Goal: Task Accomplishment & Management: Manage account settings

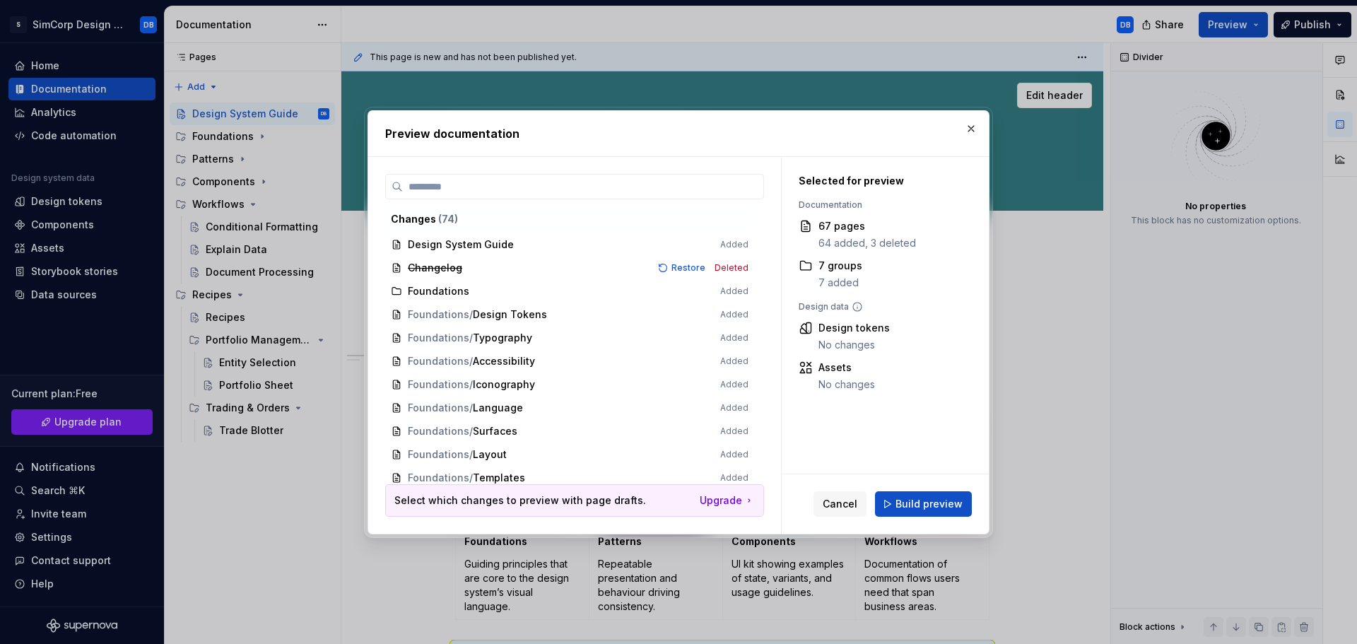
click at [973, 133] on button "button" at bounding box center [971, 129] width 20 height 20
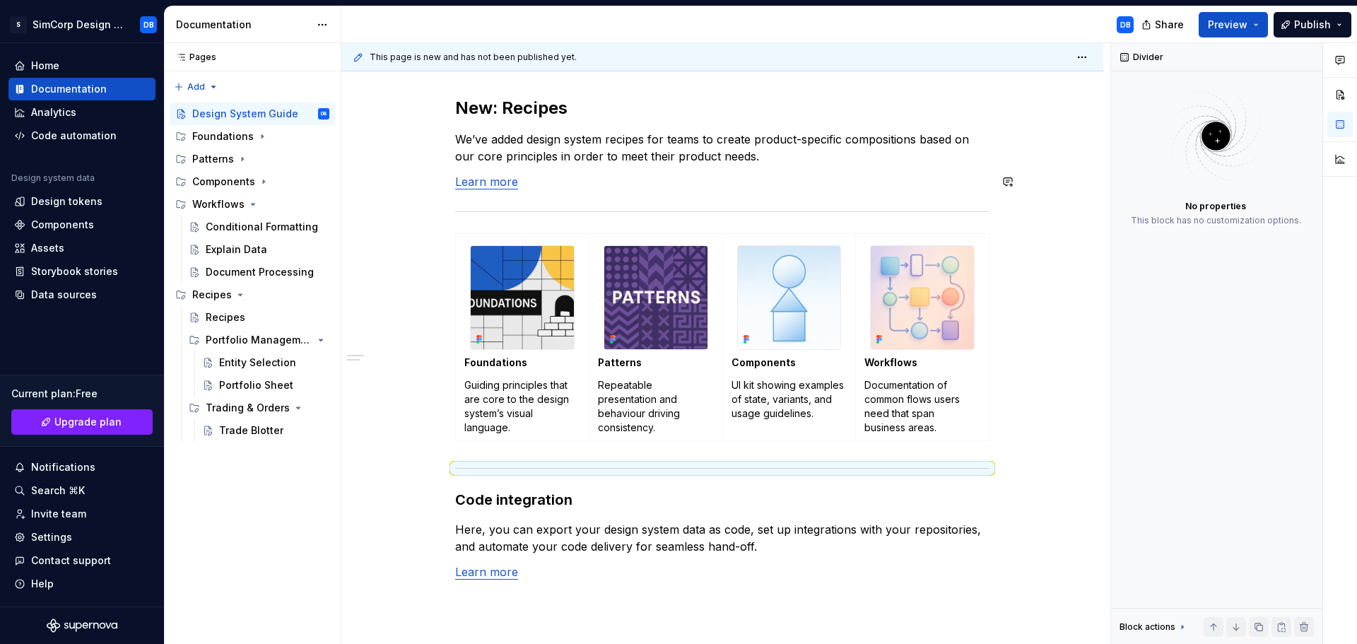
scroll to position [283, 0]
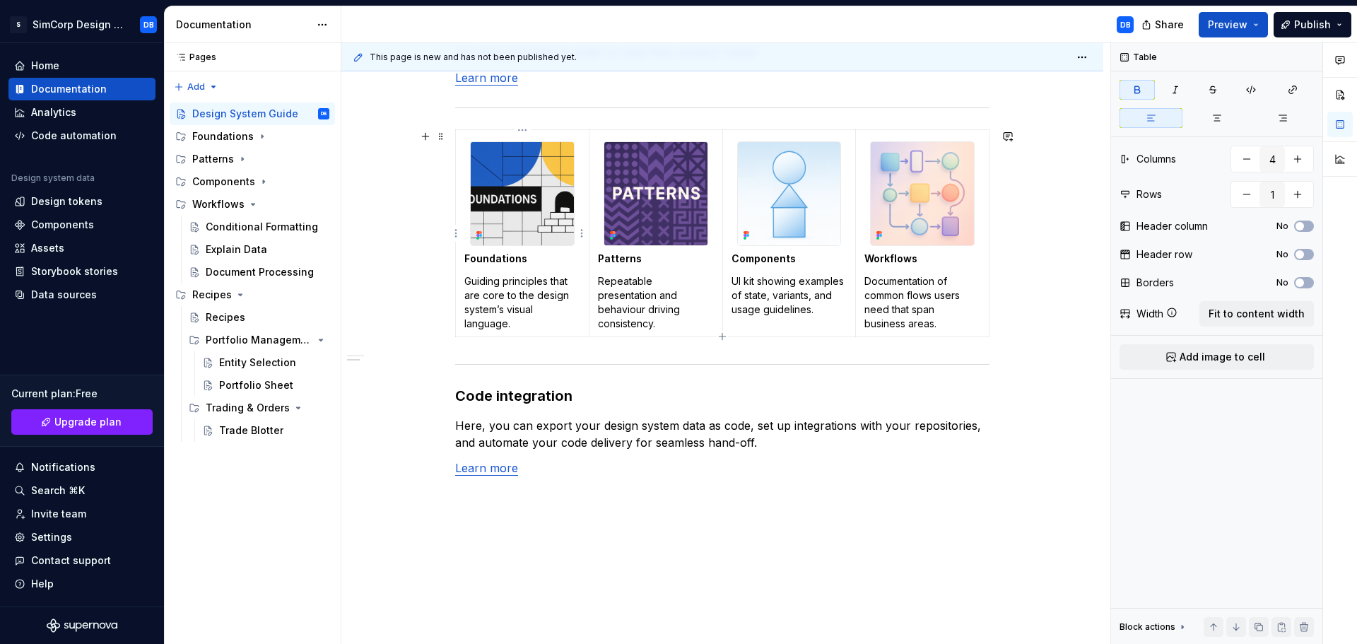
click at [498, 259] on strong "Foundations" at bounding box center [495, 258] width 63 height 12
click at [596, 233] on button "button" at bounding box center [598, 233] width 20 height 20
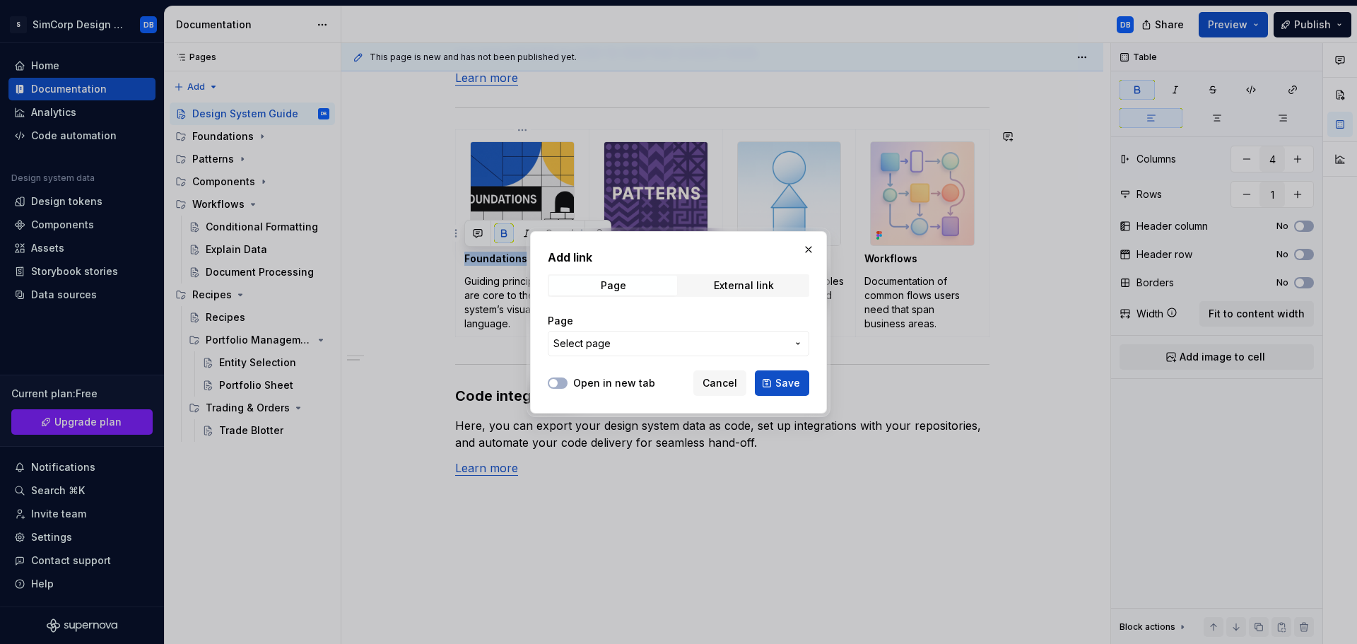
click at [591, 346] on span "Select page" at bounding box center [581, 343] width 57 height 14
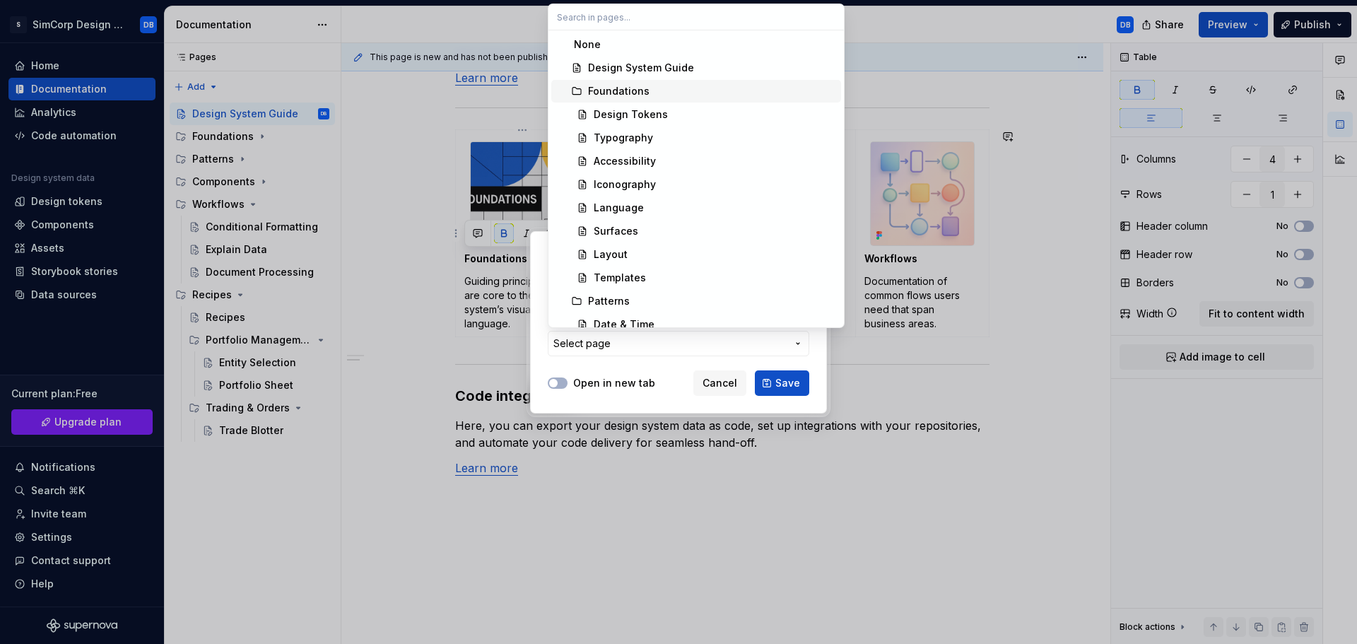
click at [634, 89] on div "Foundations" at bounding box center [618, 91] width 61 height 14
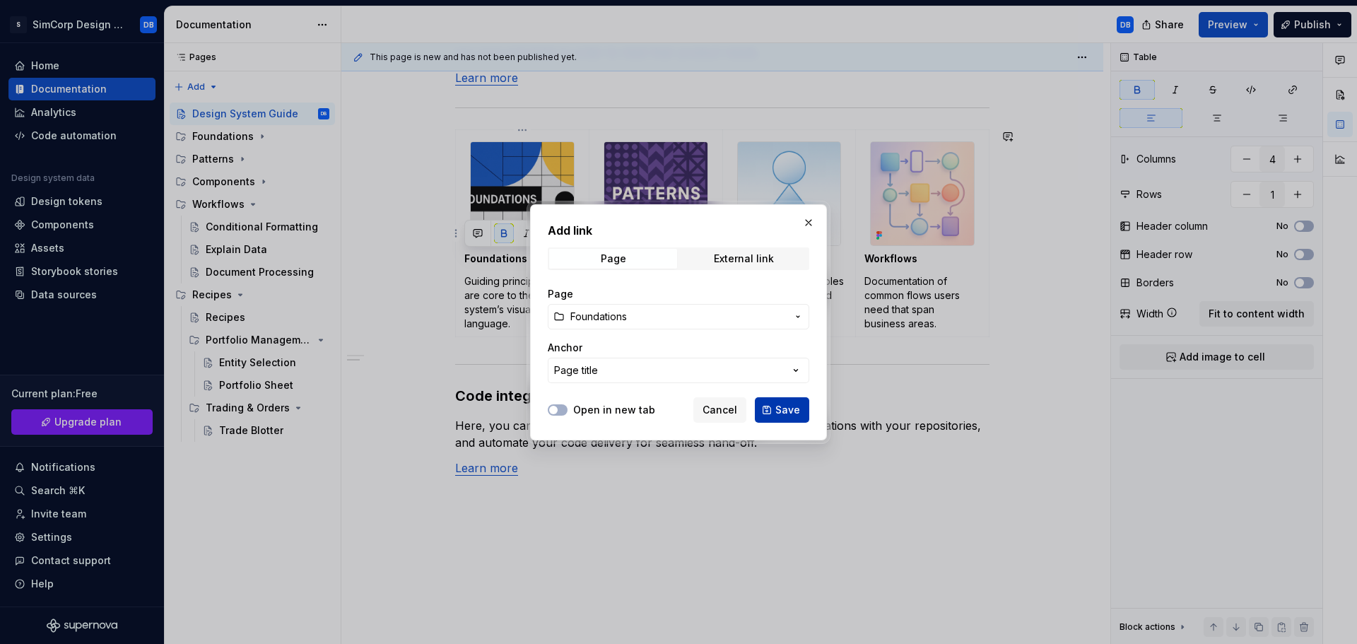
click at [773, 408] on button "Save" at bounding box center [782, 409] width 54 height 25
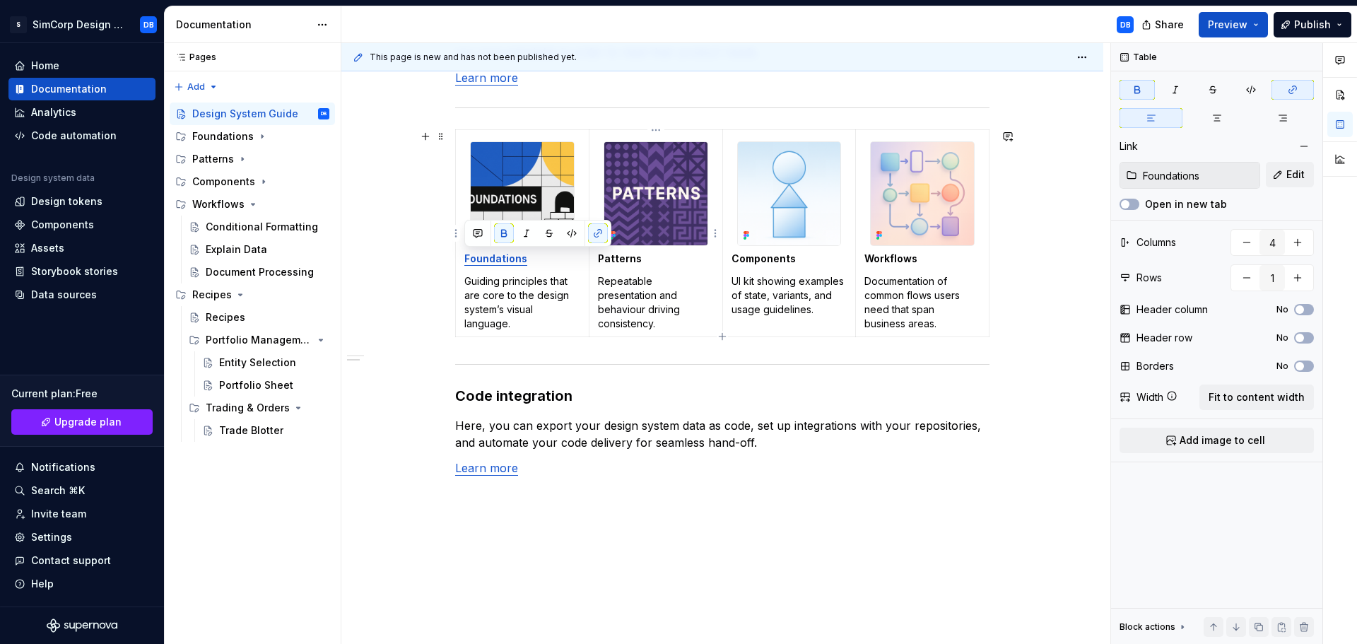
click at [622, 260] on strong "Patterns" at bounding box center [620, 258] width 44 height 12
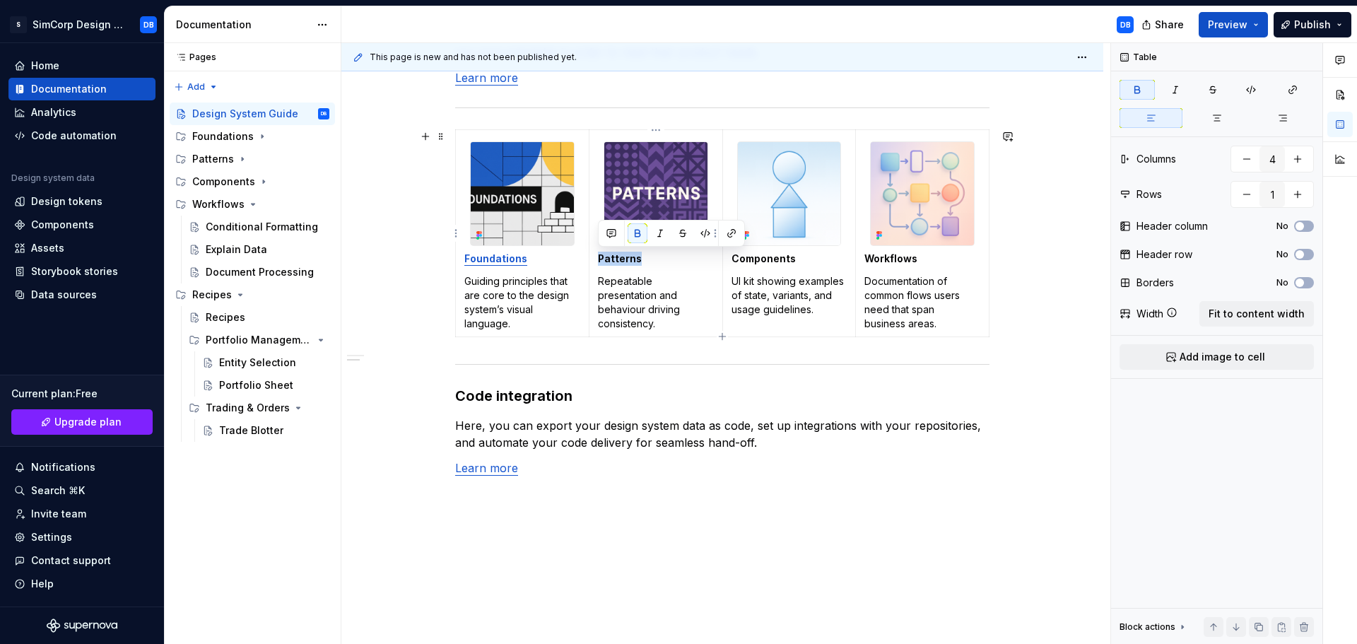
click at [622, 260] on strong "Patterns" at bounding box center [620, 258] width 44 height 12
click at [729, 232] on button "button" at bounding box center [732, 233] width 20 height 20
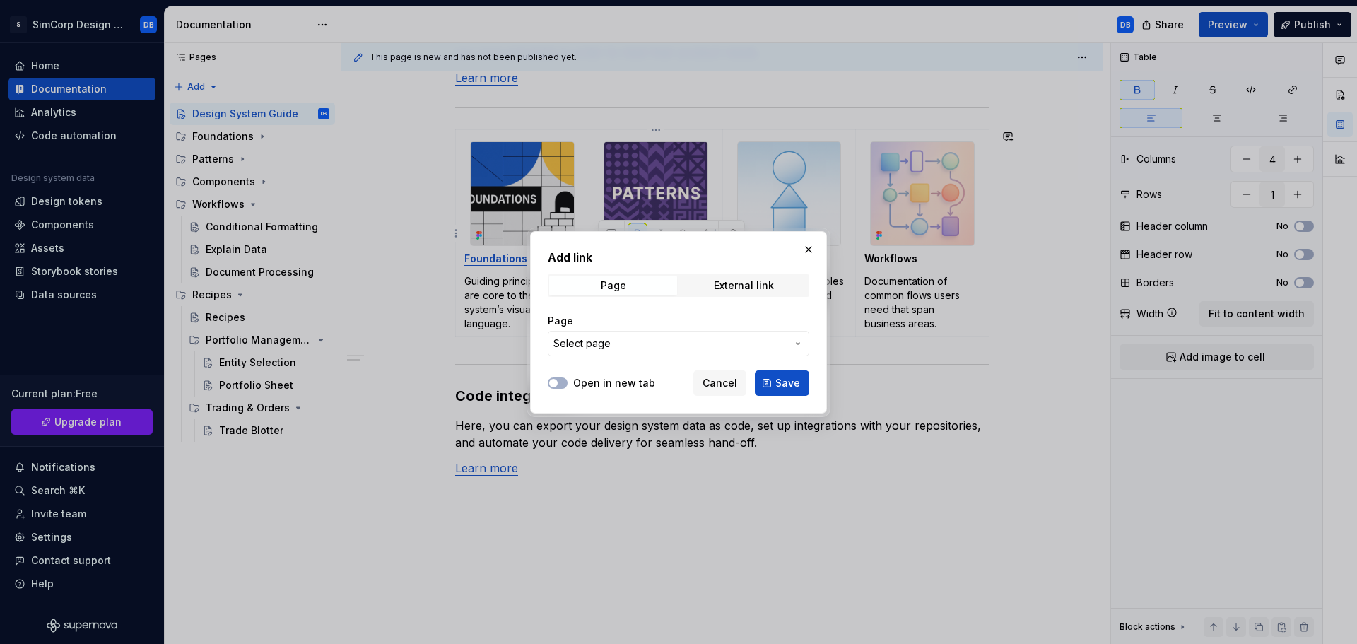
click at [653, 349] on span "Select page" at bounding box center [669, 343] width 233 height 14
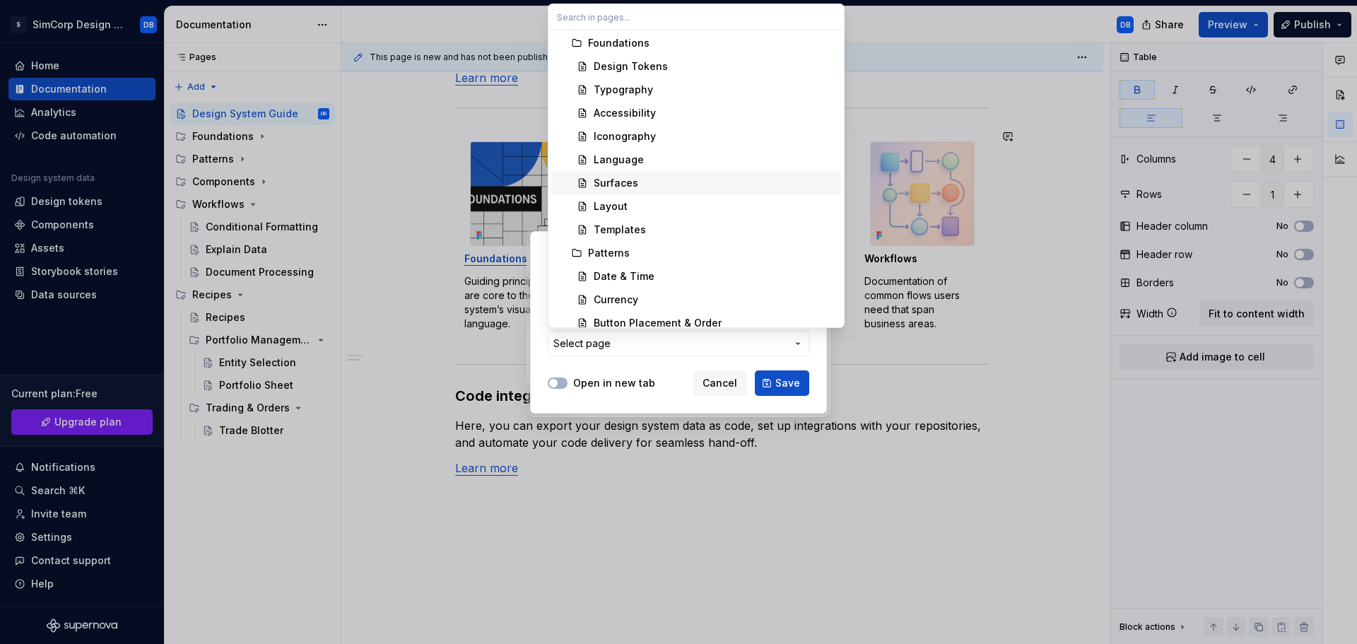
scroll to position [71, 0]
click at [609, 226] on div "Patterns" at bounding box center [609, 230] width 42 height 14
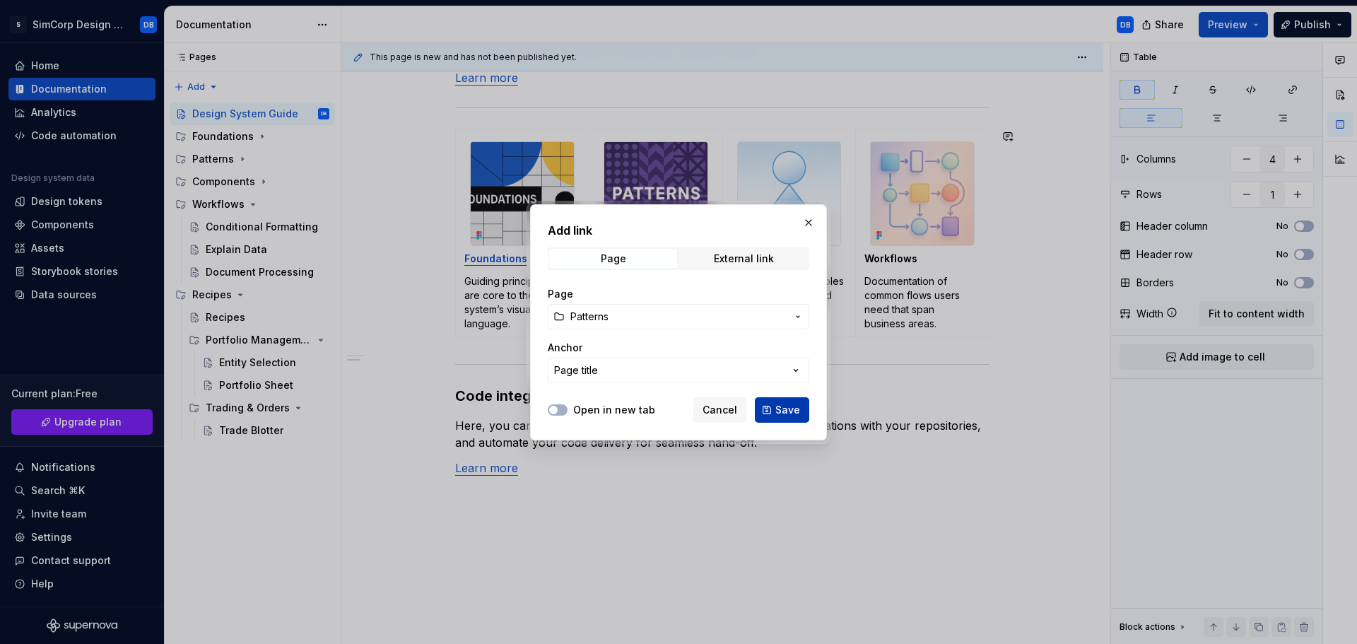
click at [784, 404] on span "Save" at bounding box center [787, 410] width 25 height 14
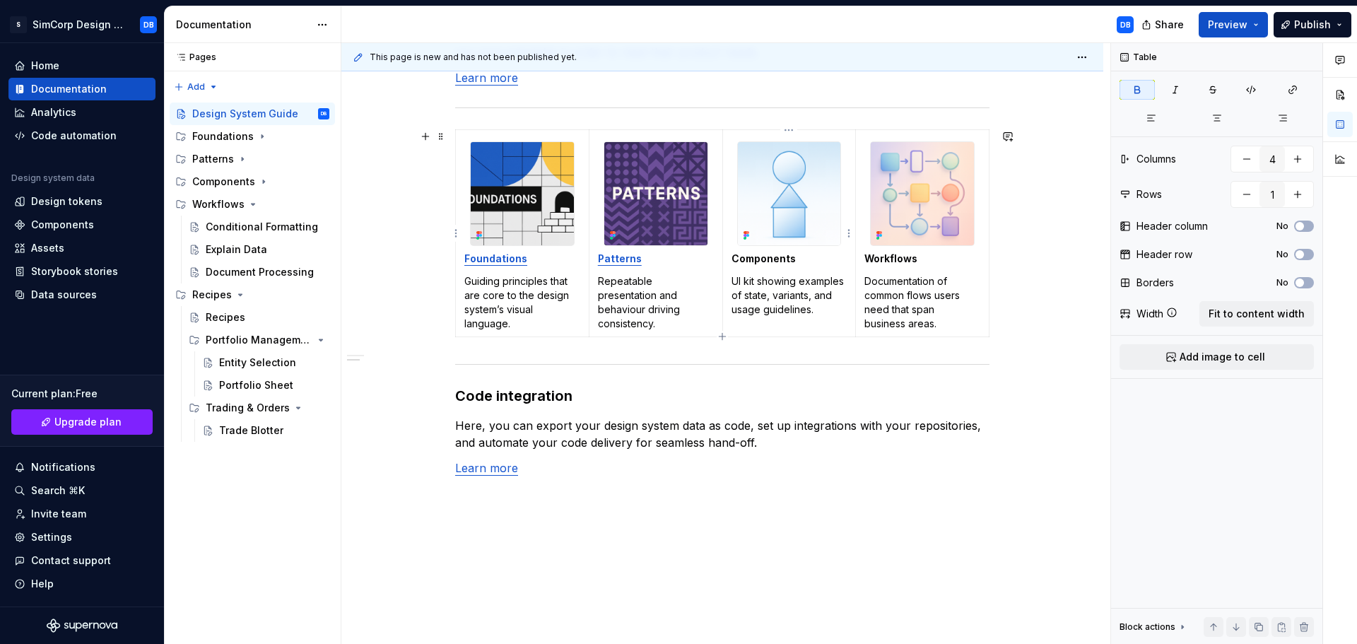
click at [765, 259] on strong "Components" at bounding box center [764, 258] width 64 height 12
click at [864, 230] on button "button" at bounding box center [865, 233] width 20 height 20
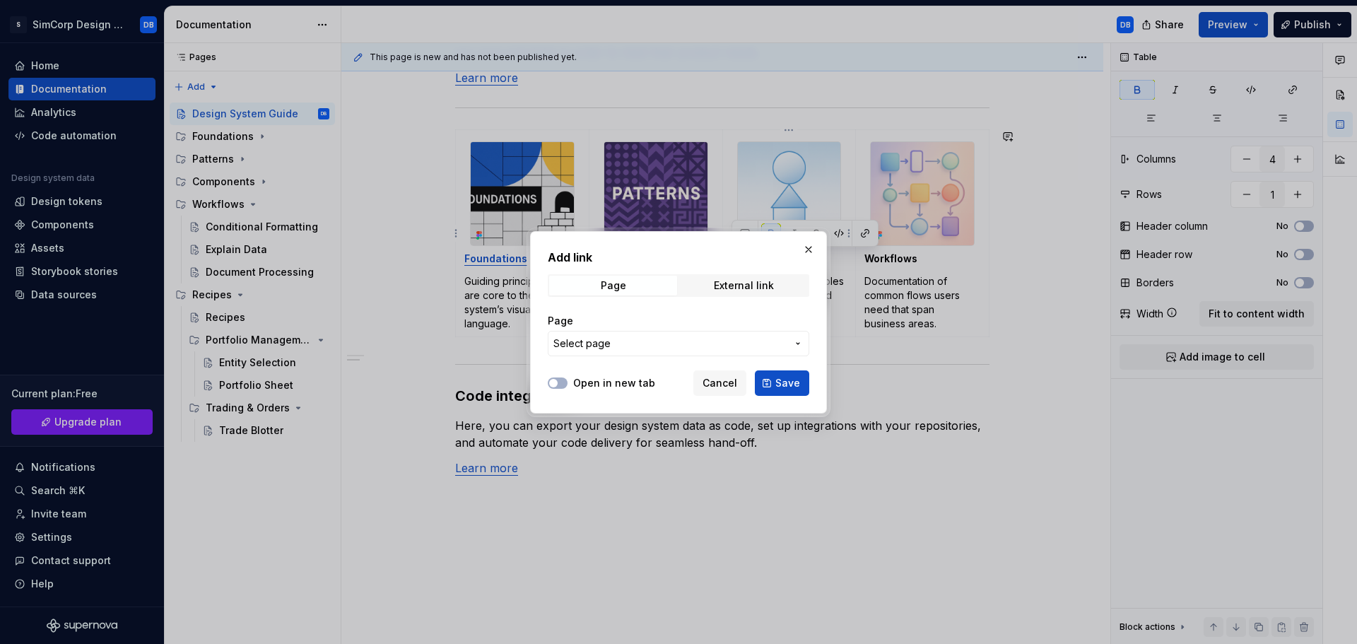
click at [693, 344] on span "Select page" at bounding box center [669, 343] width 233 height 14
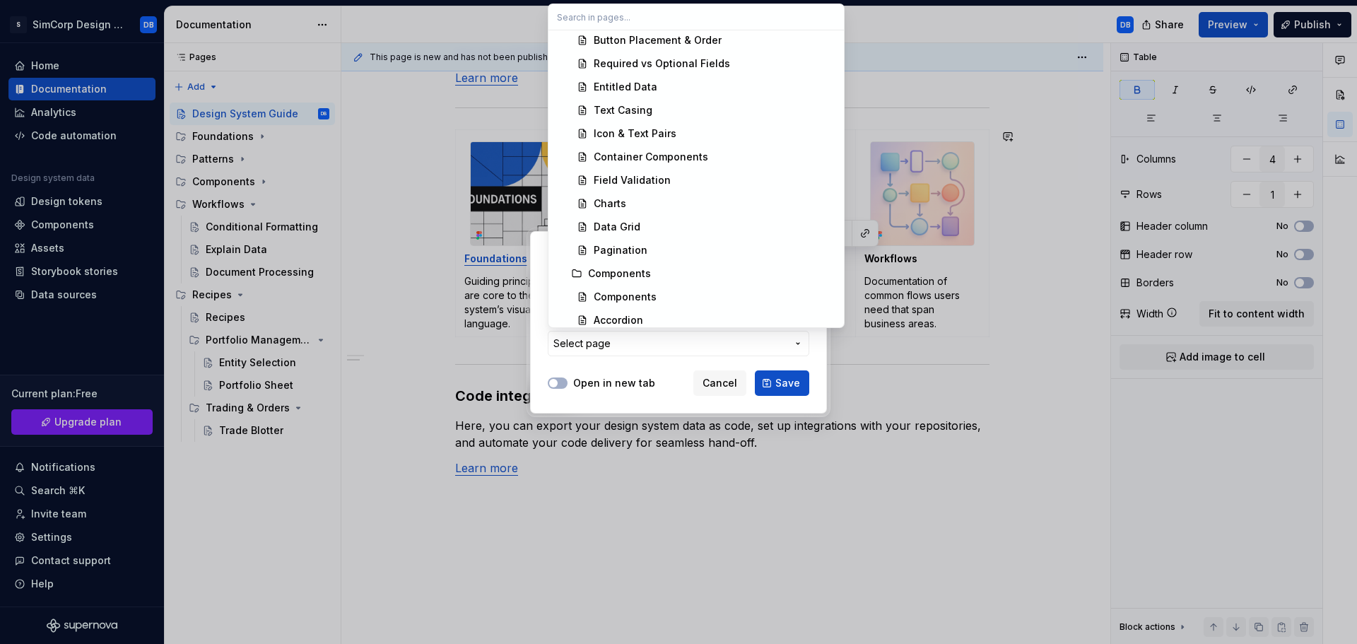
scroll to position [353, 0]
click at [621, 254] on div "Components" at bounding box center [619, 251] width 63 height 14
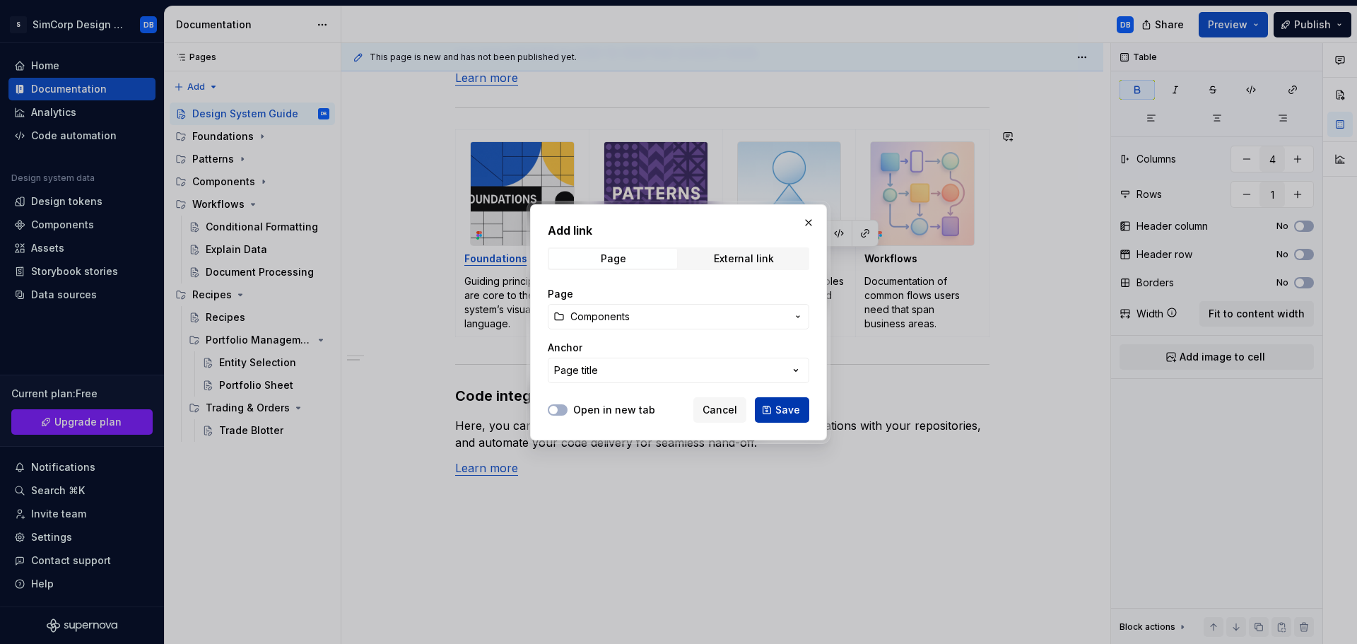
click at [784, 411] on span "Save" at bounding box center [787, 410] width 25 height 14
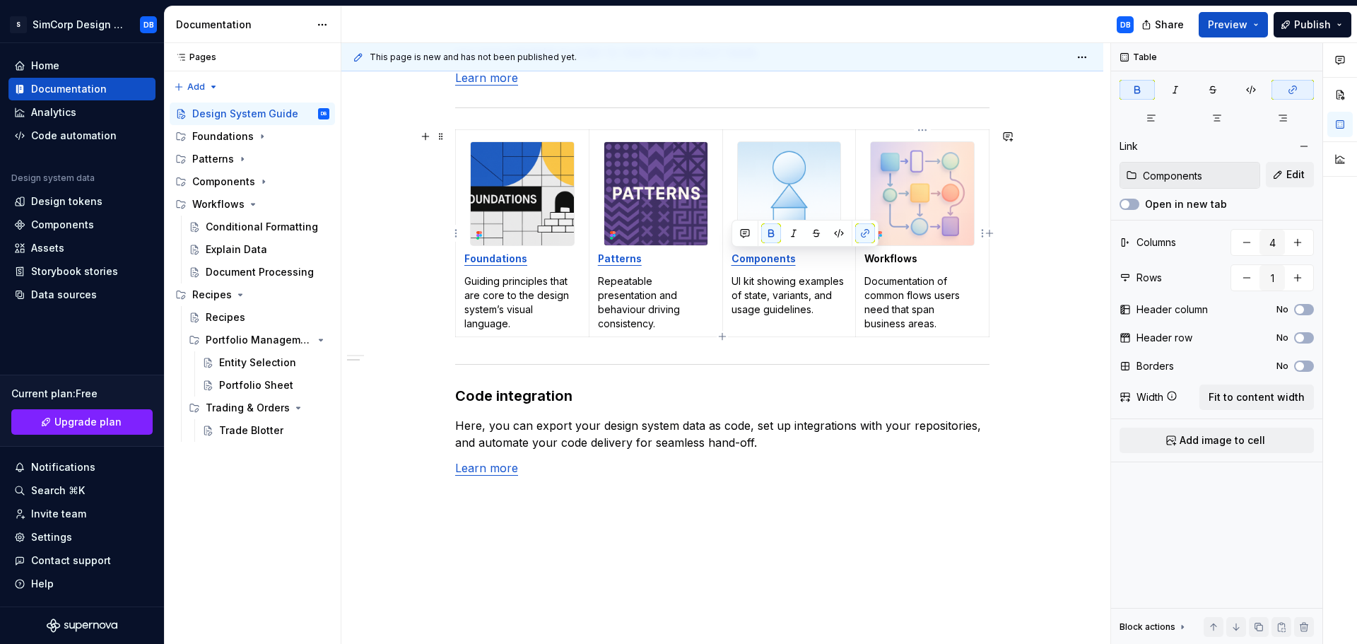
click at [891, 260] on strong "Workflows" at bounding box center [890, 258] width 53 height 12
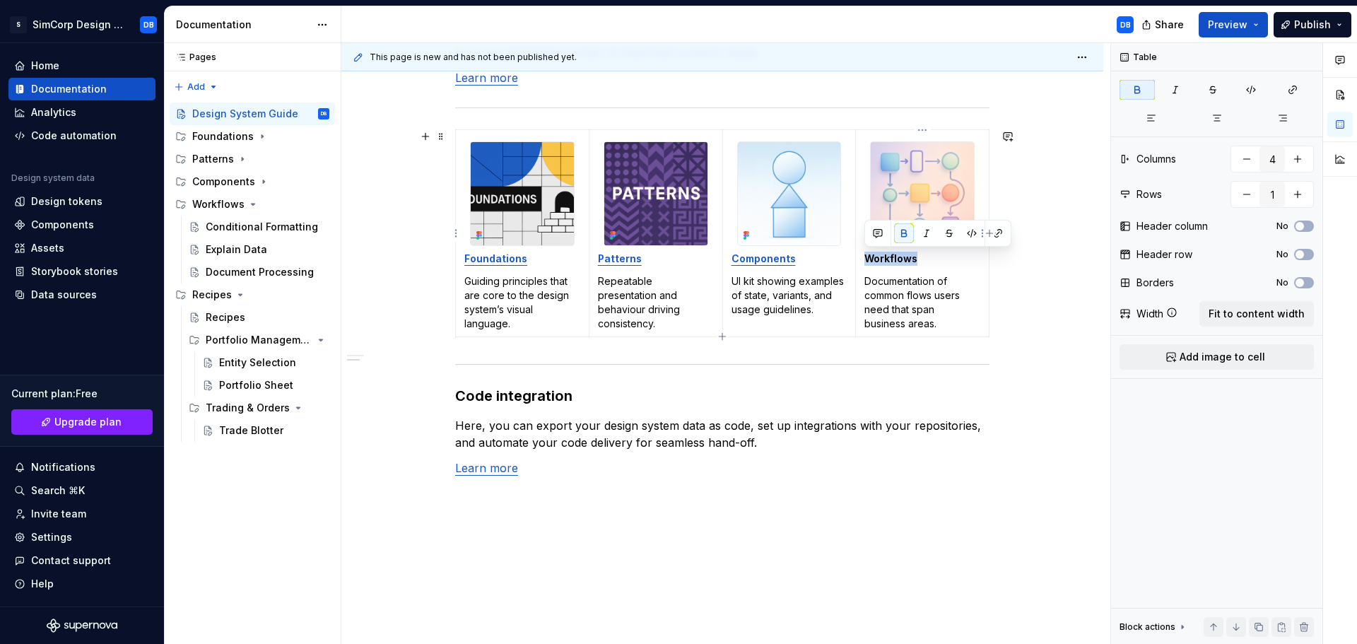
click at [891, 260] on strong "Workflows" at bounding box center [890, 258] width 53 height 12
click at [1000, 231] on button "button" at bounding box center [998, 233] width 20 height 20
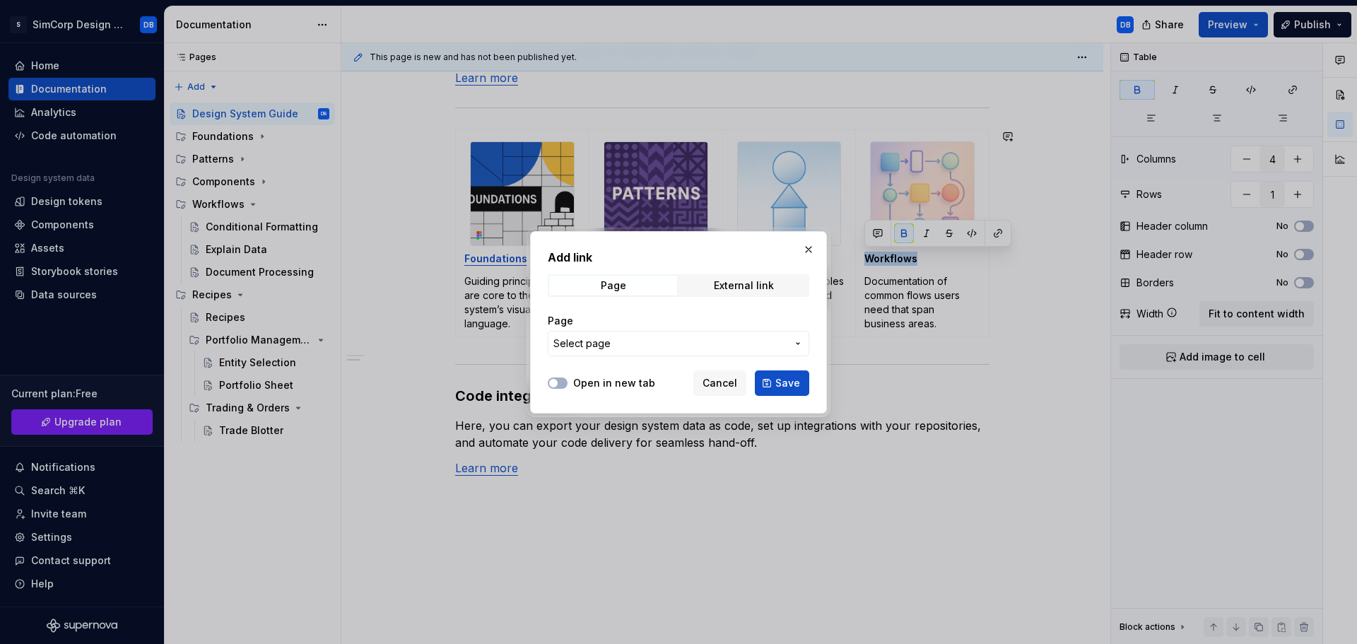
click at [612, 339] on span "Select page" at bounding box center [669, 343] width 233 height 14
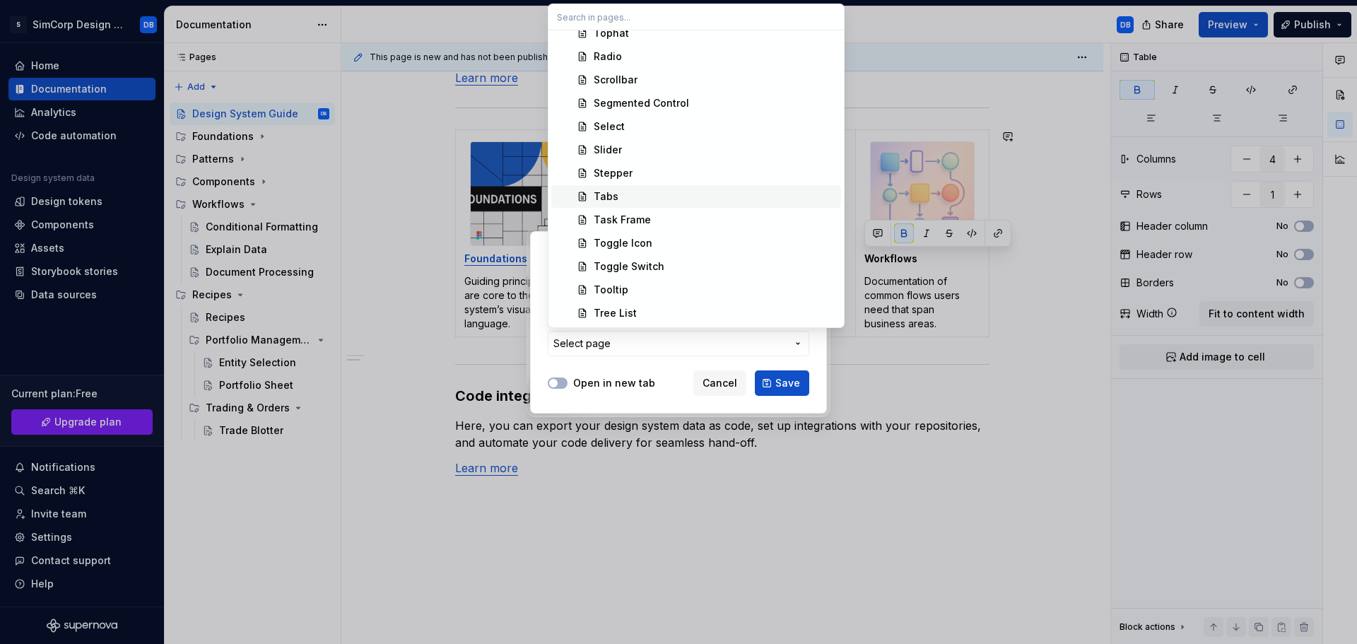
scroll to position [1343, 0]
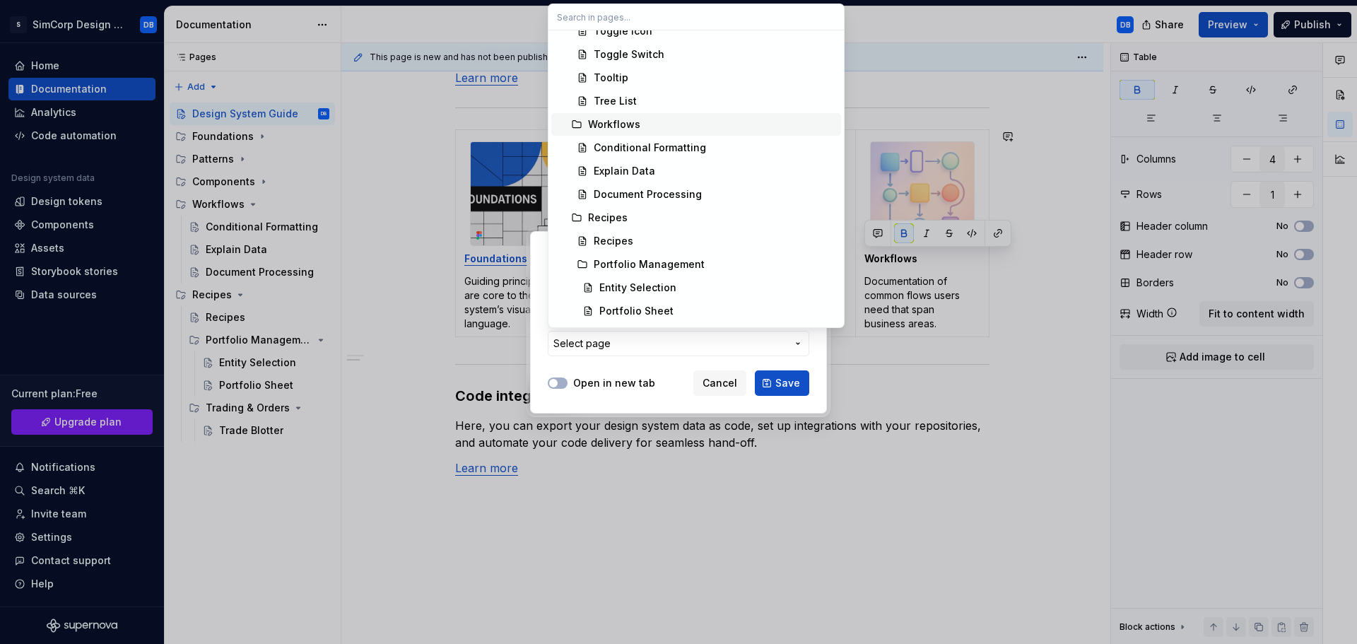
click at [614, 127] on div "Workflows" at bounding box center [614, 124] width 52 height 14
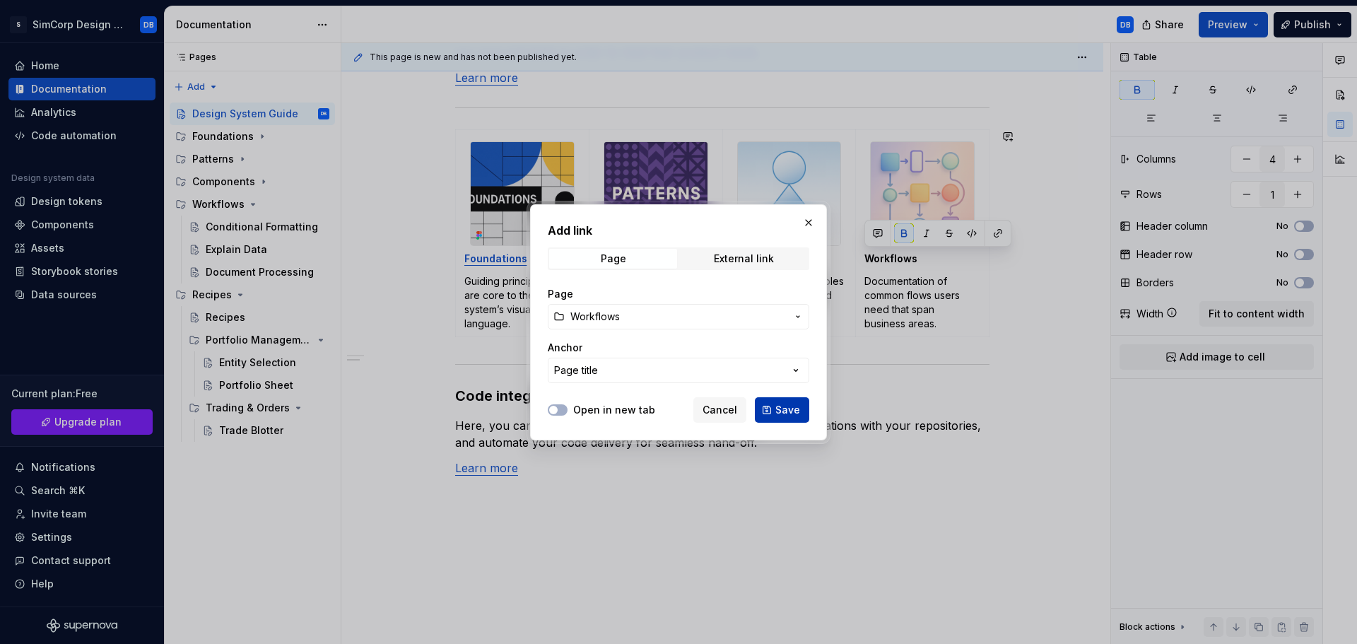
click at [775, 409] on button "Save" at bounding box center [782, 409] width 54 height 25
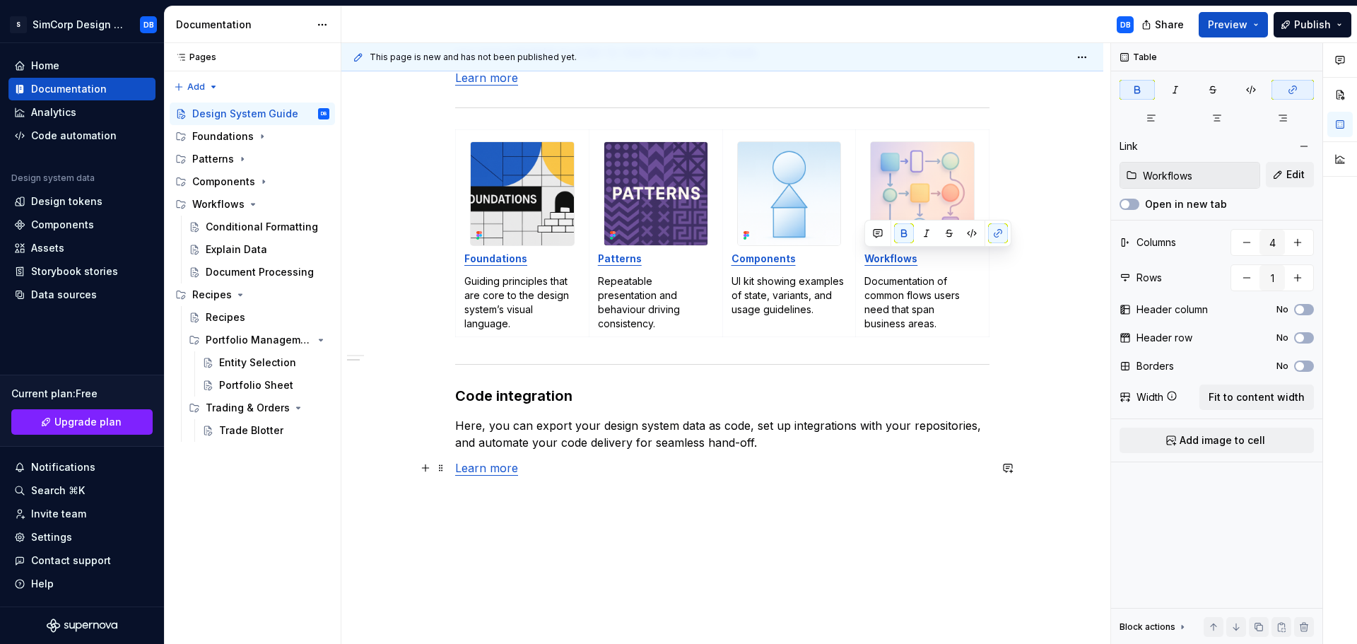
click at [766, 471] on p "Learn more" at bounding box center [722, 467] width 534 height 17
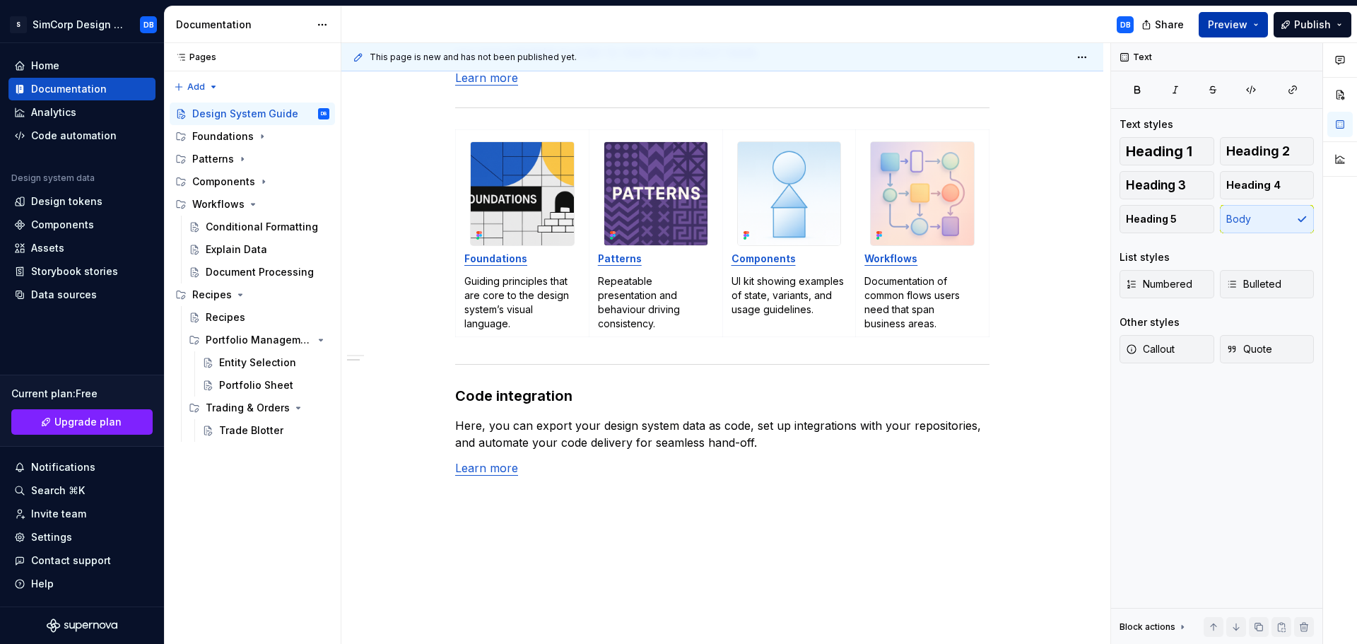
click at [1238, 18] on span "Preview" at bounding box center [1228, 25] width 40 height 14
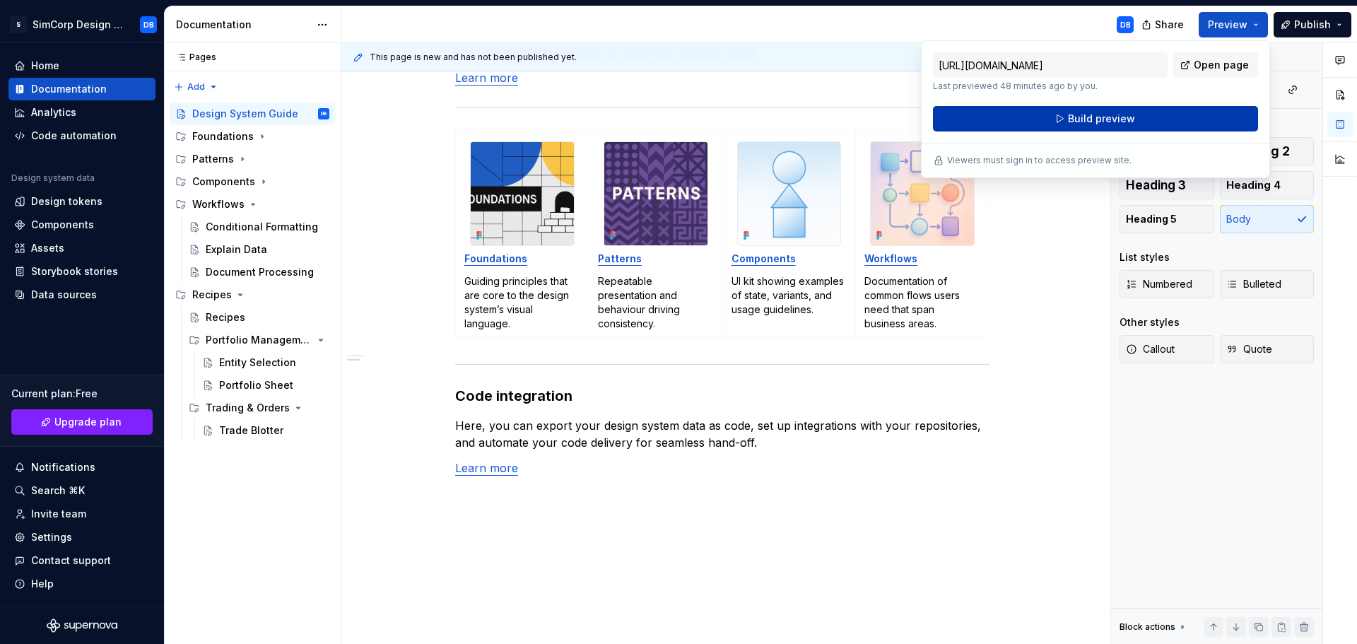
click at [1082, 119] on span "Build preview" at bounding box center [1101, 119] width 67 height 14
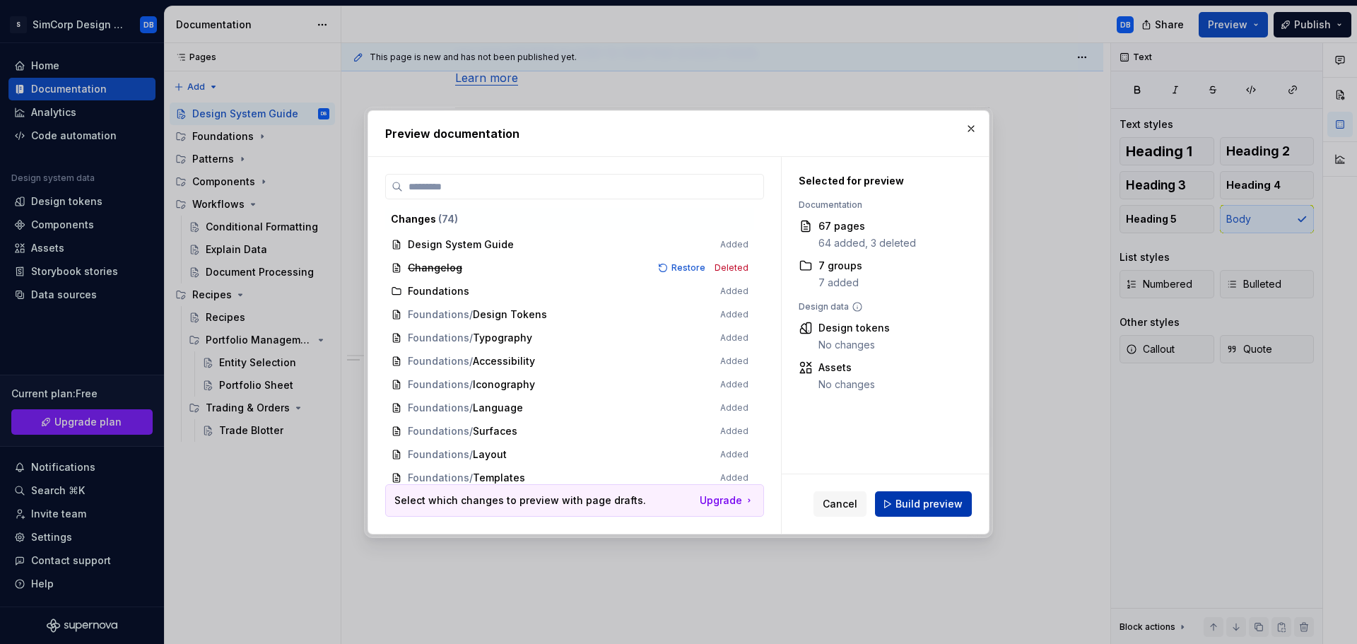
click at [919, 494] on button "Build preview" at bounding box center [923, 503] width 97 height 25
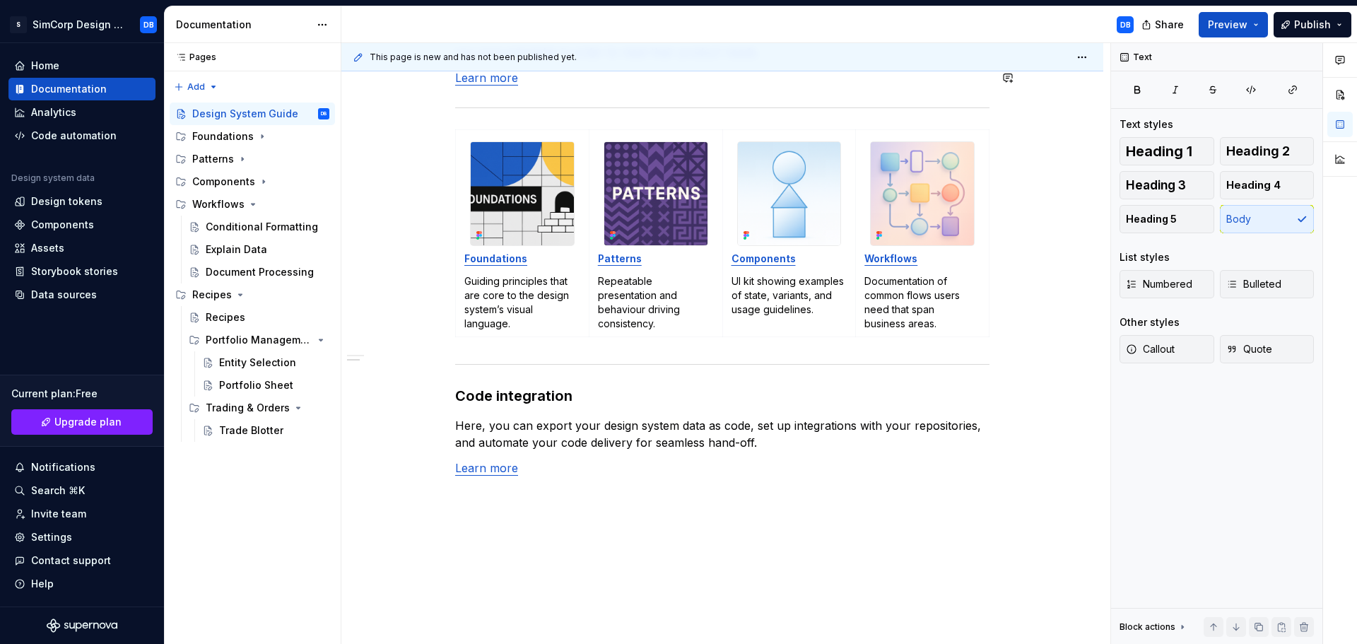
type textarea "*"
click at [59, 537] on div "Settings" at bounding box center [51, 537] width 41 height 14
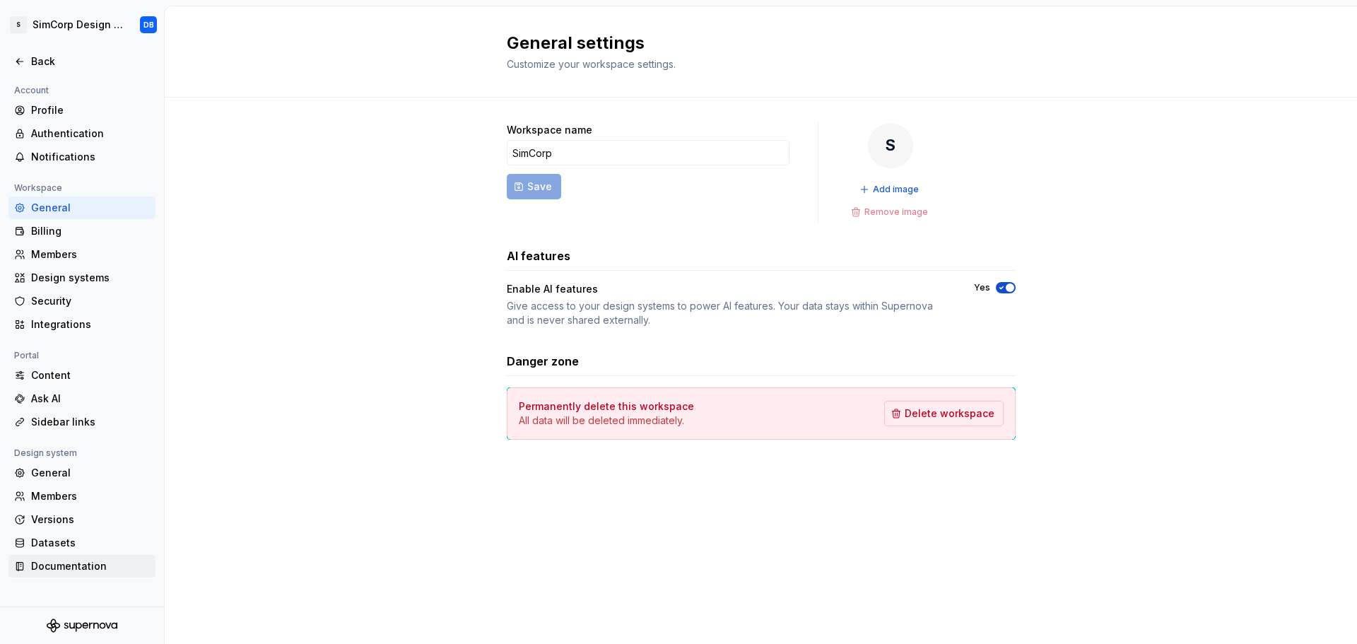
click at [64, 577] on div "Documentation" at bounding box center [81, 566] width 147 height 23
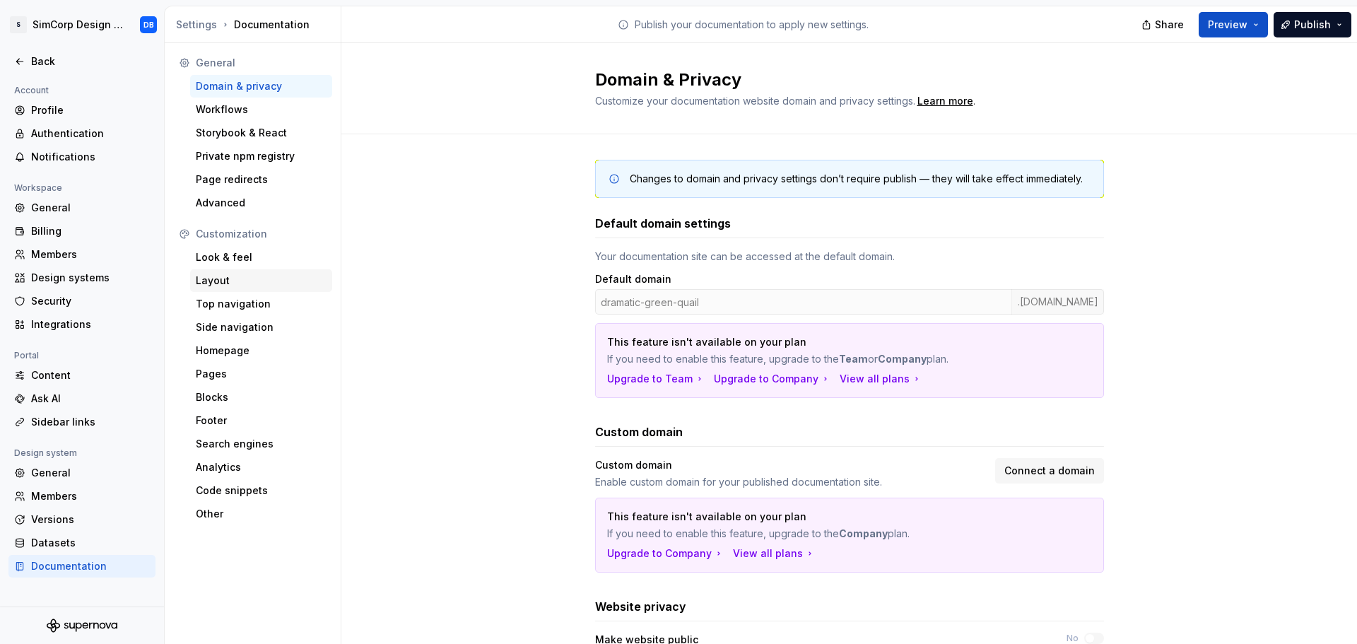
click at [224, 276] on div "Layout" at bounding box center [261, 281] width 131 height 14
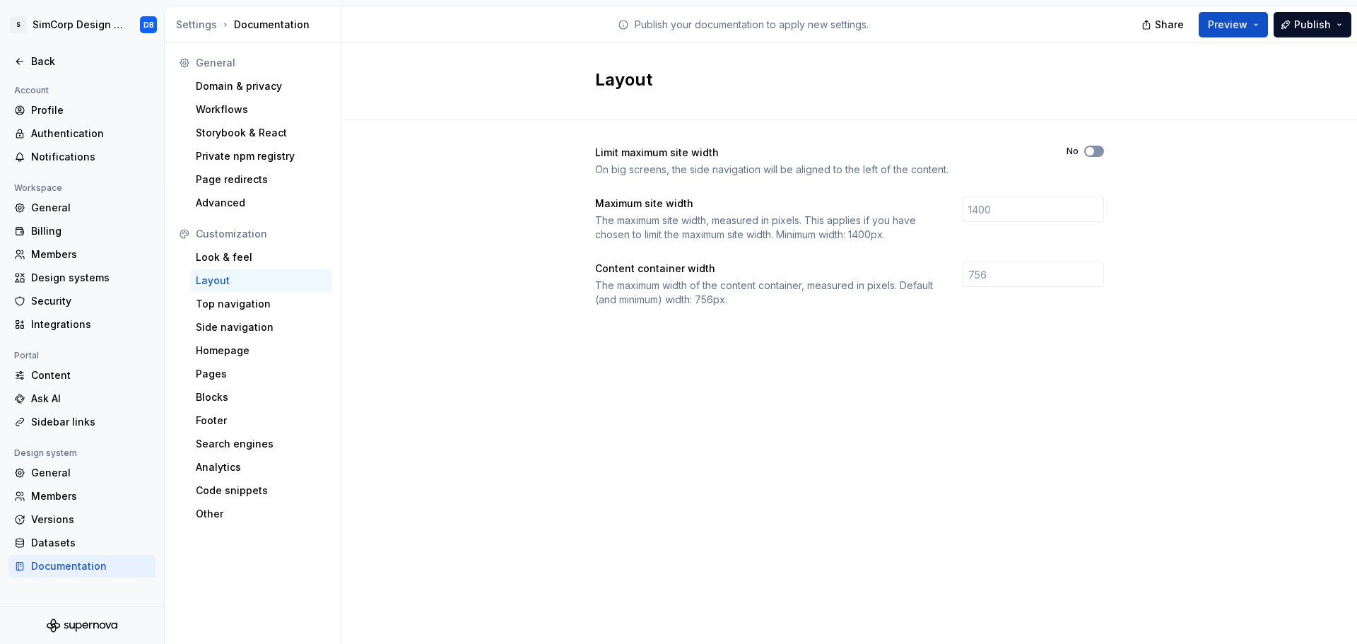
click at [1095, 150] on icon "button" at bounding box center [1089, 151] width 11 height 8
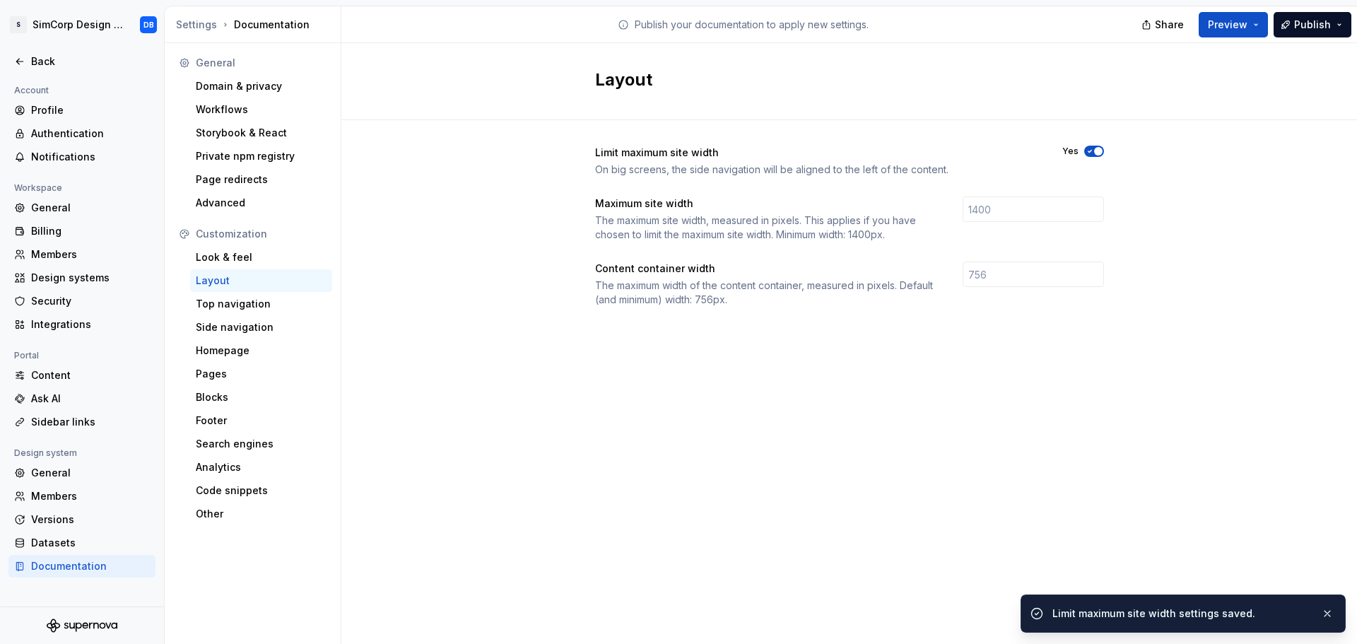
click at [1236, 132] on div "Limit maximum site width On big screens, the side navigation will be aligned to…" at bounding box center [849, 240] width 1016 height 240
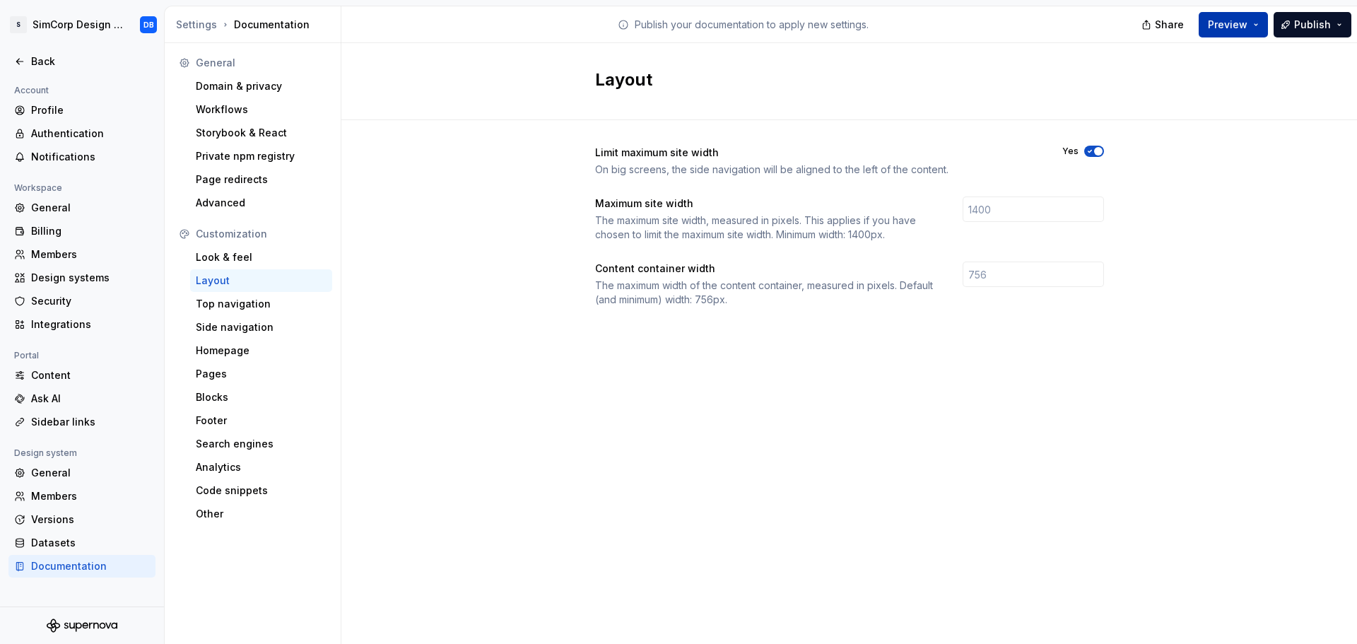
click at [1216, 23] on span "Preview" at bounding box center [1228, 25] width 40 height 14
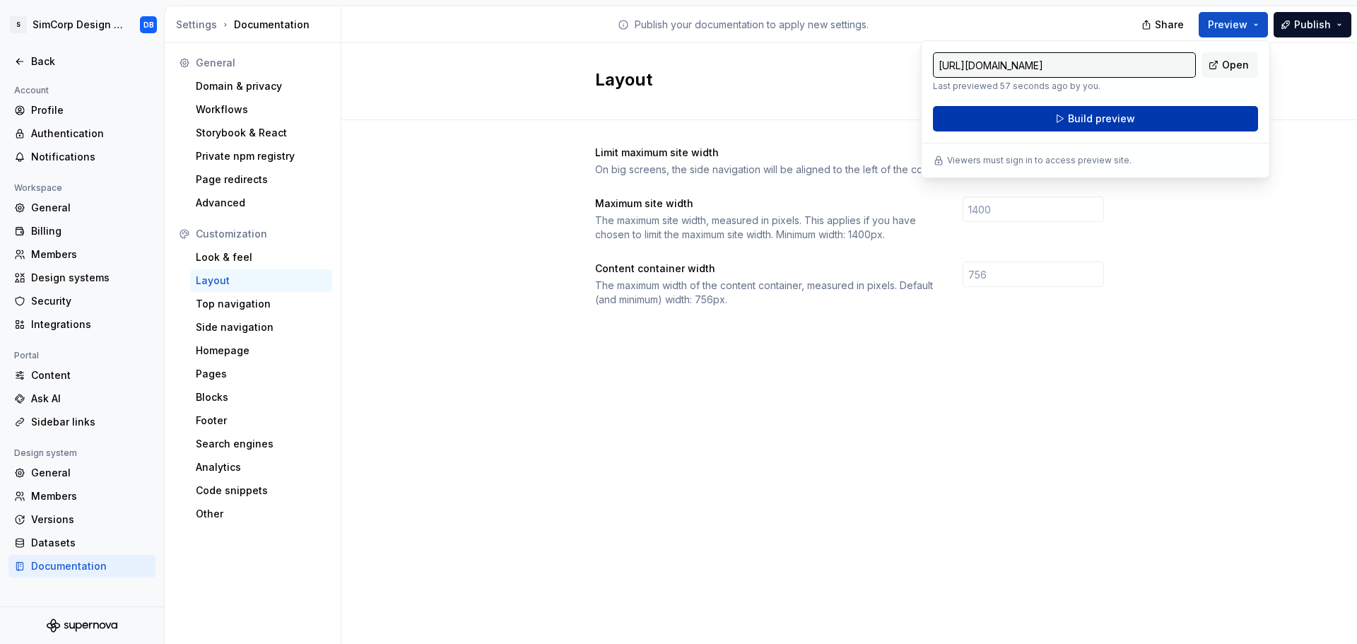
click at [1107, 115] on span "Build preview" at bounding box center [1101, 119] width 67 height 14
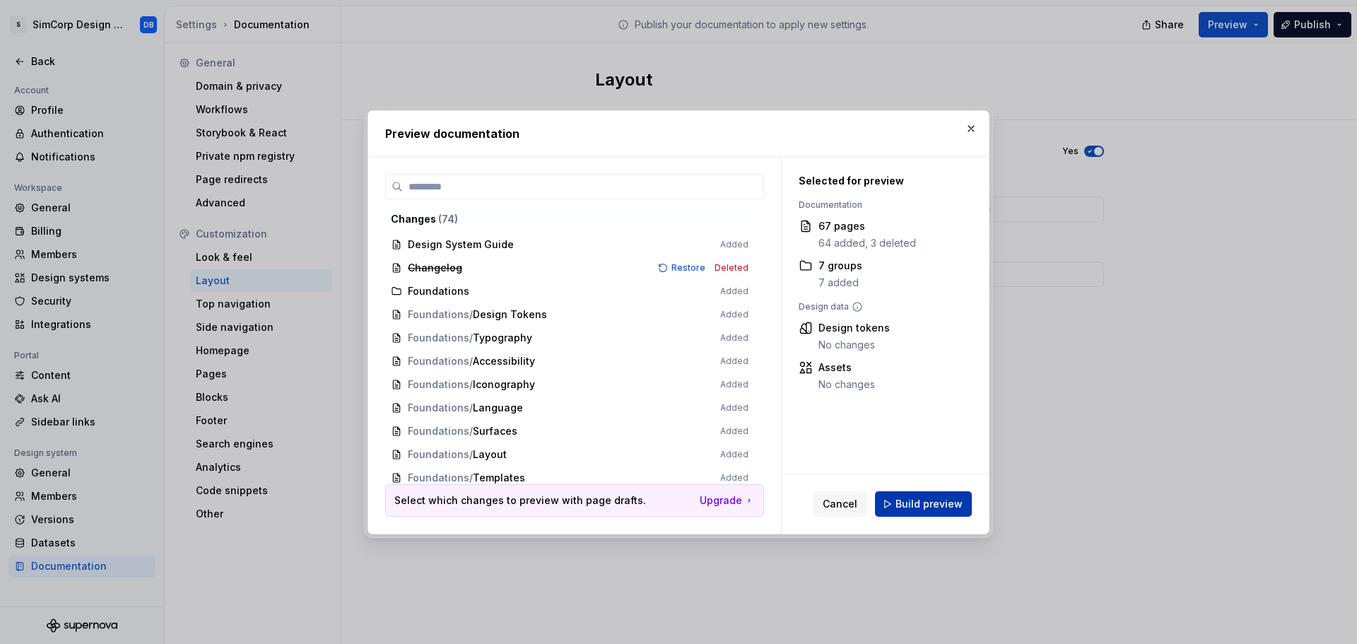
click at [922, 504] on span "Build preview" at bounding box center [929, 504] width 67 height 14
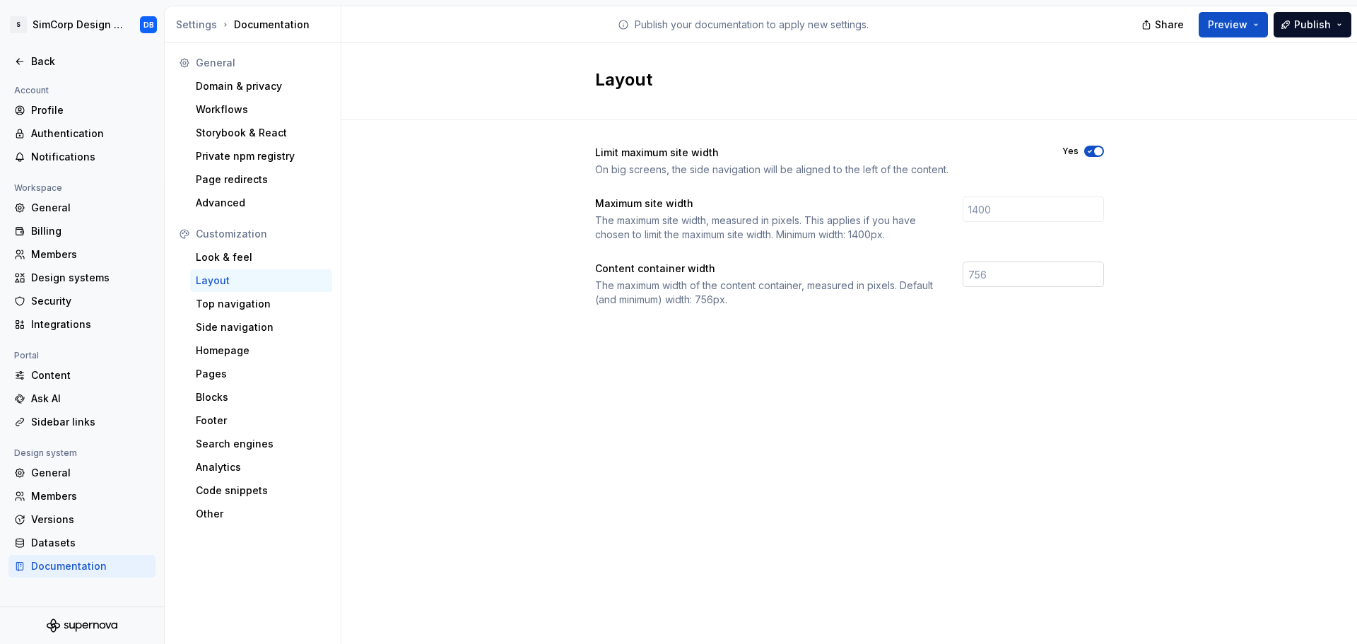
click at [983, 271] on input "number" at bounding box center [1033, 274] width 141 height 25
type input "900"
click at [963, 346] on div "Limit maximum site width On big screens, the side navigation will be aligned to…" at bounding box center [849, 240] width 509 height 240
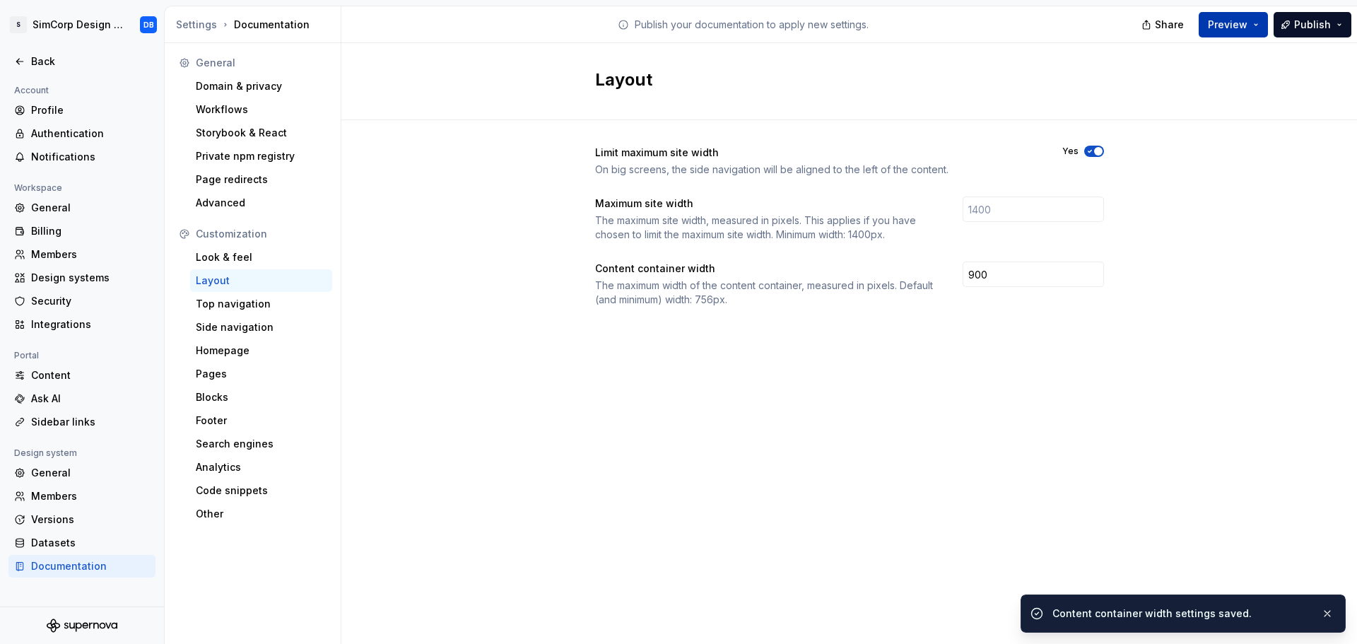
click at [1233, 27] on span "Preview" at bounding box center [1228, 25] width 40 height 14
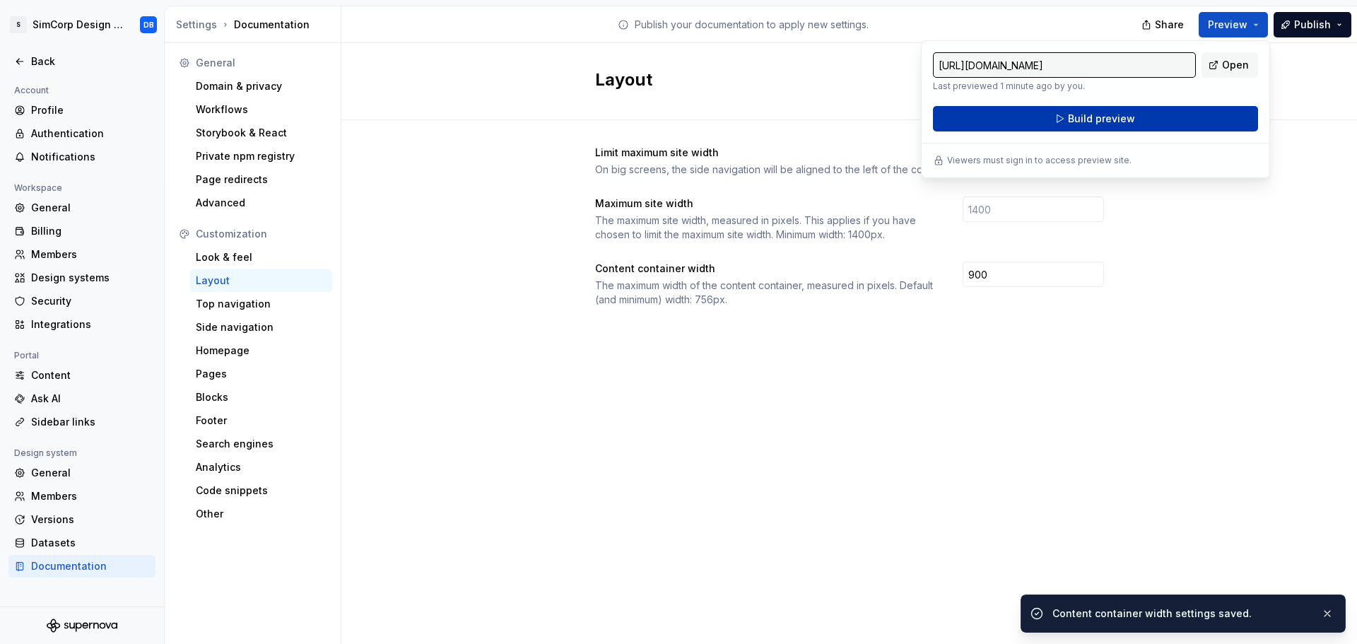
click at [1098, 112] on span "Build preview" at bounding box center [1101, 119] width 67 height 14
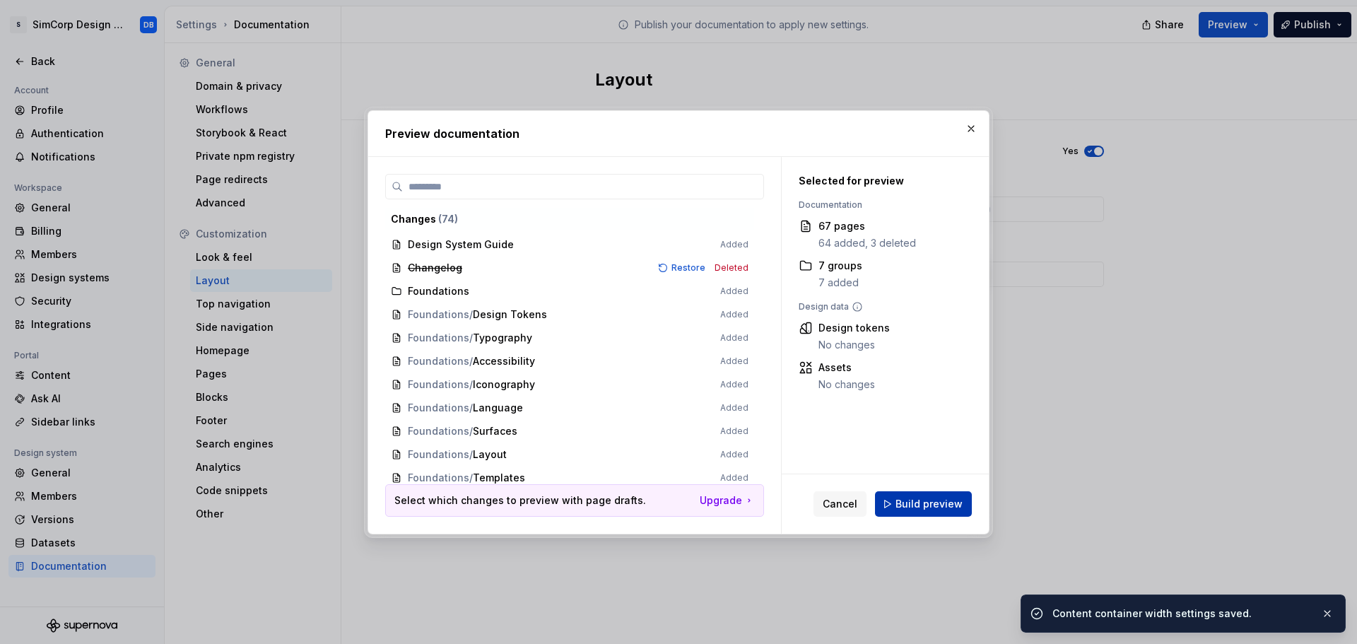
click at [932, 491] on div "Cancel Build preview" at bounding box center [893, 503] width 158 height 25
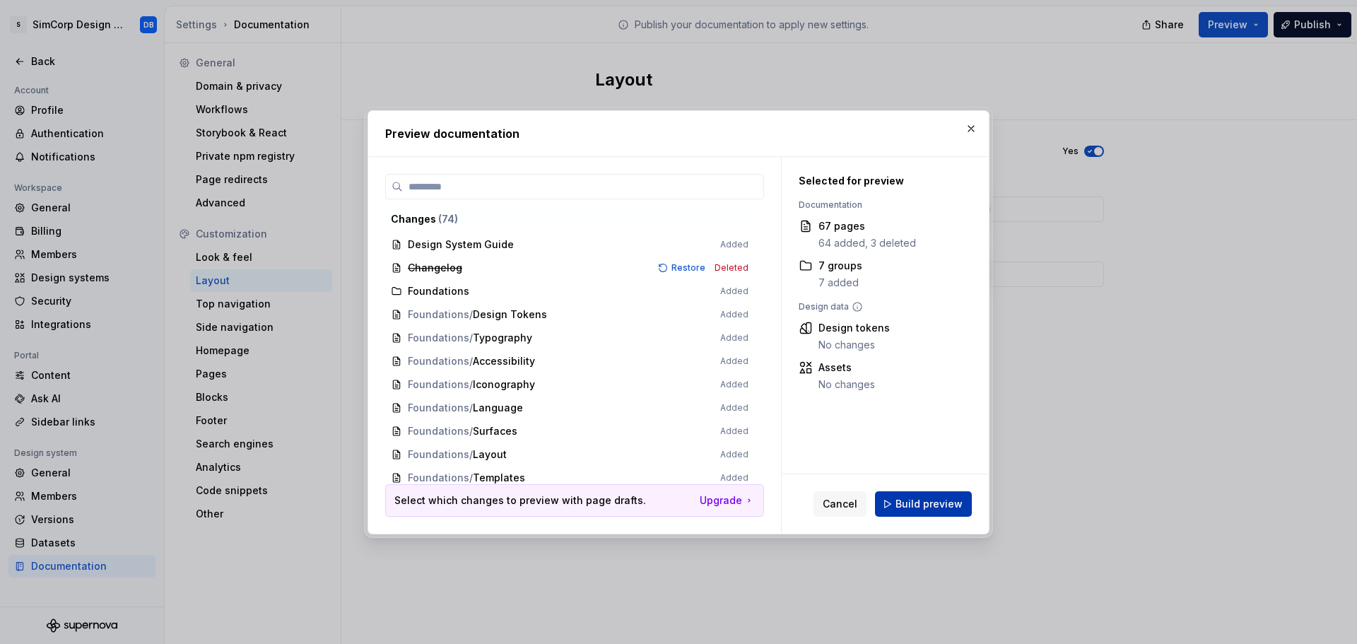
click at [929, 503] on span "Build preview" at bounding box center [929, 504] width 67 height 14
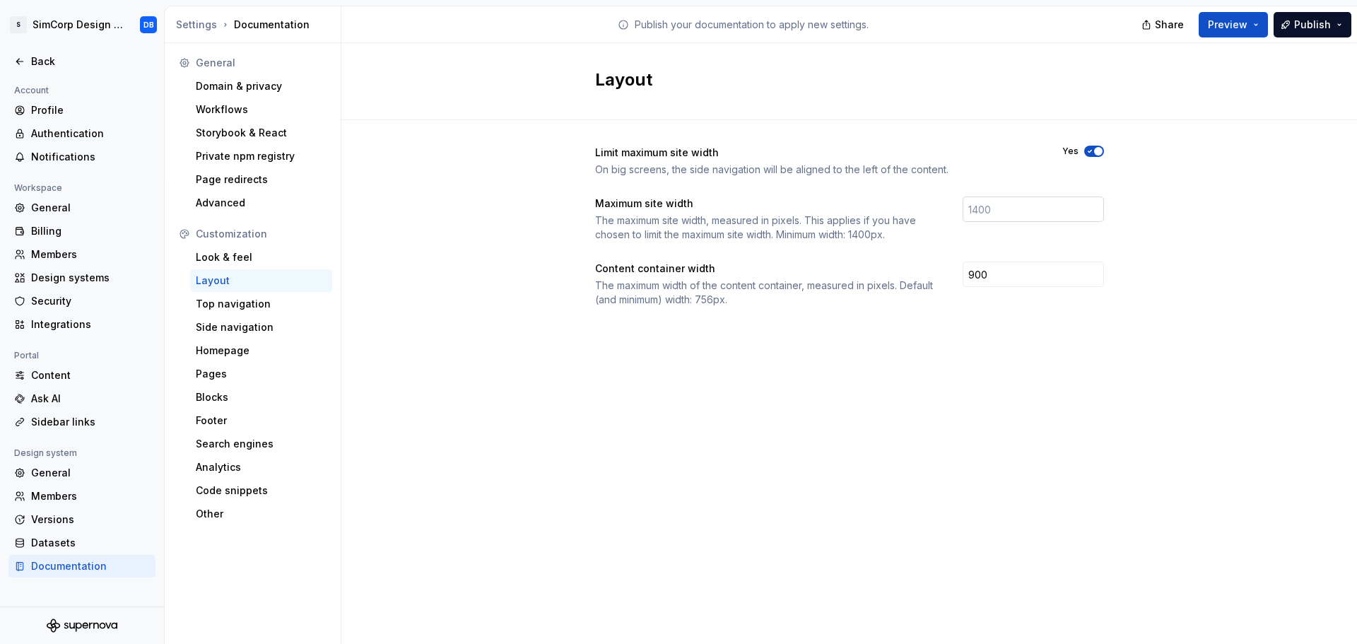
click at [984, 209] on input "number" at bounding box center [1033, 209] width 141 height 25
type input "1600"
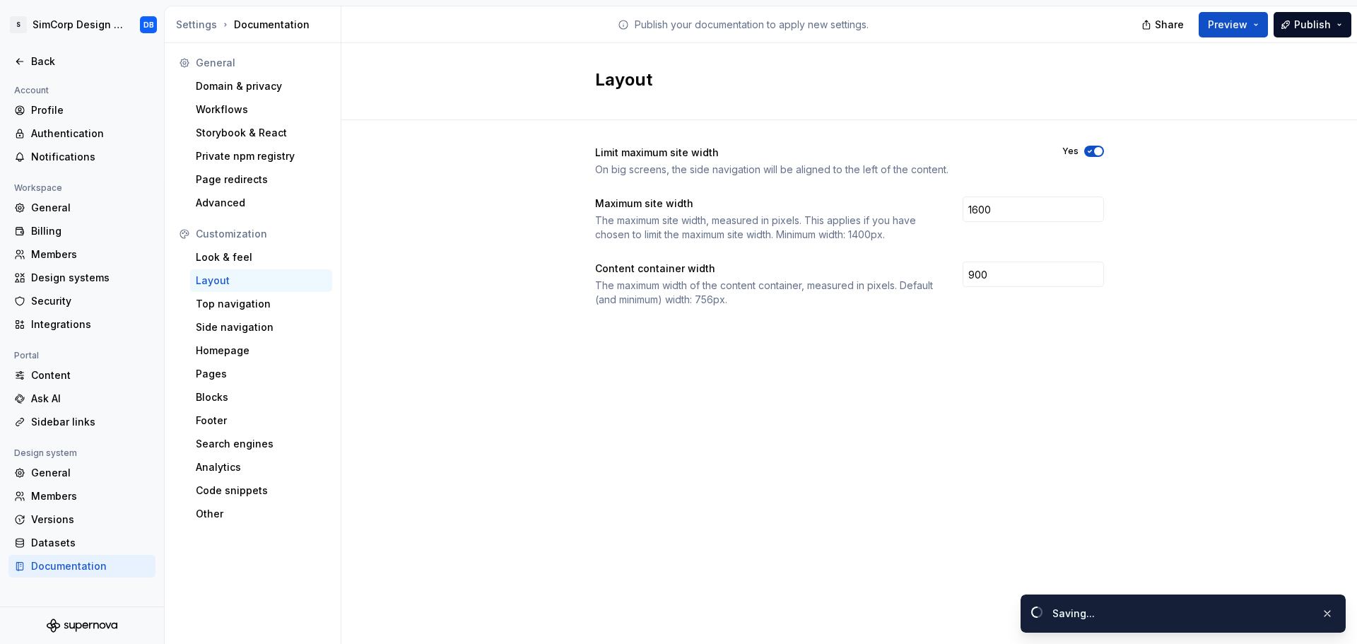
click at [1227, 161] on div "Limit maximum site width On big screens, the side navigation will be aligned to…" at bounding box center [849, 240] width 1016 height 240
click at [1233, 22] on span "Preview" at bounding box center [1228, 25] width 40 height 14
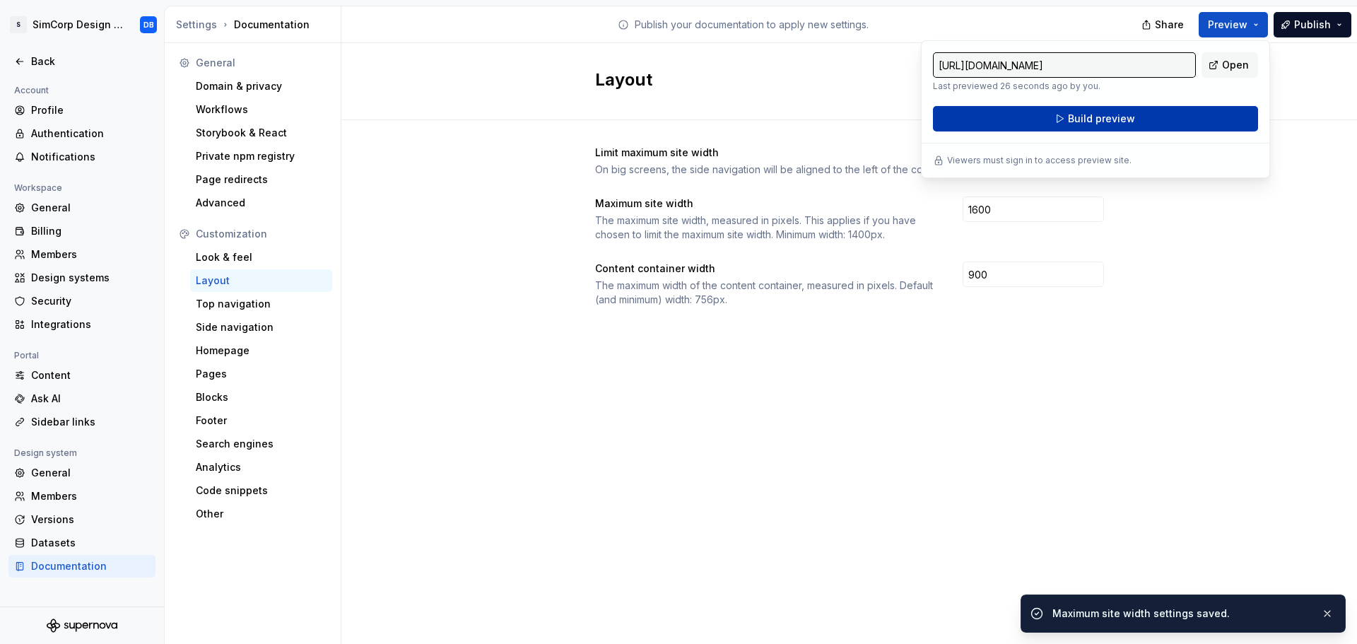
click at [1099, 124] on span "Build preview" at bounding box center [1101, 119] width 67 height 14
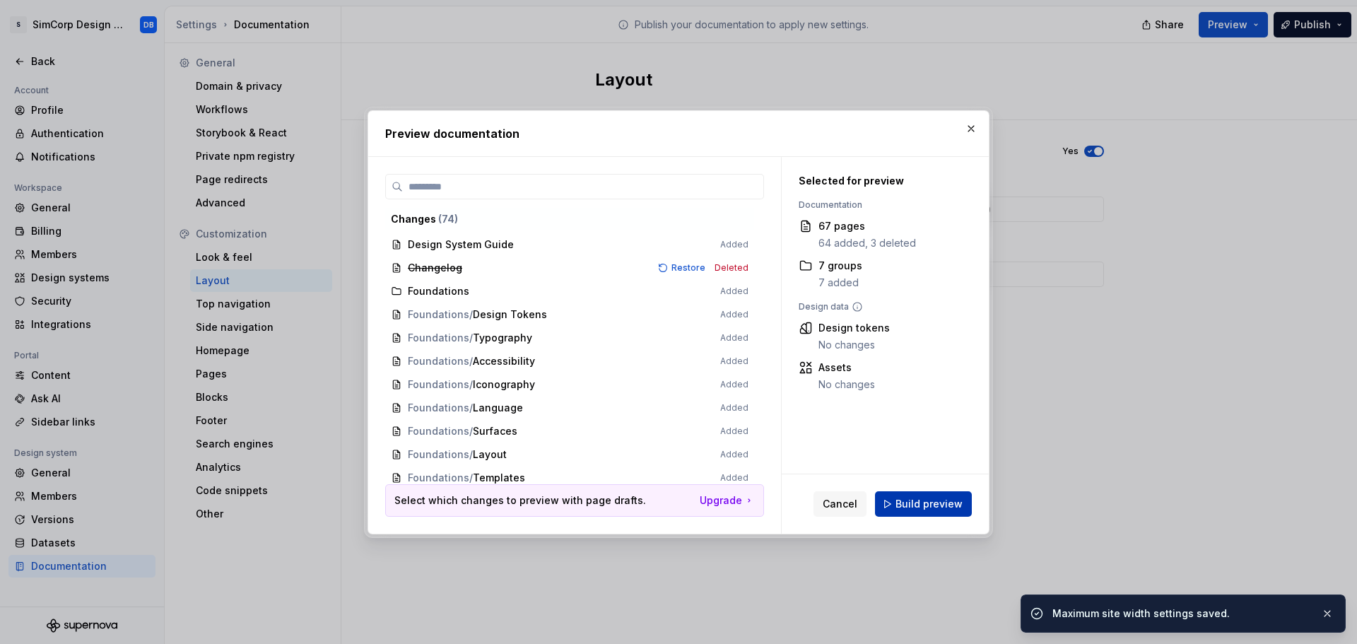
click at [934, 498] on span "Build preview" at bounding box center [929, 504] width 67 height 14
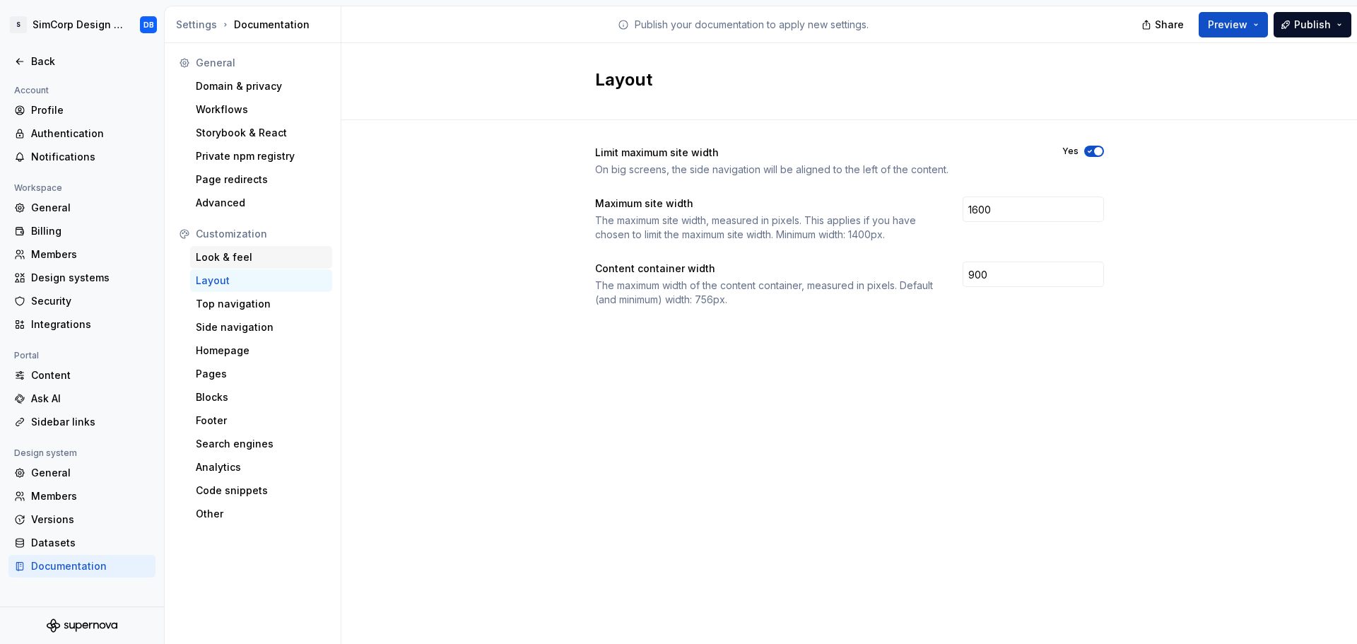
drag, startPoint x: 240, startPoint y: 253, endPoint x: 274, endPoint y: 256, distance: 34.0
click at [240, 253] on div "Look & feel" at bounding box center [261, 257] width 131 height 14
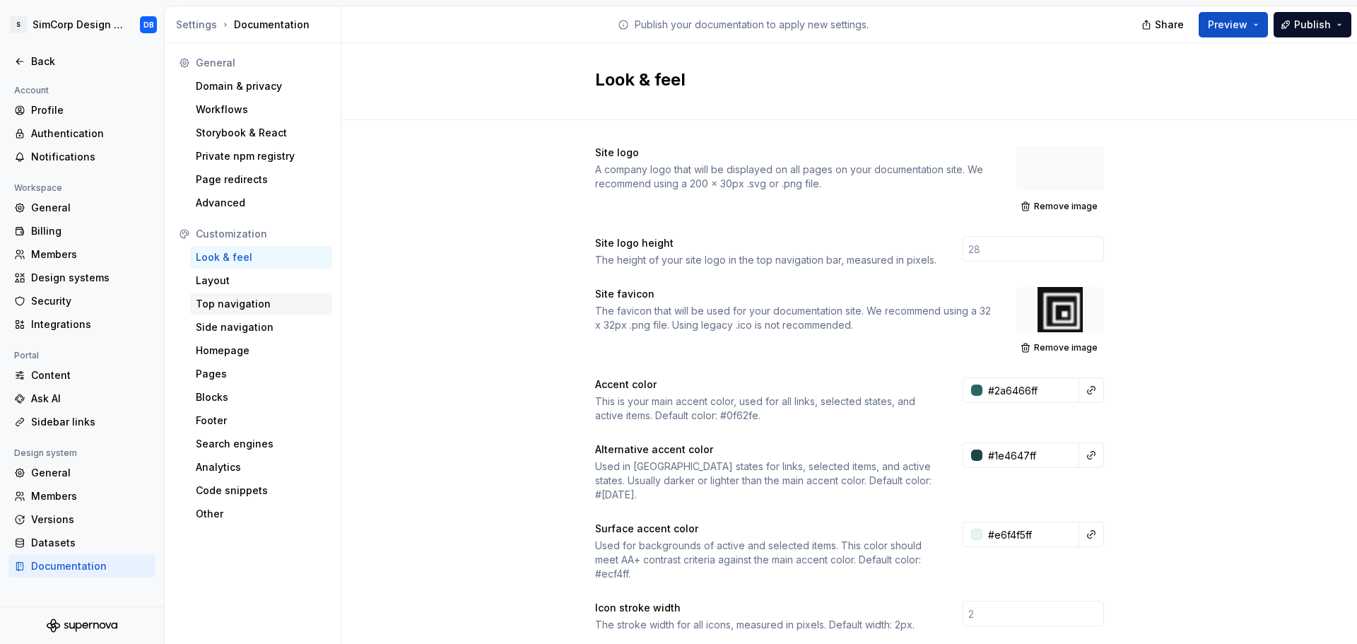
click at [219, 303] on div "Top navigation" at bounding box center [261, 304] width 131 height 14
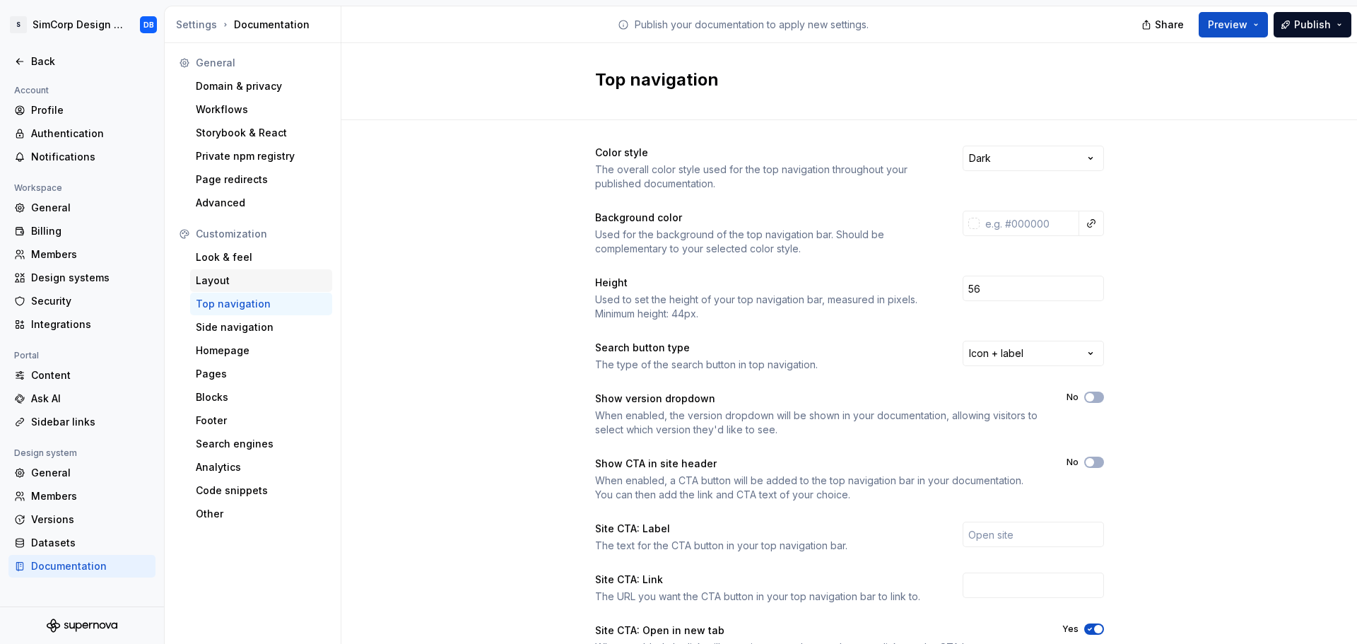
click at [227, 282] on div "Layout" at bounding box center [261, 281] width 131 height 14
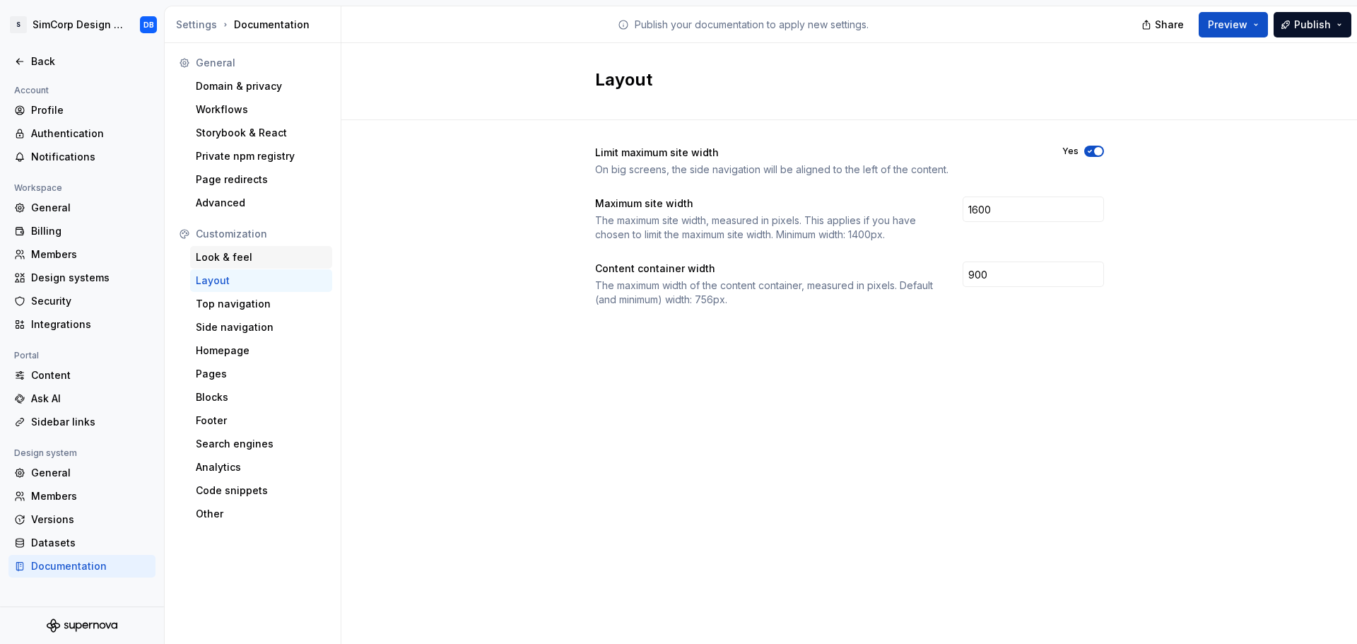
click at [235, 258] on div "Look & feel" at bounding box center [261, 257] width 131 height 14
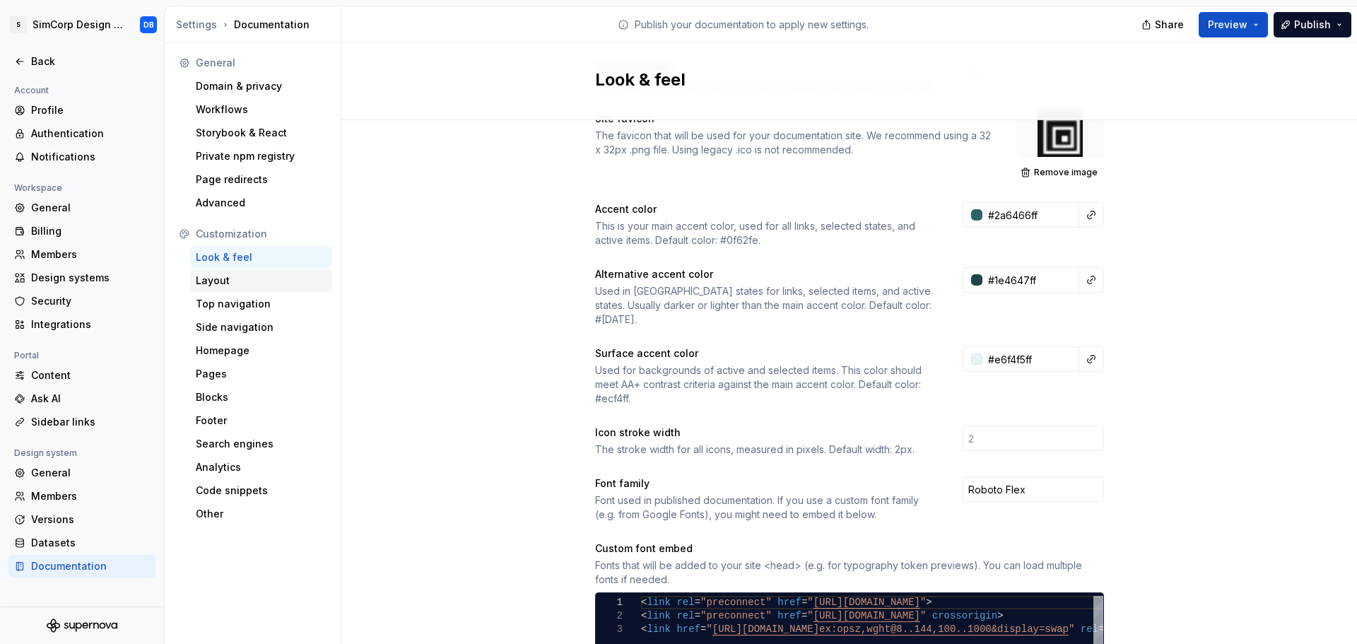
scroll to position [141, 0]
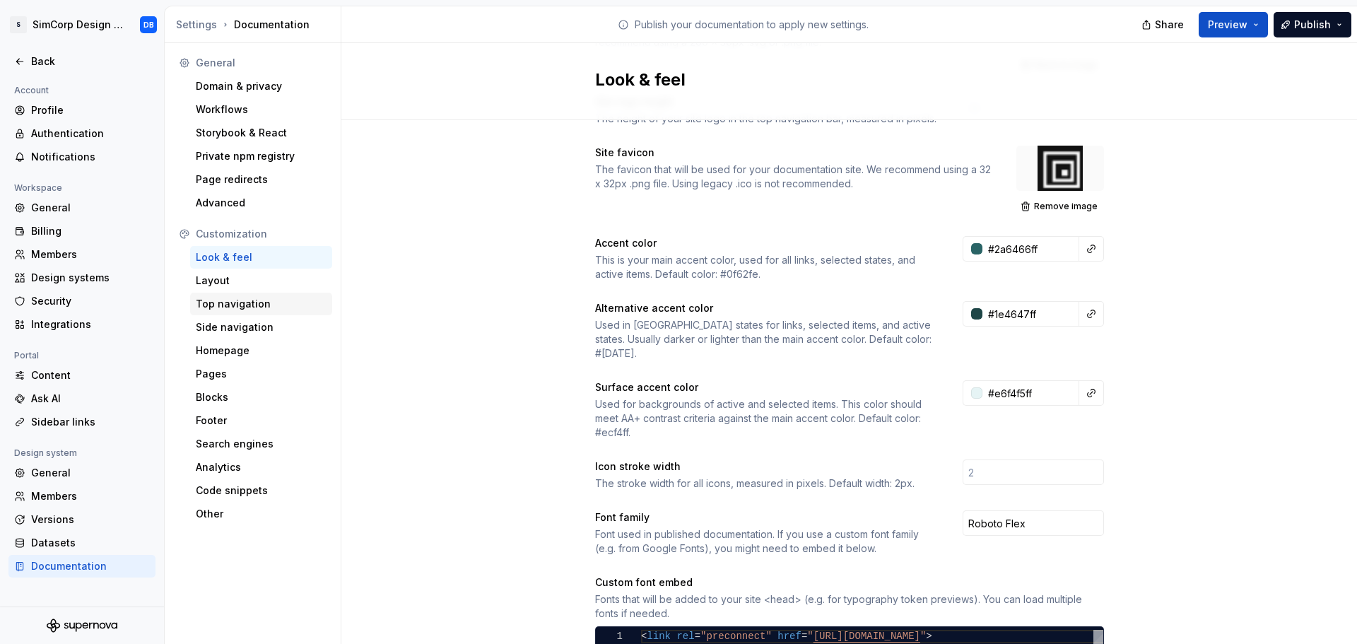
click at [227, 306] on div "Top navigation" at bounding box center [261, 304] width 131 height 14
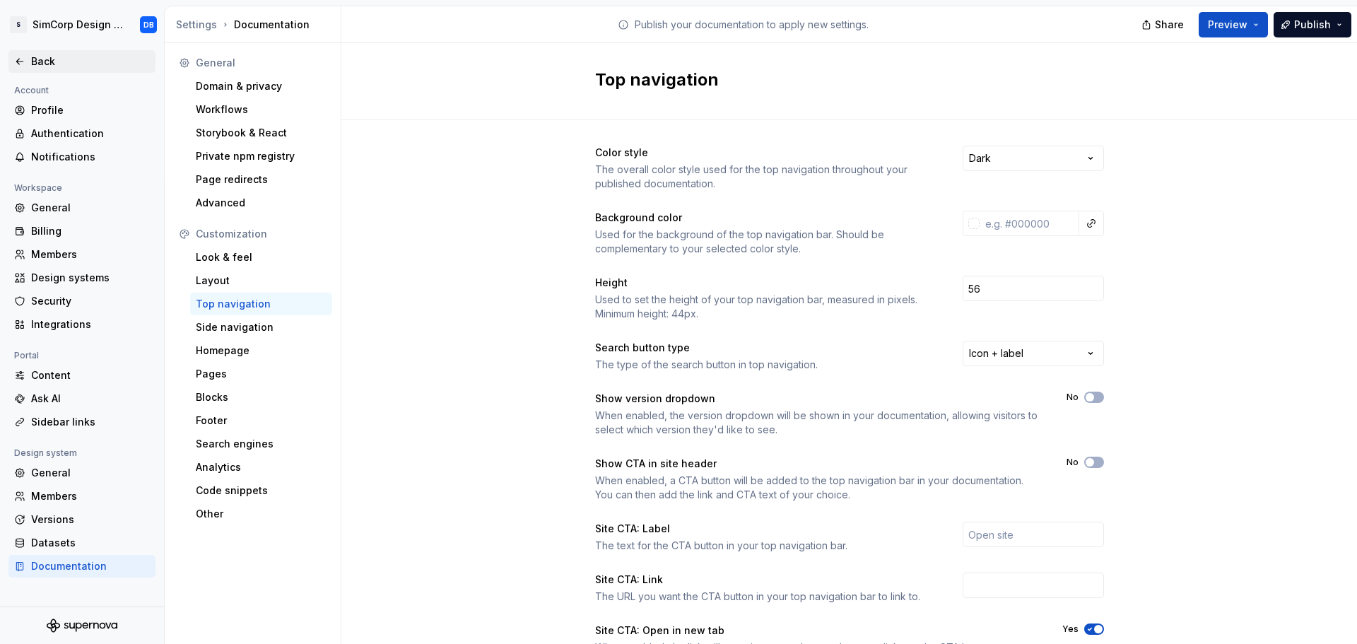
click at [23, 59] on icon at bounding box center [19, 61] width 11 height 11
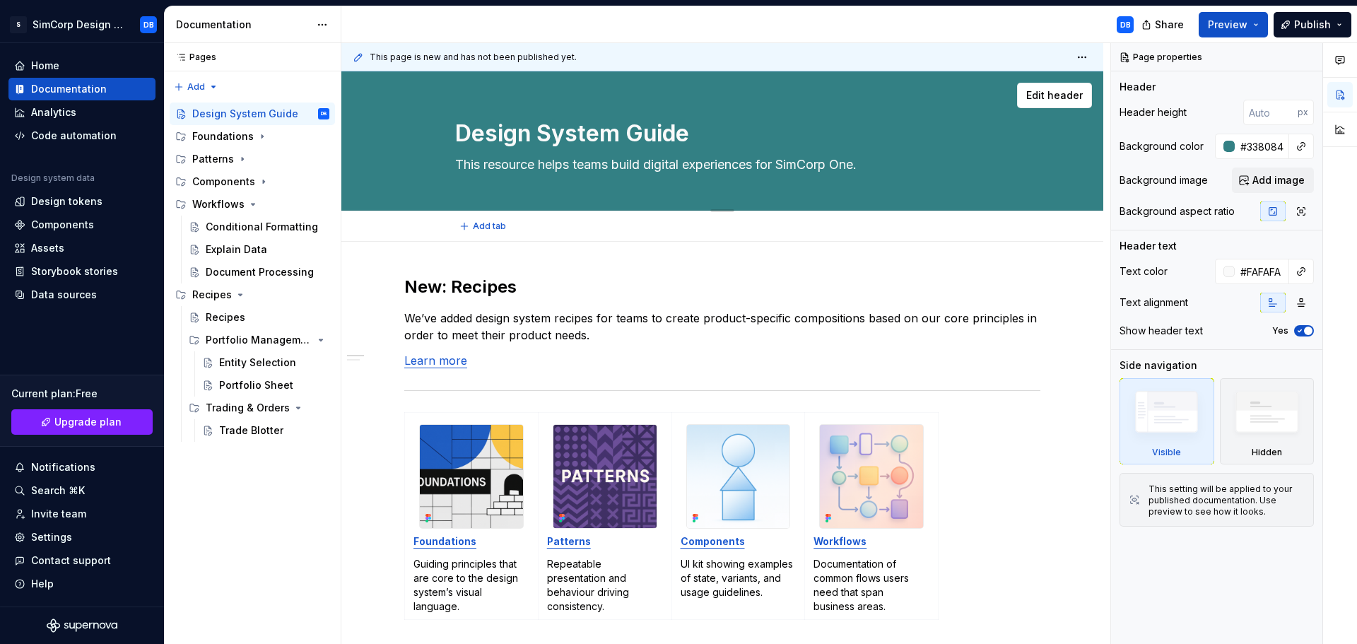
click at [384, 151] on div "Design System Guide This resource helps teams build digital experiences for Sim…" at bounding box center [722, 140] width 762 height 139
type textarea "*"
click at [1265, 143] on input "#338084" at bounding box center [1262, 146] width 54 height 25
click at [1256, 151] on input "#338084" at bounding box center [1262, 146] width 54 height 25
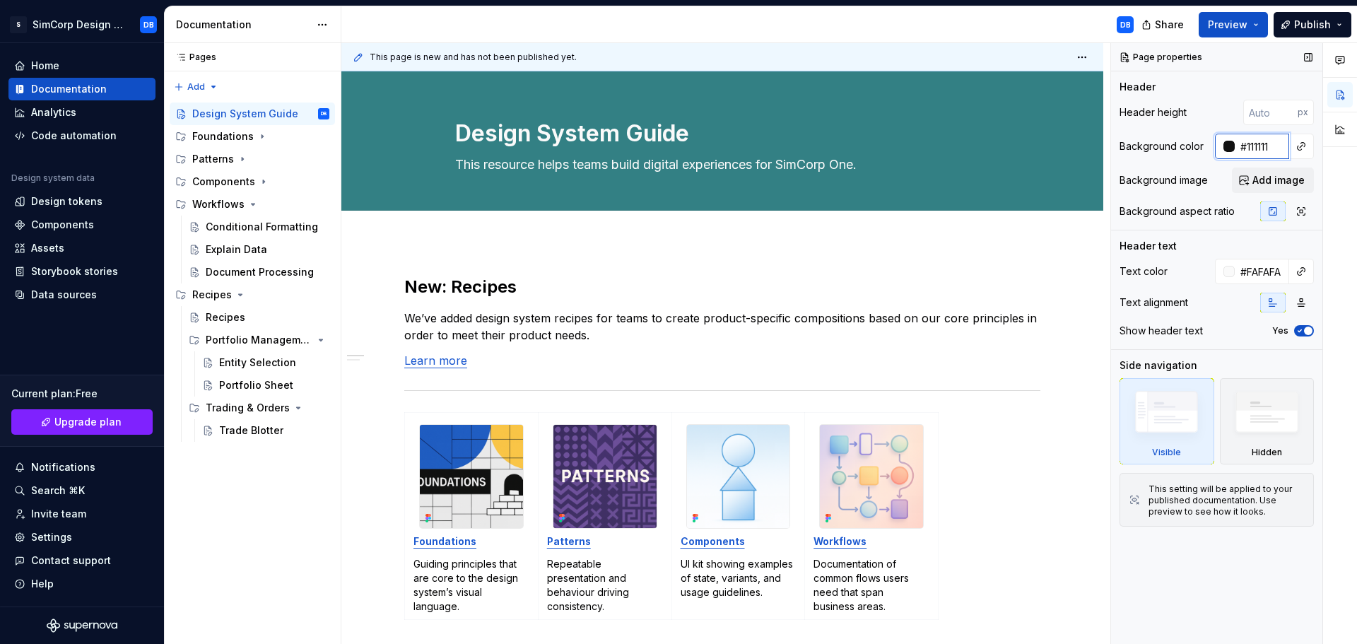
type input "#111111"
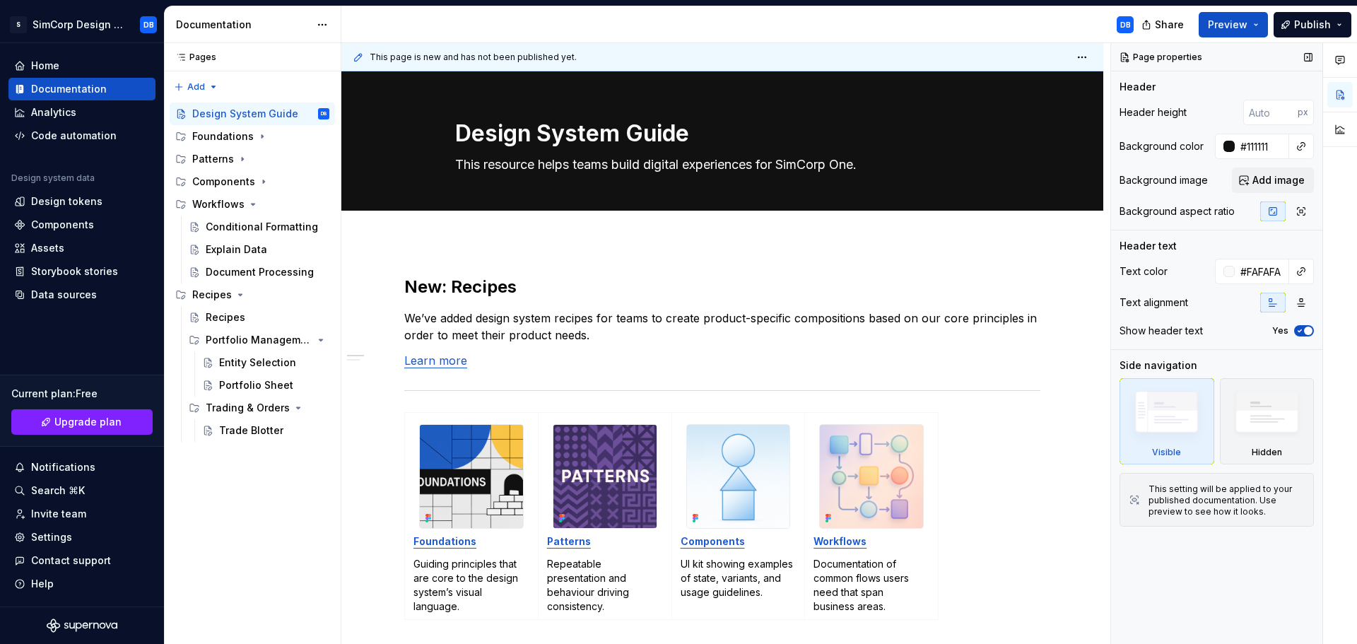
click at [1226, 568] on div "Page properties Header Header height px Background color #111111 Background ima…" at bounding box center [1216, 344] width 211 height 602
click at [1246, 23] on span "Preview" at bounding box center [1228, 25] width 40 height 14
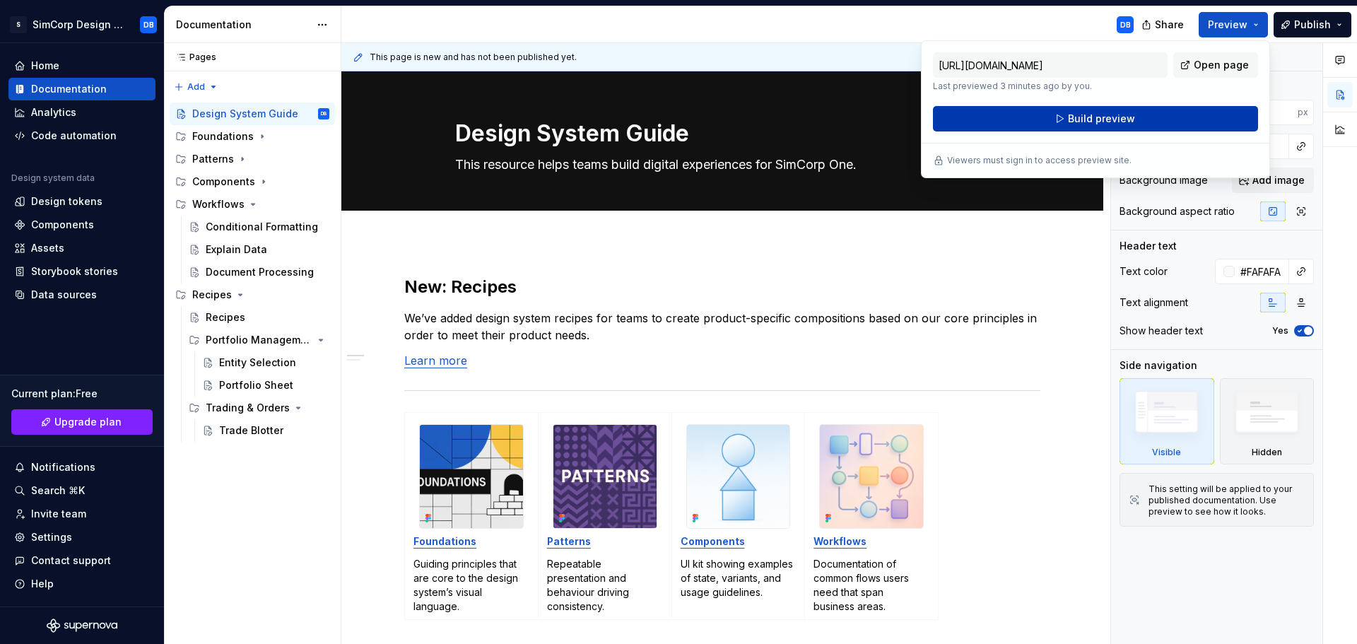
click at [1130, 115] on span "Build preview" at bounding box center [1101, 119] width 67 height 14
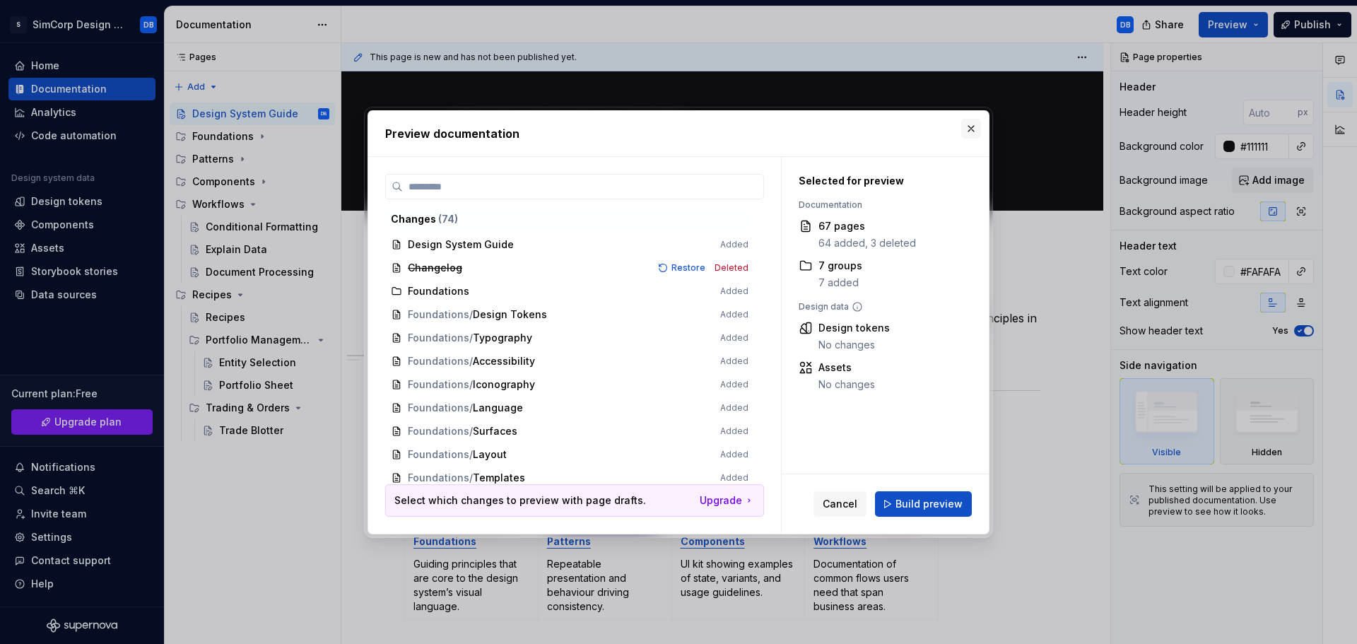
click at [975, 123] on button "button" at bounding box center [971, 129] width 20 height 20
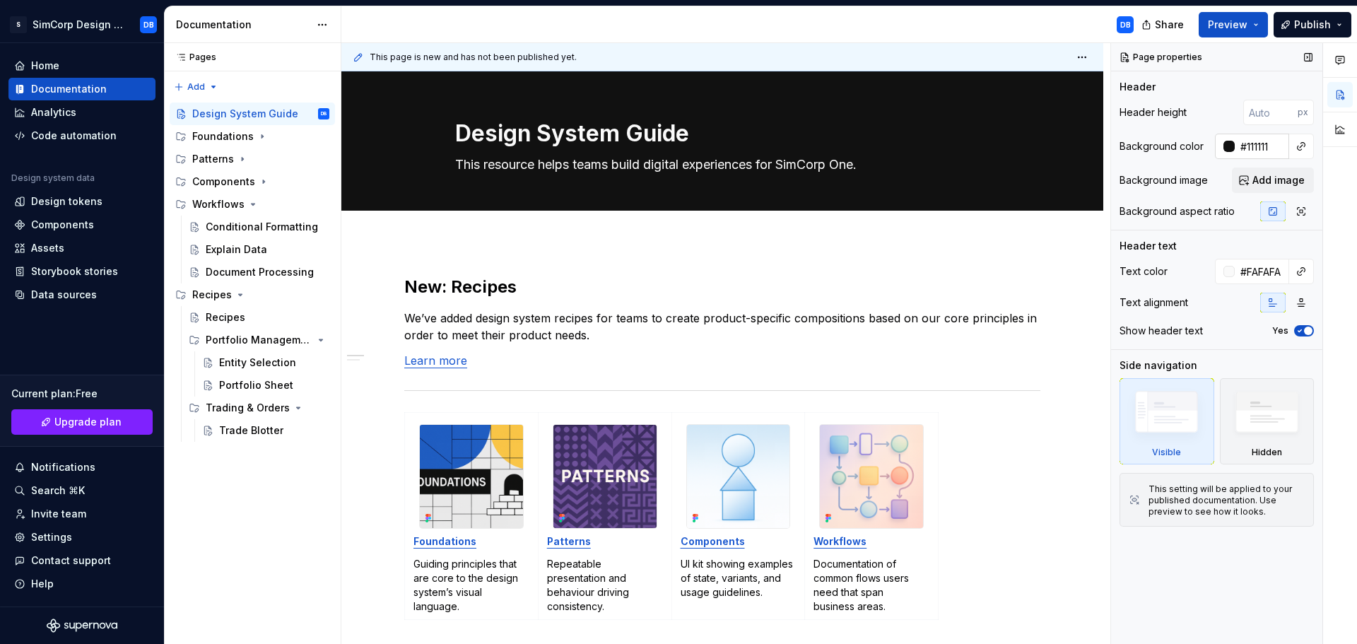
click at [1268, 147] on input "#111111" at bounding box center [1262, 146] width 54 height 25
click at [215, 136] on div "Foundations" at bounding box center [222, 136] width 61 height 14
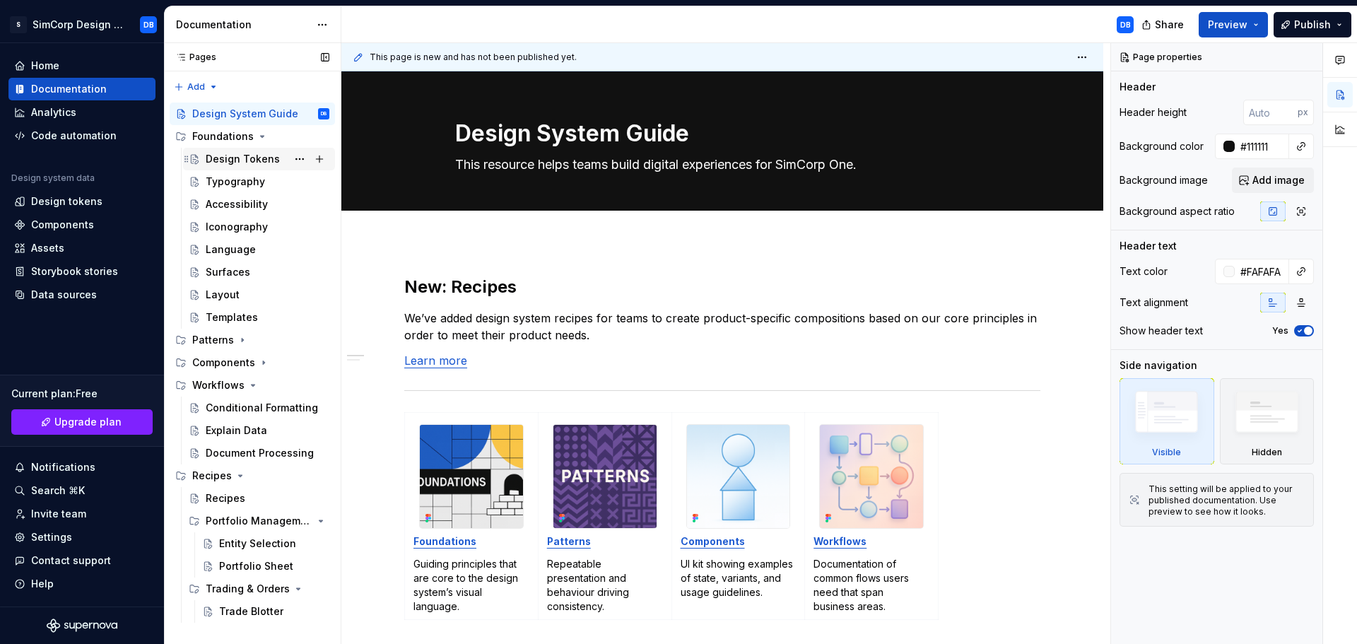
click at [249, 155] on div "Design Tokens" at bounding box center [243, 159] width 74 height 14
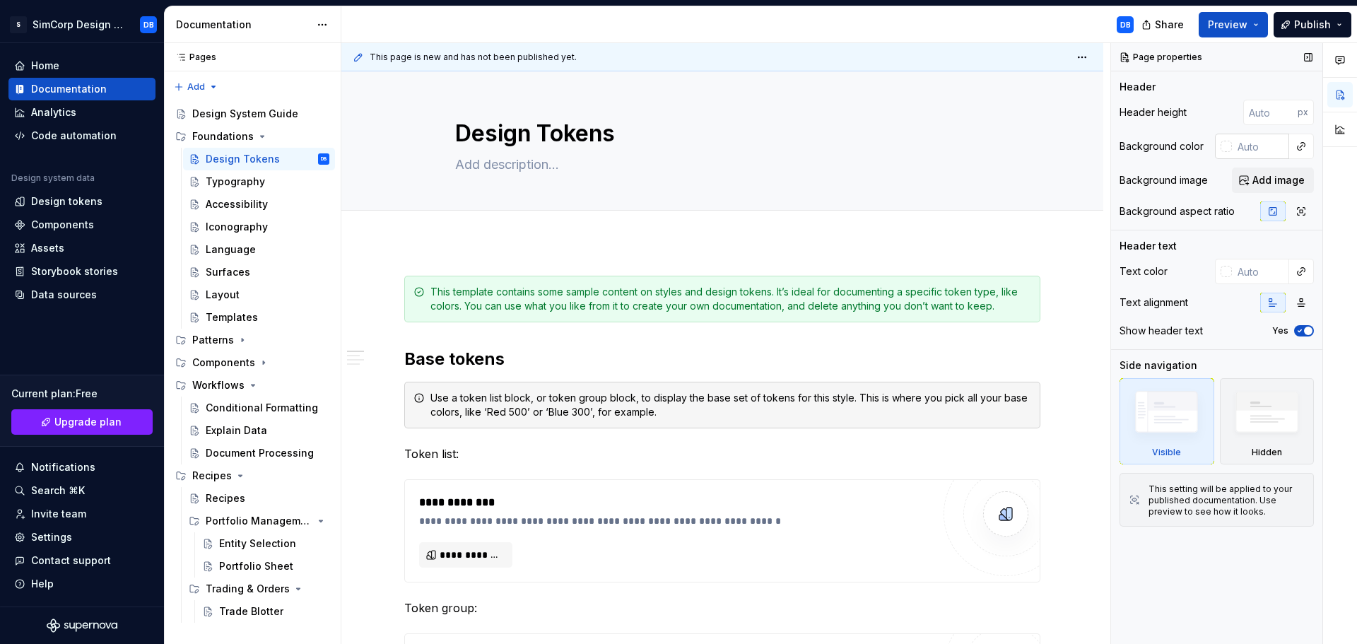
type textarea "*"
click at [1252, 144] on input "text" at bounding box center [1260, 146] width 57 height 25
paste input "#111111"
type input "#111111"
type textarea "*"
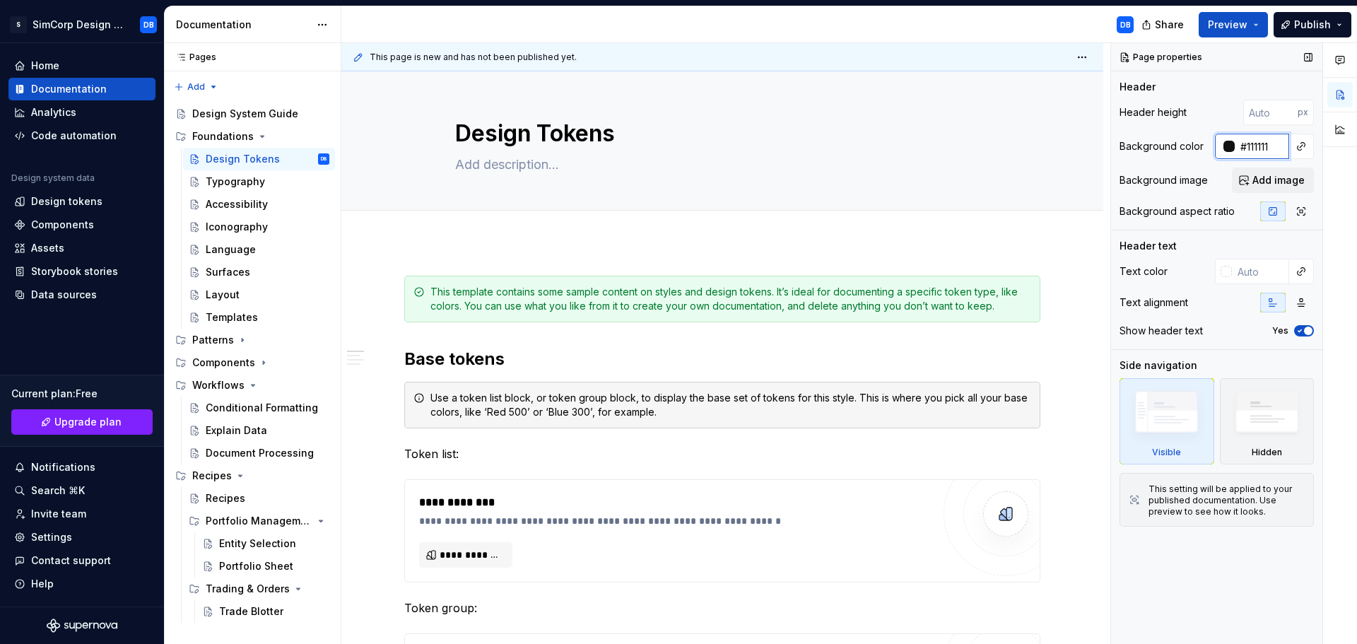
type input "#111111"
click at [1164, 569] on div "Page properties Header Header height px Background color #111111 Background ima…" at bounding box center [1216, 344] width 211 height 602
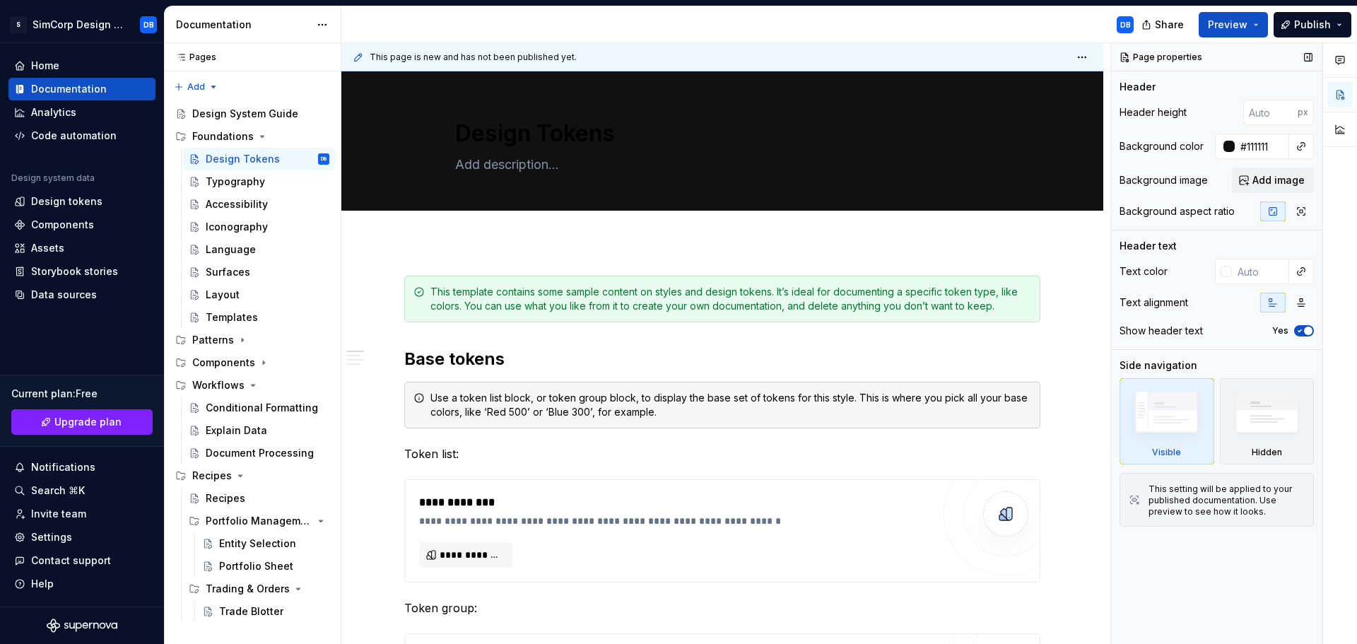
type textarea "*"
click at [1256, 273] on input "text" at bounding box center [1260, 271] width 57 height 25
type input "fafafa"
type textarea "*"
type input "#FAFAFA"
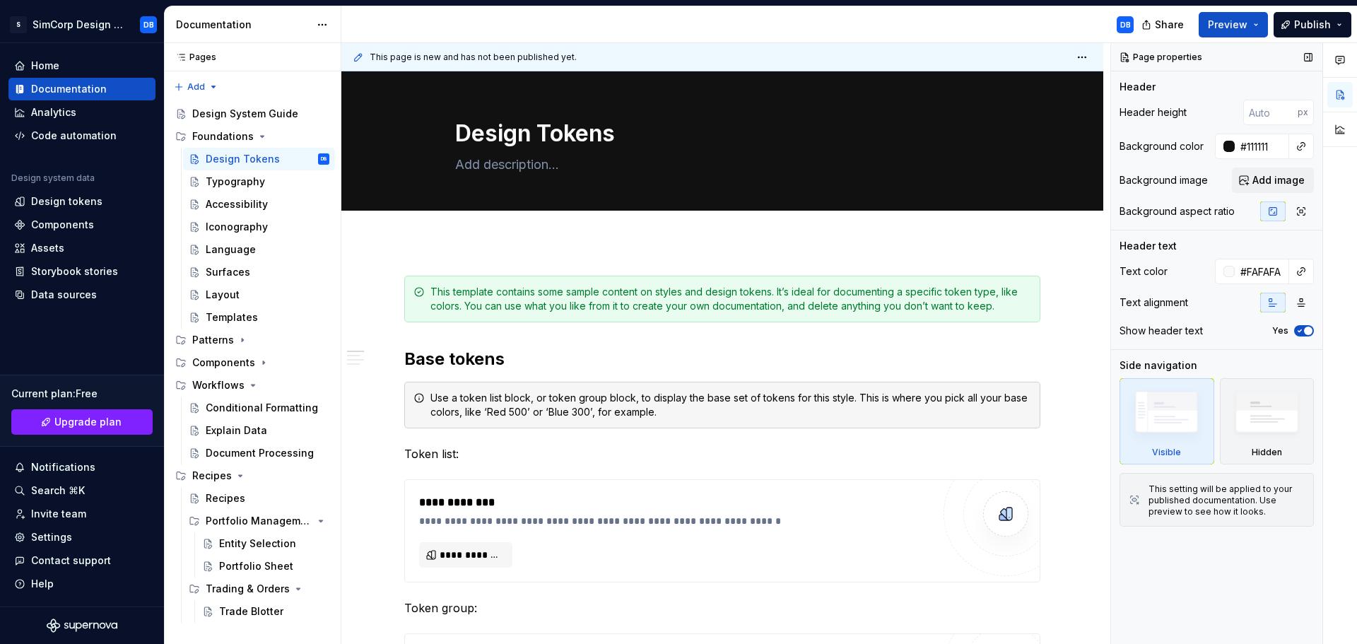
click at [1209, 575] on div "Page properties Header Header height px Background color #111111 Background ima…" at bounding box center [1216, 344] width 211 height 602
click at [229, 340] on div "Patterns" at bounding box center [213, 340] width 42 height 14
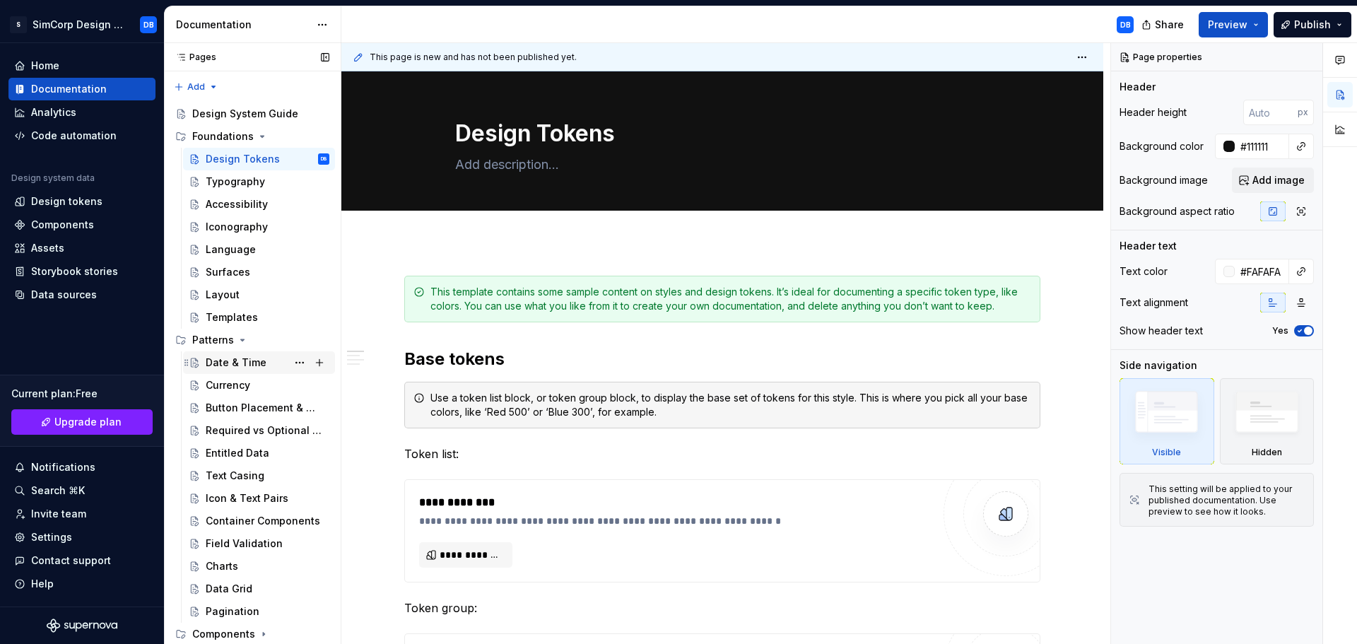
click at [237, 361] on div "Date & Time" at bounding box center [236, 363] width 61 height 14
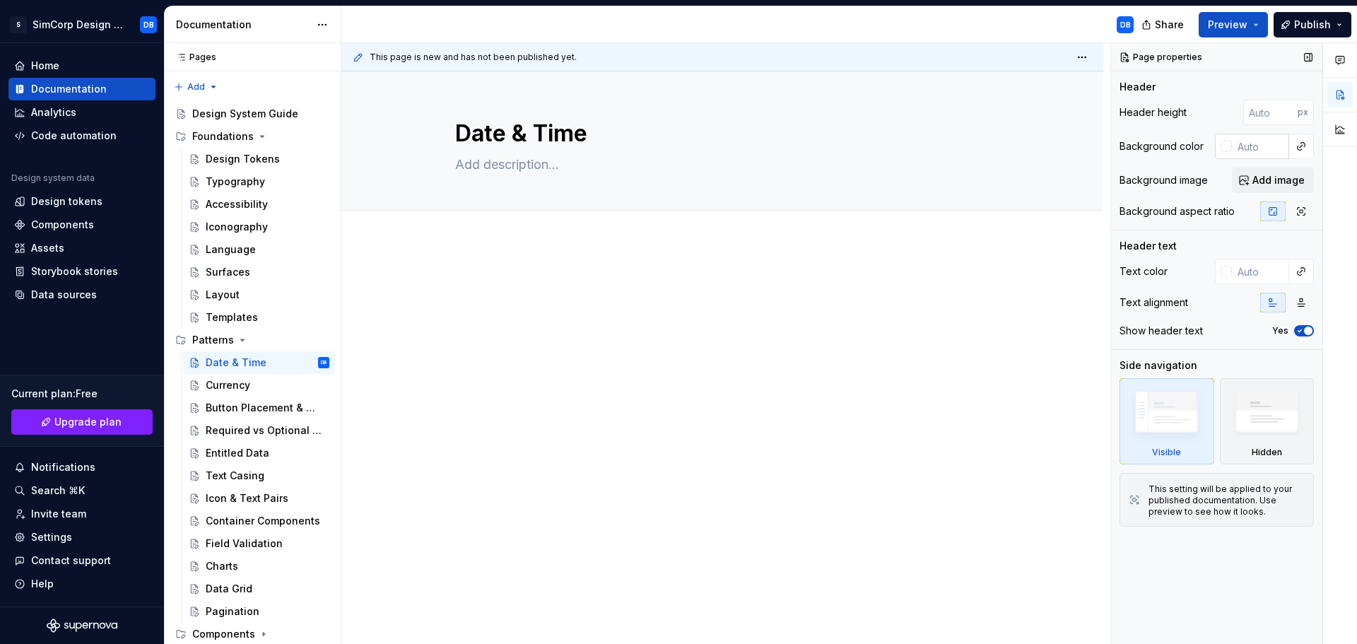
type textarea "*"
click at [1257, 142] on input "text" at bounding box center [1260, 146] width 57 height 25
paste input "#111111"
type input "#111111"
type textarea "*"
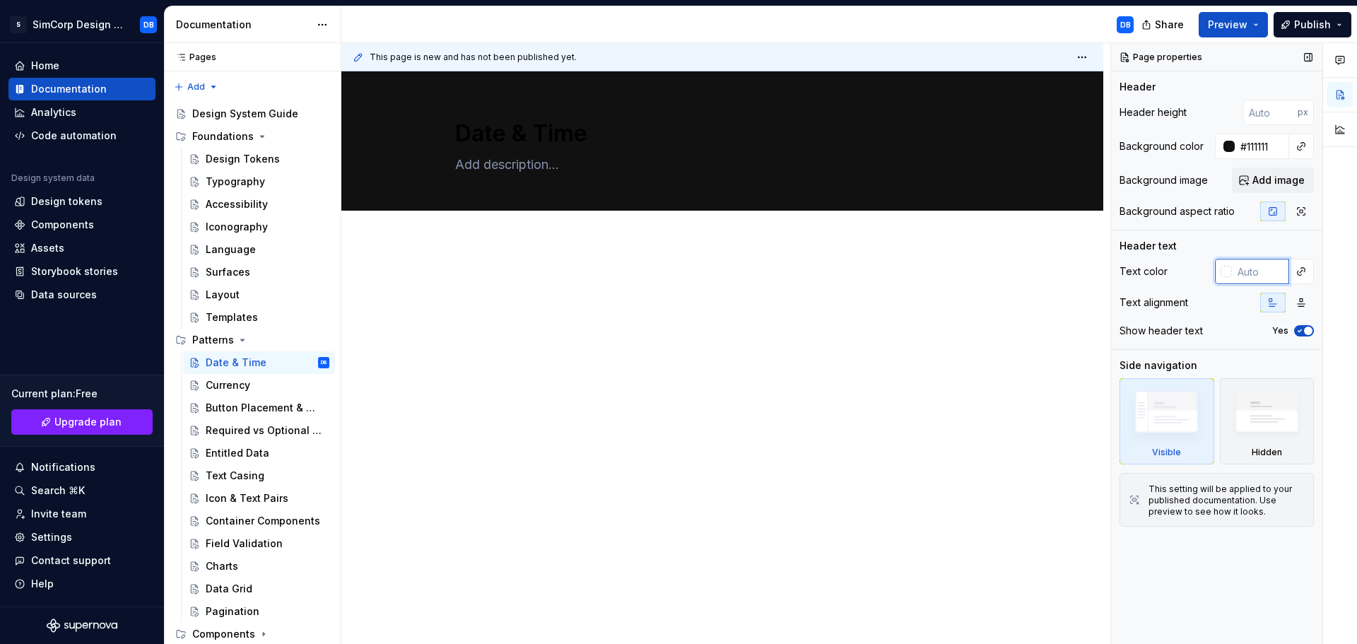
click at [1255, 271] on input "text" at bounding box center [1260, 271] width 57 height 25
type input "f"
type textarea "*"
type input "fafafa"
type textarea "*"
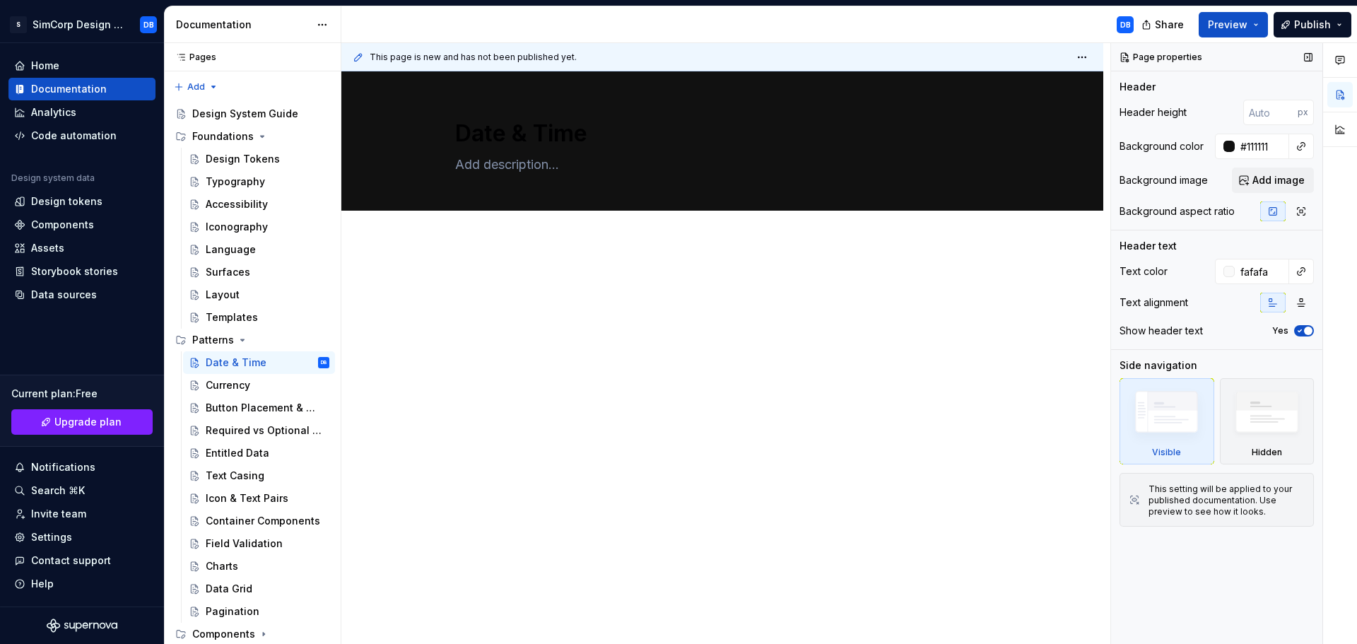
type input "#FAFAFA"
click at [1213, 565] on div "Page properties Header Header height px Background color #111111 Background ima…" at bounding box center [1216, 344] width 211 height 602
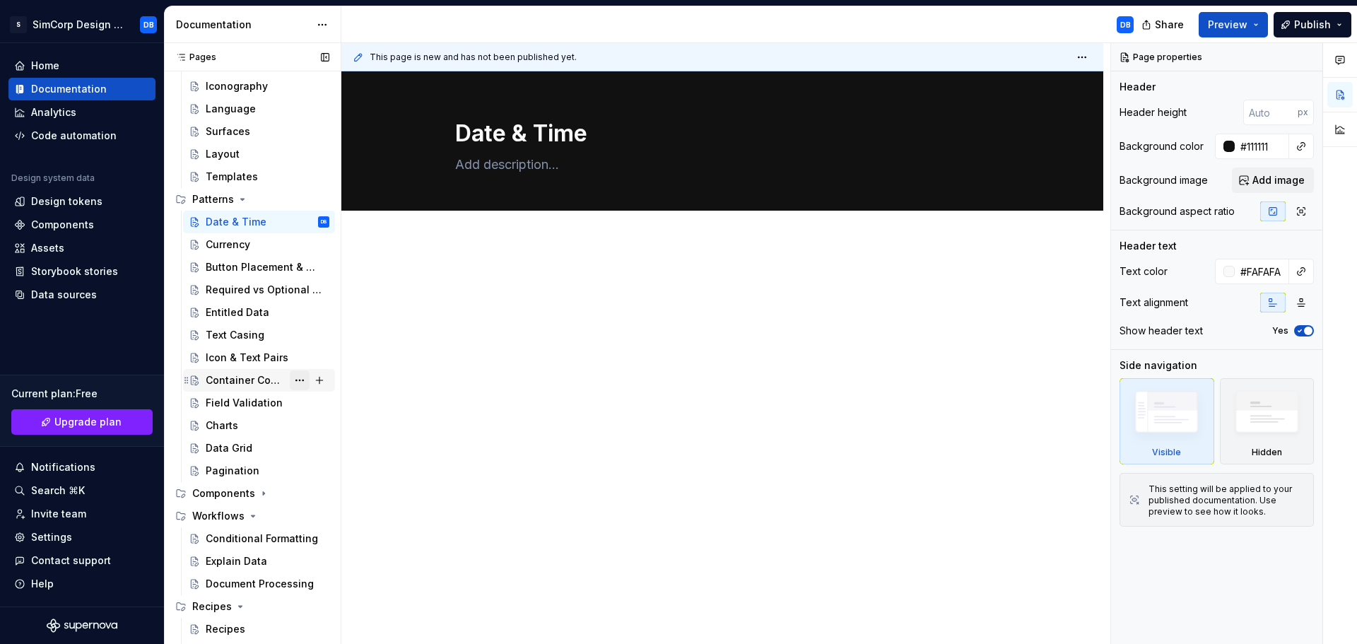
scroll to position [141, 0]
click at [1200, 575] on div "Page properties Header Header height px Background color #111111 Background ima…" at bounding box center [1216, 344] width 211 height 602
click at [238, 489] on div "Components" at bounding box center [223, 493] width 63 height 14
click at [235, 518] on div "Components" at bounding box center [237, 515] width 63 height 14
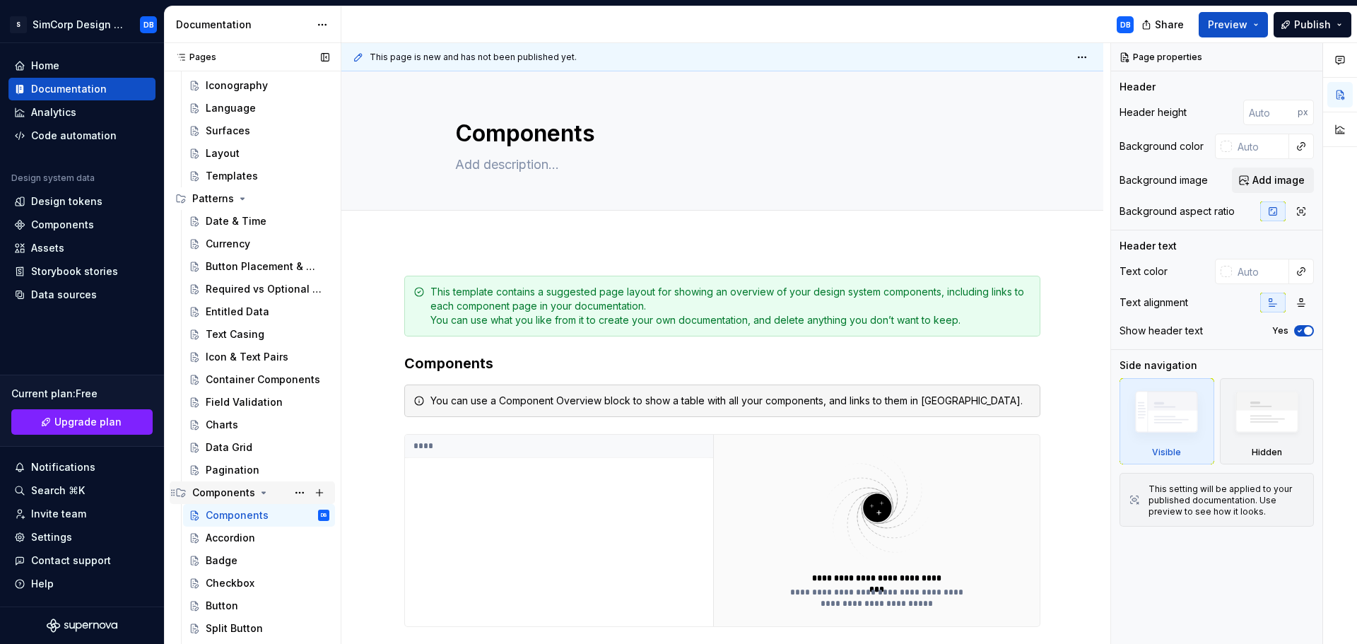
click at [231, 491] on div "Components" at bounding box center [223, 493] width 63 height 14
click at [228, 492] on div "Components" at bounding box center [223, 493] width 63 height 14
type textarea "*"
click at [1241, 147] on input "text" at bounding box center [1260, 146] width 57 height 25
paste input "#111111"
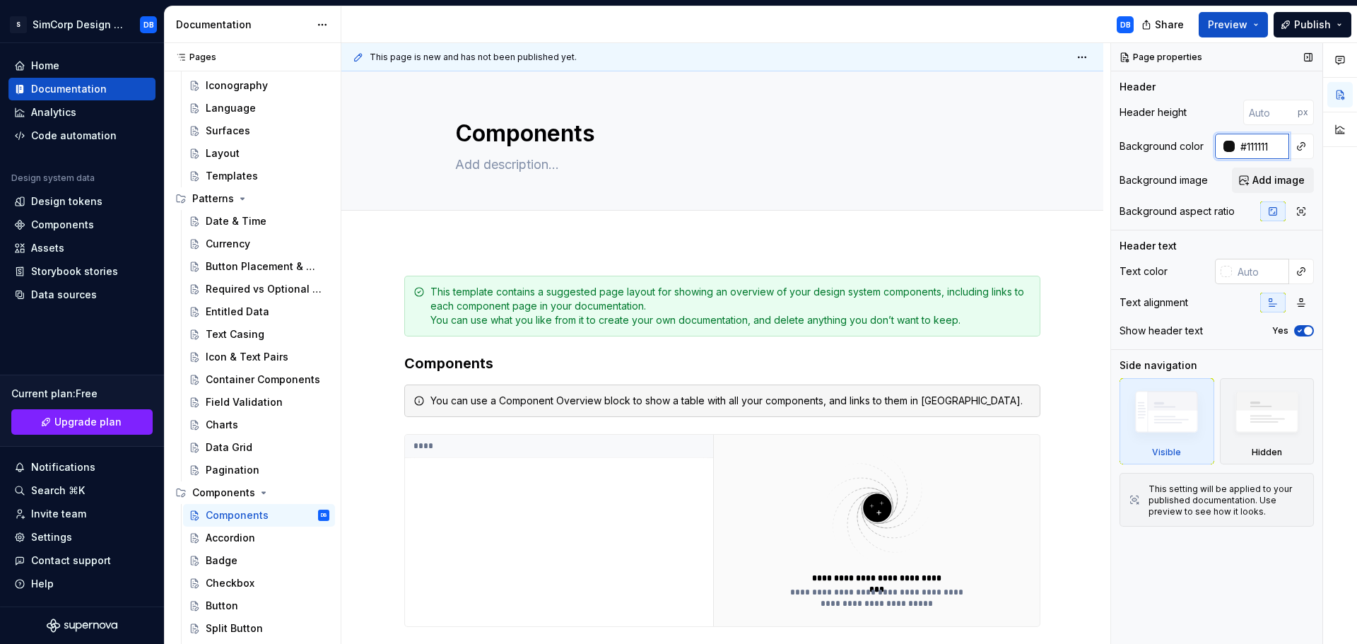
type input "#111111"
click at [1255, 275] on input "text" at bounding box center [1260, 271] width 57 height 25
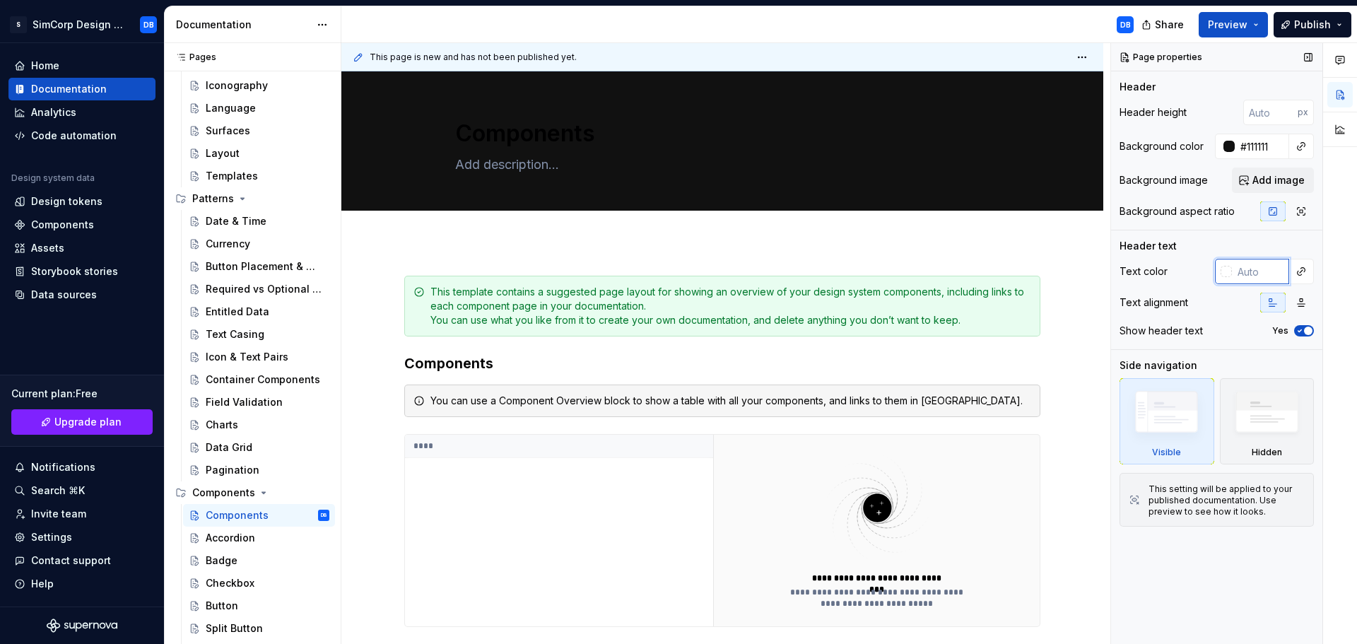
type textarea "*"
type input "fafafa"
type textarea "*"
type input "#FAFAFA"
click at [1212, 568] on div "Page properties Header Header height px Background color #111111 Background ima…" at bounding box center [1216, 344] width 211 height 602
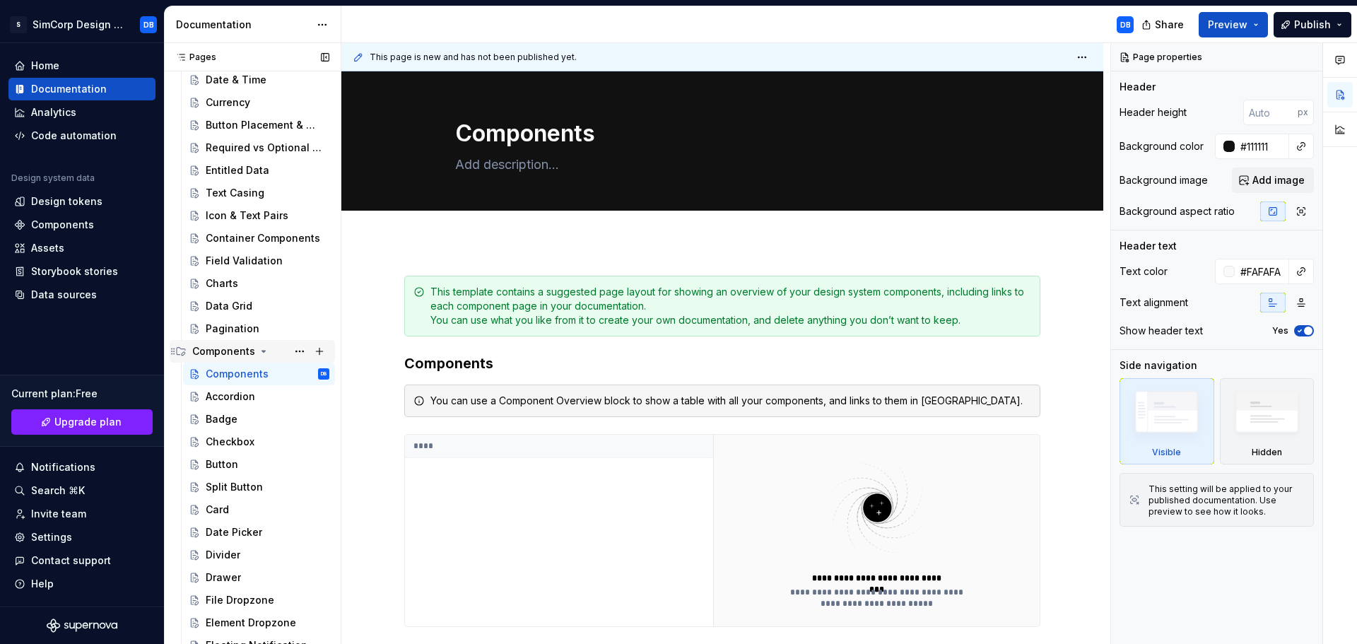
click at [264, 353] on icon "Page tree" at bounding box center [263, 351] width 11 height 11
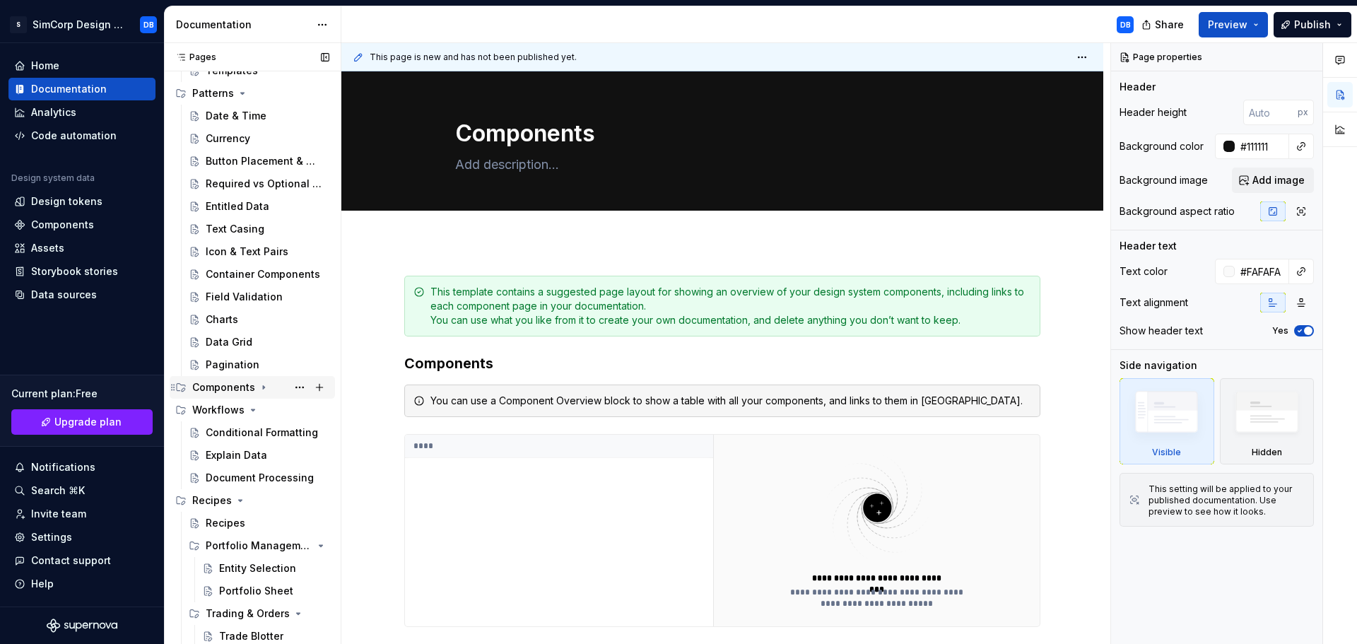
scroll to position [247, 0]
click at [223, 520] on div "Recipes" at bounding box center [226, 523] width 40 height 14
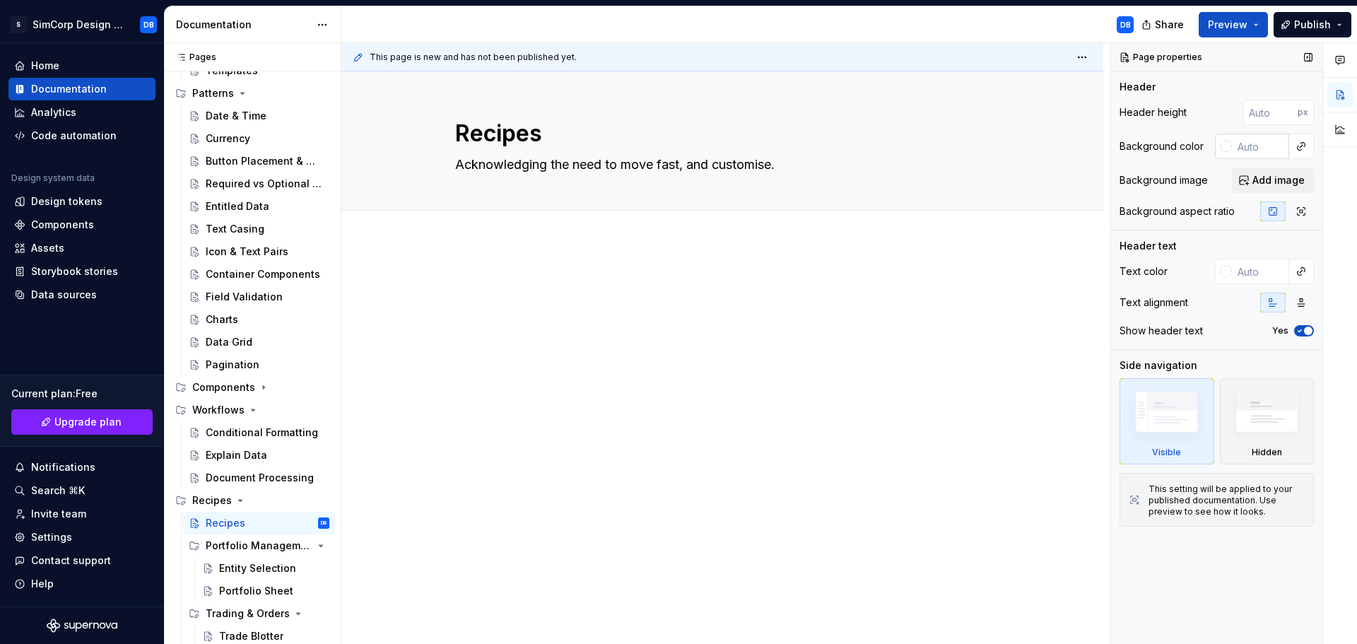
click at [1243, 153] on input "text" at bounding box center [1260, 146] width 57 height 25
type textarea "*"
paste input "#111111"
type input "#111111"
click at [1257, 269] on input "text" at bounding box center [1260, 271] width 57 height 25
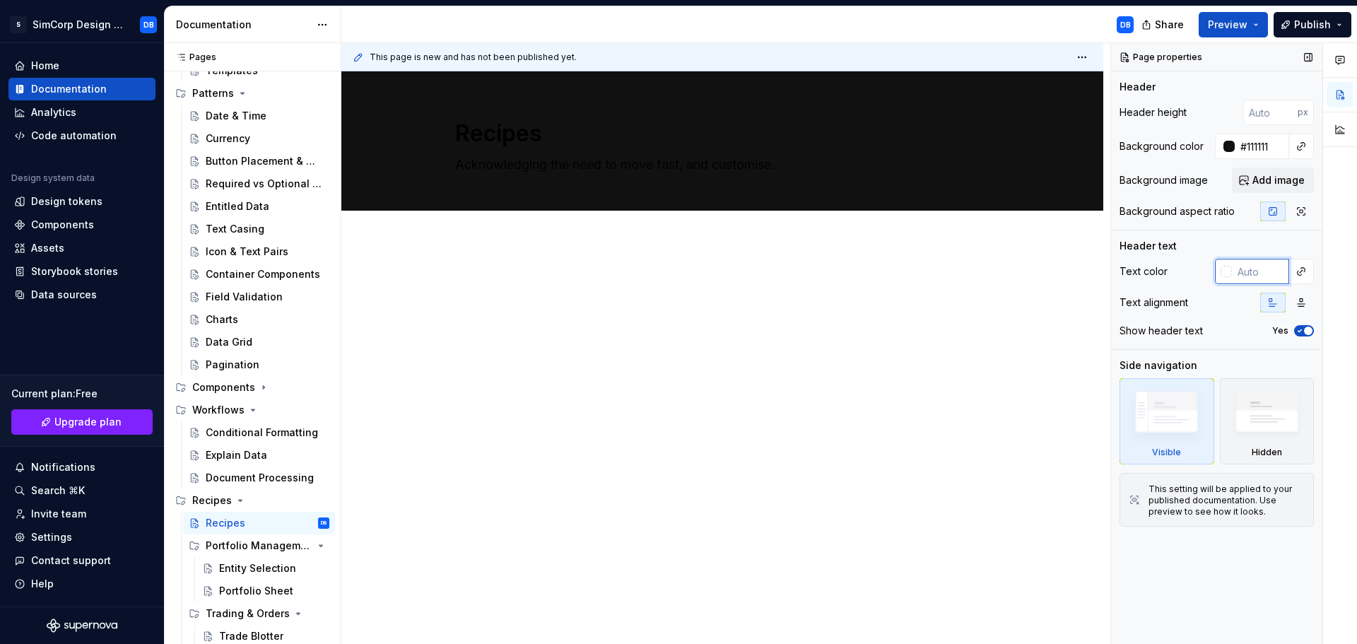
type textarea "*"
type input "fafafa"
type textarea "*"
type input "#FAFAFA"
click at [1216, 608] on div "Page properties Header Header height px Background color #111111 Background ima…" at bounding box center [1216, 344] width 211 height 602
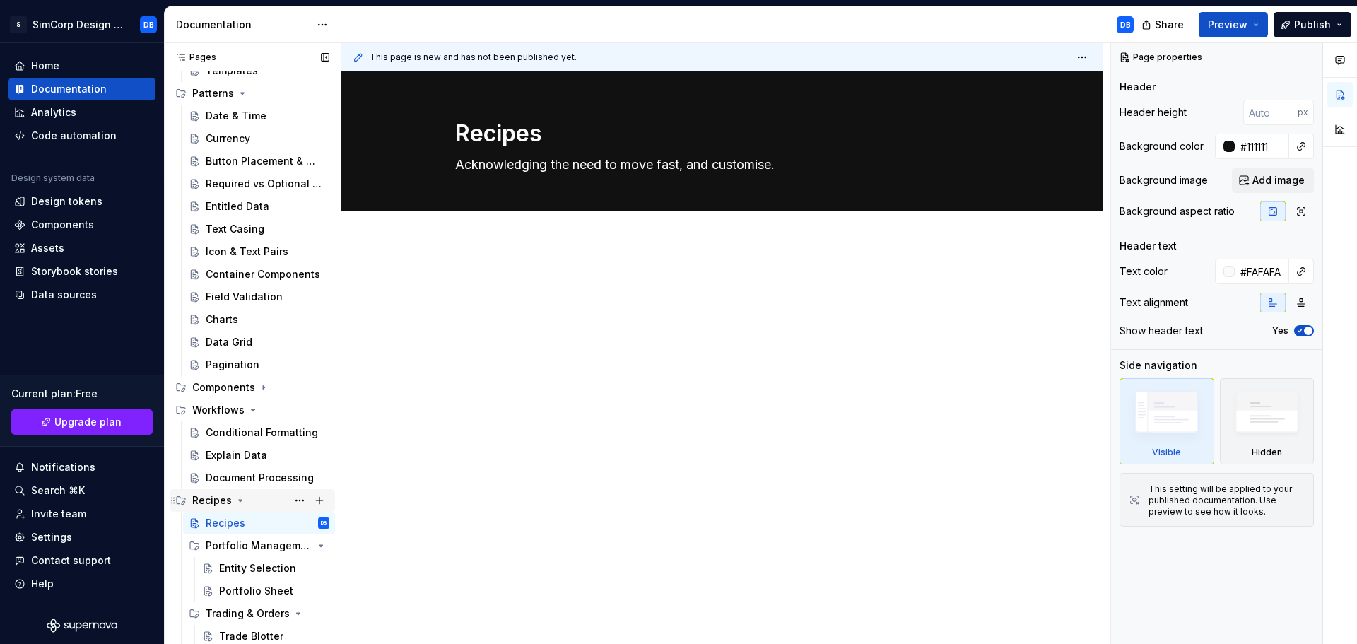
click at [225, 500] on div "Recipes" at bounding box center [212, 500] width 40 height 14
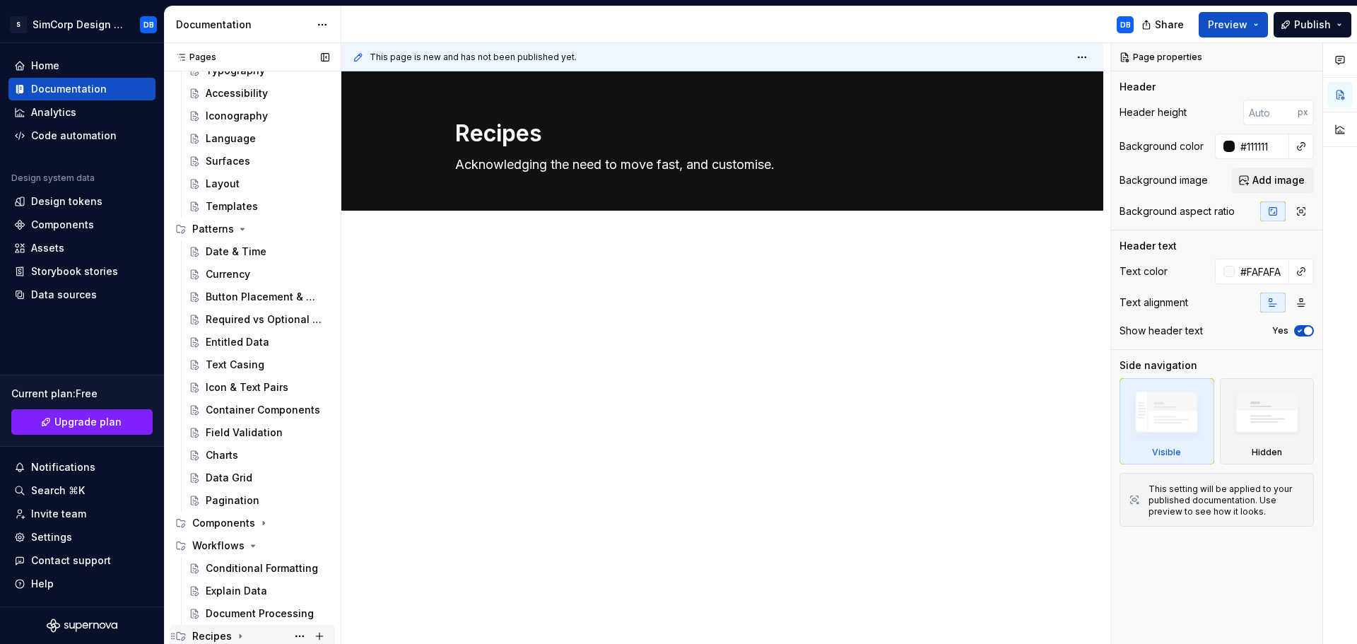
click at [223, 634] on div "Recipes" at bounding box center [212, 636] width 40 height 14
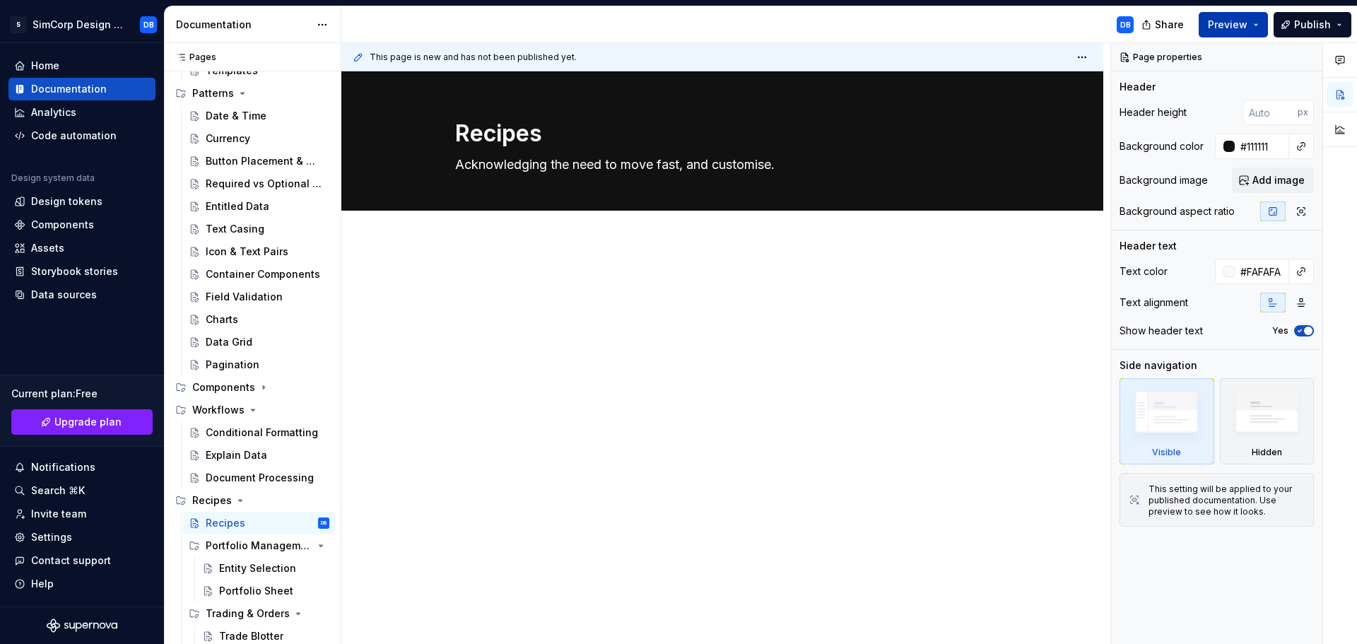
click at [1236, 30] on span "Preview" at bounding box center [1228, 25] width 40 height 14
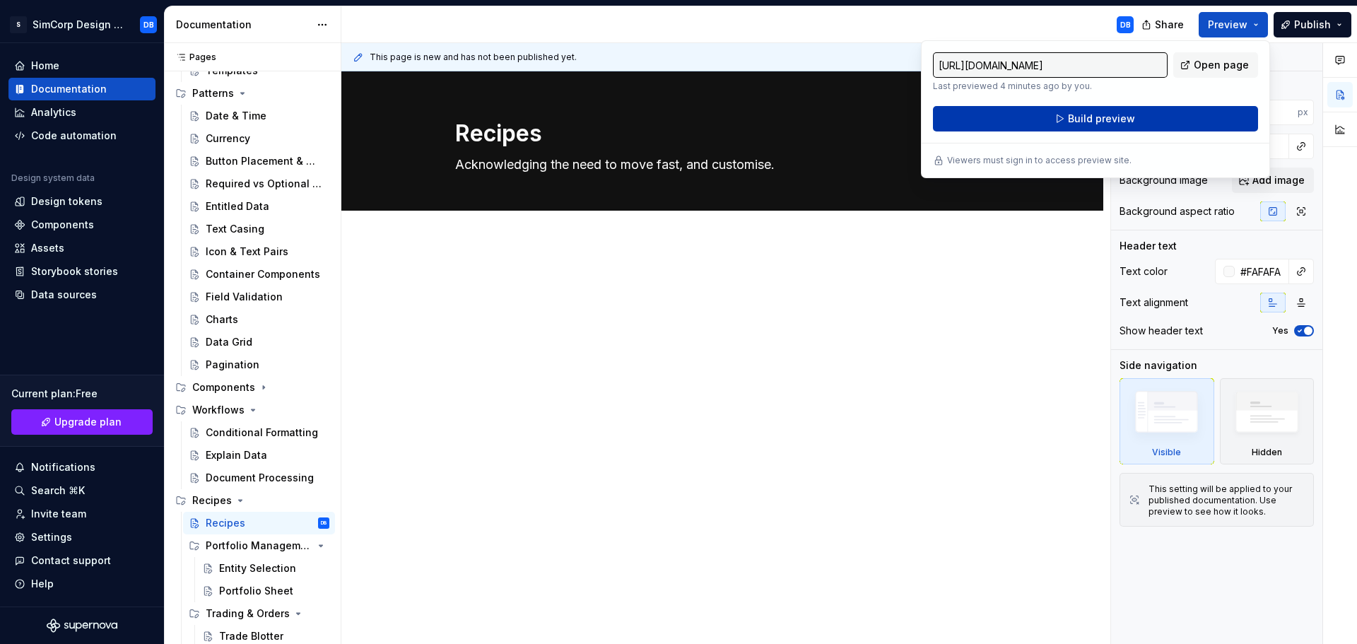
click at [1079, 118] on span "Build preview" at bounding box center [1101, 119] width 67 height 14
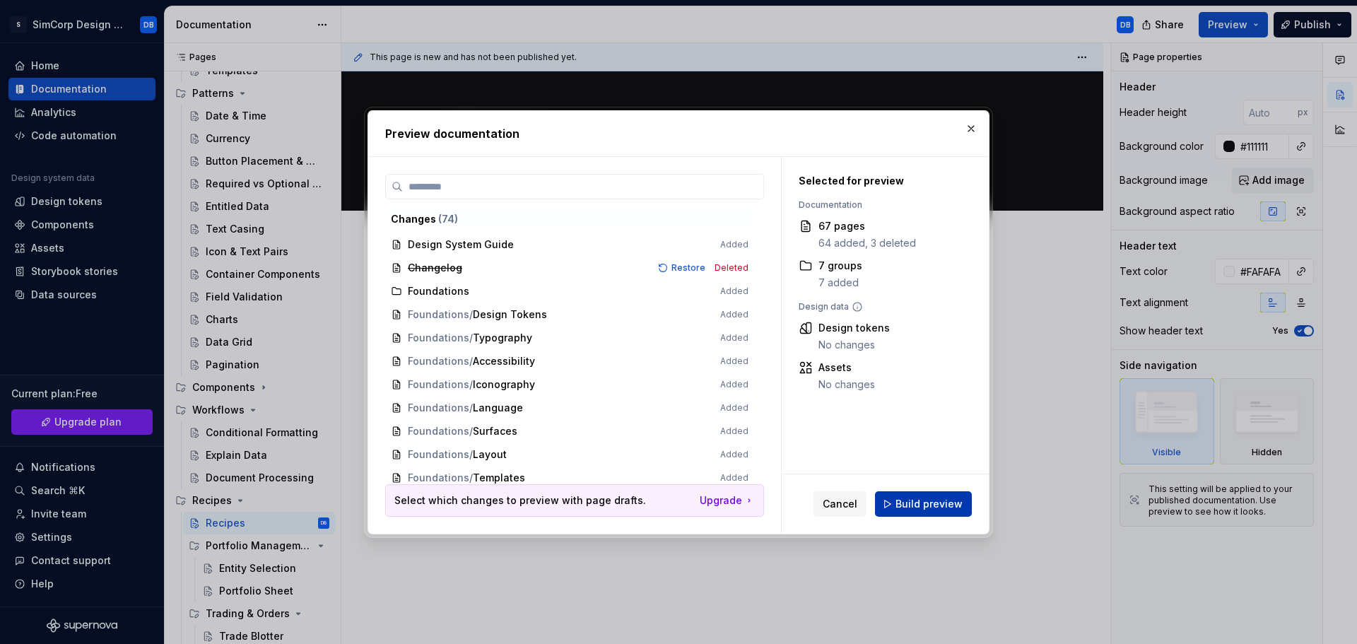
click at [922, 503] on span "Build preview" at bounding box center [929, 504] width 67 height 14
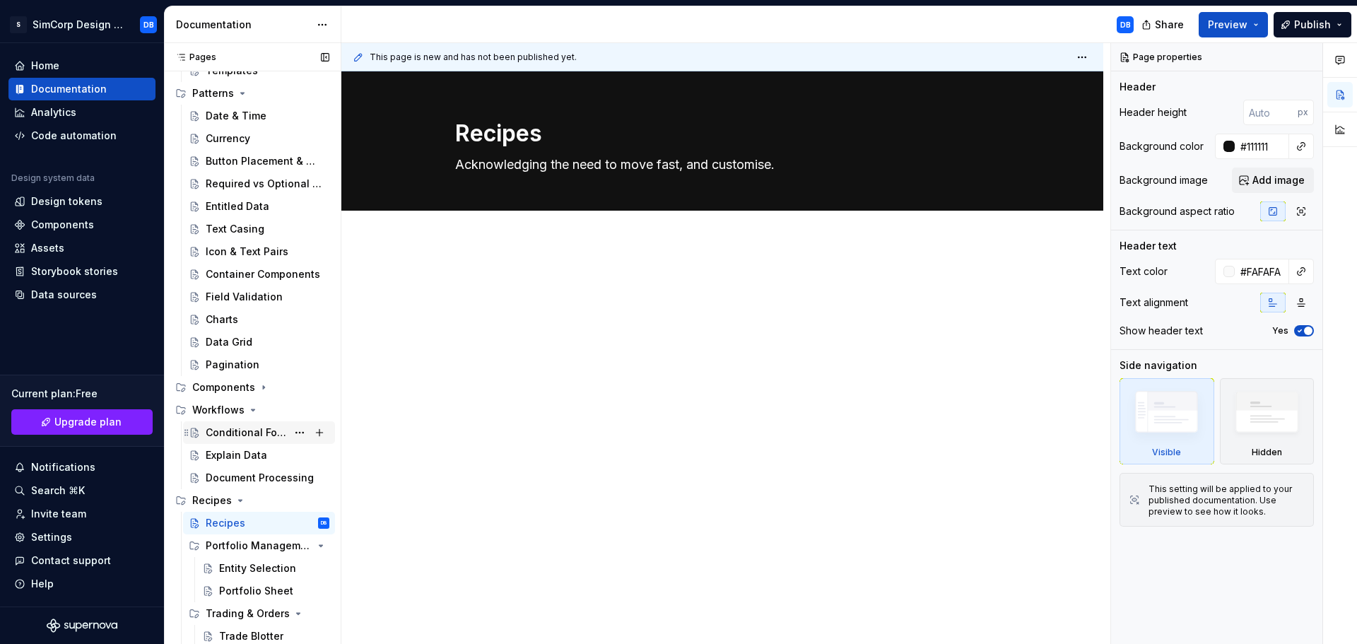
click at [245, 434] on div "Conditional Formatting" at bounding box center [246, 433] width 81 height 14
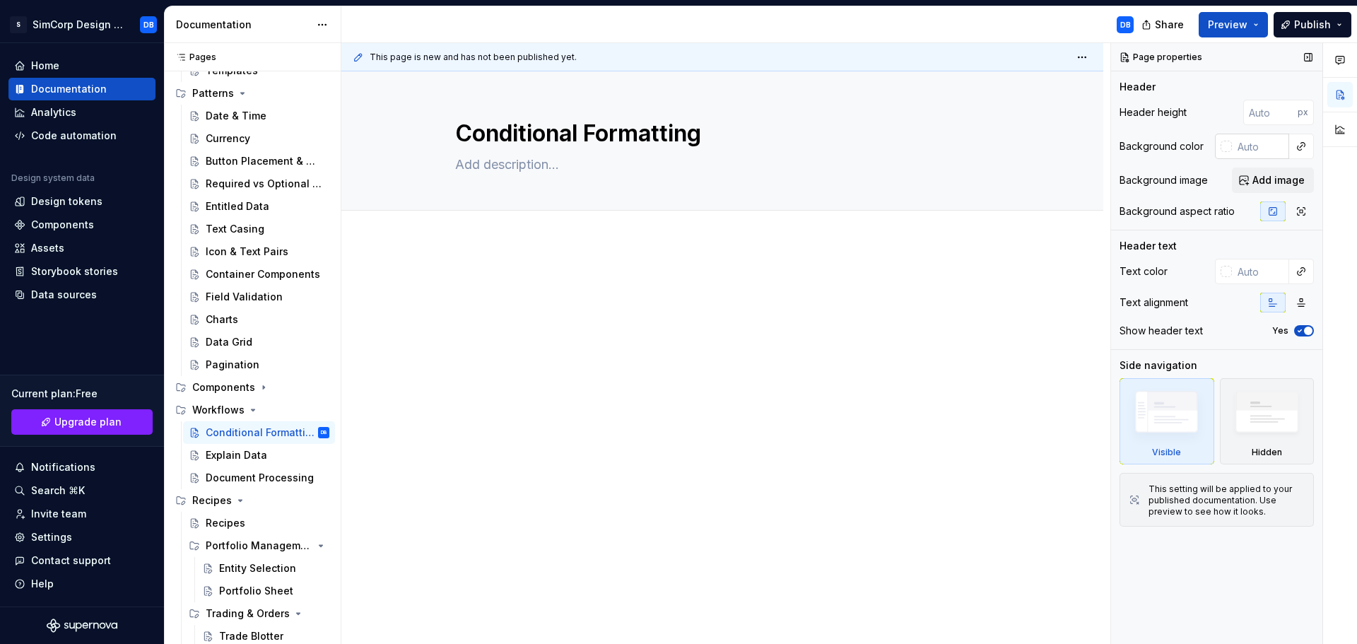
type textarea "*"
click at [1250, 151] on input "text" at bounding box center [1260, 146] width 57 height 25
paste input "#111111"
type input "#111111"
click at [1254, 269] on input "text" at bounding box center [1260, 271] width 57 height 25
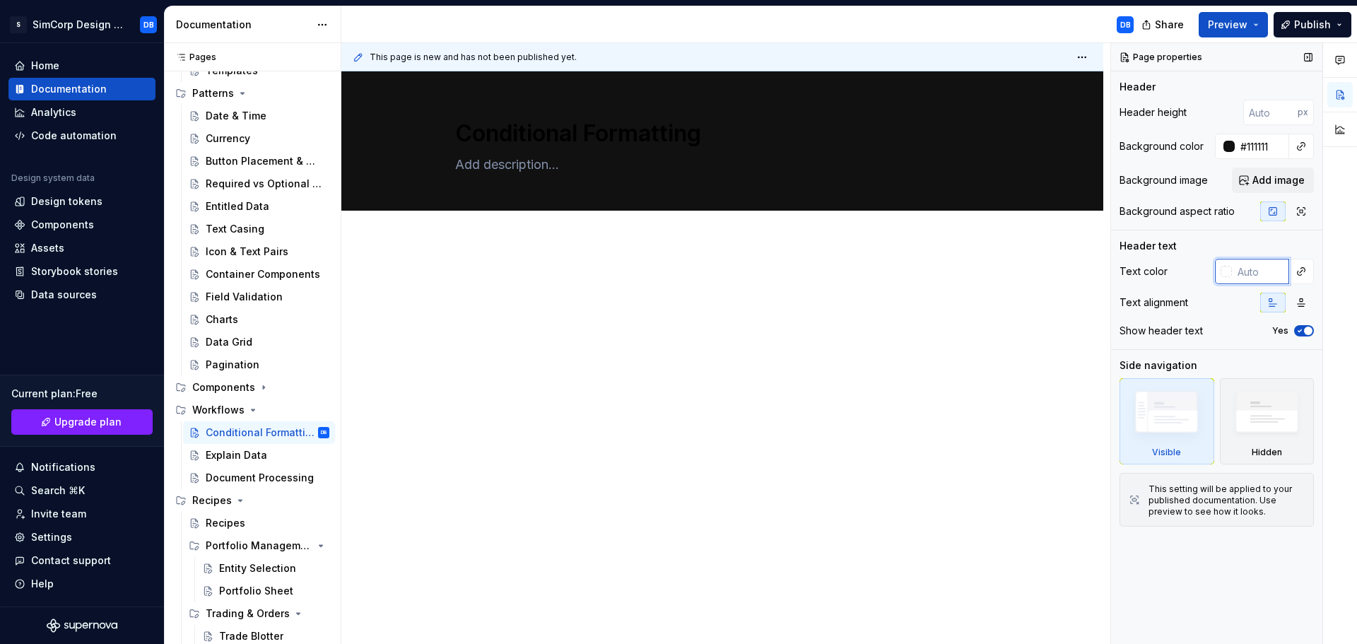
type textarea "*"
type input "fafafa"
type textarea "*"
type input "#FAFAFA"
click at [1232, 561] on div "Page properties Header Header height px Background color #111111 Background ima…" at bounding box center [1216, 344] width 211 height 602
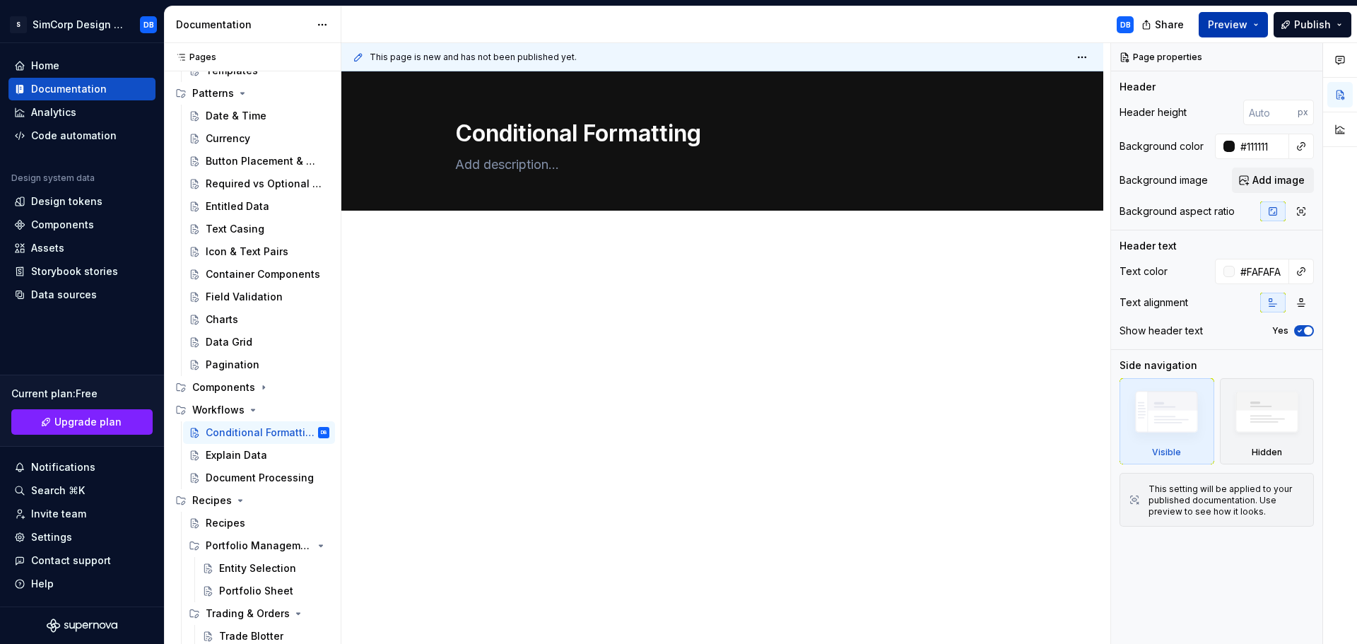
click at [1228, 23] on span "Preview" at bounding box center [1228, 25] width 40 height 14
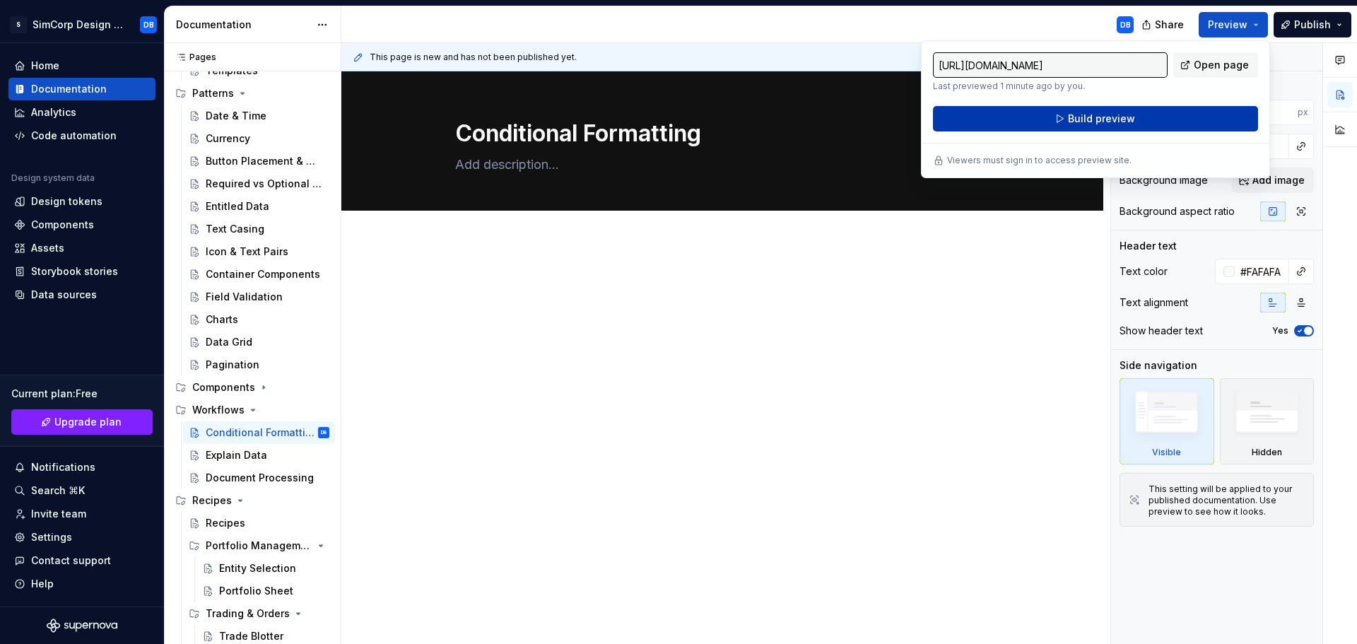
click at [1067, 116] on button "Build preview" at bounding box center [1095, 118] width 325 height 25
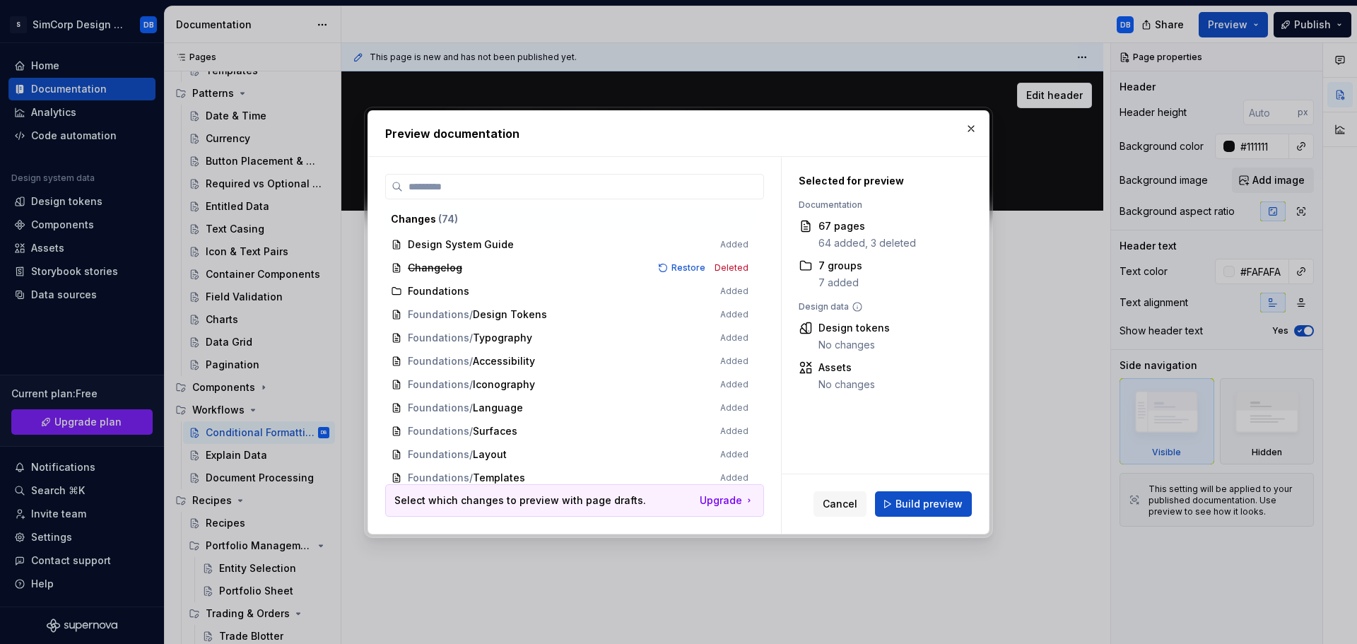
click at [968, 131] on button "button" at bounding box center [971, 129] width 20 height 20
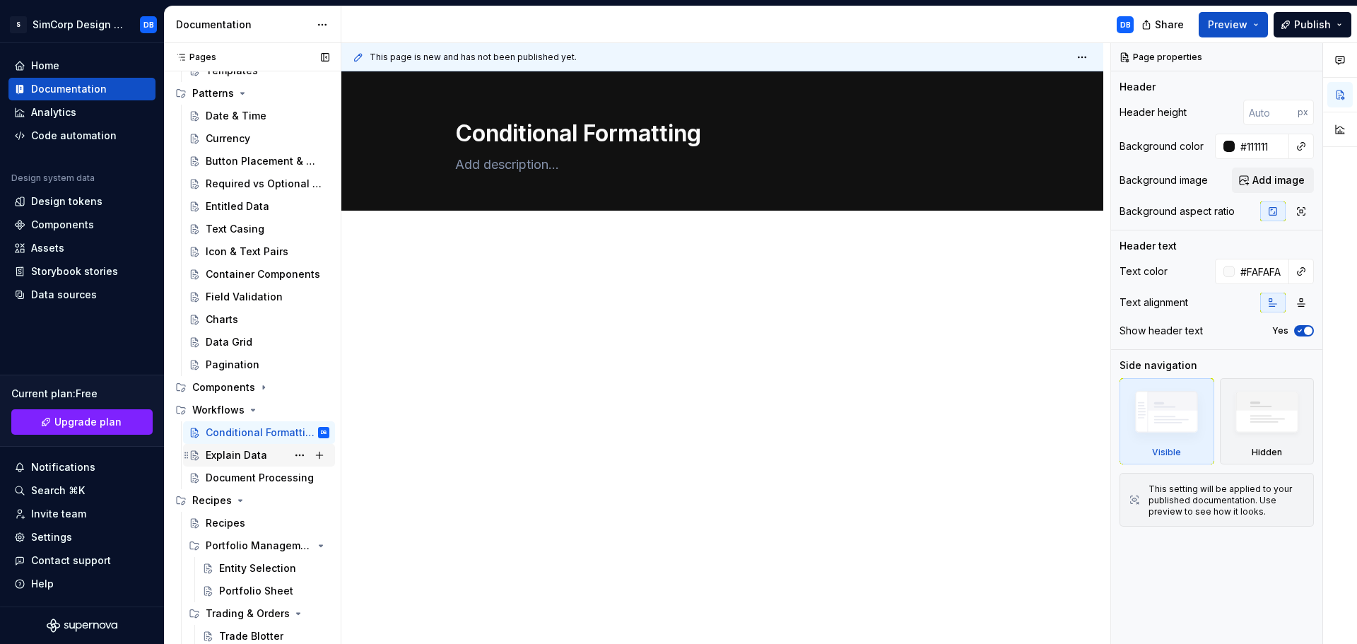
drag, startPoint x: 237, startPoint y: 450, endPoint x: 252, endPoint y: 452, distance: 14.9
click at [237, 450] on div "Explain Data" at bounding box center [236, 455] width 61 height 14
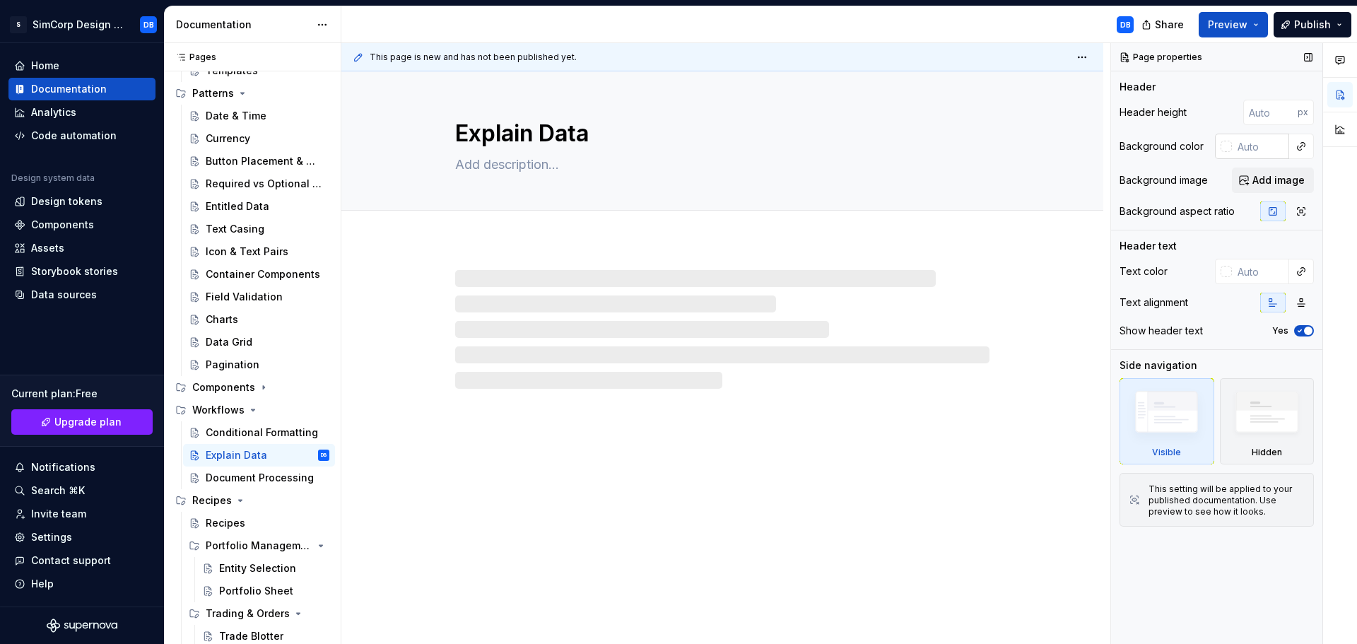
type textarea "*"
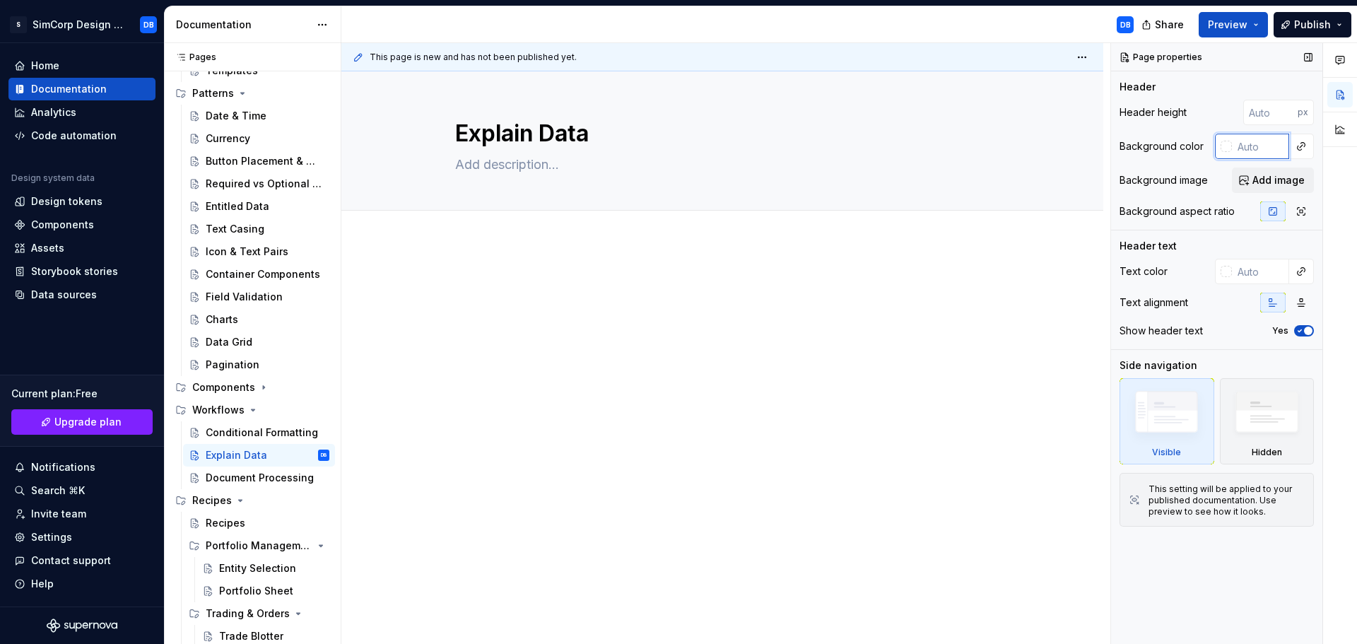
click at [1247, 143] on input "text" at bounding box center [1260, 146] width 57 height 25
paste input "#111111"
type input "#111111"
type textarea "*"
type input "#111111"
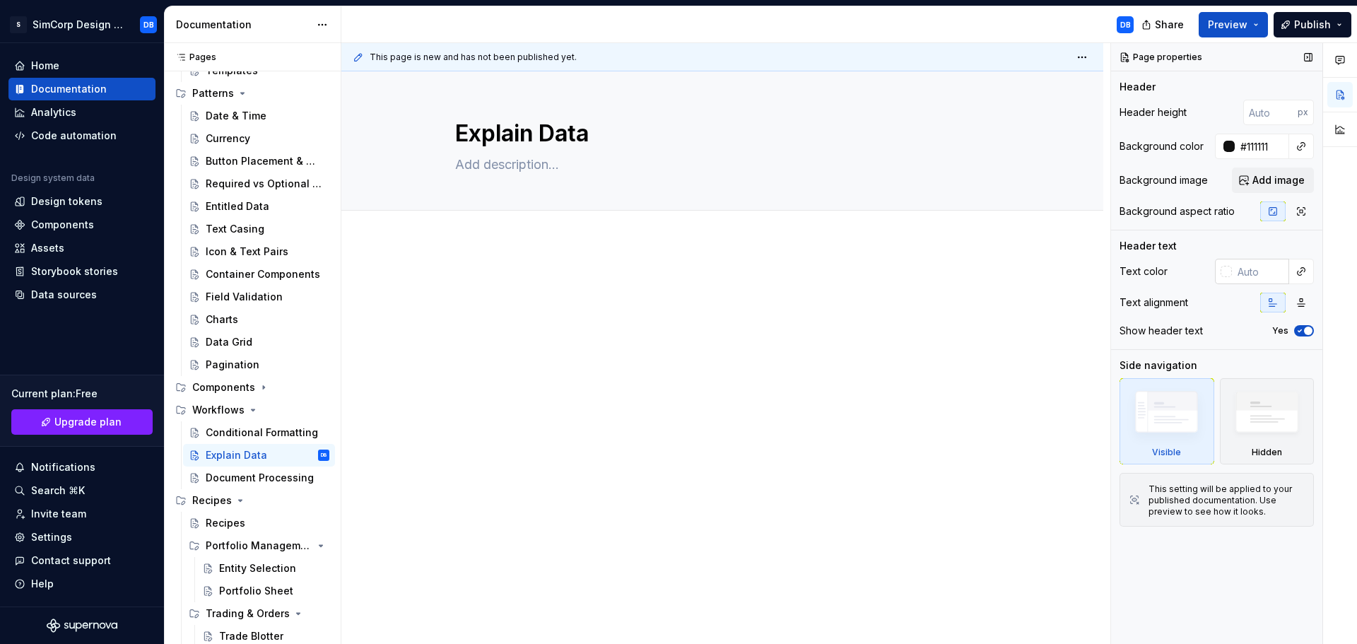
click at [1246, 274] on input "text" at bounding box center [1260, 271] width 57 height 25
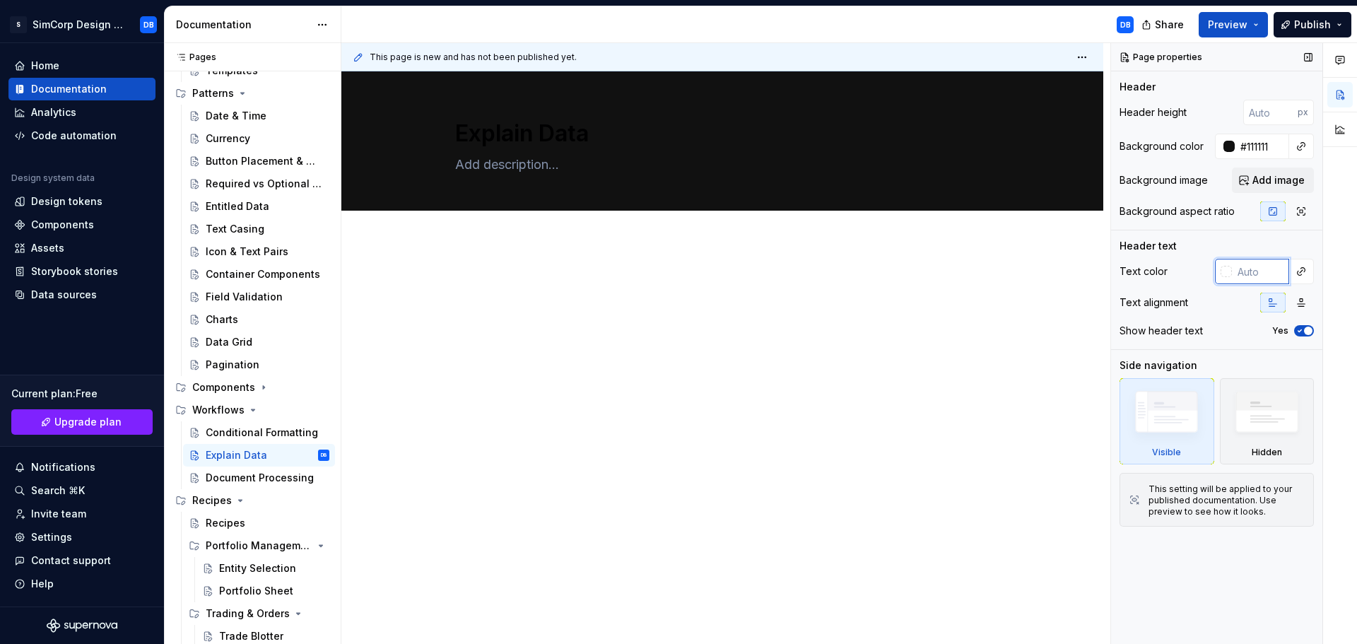
type textarea "*"
type input "fafafa"
click at [259, 477] on div "Document Processing" at bounding box center [246, 478] width 81 height 14
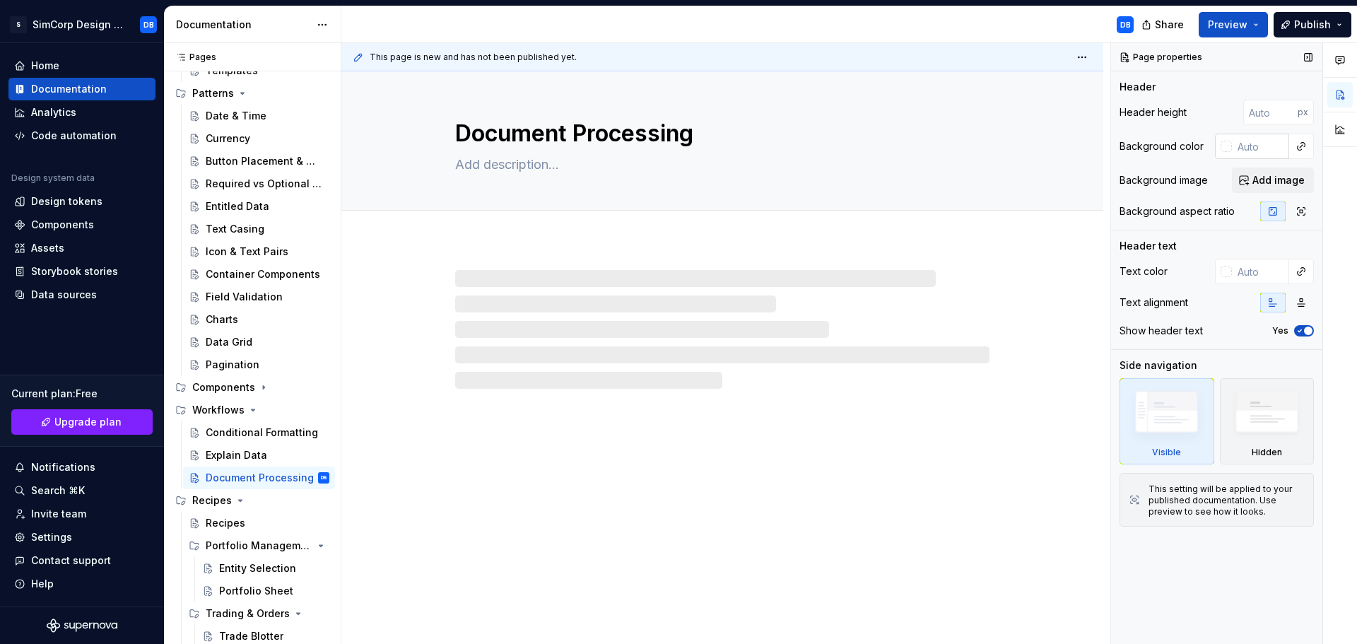
type textarea "*"
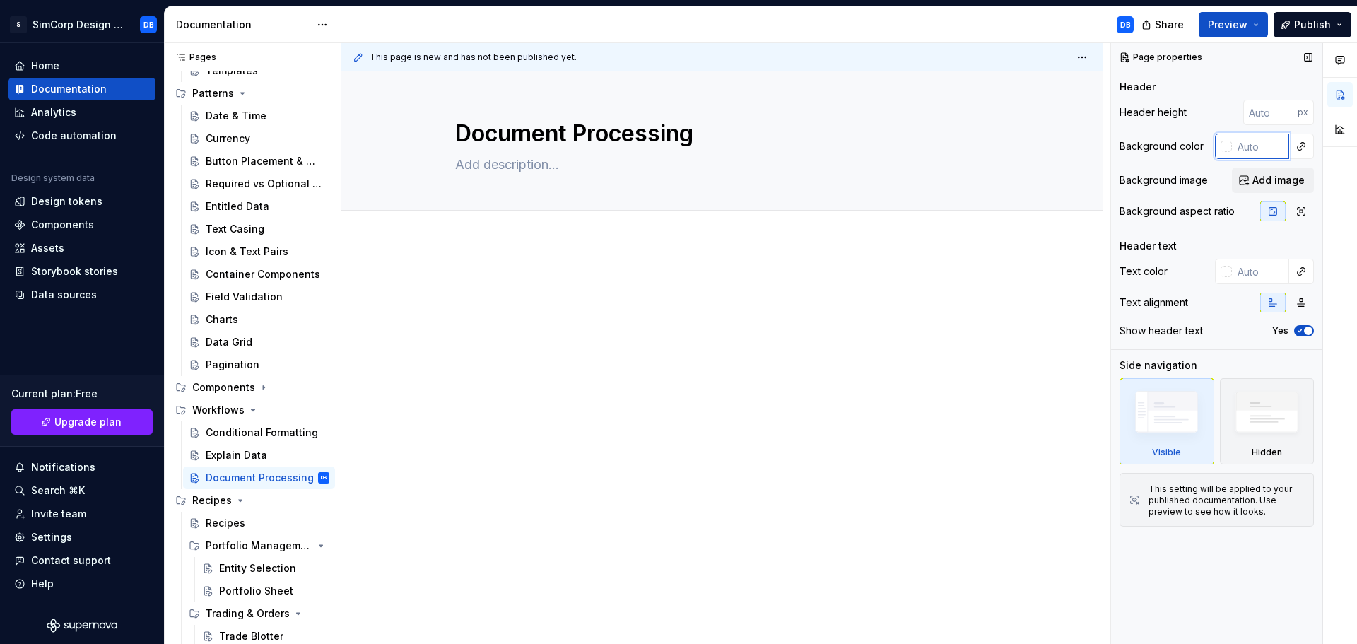
click at [1256, 148] on input "text" at bounding box center [1260, 146] width 57 height 25
paste input "#111111"
type input "#111111"
type textarea "*"
click at [1257, 274] on input "text" at bounding box center [1260, 271] width 57 height 25
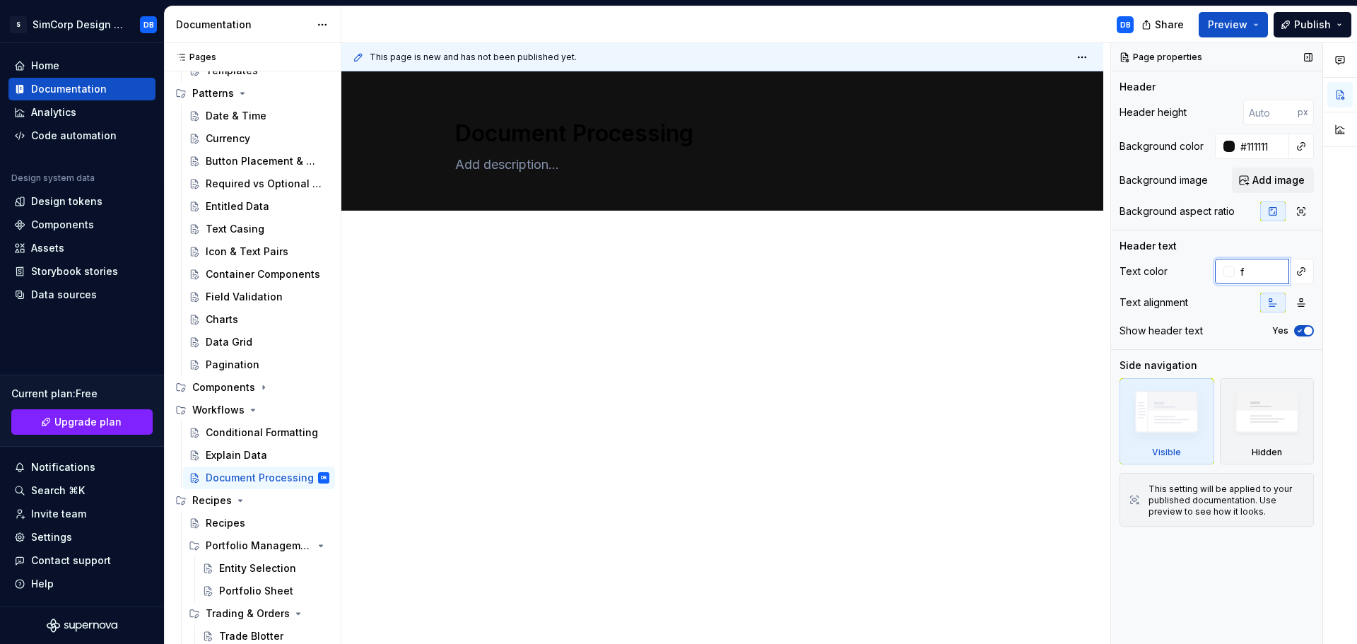
type input "fa"
type textarea "*"
type input "fafafa"
type textarea "*"
type input "#FAFAFA"
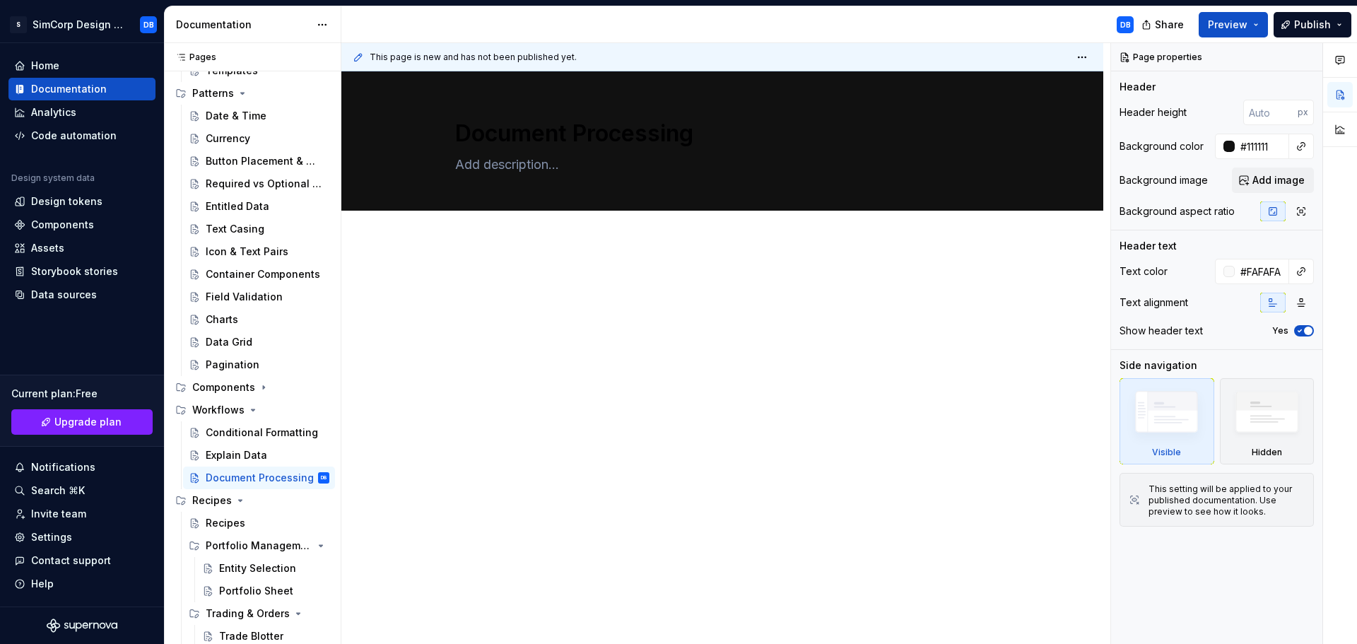
click at [760, 373] on div at bounding box center [722, 391] width 762 height 298
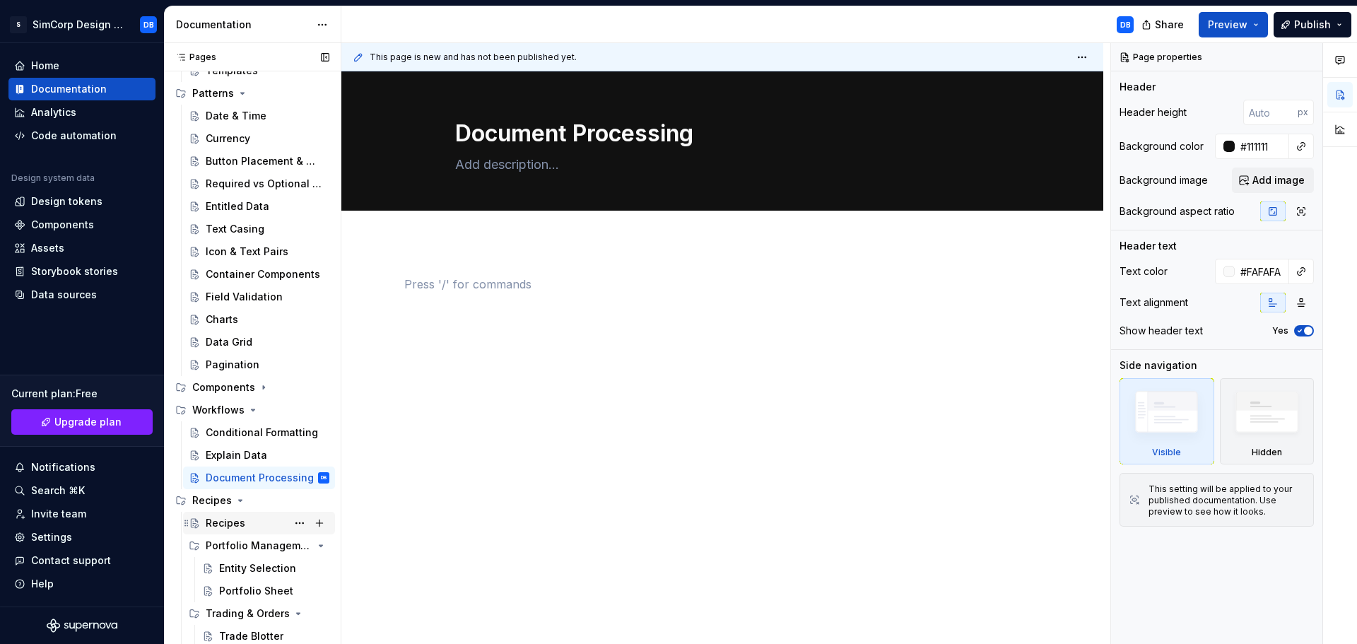
click at [230, 526] on div "Recipes" at bounding box center [226, 523] width 40 height 14
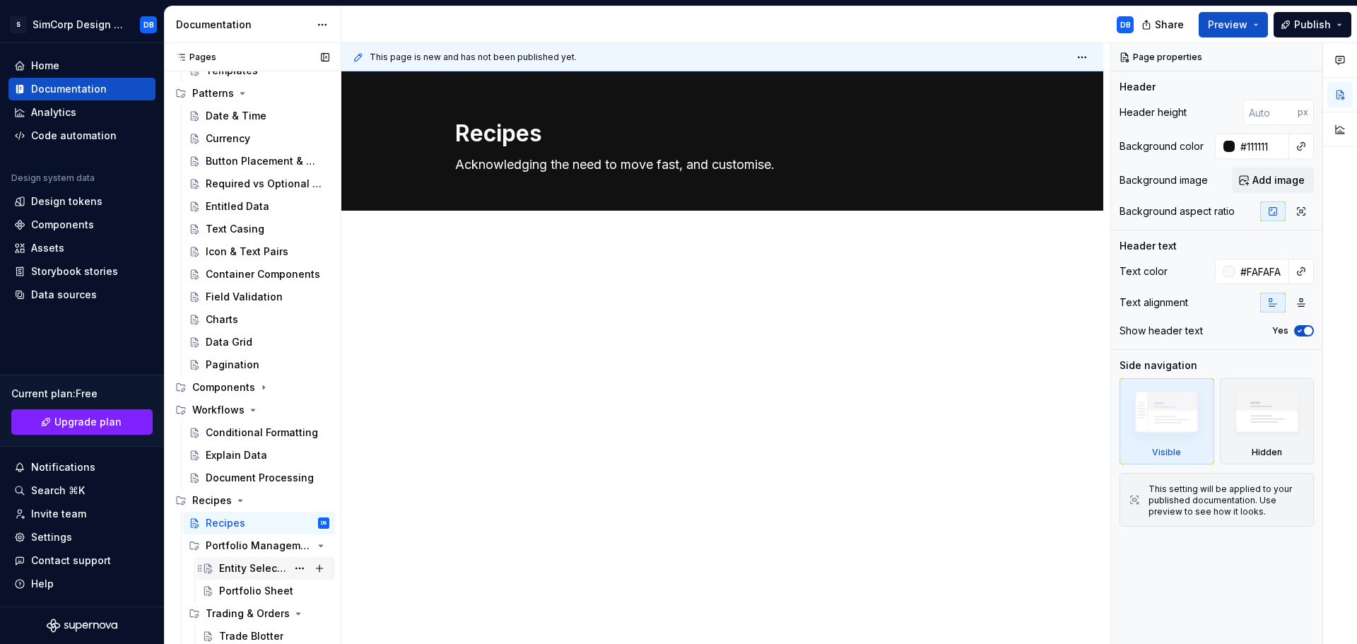
click at [253, 568] on div "Entity Selection" at bounding box center [253, 568] width 68 height 14
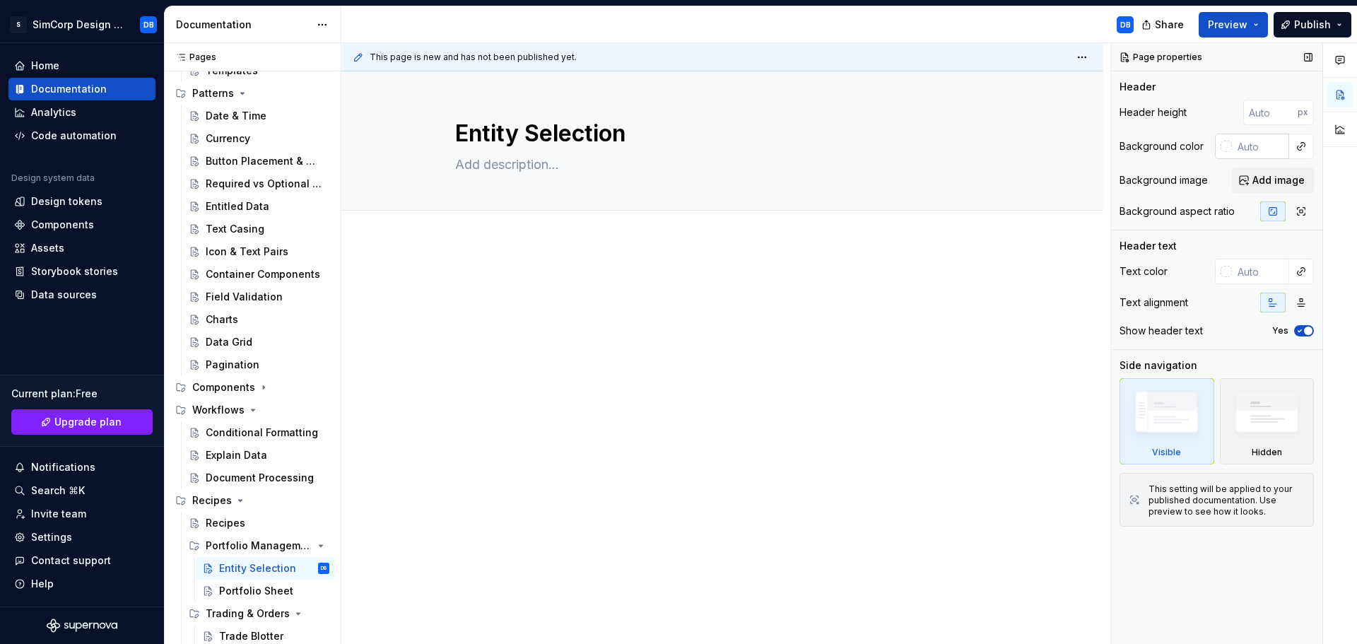
type textarea "*"
click at [1252, 148] on input "text" at bounding box center [1260, 146] width 57 height 25
paste input "#111111"
type input "#111111"
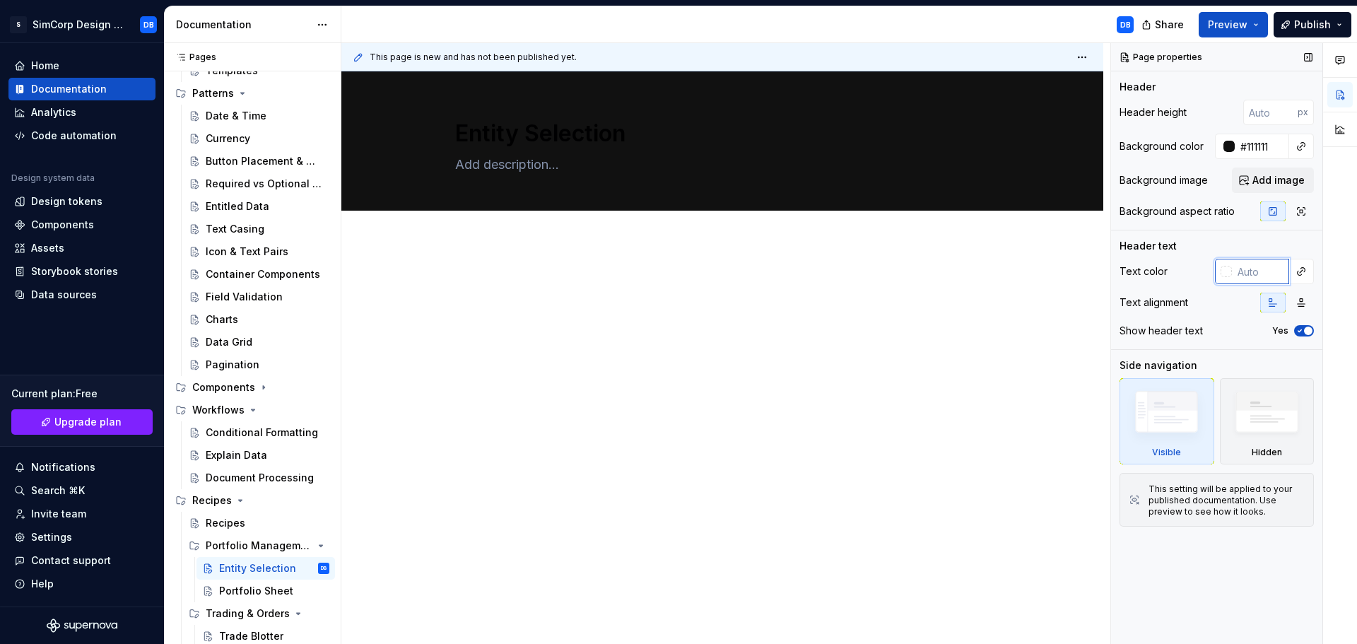
click at [1263, 267] on input "text" at bounding box center [1260, 271] width 57 height 25
type textarea "*"
type input "fafafa"
type textarea "*"
type input "#FAFAFA"
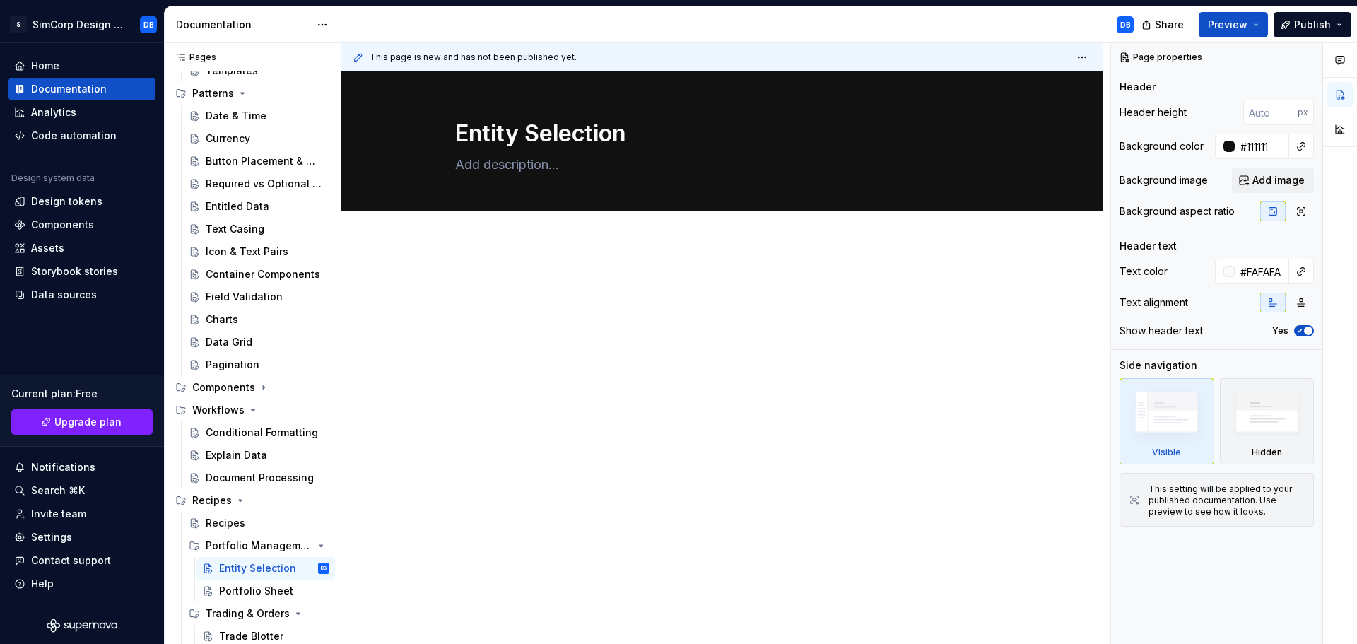
click at [913, 383] on div at bounding box center [722, 391] width 762 height 298
click at [275, 585] on div "Portfolio Sheet" at bounding box center [253, 591] width 68 height 14
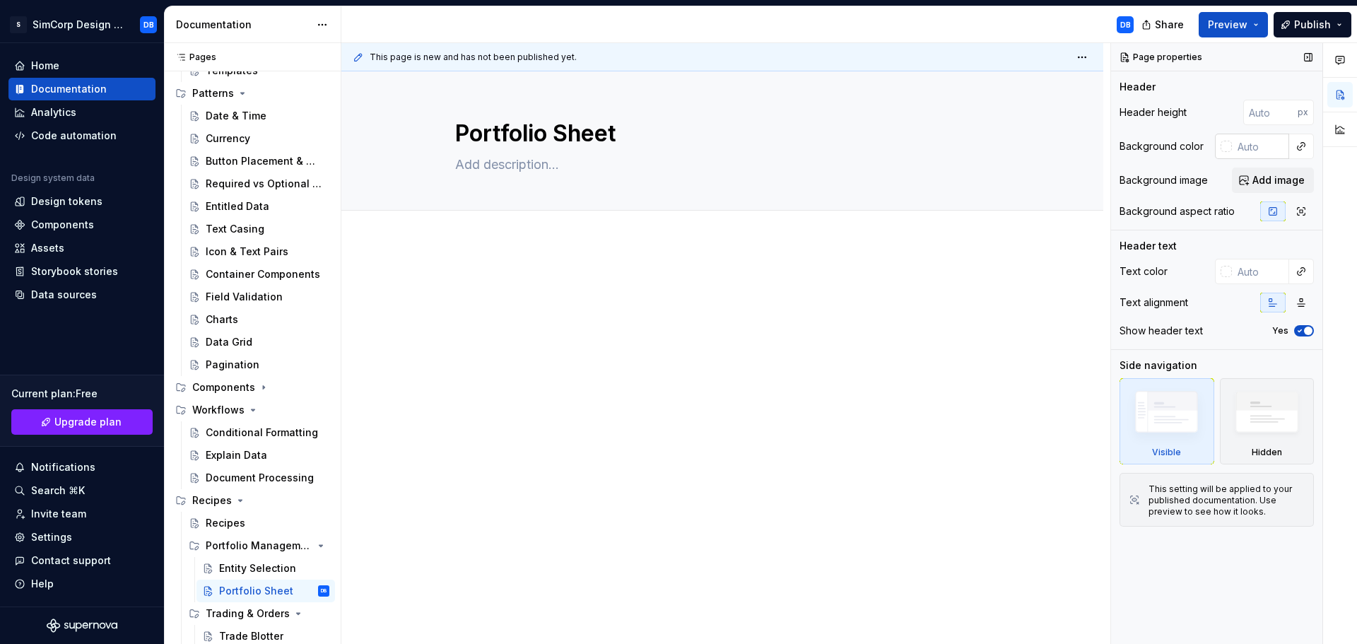
type textarea "*"
click at [1253, 141] on input "text" at bounding box center [1260, 146] width 57 height 25
paste input "#111111"
type input "#111111"
click at [1252, 276] on input "text" at bounding box center [1260, 271] width 57 height 25
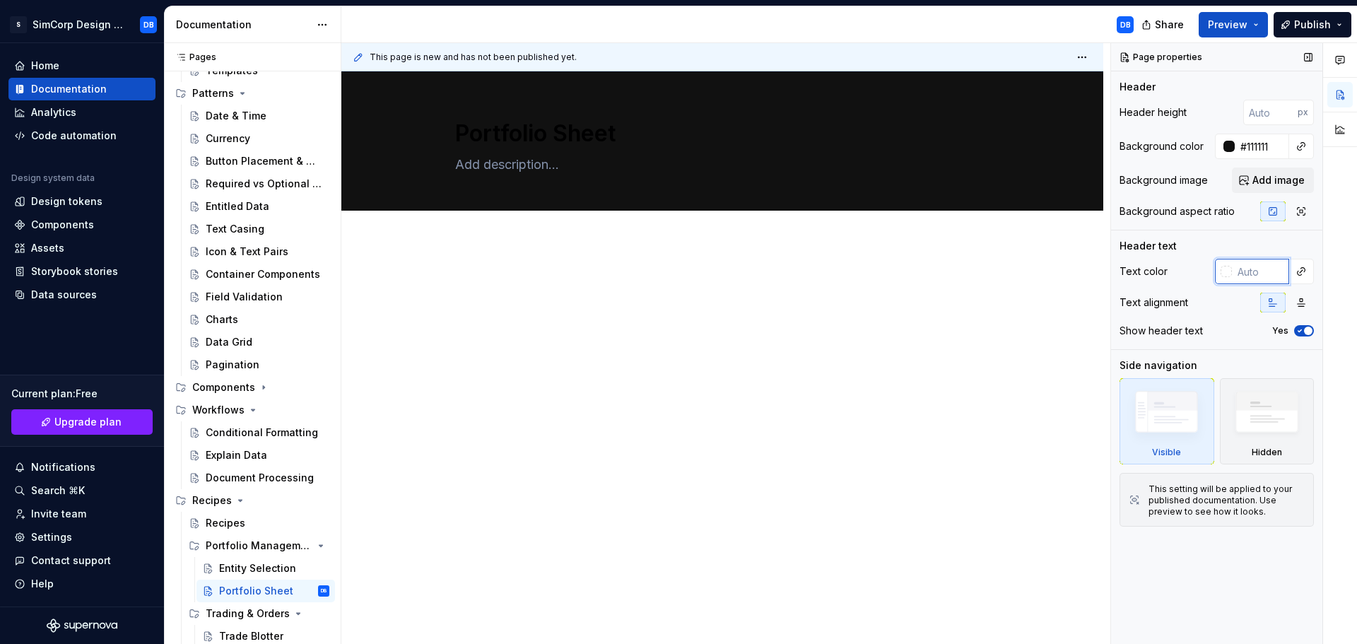
type textarea "*"
type input "fafafa"
type textarea "*"
type input "#FAFAFA"
click at [845, 446] on div at bounding box center [722, 391] width 762 height 298
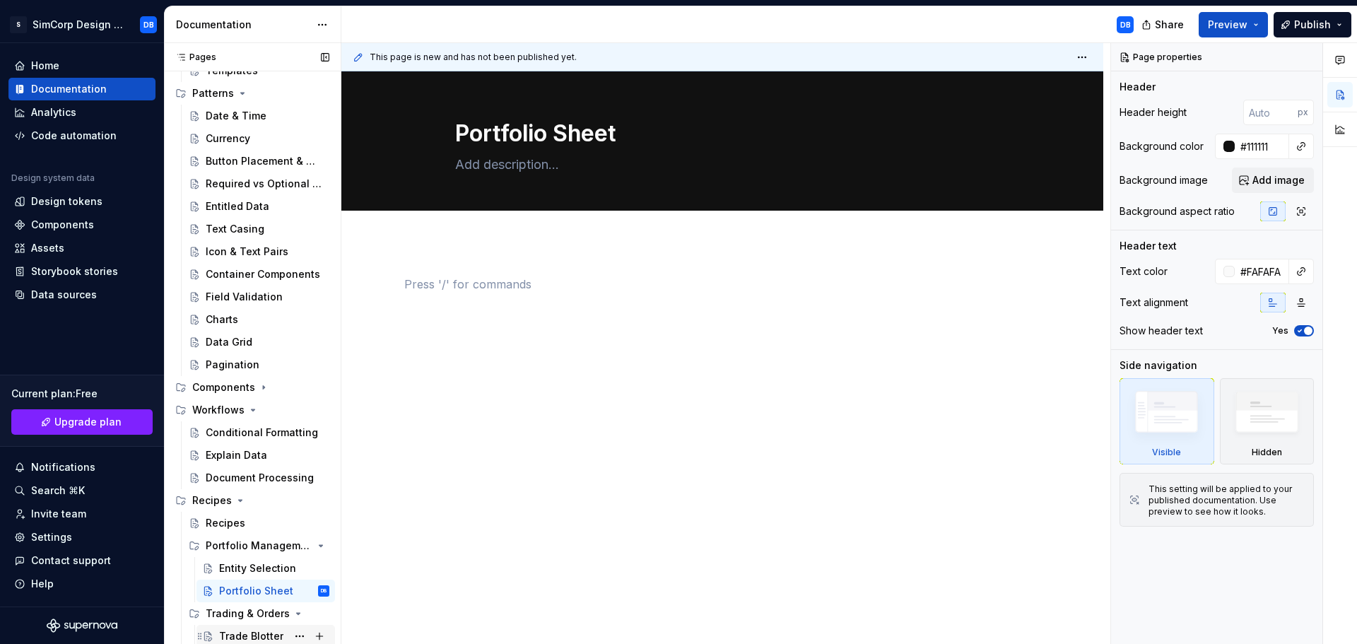
click at [246, 631] on div "Trade Blotter" at bounding box center [251, 636] width 64 height 14
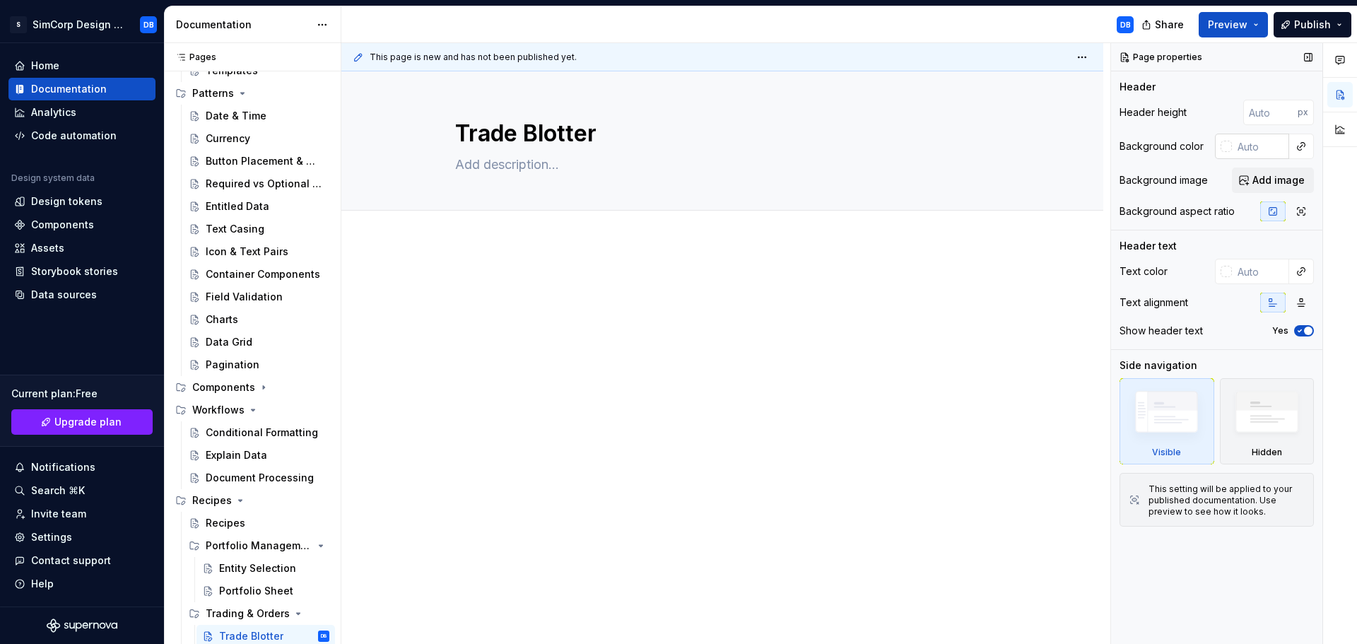
click at [1248, 147] on input "text" at bounding box center [1260, 146] width 57 height 25
type textarea "*"
paste input "#111111"
type input "#111111"
click at [627, 495] on div at bounding box center [722, 391] width 762 height 298
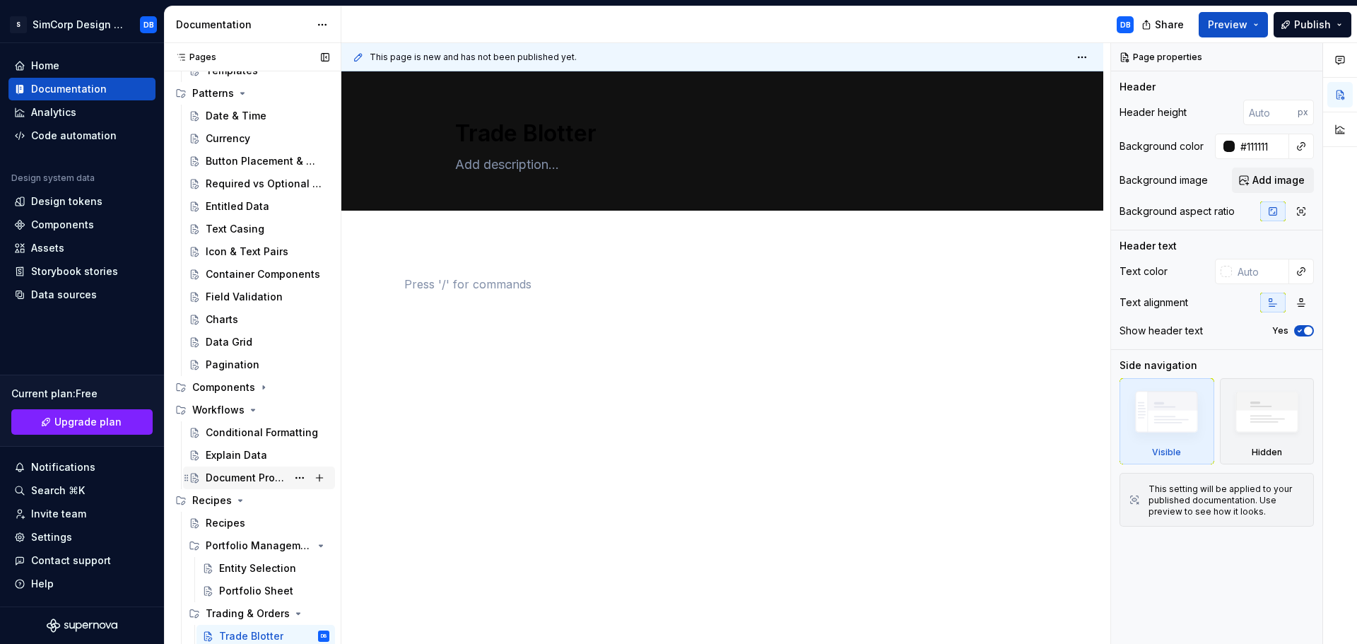
click at [237, 477] on div "Document Processing" at bounding box center [246, 478] width 81 height 14
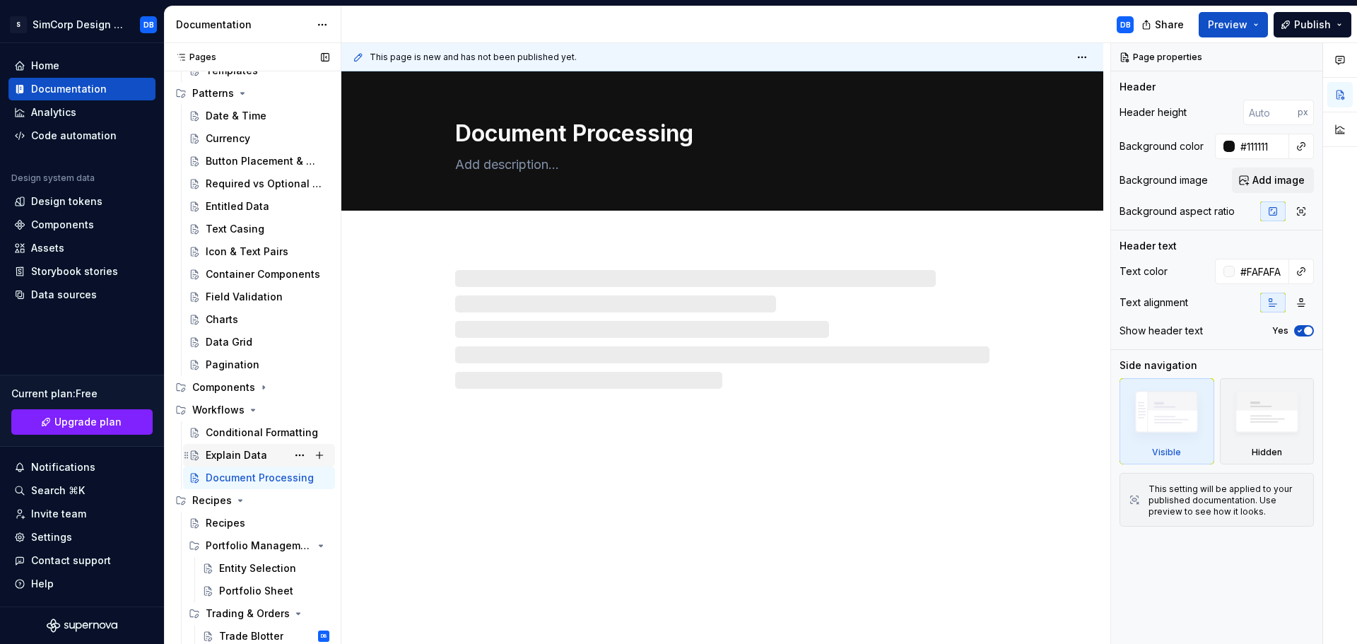
click at [242, 454] on div "Explain Data" at bounding box center [236, 455] width 61 height 14
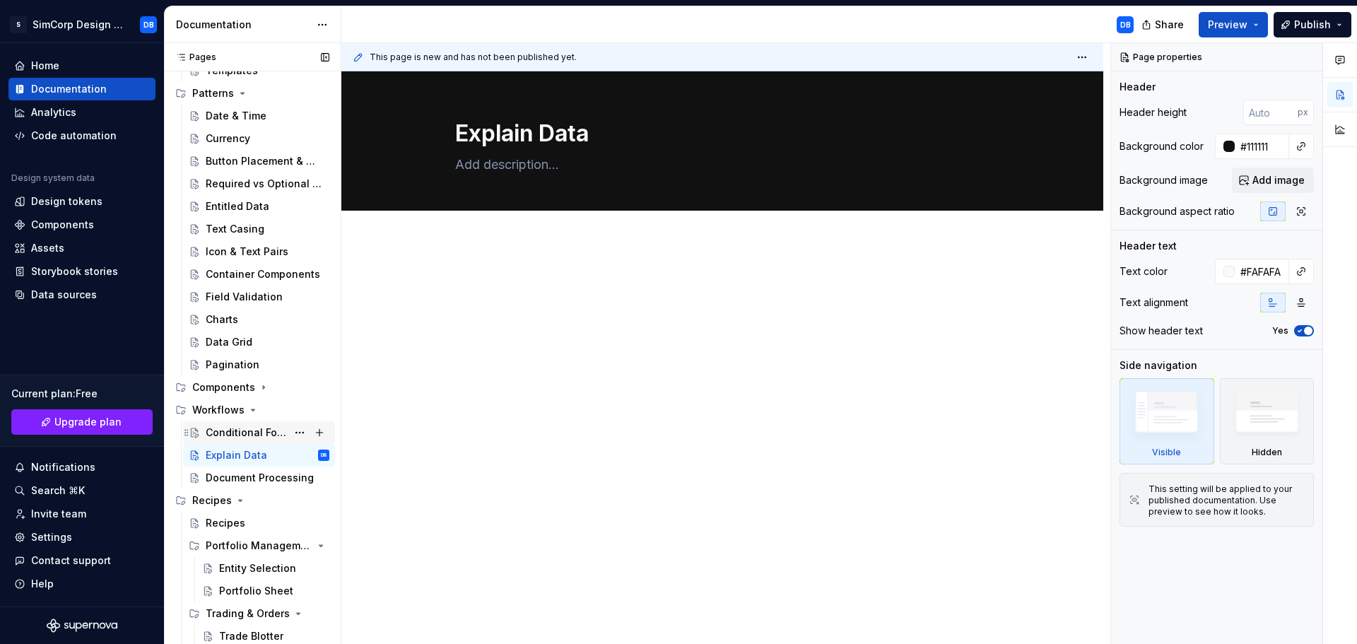
click at [240, 430] on div "Conditional Formatting" at bounding box center [246, 433] width 81 height 14
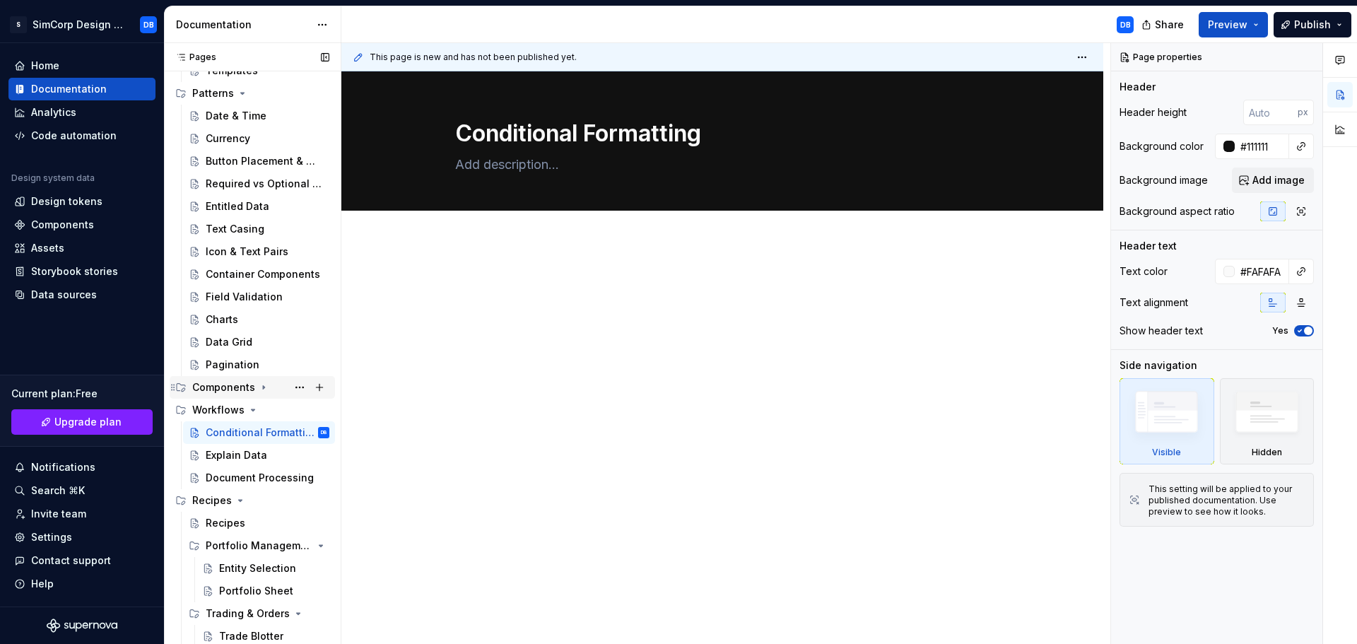
click at [236, 389] on div "Components" at bounding box center [223, 387] width 63 height 14
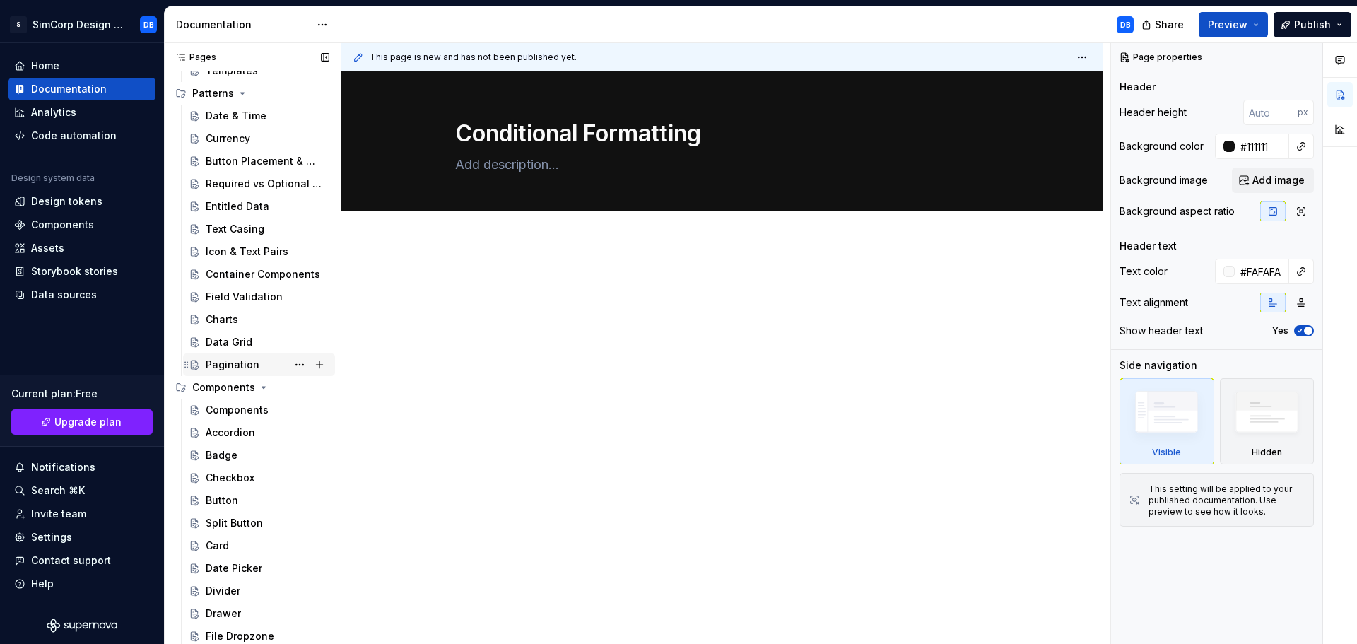
click at [234, 366] on div "Pagination" at bounding box center [233, 365] width 54 height 14
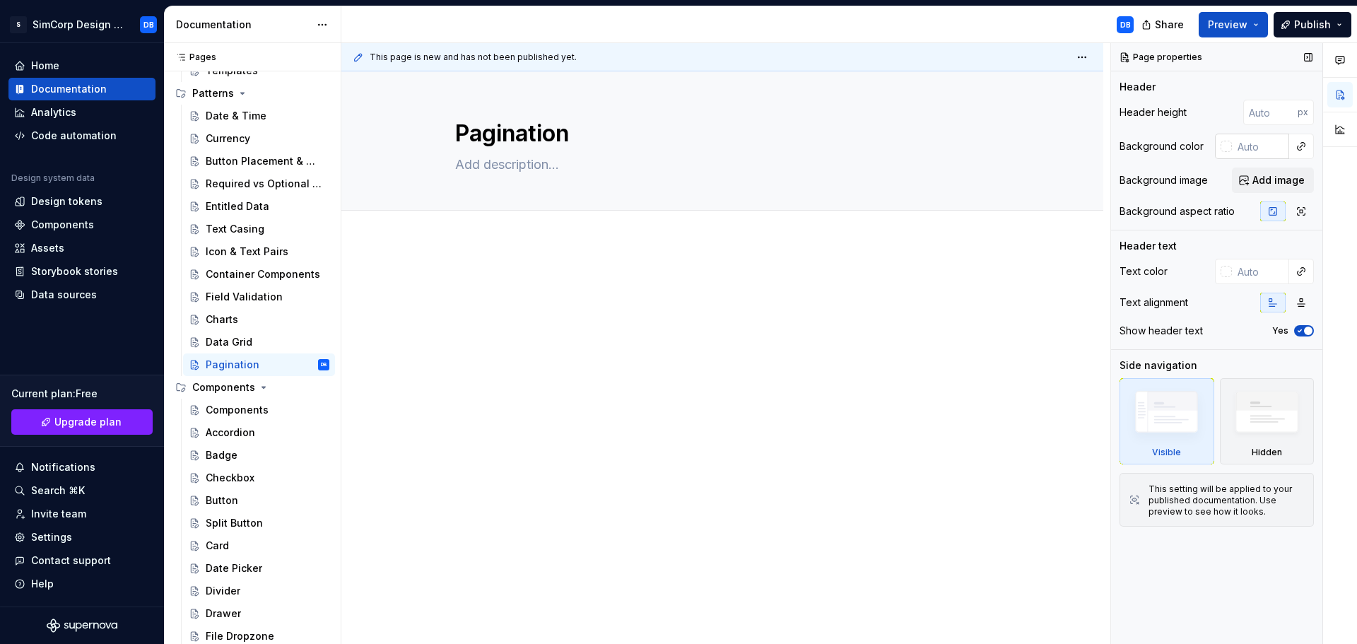
click at [1254, 148] on input "text" at bounding box center [1260, 146] width 57 height 25
type textarea "*"
paste input "#111111"
type input "#111111"
drag, startPoint x: 237, startPoint y: 341, endPoint x: 249, endPoint y: 341, distance: 11.3
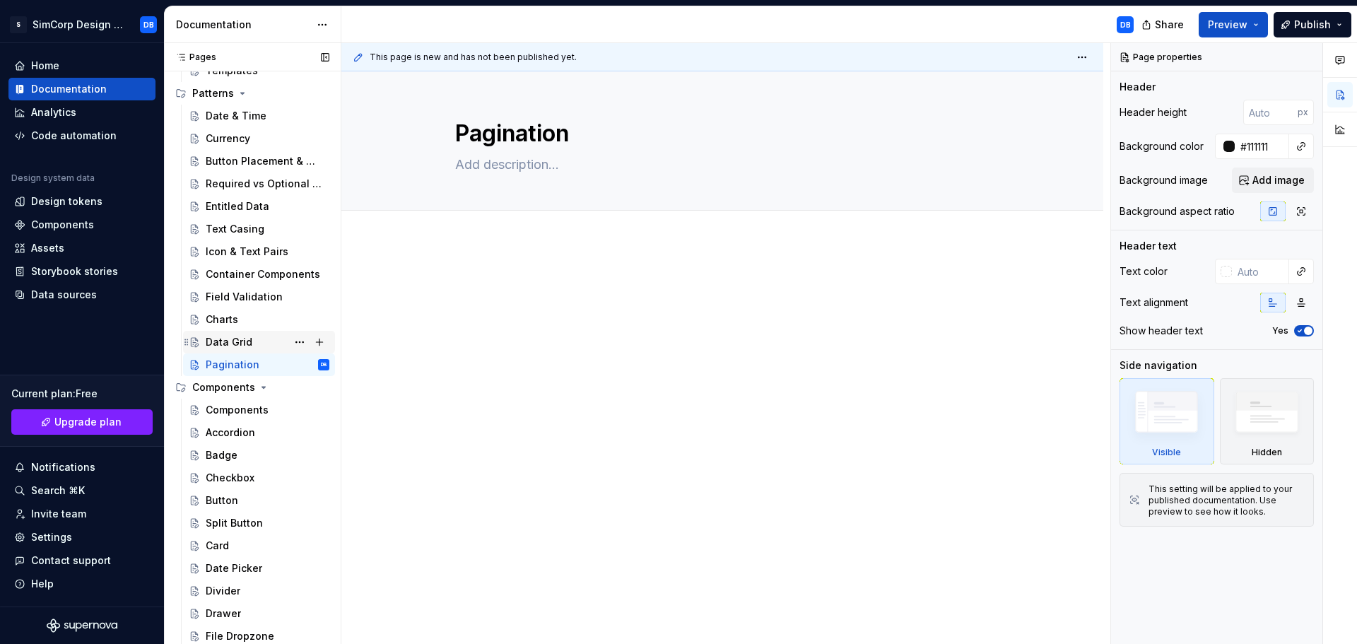
click at [237, 341] on div "Data Grid" at bounding box center [229, 342] width 47 height 14
click at [223, 360] on div "Pagination" at bounding box center [233, 365] width 54 height 14
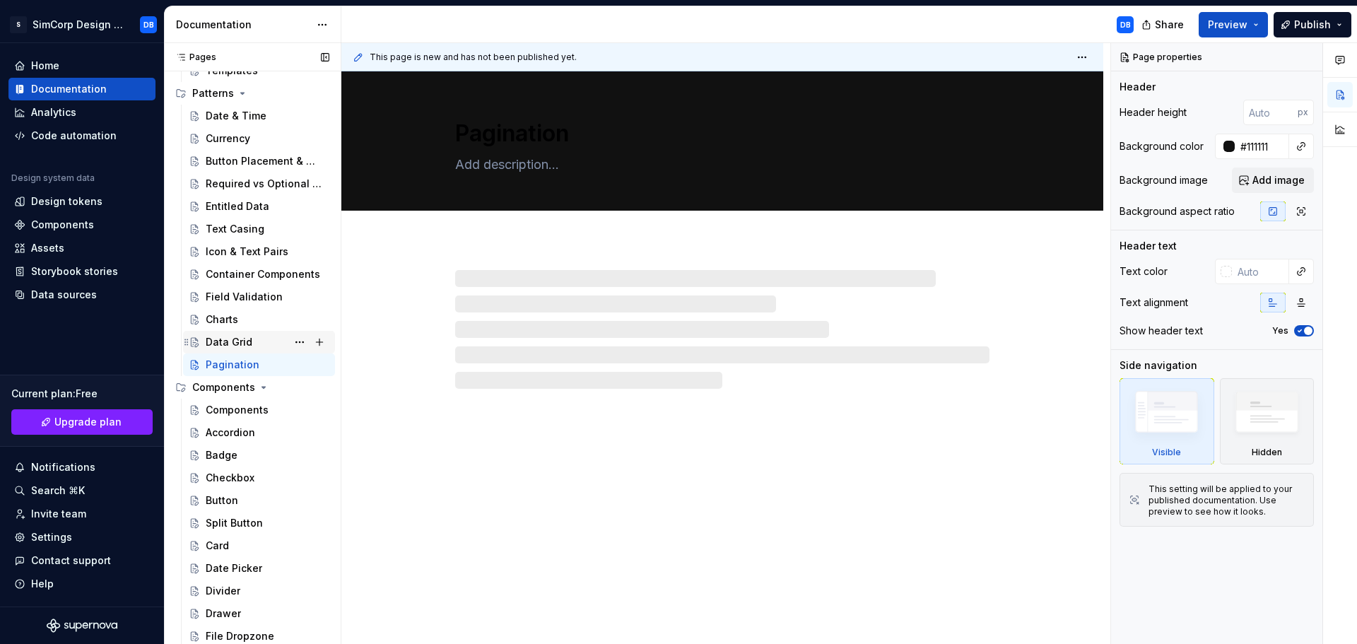
click at [230, 344] on div "Data Grid" at bounding box center [229, 342] width 47 height 14
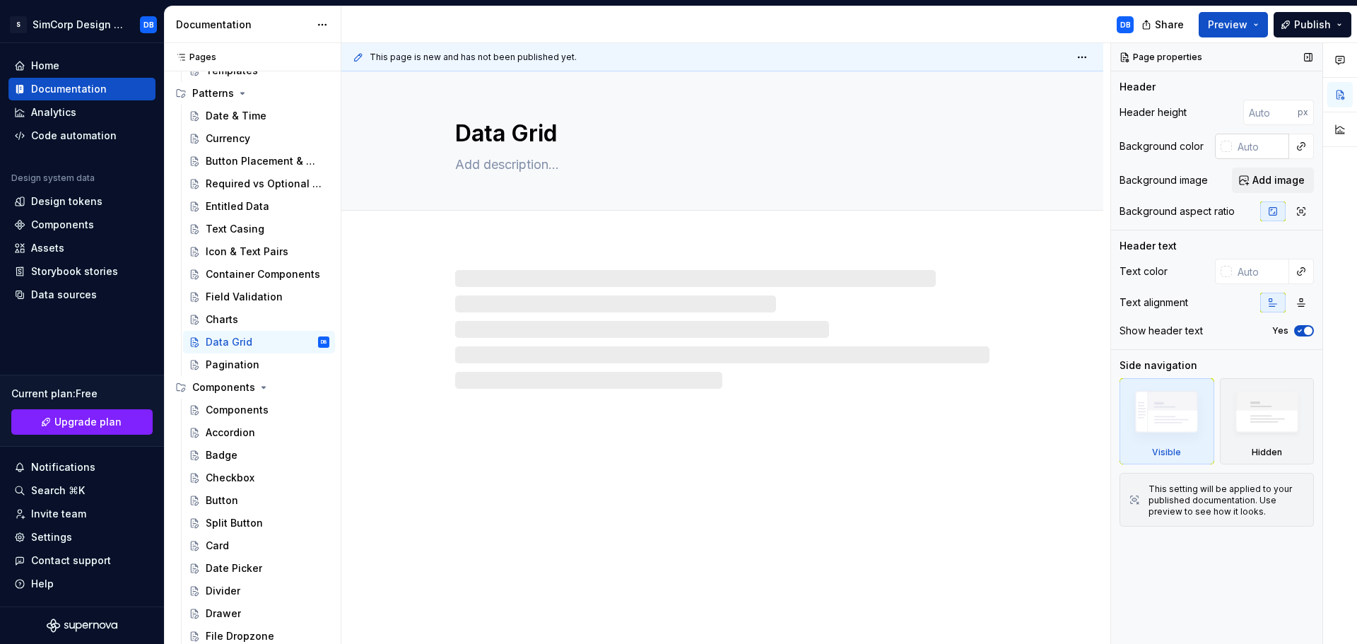
click at [1251, 143] on input "text" at bounding box center [1260, 146] width 57 height 25
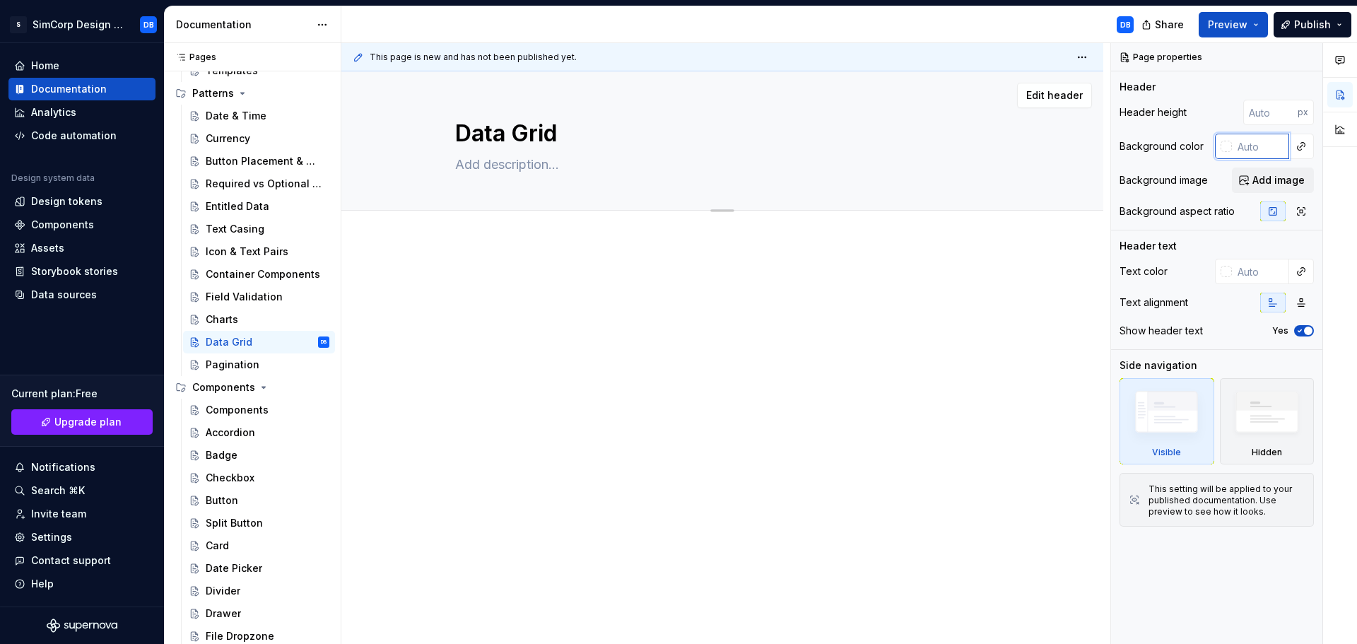
type textarea "*"
paste input "#111111"
type input "#111111"
click at [219, 317] on div "Charts" at bounding box center [222, 319] width 33 height 14
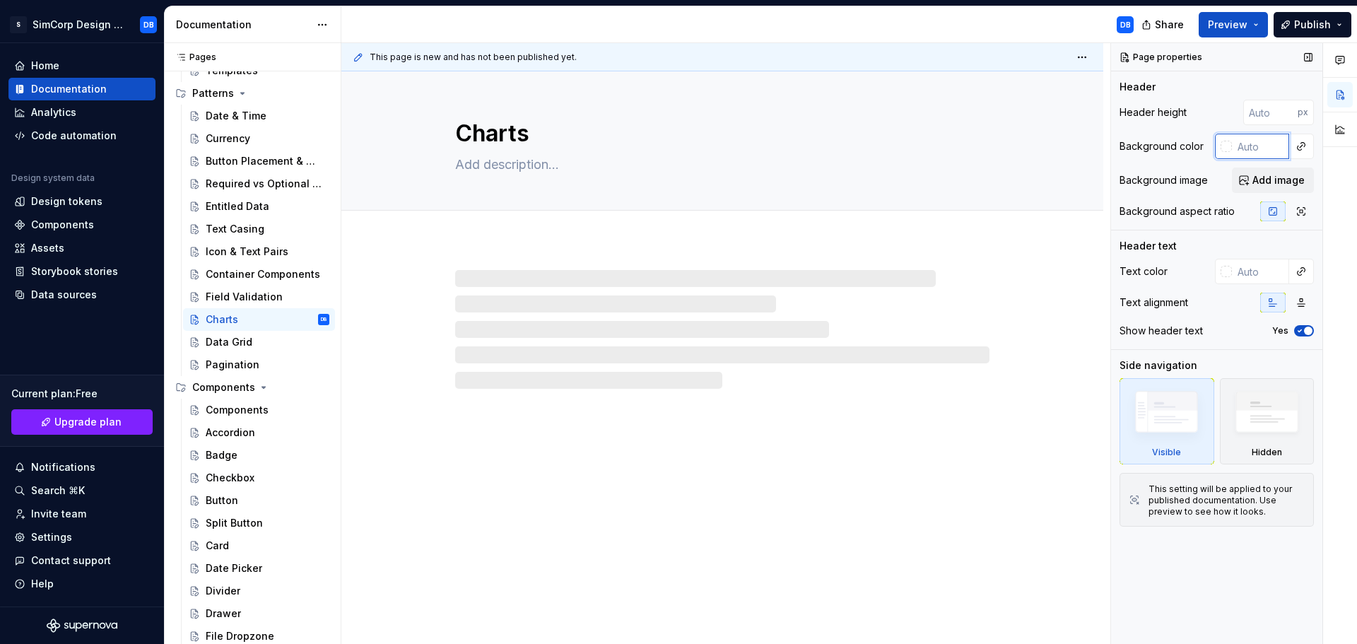
click at [1243, 153] on input "text" at bounding box center [1260, 146] width 57 height 25
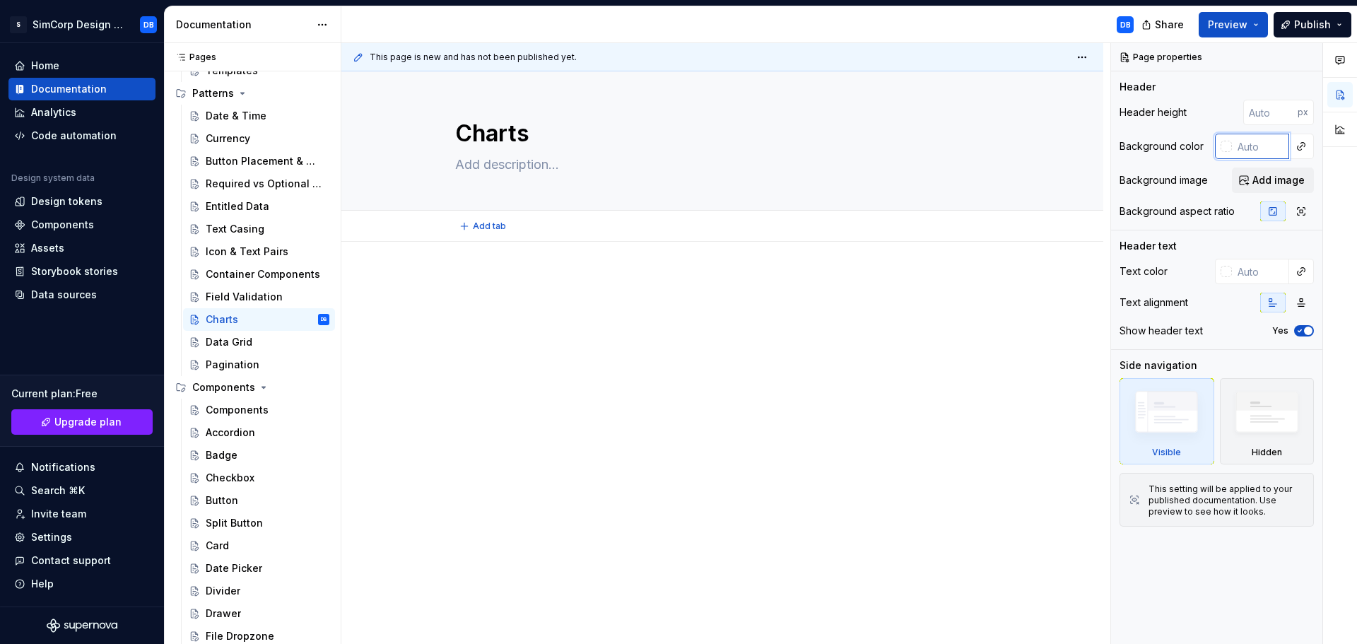
type textarea "*"
paste input "#111111"
type input "#111111"
click at [235, 296] on div "Field Validation" at bounding box center [244, 297] width 77 height 14
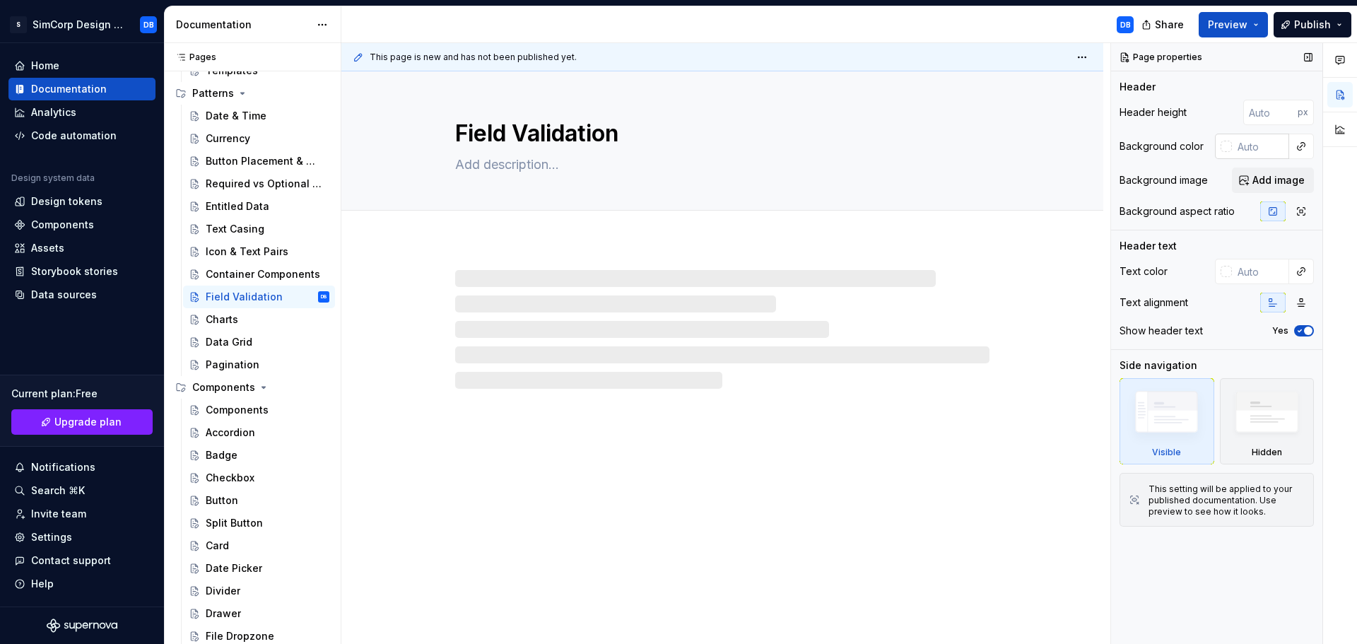
click at [1250, 151] on input "text" at bounding box center [1260, 146] width 57 height 25
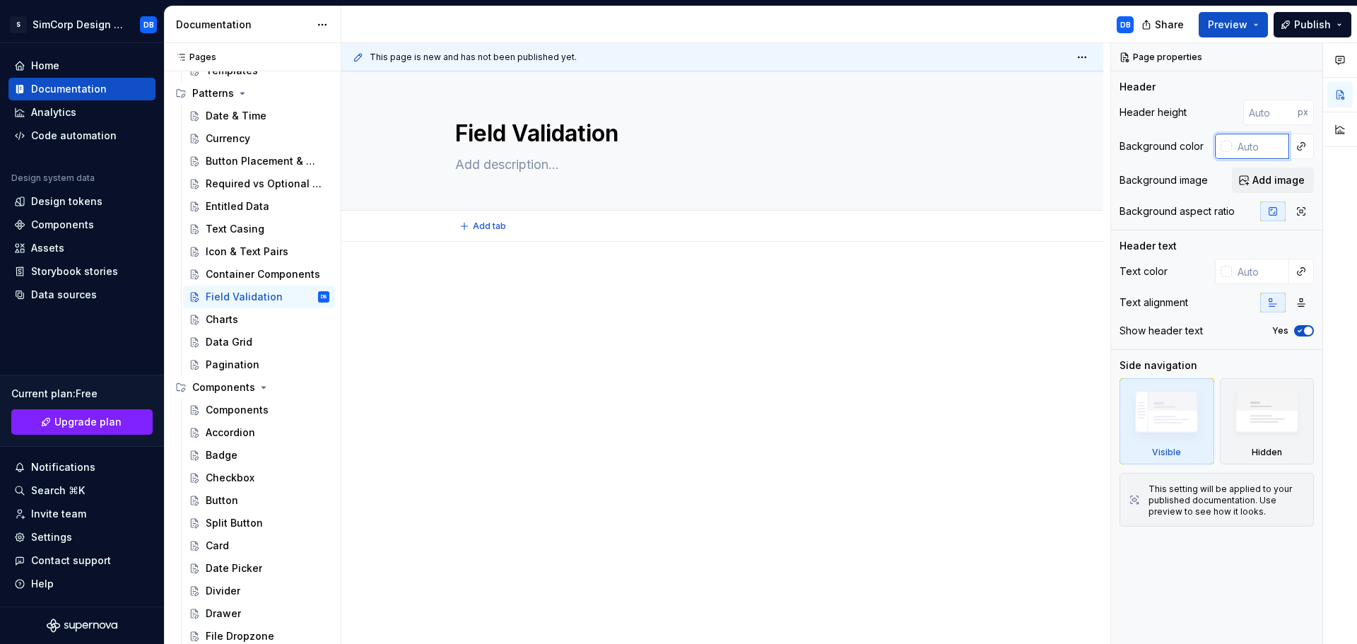
type textarea "*"
paste input "#111111"
type input "#111111"
click at [259, 274] on div "Container Components" at bounding box center [246, 274] width 81 height 14
click at [1246, 145] on input "text" at bounding box center [1260, 146] width 57 height 25
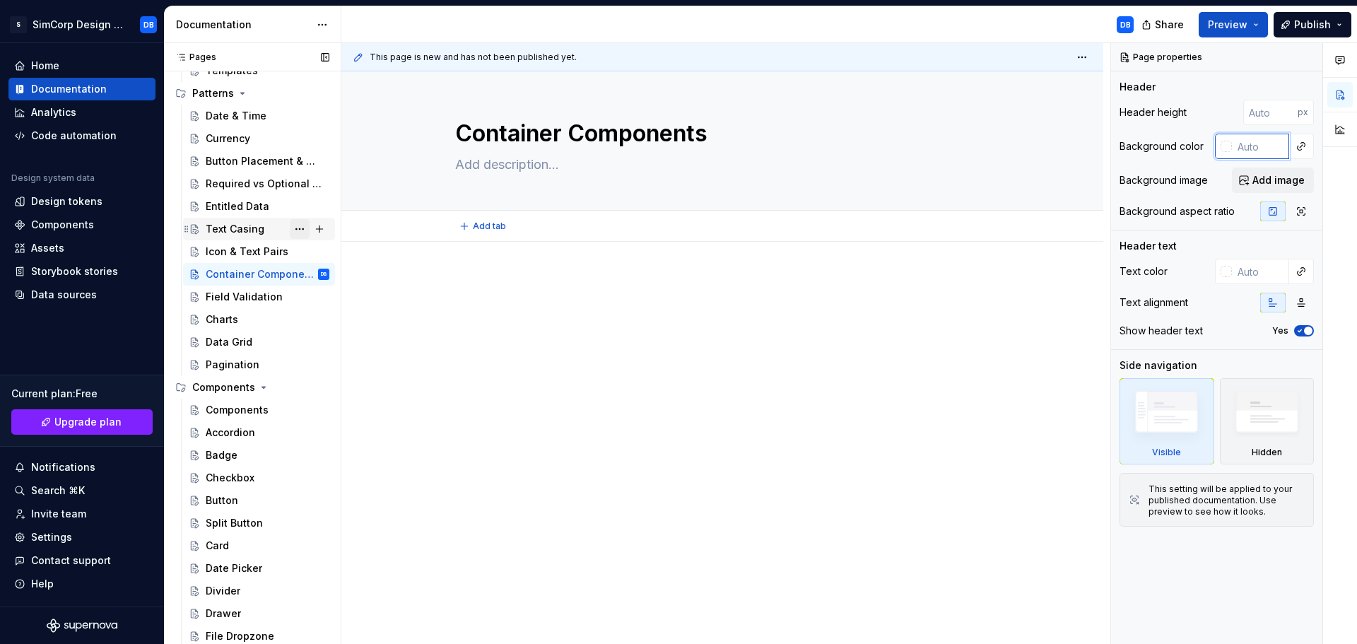
type textarea "*"
paste input "#111111"
type input "#111111"
click at [237, 253] on div "Icon & Text Pairs" at bounding box center [246, 252] width 81 height 14
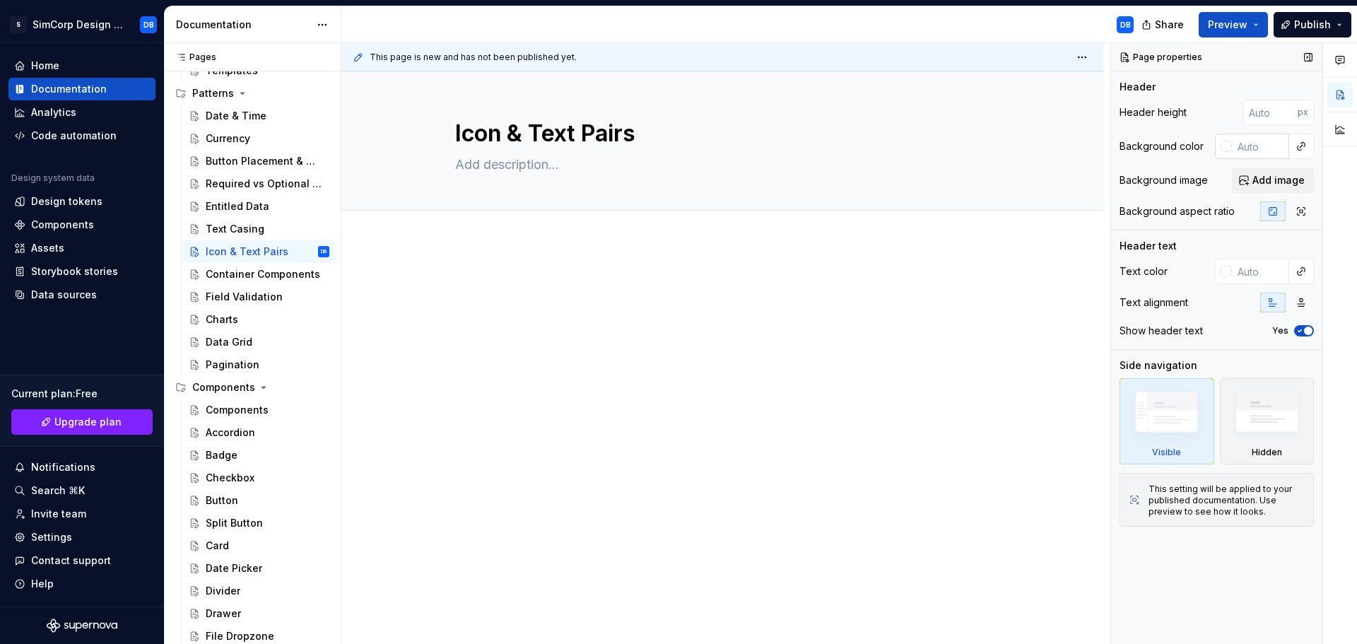
click at [1256, 151] on input "text" at bounding box center [1260, 146] width 57 height 25
type textarea "*"
paste input "#111111"
type input "#111111"
click at [219, 230] on div "Text Casing" at bounding box center [235, 229] width 59 height 14
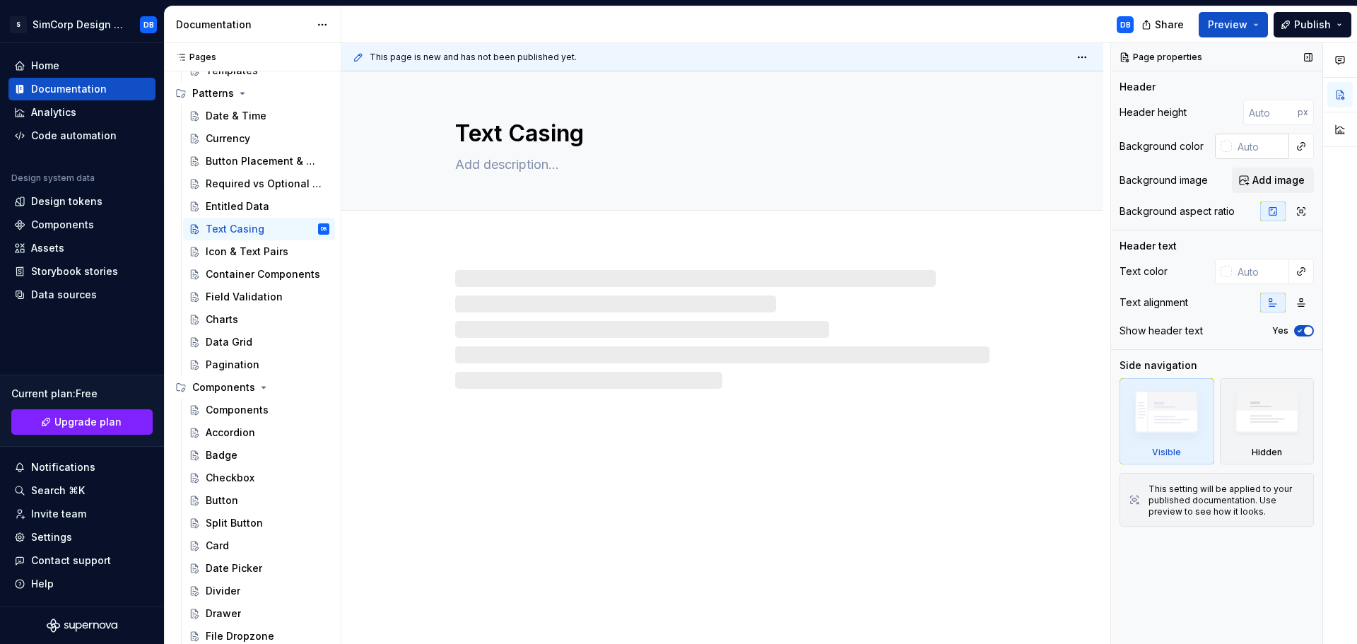
click at [1257, 141] on input "text" at bounding box center [1260, 146] width 57 height 25
type textarea "*"
paste input "#111111"
type input "#111111"
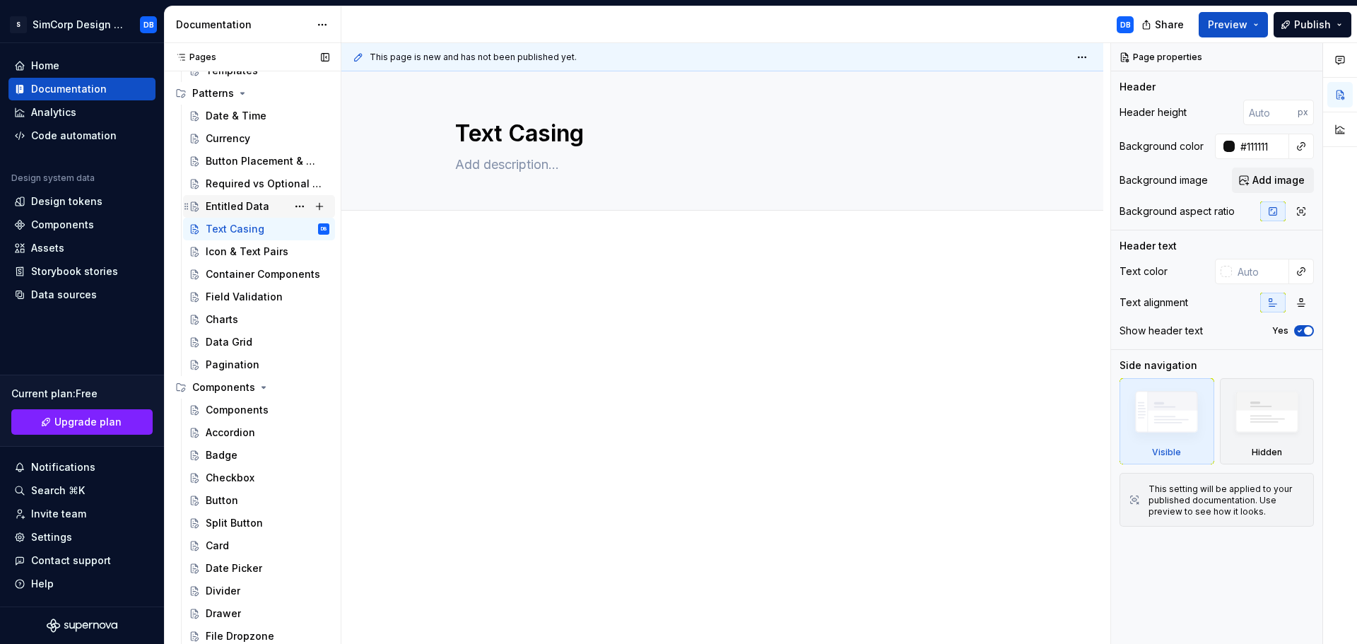
click at [250, 208] on div "Entitled Data" at bounding box center [238, 206] width 64 height 14
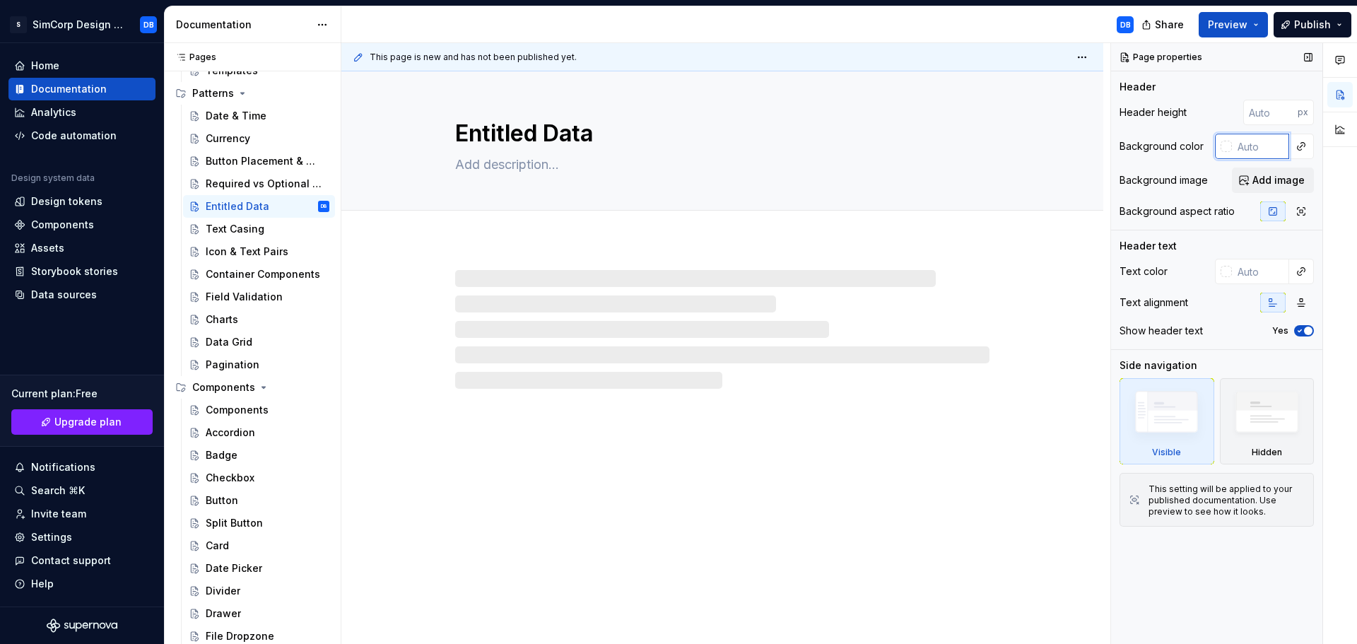
click at [1259, 143] on input "text" at bounding box center [1260, 146] width 57 height 25
type textarea "*"
paste input "#111111"
type input "#111111"
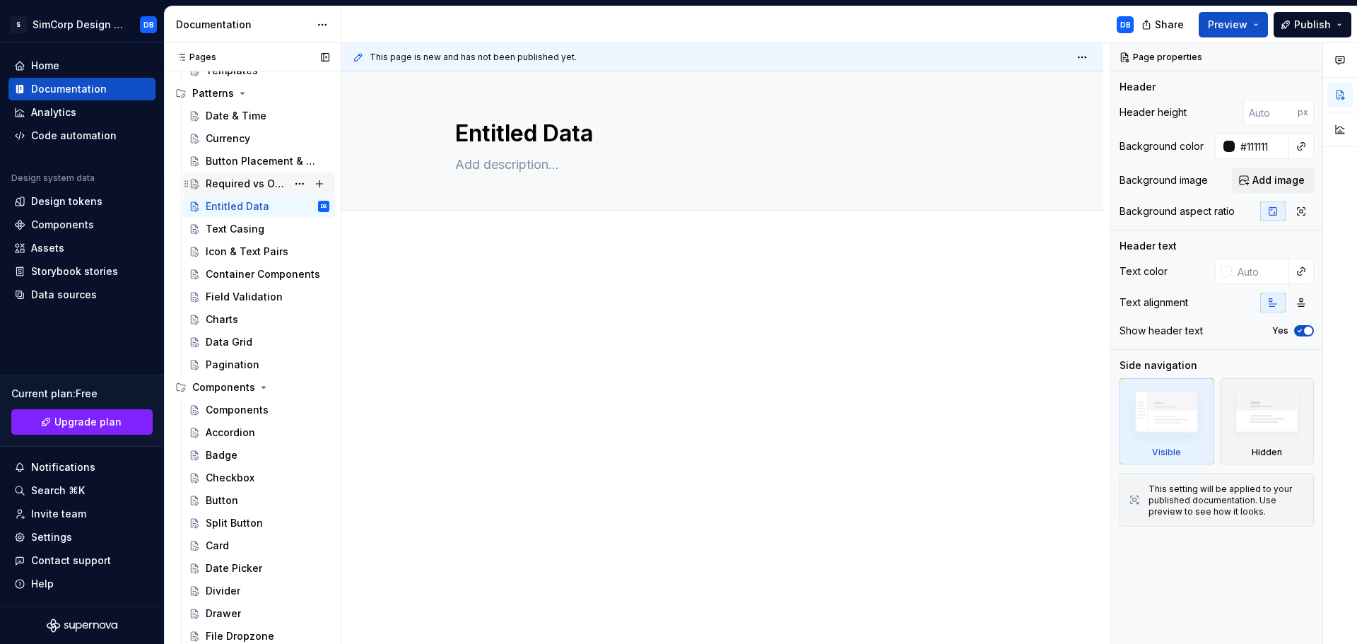
click at [233, 184] on div "Required vs Optional Fields" at bounding box center [246, 184] width 81 height 14
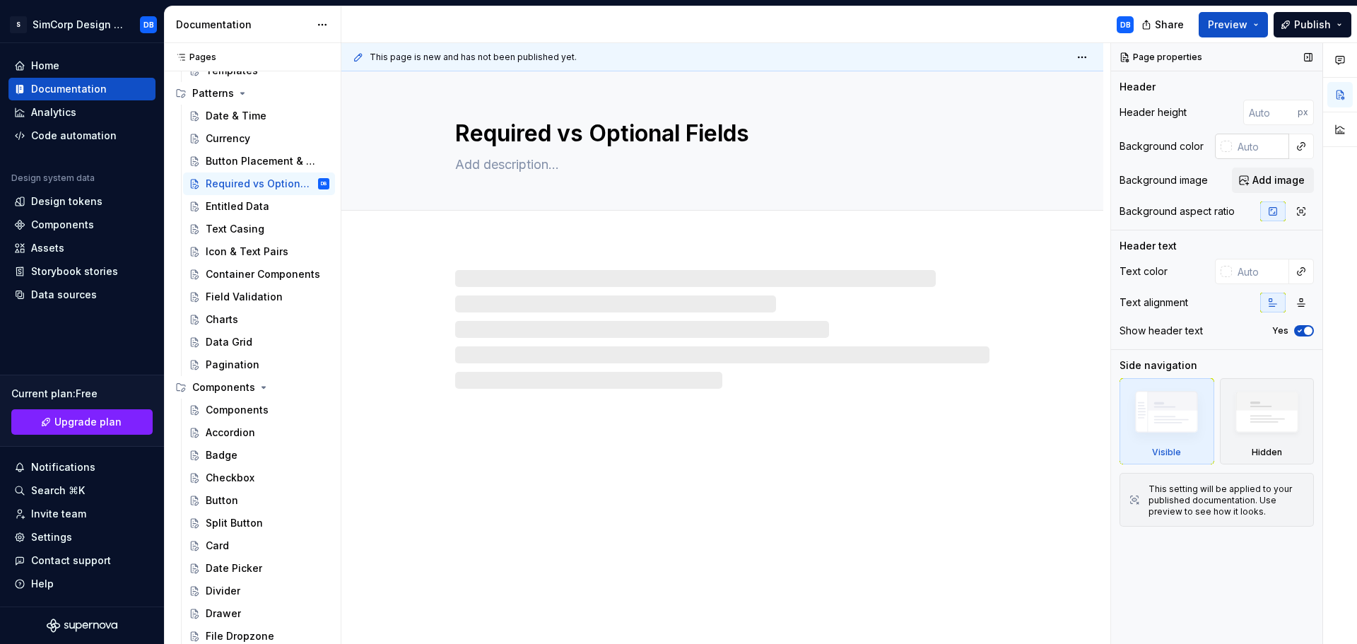
click at [1269, 142] on input "text" at bounding box center [1260, 146] width 57 height 25
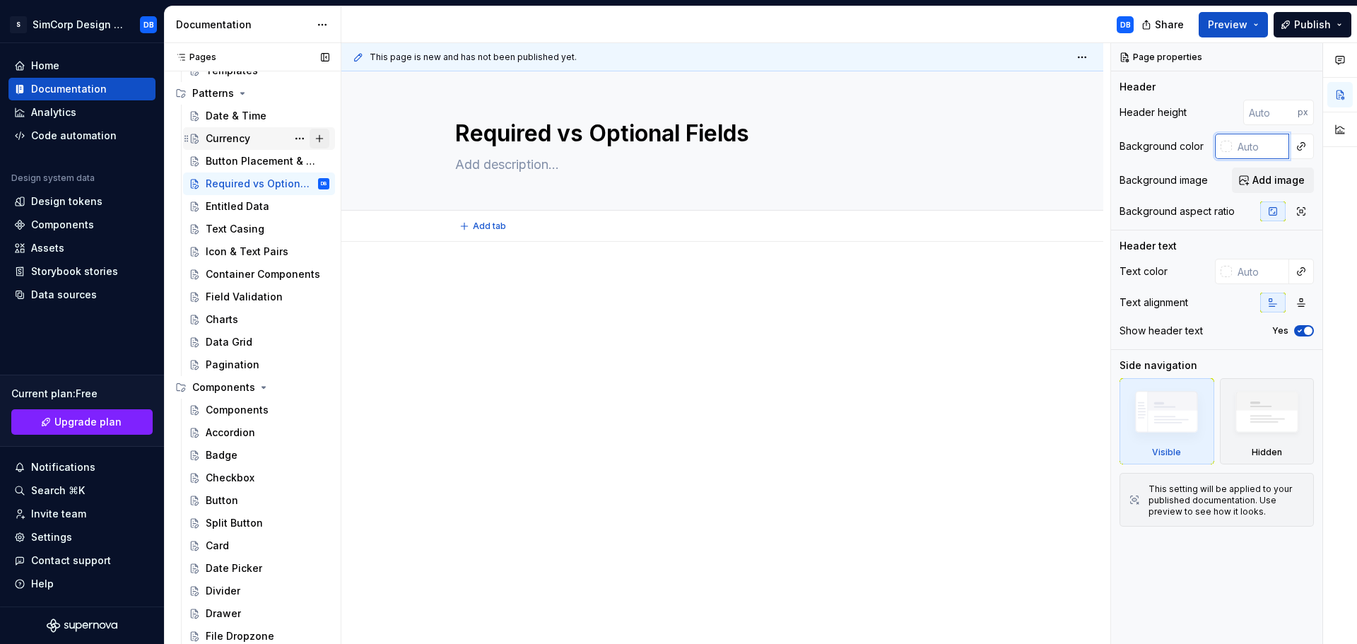
type textarea "*"
paste input "#111111"
type input "#111111"
click at [235, 159] on div "Button Placement & Order" at bounding box center [246, 161] width 81 height 14
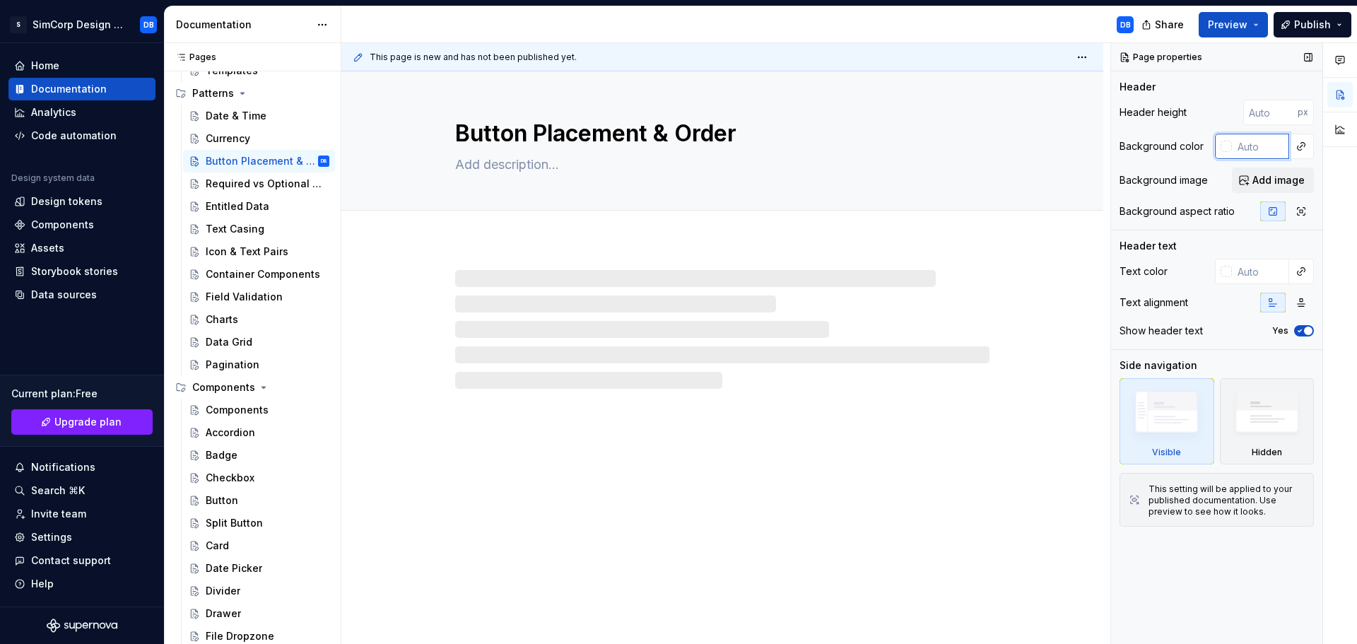
click at [1255, 148] on input "text" at bounding box center [1260, 146] width 57 height 25
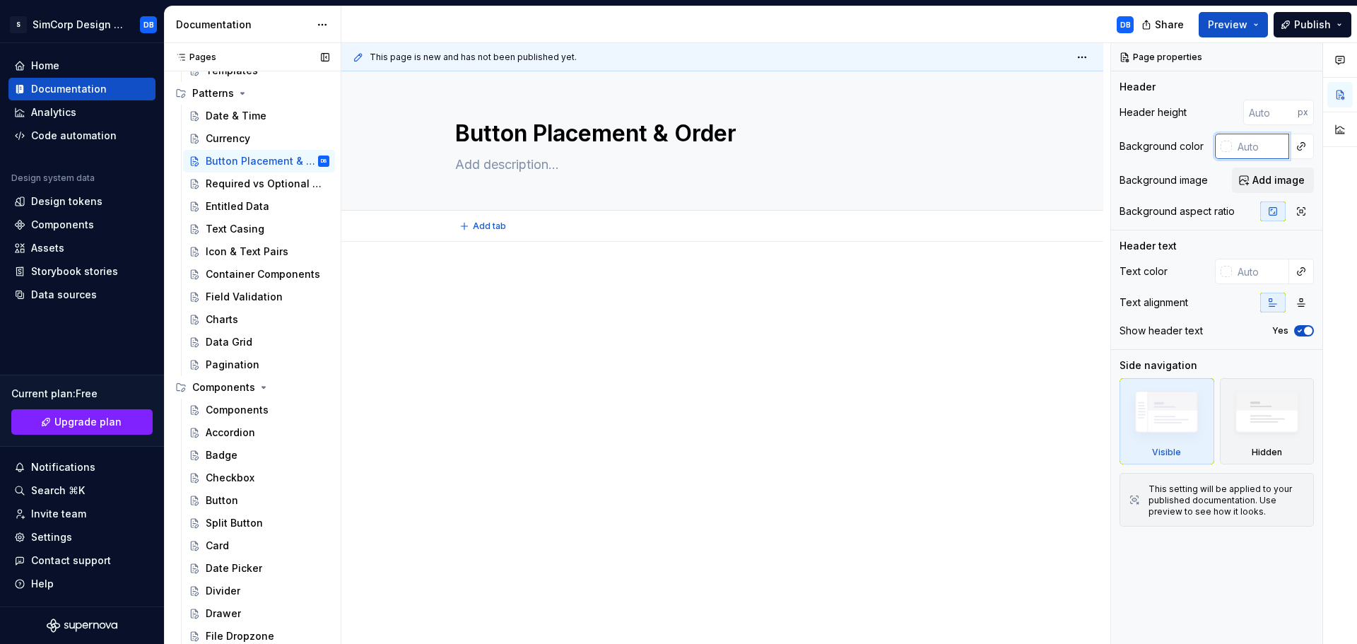
type textarea "*"
paste input "#111111"
type input "#111111"
click at [246, 134] on div "Currency" at bounding box center [228, 138] width 45 height 14
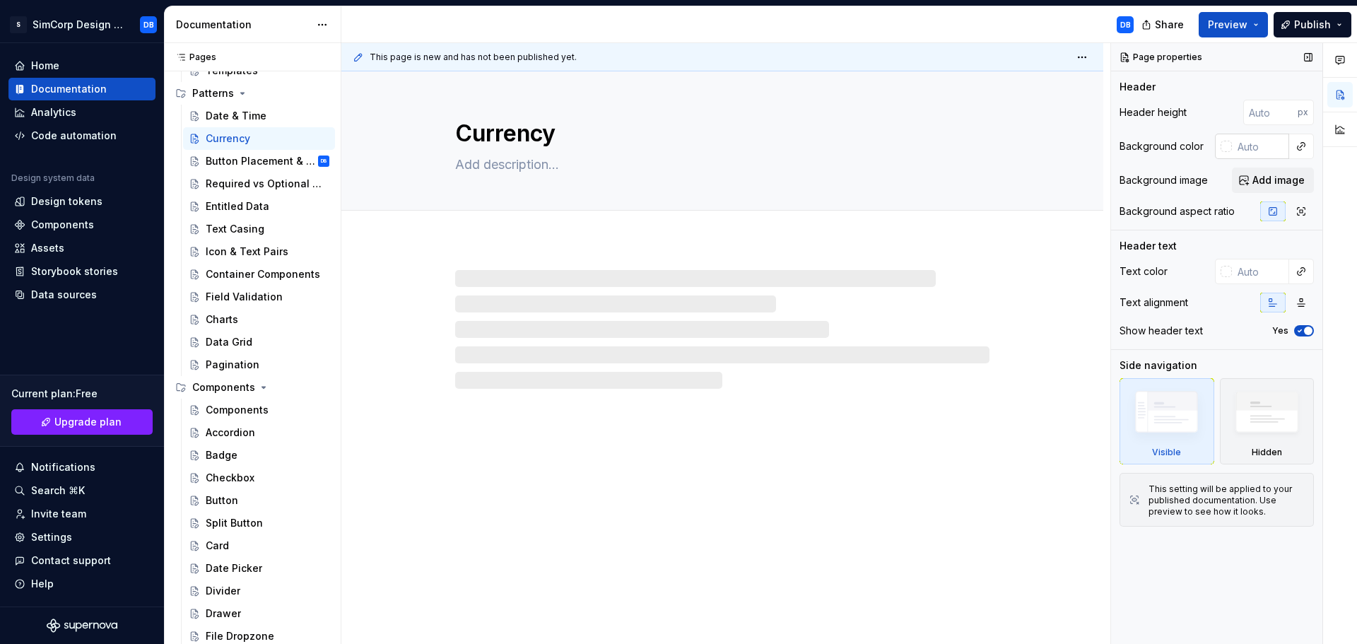
click at [1256, 141] on input "text" at bounding box center [1260, 146] width 57 height 25
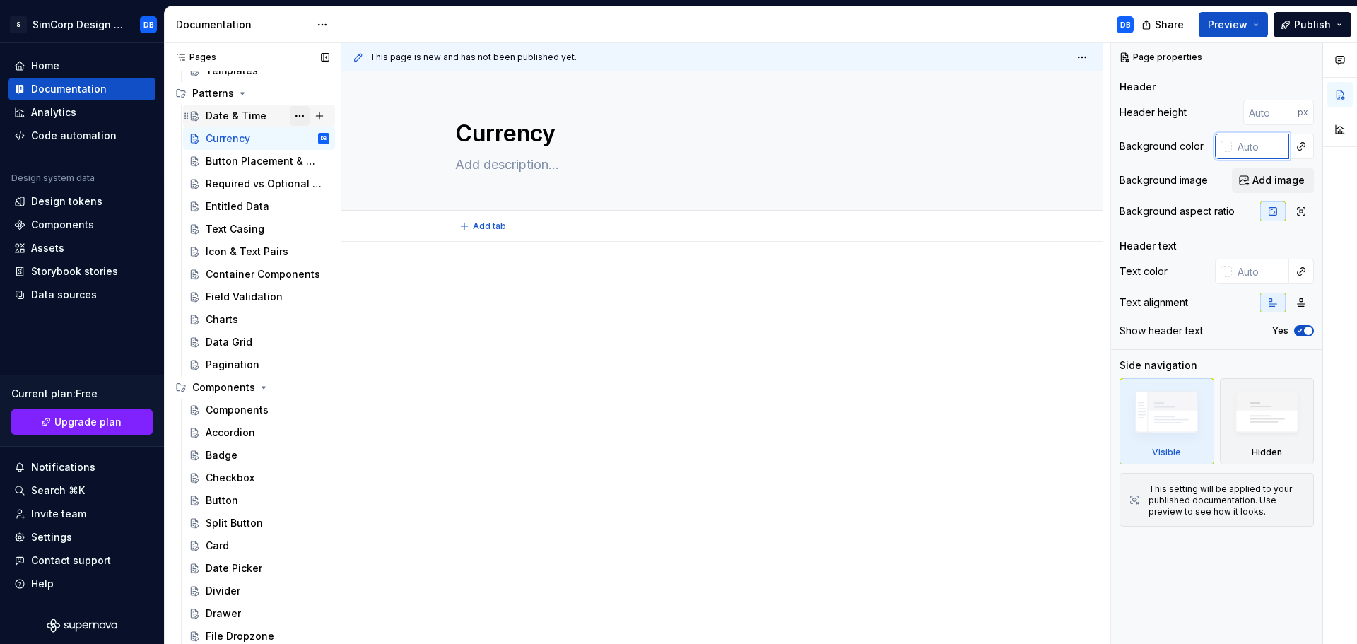
type textarea "*"
paste input "#111111"
type input "#111111"
click at [247, 113] on div "Date & Time" at bounding box center [236, 116] width 61 height 14
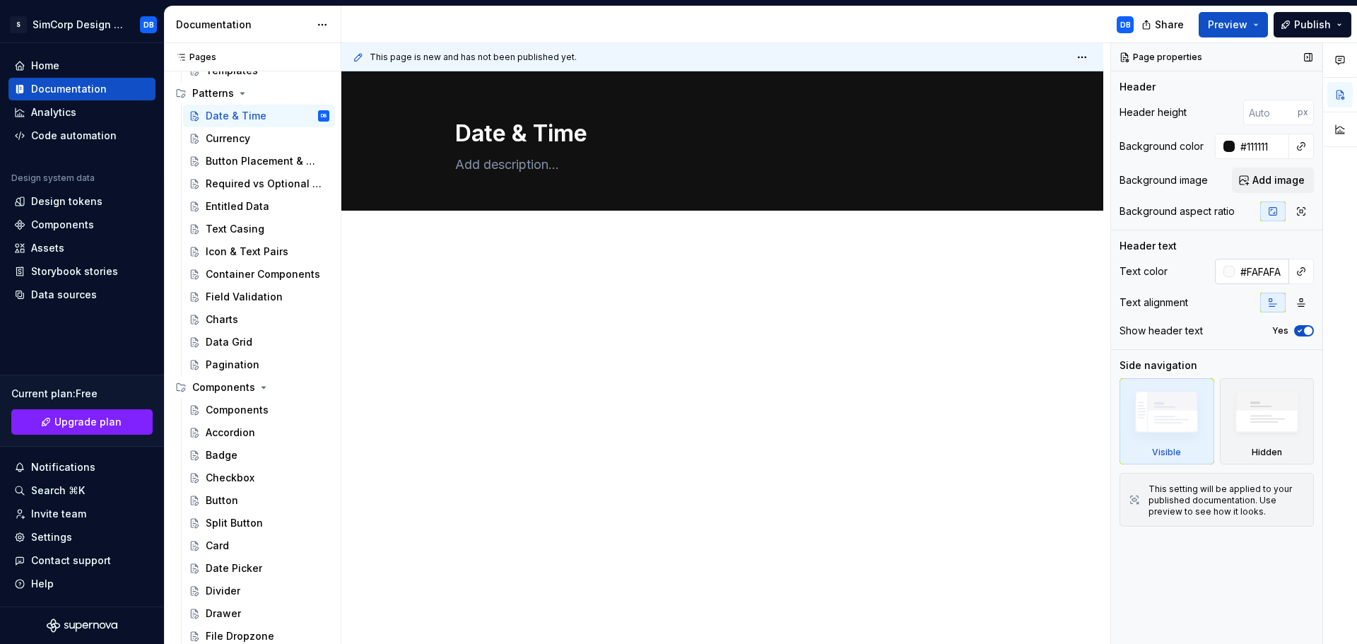
click at [1261, 276] on input "#FAFAFA" at bounding box center [1262, 271] width 54 height 25
click at [230, 414] on div "Components" at bounding box center [237, 410] width 63 height 14
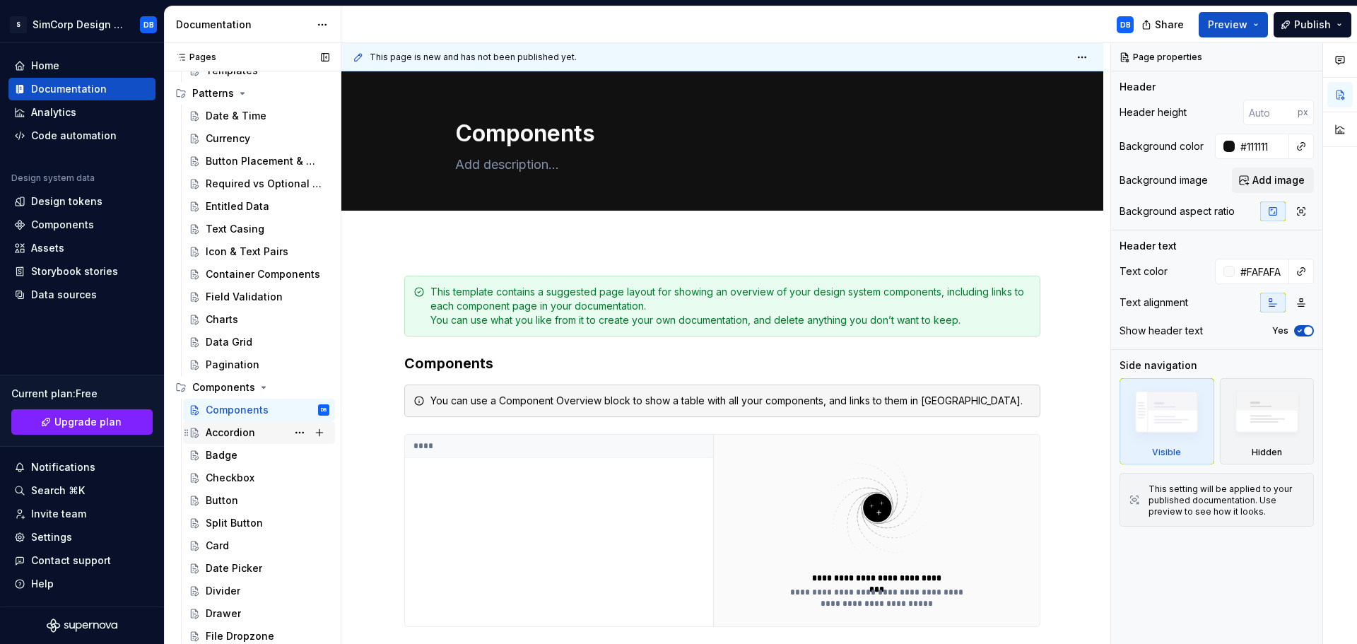
click at [231, 432] on div "Accordion" at bounding box center [230, 433] width 49 height 14
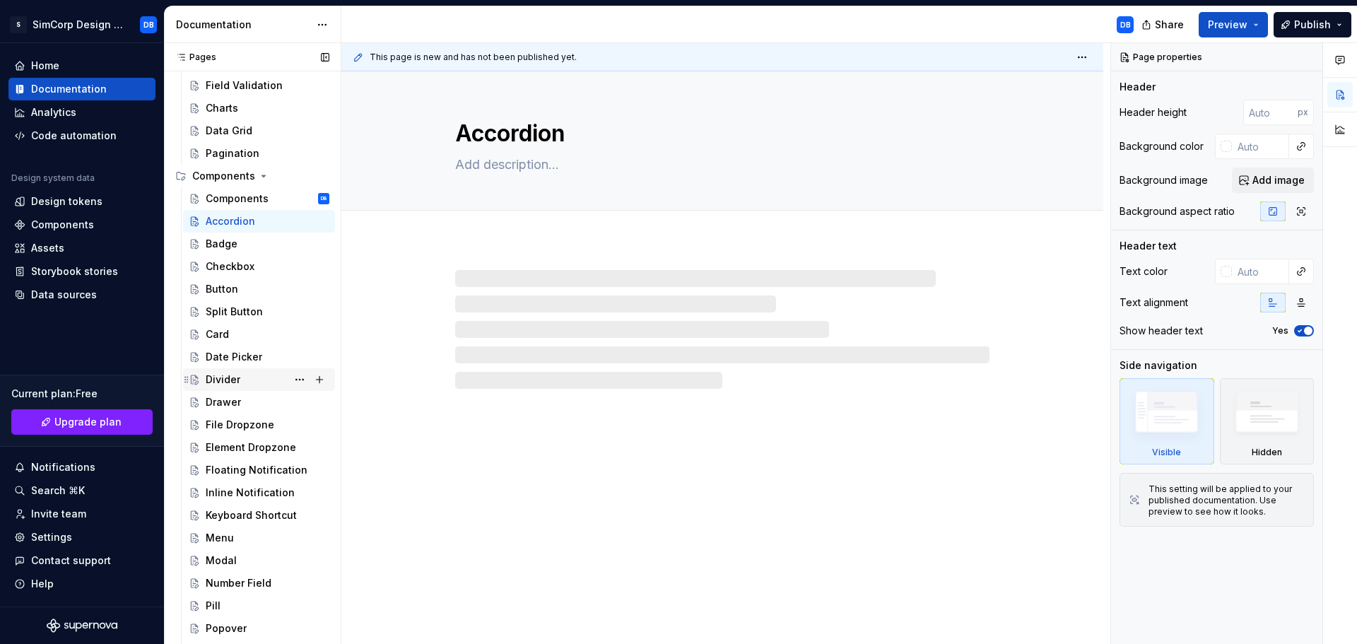
scroll to position [459, 0]
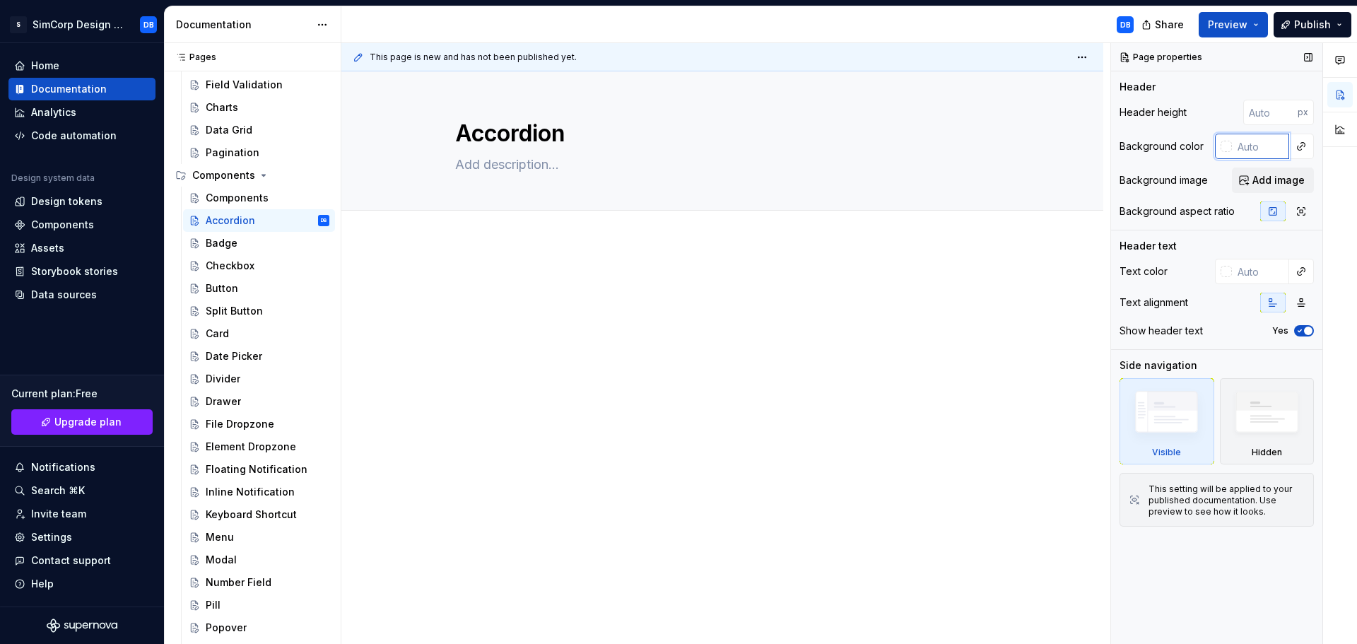
click at [1250, 146] on input "text" at bounding box center [1260, 146] width 57 height 25
type textarea "*"
paste input "#111111"
type input "#111111"
click at [218, 243] on div "Badge" at bounding box center [222, 243] width 32 height 14
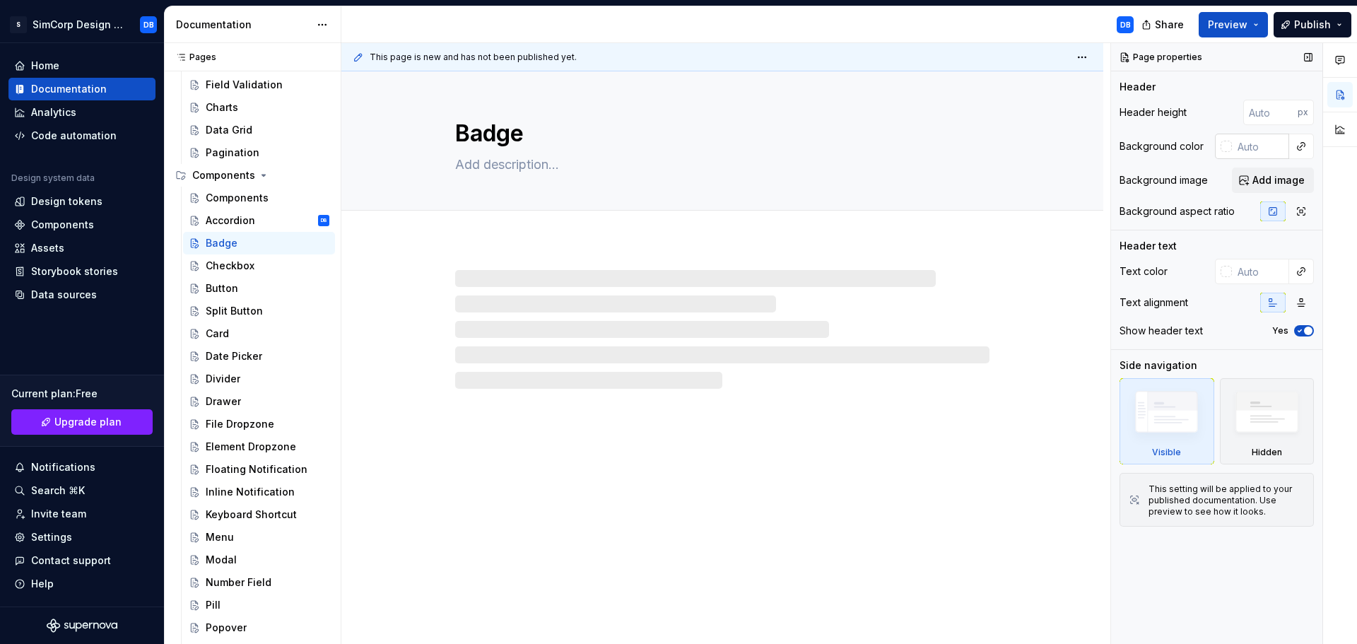
click at [1267, 153] on input "text" at bounding box center [1260, 146] width 57 height 25
type textarea "*"
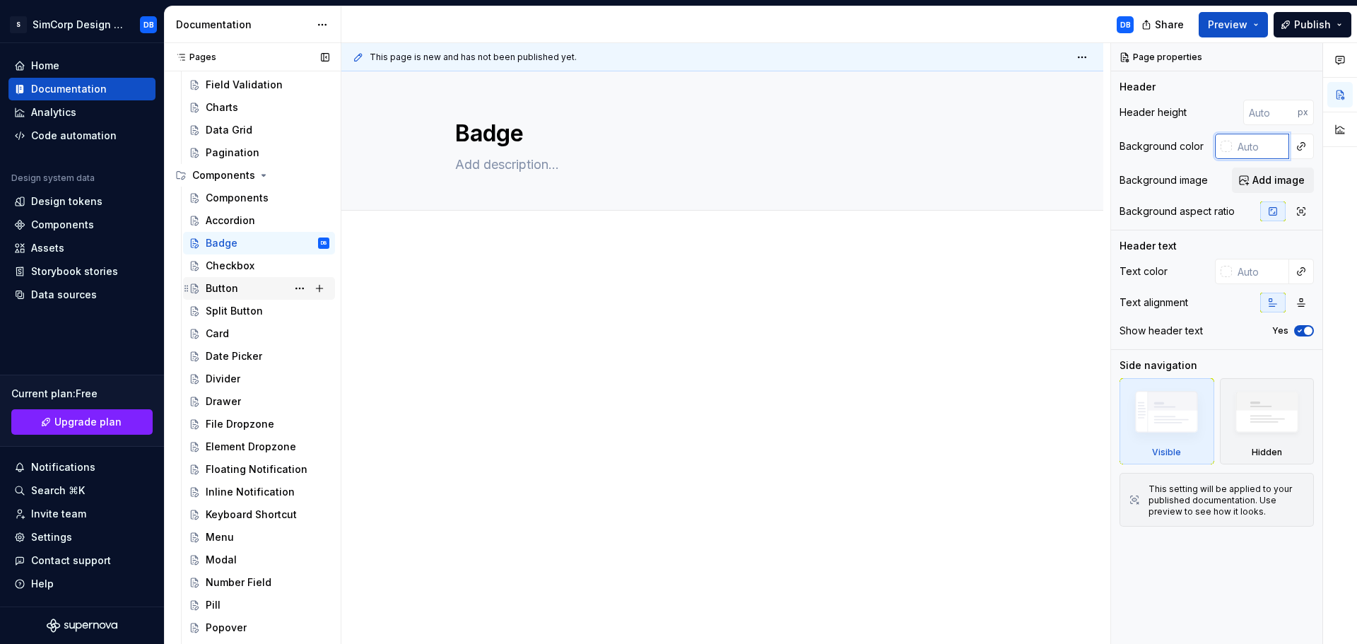
paste input "#111111"
type input "#111111"
click at [222, 269] on div "Checkbox" at bounding box center [230, 266] width 49 height 14
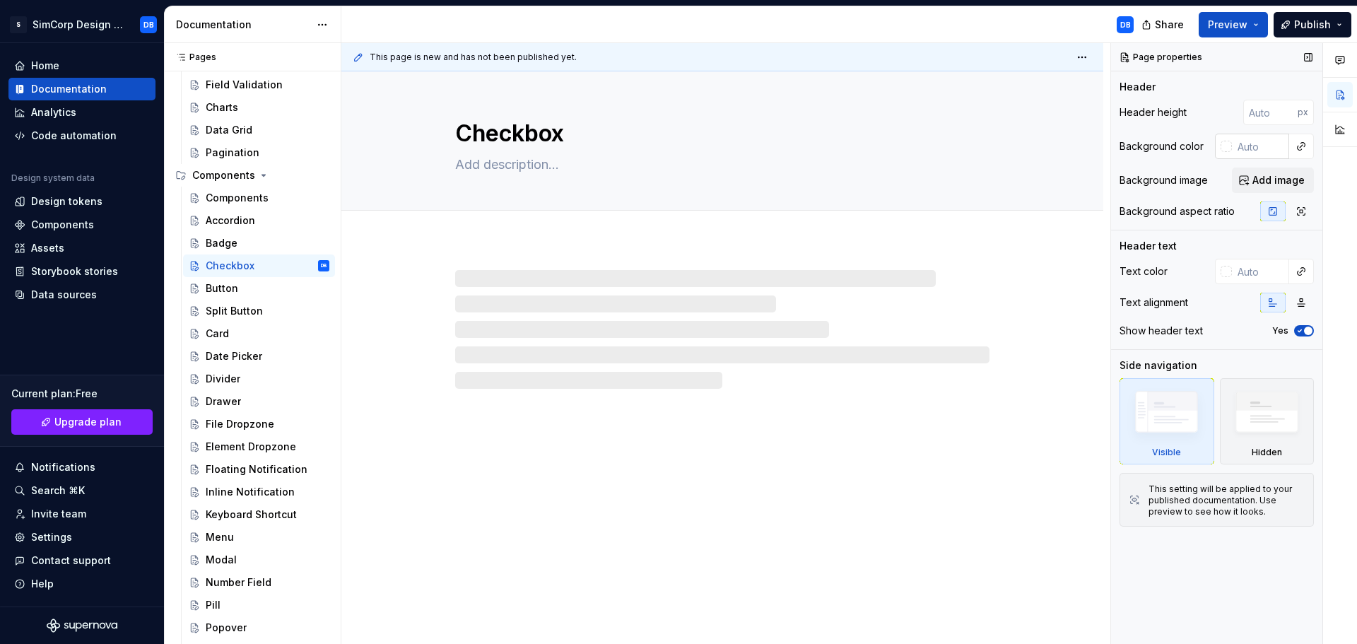
click at [1266, 147] on input "text" at bounding box center [1260, 146] width 57 height 25
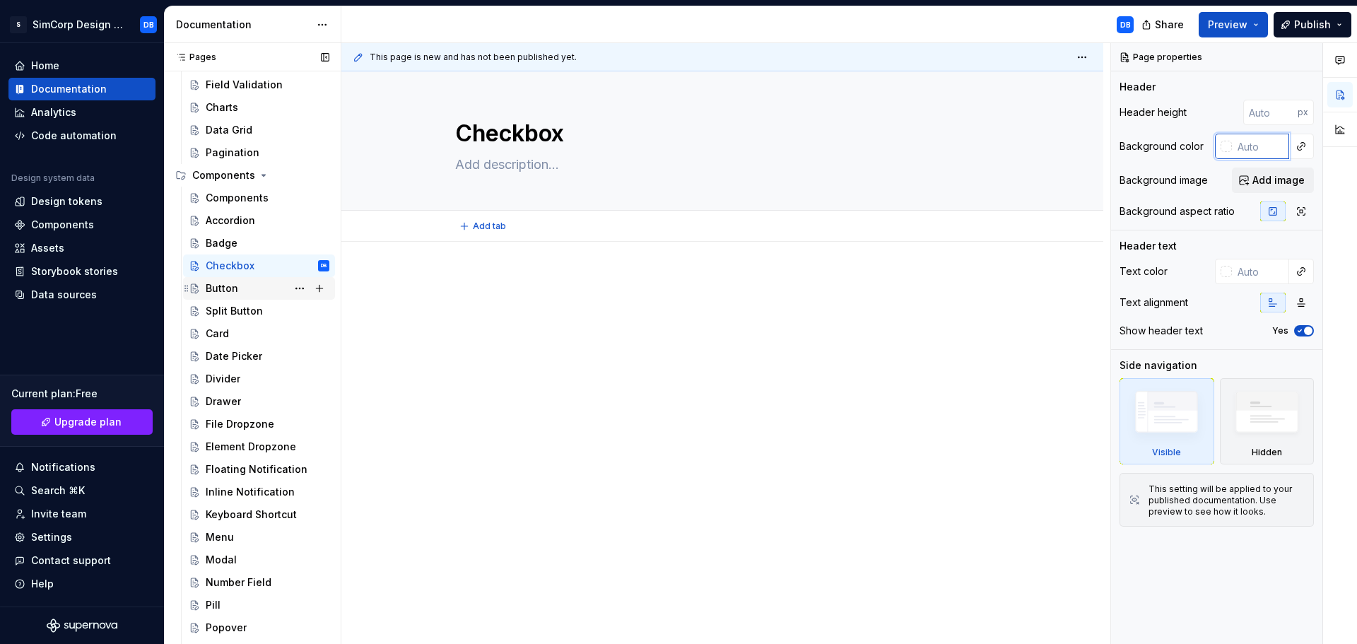
type textarea "*"
paste input "#111111"
type input "#111111"
click at [216, 298] on div "Button" at bounding box center [259, 288] width 152 height 23
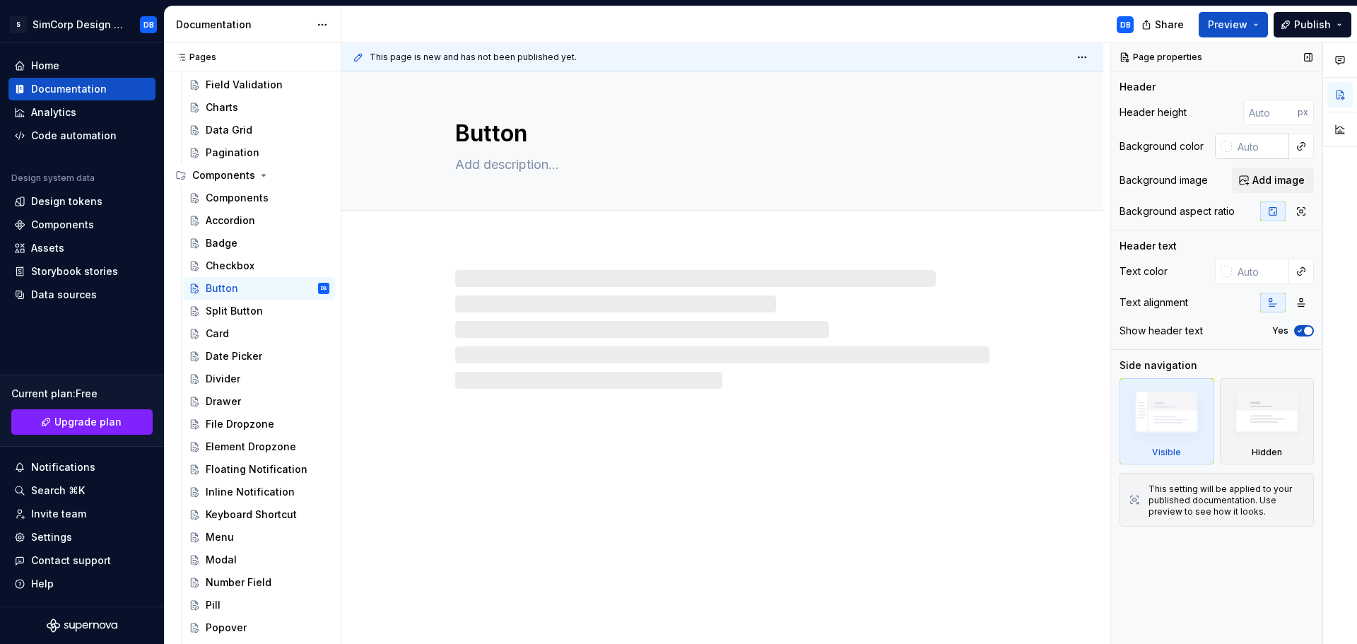
click at [1245, 148] on input "text" at bounding box center [1260, 146] width 57 height 25
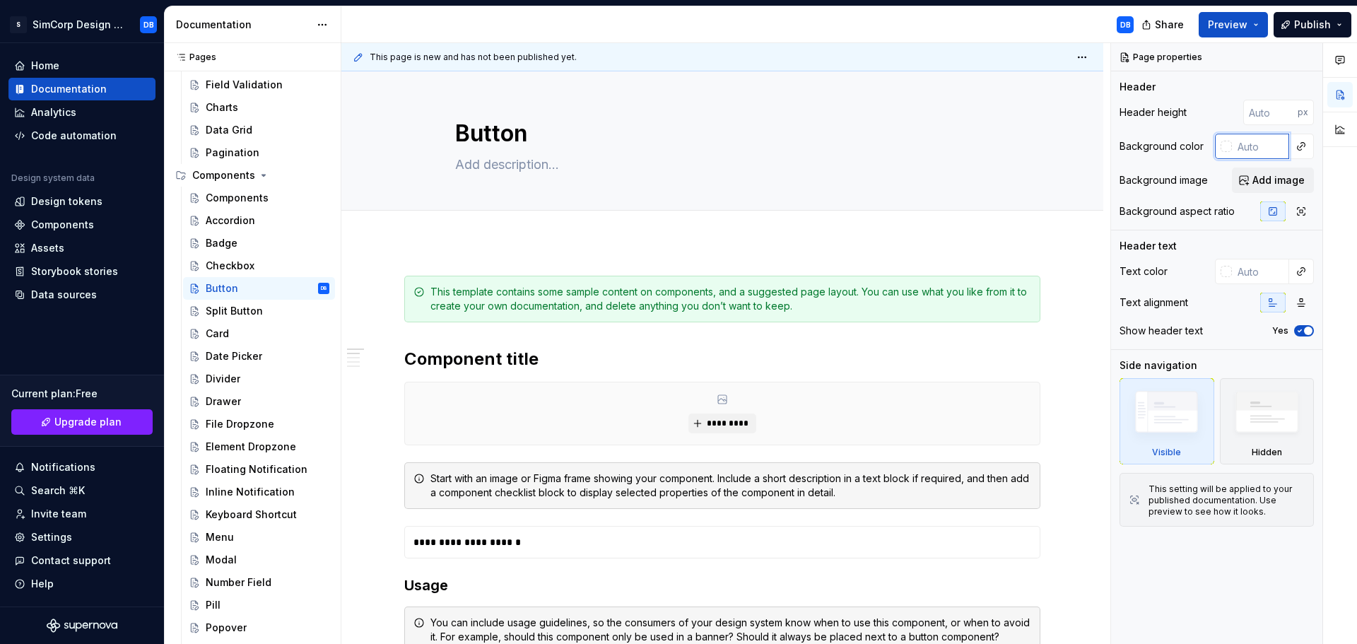
type textarea "*"
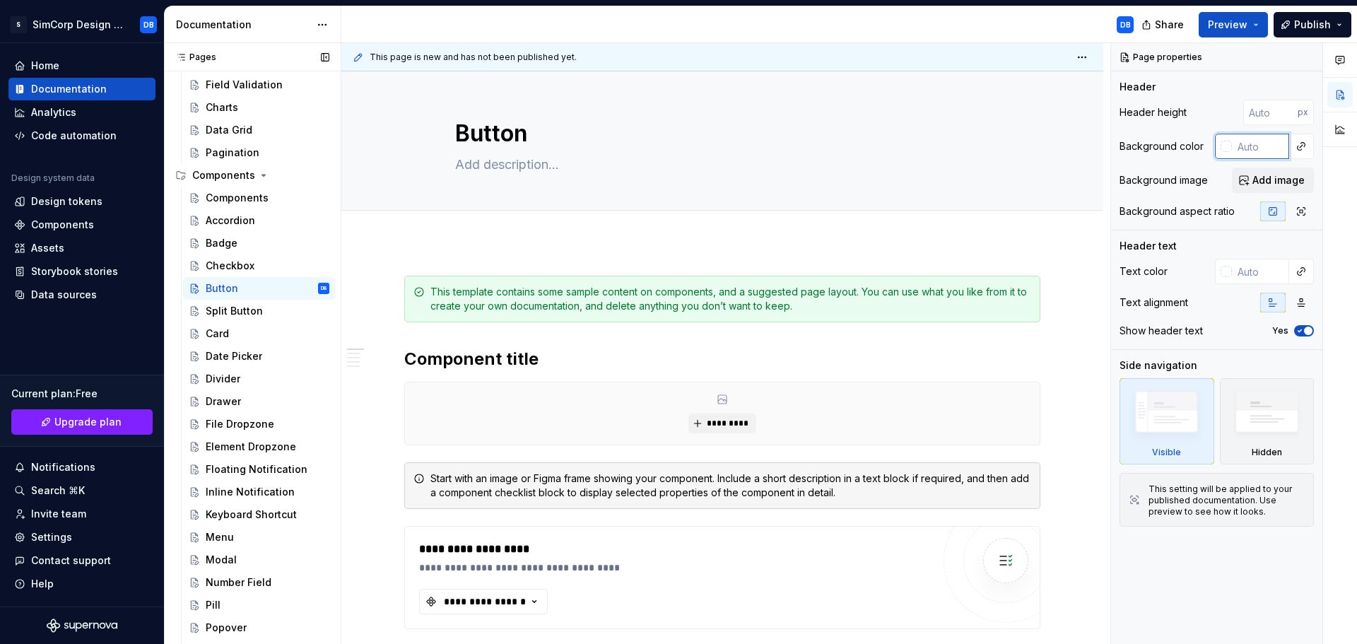
paste input "#111111"
type input "#111111"
type textarea "*"
type input "#111111"
click at [230, 312] on div "Split Button" at bounding box center [234, 311] width 57 height 14
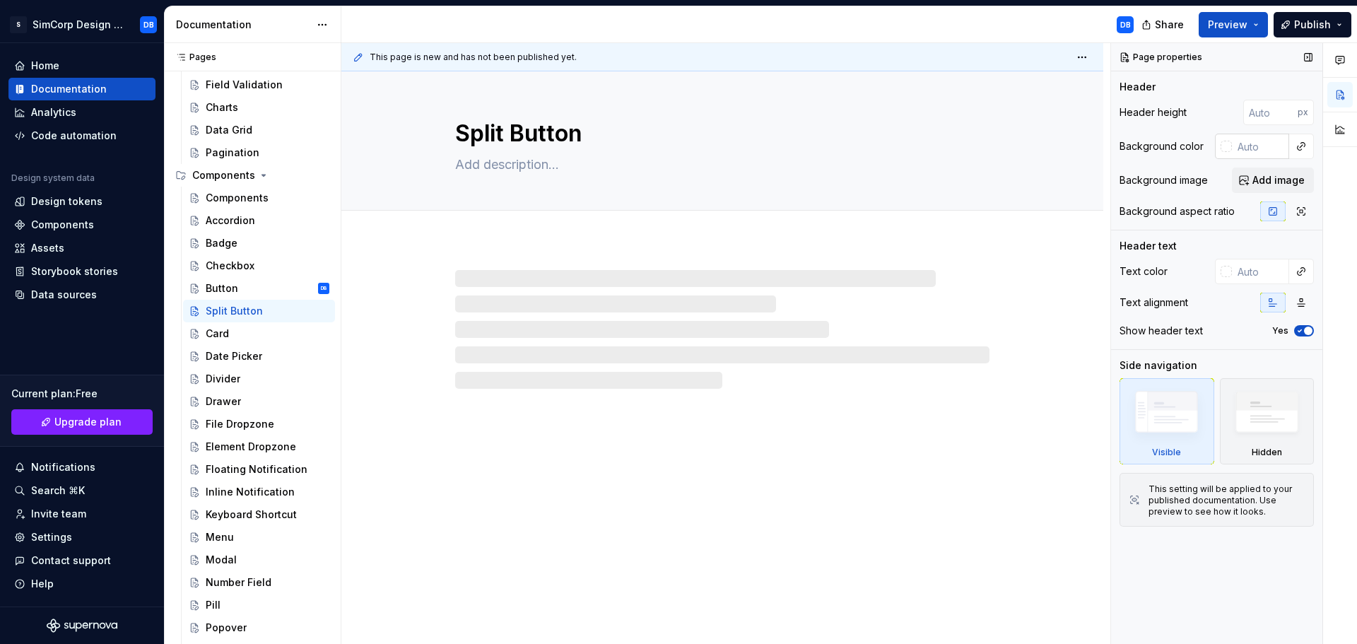
drag, startPoint x: 1258, startPoint y: 151, endPoint x: 1225, endPoint y: 155, distance: 33.5
click at [1257, 151] on input "text" at bounding box center [1260, 146] width 57 height 25
type textarea "*"
paste input "#111111"
type input "#111111"
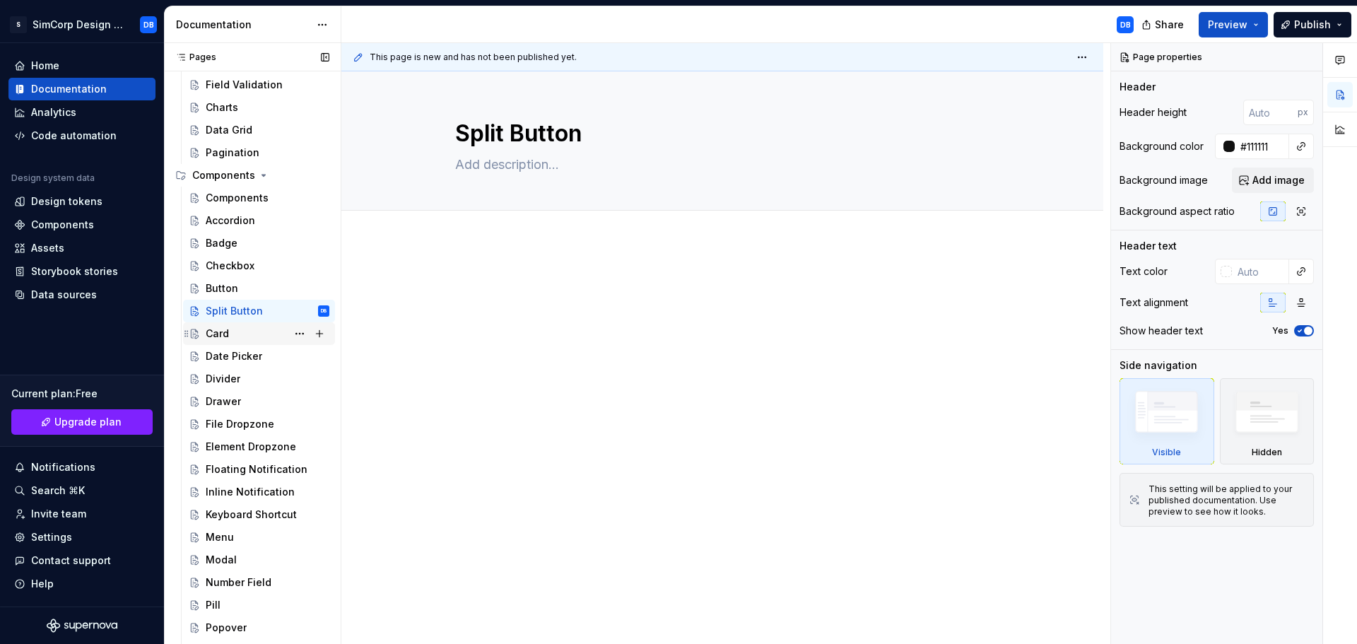
click at [225, 337] on div "Card" at bounding box center [217, 334] width 23 height 14
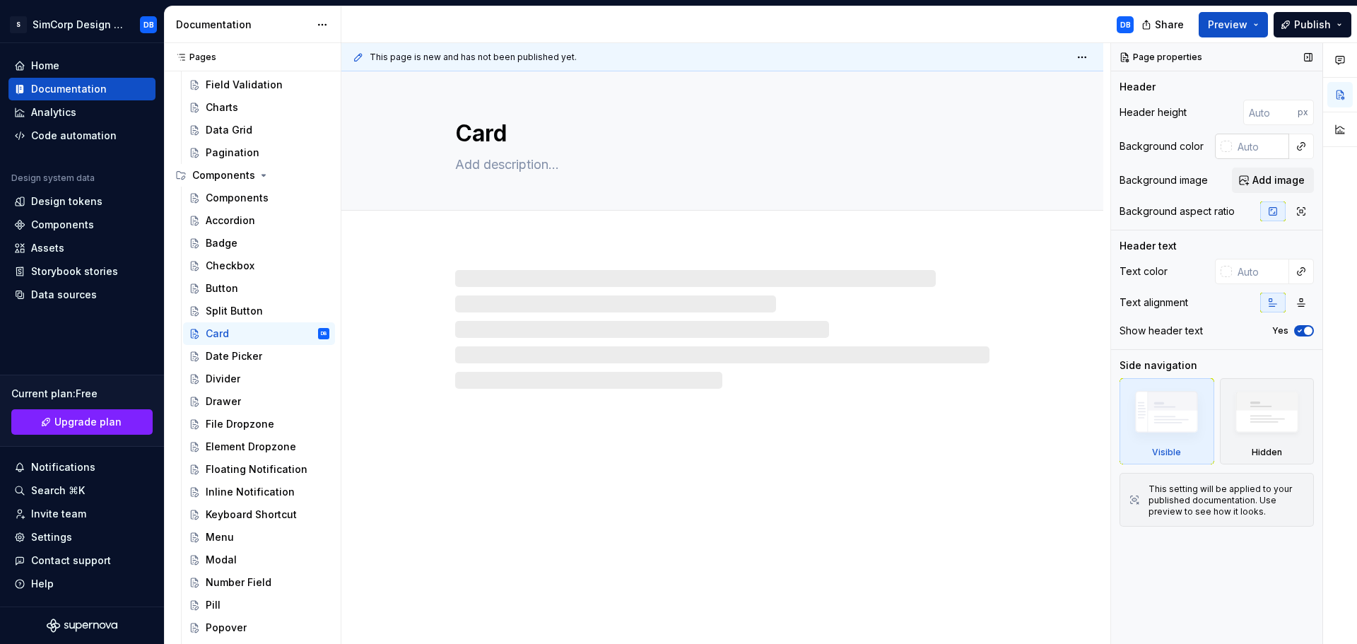
click at [1257, 148] on input "text" at bounding box center [1260, 146] width 57 height 25
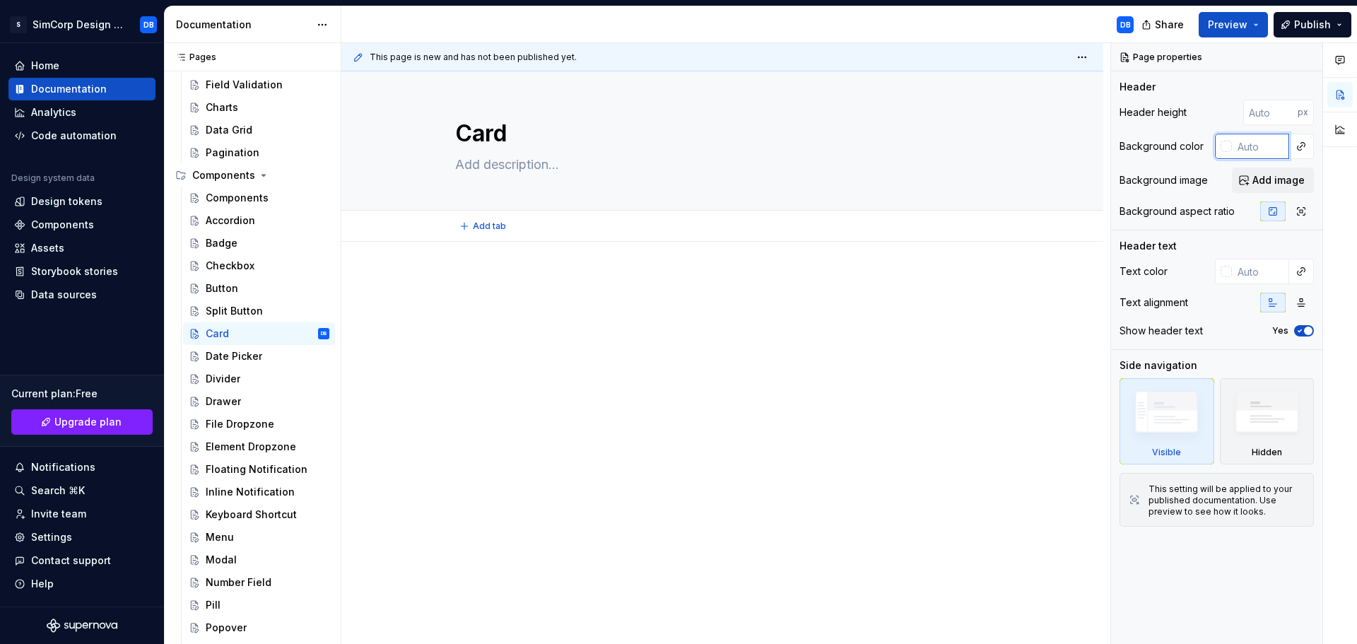
type textarea "*"
paste input "#111111"
type input "#111111"
click at [258, 357] on div "Date Picker" at bounding box center [234, 356] width 57 height 14
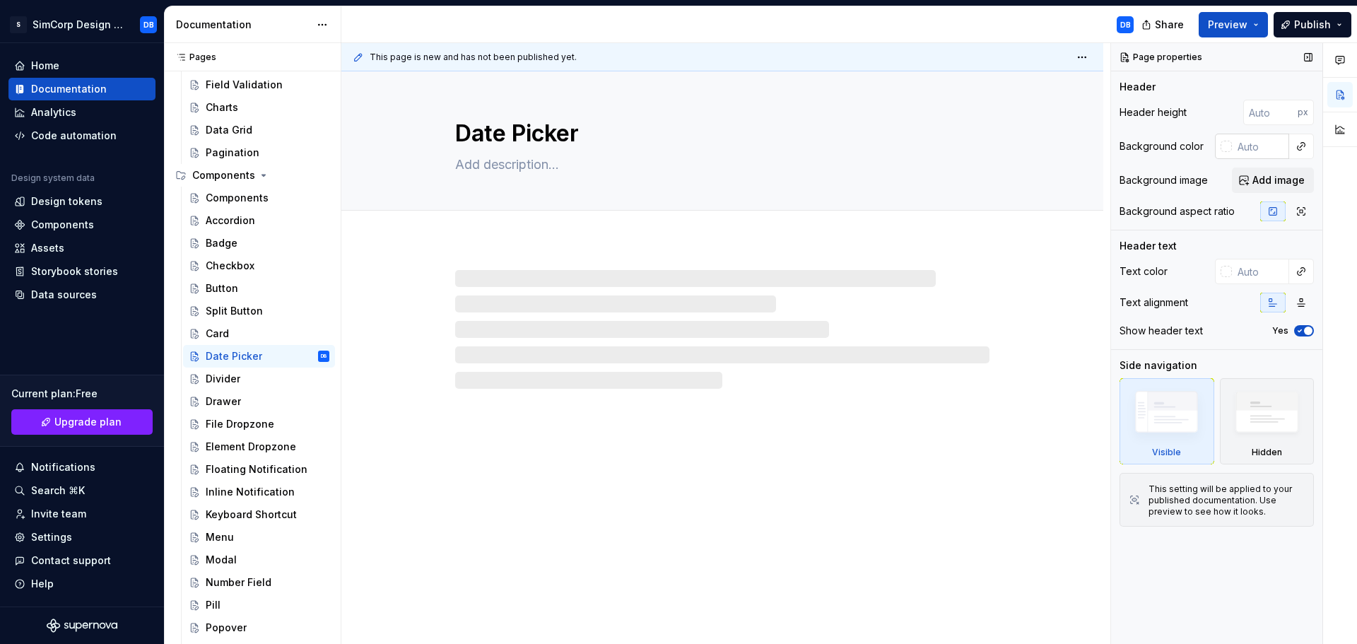
click at [1248, 148] on input "text" at bounding box center [1260, 146] width 57 height 25
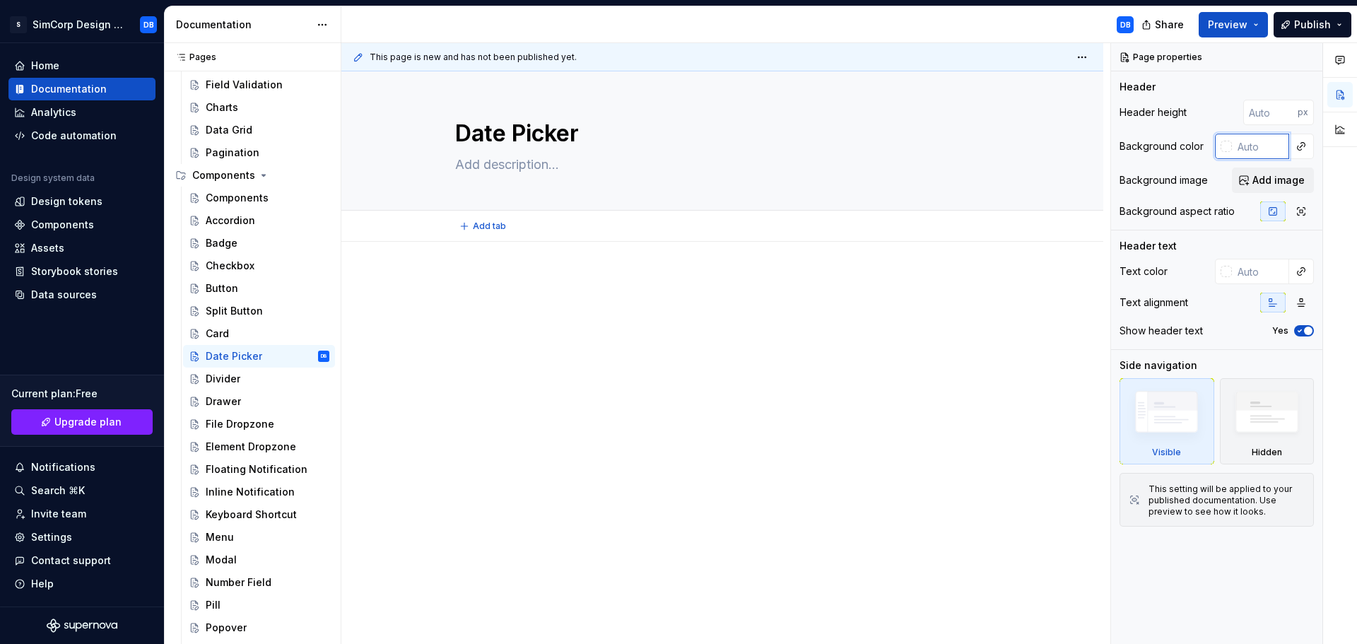
type textarea "*"
paste input "#111111"
type input "#111111"
click at [229, 370] on div "Divider" at bounding box center [268, 379] width 124 height 20
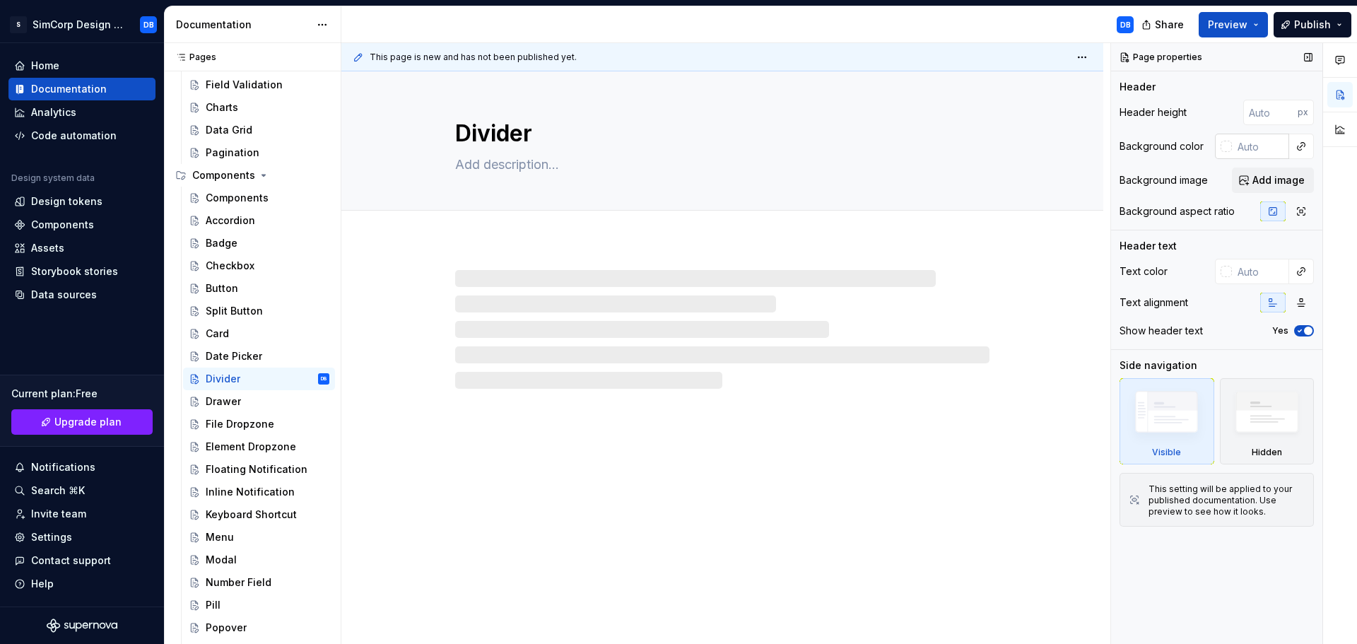
click at [1254, 146] on input "text" at bounding box center [1260, 146] width 57 height 25
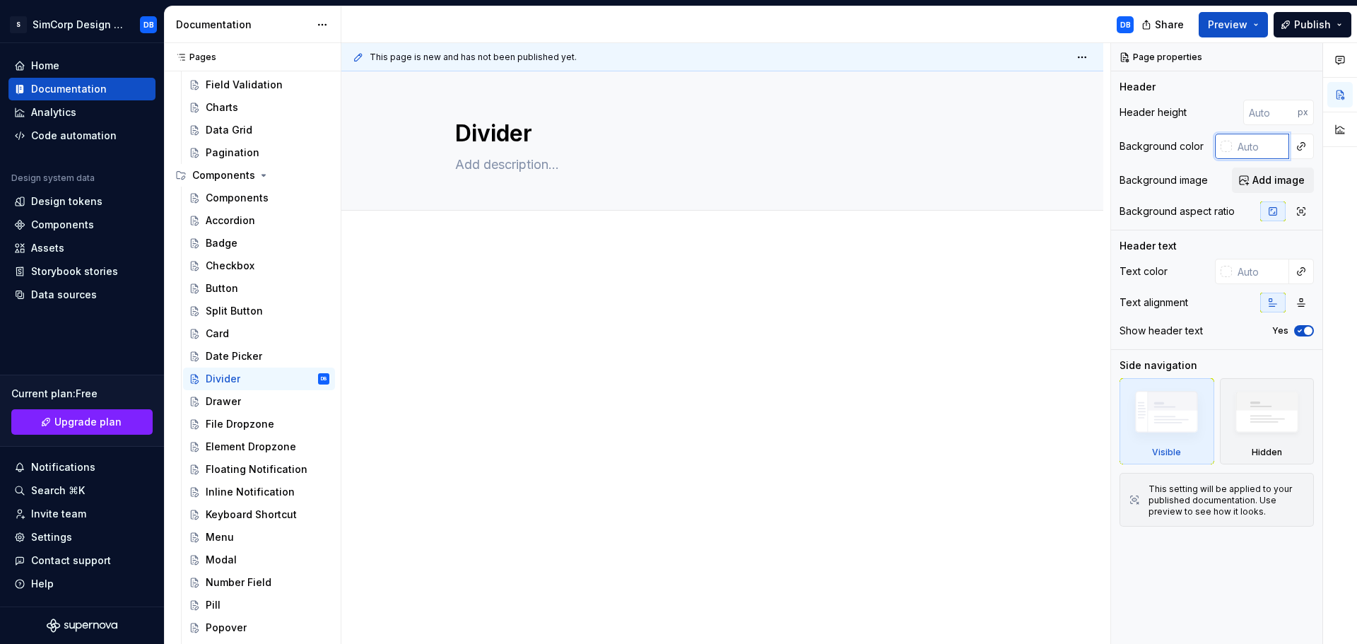
type textarea "*"
paste input "#111111"
type input "#111111"
click at [242, 406] on div "Drawer" at bounding box center [268, 402] width 124 height 20
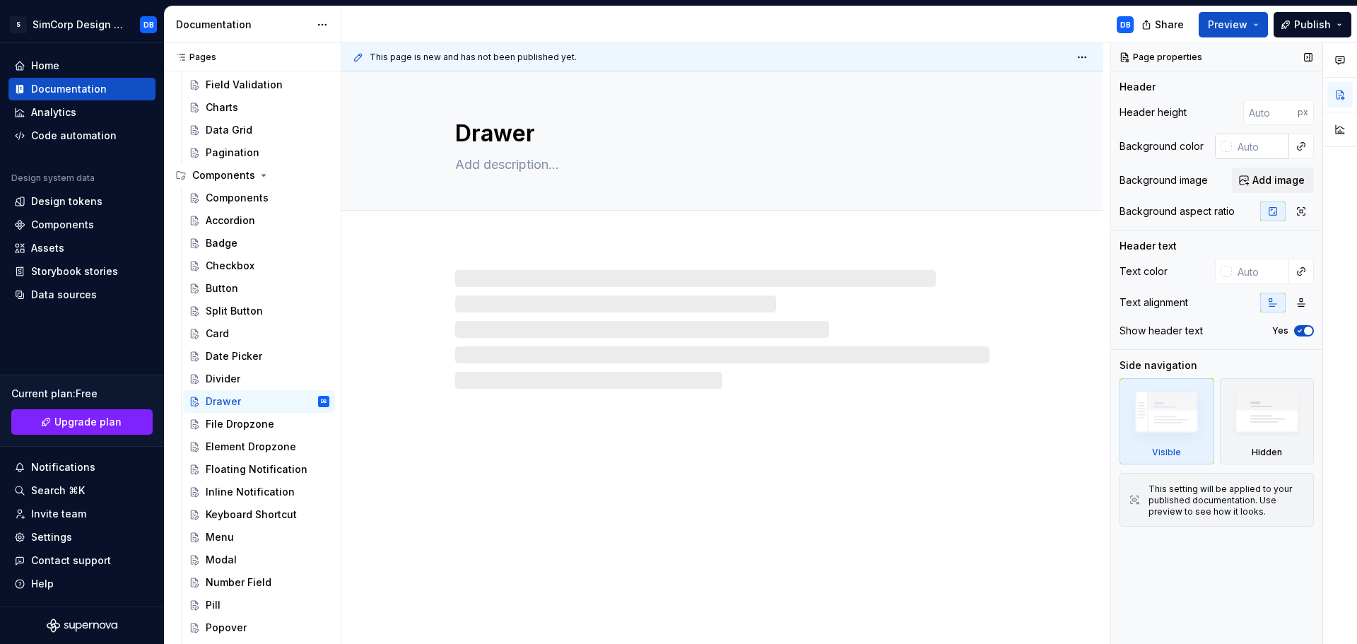
click at [1258, 143] on input "text" at bounding box center [1260, 146] width 57 height 25
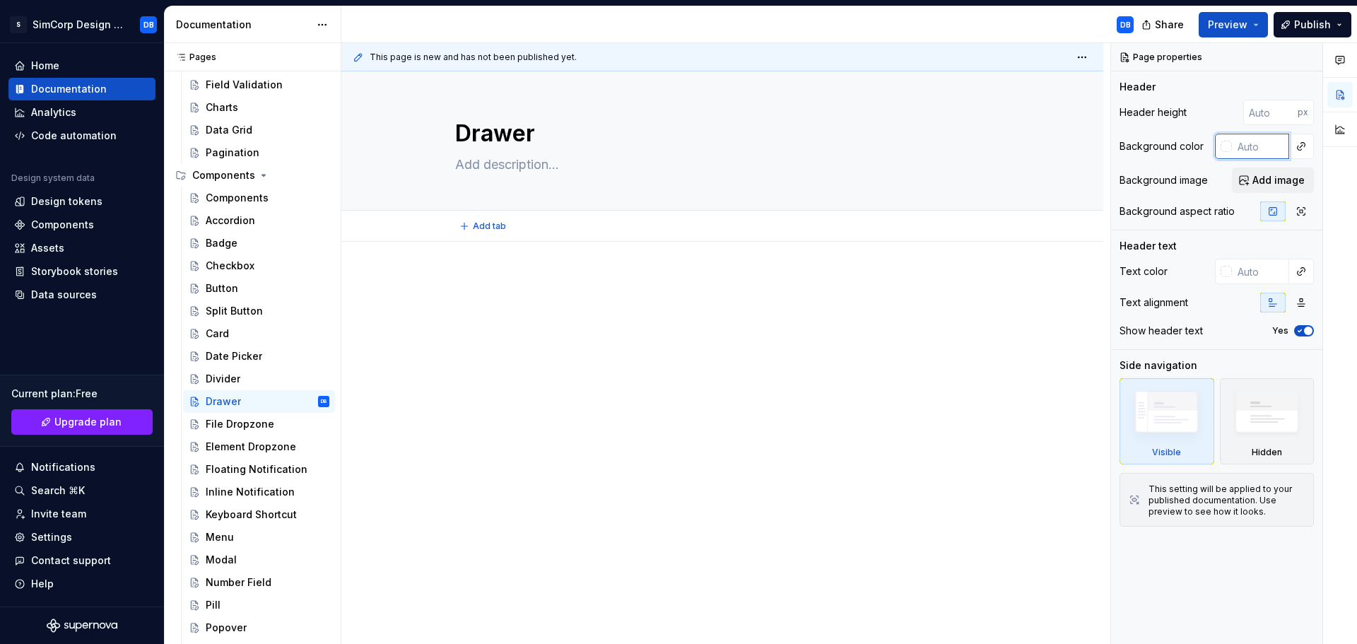
type textarea "*"
paste input "#111111"
type input "#111111"
click at [250, 428] on div "File Dropzone" at bounding box center [240, 424] width 69 height 14
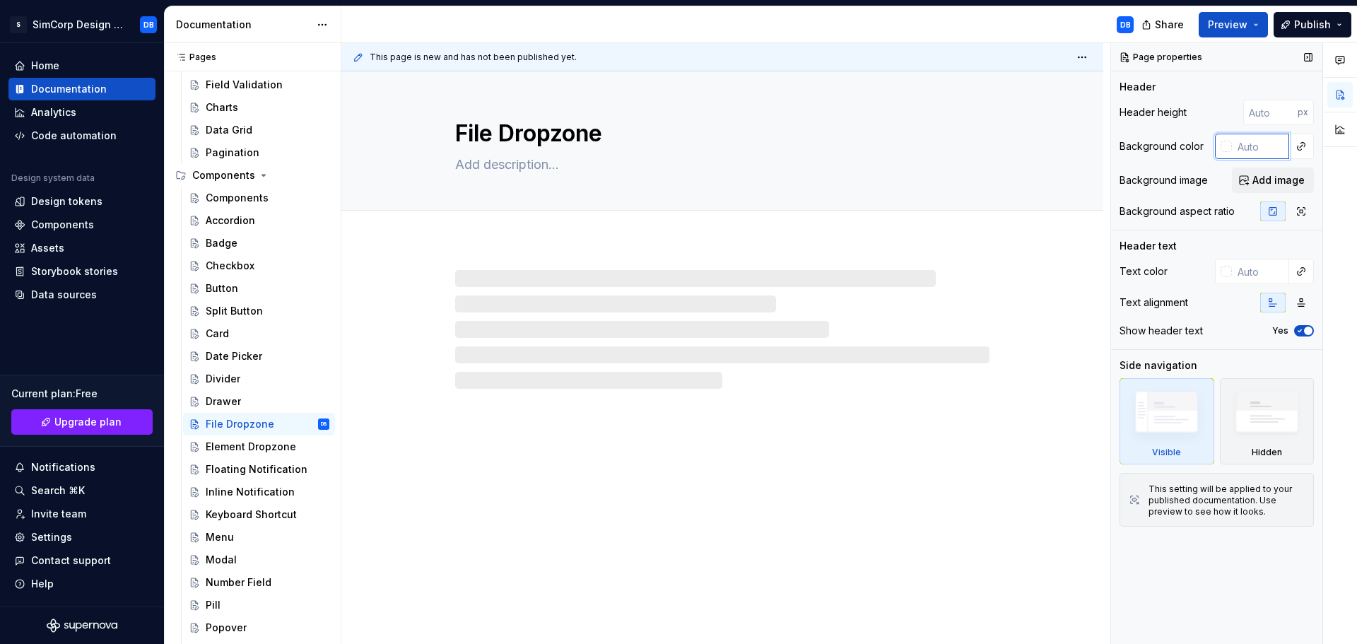
click at [1247, 145] on input "text" at bounding box center [1260, 146] width 57 height 25
type textarea "*"
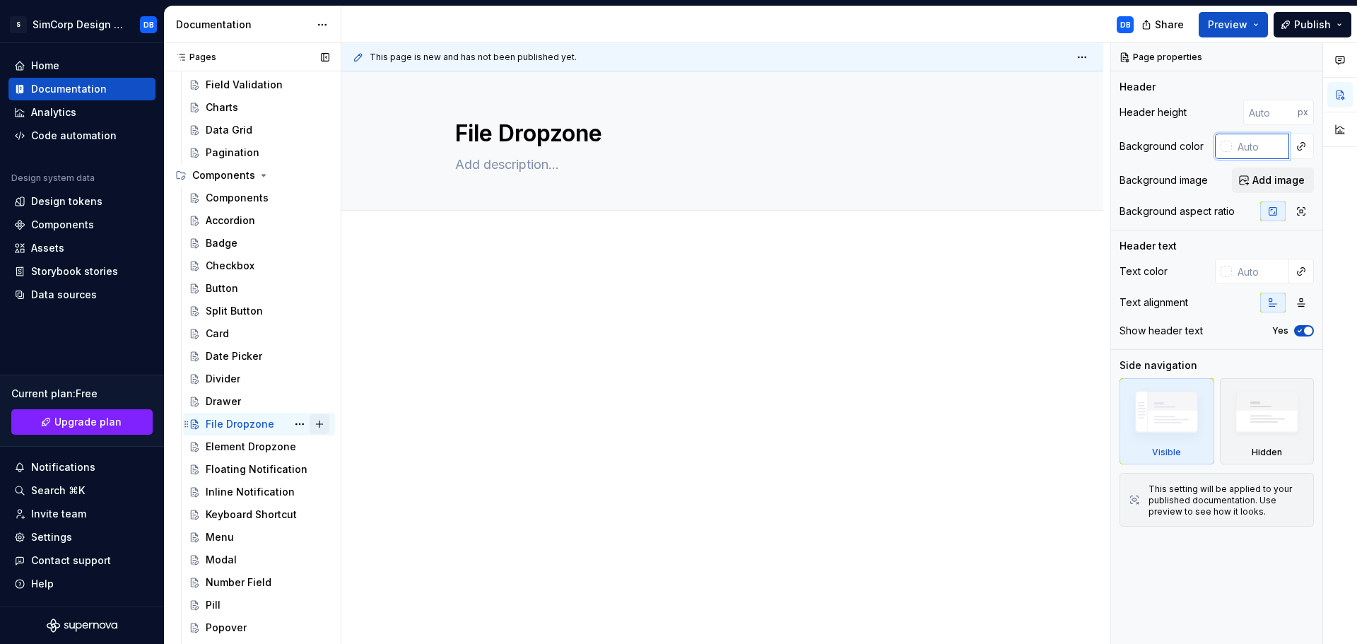
paste input "#111111"
type input "#111111"
click at [264, 444] on div "Element Dropzone" at bounding box center [246, 447] width 81 height 14
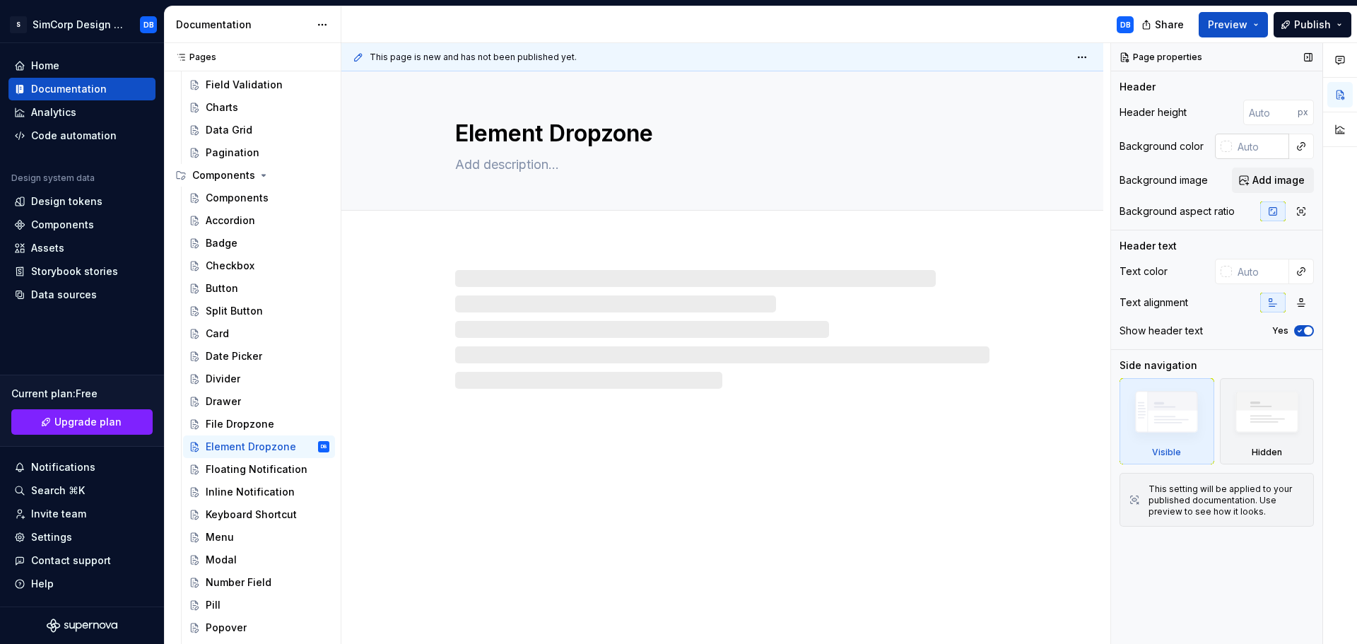
click at [1249, 151] on input "text" at bounding box center [1260, 146] width 57 height 25
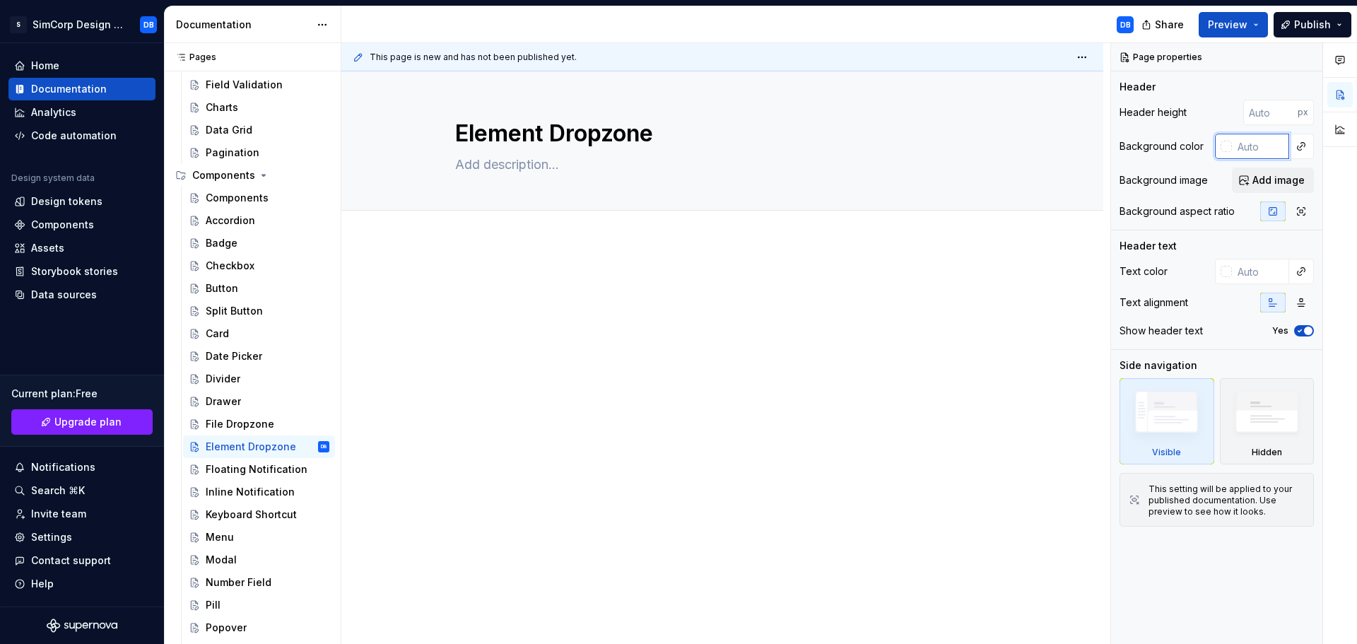
type textarea "*"
paste input "#111111"
type input "#111111"
click at [231, 471] on div "Floating Notification" at bounding box center [246, 469] width 81 height 14
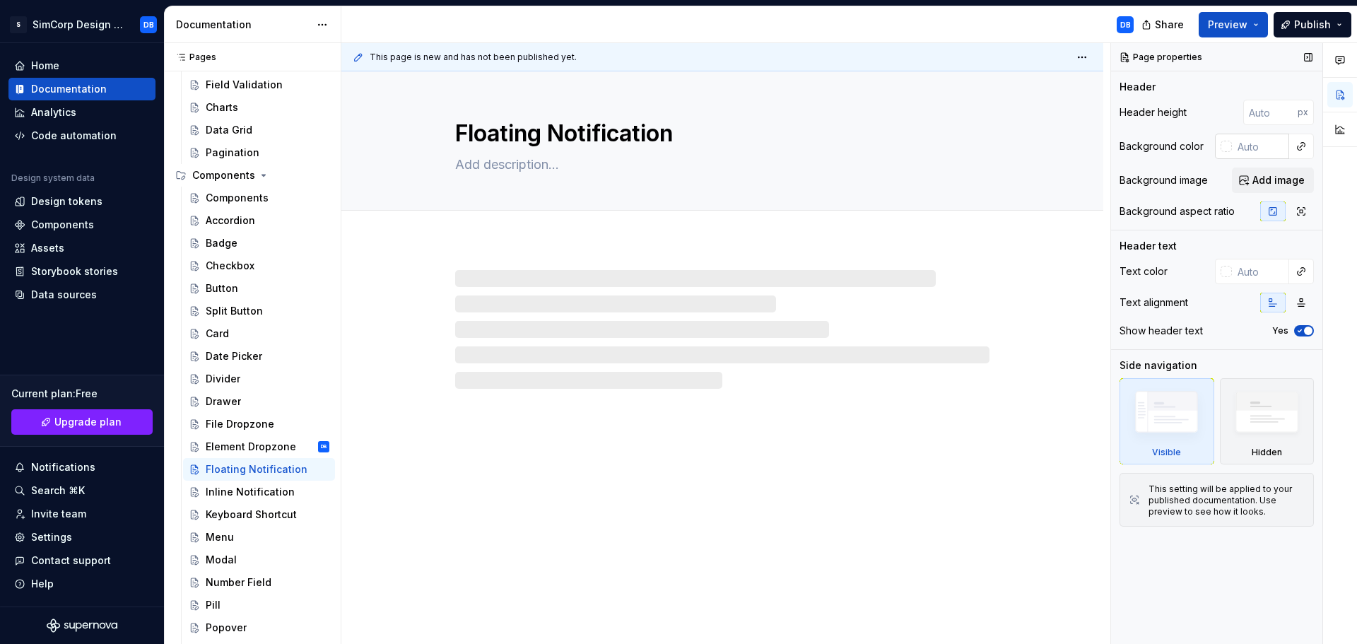
click at [1261, 146] on input "text" at bounding box center [1260, 146] width 57 height 25
type textarea "*"
paste input "#111111"
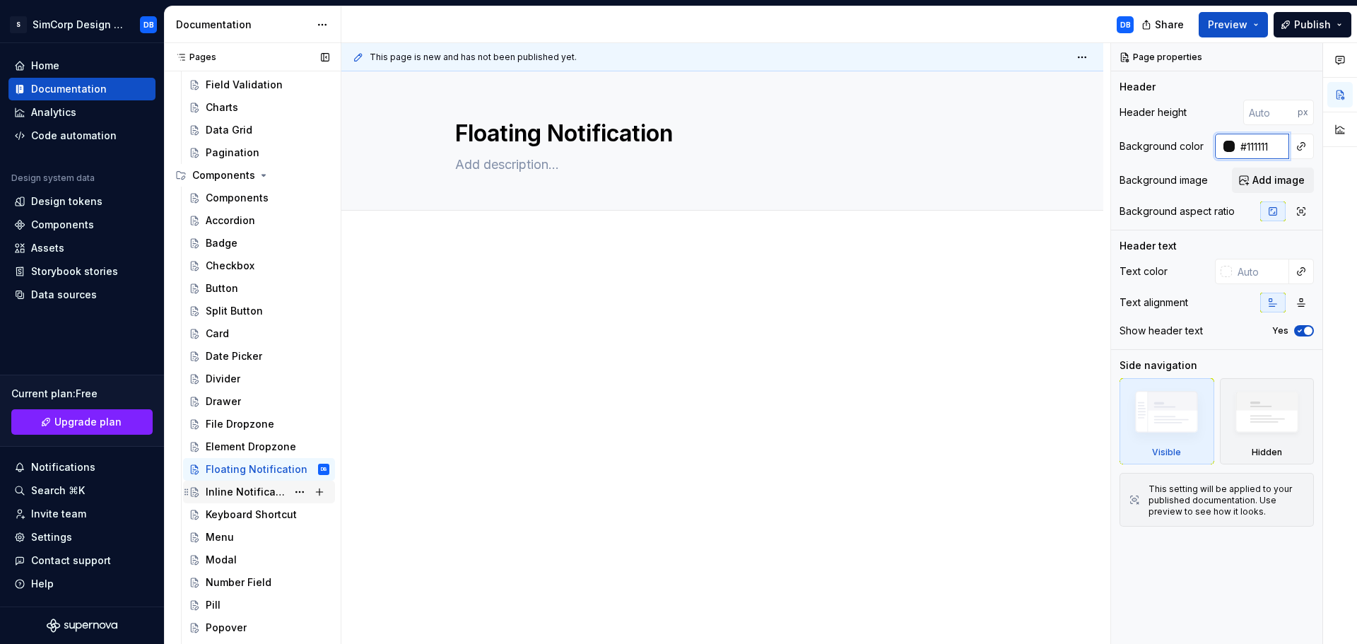
type input "#111111"
click at [238, 485] on div "Inline Notification" at bounding box center [246, 492] width 81 height 14
click at [1245, 143] on input "text" at bounding box center [1260, 146] width 57 height 25
type textarea "*"
paste input "#111111"
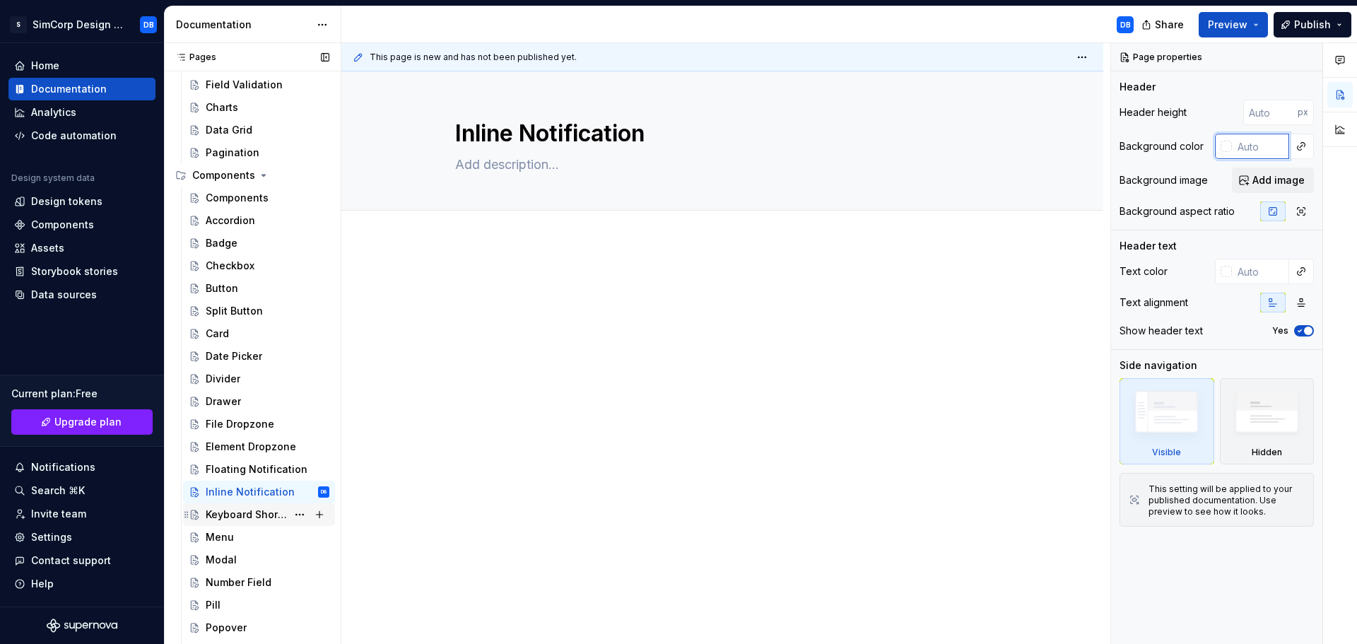
type input "#111111"
type textarea "*"
type input "#111111"
click at [246, 519] on div "Keyboard Shortcut" at bounding box center [246, 515] width 81 height 14
click at [1250, 149] on input "text" at bounding box center [1260, 146] width 57 height 25
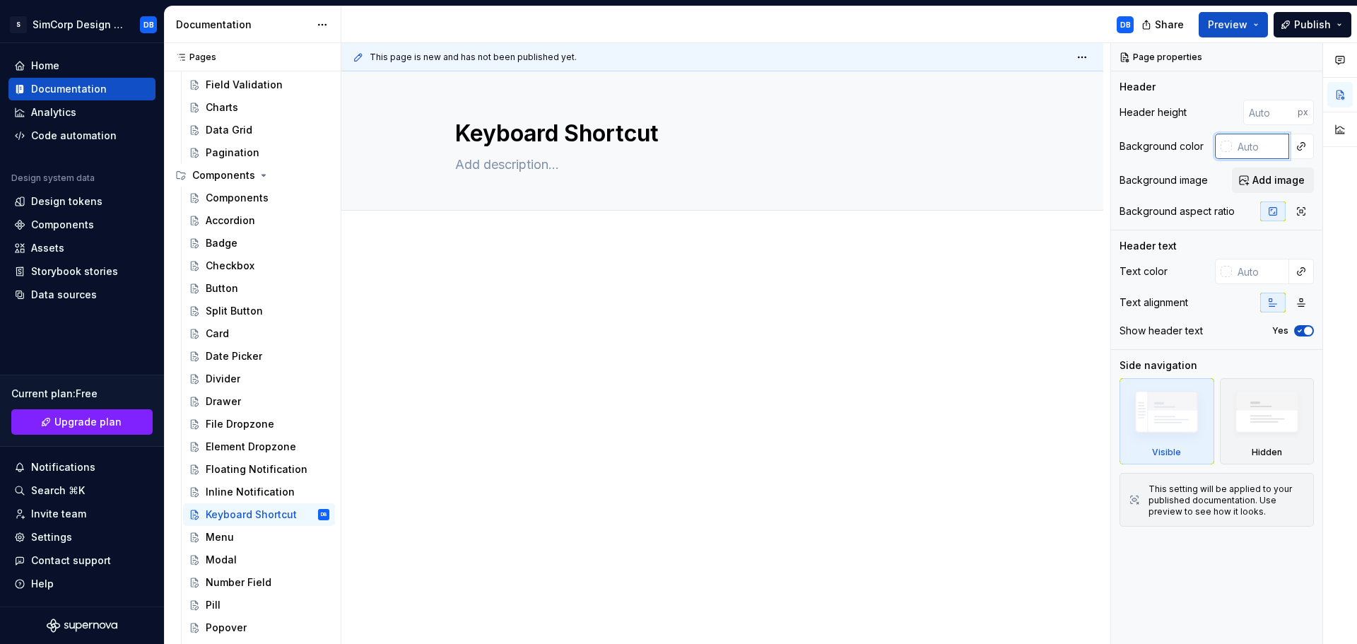
type textarea "*"
paste input "#111111"
type input "#111111"
click at [221, 537] on div "Menu" at bounding box center [220, 537] width 28 height 14
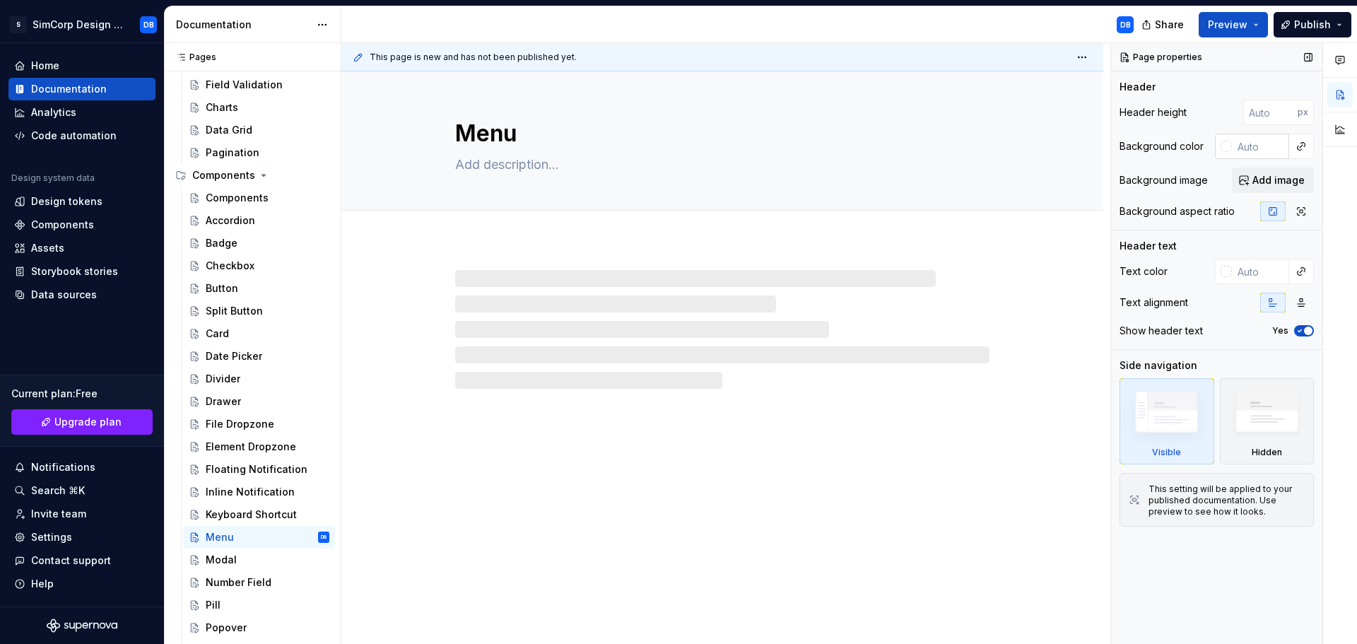
click at [1248, 145] on input "text" at bounding box center [1260, 146] width 57 height 25
type textarea "*"
paste input "#111111"
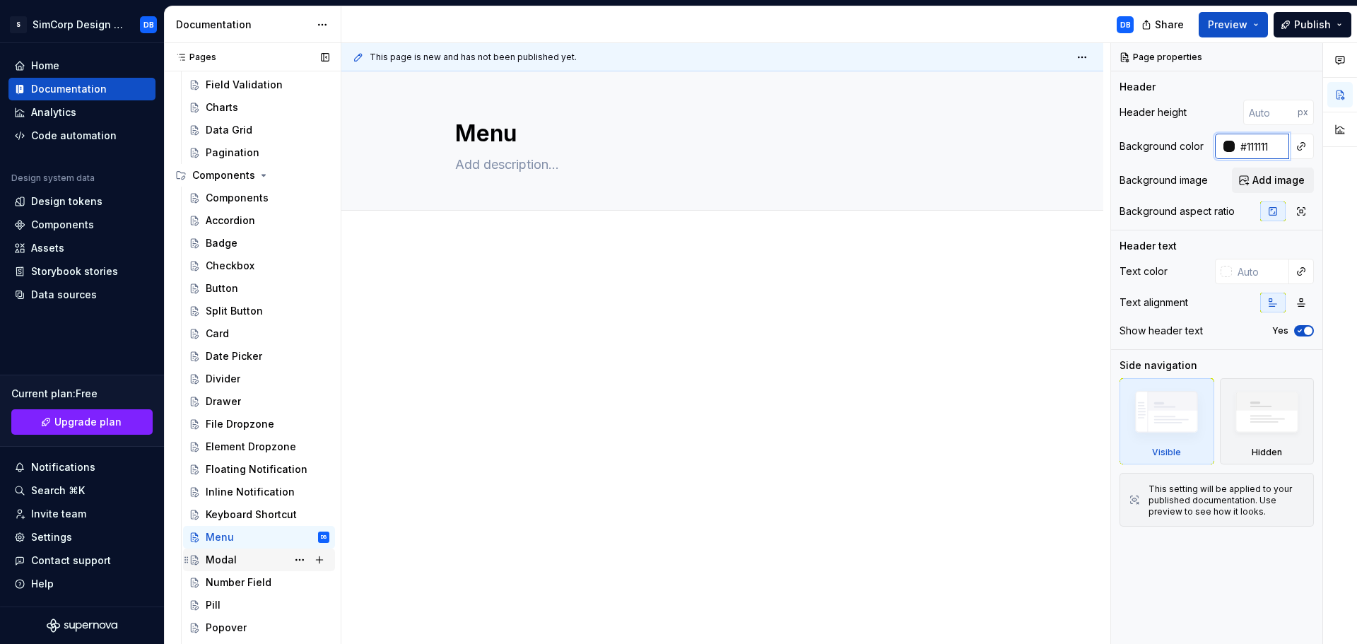
type input "#111111"
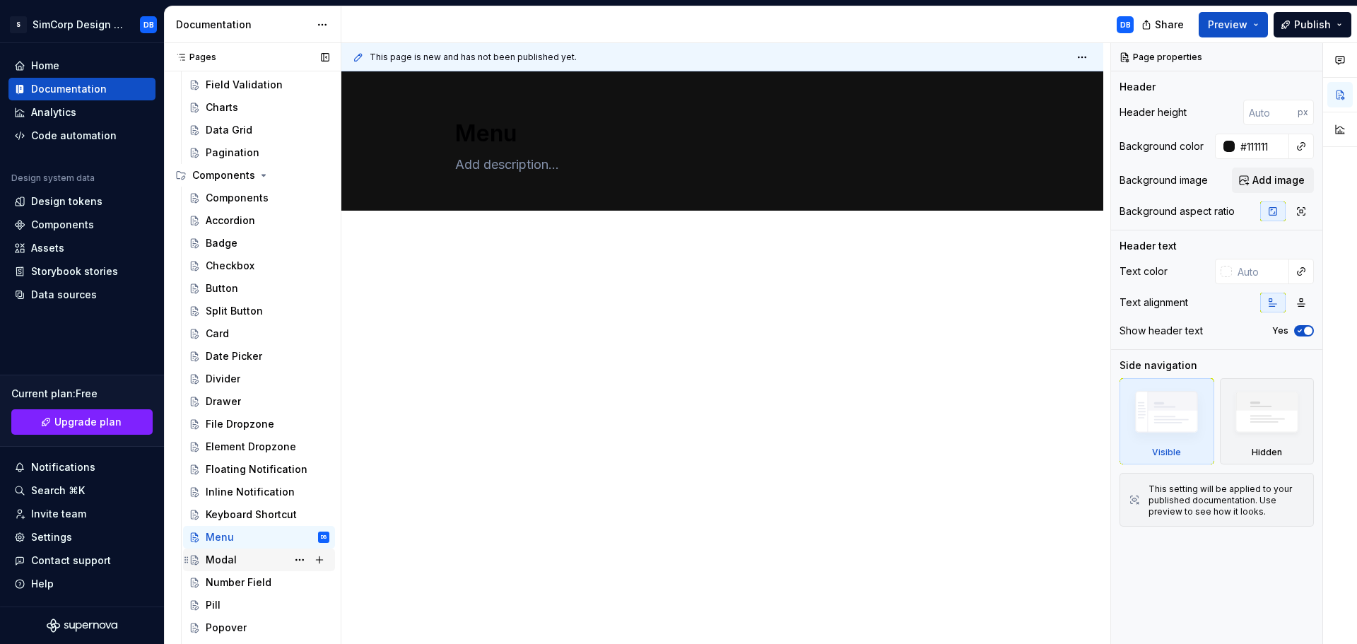
click at [222, 550] on div "Modal" at bounding box center [268, 560] width 124 height 20
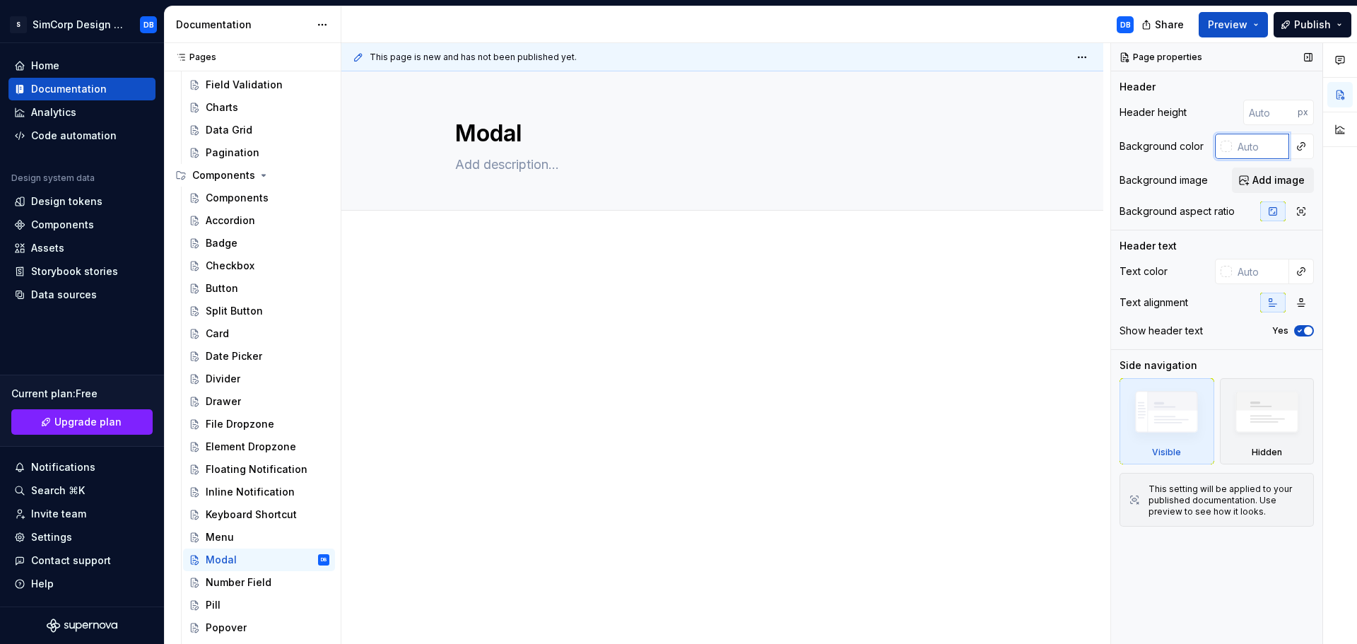
click at [1261, 143] on input "text" at bounding box center [1260, 146] width 57 height 25
type textarea "*"
paste input "#111111"
type input "#111111"
click at [253, 584] on div "Number Field" at bounding box center [239, 582] width 66 height 14
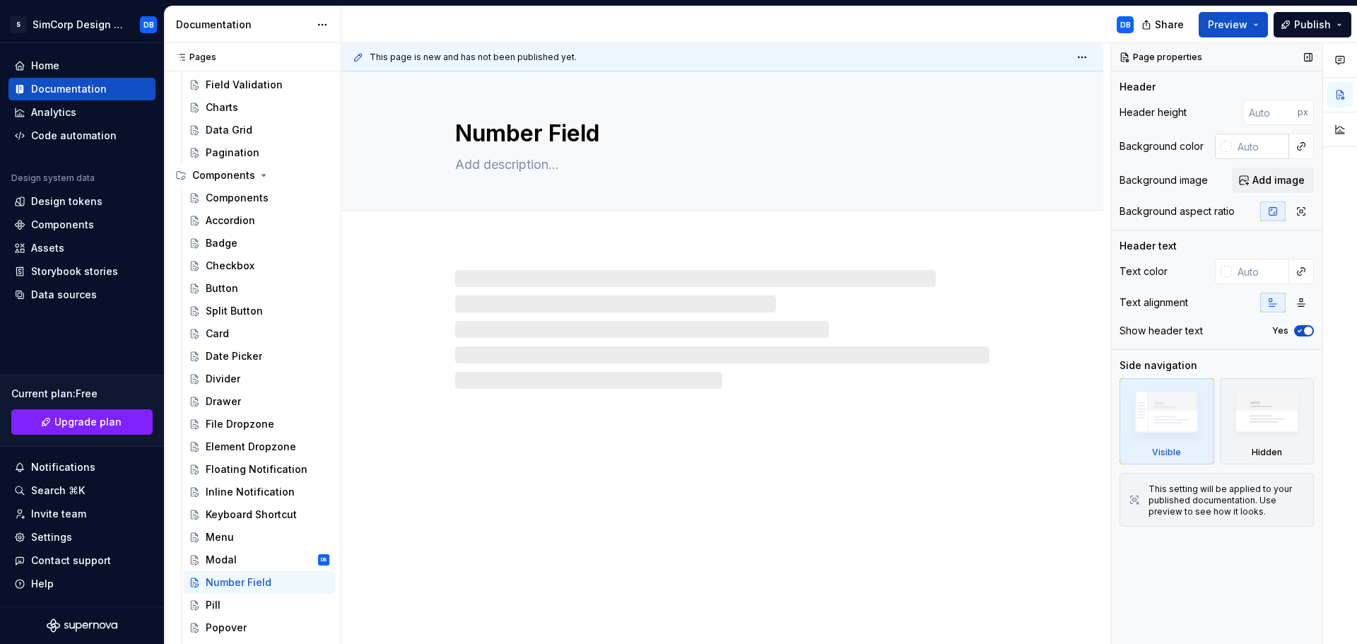
click at [1285, 143] on input "text" at bounding box center [1260, 146] width 57 height 25
paste input "#111111"
type textarea "*"
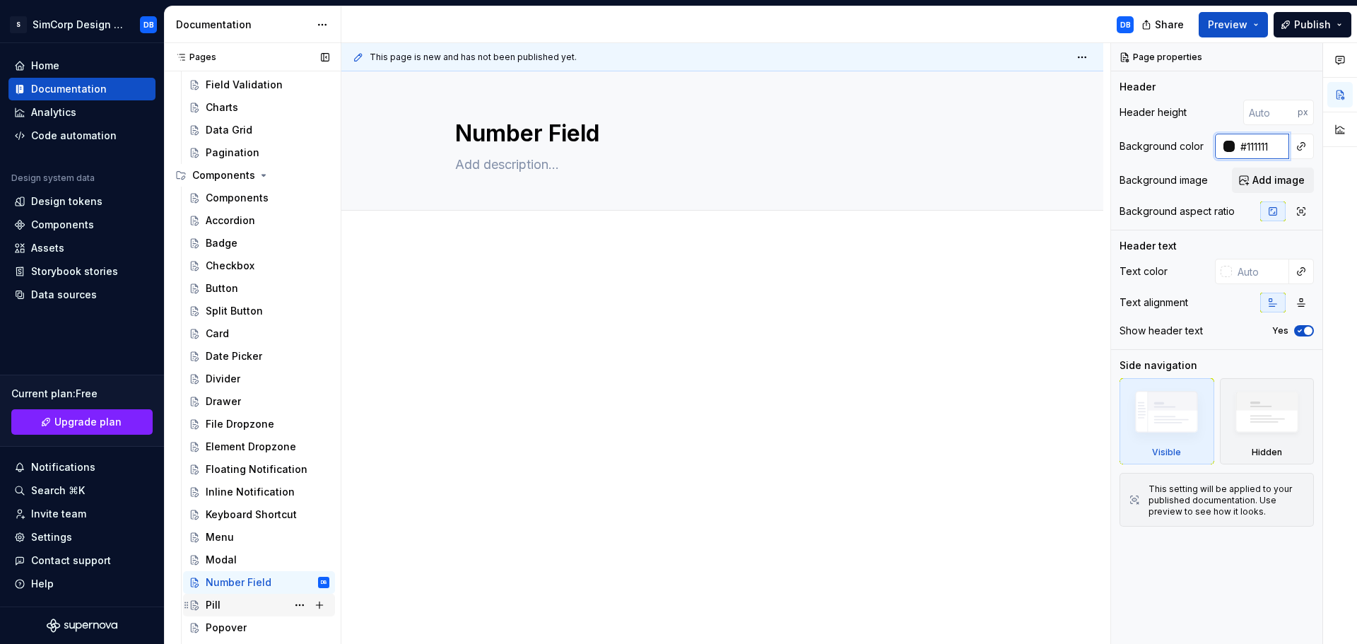
type input "#111111"
click at [230, 598] on div "Pill" at bounding box center [268, 605] width 124 height 20
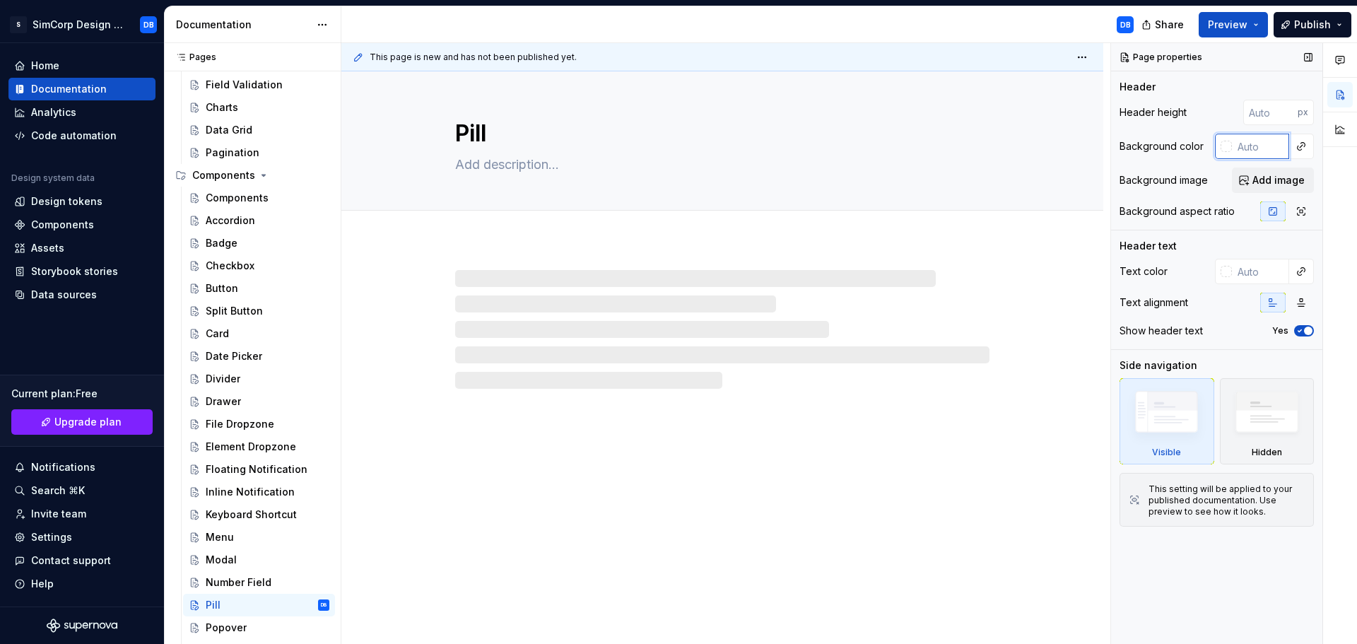
click at [1243, 137] on input "text" at bounding box center [1260, 146] width 57 height 25
paste input "#111111"
type textarea "*"
type input "#111111"
type textarea "*"
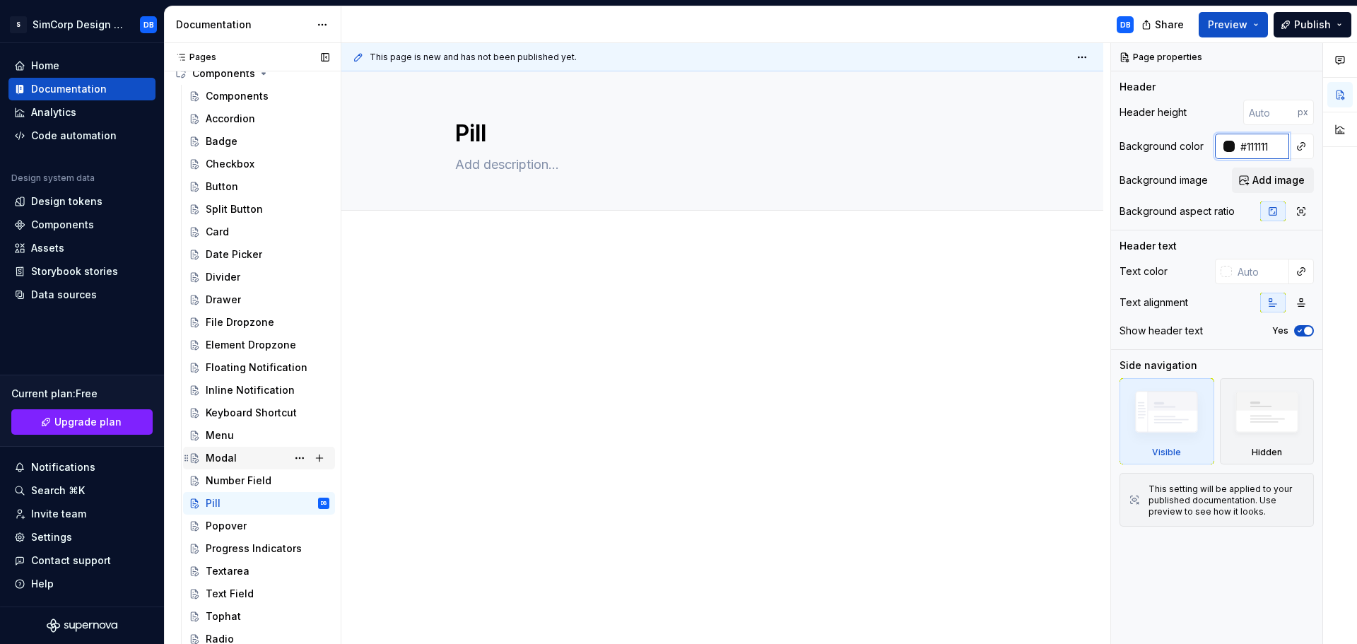
scroll to position [741, 0]
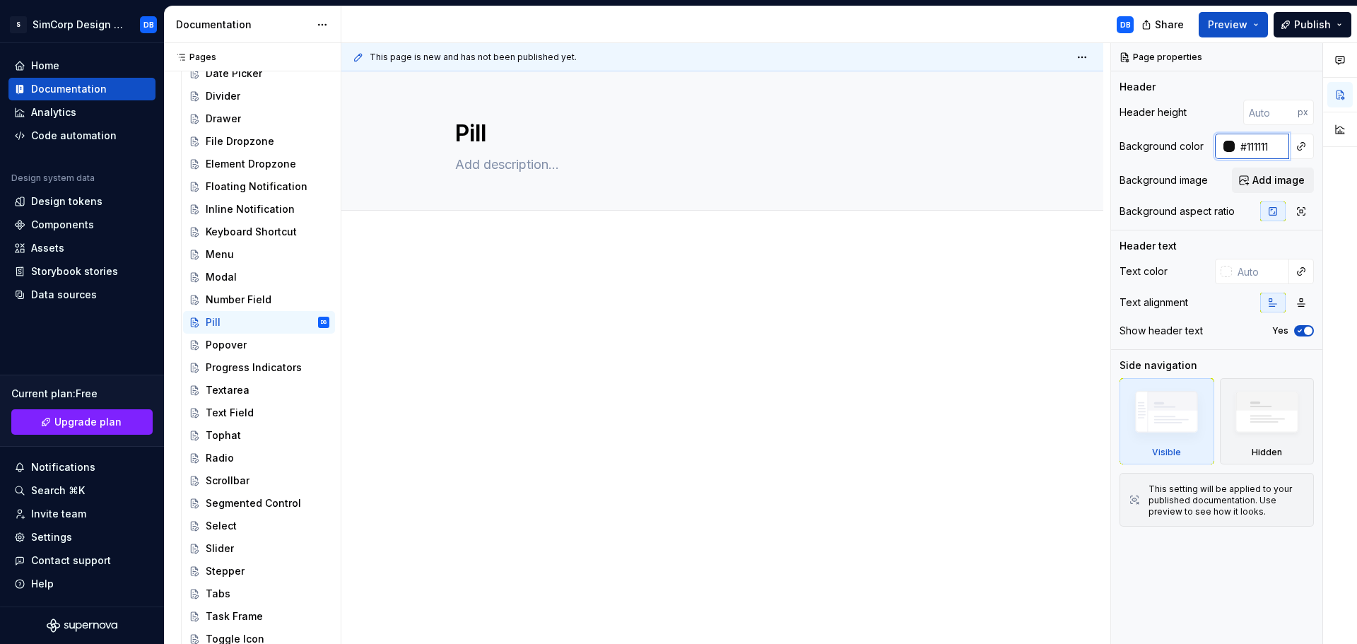
type input "#111111"
click at [223, 347] on div "Popover" at bounding box center [226, 345] width 41 height 14
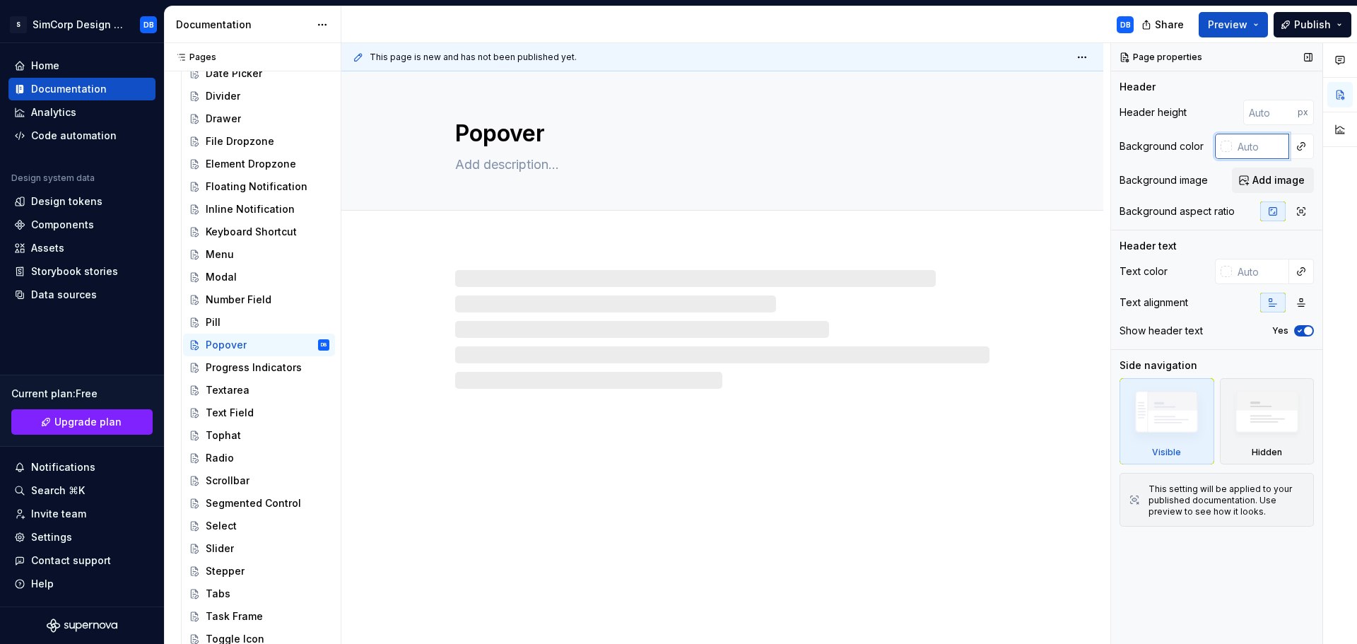
click at [1252, 146] on input "text" at bounding box center [1260, 146] width 57 height 25
type textarea "*"
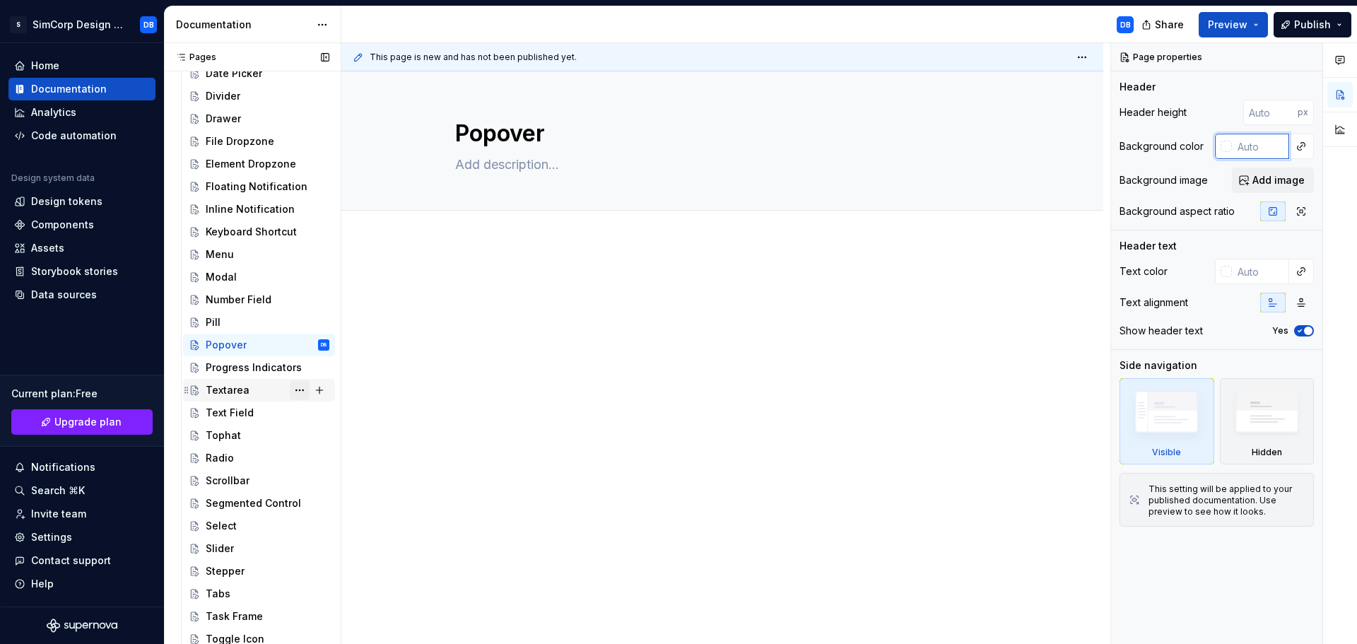
paste input "#111111"
type input "#111111"
click at [229, 367] on div "Progress Indicators" at bounding box center [246, 367] width 81 height 14
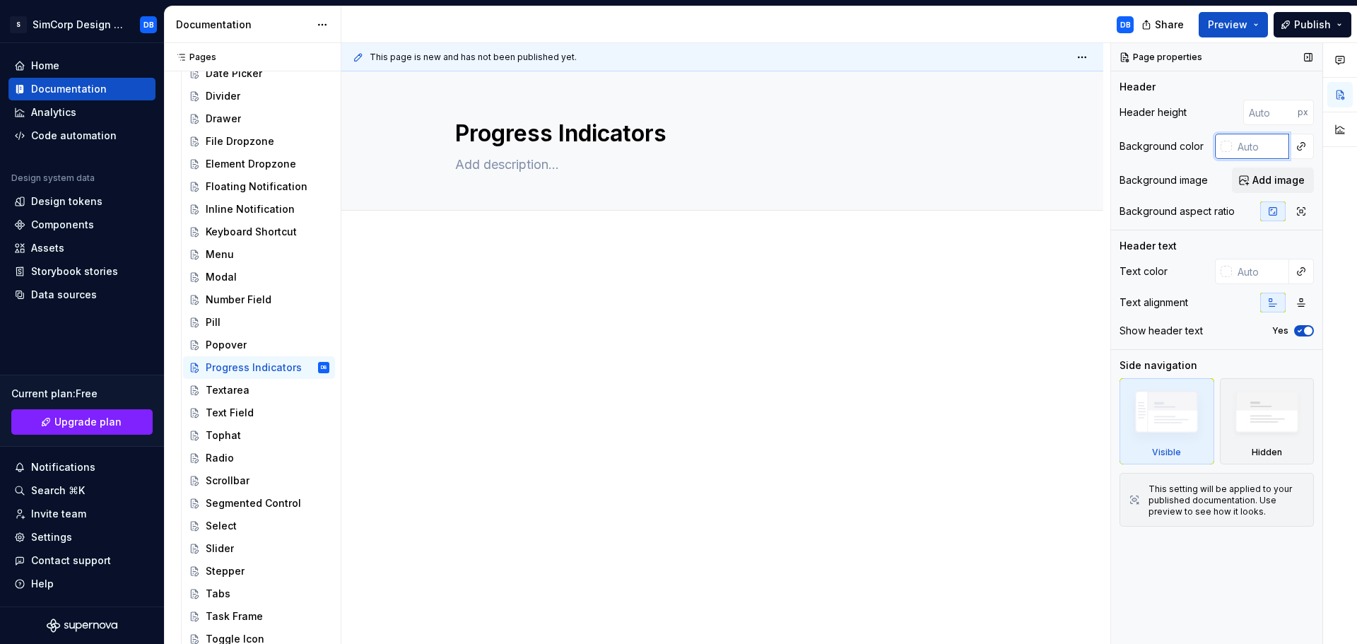
click at [1253, 147] on input "text" at bounding box center [1260, 146] width 57 height 25
type textarea "*"
paste input "#111111"
type input "#111111"
click at [220, 393] on div "Textarea" at bounding box center [228, 390] width 44 height 14
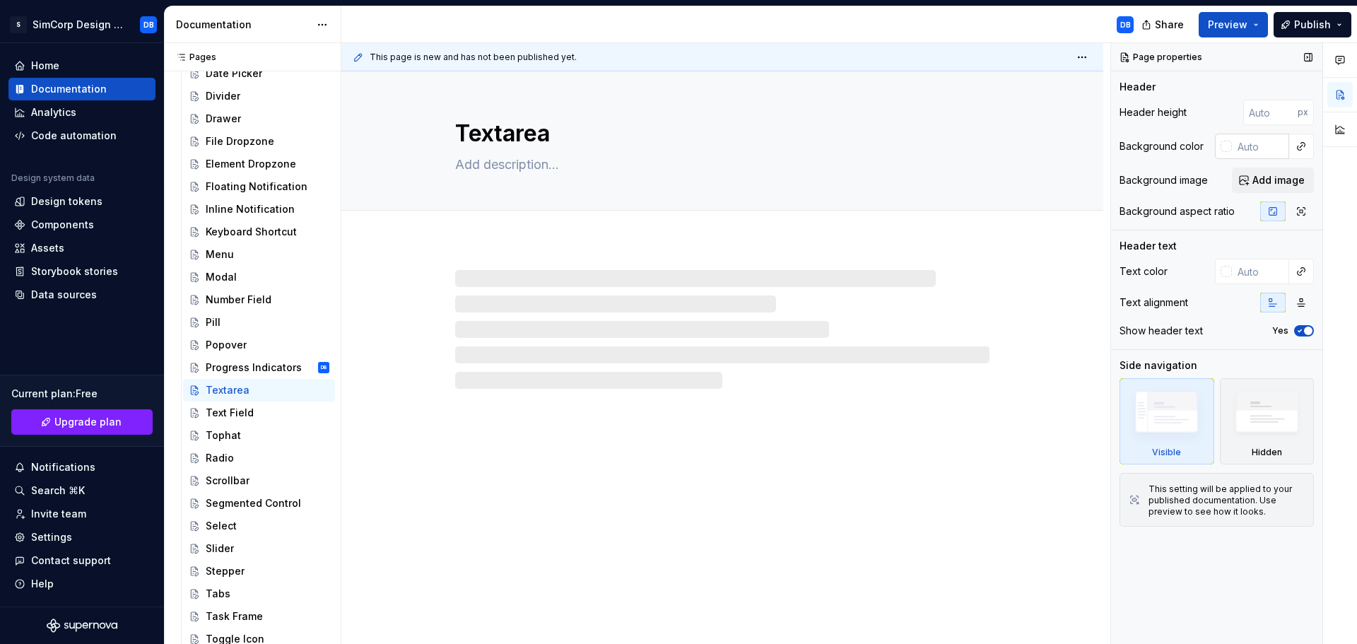
click at [1252, 144] on input "text" at bounding box center [1260, 146] width 57 height 25
type textarea "*"
paste
type input "#111111"
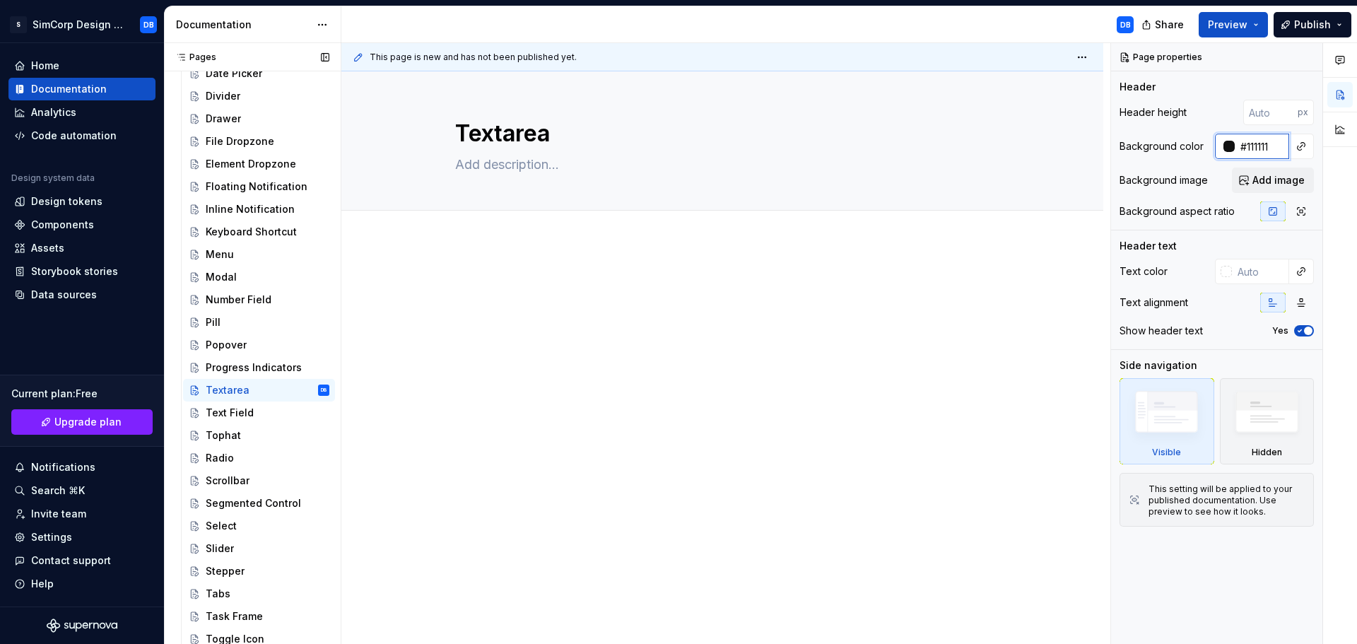
type textarea "*"
type input "#111111"
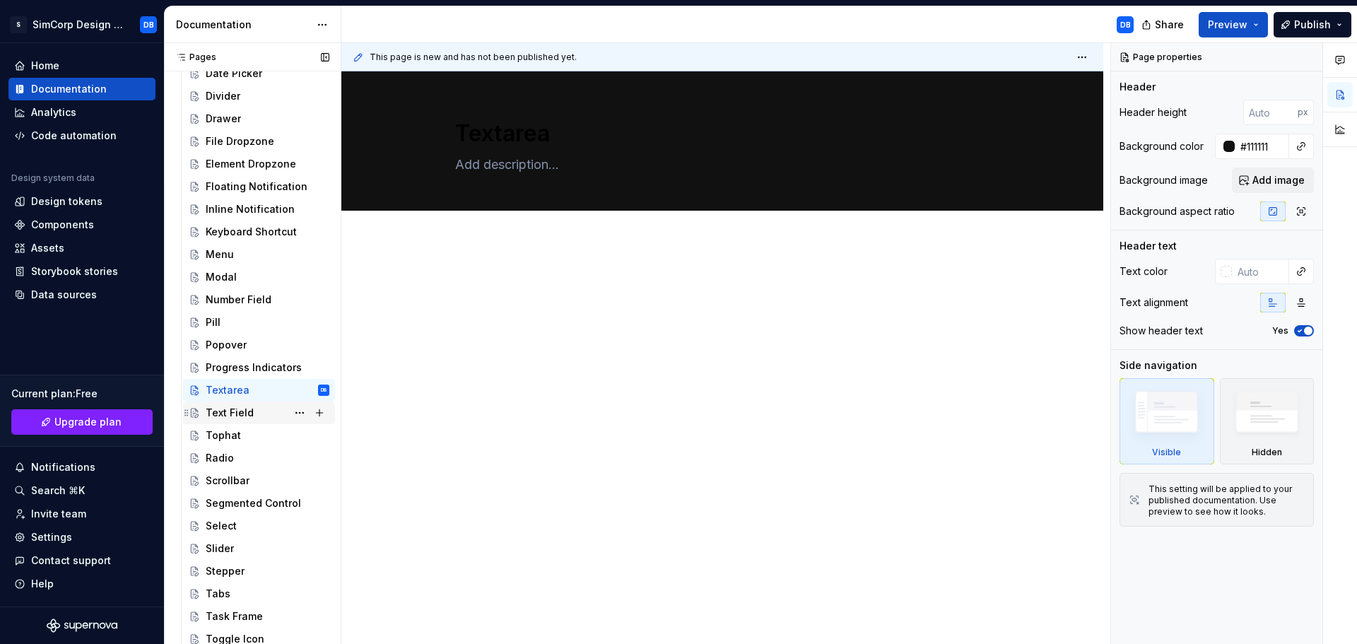
click at [246, 414] on div "Text Field" at bounding box center [230, 413] width 48 height 14
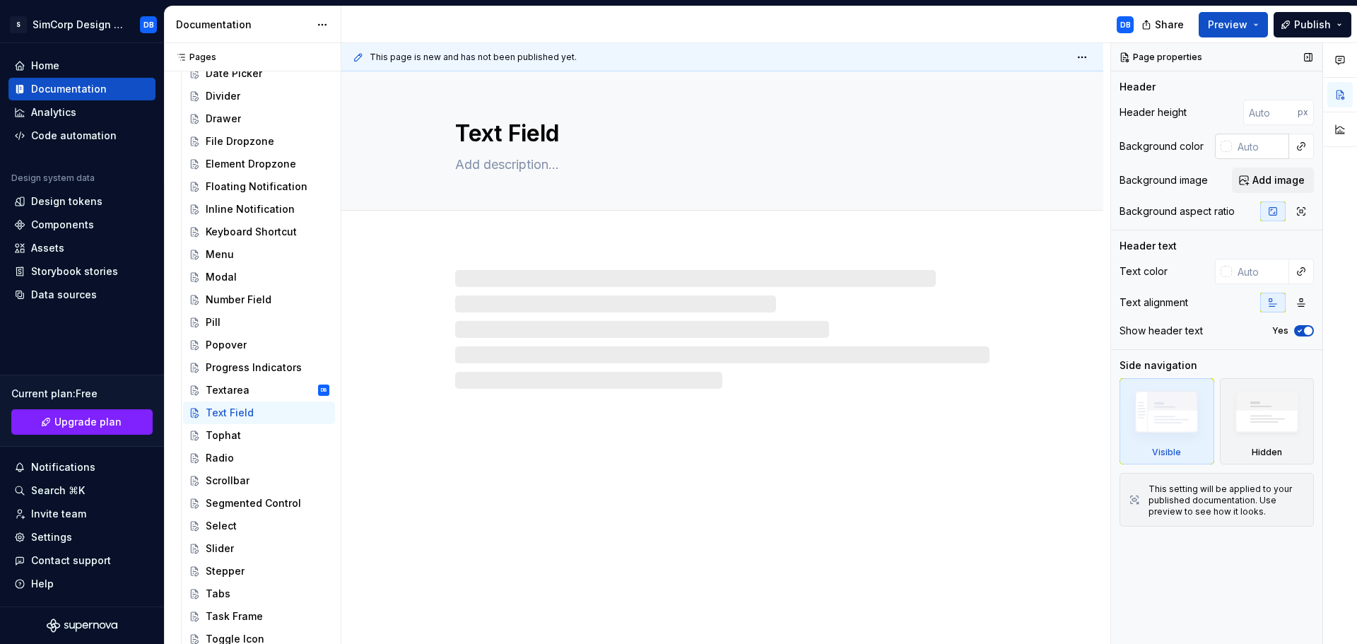
click at [1248, 146] on input "text" at bounding box center [1260, 146] width 57 height 25
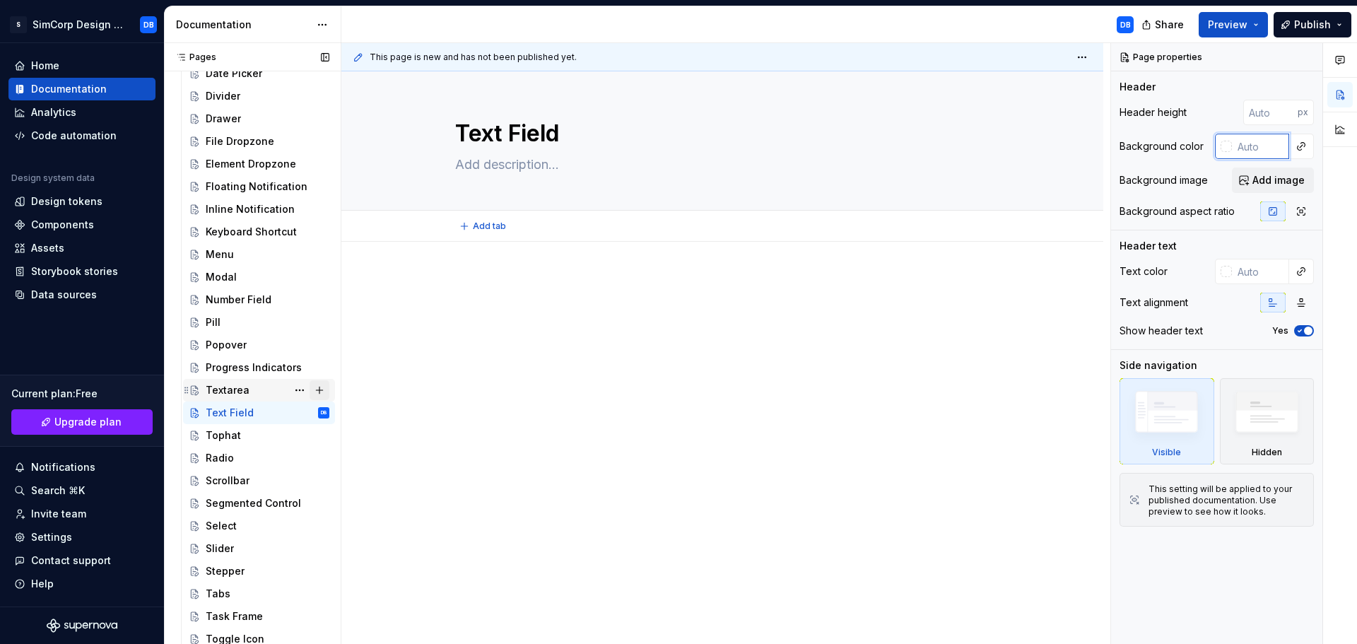
type textarea "*"
type input "#111111"
click at [225, 437] on div "Tophat" at bounding box center [223, 435] width 35 height 14
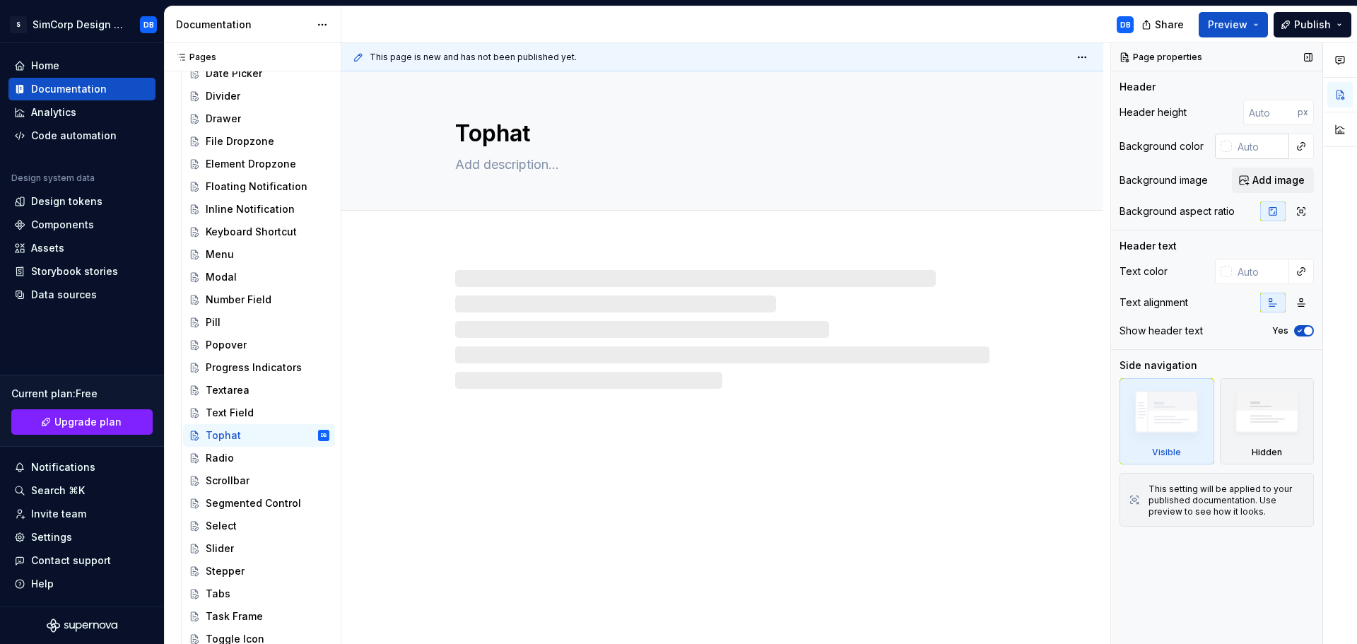
click at [1267, 153] on input "text" at bounding box center [1260, 146] width 57 height 25
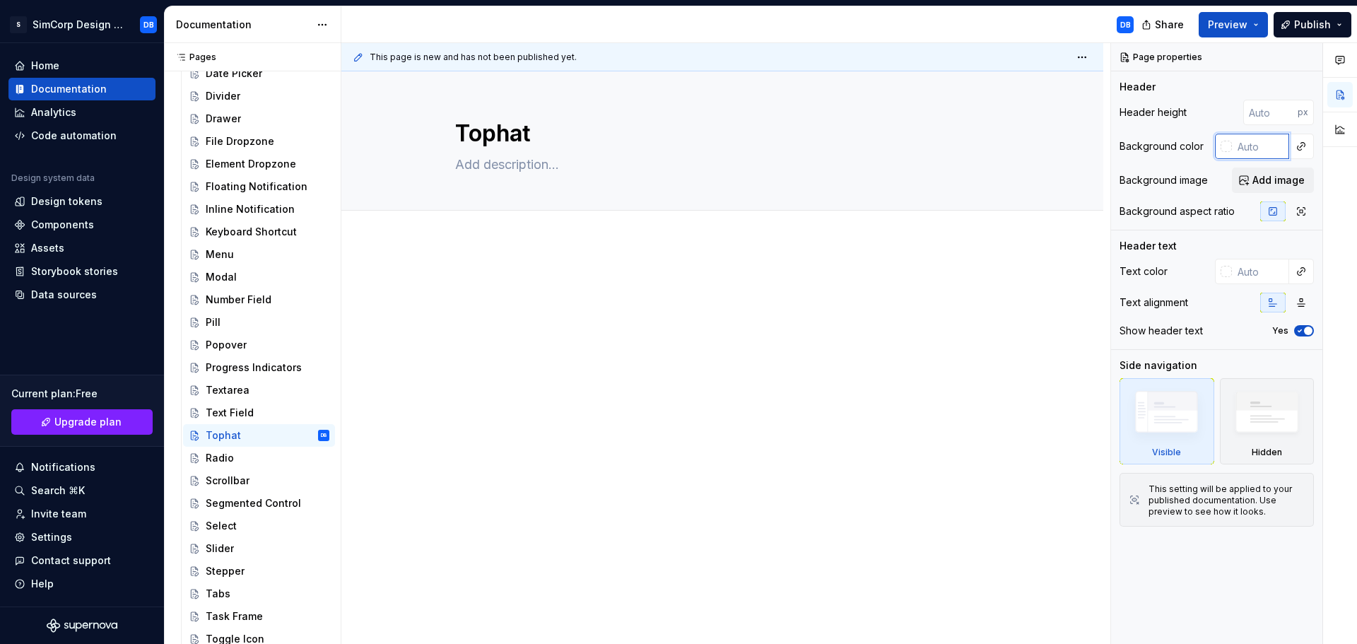
type textarea "*"
type input "#111111"
click at [235, 454] on div "Radio" at bounding box center [268, 458] width 124 height 20
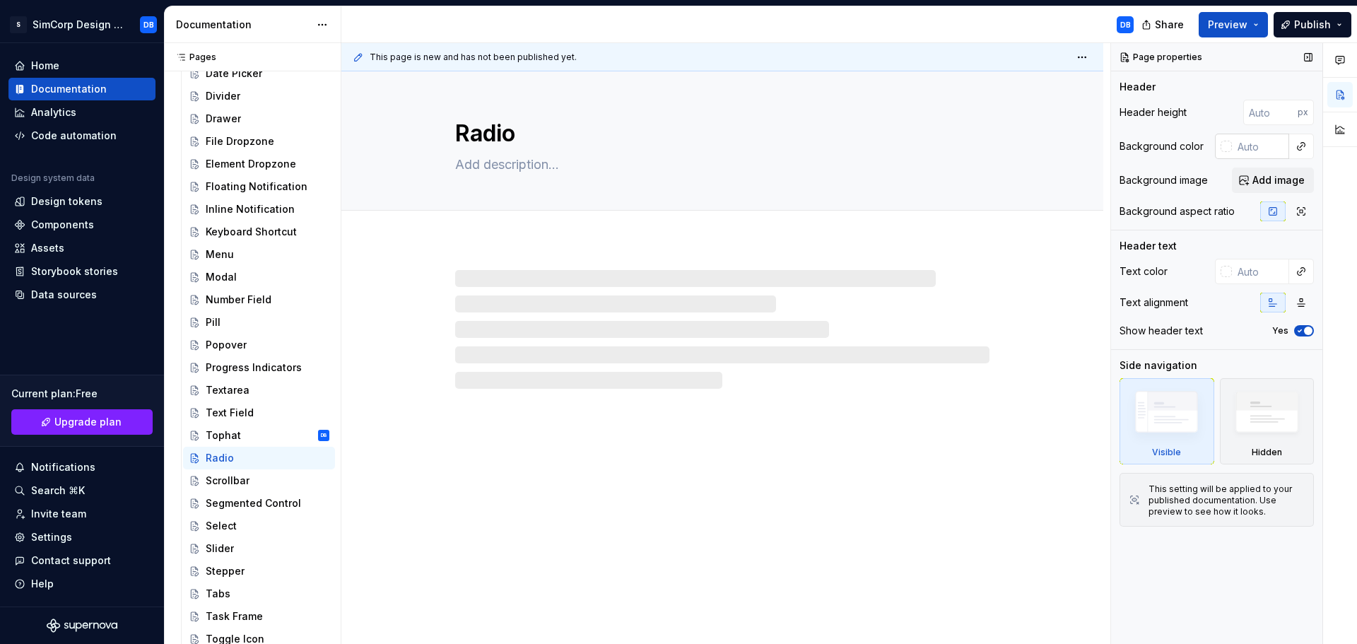
click at [1248, 139] on input "text" at bounding box center [1260, 146] width 57 height 25
type textarea "*"
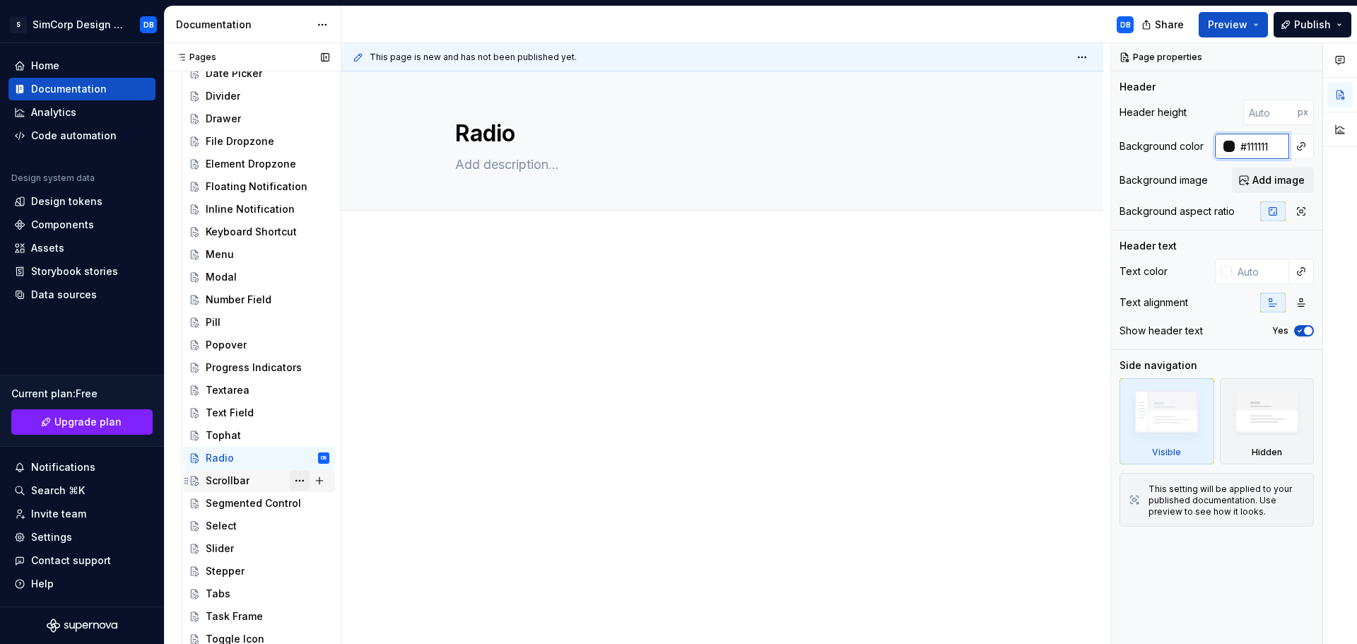
type input "#111111"
click at [255, 486] on div "Scrollbar" at bounding box center [268, 481] width 124 height 20
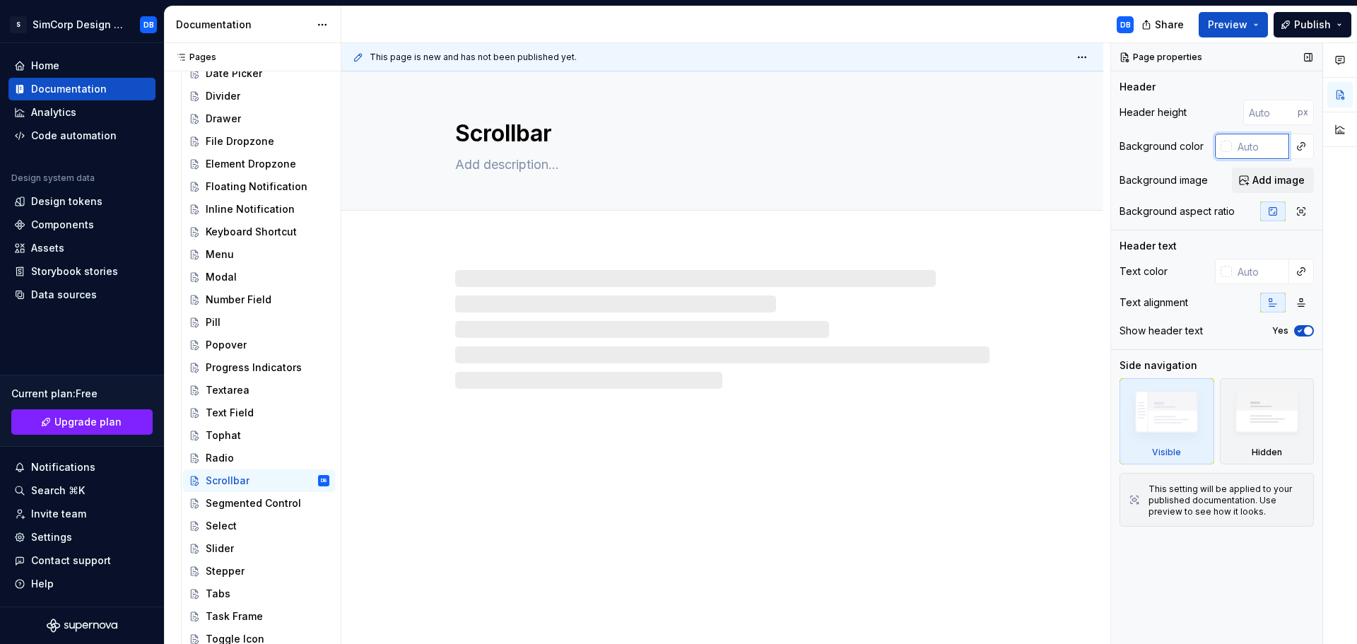
click at [1252, 152] on input "text" at bounding box center [1260, 146] width 57 height 25
type textarea "*"
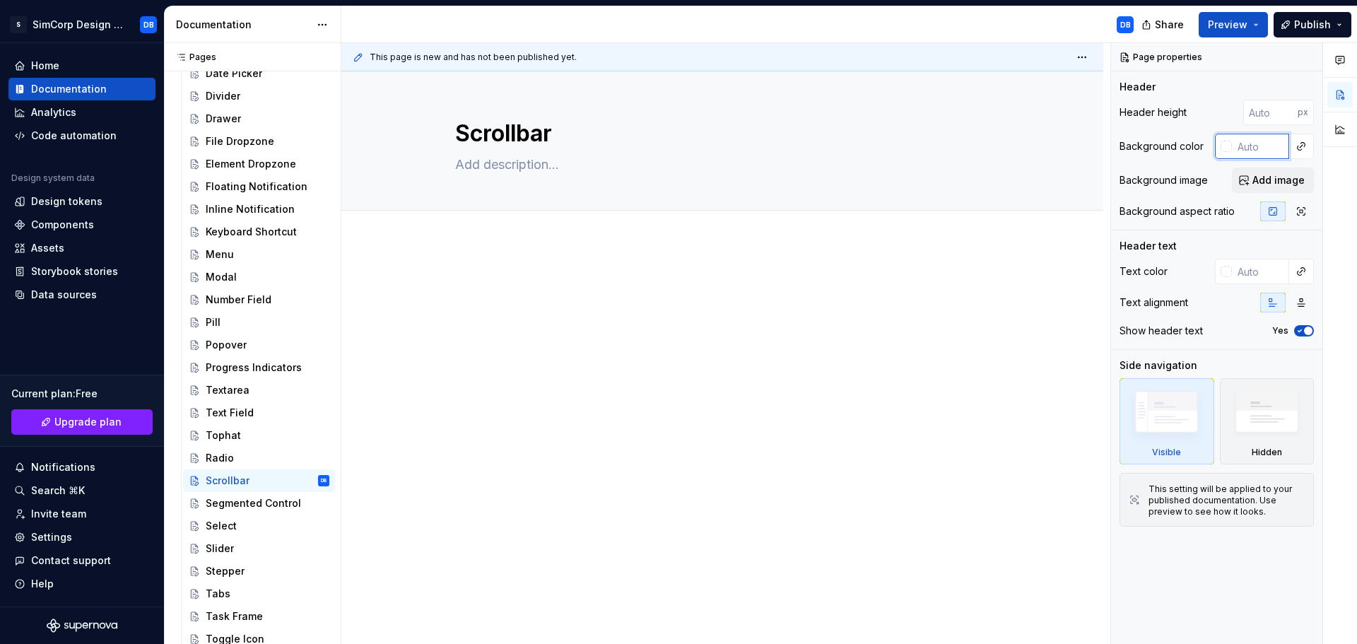
type input "#111111"
click at [270, 503] on div "Segmented Control" at bounding box center [246, 503] width 81 height 14
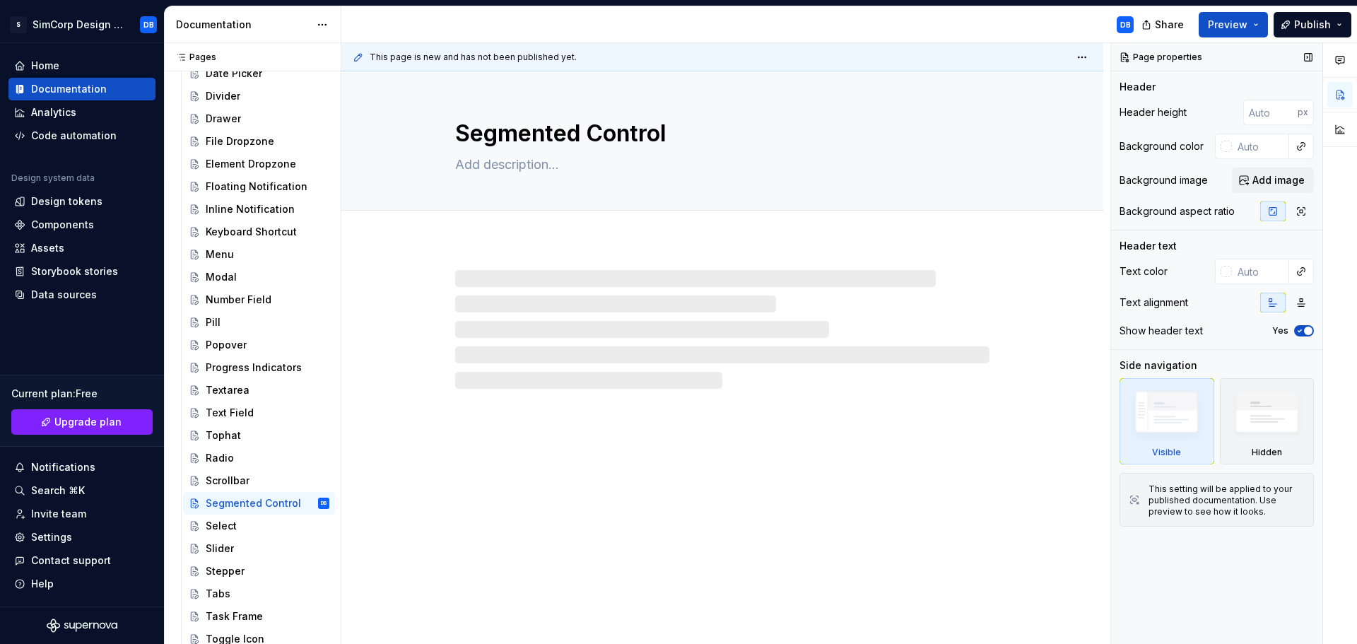
click at [1264, 130] on div "Header height px Background color Background image Add image Background aspect …" at bounding box center [1217, 165] width 194 height 130
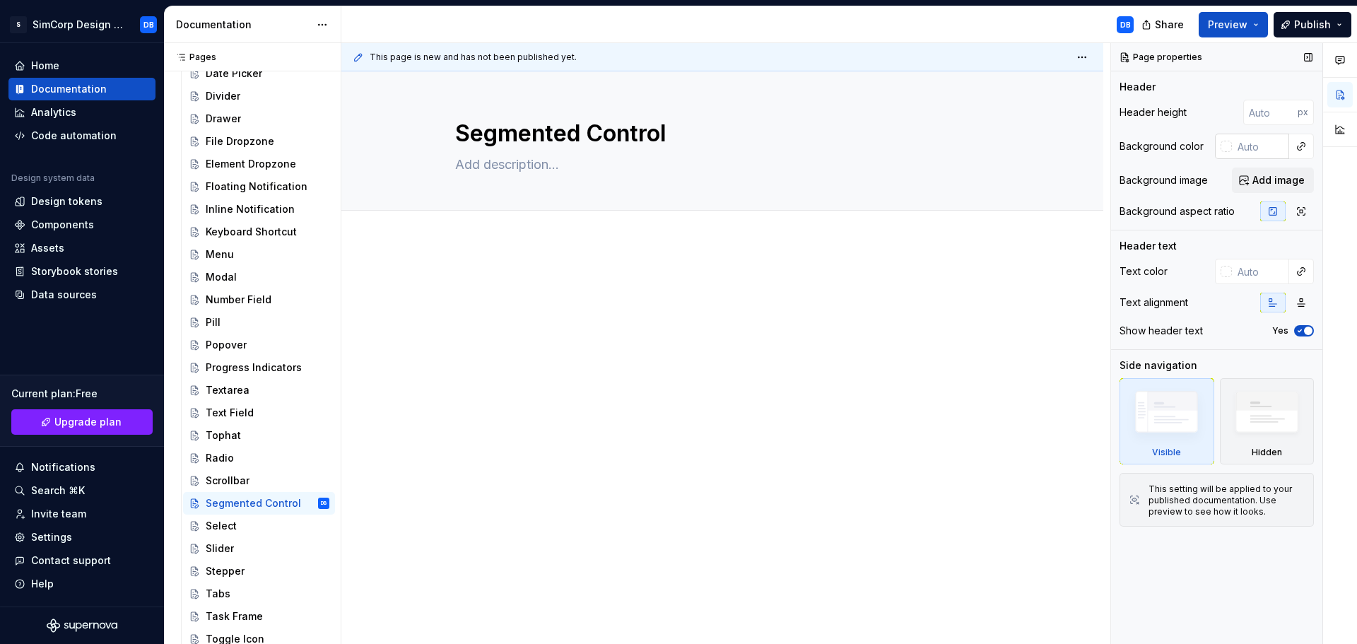
click at [1253, 141] on input "text" at bounding box center [1260, 146] width 57 height 25
type textarea "*"
type input "#111111"
drag, startPoint x: 202, startPoint y: 531, endPoint x: 220, endPoint y: 523, distance: 19.3
click at [203, 531] on div "Select" at bounding box center [259, 526] width 141 height 20
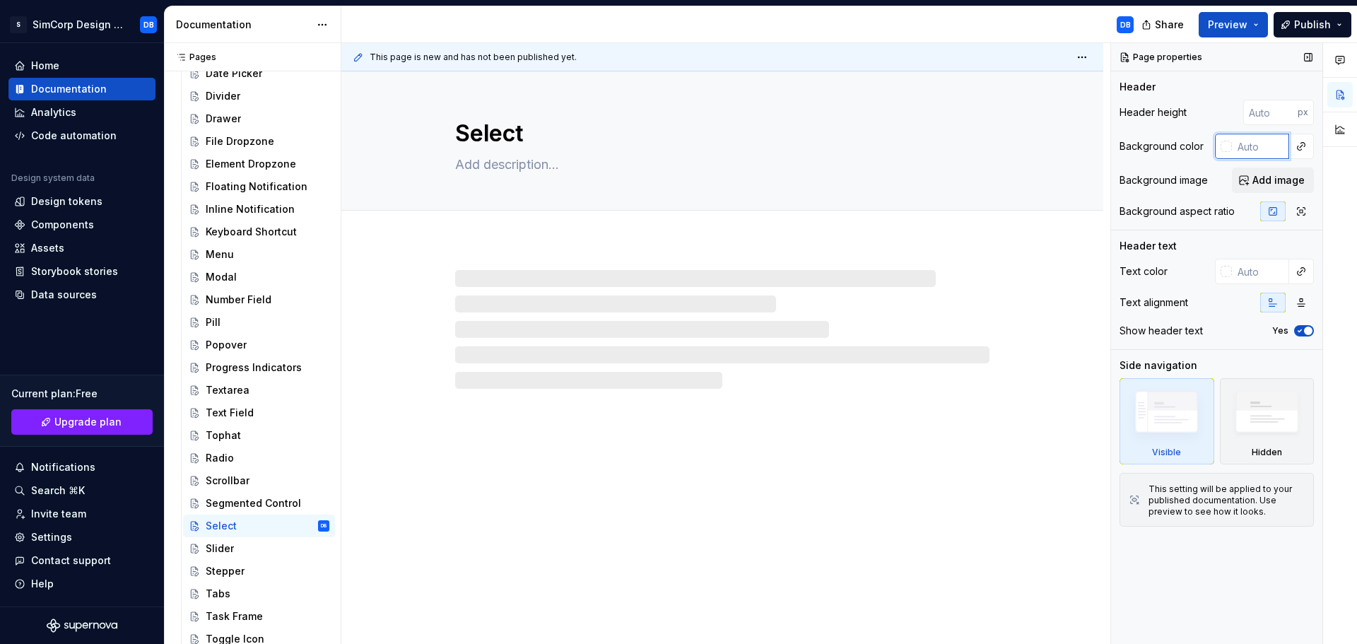
click at [1245, 141] on input "text" at bounding box center [1260, 146] width 57 height 25
type textarea "*"
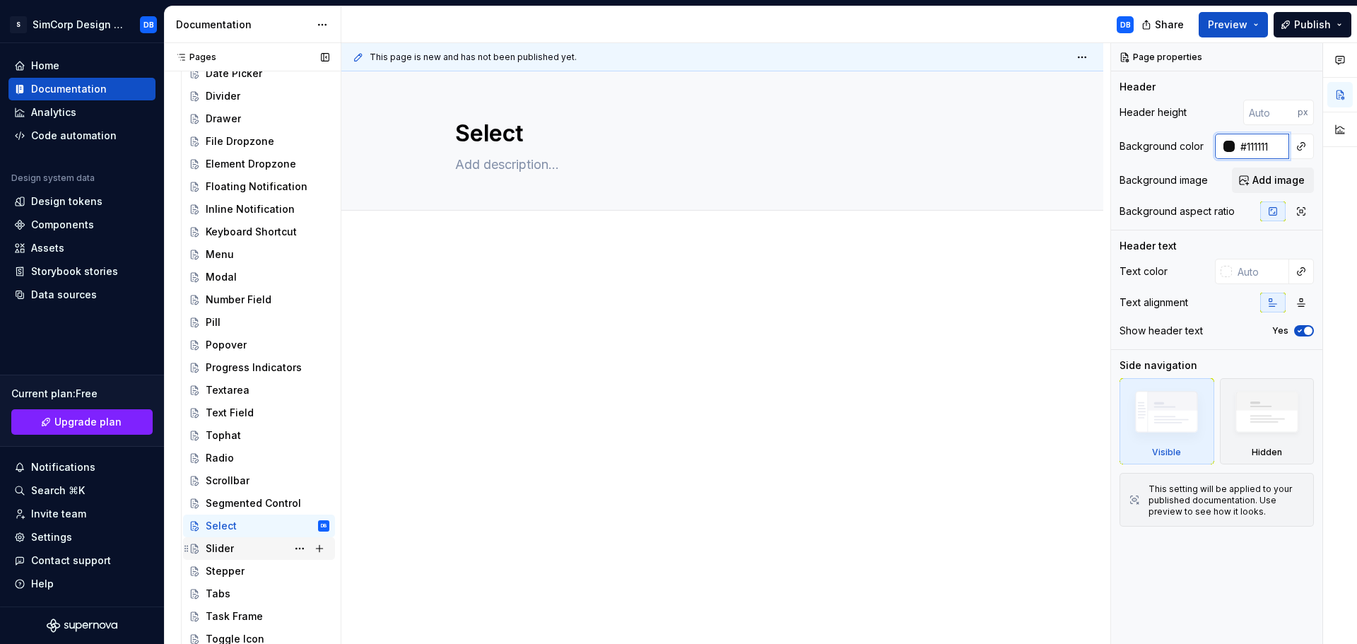
type input "#111111"
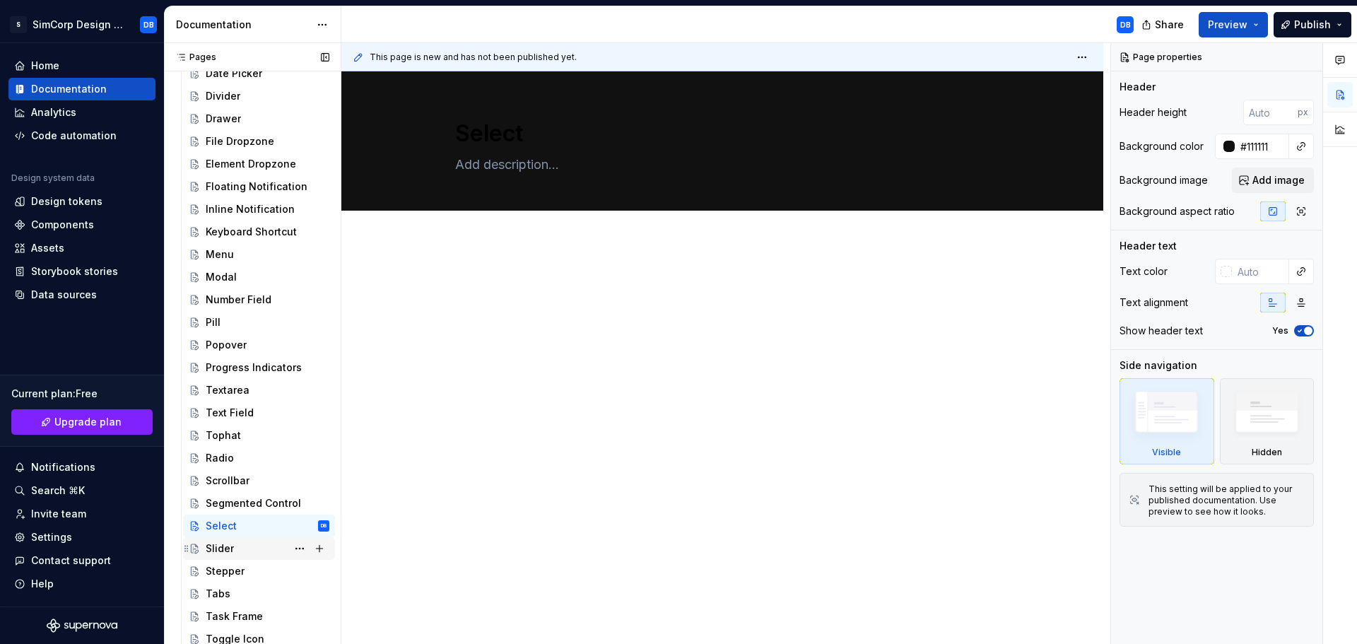
click at [238, 539] on div "Slider" at bounding box center [268, 549] width 124 height 20
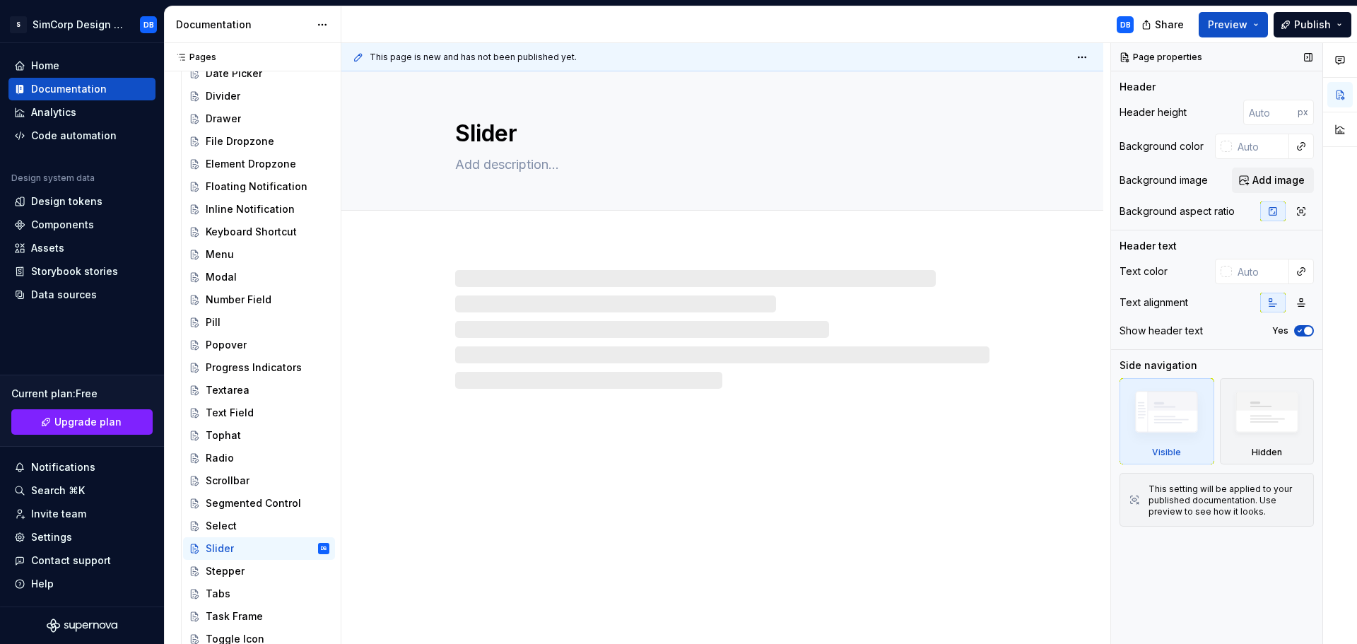
drag, startPoint x: 1255, startPoint y: 152, endPoint x: 1213, endPoint y: 158, distance: 42.8
click at [1255, 151] on input "text" at bounding box center [1260, 146] width 57 height 25
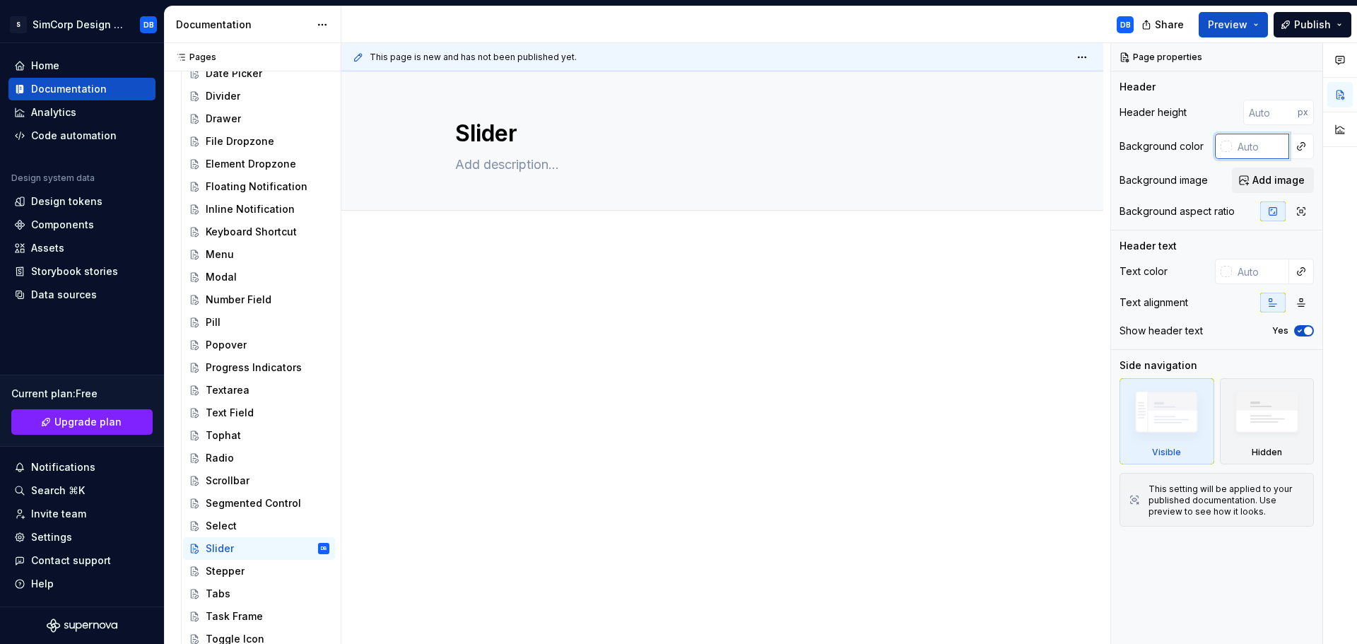
type textarea "*"
type input "#111111"
click at [242, 578] on div "Stepper" at bounding box center [268, 571] width 124 height 20
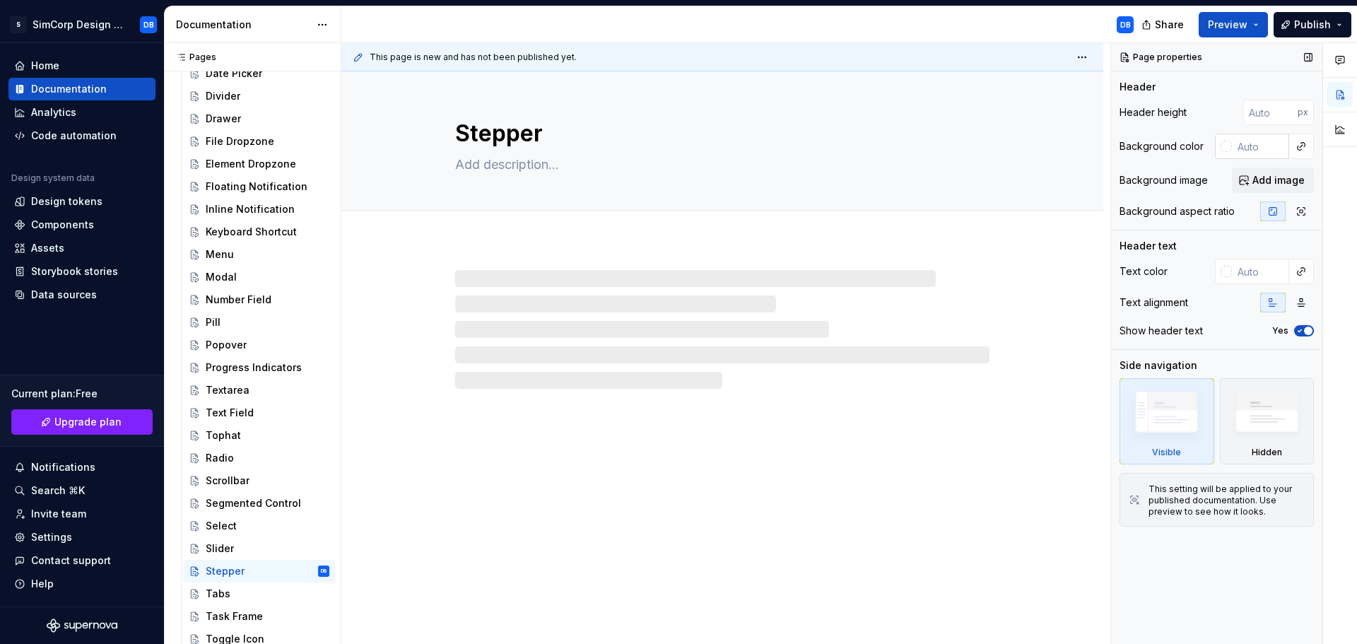
click at [1254, 149] on input "text" at bounding box center [1260, 146] width 57 height 25
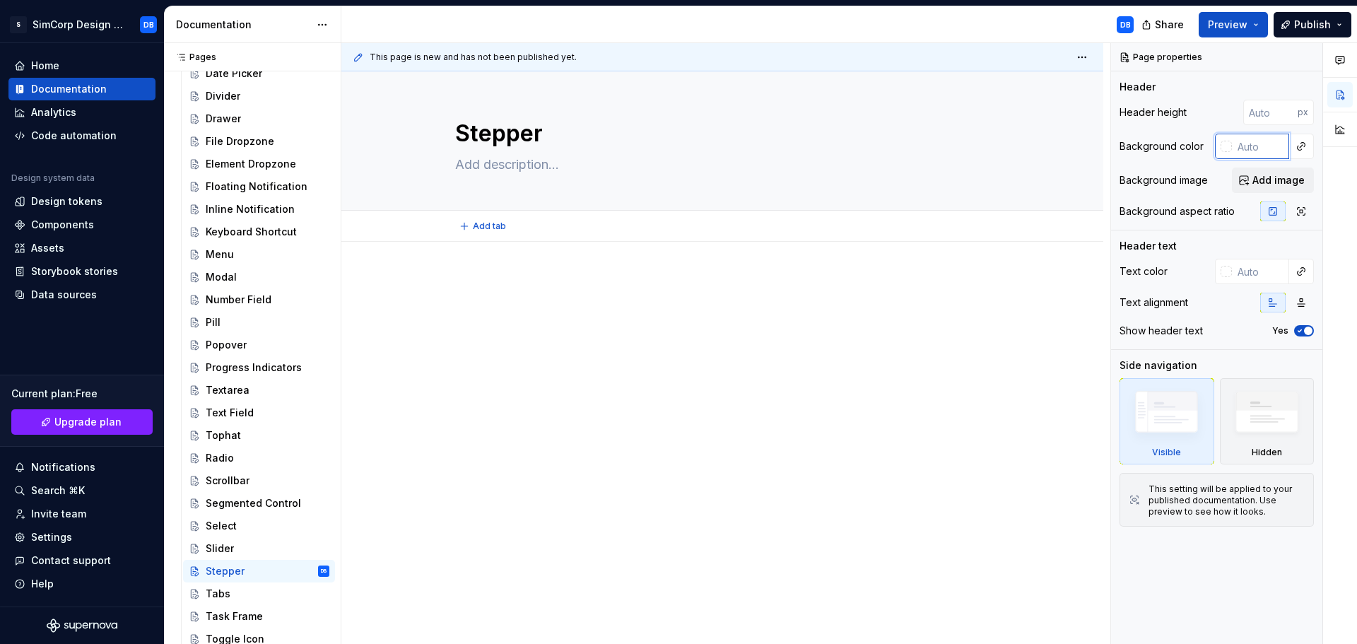
type textarea "*"
type input "#111111"
click at [238, 590] on div "Tabs" at bounding box center [268, 594] width 124 height 14
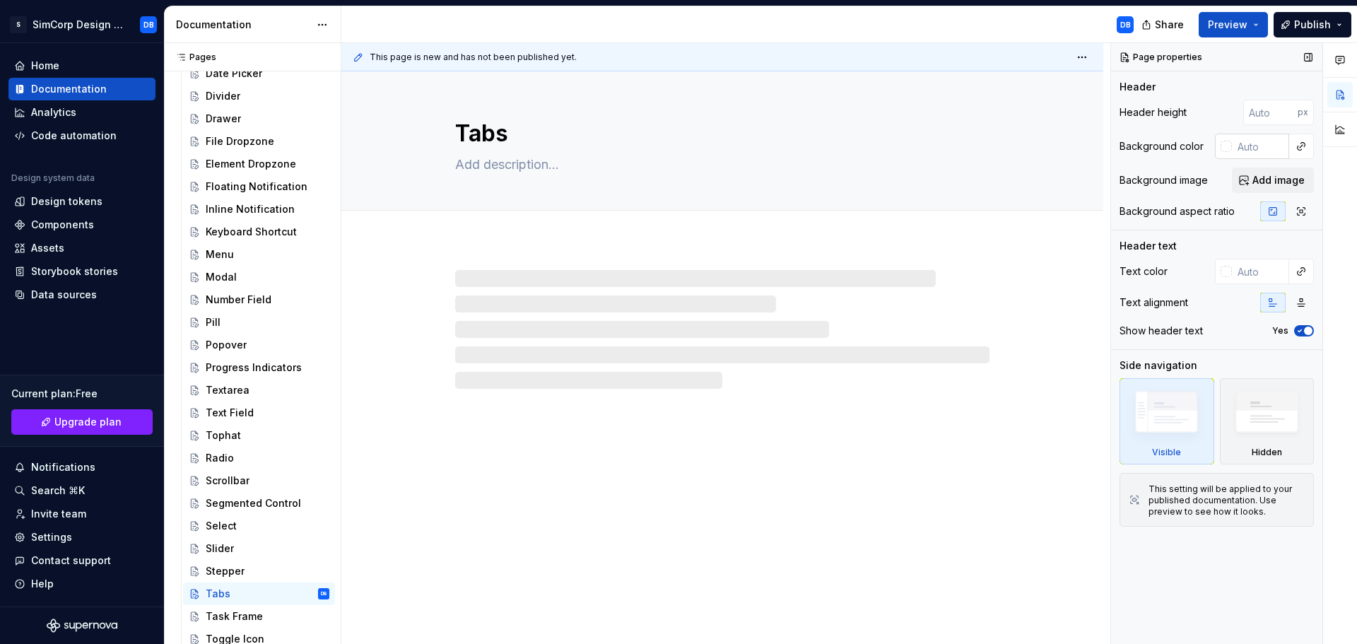
click at [1245, 140] on input "text" at bounding box center [1260, 146] width 57 height 25
type textarea "*"
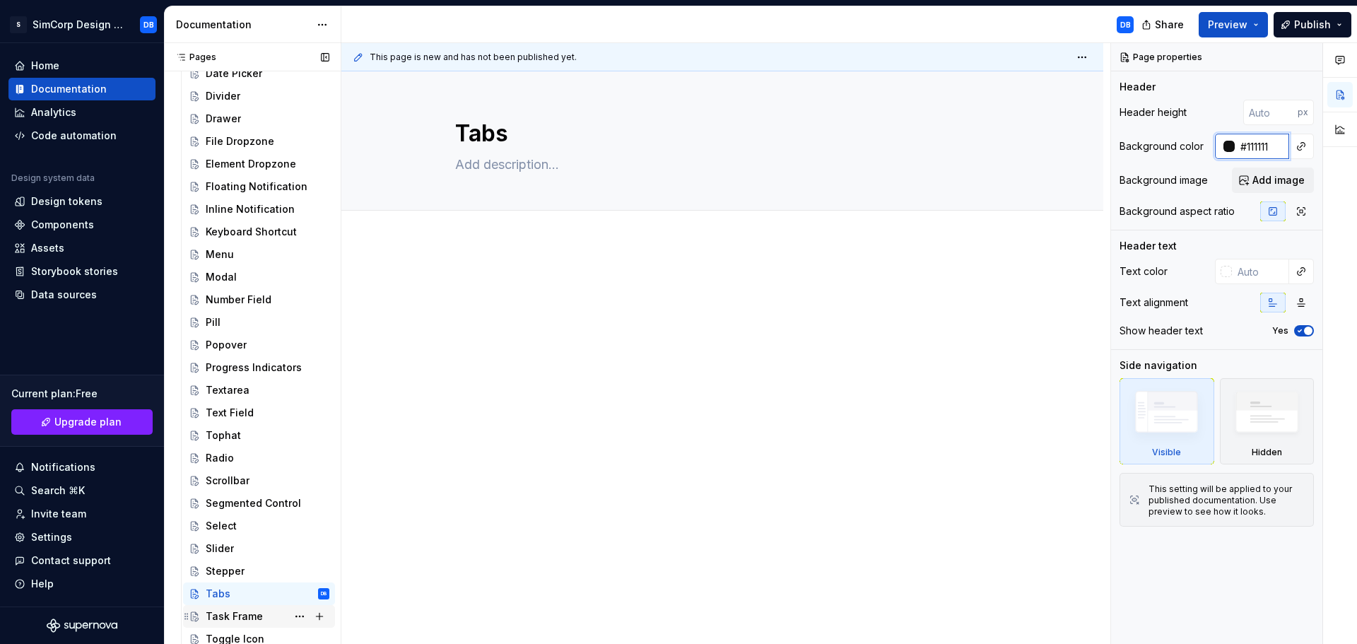
type input "#111111"
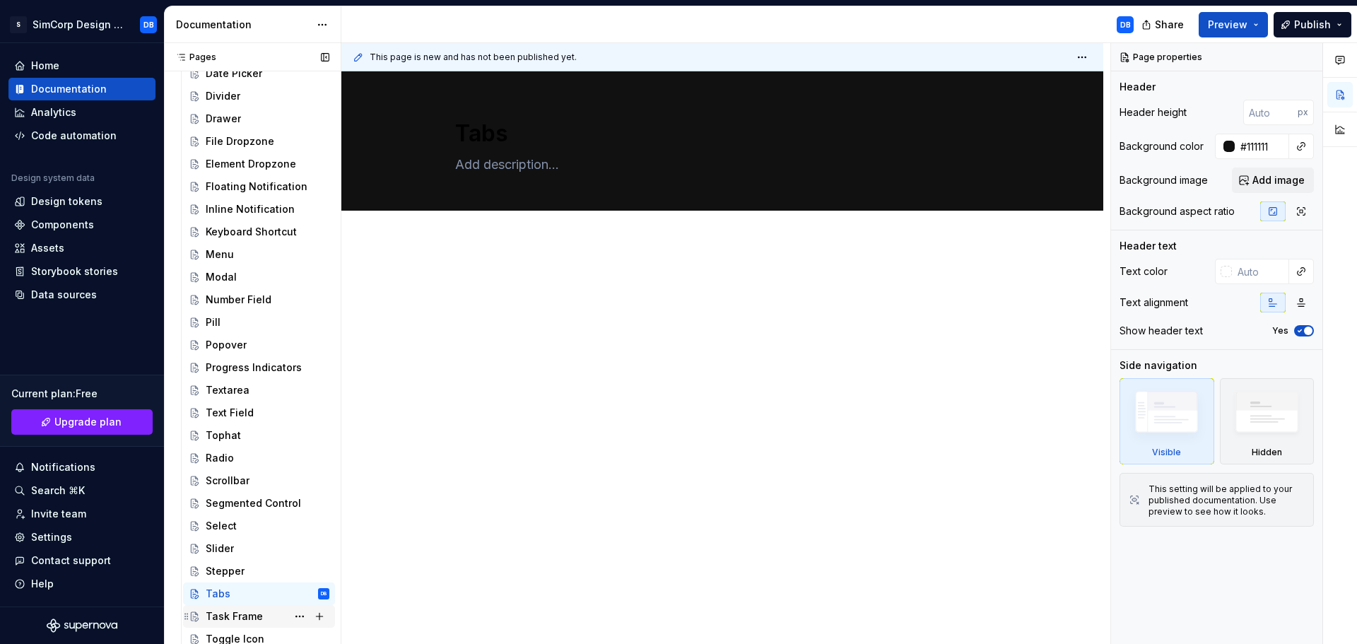
click at [236, 611] on div "Task Frame" at bounding box center [234, 616] width 57 height 14
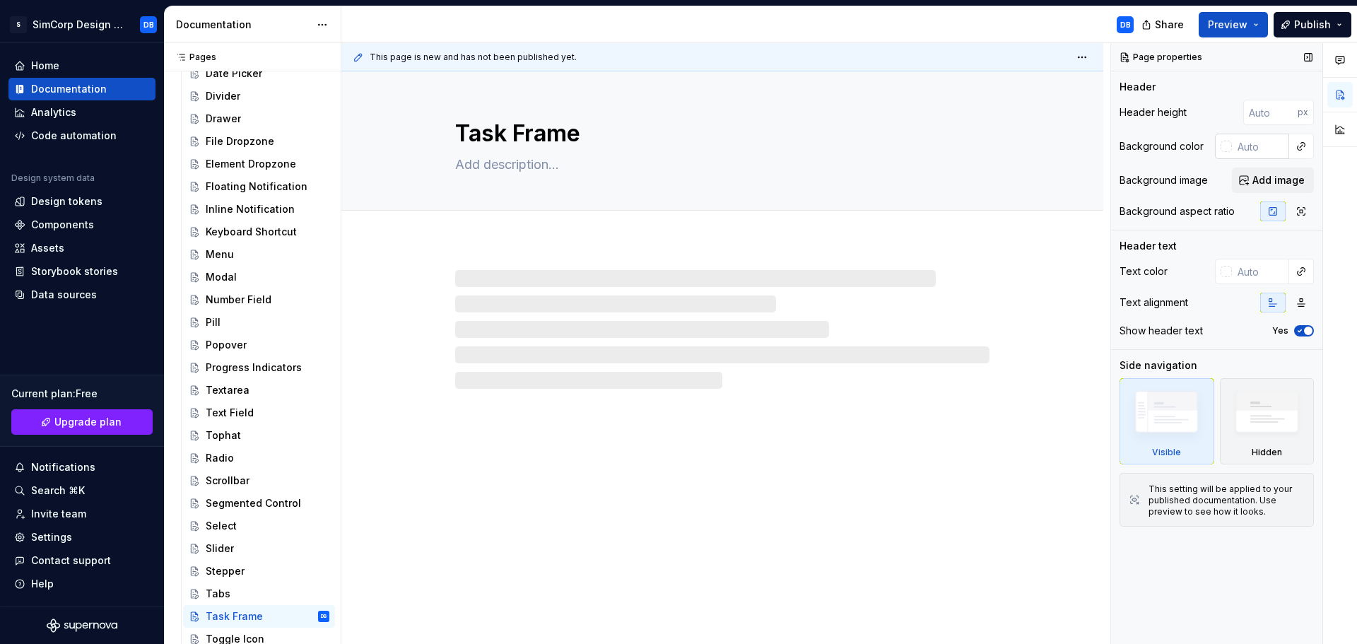
type textarea "*"
click at [1259, 140] on input "text" at bounding box center [1260, 146] width 57 height 25
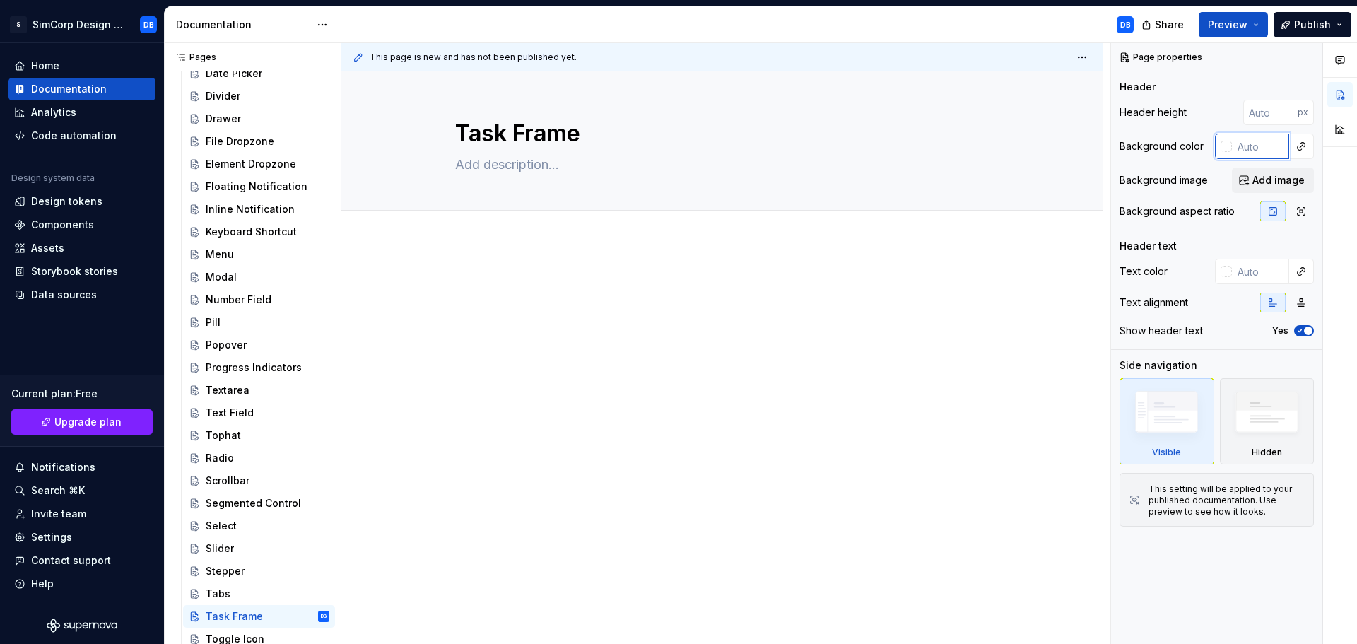
type input "#111111"
type textarea "*"
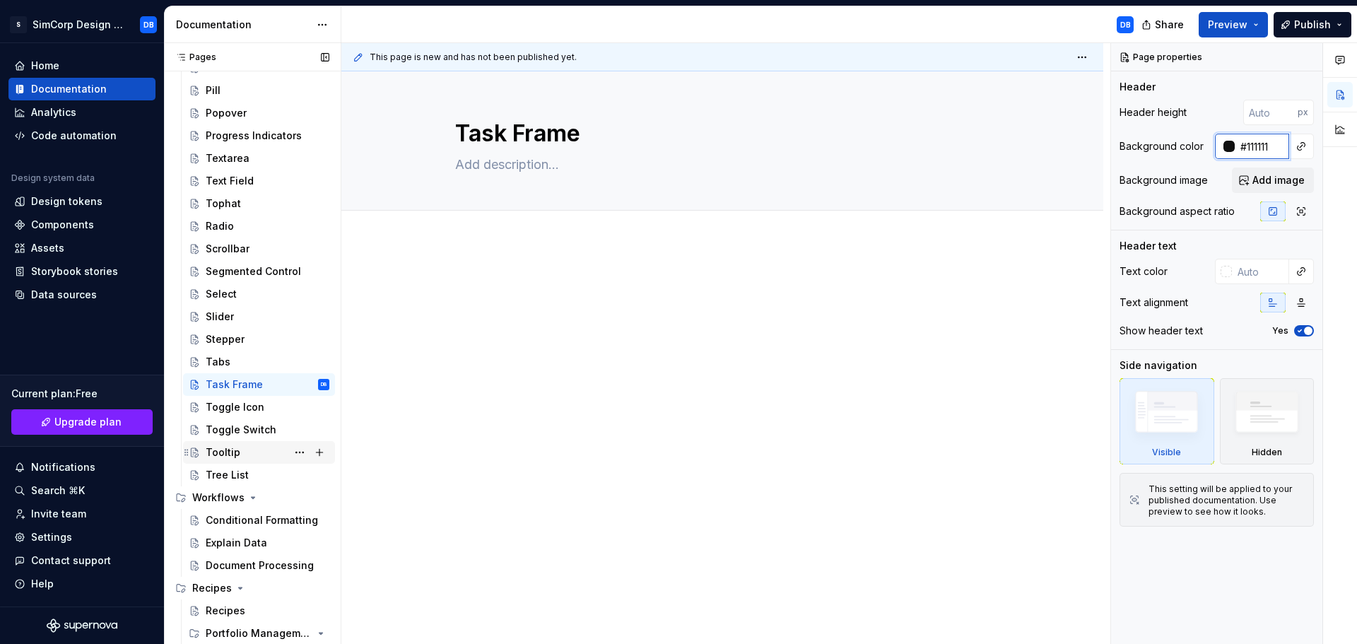
scroll to position [1061, 0]
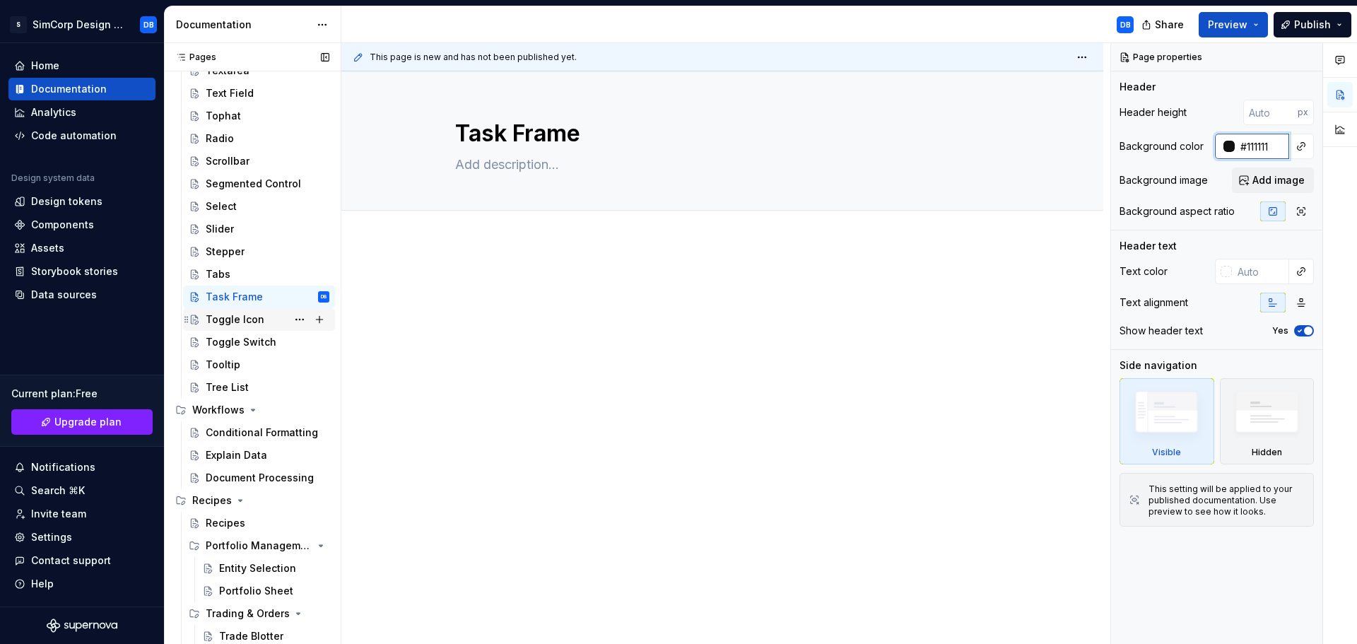
type input "#111111"
click at [233, 316] on div "Toggle Icon" at bounding box center [235, 319] width 59 height 14
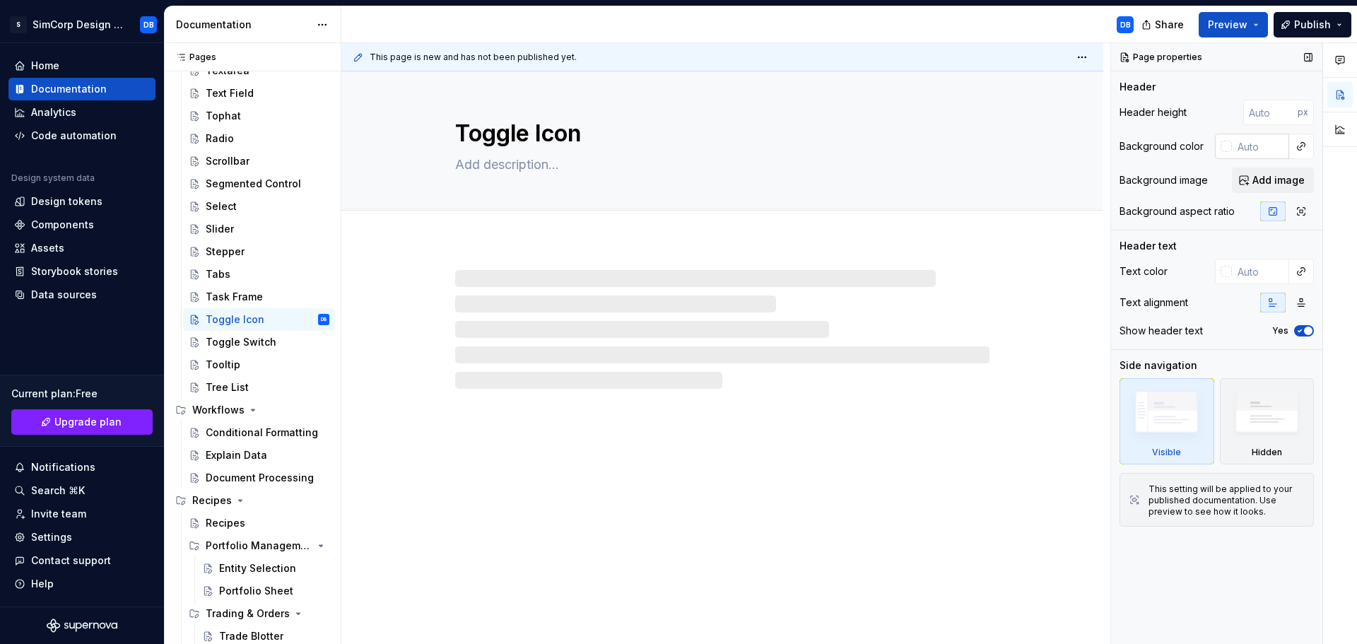
click at [1250, 148] on input "text" at bounding box center [1260, 146] width 57 height 25
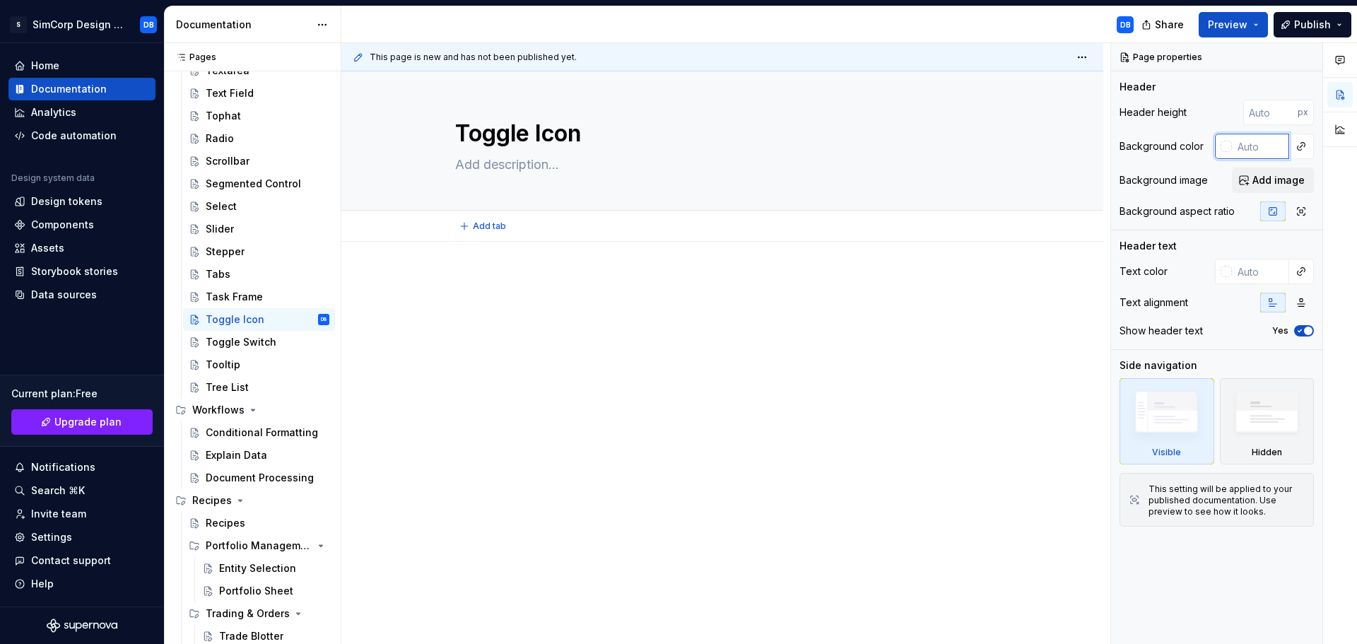
type textarea "*"
type input "#111111"
click at [231, 345] on div "Toggle Switch" at bounding box center [241, 342] width 71 height 14
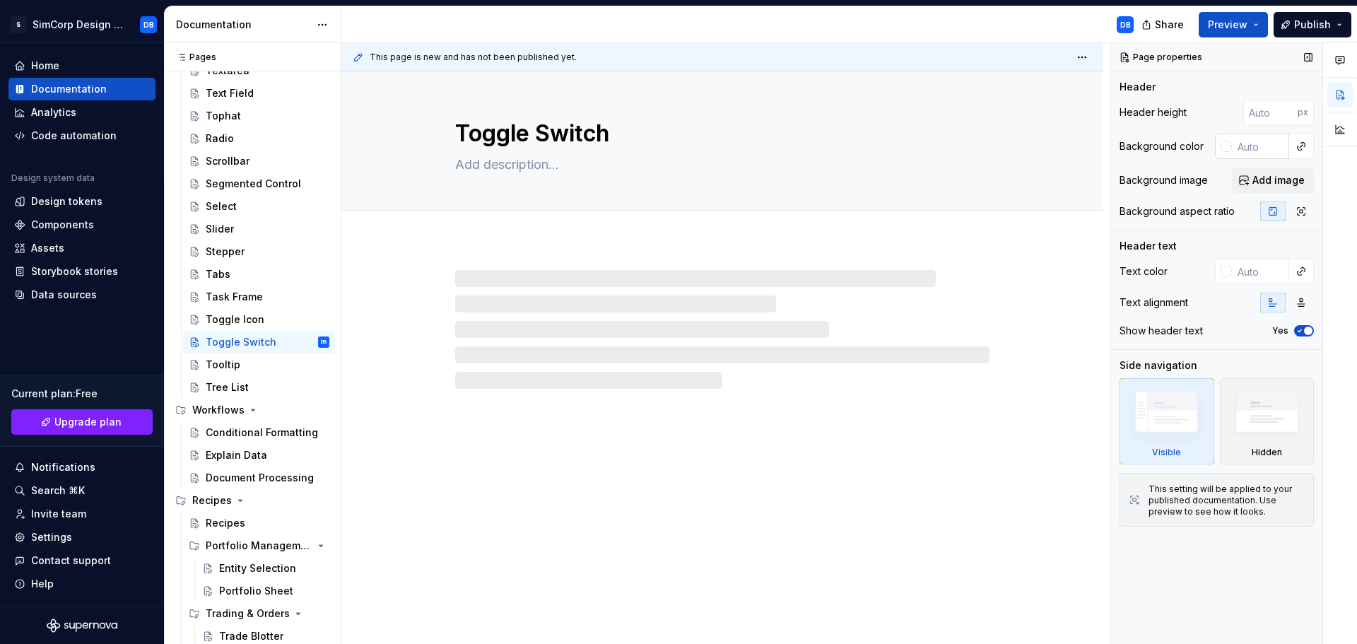
click at [1248, 148] on input "text" at bounding box center [1260, 146] width 57 height 25
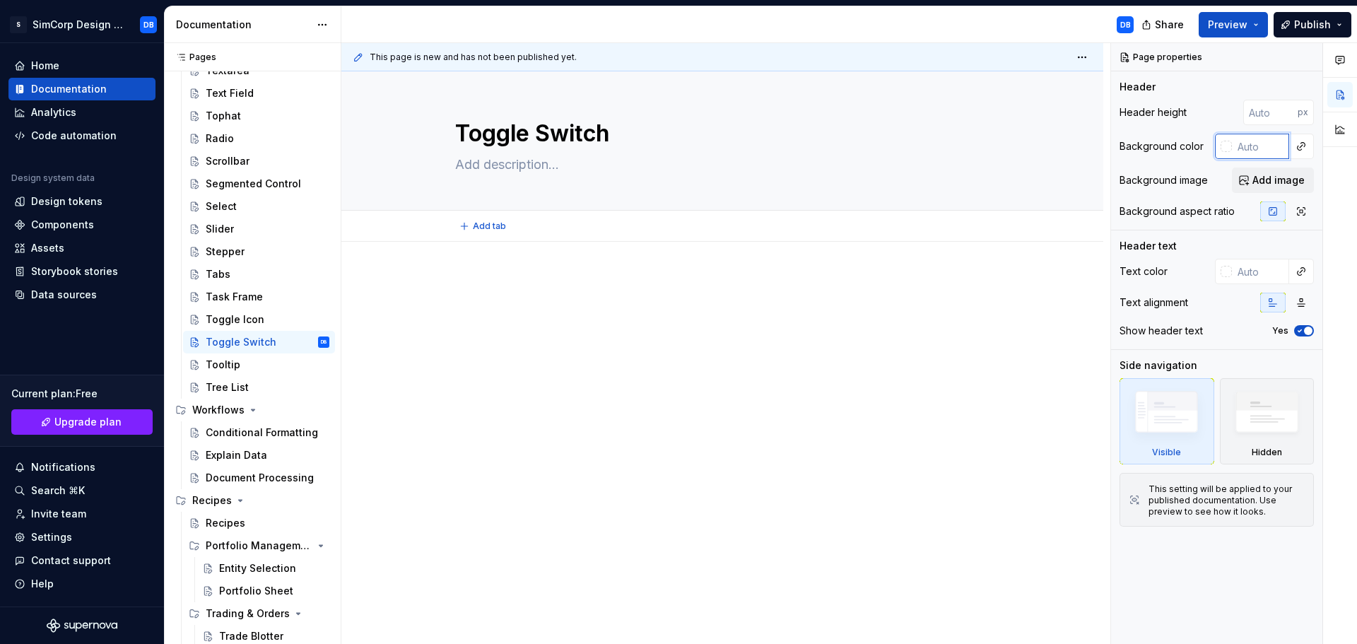
type textarea "*"
type input "#111111"
click at [240, 369] on div "Tooltip" at bounding box center [268, 365] width 124 height 20
click at [1248, 149] on input "text" at bounding box center [1260, 146] width 57 height 25
type textarea "*"
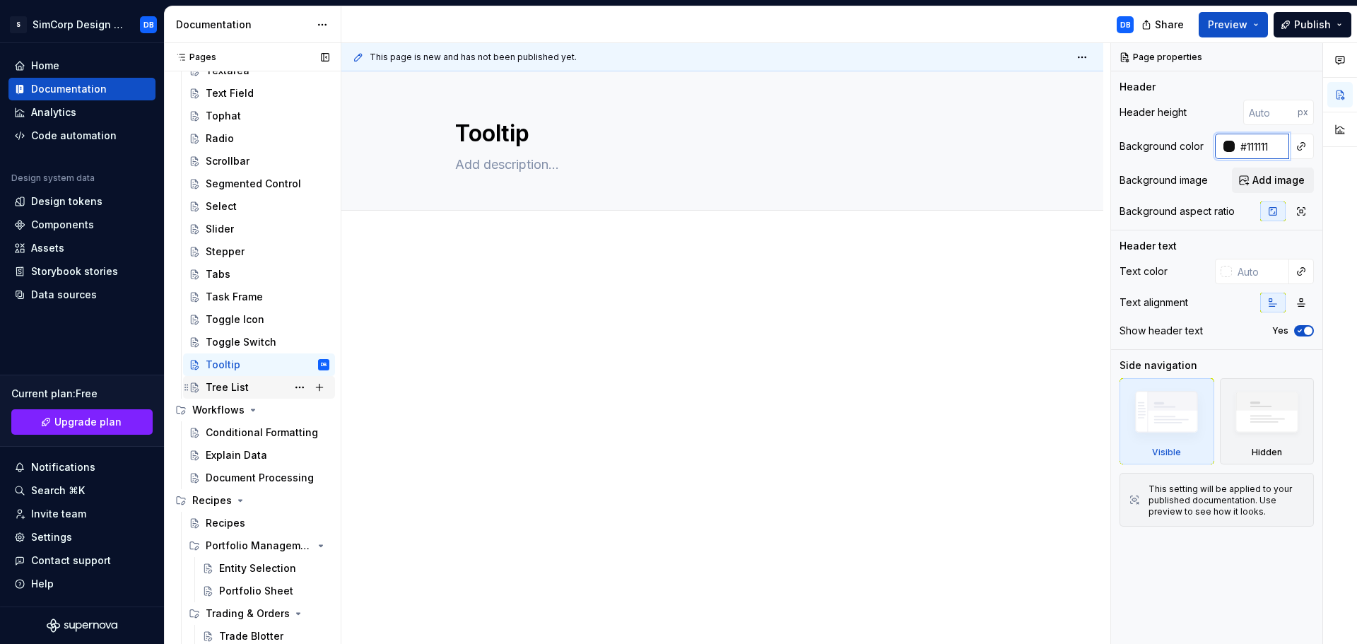
type input "#111111"
drag, startPoint x: 224, startPoint y: 385, endPoint x: 254, endPoint y: 380, distance: 30.2
click at [223, 385] on div "Tree List" at bounding box center [227, 387] width 43 height 14
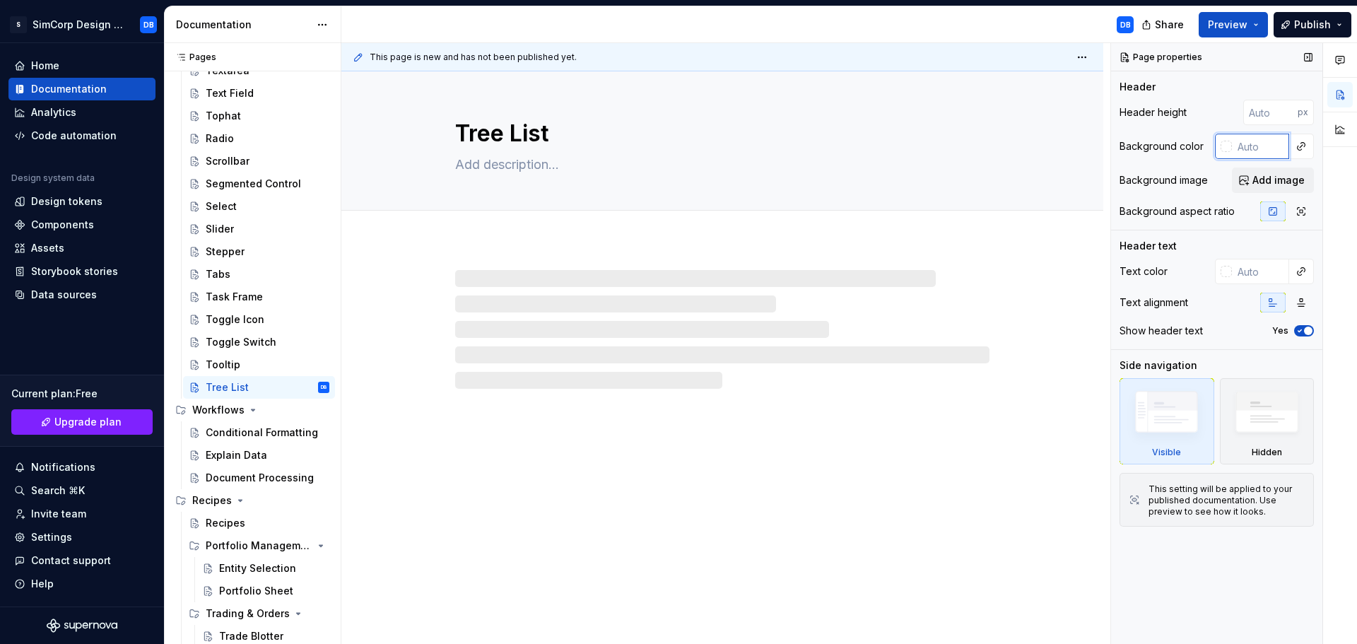
click at [1254, 144] on input "text" at bounding box center [1260, 146] width 57 height 25
type textarea "*"
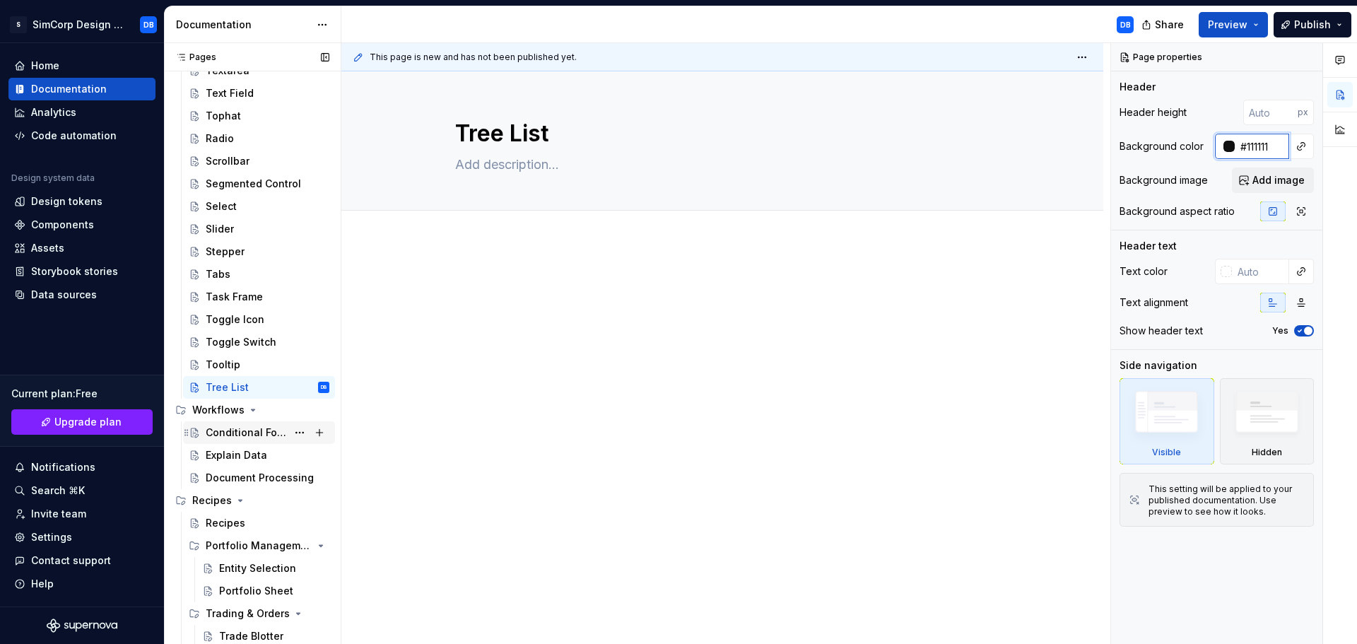
type input "#111111"
click at [253, 438] on div "Conditional Formatting" at bounding box center [246, 433] width 81 height 14
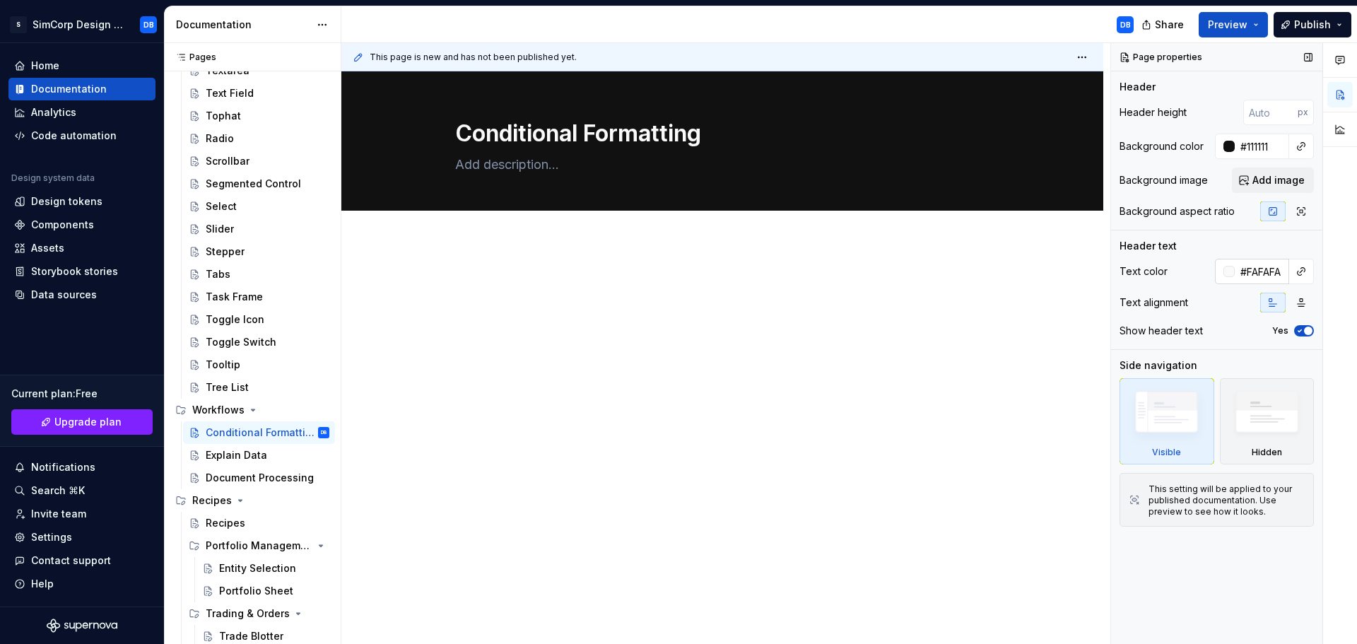
click at [1265, 278] on input "#FAFAFA" at bounding box center [1262, 271] width 54 height 25
click at [230, 388] on div "Tree List" at bounding box center [227, 387] width 43 height 14
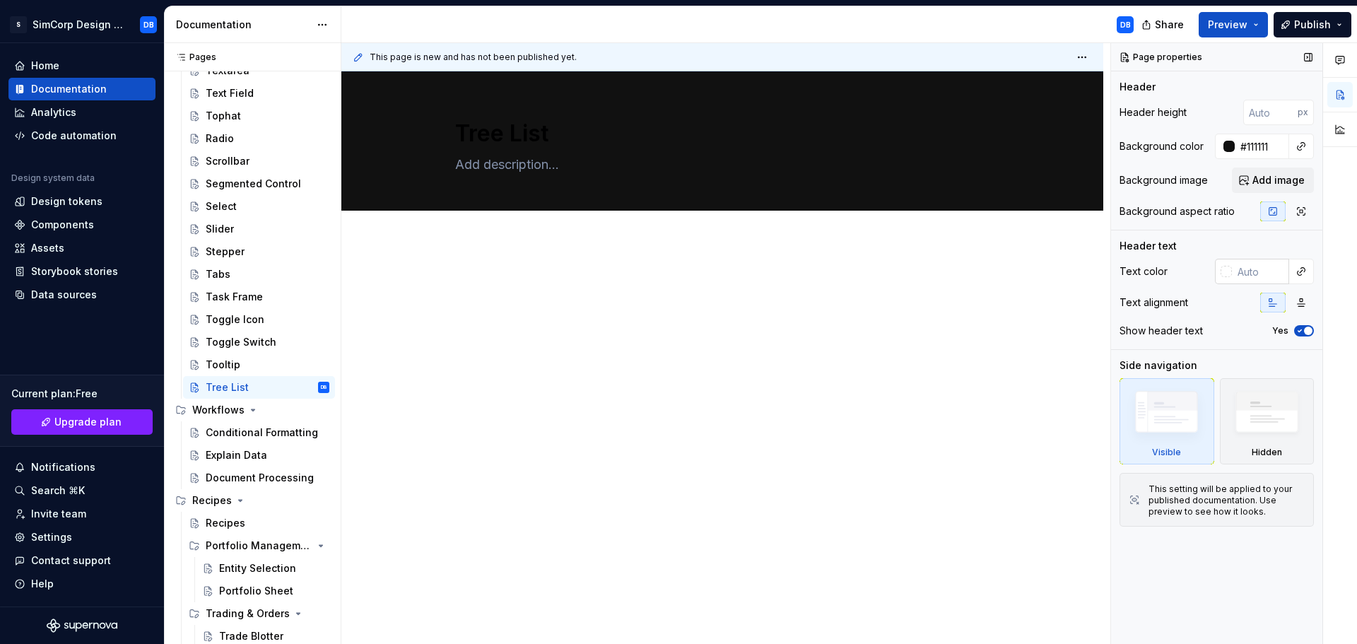
type textarea "*"
drag, startPoint x: 1247, startPoint y: 269, endPoint x: 1066, endPoint y: 291, distance: 182.3
click at [1246, 269] on input "text" at bounding box center [1260, 271] width 57 height 25
type input "#FAFAFA"
click at [219, 363] on div "Tooltip" at bounding box center [223, 365] width 35 height 14
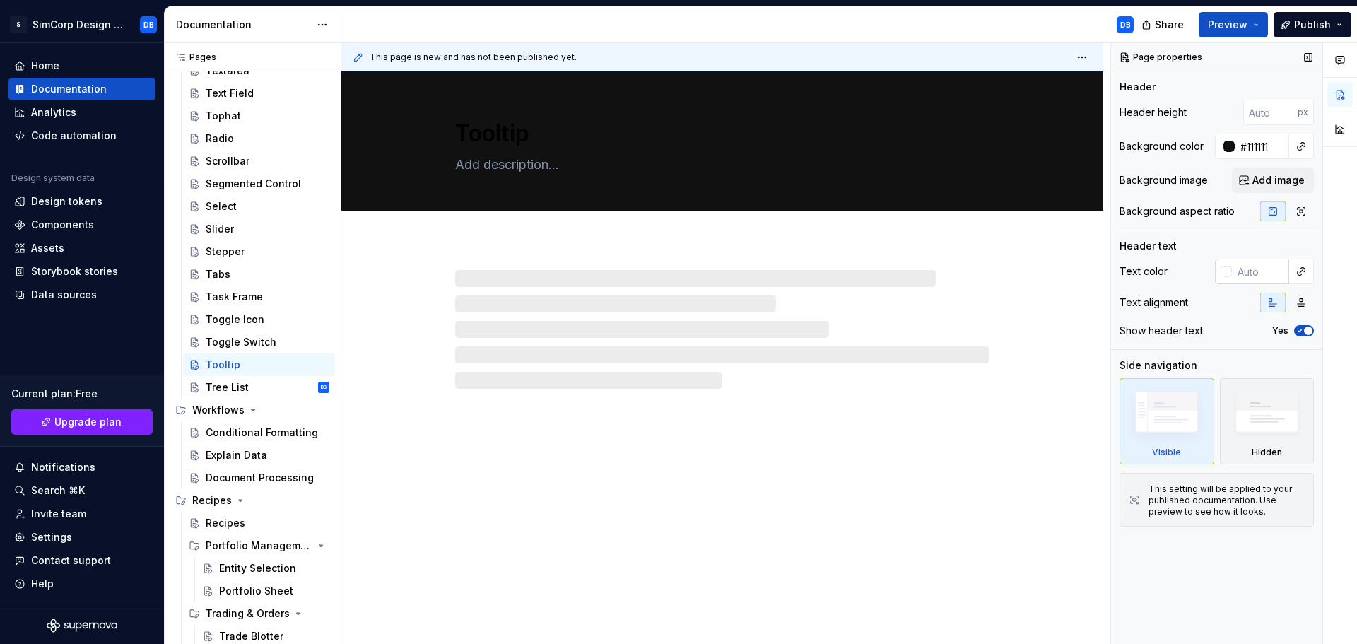
type textarea "*"
click at [1260, 275] on input "text" at bounding box center [1260, 271] width 57 height 25
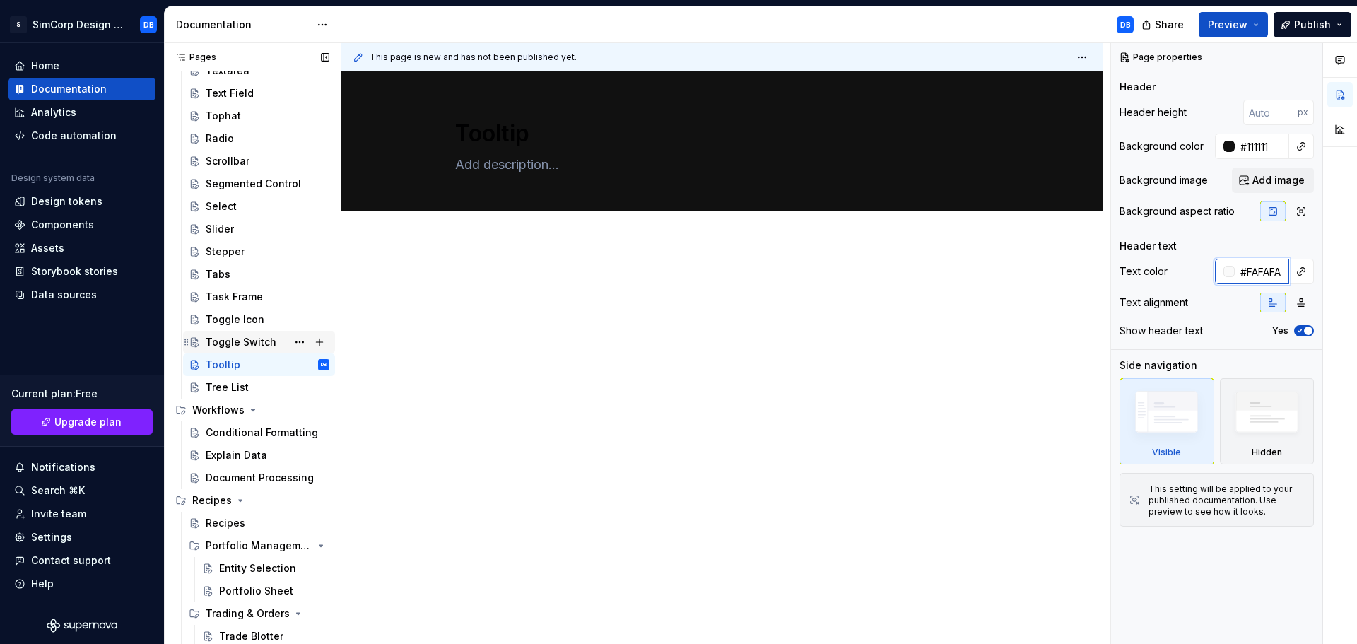
type input "#FAFAFA"
click at [245, 336] on div "Toggle Switch" at bounding box center [241, 342] width 71 height 14
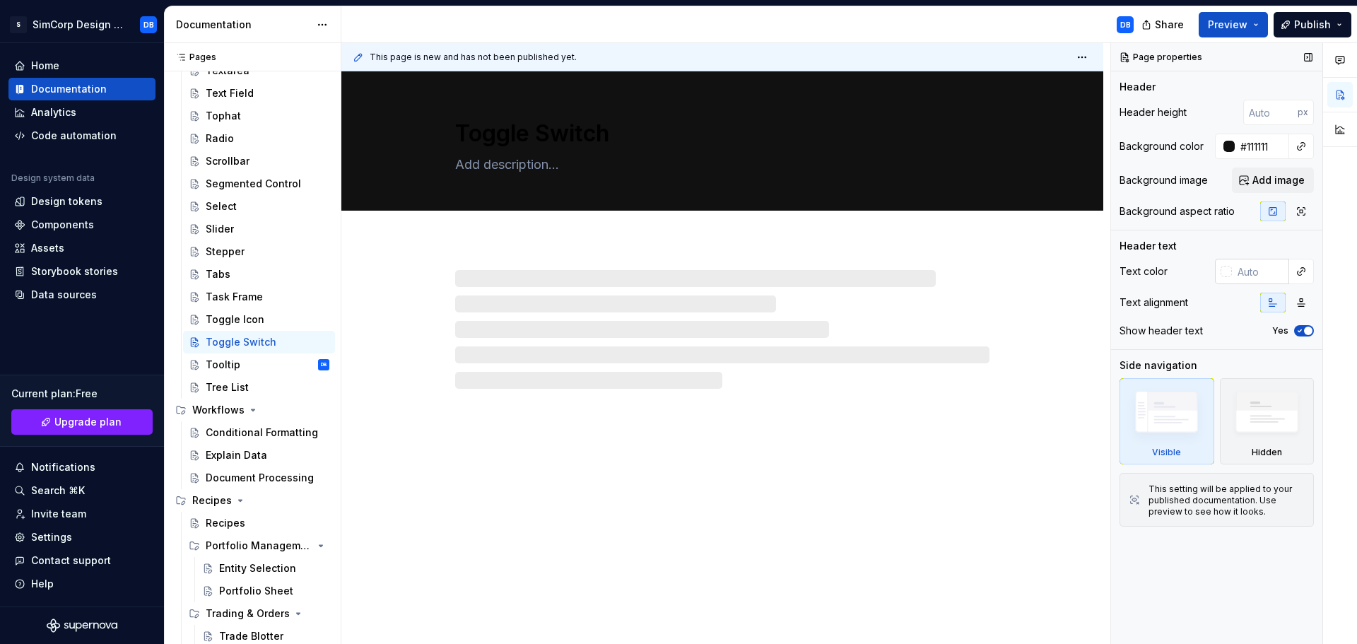
type textarea "*"
click at [1253, 274] on input "text" at bounding box center [1260, 271] width 57 height 25
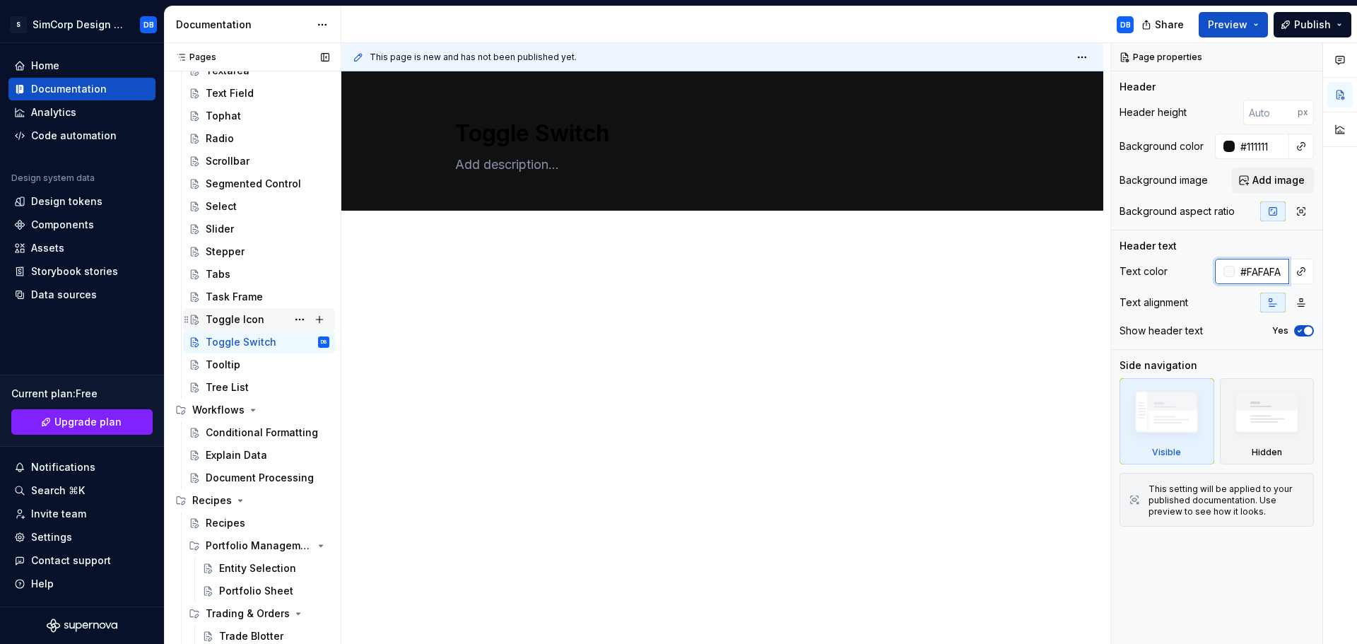
type input "#FAFAFA"
click at [223, 324] on div "Toggle Icon" at bounding box center [235, 319] width 59 height 14
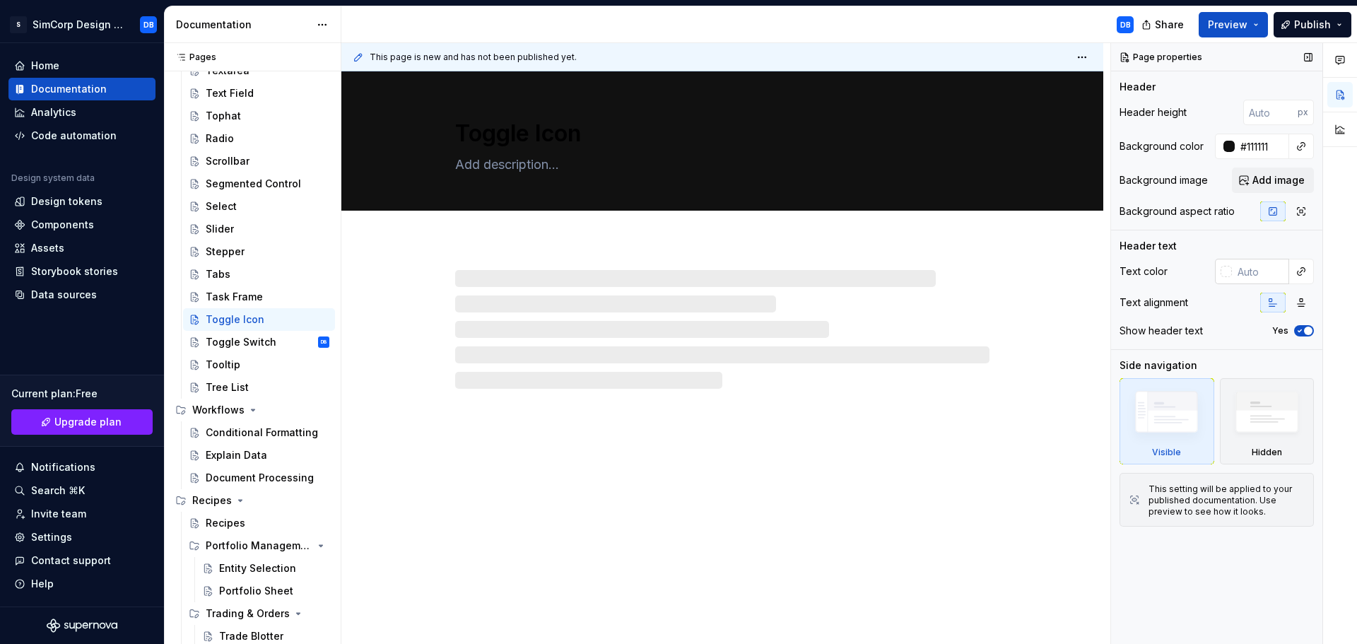
type textarea "*"
click at [1265, 274] on input "text" at bounding box center [1260, 271] width 57 height 25
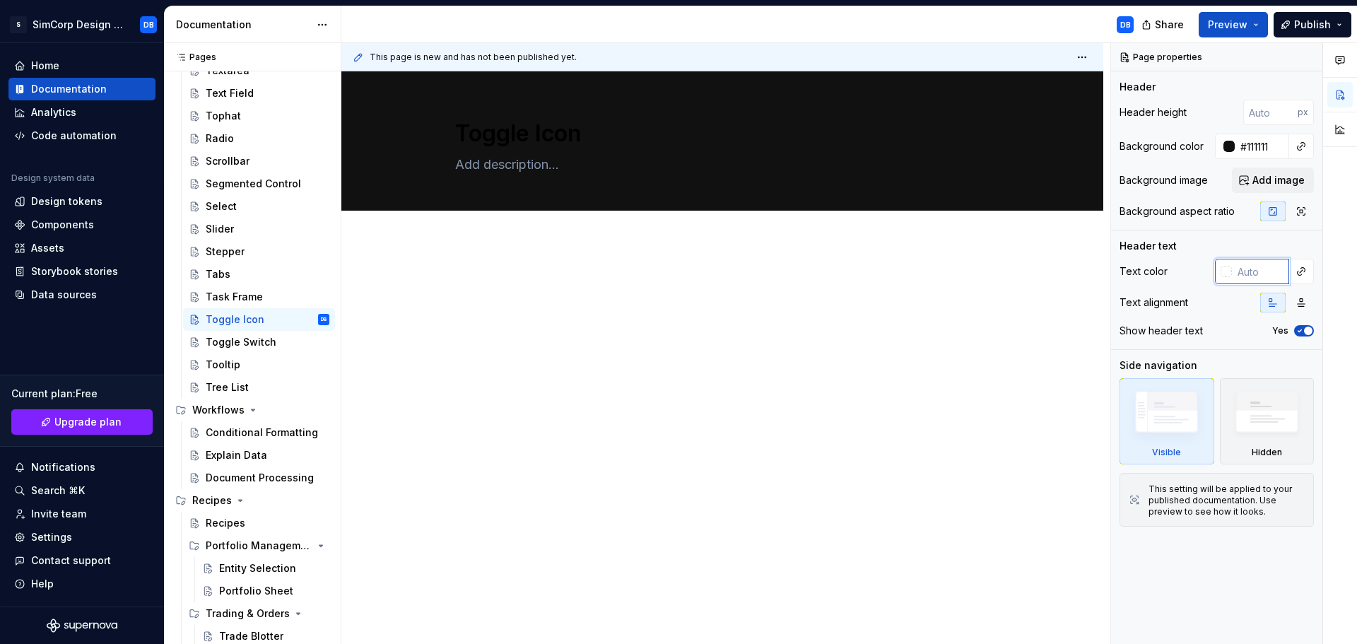
type input "#FAFAFA"
type textarea "*"
type input "#FAFAFA"
click at [241, 296] on div "Task Frame" at bounding box center [234, 297] width 57 height 14
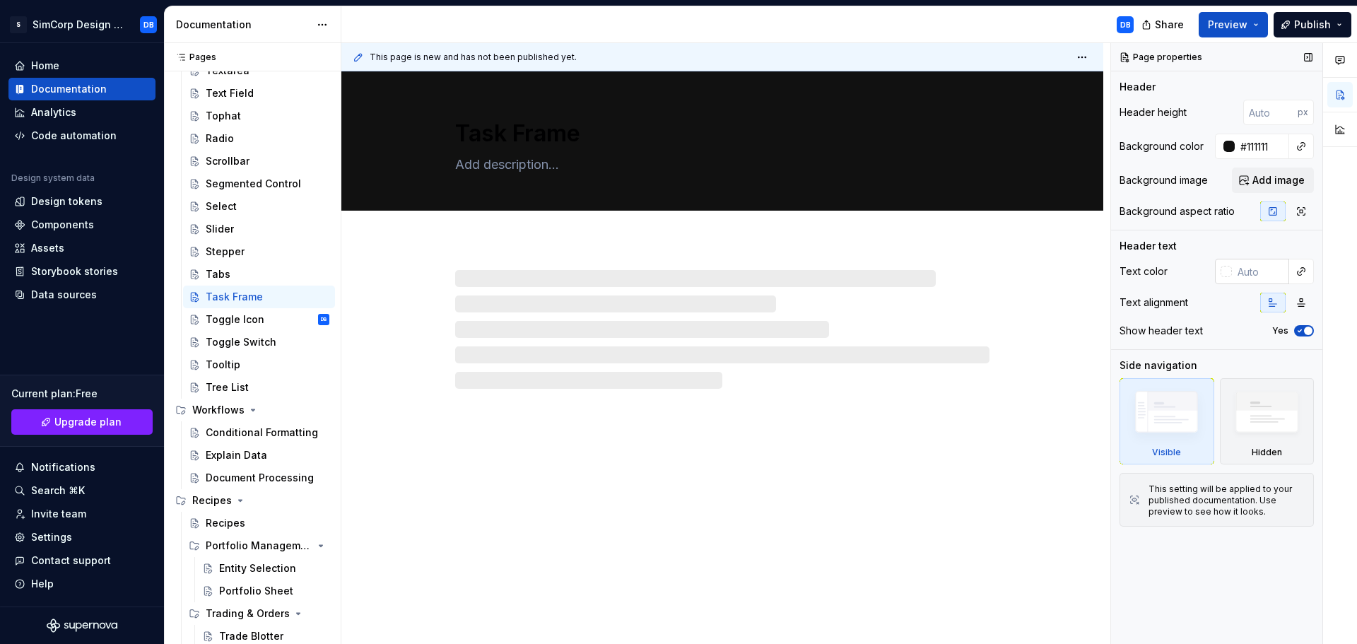
type textarea "*"
click at [1244, 277] on input "text" at bounding box center [1260, 271] width 57 height 25
type input "#FAFAFA"
type textarea "*"
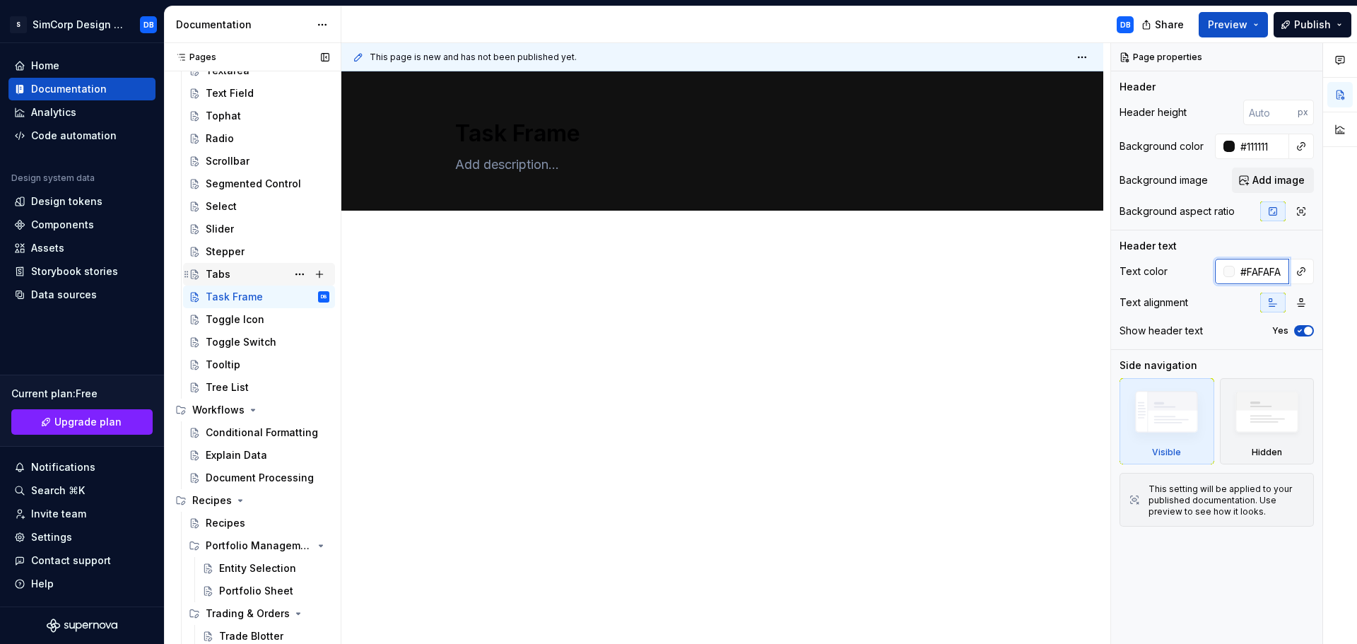
type input "#FAFAFA"
click at [246, 276] on div "Tabs" at bounding box center [268, 274] width 124 height 20
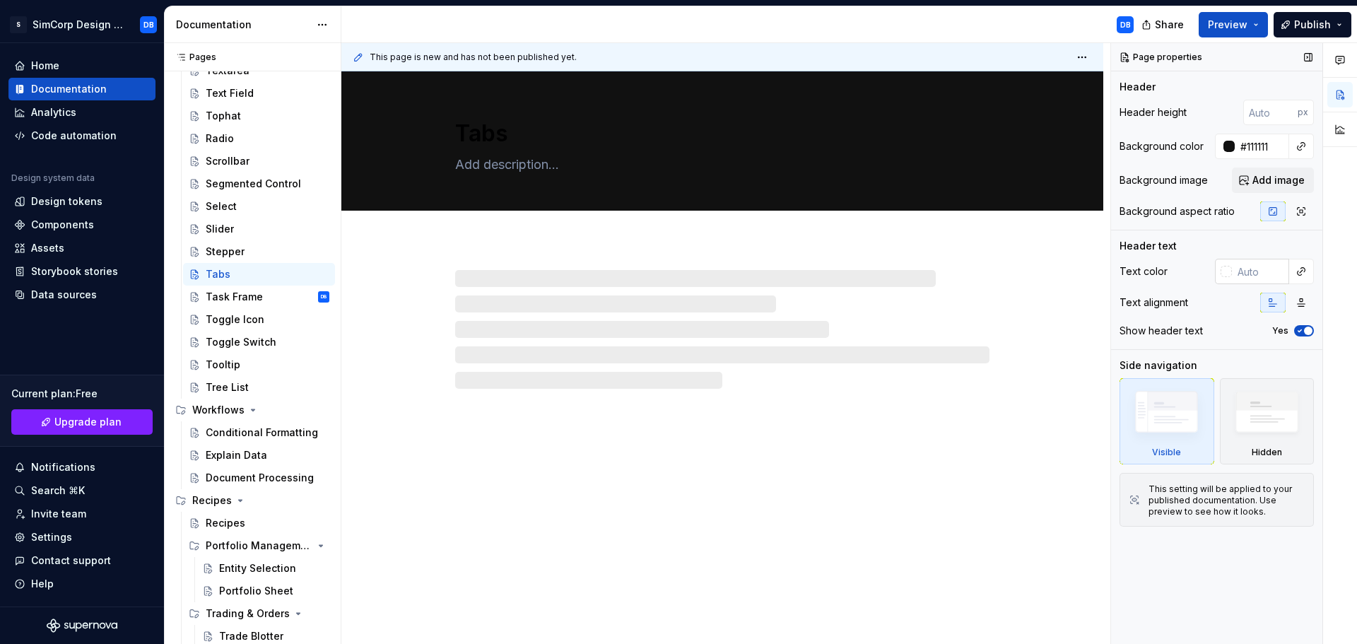
type textarea "*"
click at [1261, 276] on input "text" at bounding box center [1260, 271] width 57 height 25
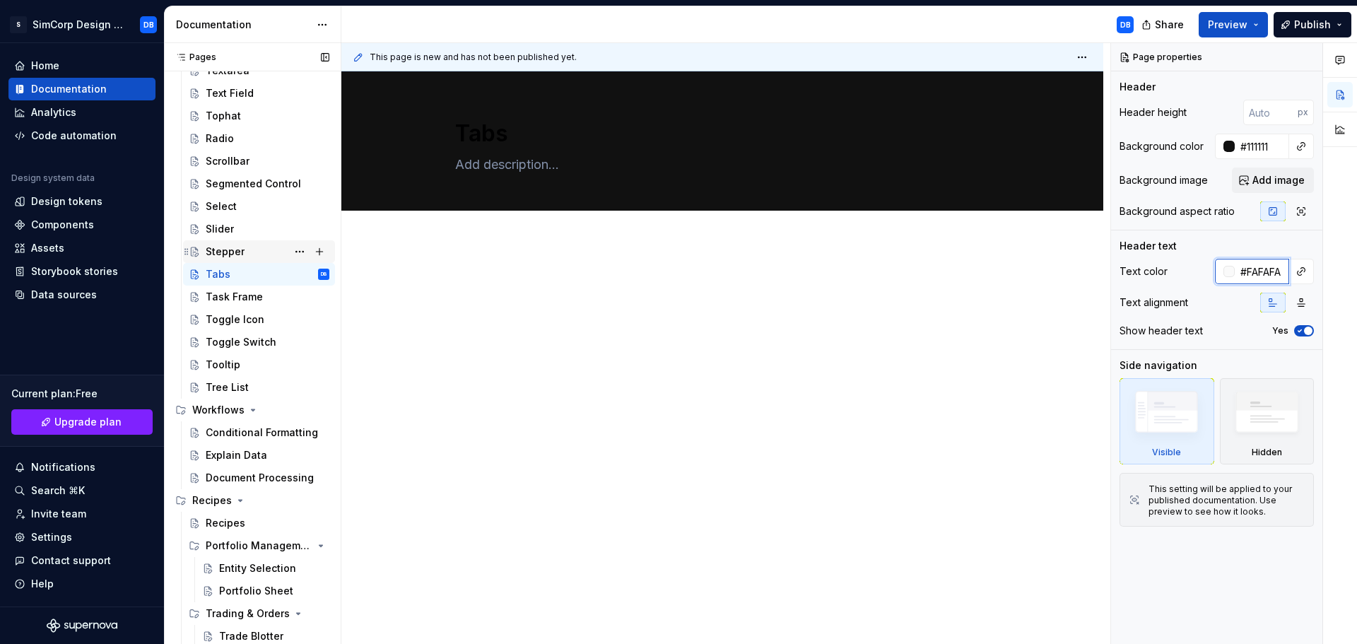
type input "#FAFAFA"
click at [246, 257] on div "Stepper" at bounding box center [268, 252] width 124 height 20
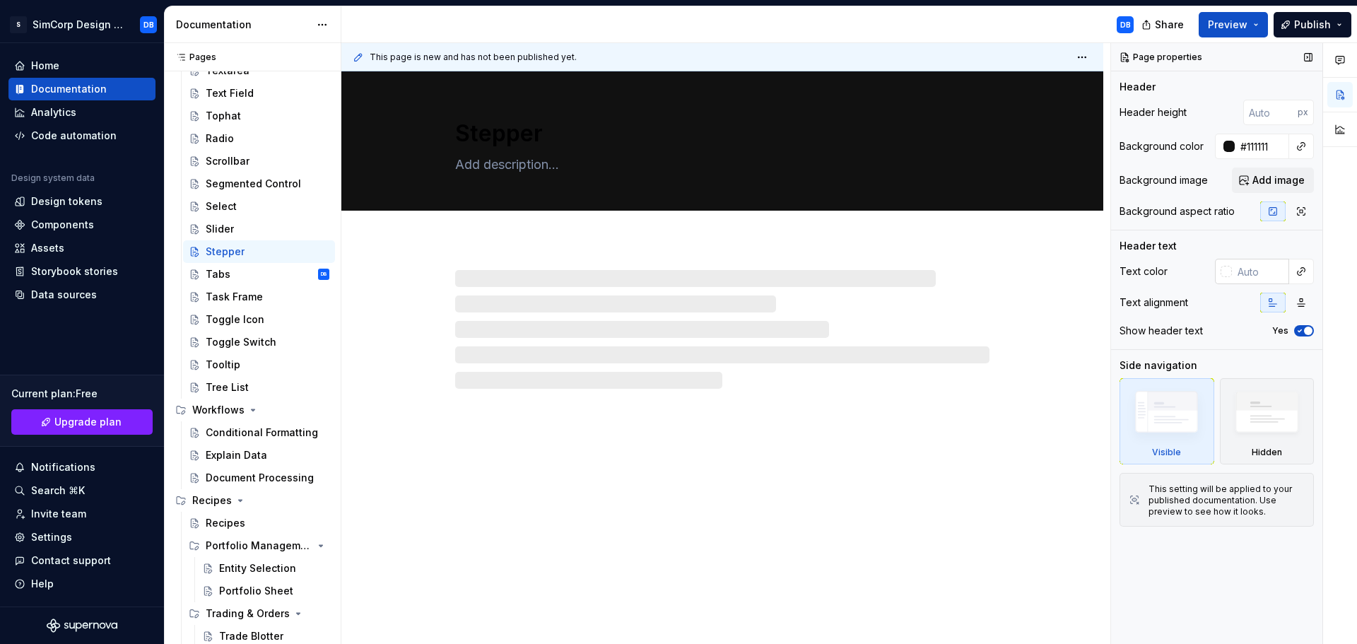
click at [1255, 276] on input "text" at bounding box center [1260, 271] width 57 height 25
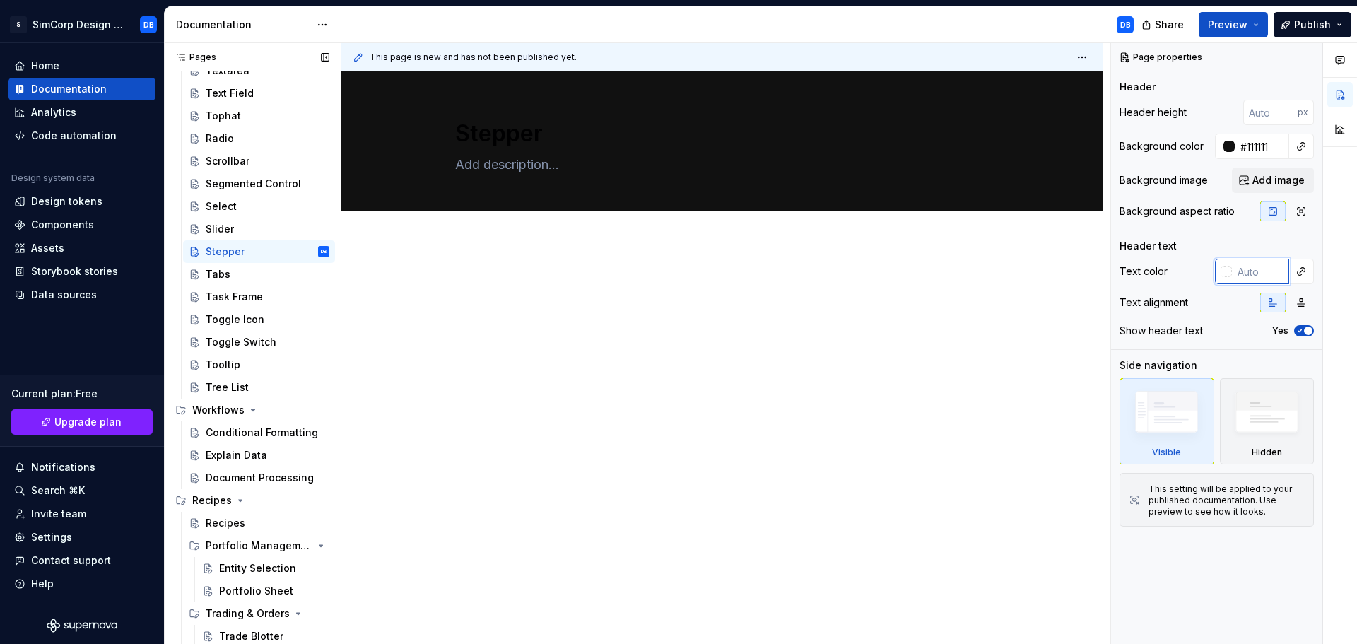
type textarea "*"
type input "#FAFAFA"
type textarea "*"
type input "#FAFAFA"
click at [237, 218] on div "Slider" at bounding box center [259, 229] width 152 height 23
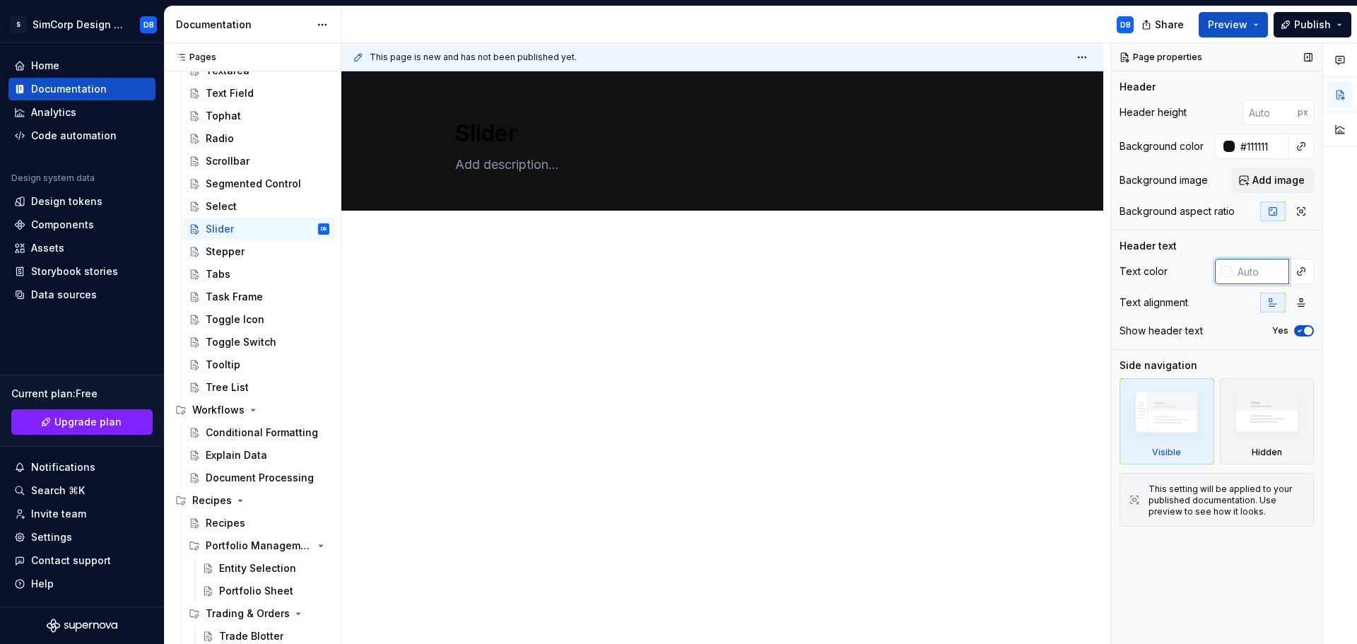
click at [1248, 269] on input "text" at bounding box center [1260, 271] width 57 height 25
type textarea "*"
type input "#FAFAFA"
type textarea "*"
type input "#FAFAFA"
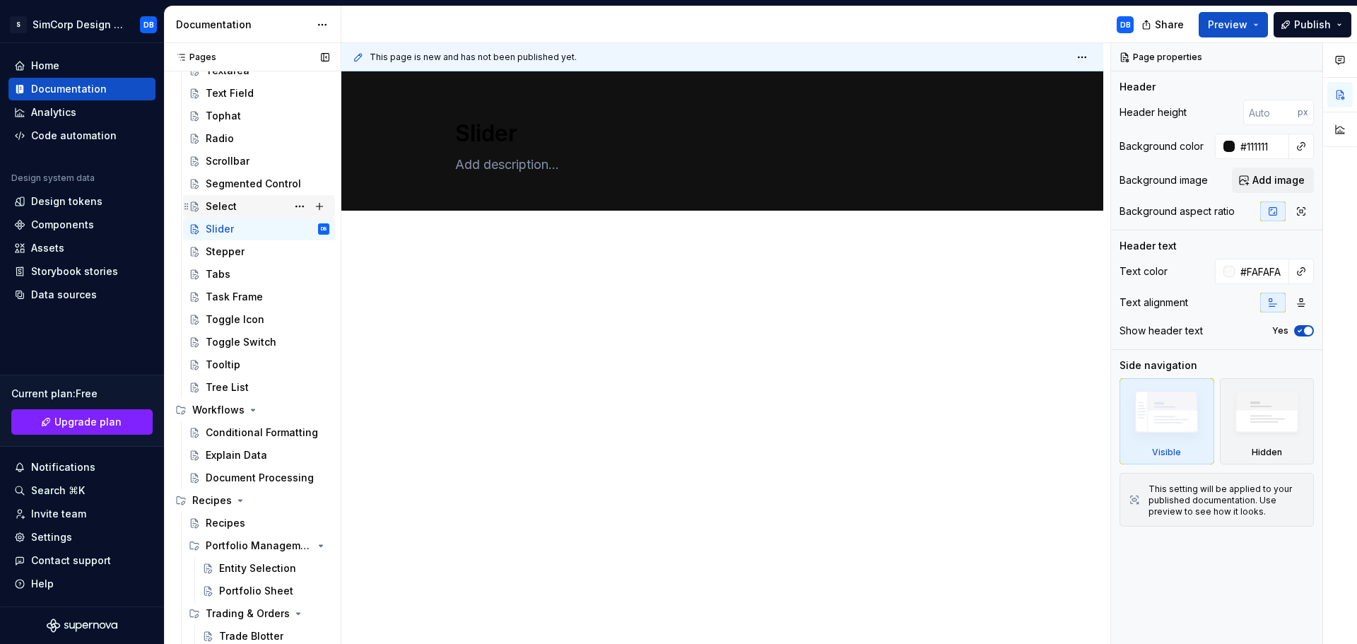
click at [264, 197] on div "Select" at bounding box center [268, 207] width 124 height 20
click at [1248, 278] on input "text" at bounding box center [1260, 271] width 57 height 25
type textarea "*"
type input "#FAFAFA"
click at [252, 177] on div "Segmented Control" at bounding box center [246, 184] width 81 height 14
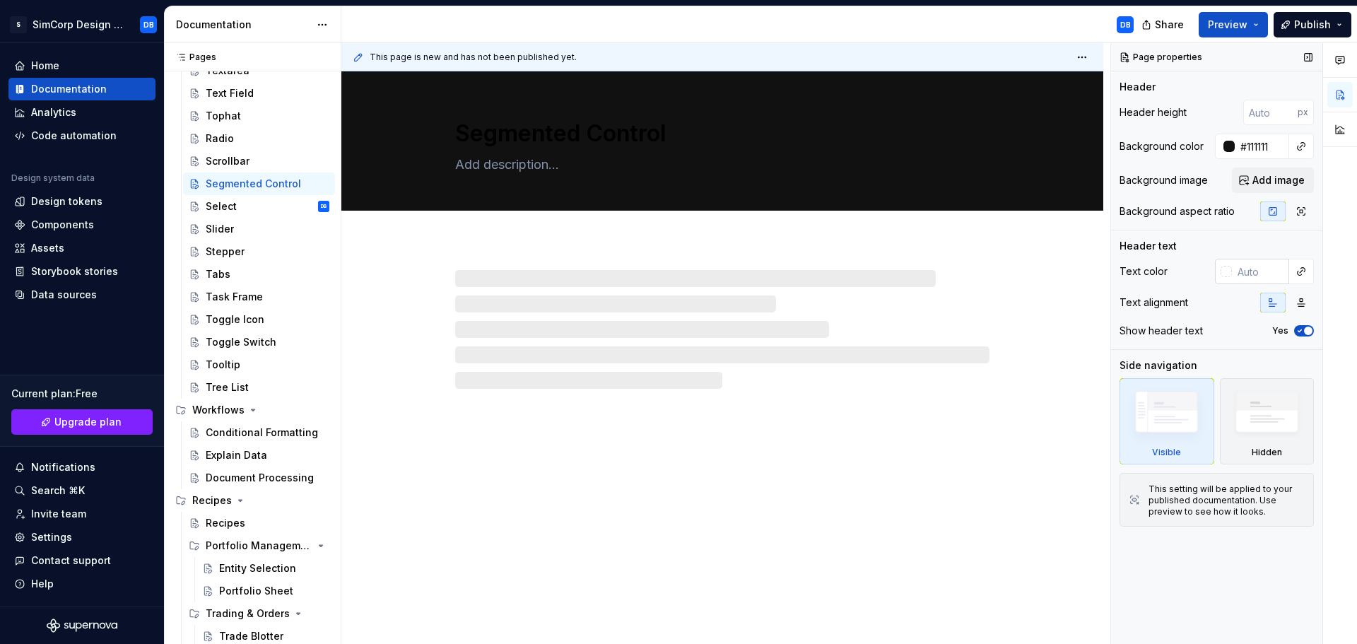
click at [1257, 277] on input "text" at bounding box center [1260, 271] width 57 height 25
type textarea "*"
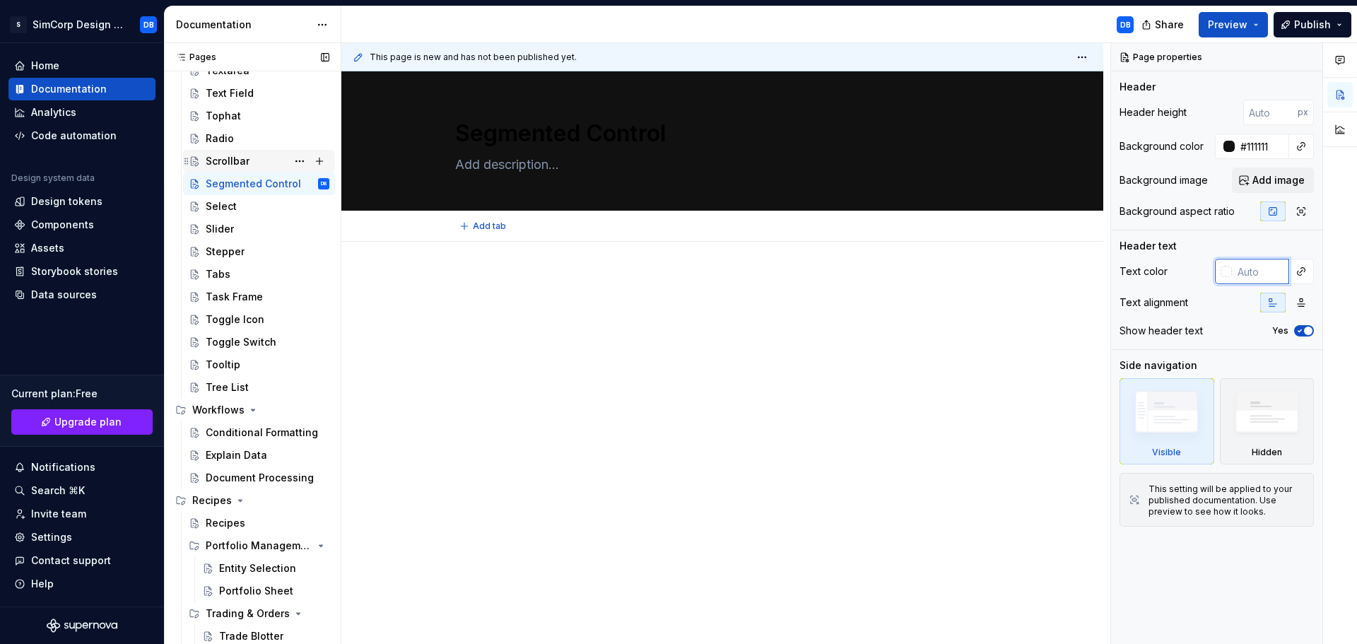
type input "#FAFAFA"
type textarea "*"
type input "#FAFAFA"
click at [242, 163] on div "Scrollbar" at bounding box center [228, 161] width 44 height 14
type textarea "*"
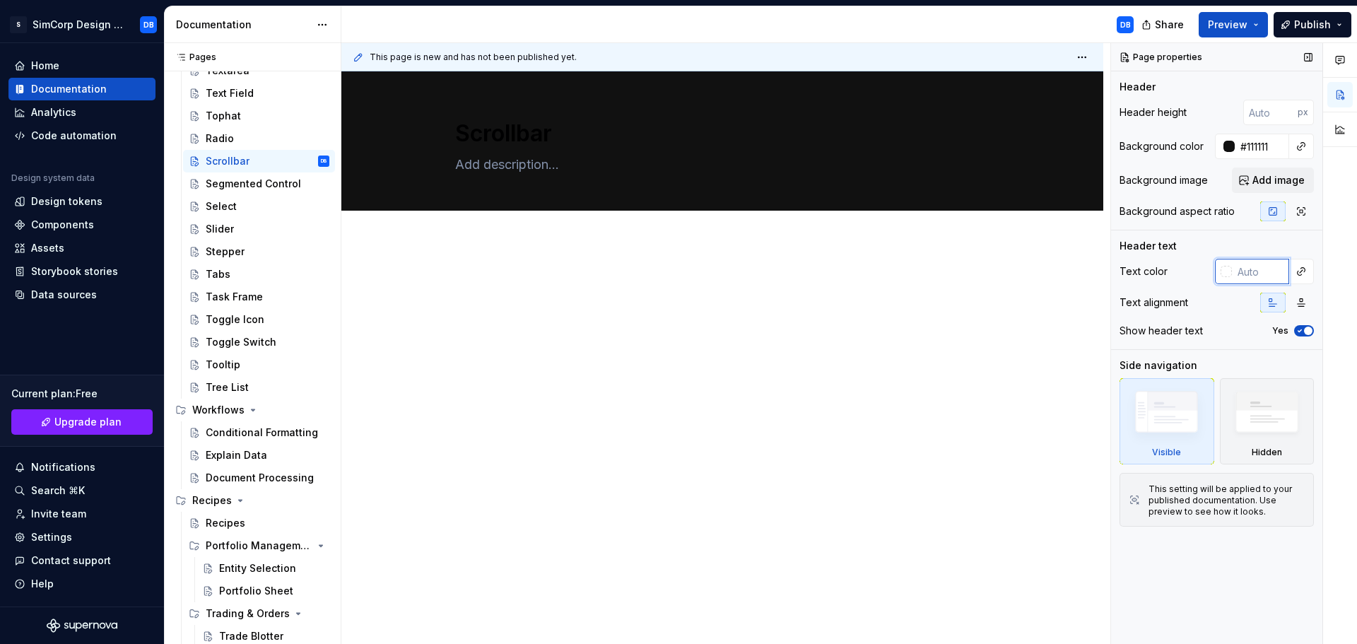
click at [1256, 272] on input "text" at bounding box center [1260, 271] width 57 height 25
click at [815, 338] on div at bounding box center [722, 311] width 636 height 71
click at [221, 142] on div "Radio" at bounding box center [220, 138] width 28 height 14
click at [1257, 269] on input "text" at bounding box center [1260, 271] width 57 height 25
click at [224, 117] on div "Tophat" at bounding box center [223, 116] width 35 height 14
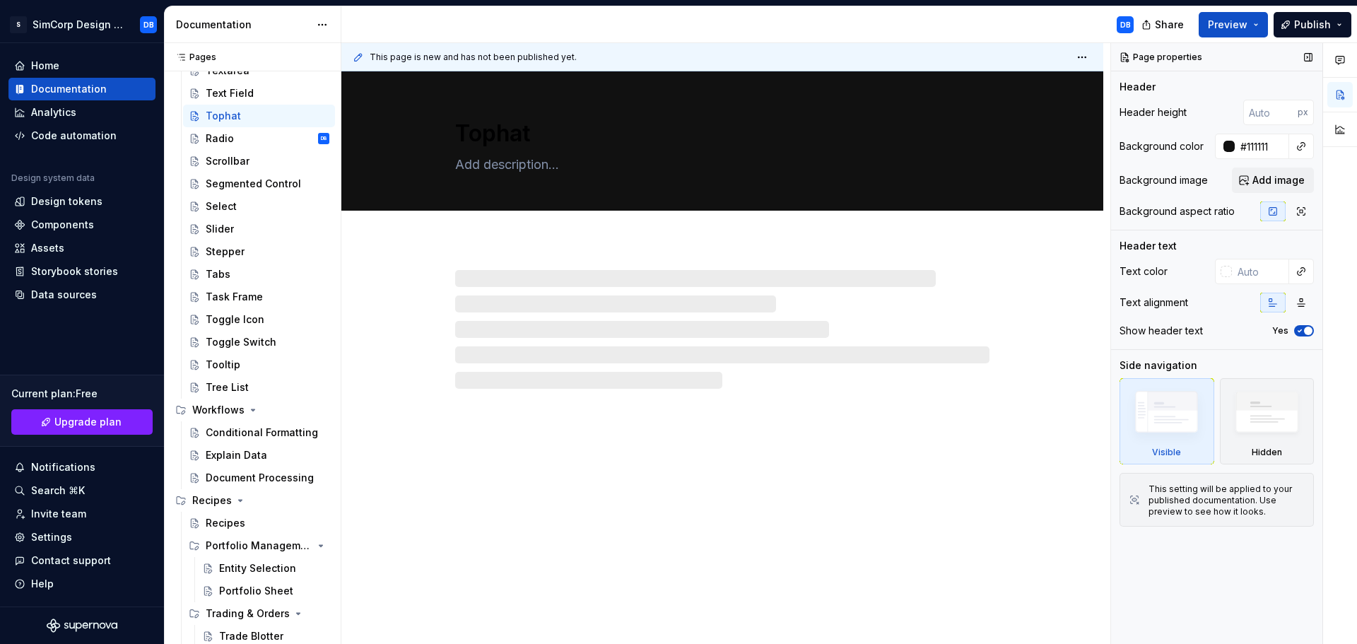
drag, startPoint x: 1246, startPoint y: 270, endPoint x: 1187, endPoint y: 267, distance: 58.7
click at [1220, 271] on div at bounding box center [1252, 271] width 74 height 25
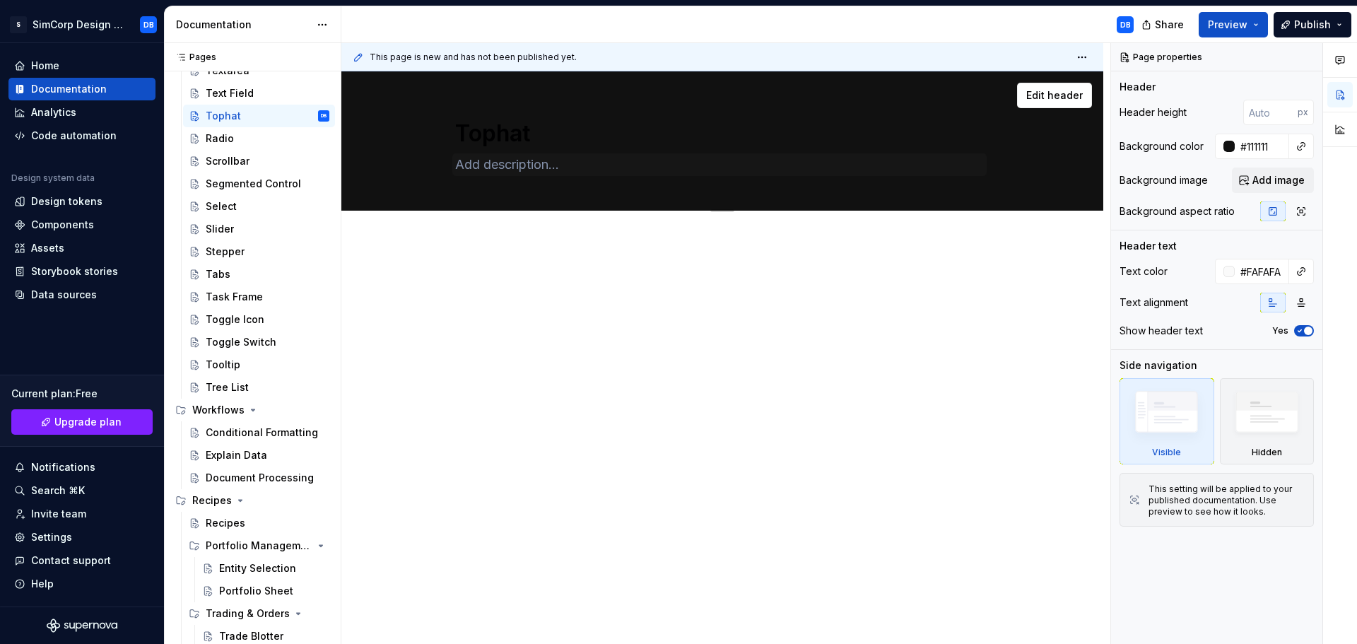
drag, startPoint x: 213, startPoint y: 90, endPoint x: 712, endPoint y: 163, distance: 504.4
click at [214, 90] on div "Text Field" at bounding box center [230, 93] width 48 height 14
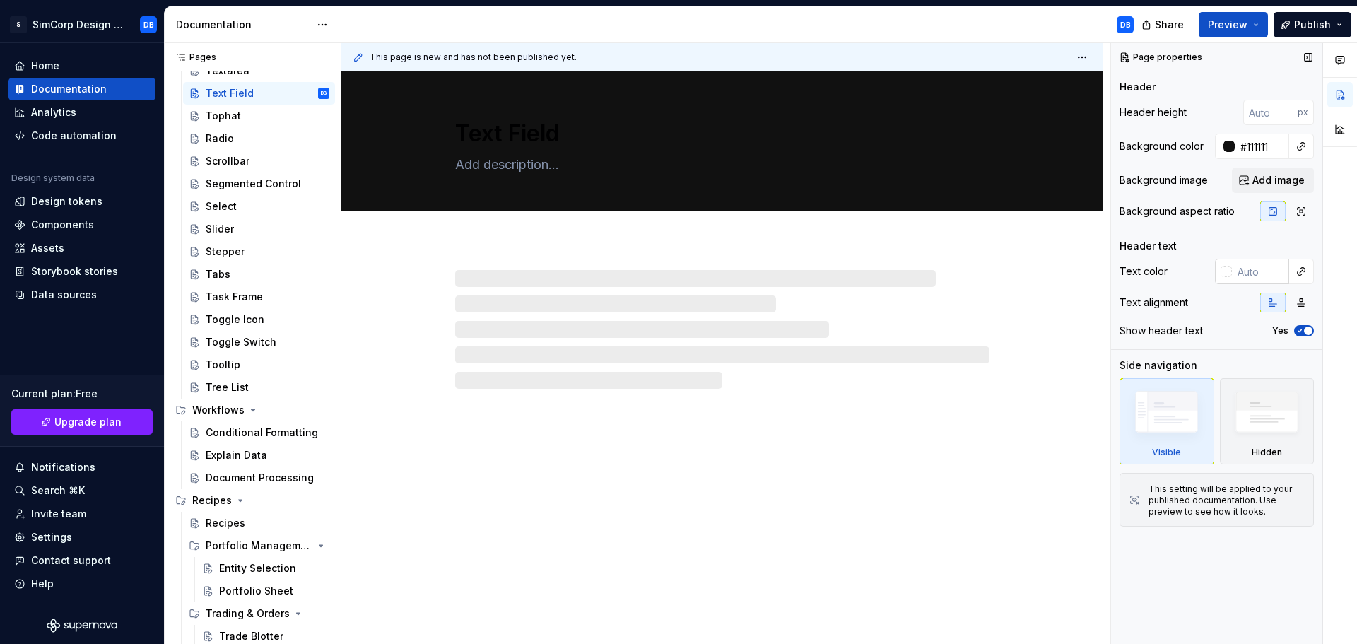
click at [1250, 266] on input "text" at bounding box center [1260, 271] width 57 height 25
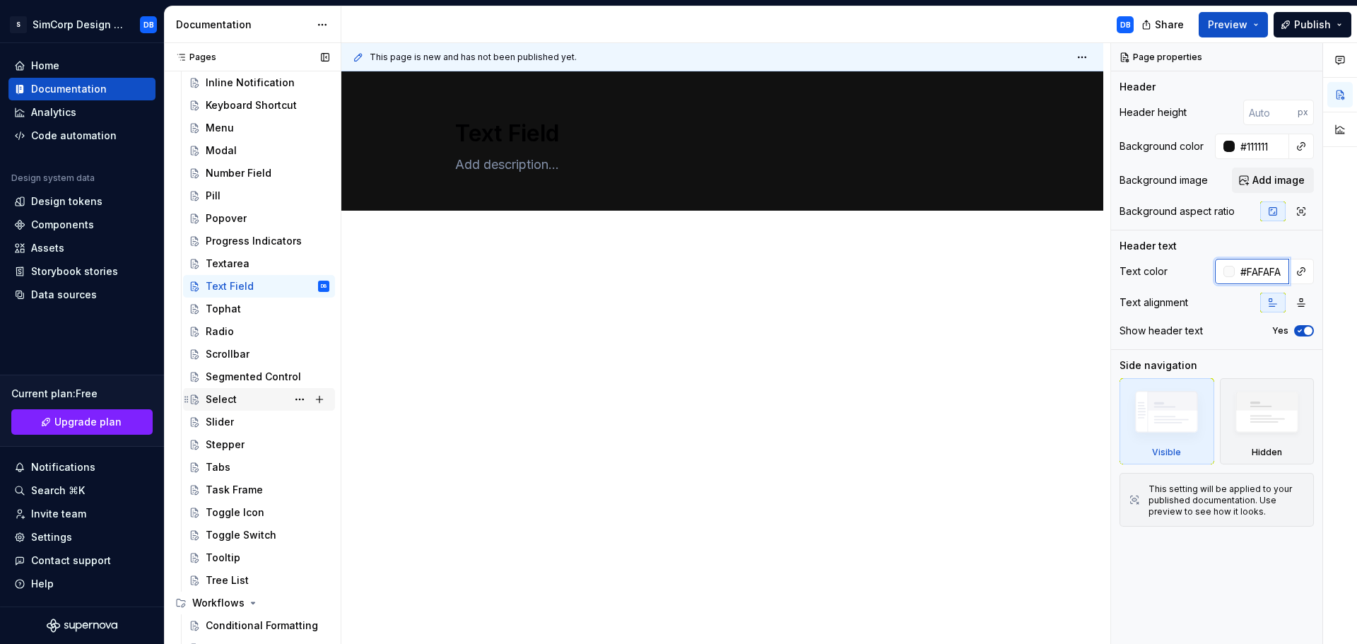
scroll to position [778, 0]
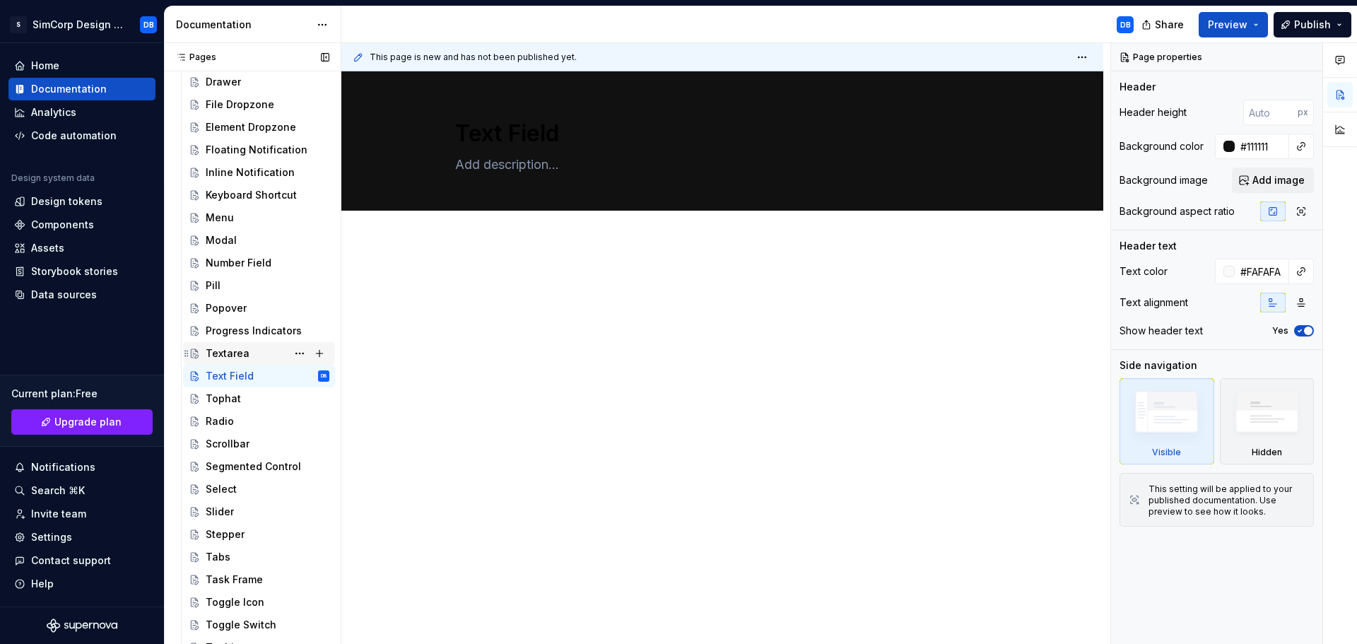
click at [230, 347] on div "Textarea" at bounding box center [228, 353] width 44 height 14
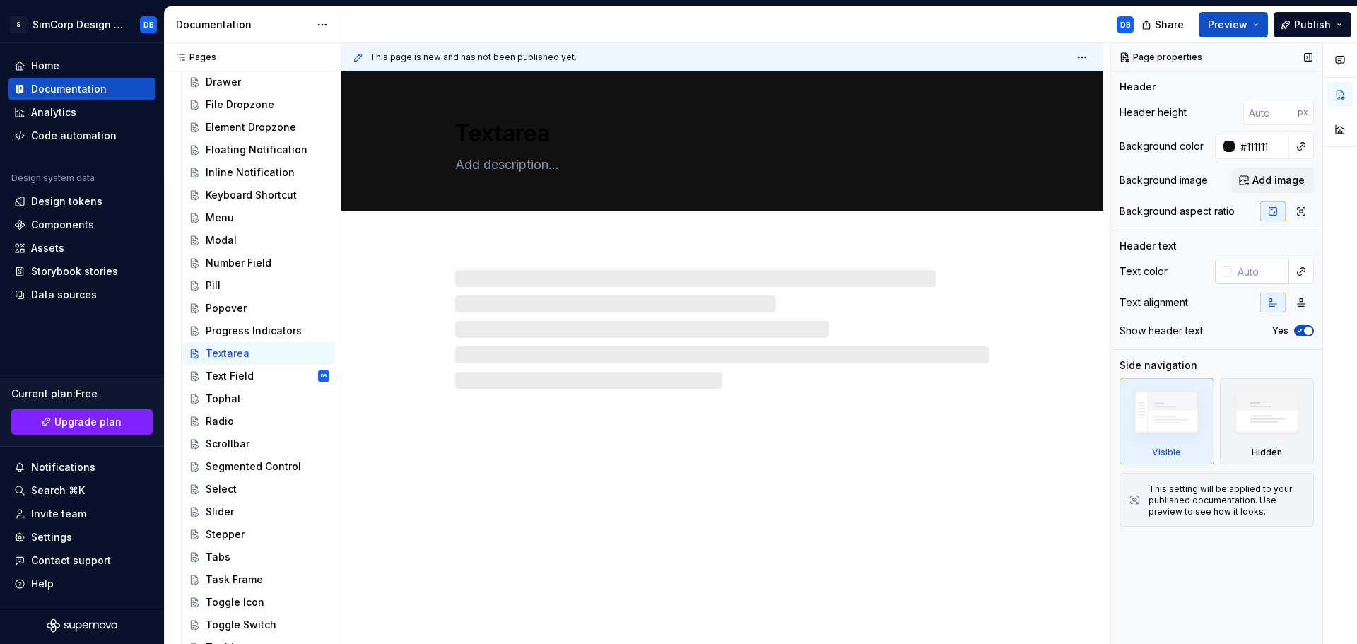
click at [1257, 280] on input "text" at bounding box center [1260, 271] width 57 height 25
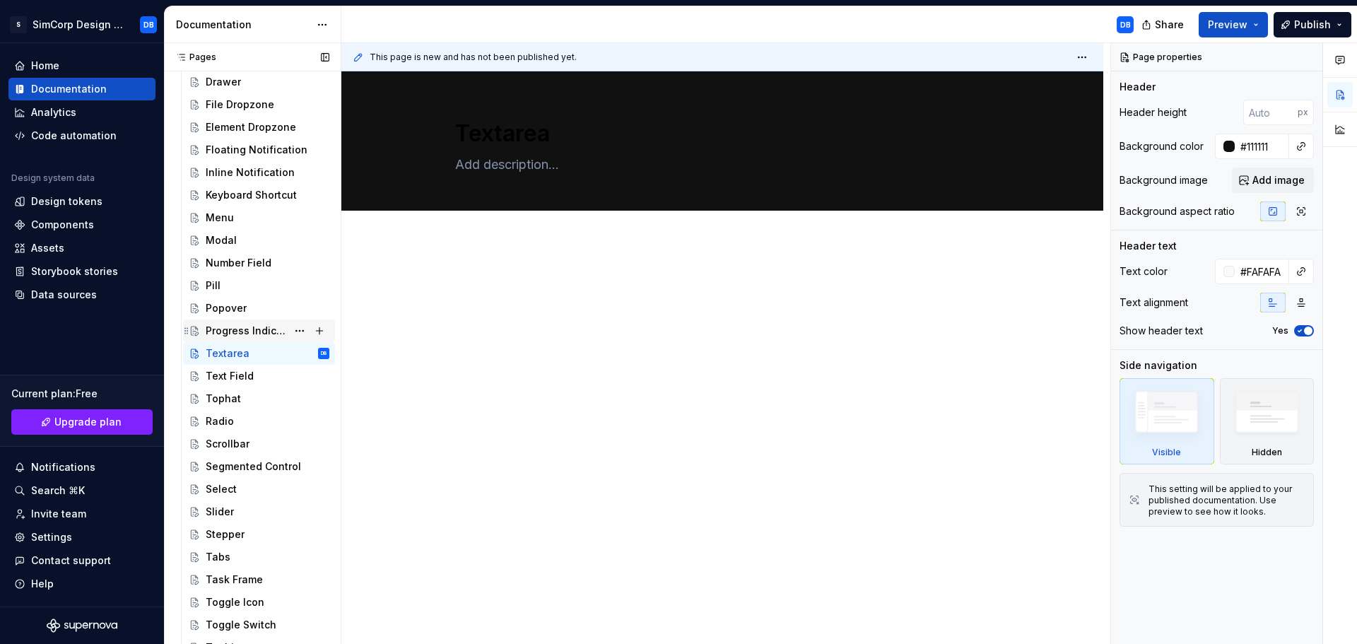
click at [239, 329] on div "Progress Indicators" at bounding box center [246, 331] width 81 height 14
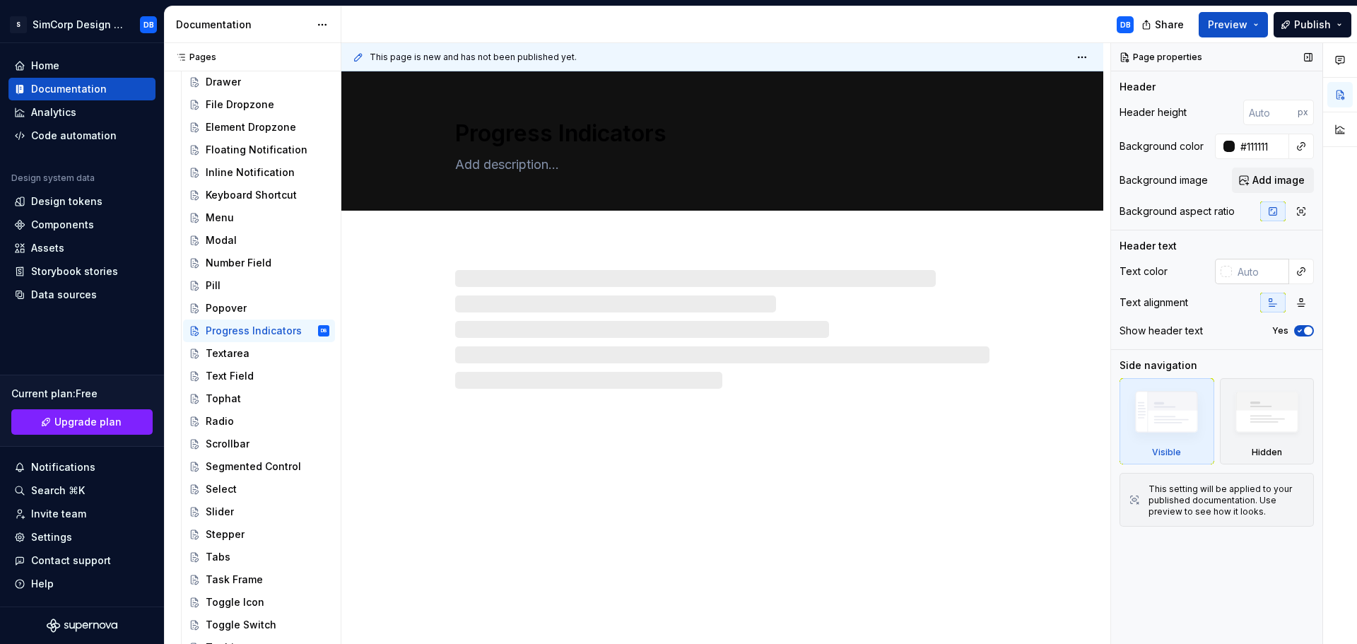
click at [1254, 275] on input "text" at bounding box center [1260, 271] width 57 height 25
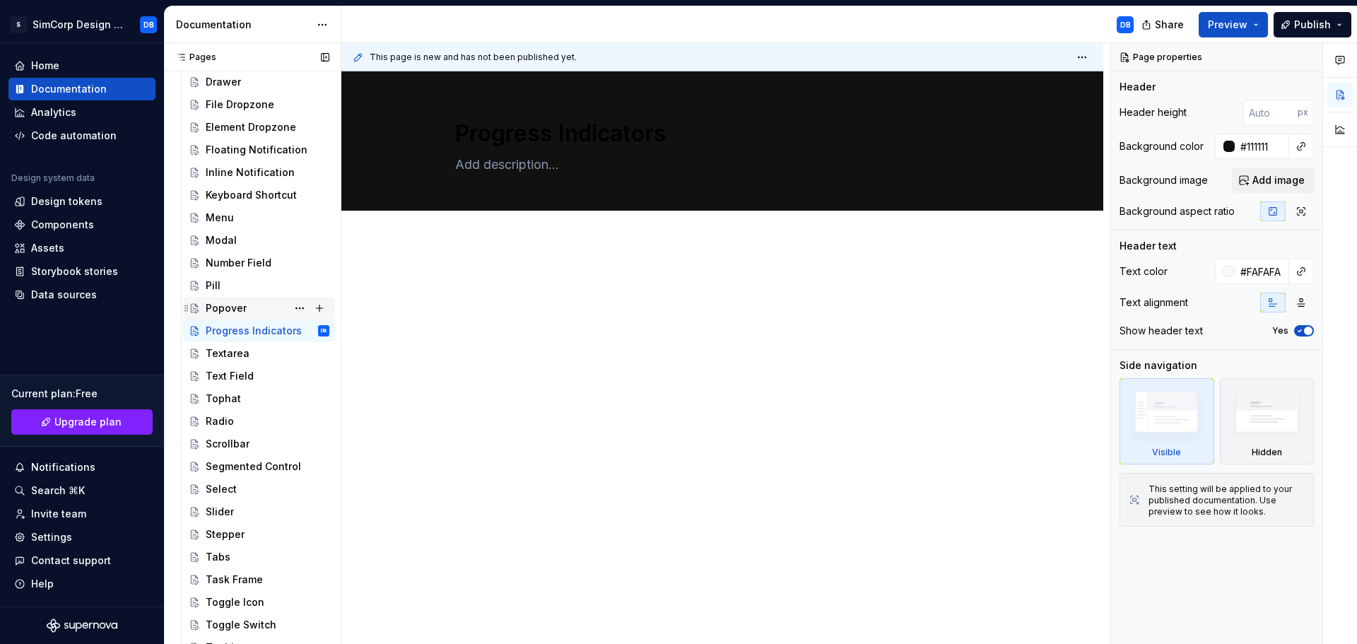
click at [226, 308] on div "Popover" at bounding box center [226, 308] width 41 height 14
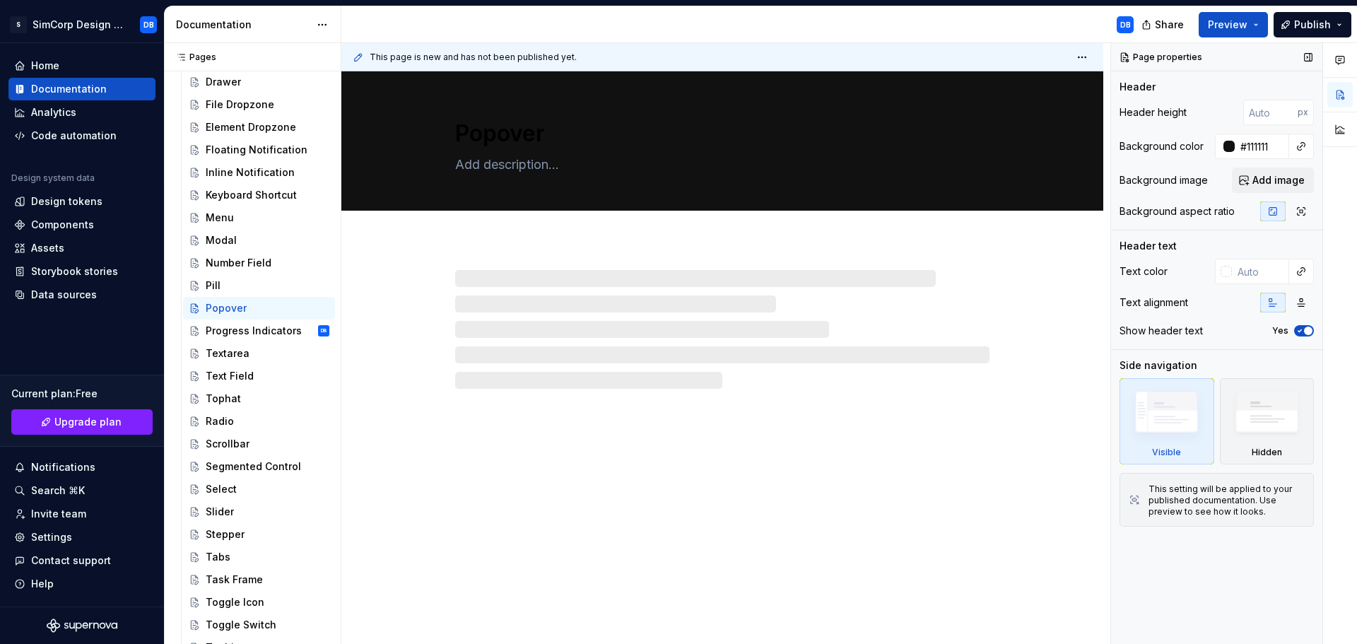
drag, startPoint x: 1253, startPoint y: 274, endPoint x: 1190, endPoint y: 269, distance: 63.1
click at [1252, 274] on input "text" at bounding box center [1260, 271] width 57 height 25
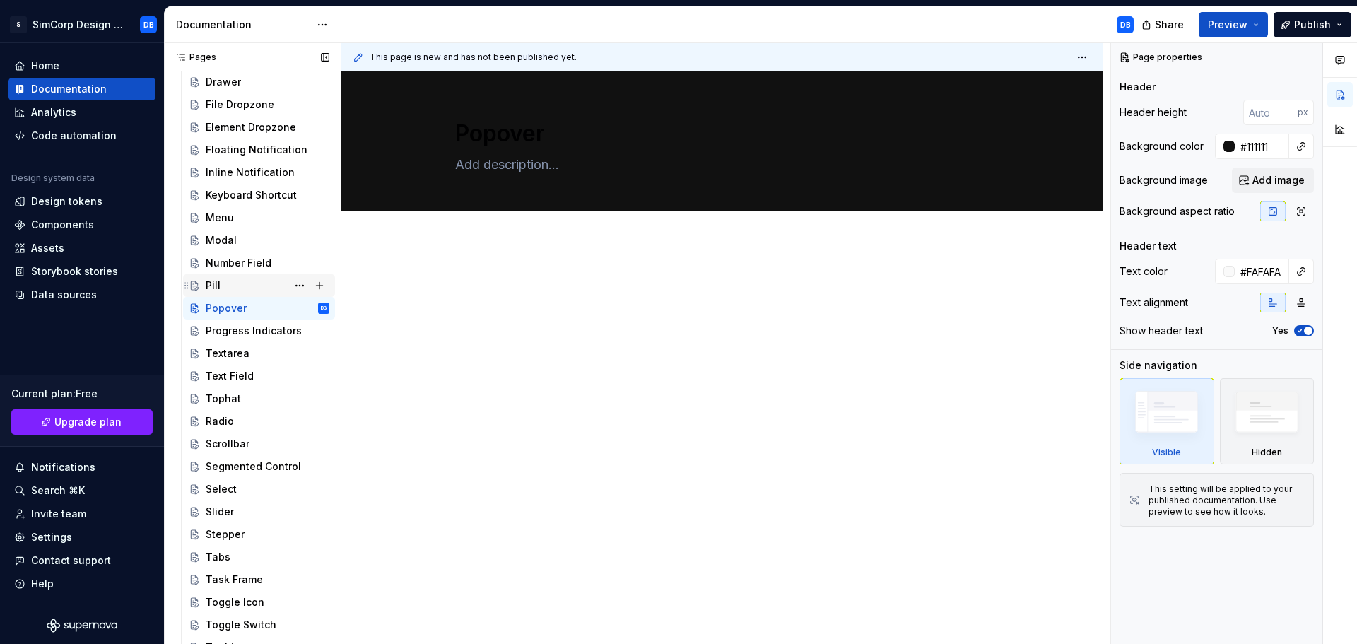
click at [210, 290] on div "Pill" at bounding box center [213, 285] width 15 height 14
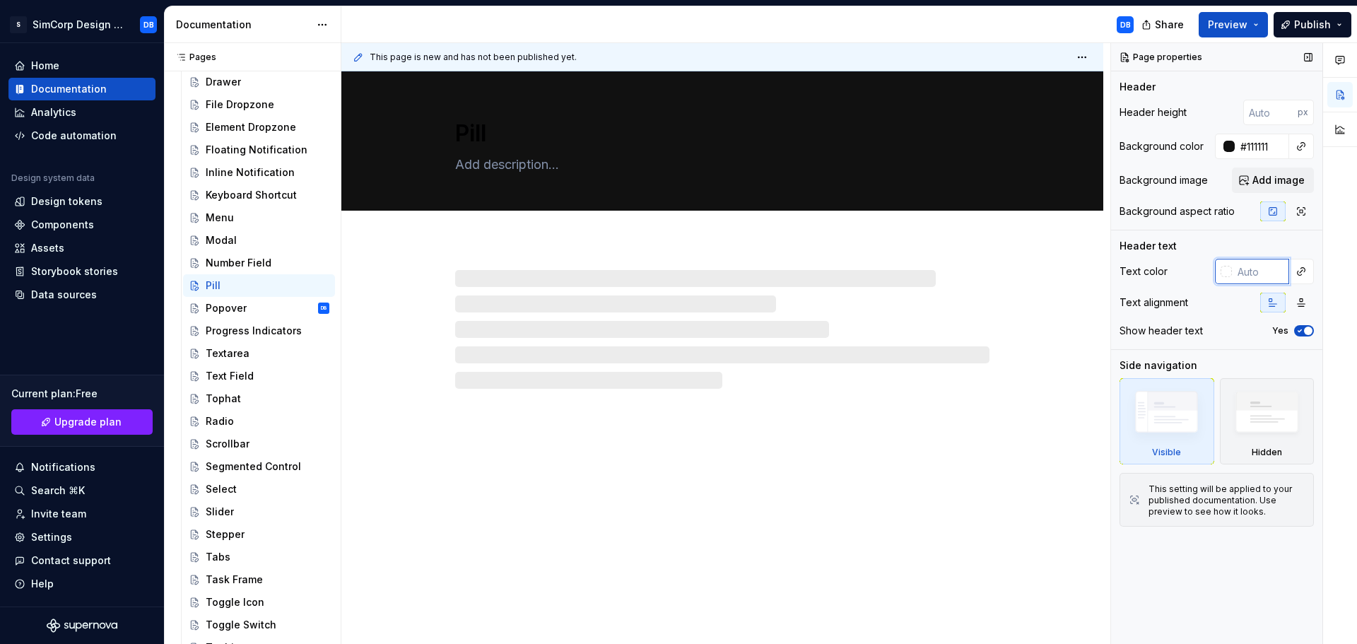
drag, startPoint x: 1274, startPoint y: 274, endPoint x: 1231, endPoint y: 268, distance: 43.6
click at [1272, 274] on input "text" at bounding box center [1260, 271] width 57 height 25
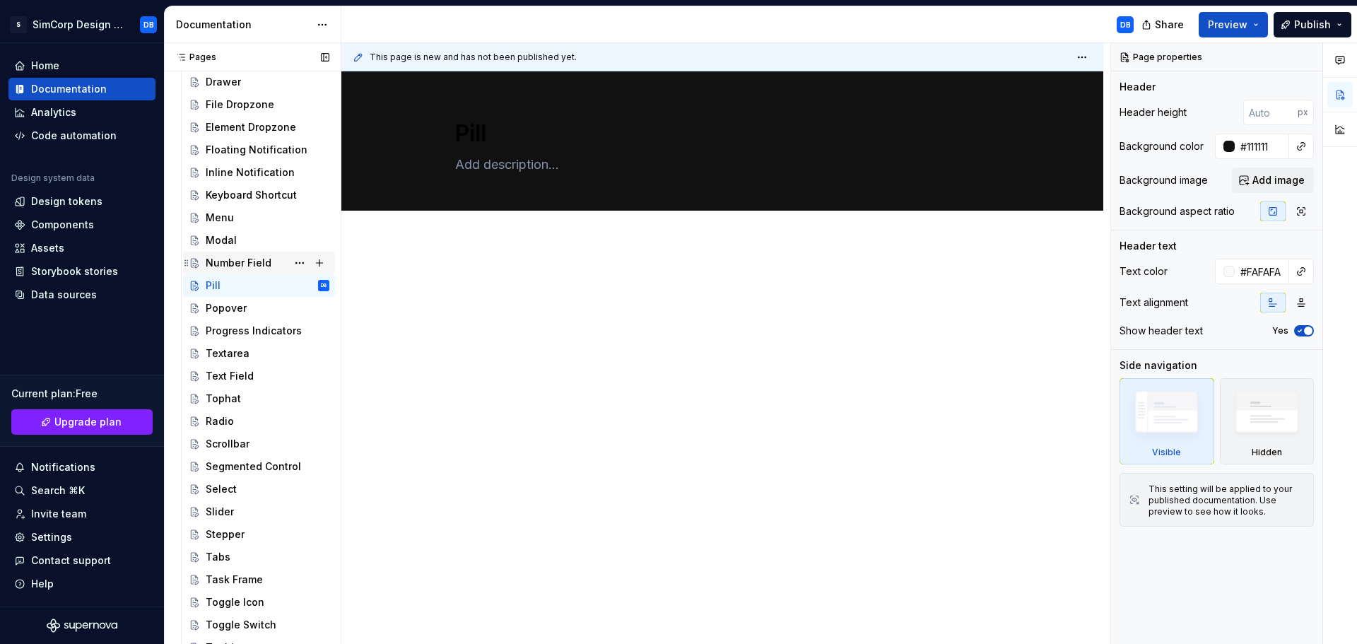
click at [238, 257] on div "Number Field" at bounding box center [239, 263] width 66 height 14
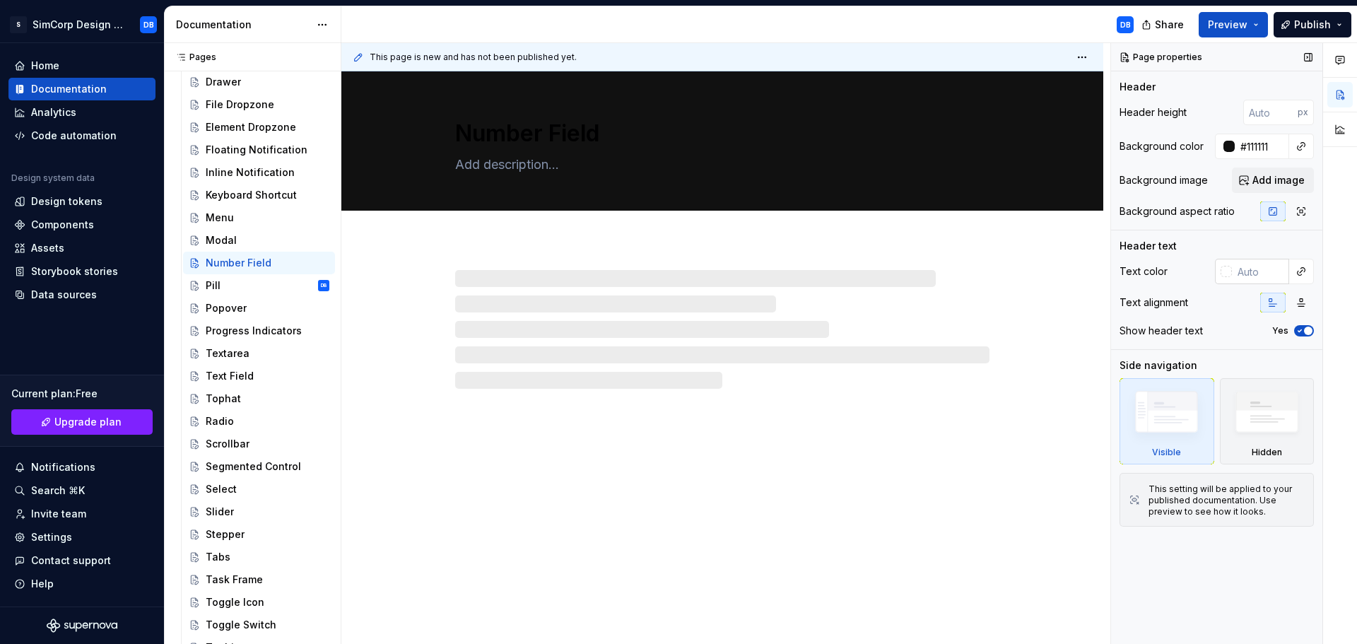
click at [1247, 270] on input "text" at bounding box center [1260, 271] width 57 height 25
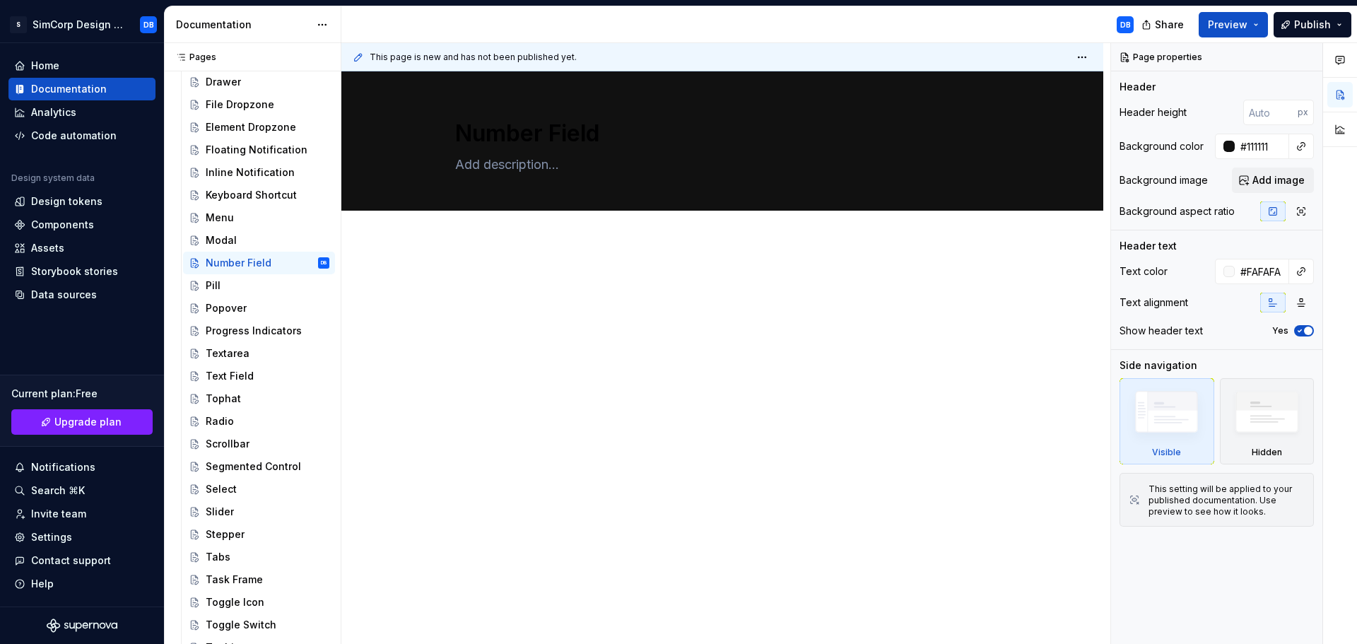
click at [233, 235] on div "Modal" at bounding box center [221, 240] width 31 height 14
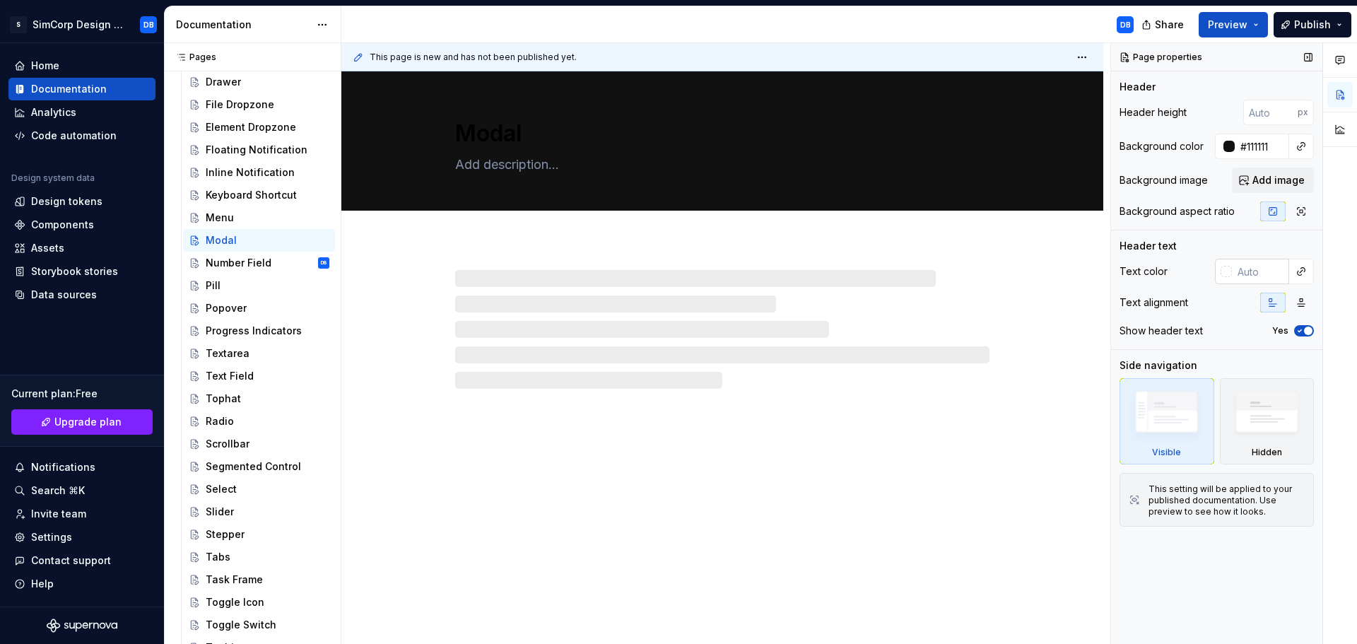
drag, startPoint x: 1248, startPoint y: 270, endPoint x: 1127, endPoint y: 282, distance: 122.2
click at [1248, 270] on input "text" at bounding box center [1260, 271] width 57 height 25
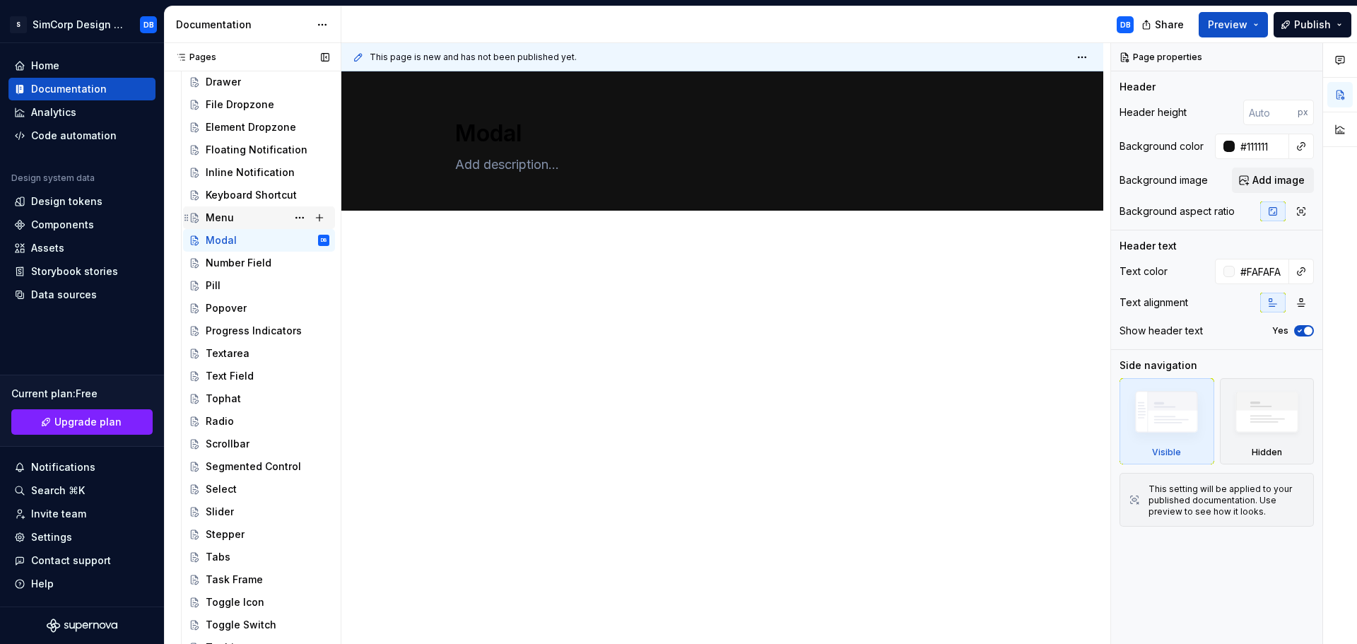
click at [247, 228] on div "Menu" at bounding box center [259, 217] width 152 height 23
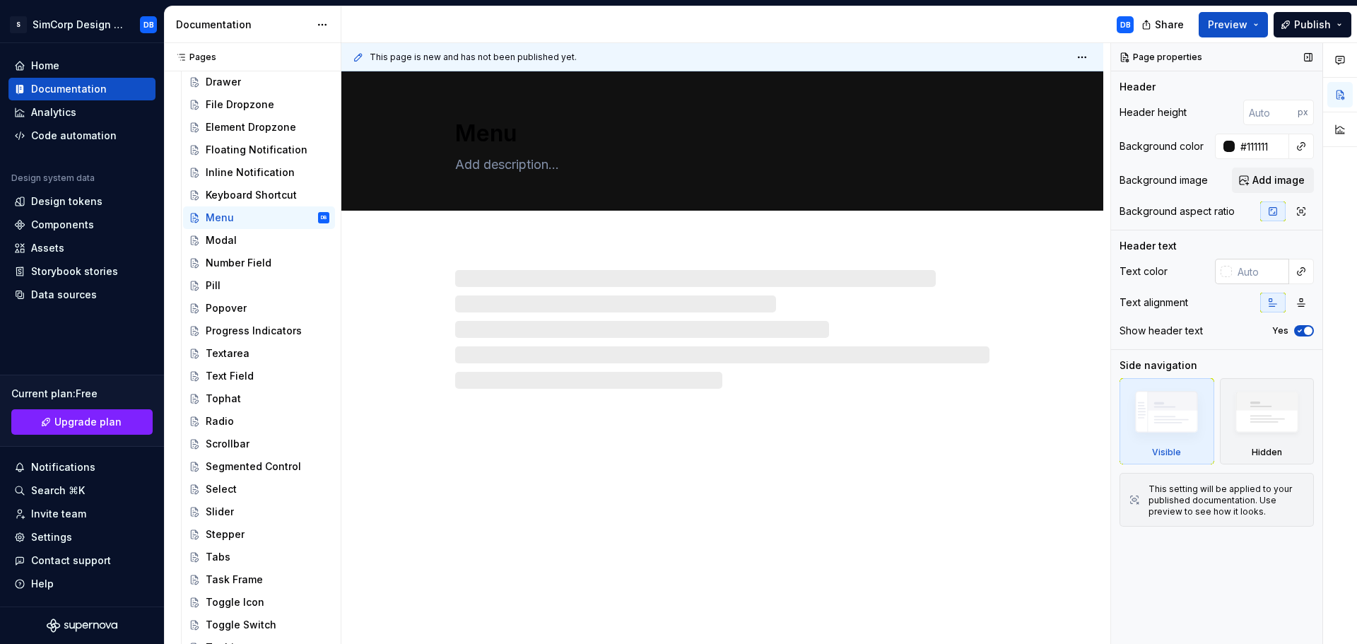
click at [1269, 271] on input "text" at bounding box center [1260, 271] width 57 height 25
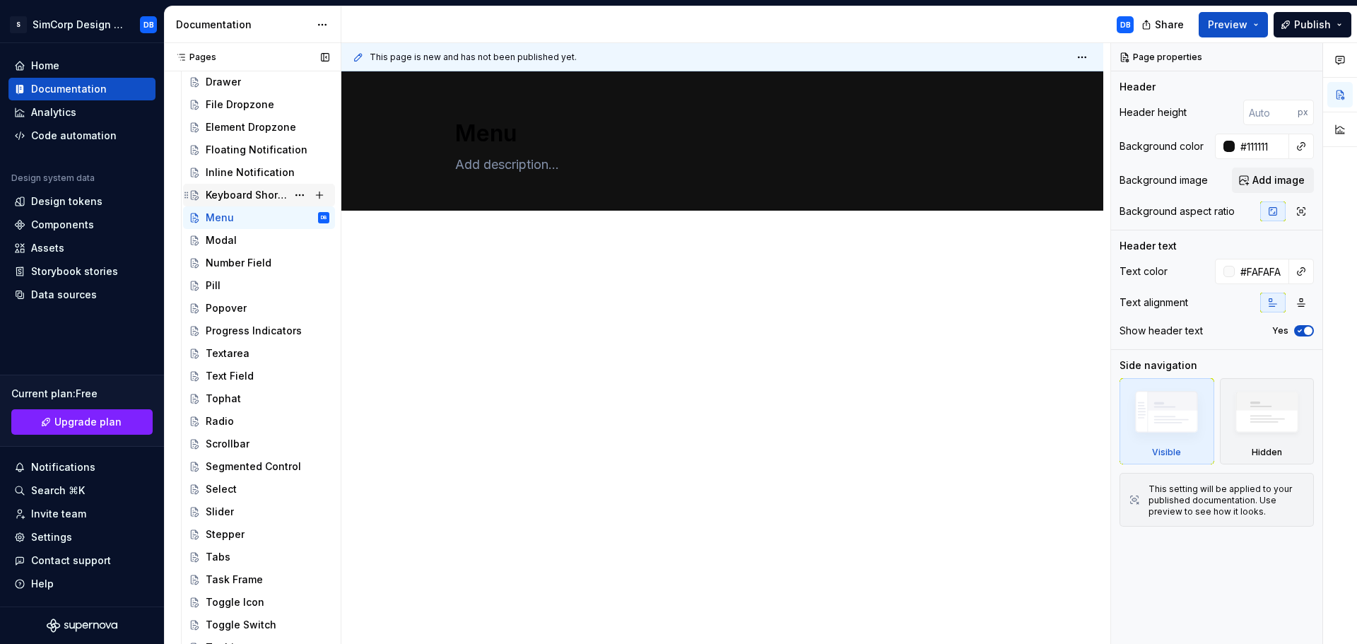
click at [236, 187] on div "Keyboard Shortcut" at bounding box center [268, 195] width 124 height 20
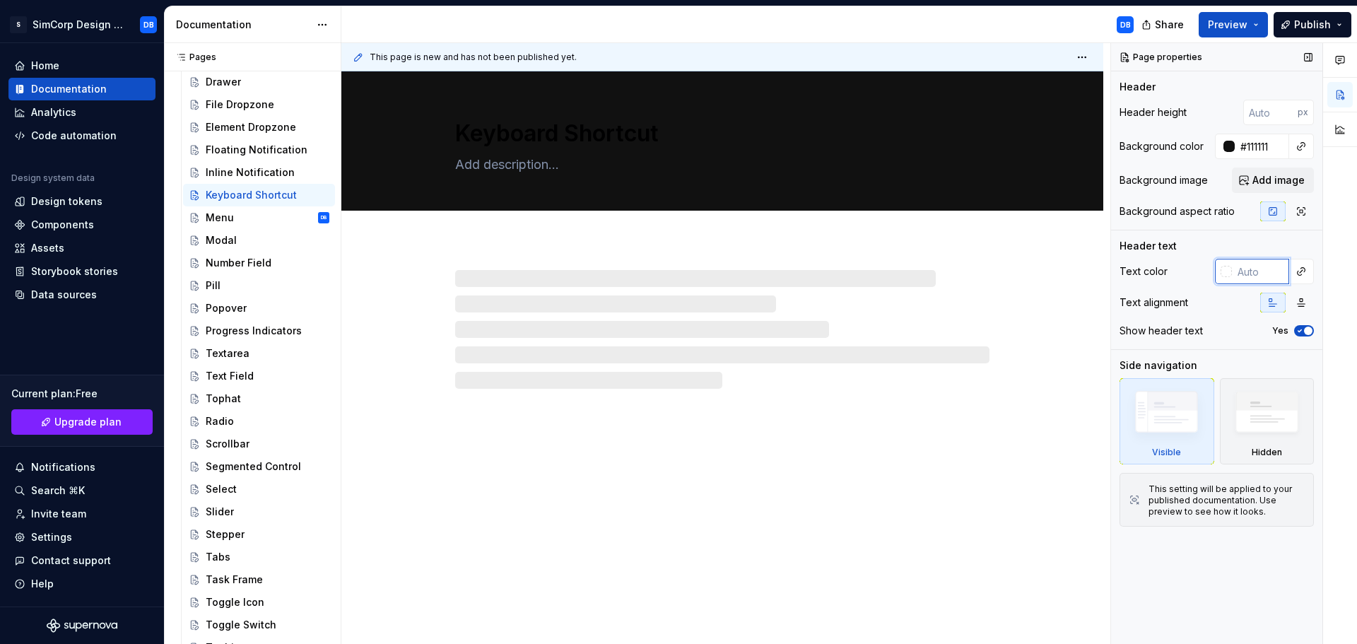
click at [1271, 269] on input "text" at bounding box center [1260, 271] width 57 height 25
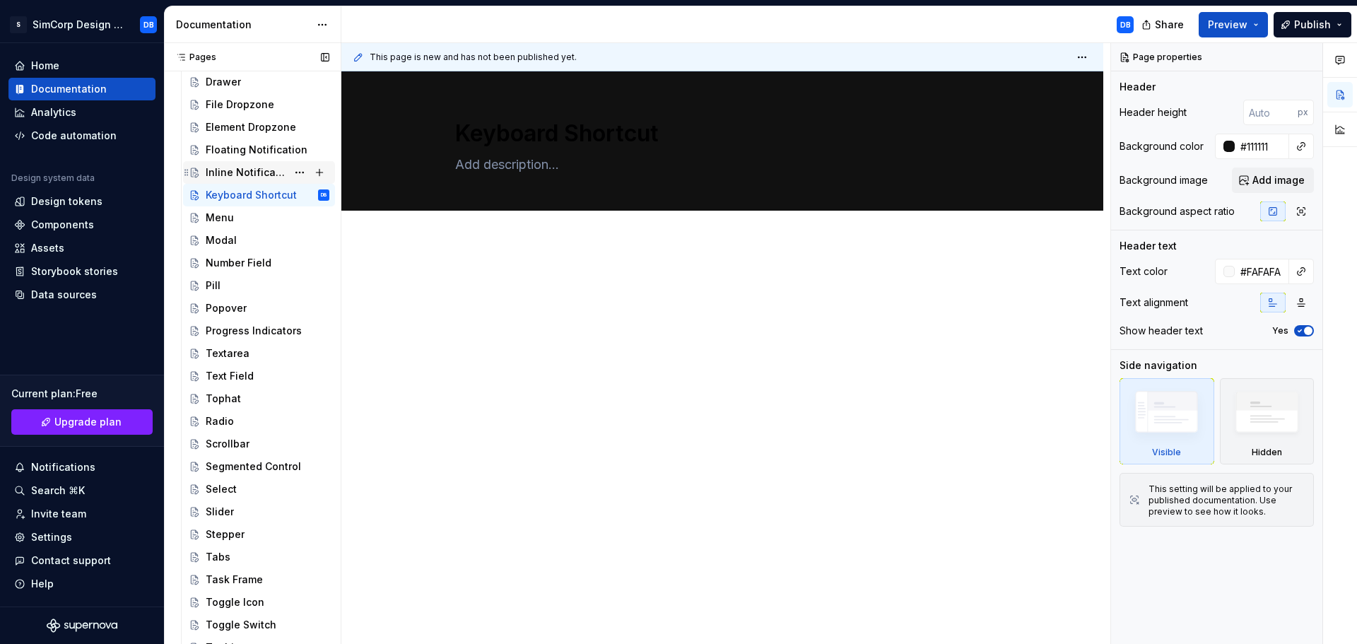
click at [265, 172] on div "Inline Notification" at bounding box center [246, 172] width 81 height 14
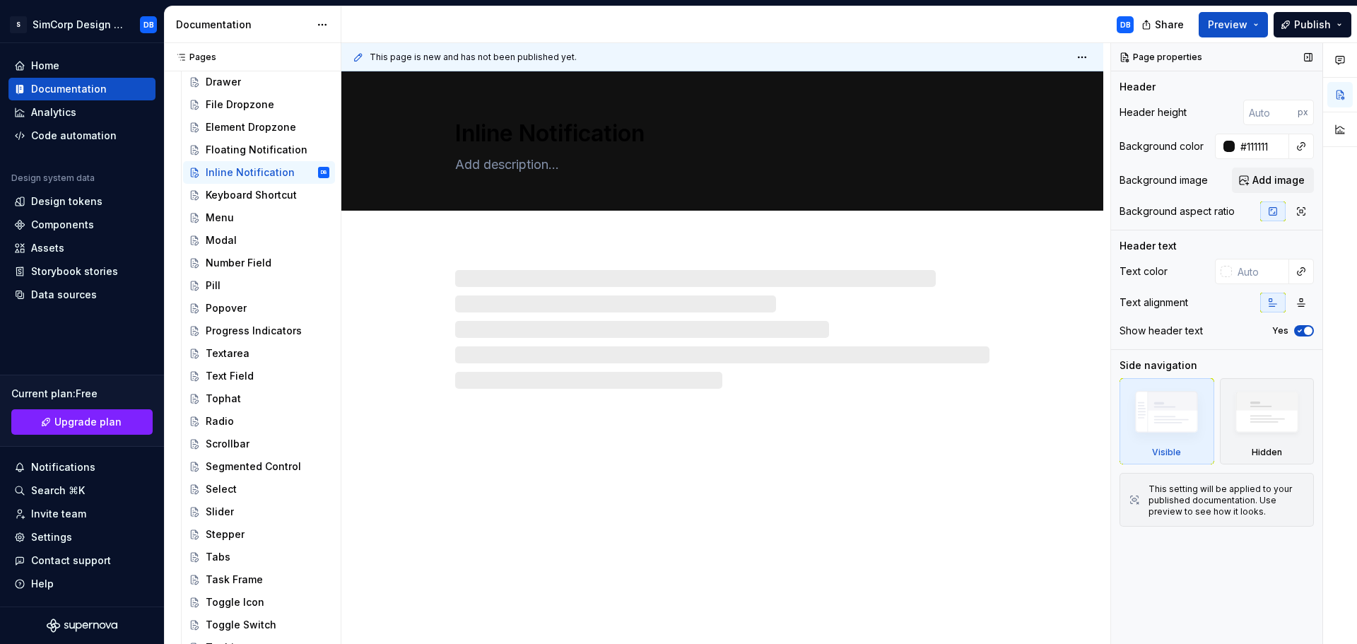
drag, startPoint x: 1246, startPoint y: 267, endPoint x: 1137, endPoint y: 269, distance: 109.6
click at [1241, 267] on input "text" at bounding box center [1260, 271] width 57 height 25
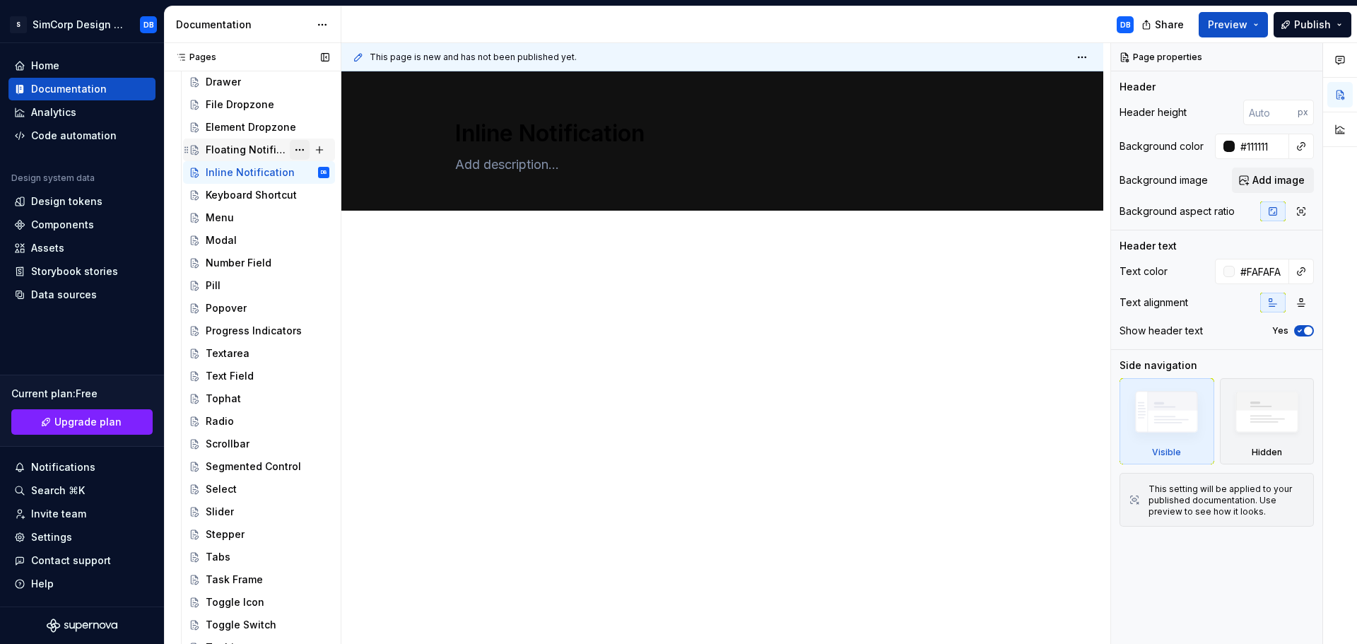
click at [262, 148] on div "Floating Notification" at bounding box center [246, 150] width 81 height 14
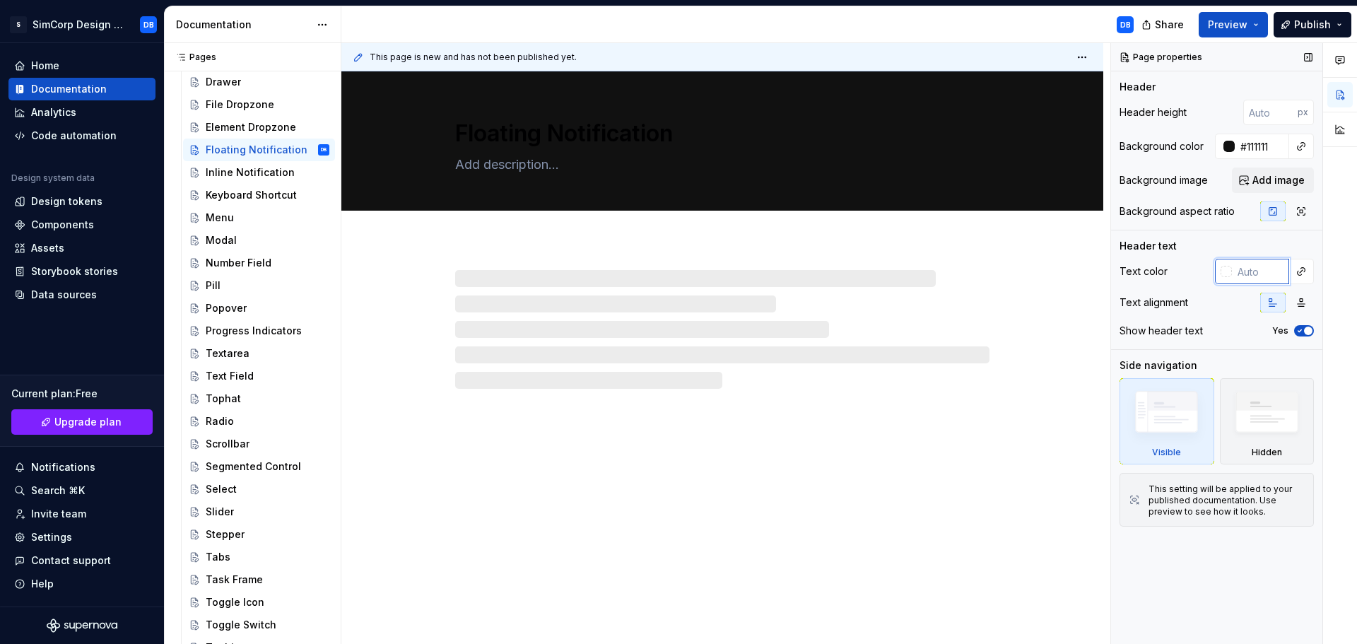
click at [1260, 267] on input "text" at bounding box center [1260, 271] width 57 height 25
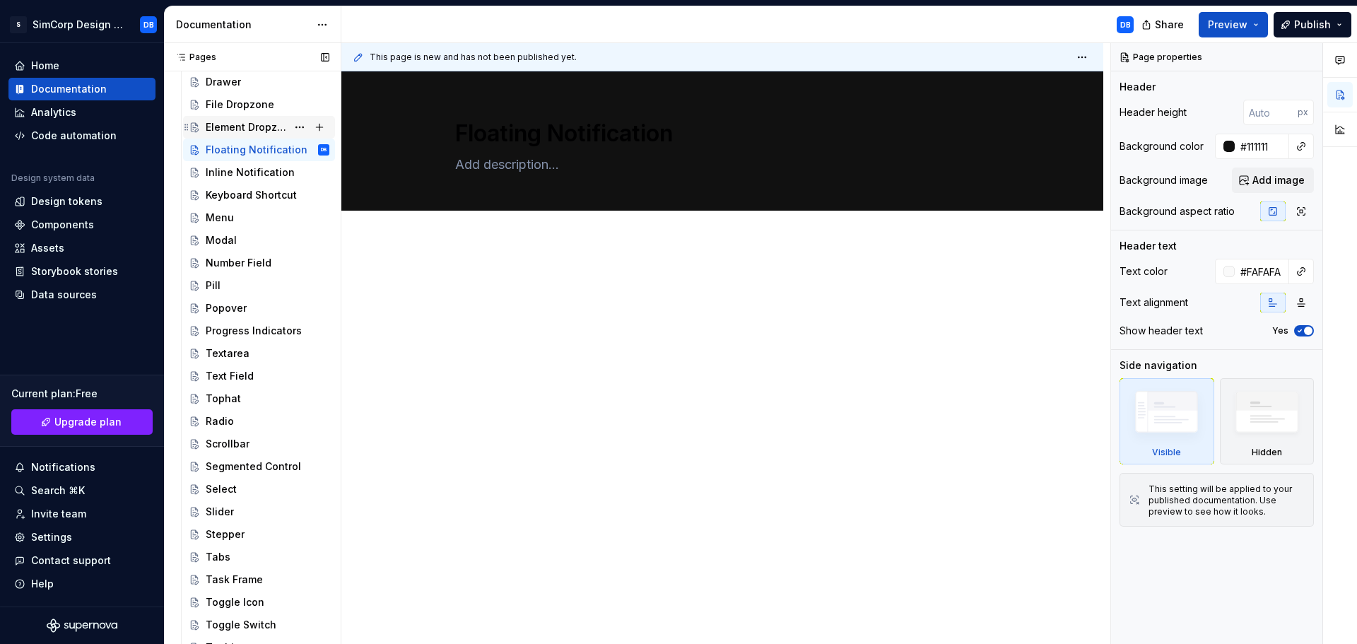
click at [252, 125] on div "Element Dropzone" at bounding box center [246, 127] width 81 height 14
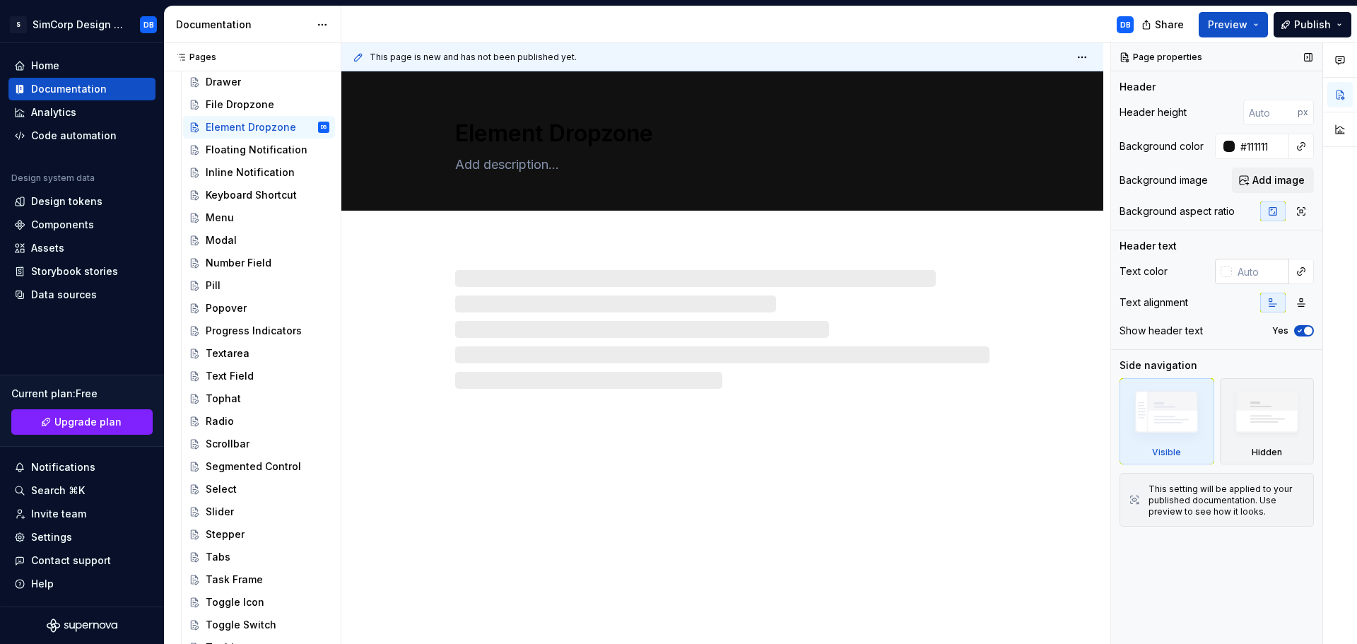
click at [1245, 270] on input "text" at bounding box center [1260, 271] width 57 height 25
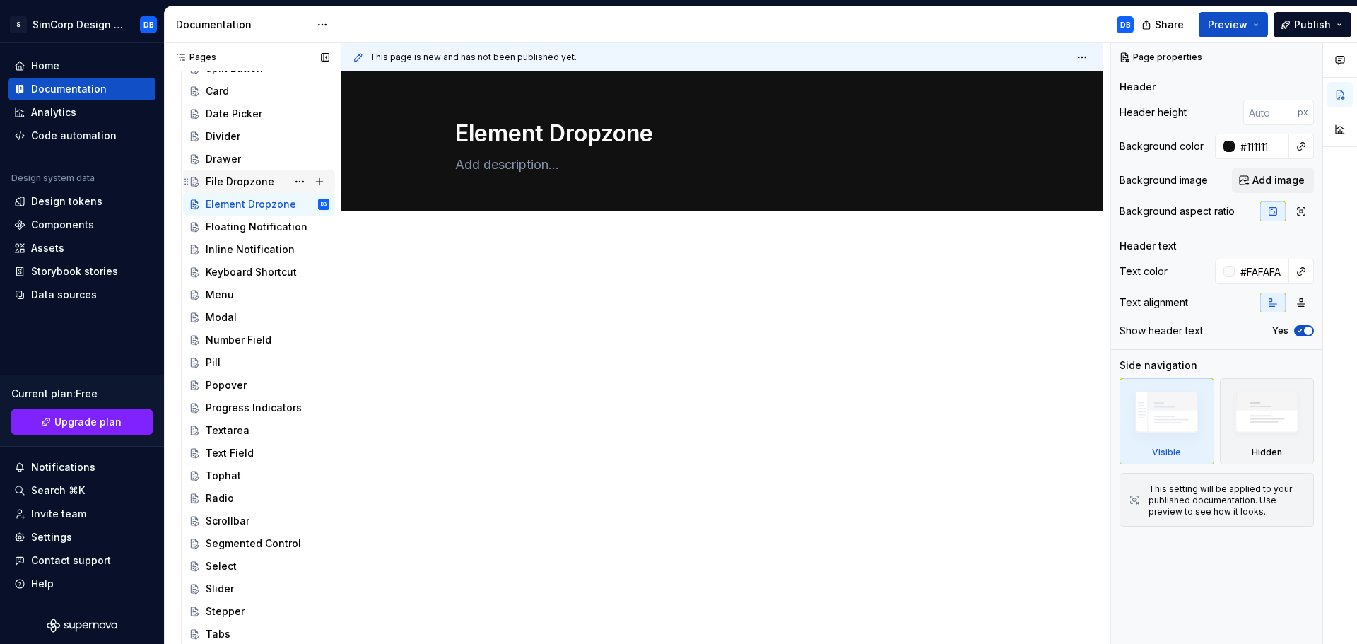
scroll to position [566, 0]
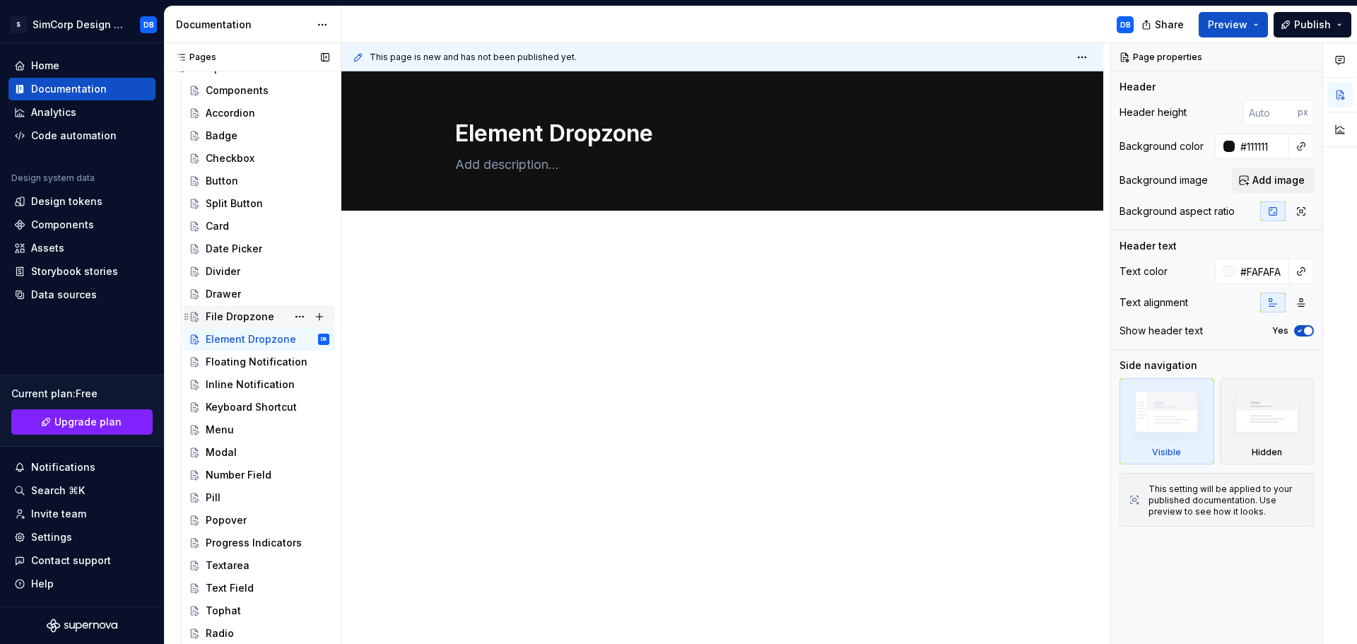
click at [241, 318] on div "File Dropzone" at bounding box center [240, 317] width 69 height 14
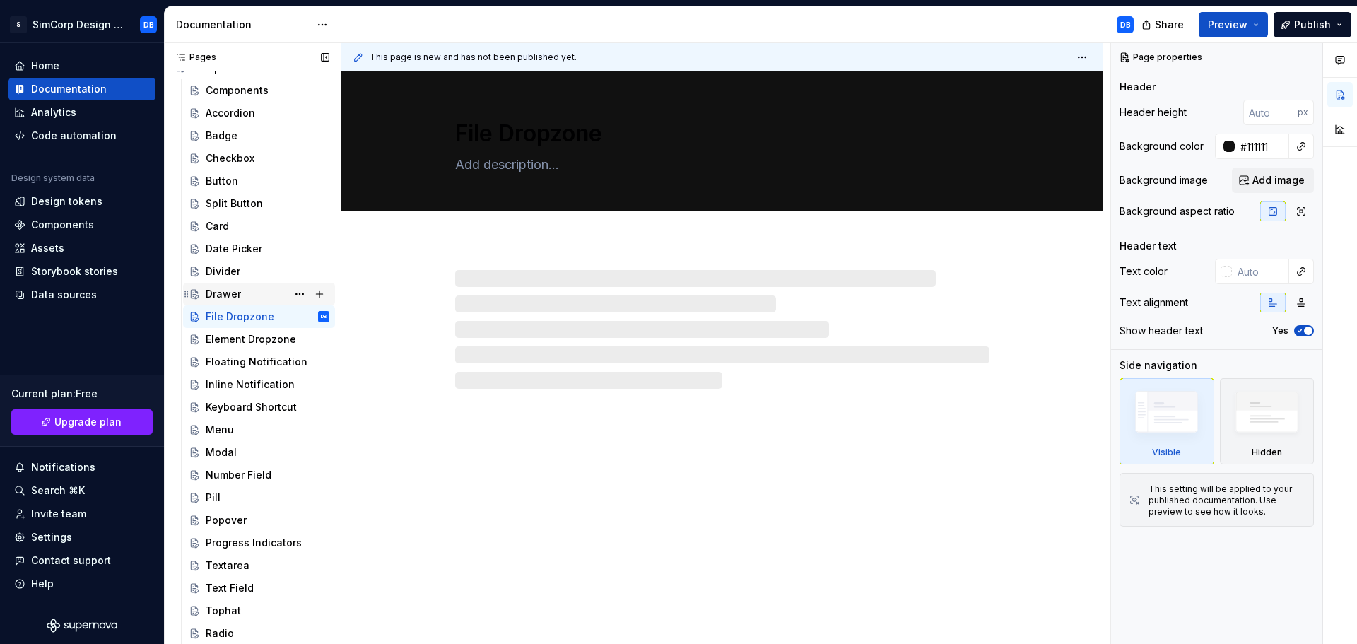
click at [231, 292] on div "Drawer" at bounding box center [223, 294] width 35 height 14
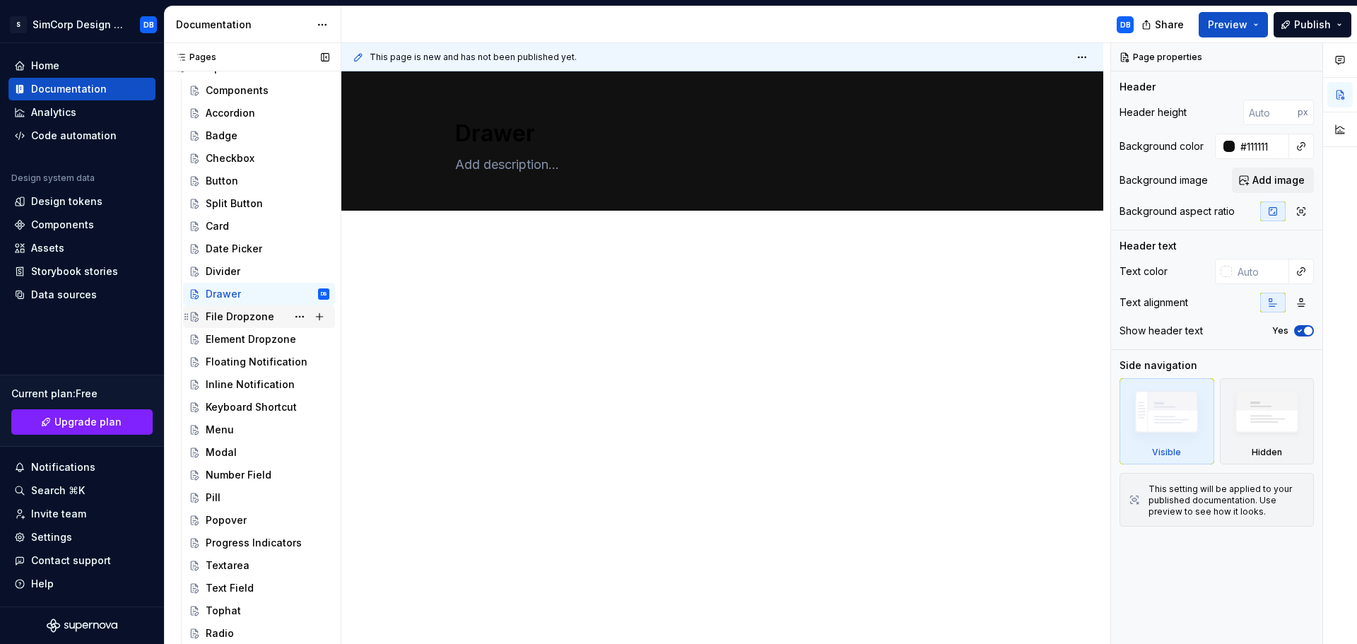
click at [233, 311] on div "File Dropzone" at bounding box center [240, 317] width 69 height 14
click at [242, 345] on div "Element Dropzone" at bounding box center [246, 339] width 81 height 14
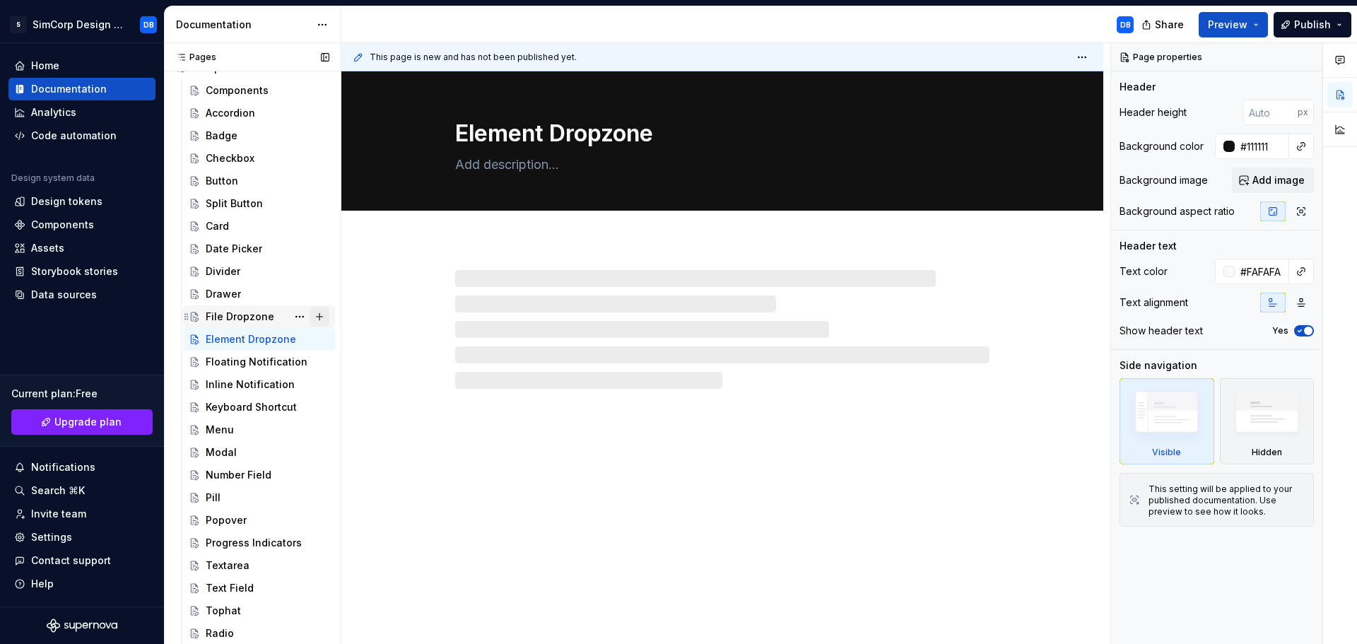
drag, startPoint x: 234, startPoint y: 315, endPoint x: 308, endPoint y: 321, distance: 74.4
click at [234, 315] on div "File Dropzone" at bounding box center [240, 317] width 69 height 14
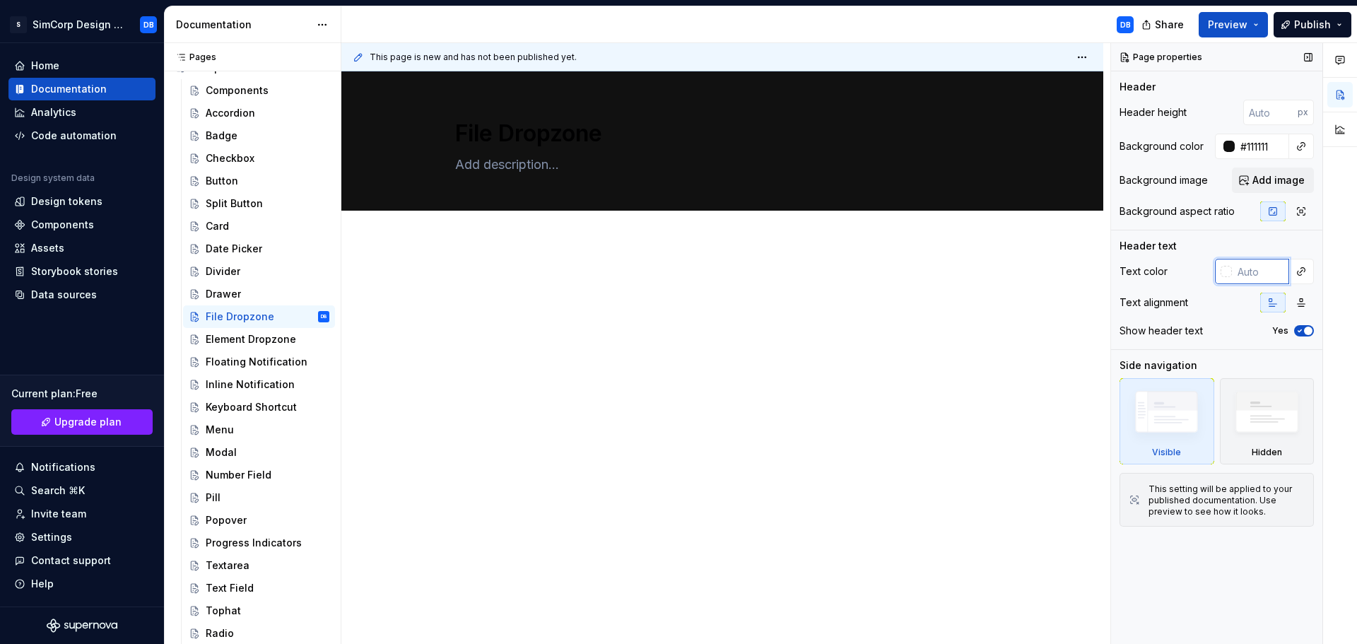
click at [1256, 276] on input "text" at bounding box center [1260, 271] width 57 height 25
paste input "#FAFAFA"
click at [209, 297] on div "Drawer" at bounding box center [223, 294] width 35 height 14
drag, startPoint x: 1255, startPoint y: 265, endPoint x: 596, endPoint y: 265, distance: 659.5
click at [1255, 265] on input "text" at bounding box center [1260, 271] width 57 height 25
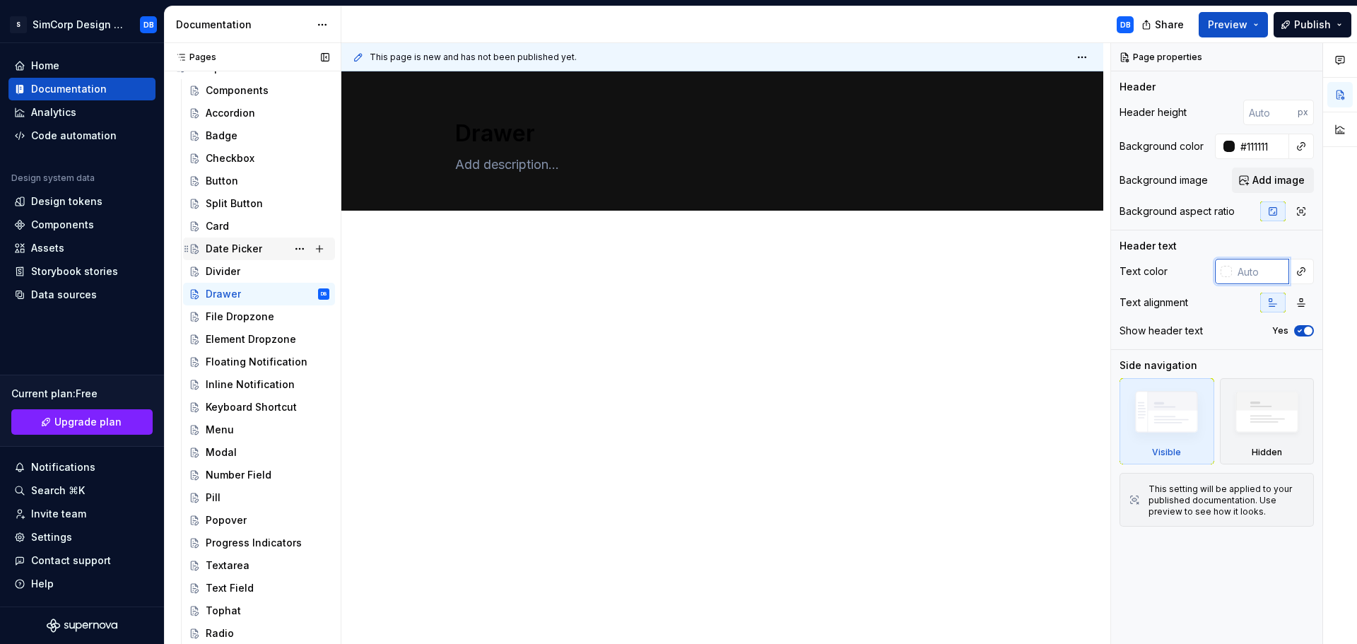
paste input "#FAFAFA"
click at [223, 264] on div "Divider" at bounding box center [223, 271] width 35 height 14
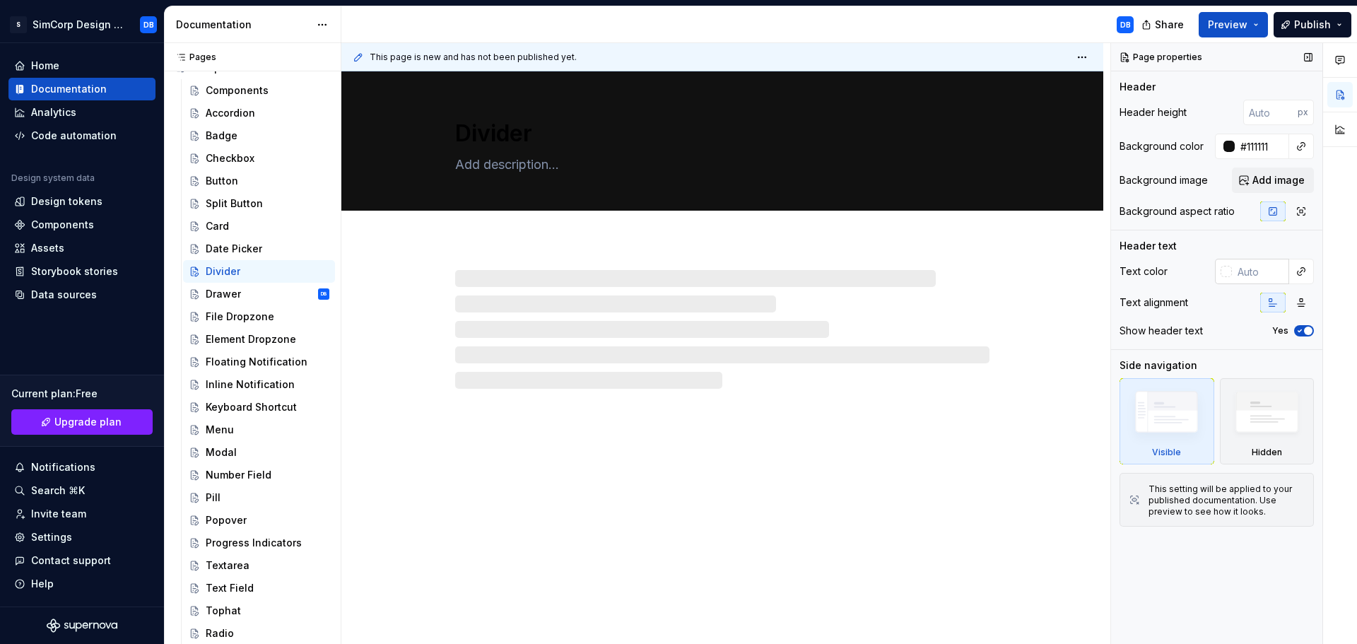
click at [1254, 271] on input "text" at bounding box center [1260, 271] width 57 height 25
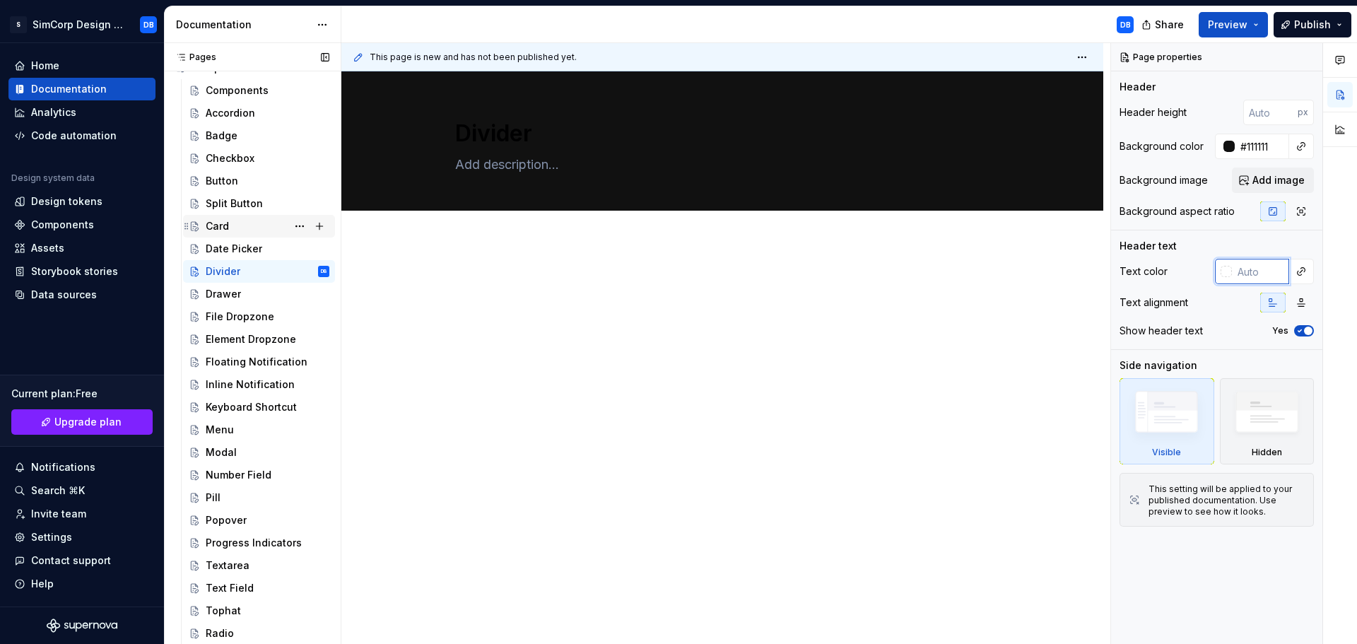
paste input "#FAFAFA"
click at [225, 245] on div "Date Picker" at bounding box center [234, 249] width 57 height 14
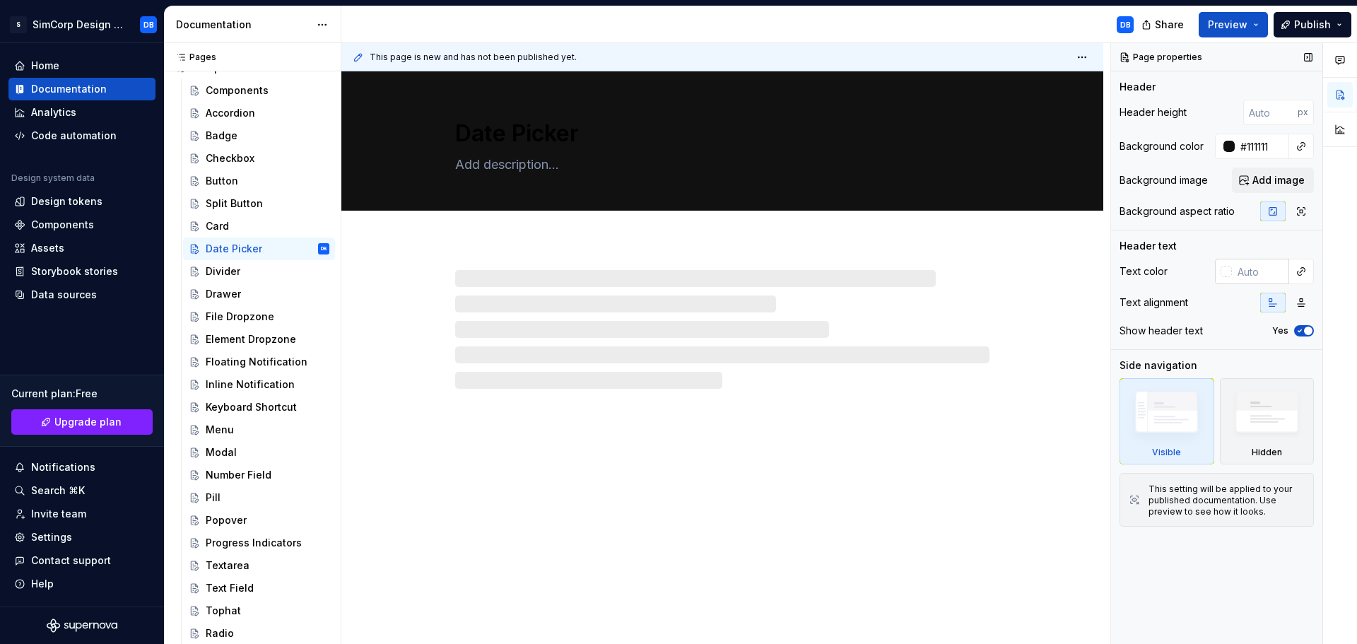
click at [1257, 275] on input "text" at bounding box center [1260, 271] width 57 height 25
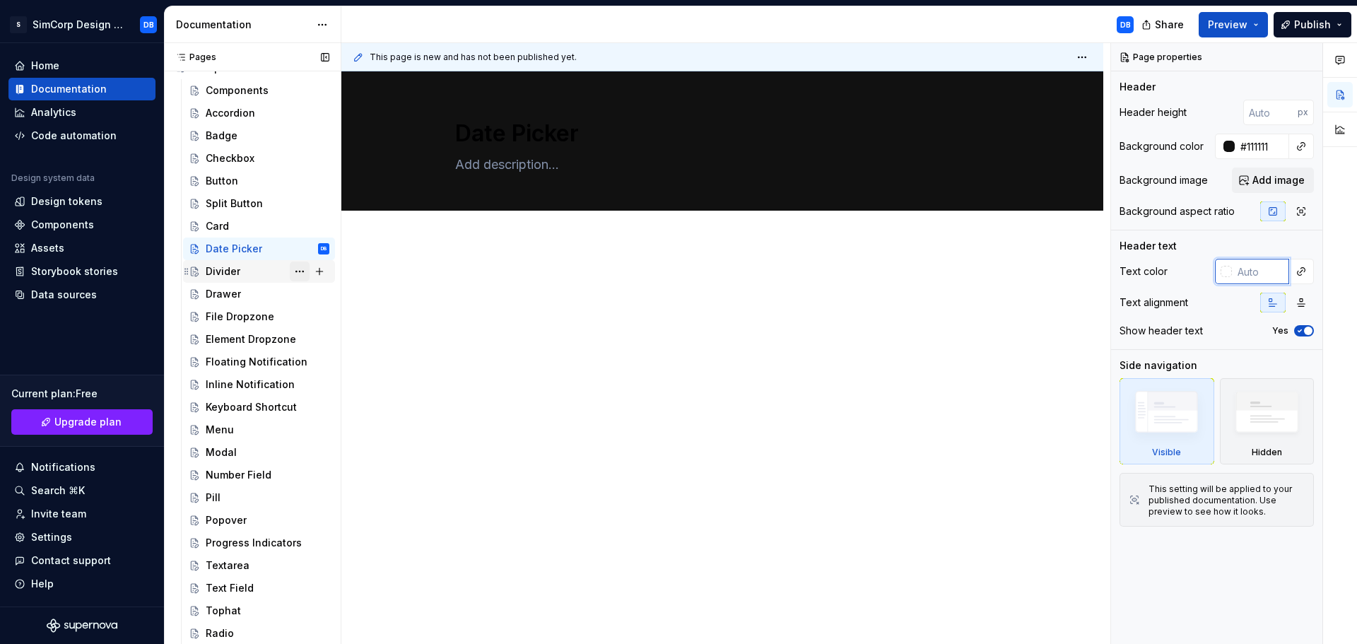
paste input "#FAFAFA"
click at [240, 223] on div "Card" at bounding box center [268, 226] width 124 height 20
click at [1242, 266] on input "text" at bounding box center [1260, 271] width 57 height 25
paste input "#FAFAFA"
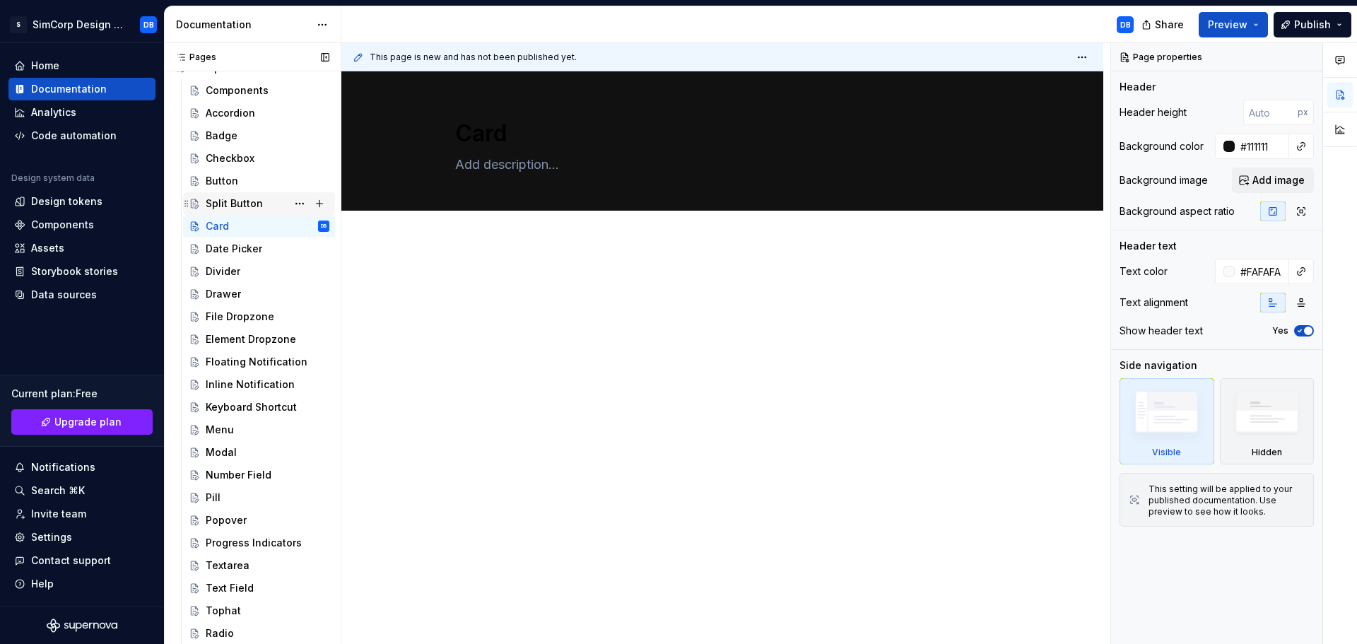
click at [227, 197] on div "Split Button" at bounding box center [234, 204] width 57 height 14
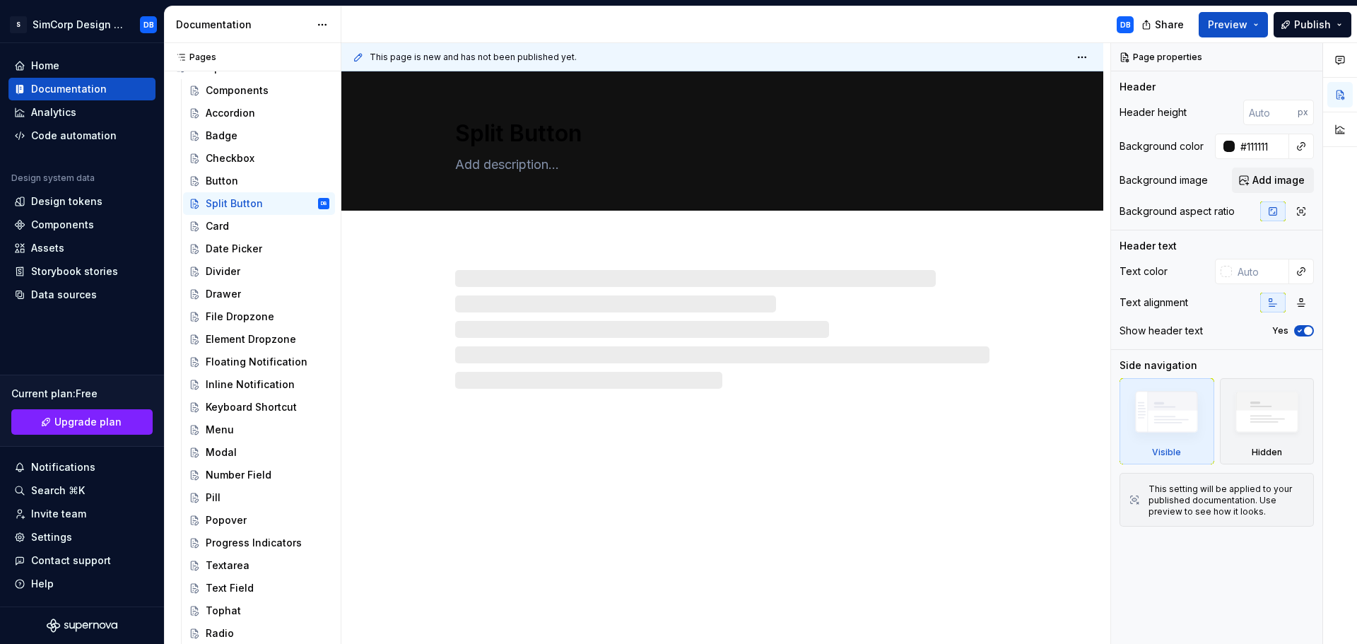
drag, startPoint x: 1255, startPoint y: 272, endPoint x: 1105, endPoint y: 269, distance: 149.9
click at [1255, 273] on input "text" at bounding box center [1260, 271] width 57 height 25
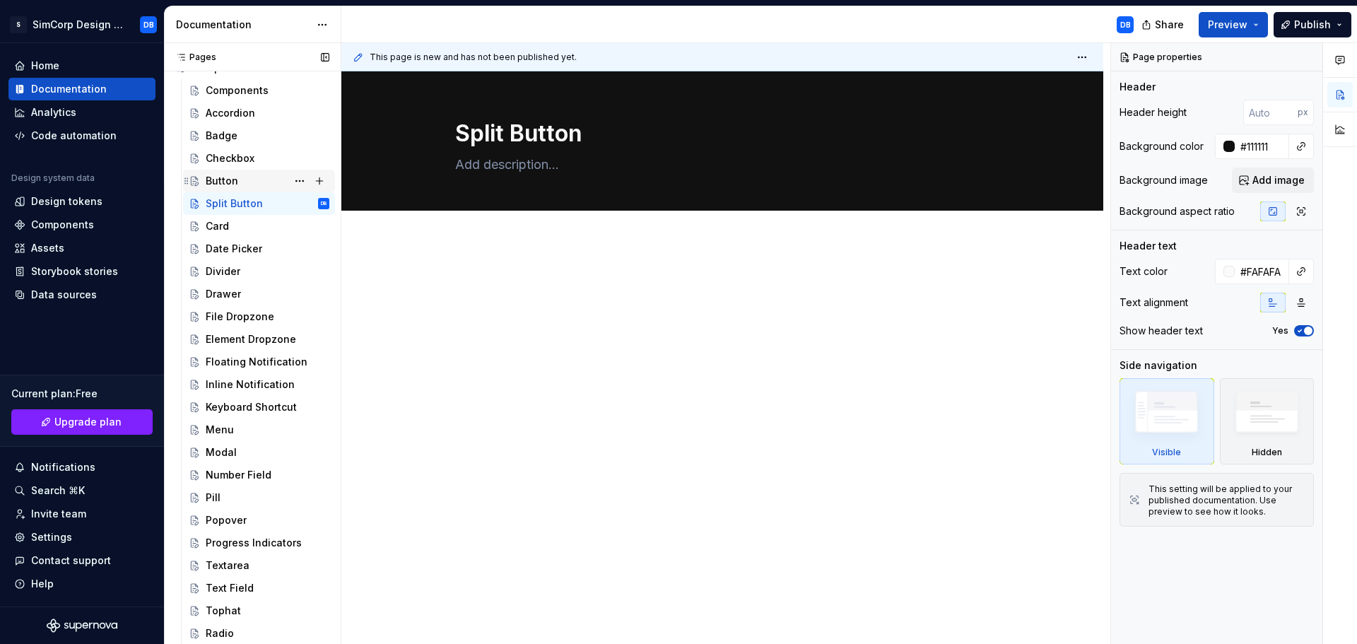
click at [230, 186] on div "Button" at bounding box center [222, 181] width 33 height 14
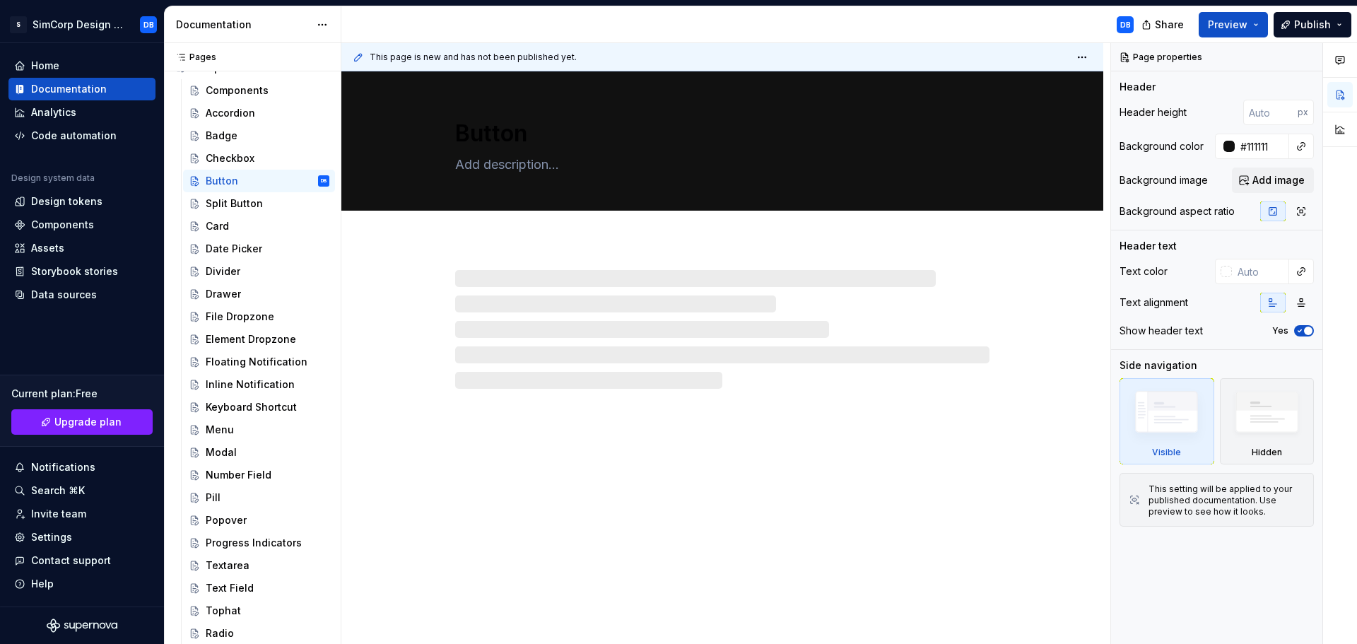
drag, startPoint x: 1260, startPoint y: 272, endPoint x: 1105, endPoint y: 259, distance: 155.4
click at [1257, 272] on input "text" at bounding box center [1260, 271] width 57 height 25
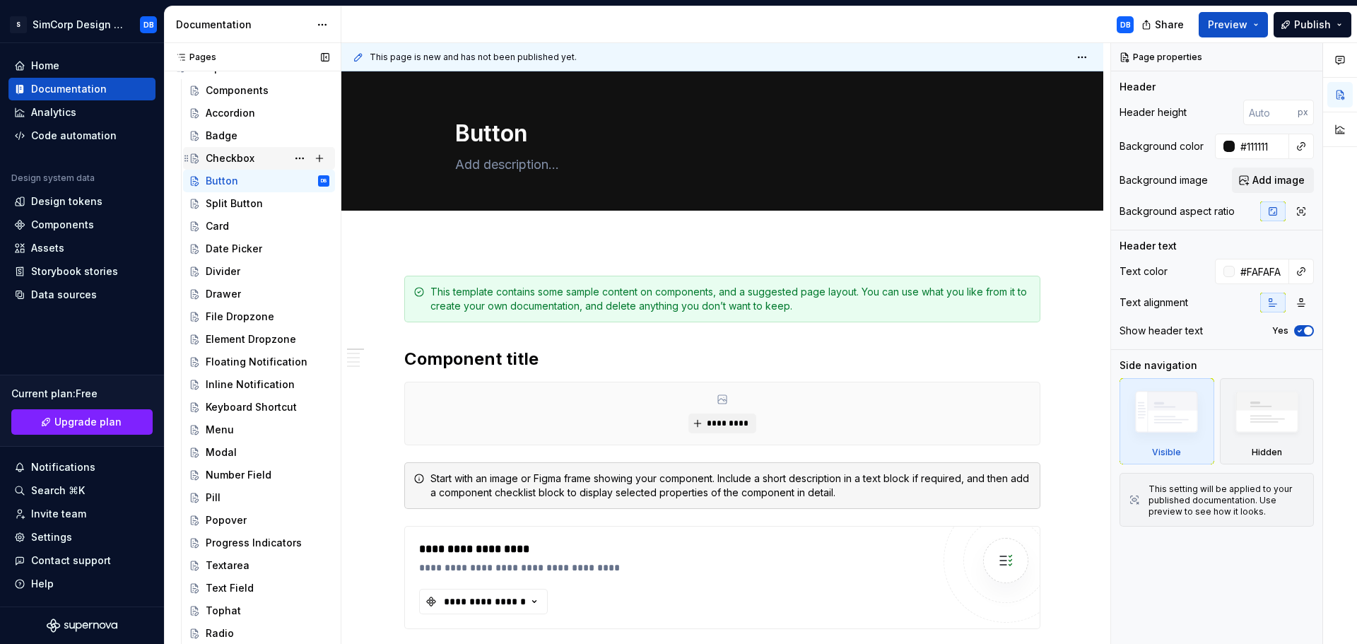
click at [248, 155] on div "Checkbox" at bounding box center [230, 158] width 49 height 14
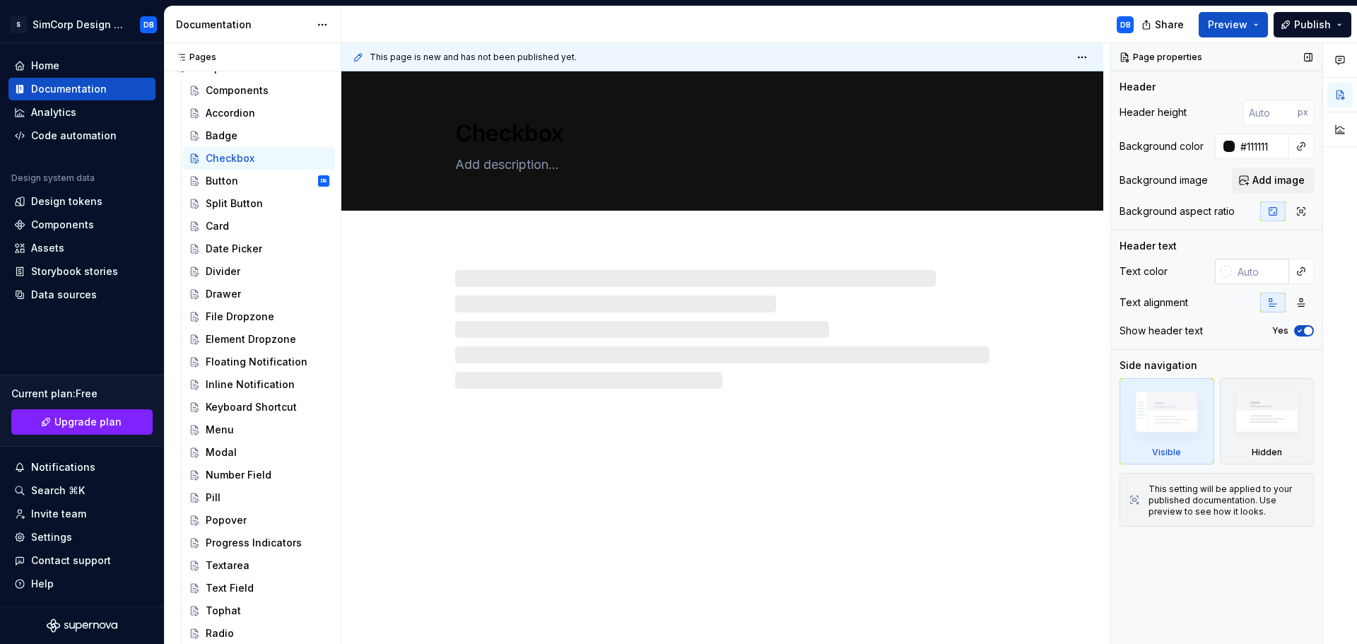
click at [1251, 275] on input "text" at bounding box center [1260, 271] width 57 height 25
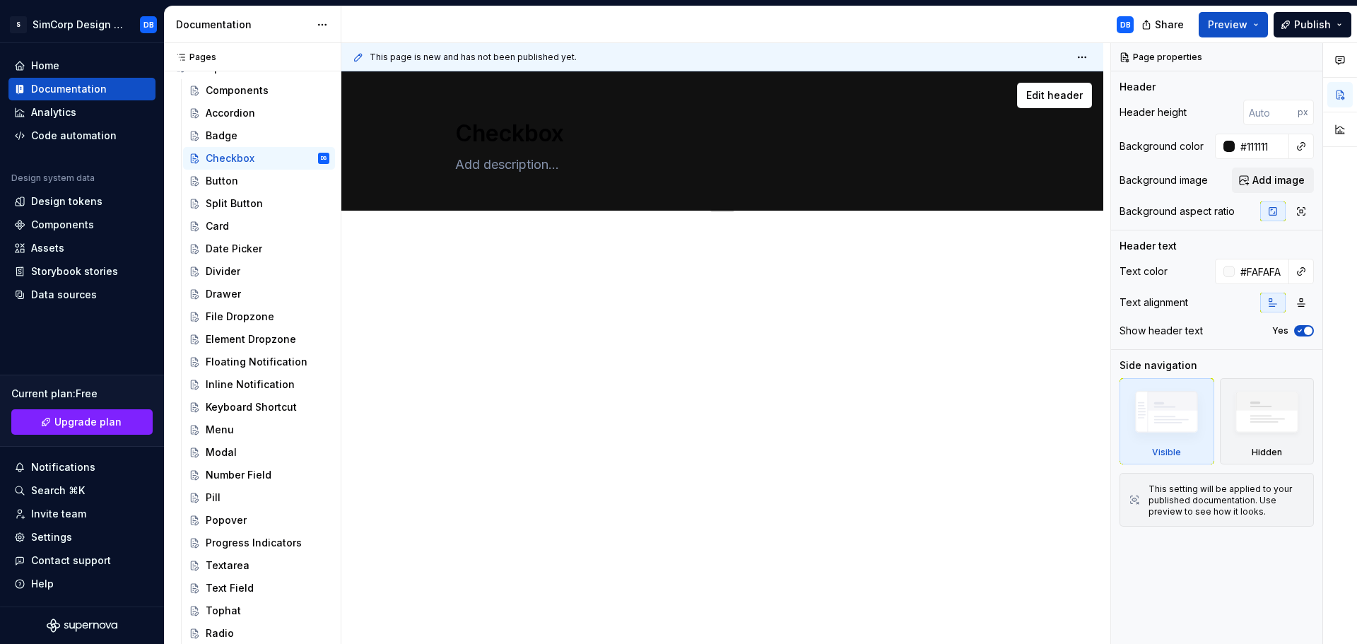
drag, startPoint x: 218, startPoint y: 141, endPoint x: 571, endPoint y: 191, distance: 357.0
click at [220, 141] on div "Badge" at bounding box center [222, 136] width 32 height 14
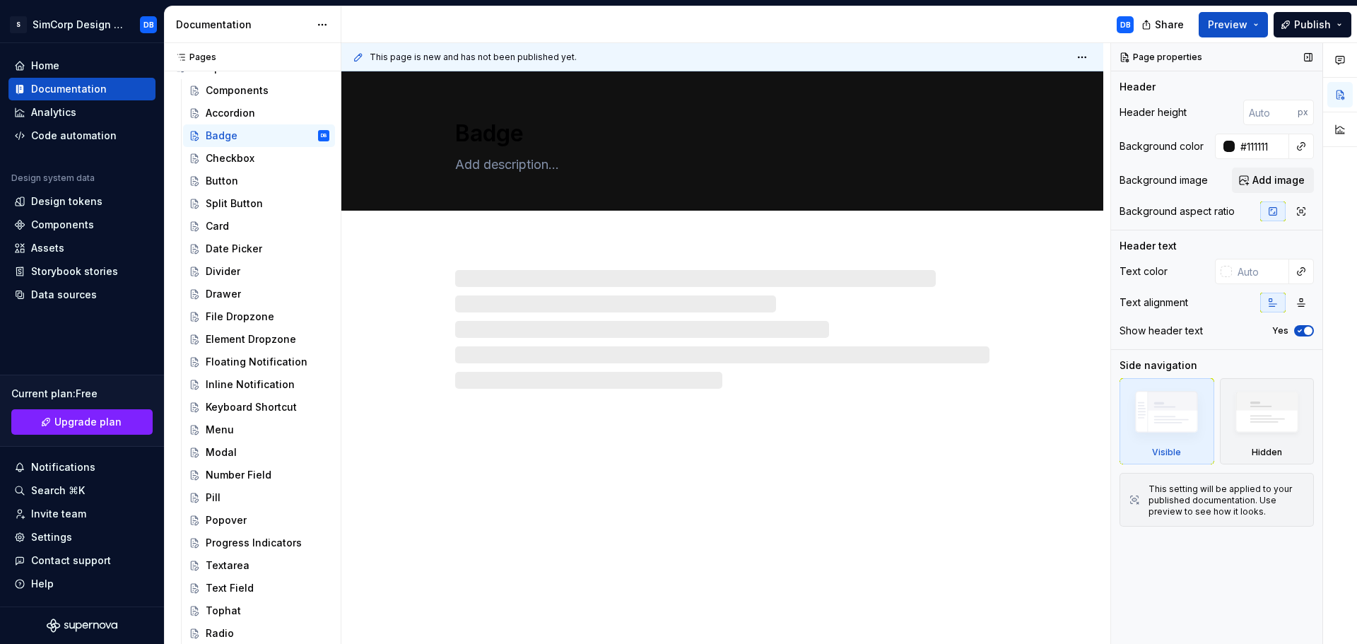
drag, startPoint x: 1262, startPoint y: 274, endPoint x: 1160, endPoint y: 261, distance: 103.3
click at [1261, 274] on input "text" at bounding box center [1260, 271] width 57 height 25
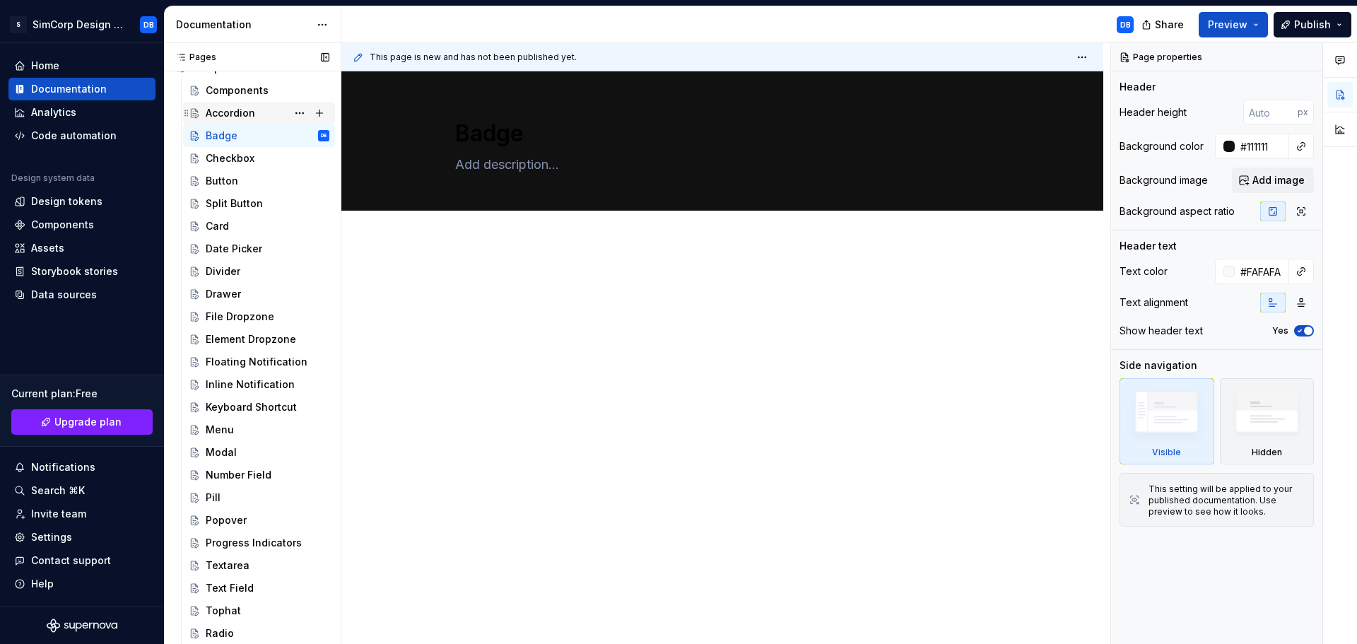
click at [246, 115] on div "Accordion" at bounding box center [230, 113] width 49 height 14
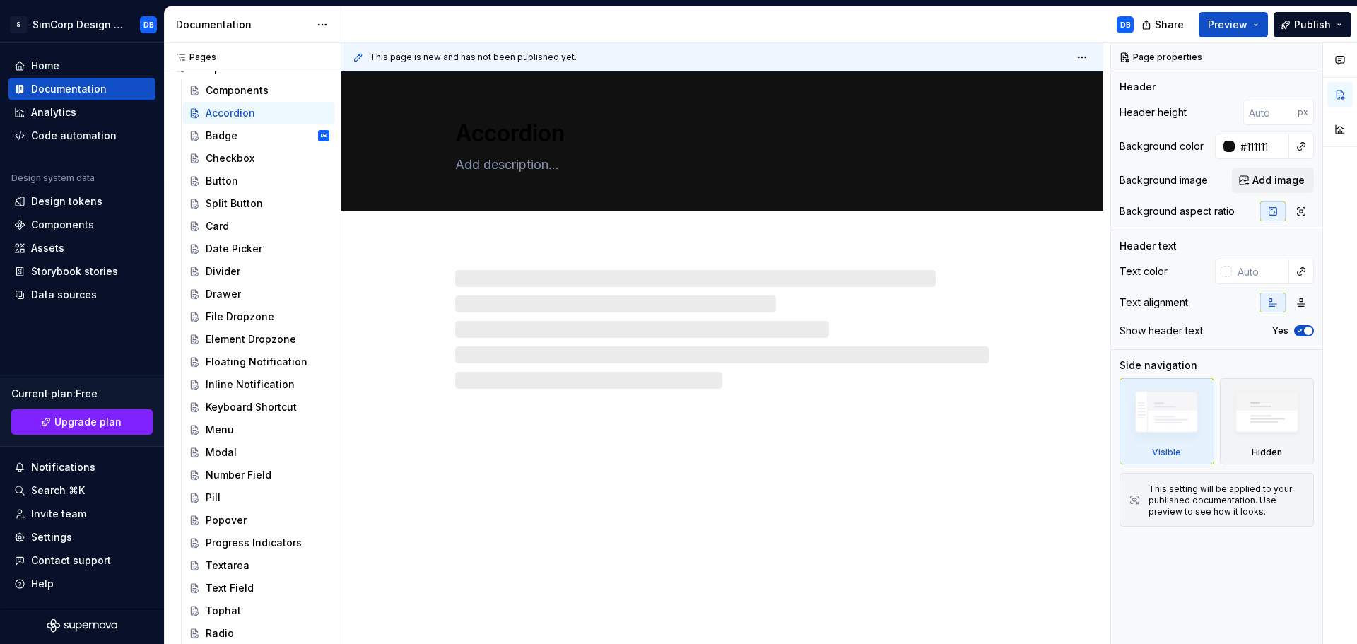
drag, startPoint x: 1260, startPoint y: 270, endPoint x: 937, endPoint y: 227, distance: 325.9
click at [1257, 270] on input "text" at bounding box center [1260, 271] width 57 height 25
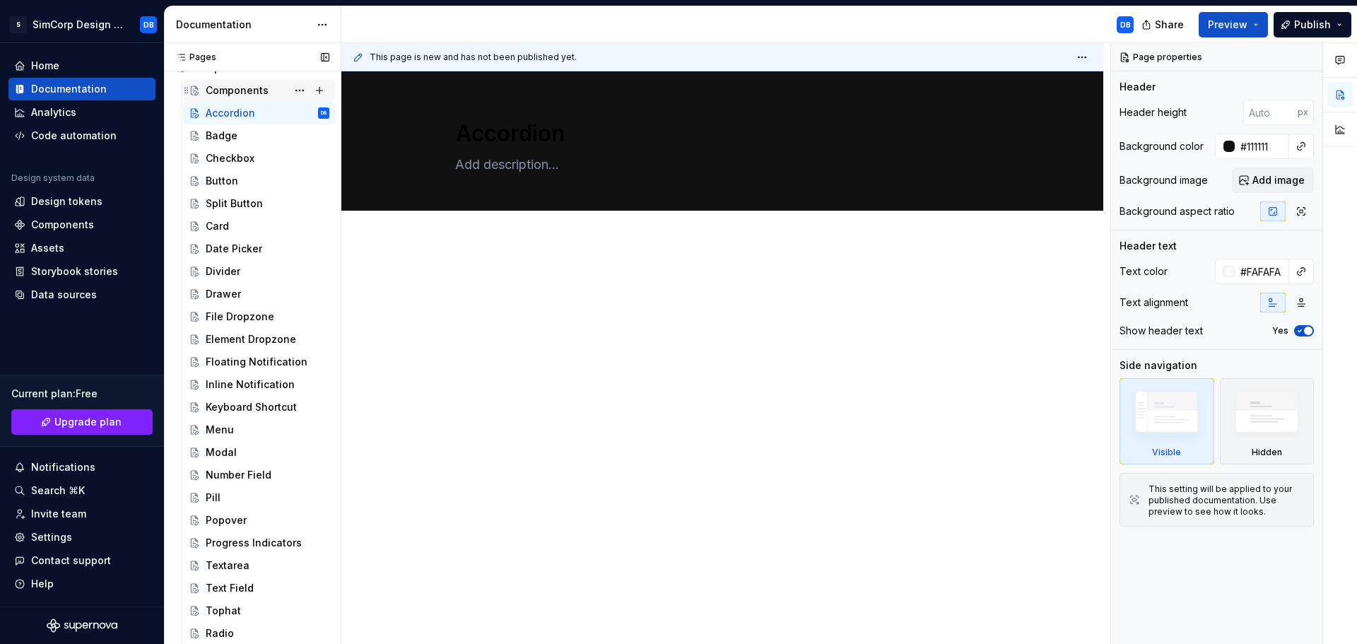
click at [225, 86] on div "Components" at bounding box center [237, 90] width 63 height 14
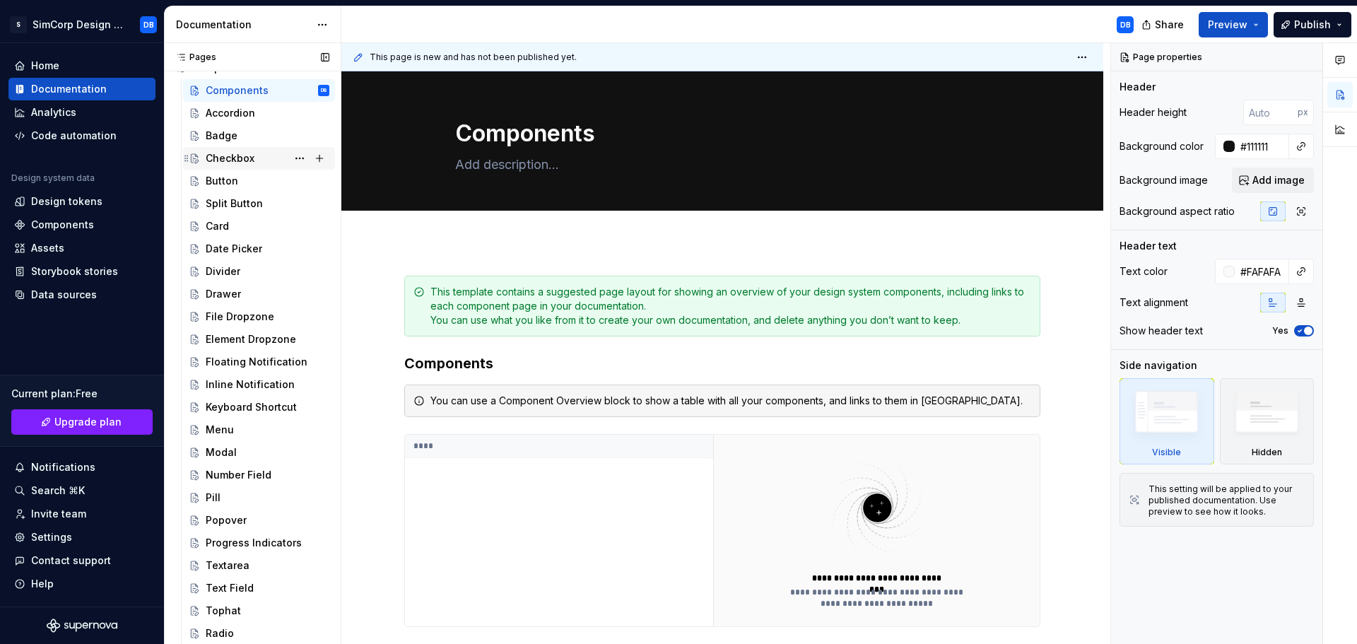
click at [228, 161] on div "Checkbox" at bounding box center [230, 158] width 49 height 14
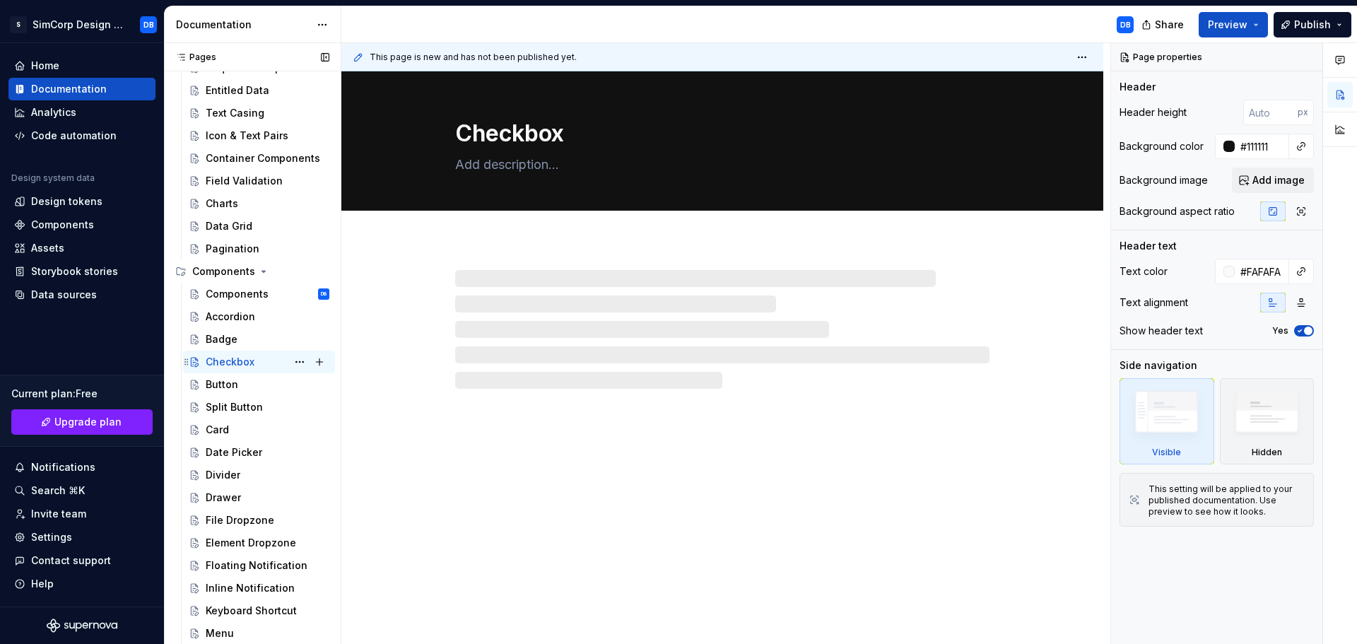
scroll to position [354, 0]
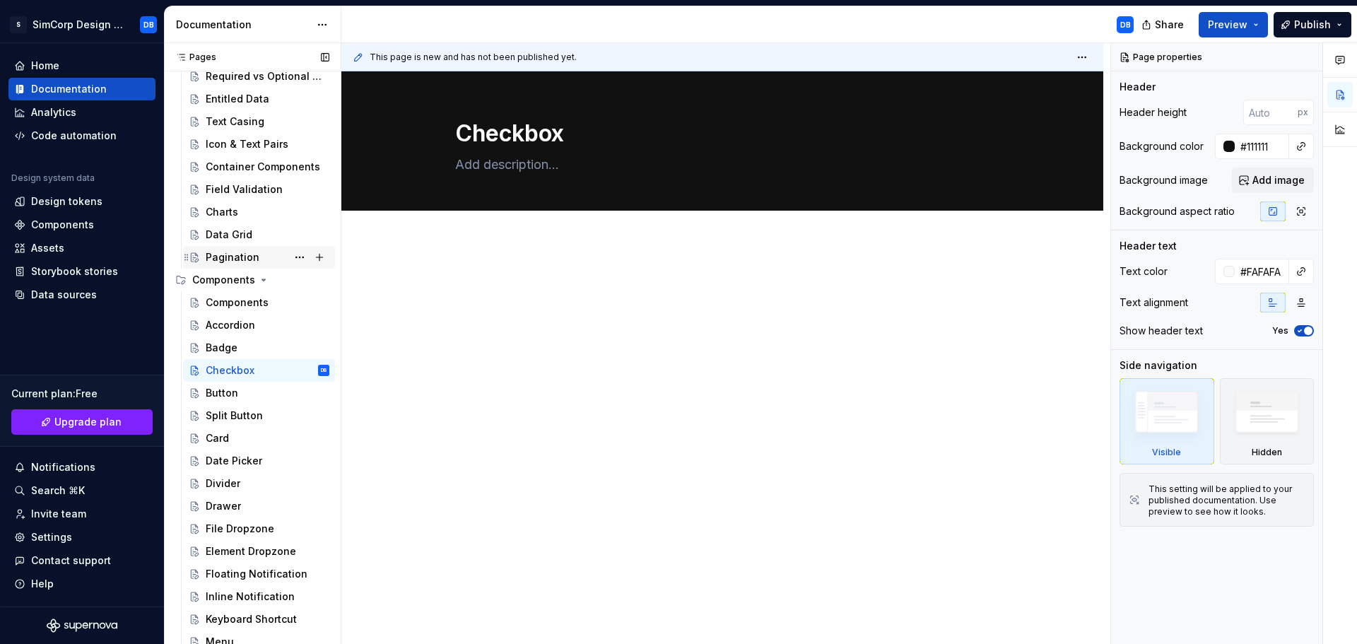
click at [225, 260] on div "Pagination" at bounding box center [233, 257] width 54 height 14
drag, startPoint x: 1249, startPoint y: 277, endPoint x: 1232, endPoint y: 274, distance: 17.3
click at [1248, 277] on input "text" at bounding box center [1260, 271] width 57 height 25
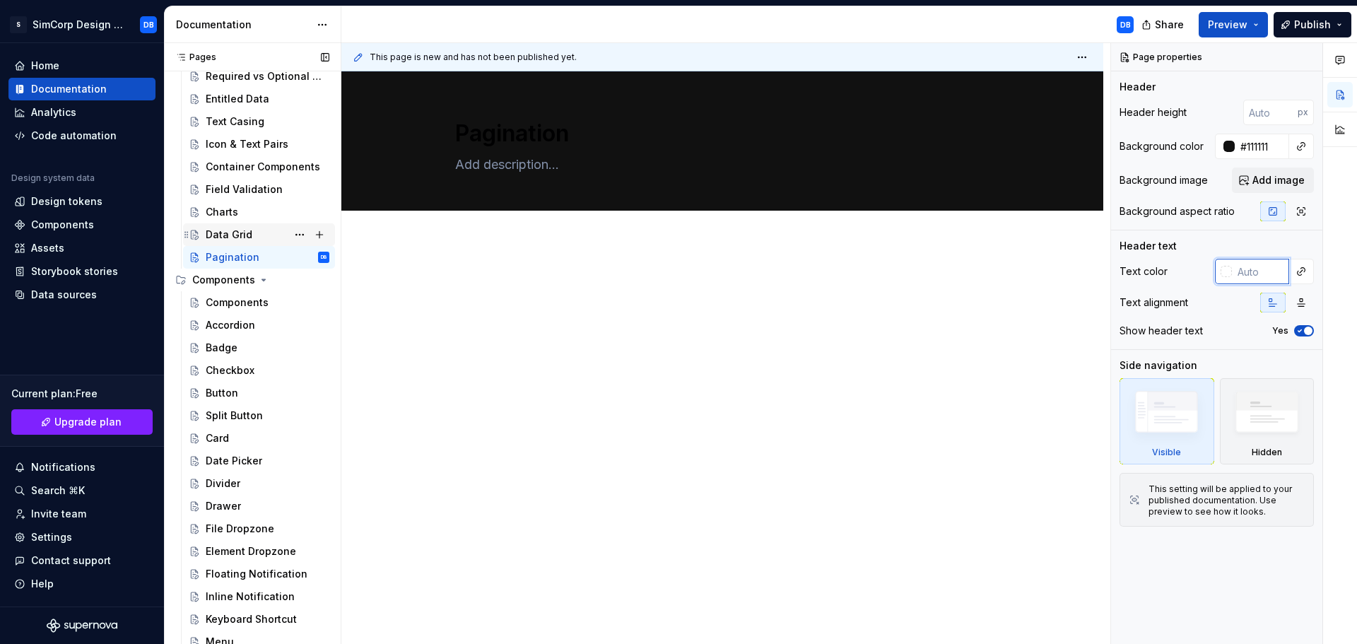
paste input "#FAFAFA"
click at [231, 237] on div "Data Grid" at bounding box center [229, 235] width 47 height 14
click at [1251, 269] on input "text" at bounding box center [1260, 271] width 57 height 25
paste input "#FAFAFA"
click at [237, 216] on div "Charts" at bounding box center [268, 212] width 124 height 20
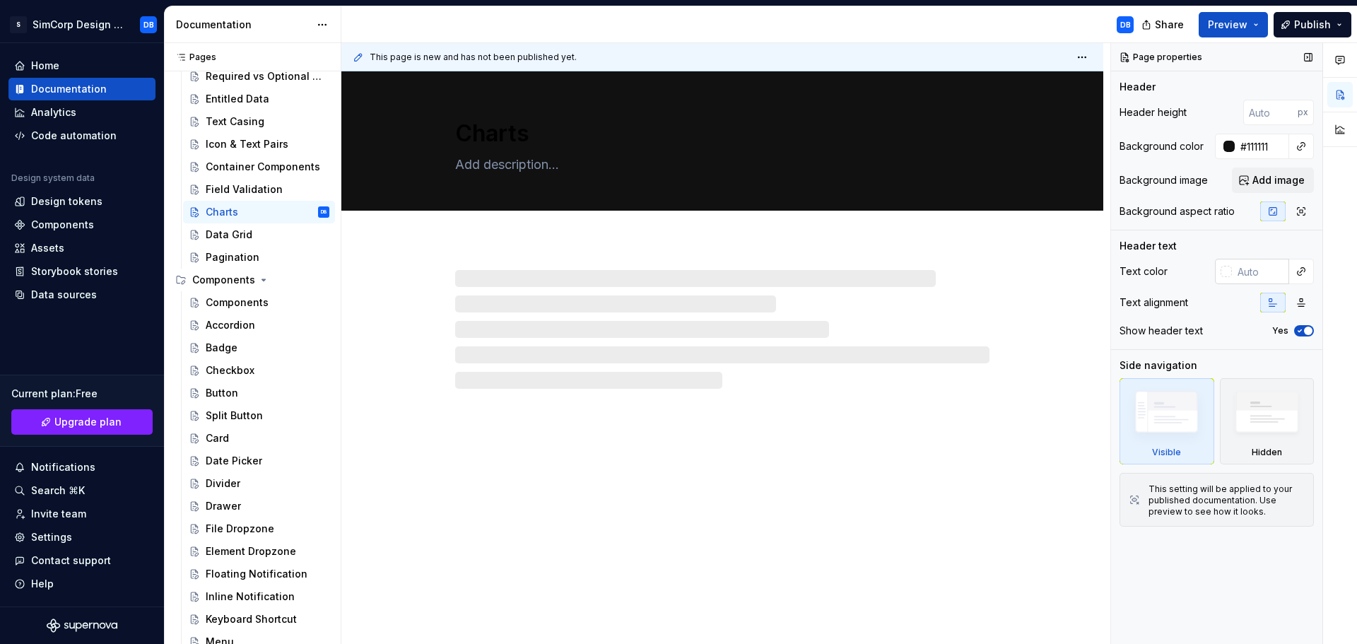
click at [1257, 270] on input "text" at bounding box center [1260, 271] width 57 height 25
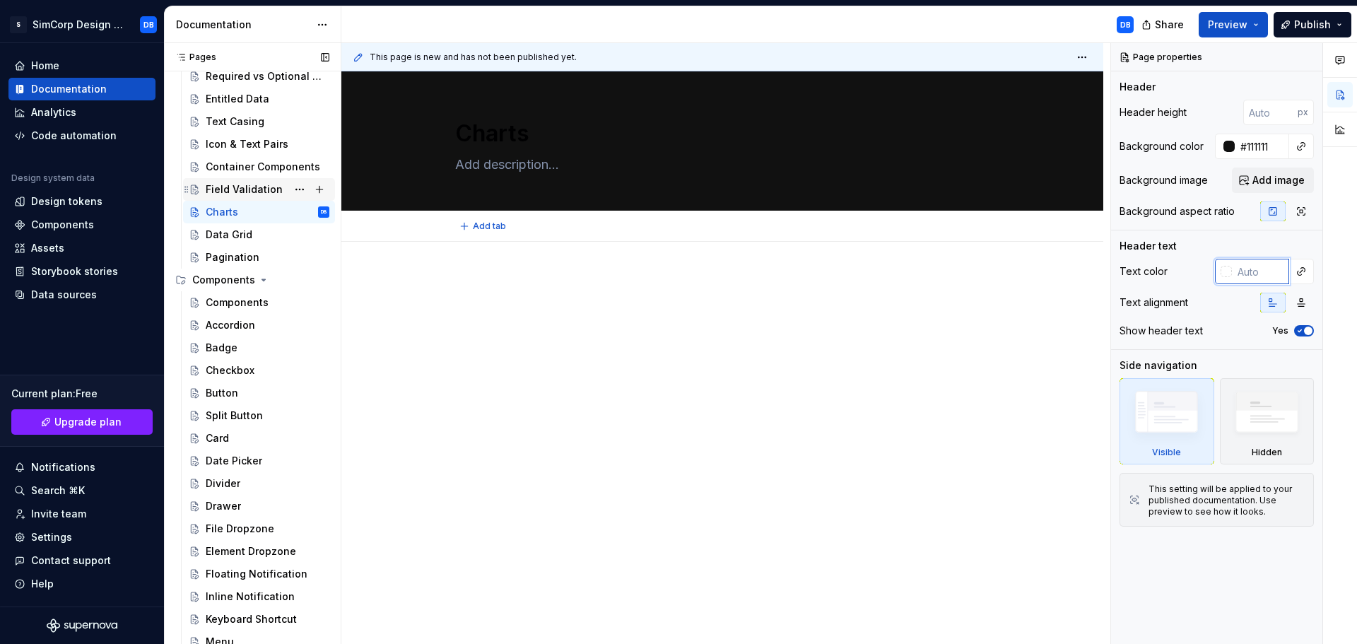
paste input "#FAFAFA"
click at [226, 189] on div "Field Validation" at bounding box center [244, 189] width 77 height 14
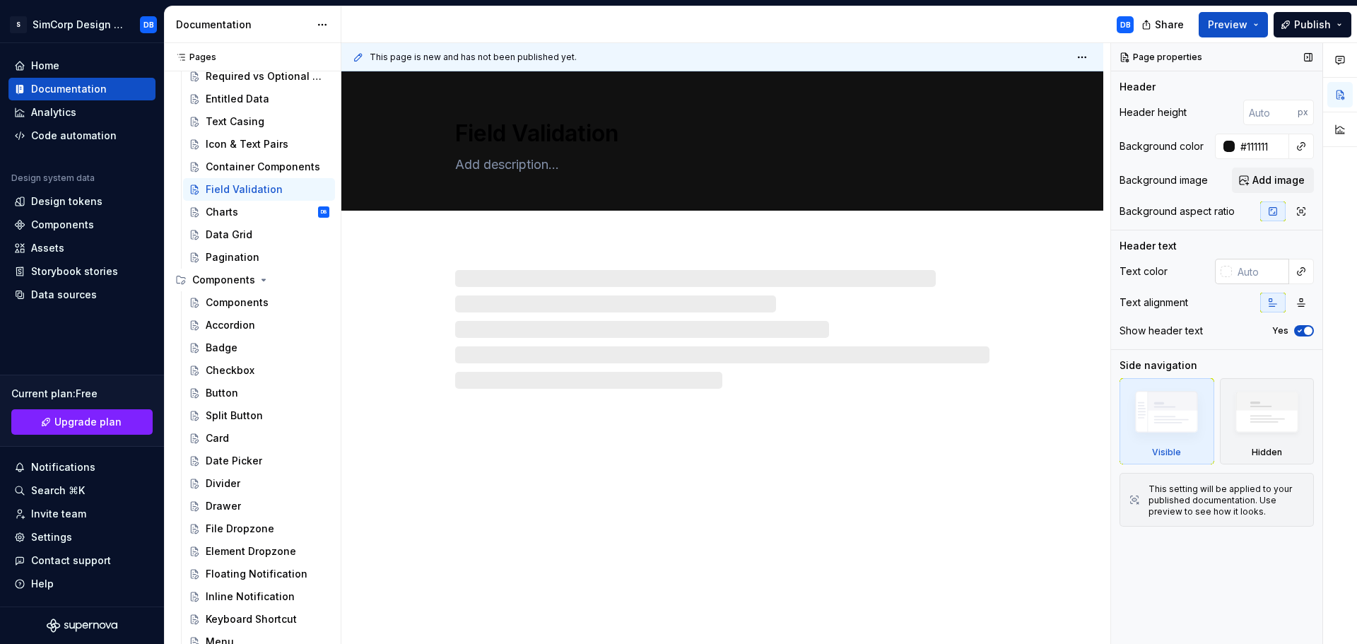
click at [1253, 271] on input "text" at bounding box center [1260, 271] width 57 height 25
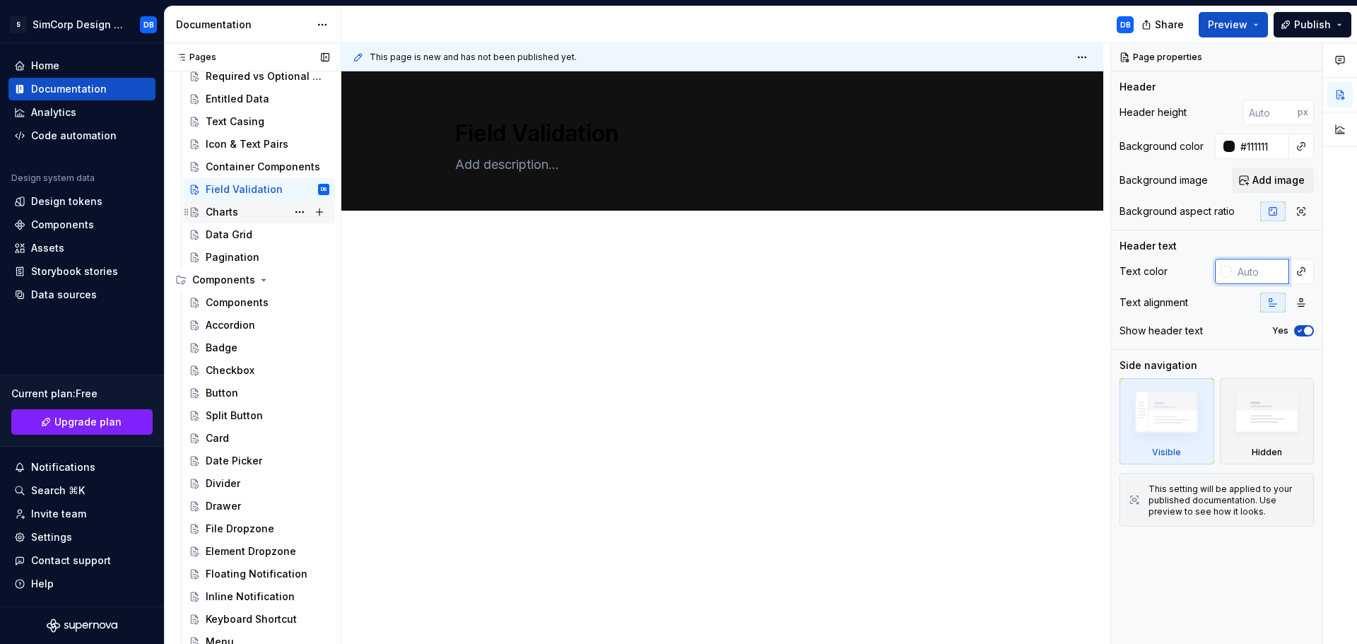
paste input "#FAFAFA"
click at [240, 164] on div "Container Components" at bounding box center [246, 167] width 81 height 14
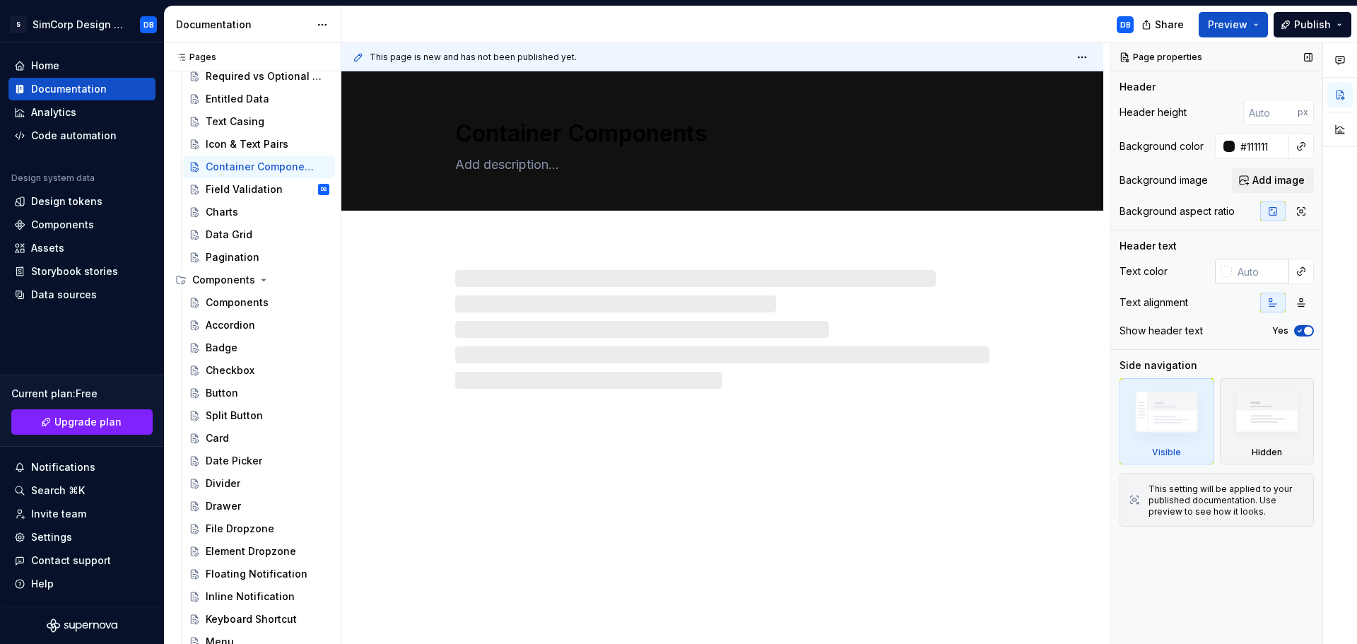
click at [1260, 269] on input "text" at bounding box center [1260, 271] width 57 height 25
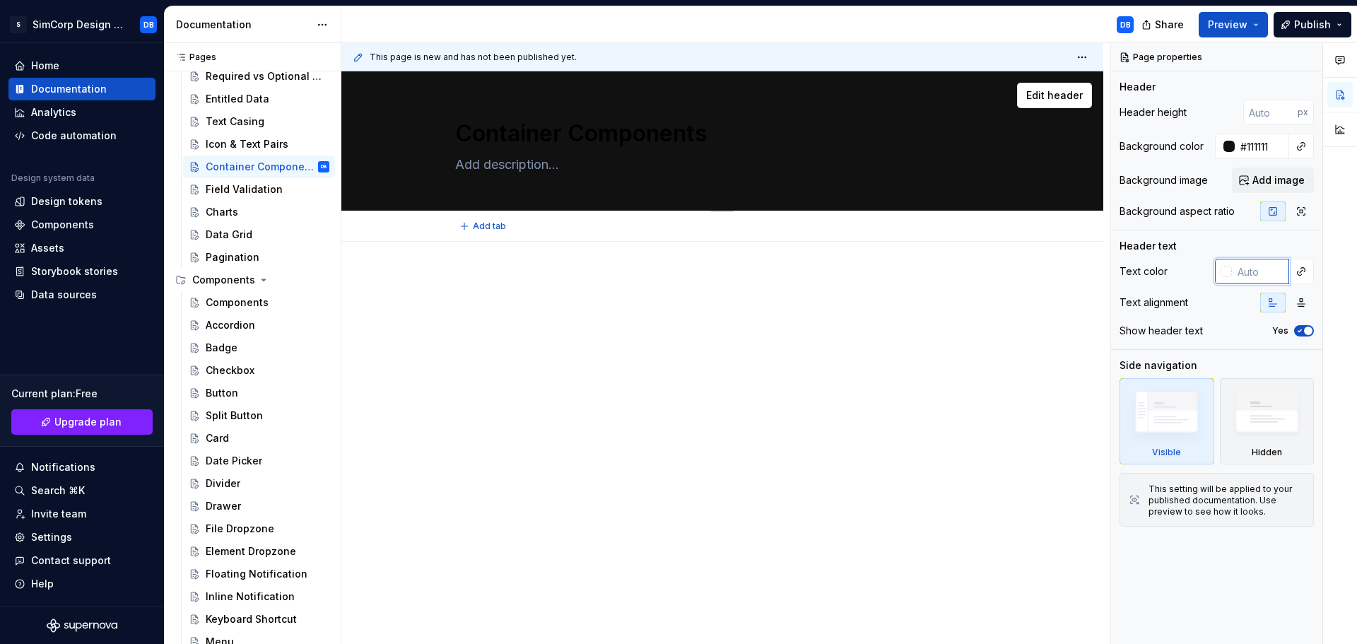
paste input "#FAFAFA"
click at [237, 147] on div "Icon & Text Pairs" at bounding box center [246, 144] width 81 height 14
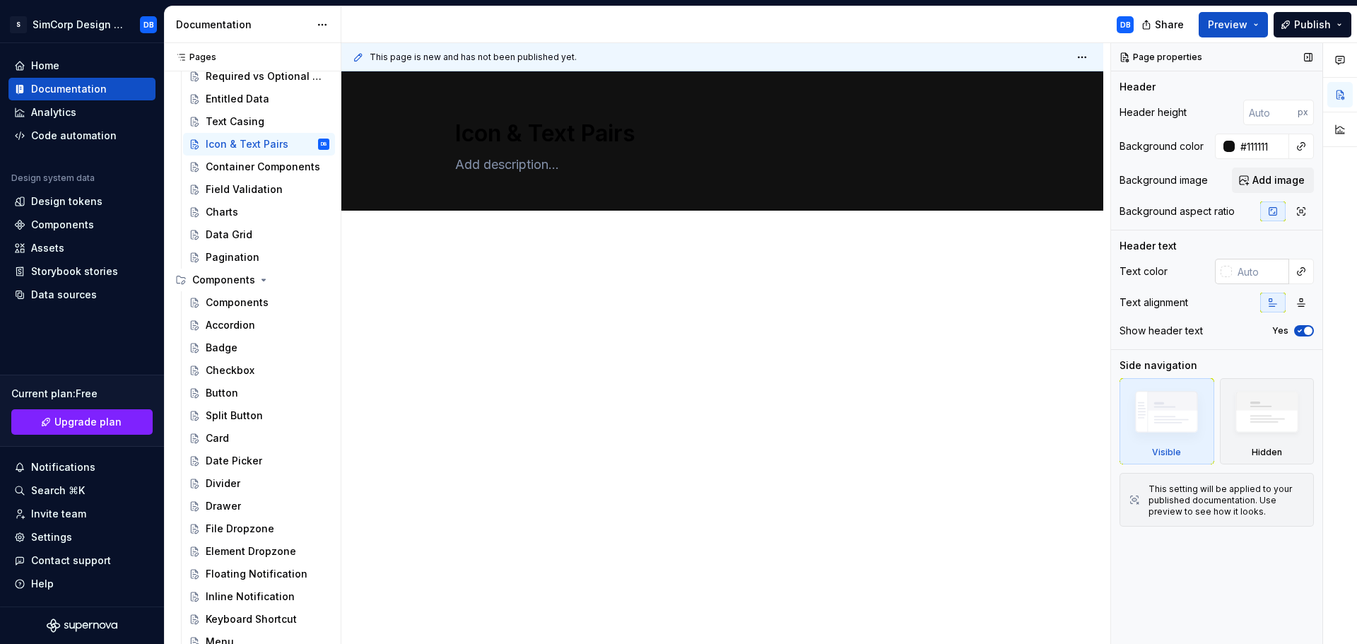
click at [1251, 269] on input "text" at bounding box center [1260, 271] width 57 height 25
paste input "#FAFAFA"
click at [253, 114] on div "Text Casing" at bounding box center [268, 122] width 124 height 20
click at [1255, 271] on input "text" at bounding box center [1260, 271] width 57 height 25
paste input "#FAFAFA"
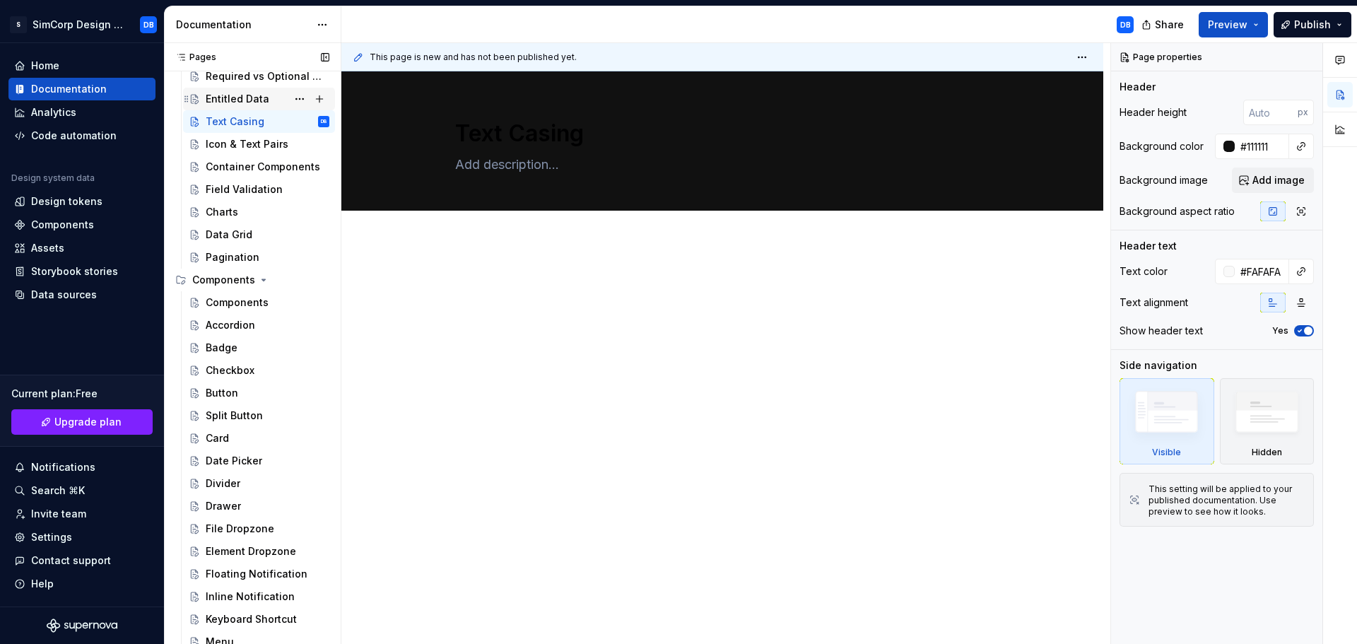
click at [241, 98] on div "Entitled Data" at bounding box center [238, 99] width 64 height 14
click at [1254, 278] on input "text" at bounding box center [1260, 271] width 57 height 25
paste input "#FAFAFA"
click at [247, 78] on div "Required vs Optional Fields" at bounding box center [246, 76] width 81 height 14
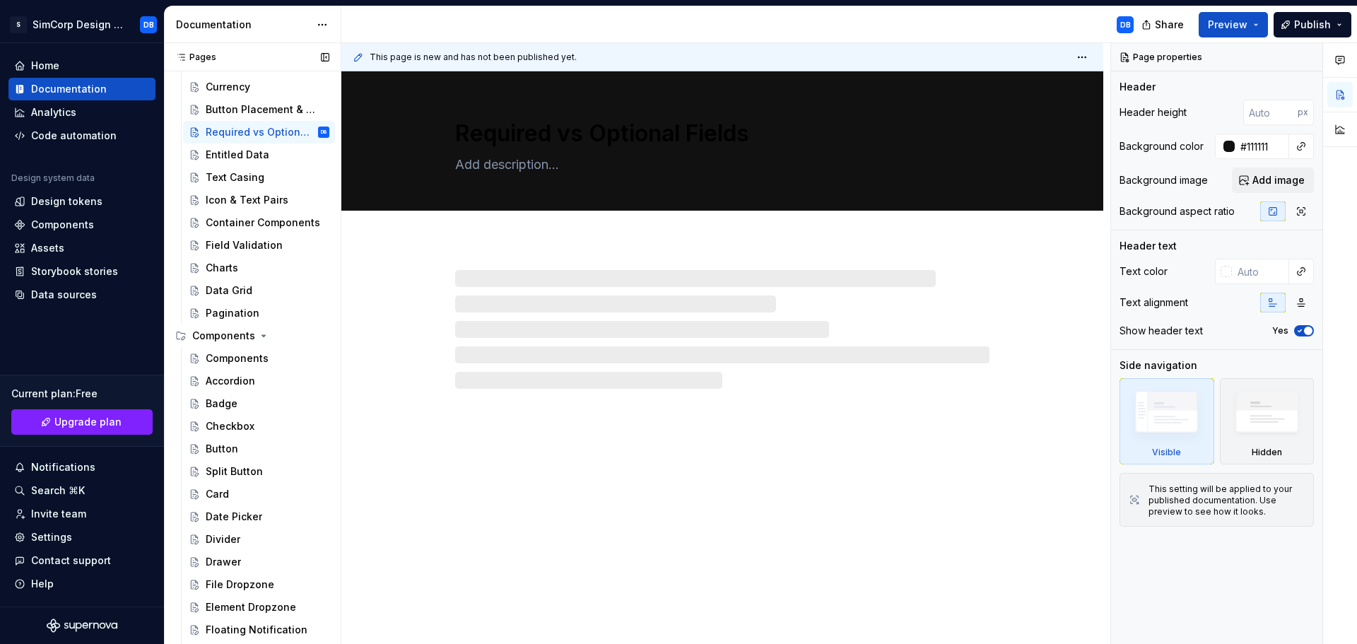
scroll to position [142, 0]
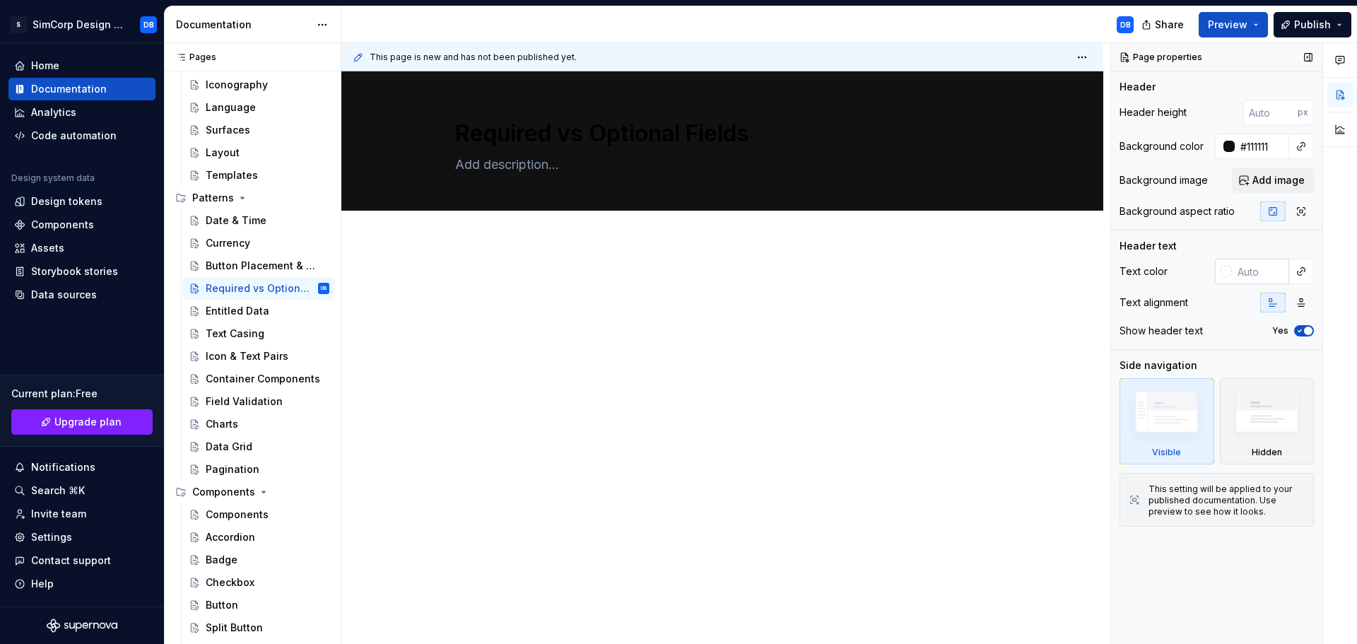
click at [1243, 273] on input "text" at bounding box center [1260, 271] width 57 height 25
paste input "#FAFAFA"
click at [236, 255] on div "Button Placement & Order" at bounding box center [259, 265] width 152 height 23
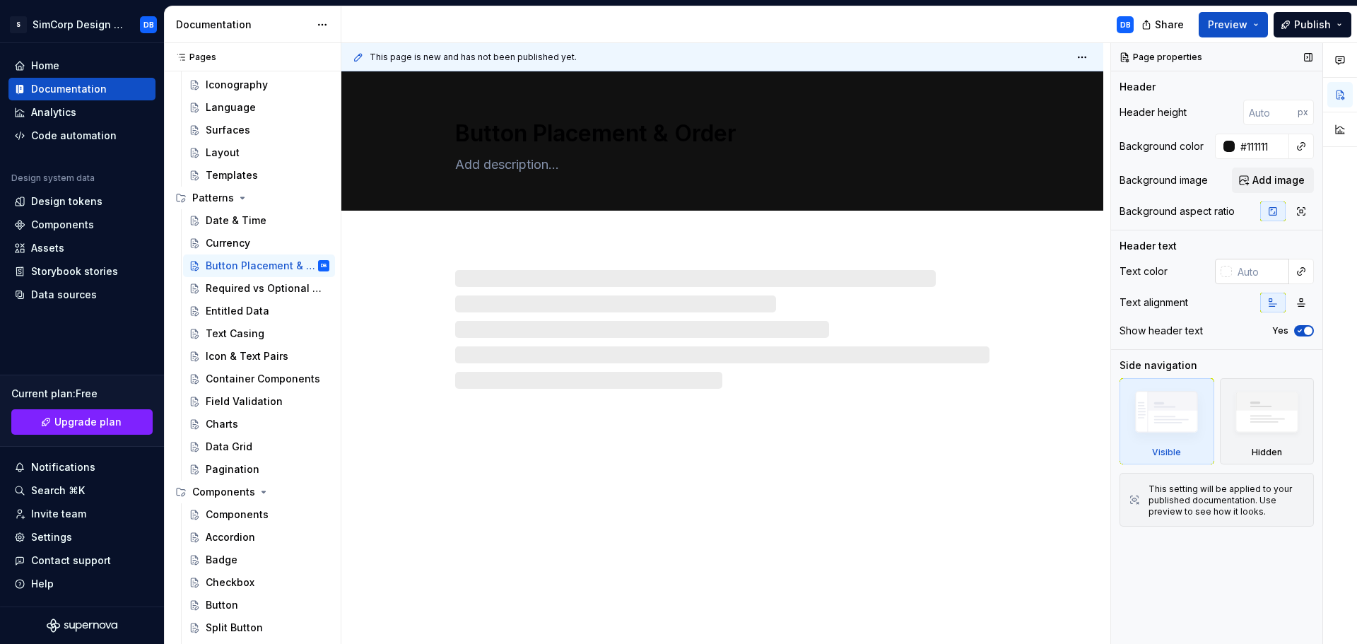
click at [1251, 271] on input "text" at bounding box center [1260, 271] width 57 height 25
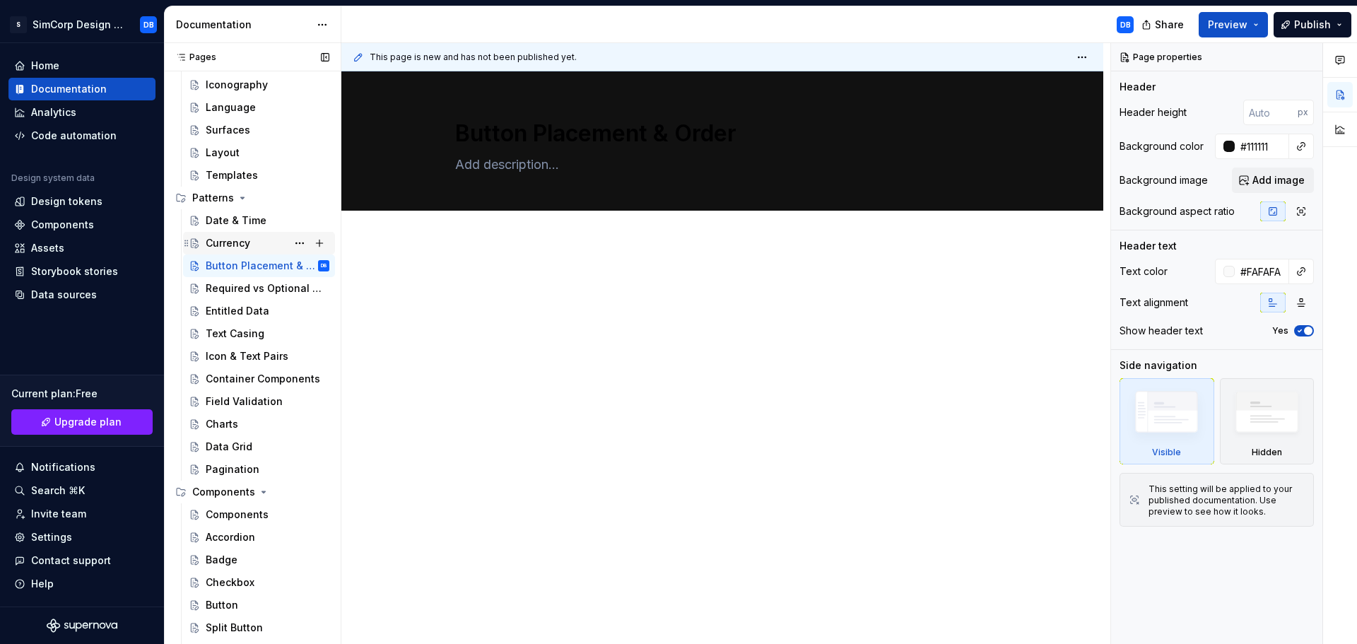
click at [228, 238] on div "Currency" at bounding box center [228, 243] width 45 height 14
click at [1258, 276] on input "text" at bounding box center [1260, 271] width 57 height 25
click at [225, 219] on div "Date & Time" at bounding box center [236, 220] width 61 height 14
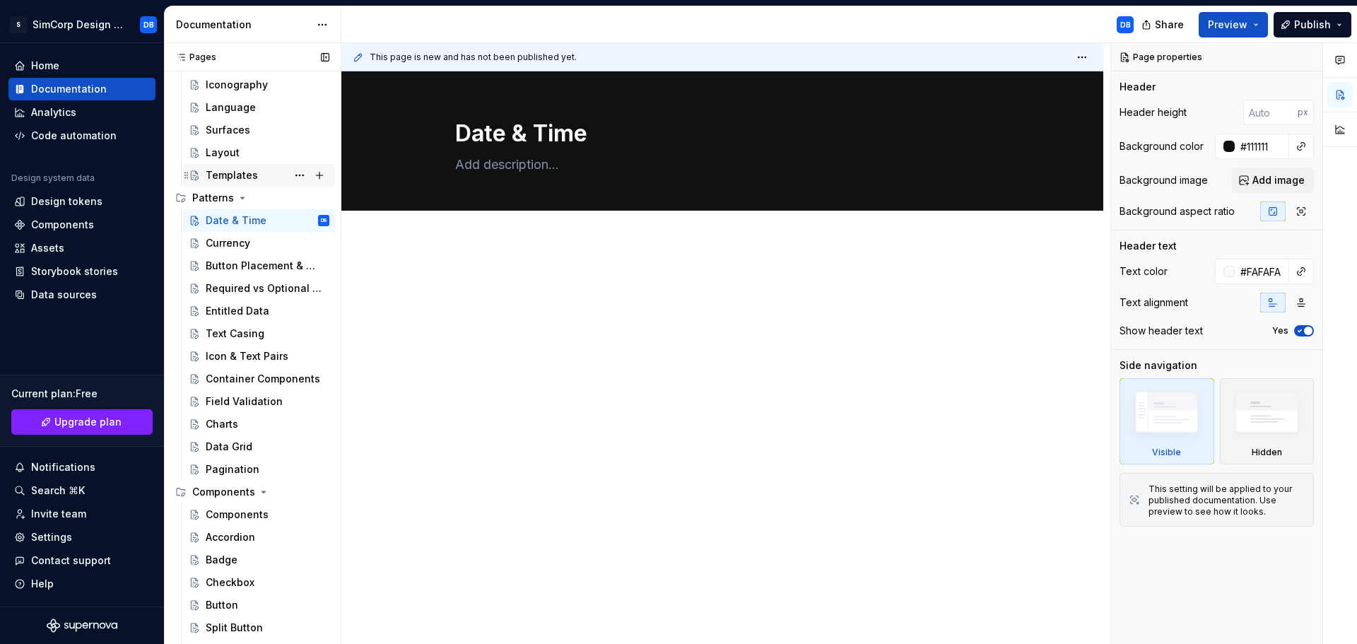
click at [232, 175] on div "Templates" at bounding box center [232, 175] width 52 height 14
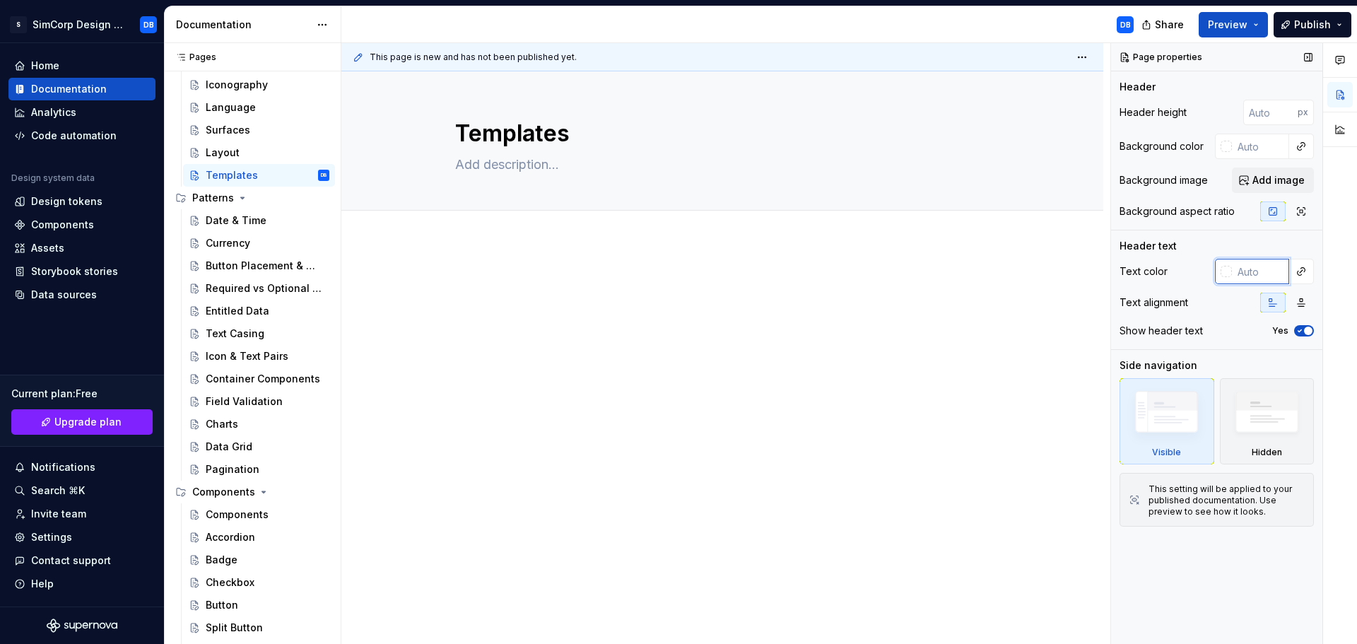
click at [1259, 274] on input "text" at bounding box center [1260, 271] width 57 height 25
click at [239, 148] on div "Layout" at bounding box center [268, 153] width 124 height 20
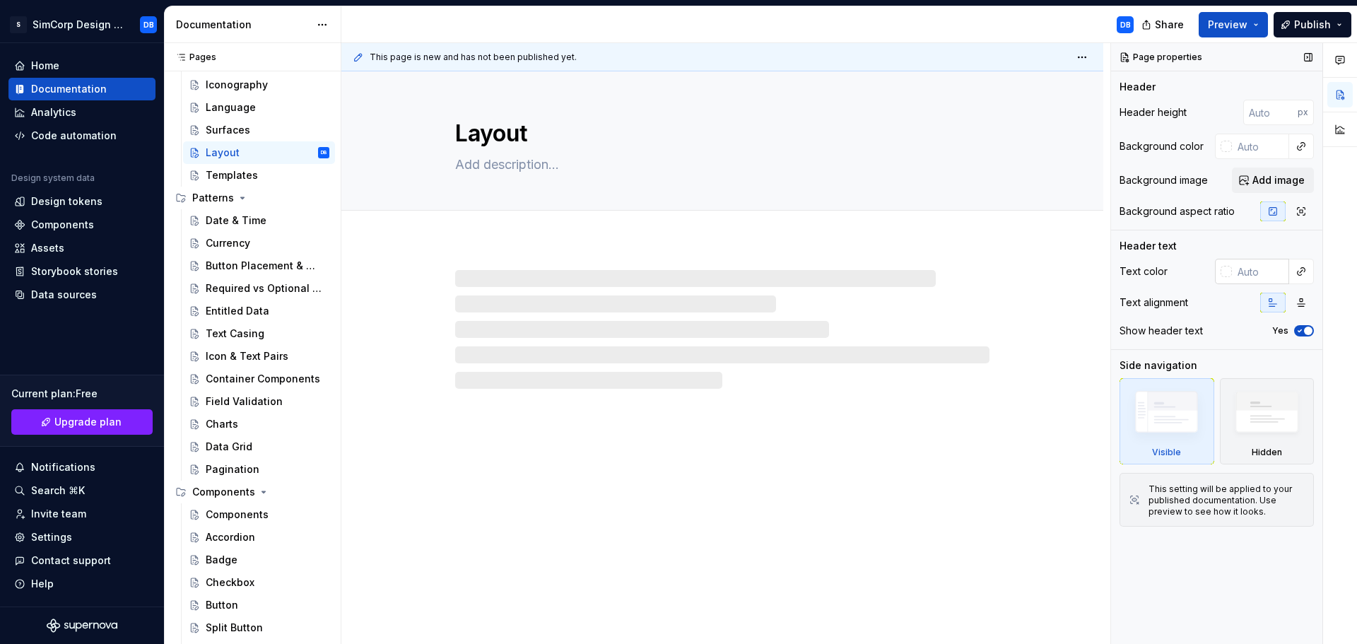
click at [1262, 274] on input "text" at bounding box center [1260, 271] width 57 height 25
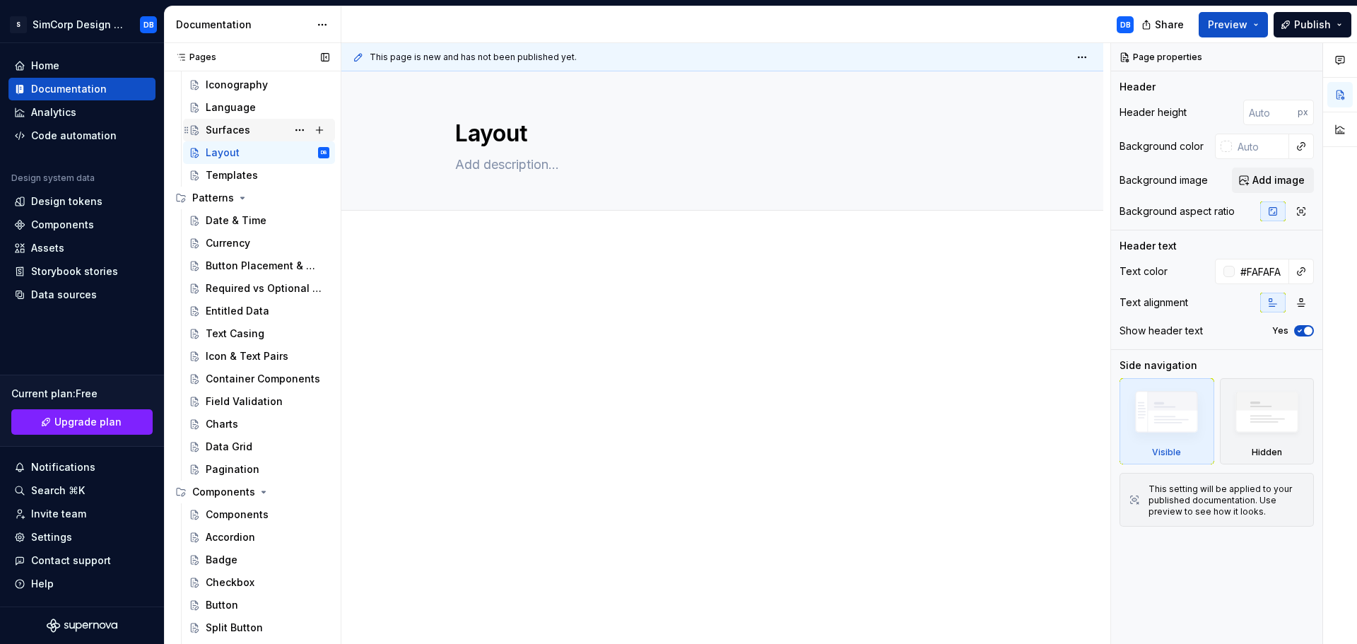
click at [232, 129] on div "Surfaces" at bounding box center [228, 130] width 45 height 14
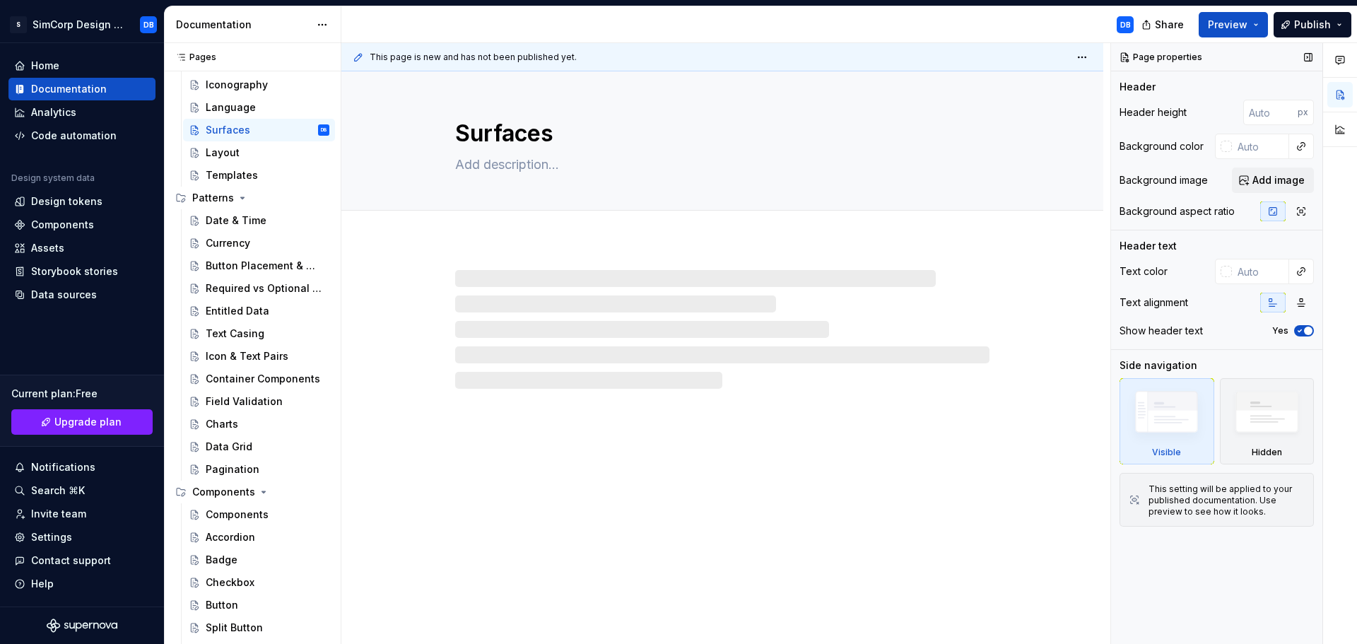
click at [1250, 276] on input "text" at bounding box center [1260, 271] width 57 height 25
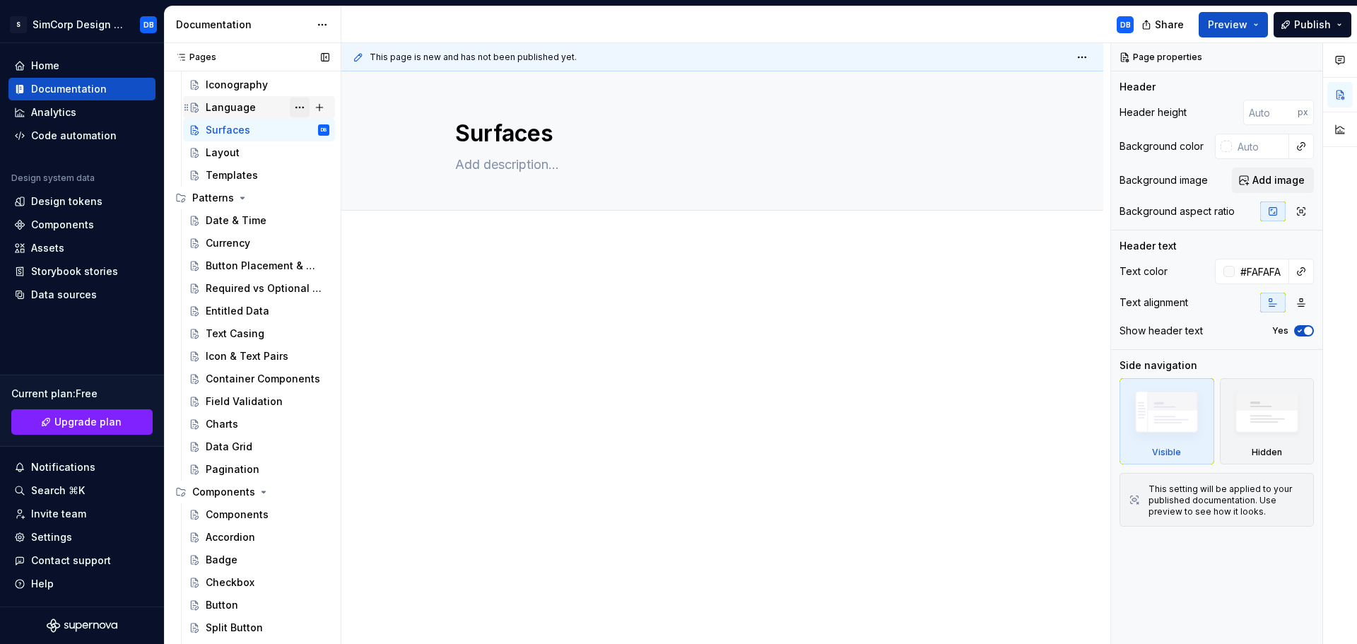
click at [250, 102] on div "Language" at bounding box center [231, 107] width 50 height 14
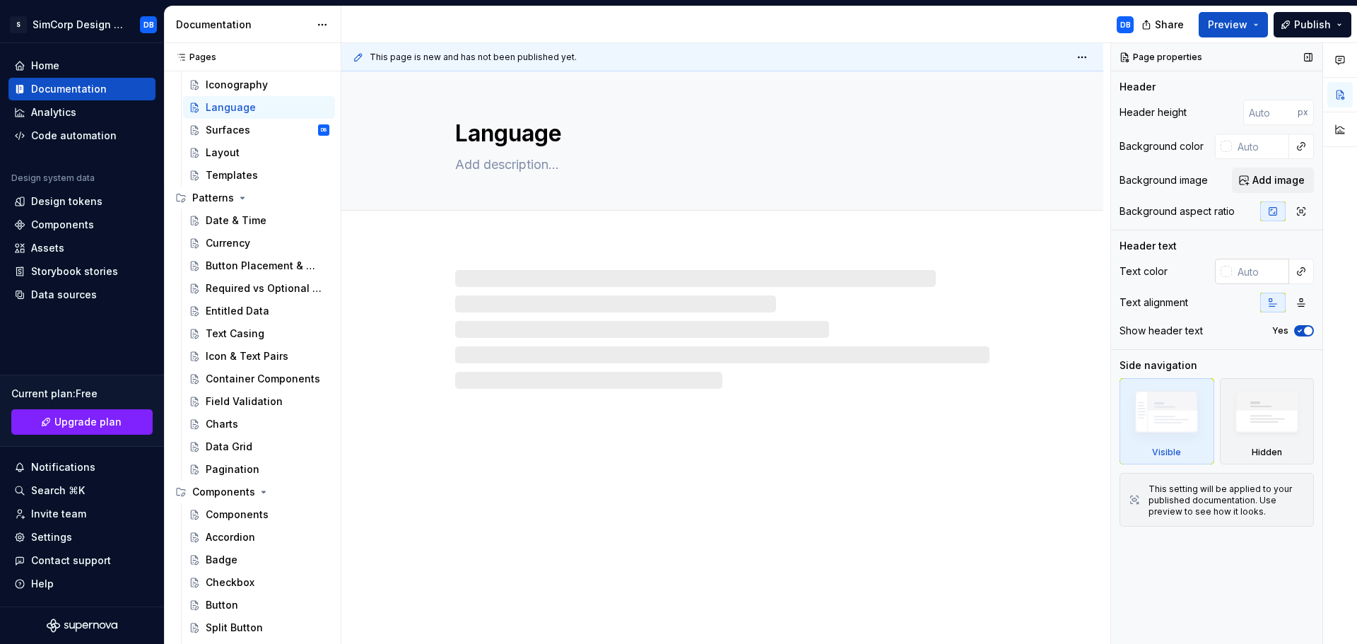
click at [1257, 269] on input "text" at bounding box center [1260, 271] width 57 height 25
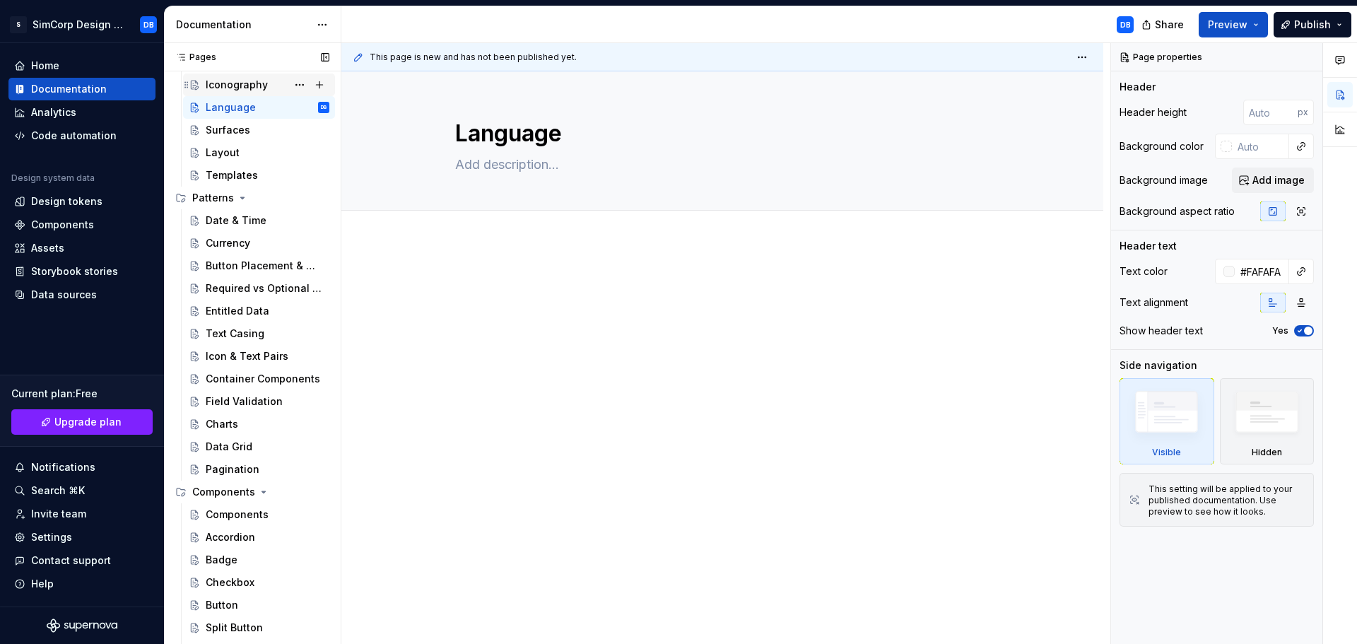
click at [245, 74] on div "Iconography" at bounding box center [259, 85] width 152 height 23
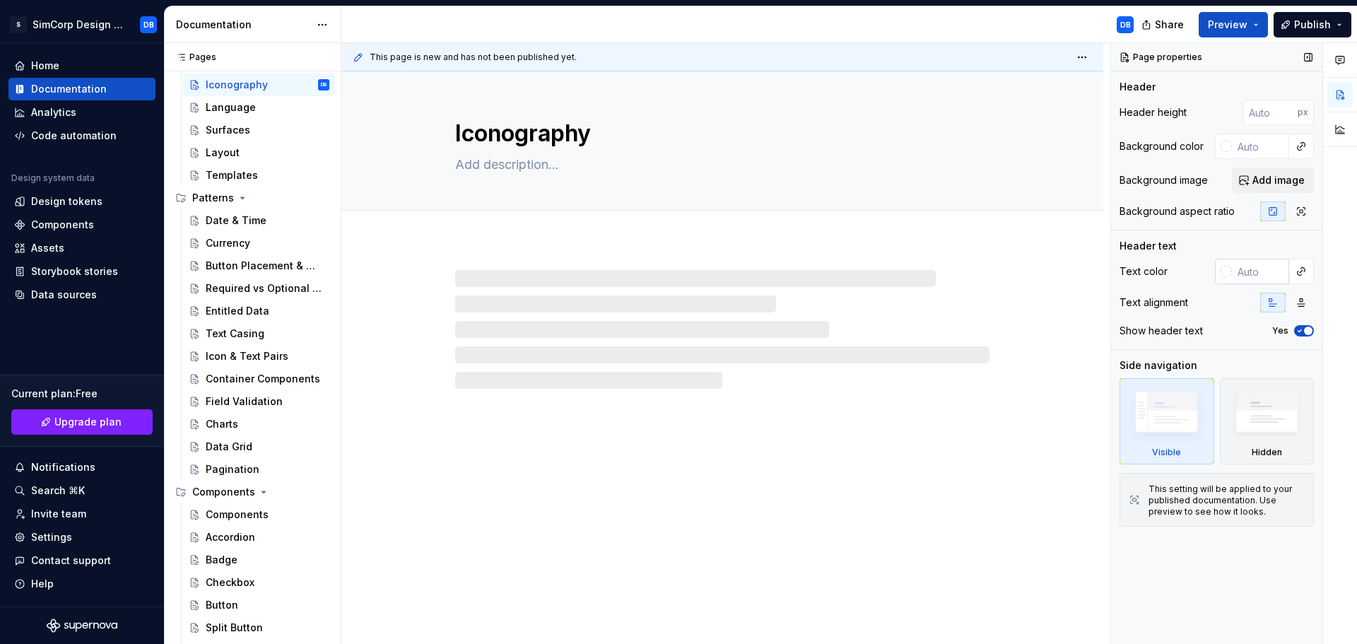
click at [1255, 272] on input "text" at bounding box center [1260, 271] width 57 height 25
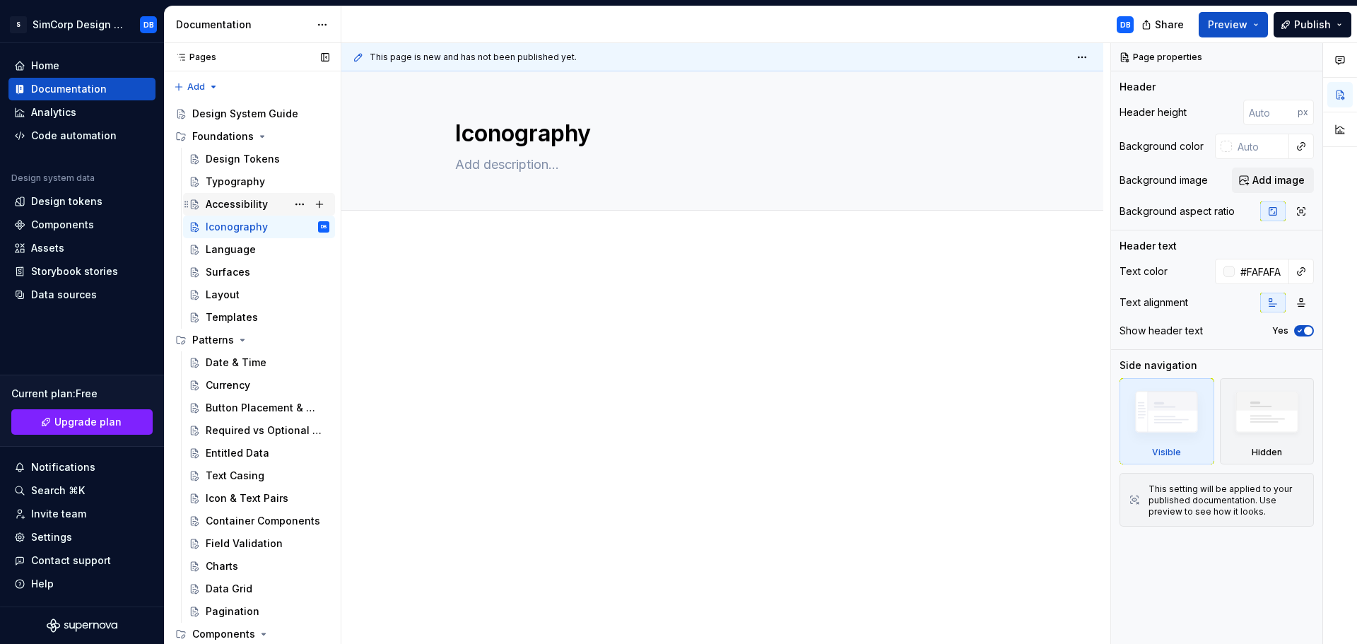
click at [240, 206] on div "Accessibility" at bounding box center [237, 204] width 62 height 14
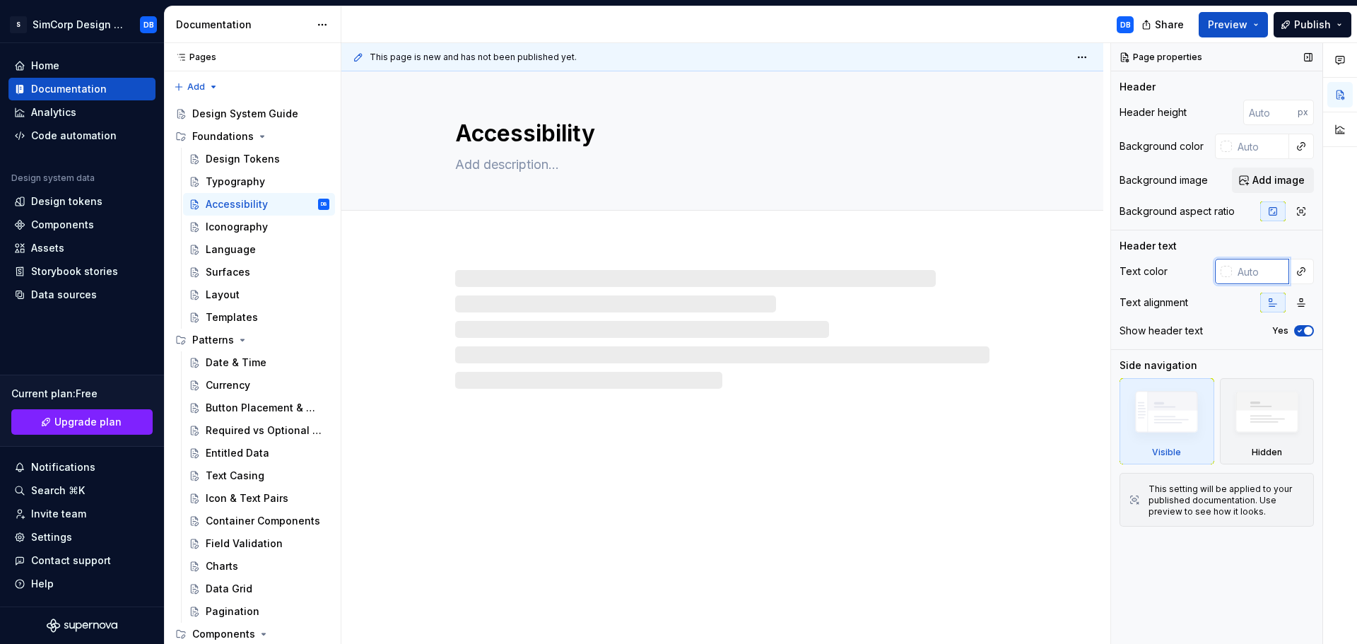
click at [1253, 271] on input "text" at bounding box center [1260, 271] width 57 height 25
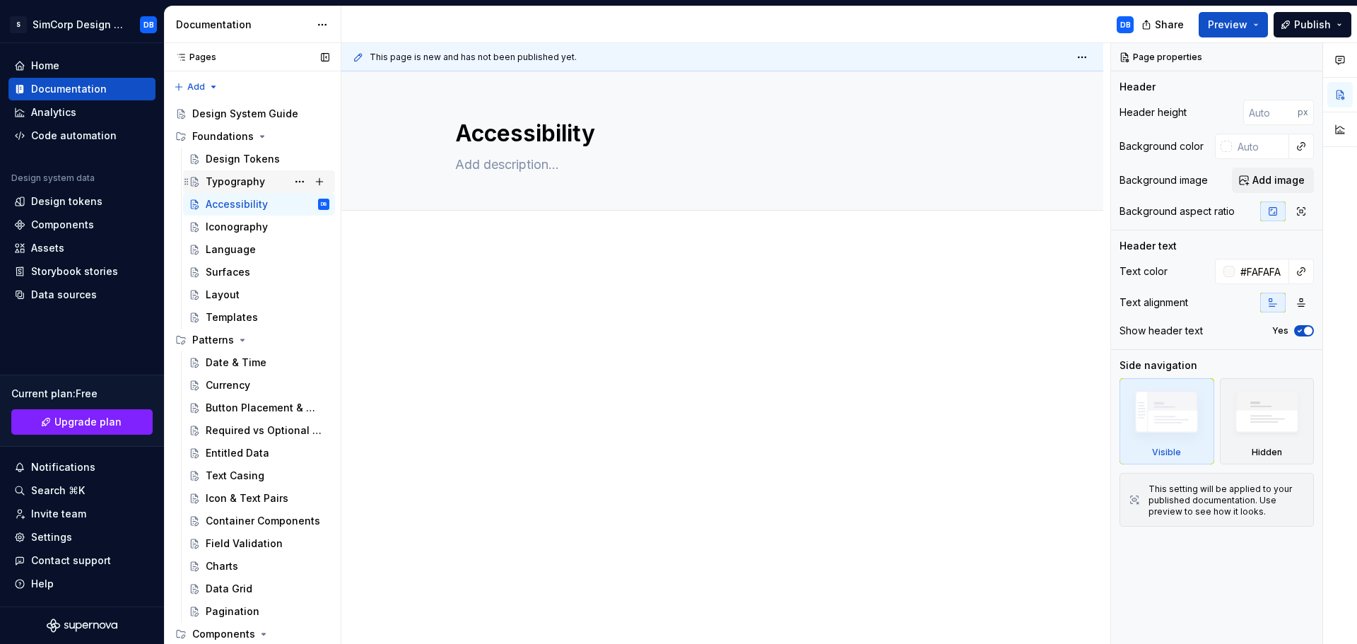
click at [237, 183] on div "Typography" at bounding box center [235, 182] width 59 height 14
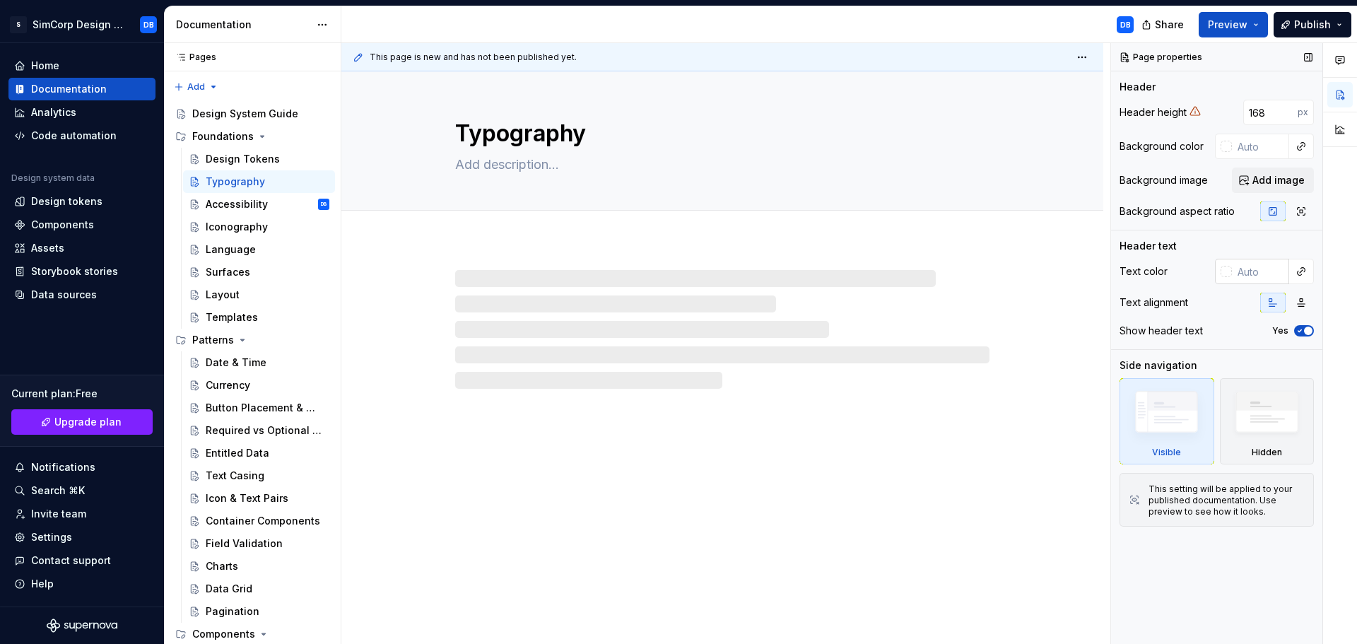
click at [1260, 275] on input "text" at bounding box center [1260, 271] width 57 height 25
click at [224, 156] on div "Design Tokens" at bounding box center [243, 159] width 74 height 14
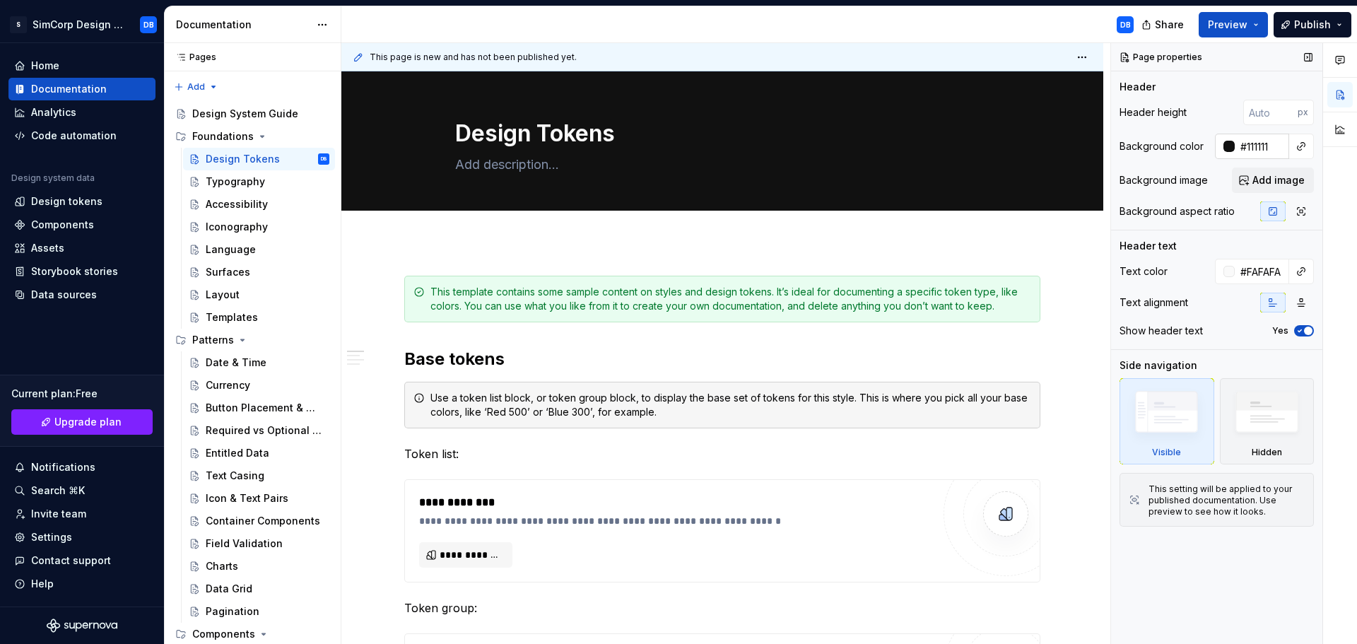
click at [1262, 152] on input "#111111" at bounding box center [1262, 146] width 54 height 25
click at [258, 185] on div "Typography" at bounding box center [235, 182] width 59 height 14
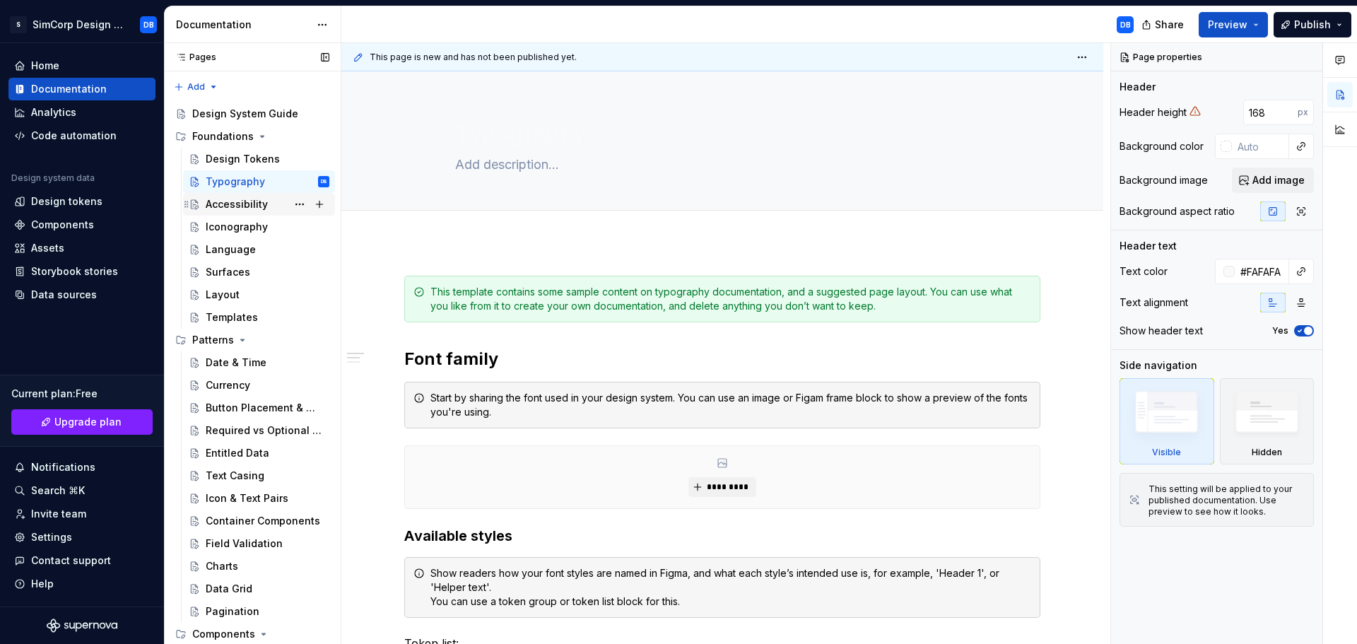
click at [228, 201] on div "Accessibility" at bounding box center [237, 204] width 62 height 14
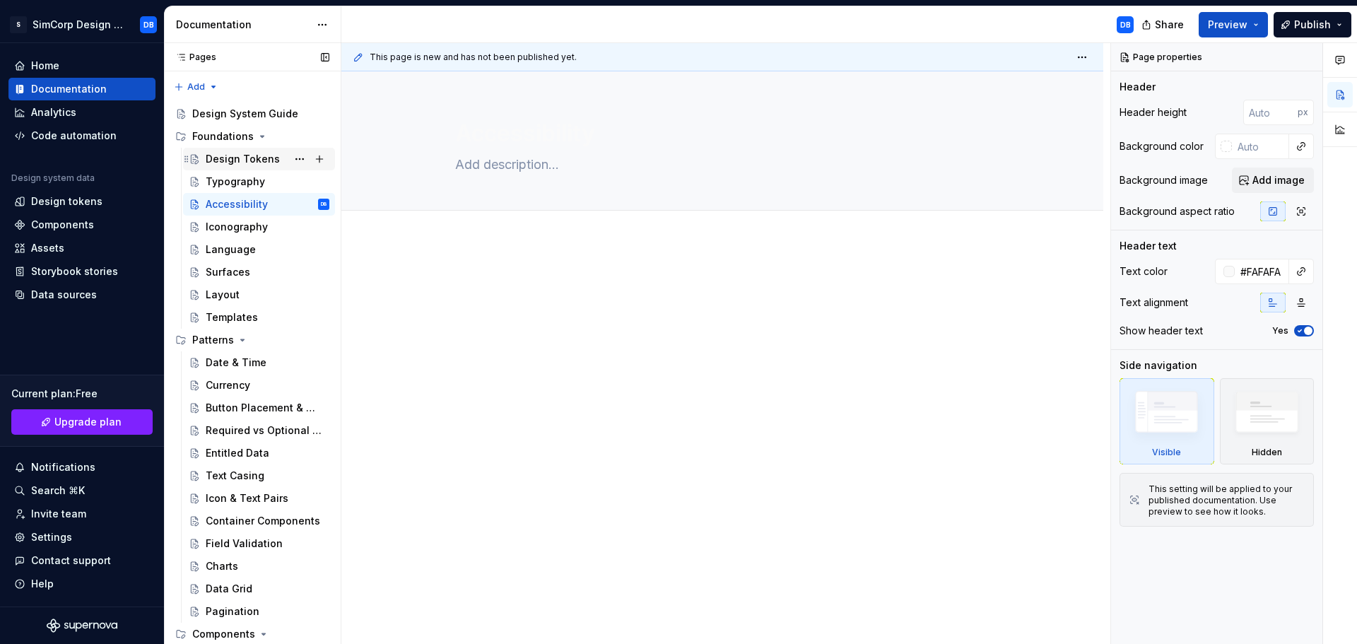
click at [241, 158] on div "Design Tokens" at bounding box center [243, 159] width 74 height 14
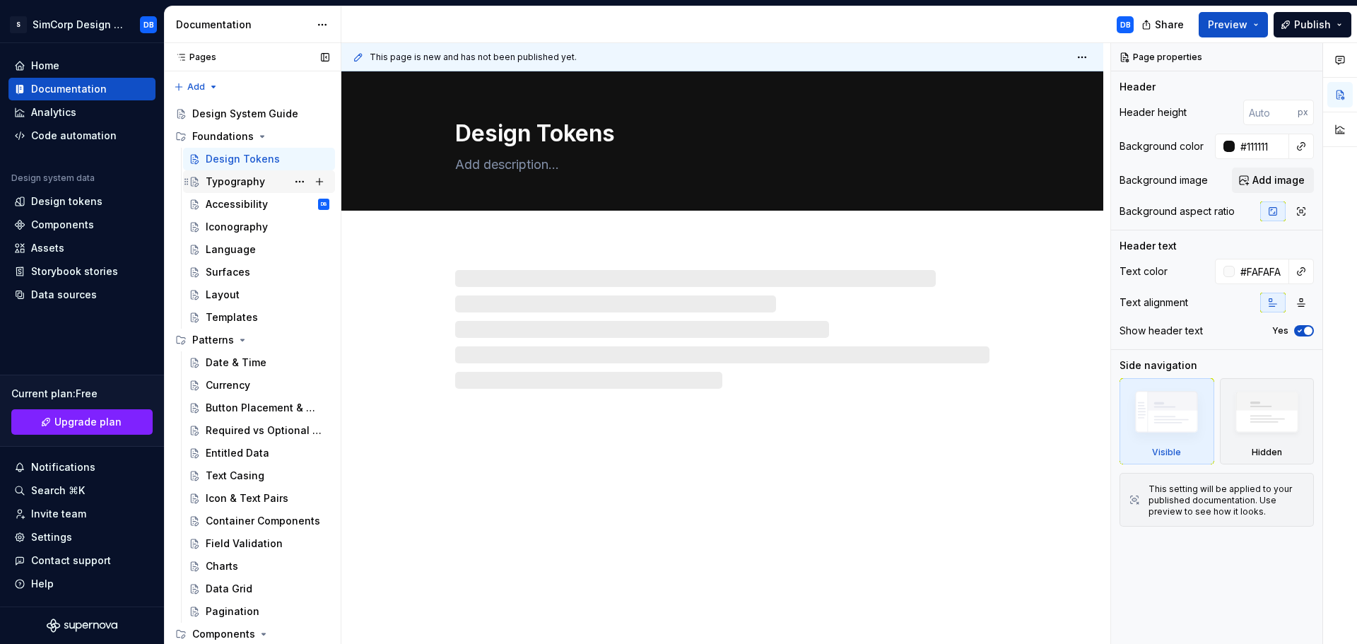
click at [233, 181] on div "Typography" at bounding box center [235, 182] width 59 height 14
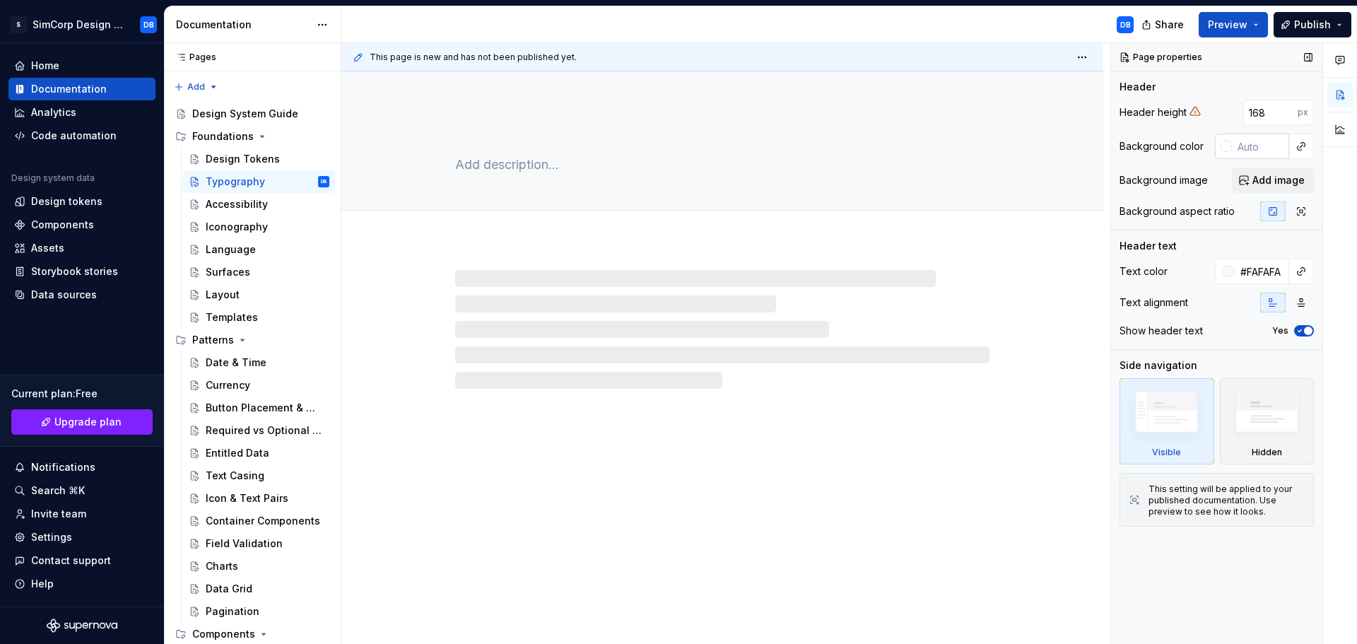
click at [1249, 148] on input "text" at bounding box center [1260, 146] width 57 height 25
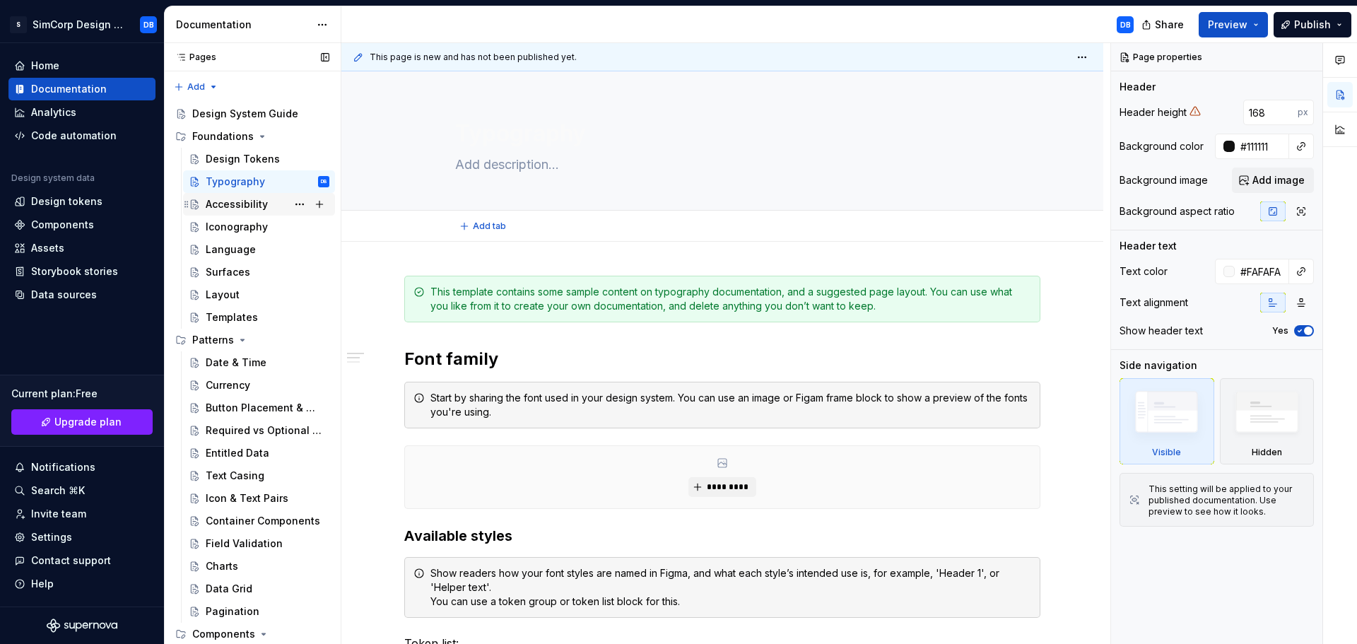
click at [228, 194] on div "Accessibility" at bounding box center [259, 204] width 152 height 23
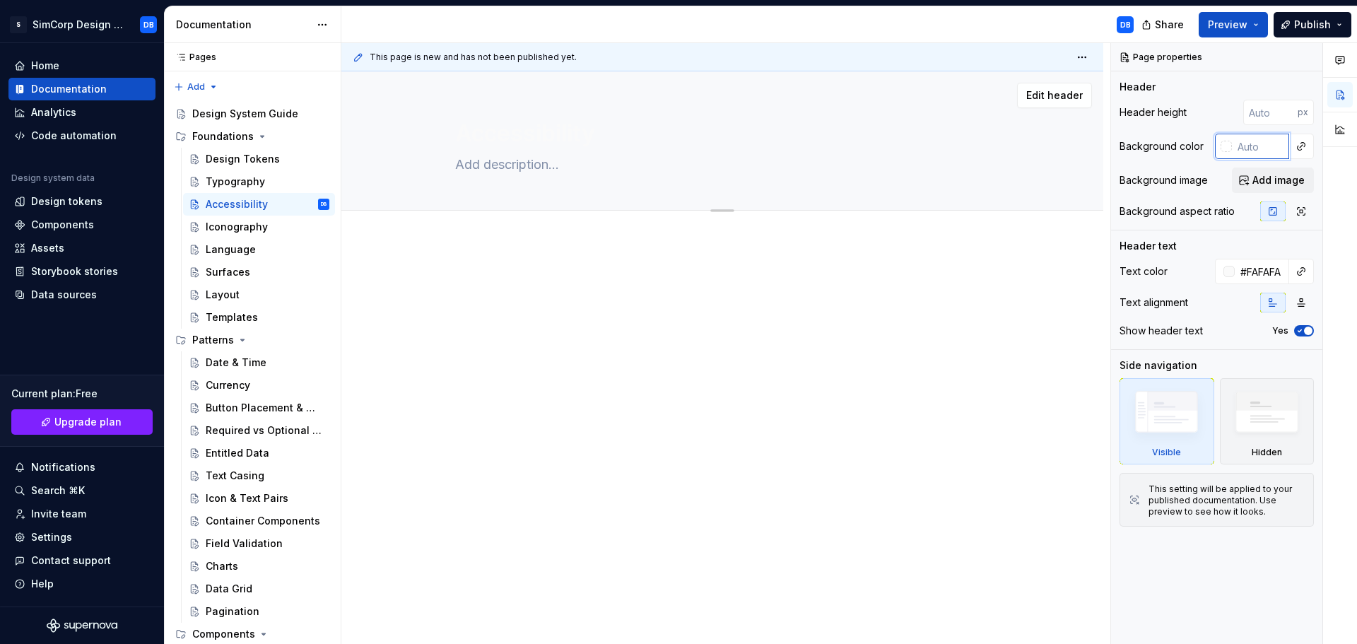
drag, startPoint x: 1253, startPoint y: 146, endPoint x: 594, endPoint y: 178, distance: 659.5
click at [1252, 146] on input "text" at bounding box center [1260, 146] width 57 height 25
click at [270, 218] on div "Iconography" at bounding box center [268, 227] width 124 height 20
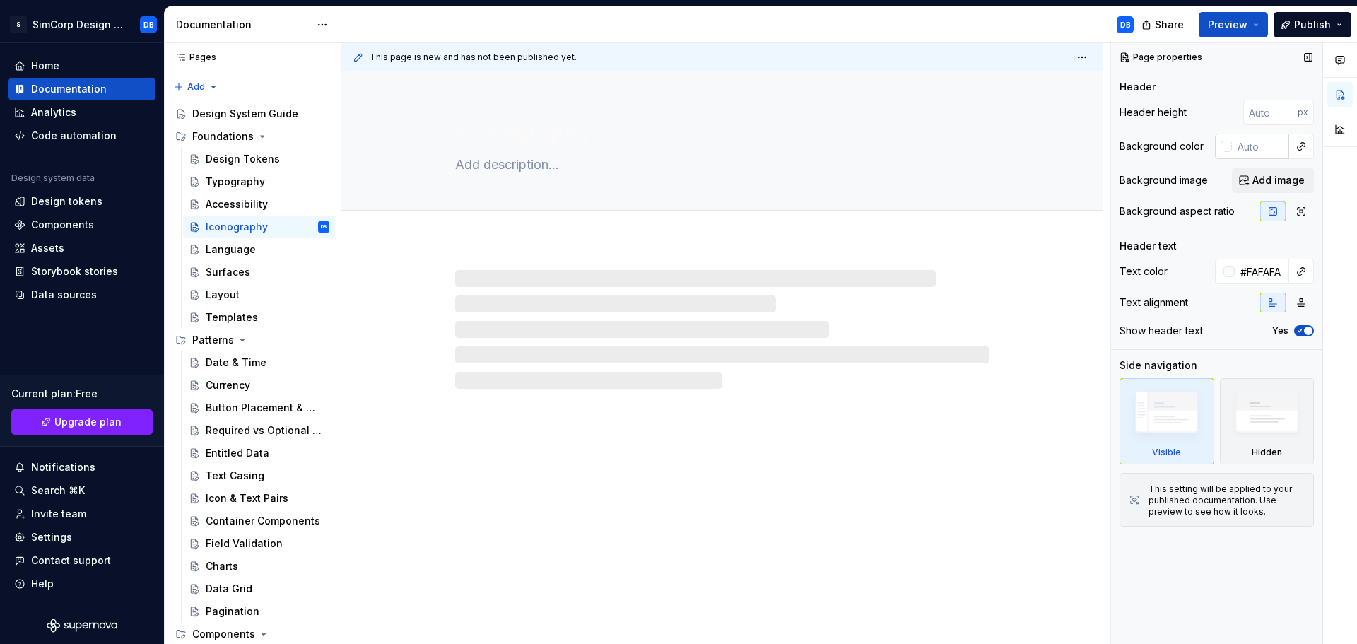
click at [1267, 146] on input "text" at bounding box center [1260, 146] width 57 height 25
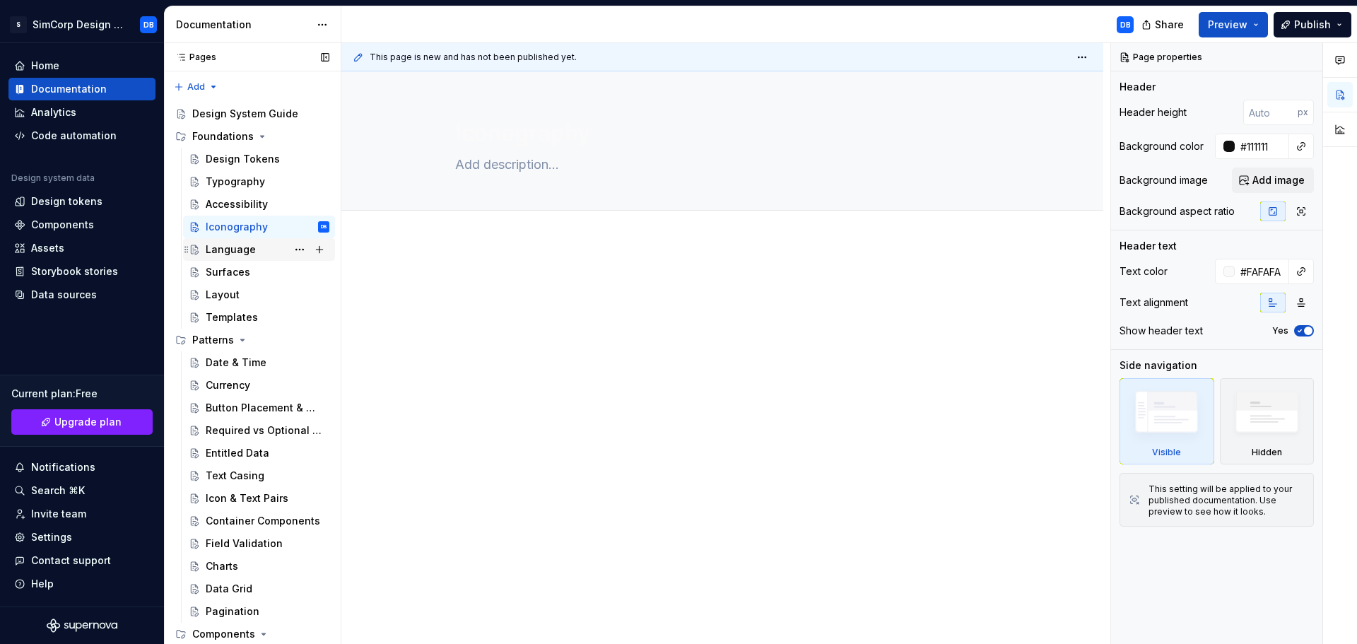
click at [244, 251] on div "Language" at bounding box center [231, 249] width 50 height 14
click at [1264, 145] on input "text" at bounding box center [1260, 146] width 57 height 25
click at [226, 268] on div "Surfaces" at bounding box center [228, 272] width 45 height 14
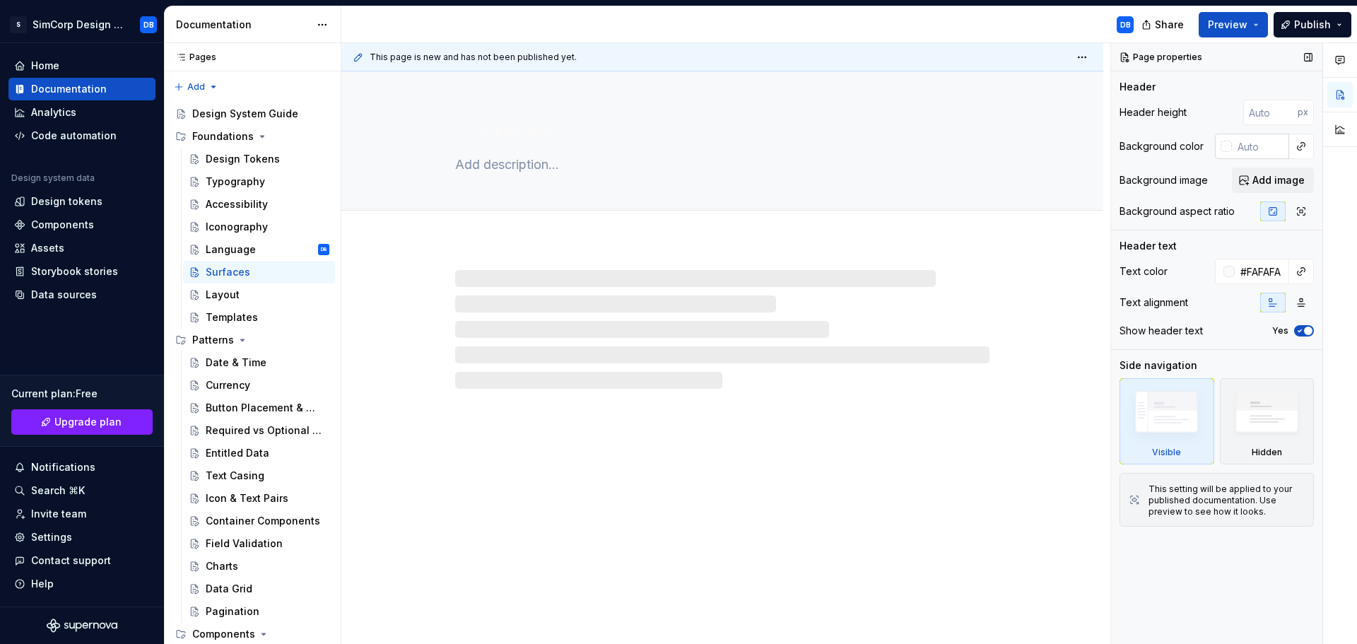
click at [1255, 148] on input "text" at bounding box center [1260, 146] width 57 height 25
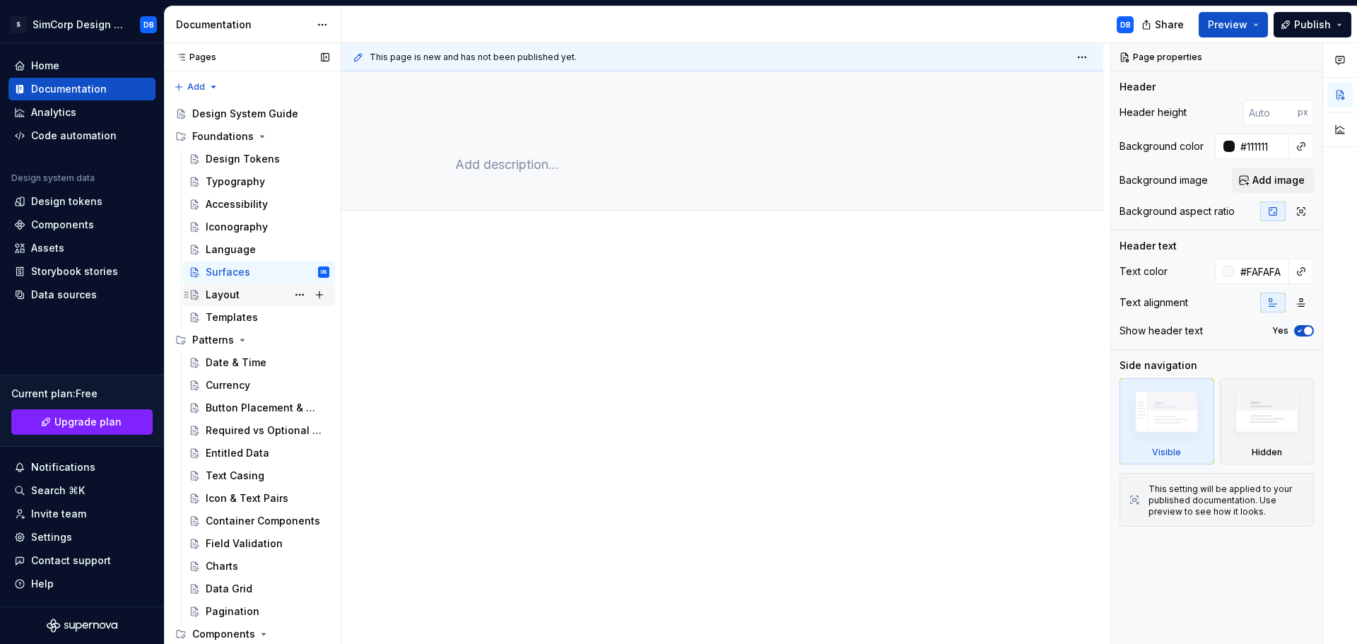
click at [242, 298] on div "Layout" at bounding box center [268, 295] width 124 height 20
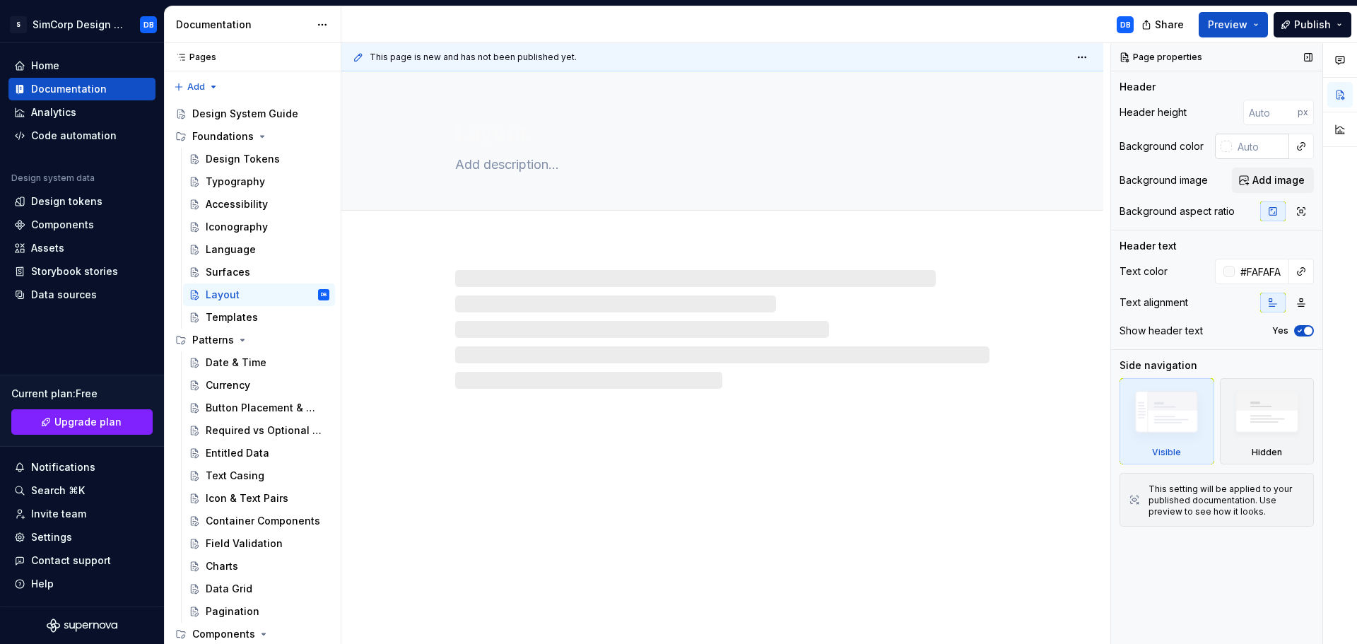
click at [1257, 148] on input "text" at bounding box center [1260, 146] width 57 height 25
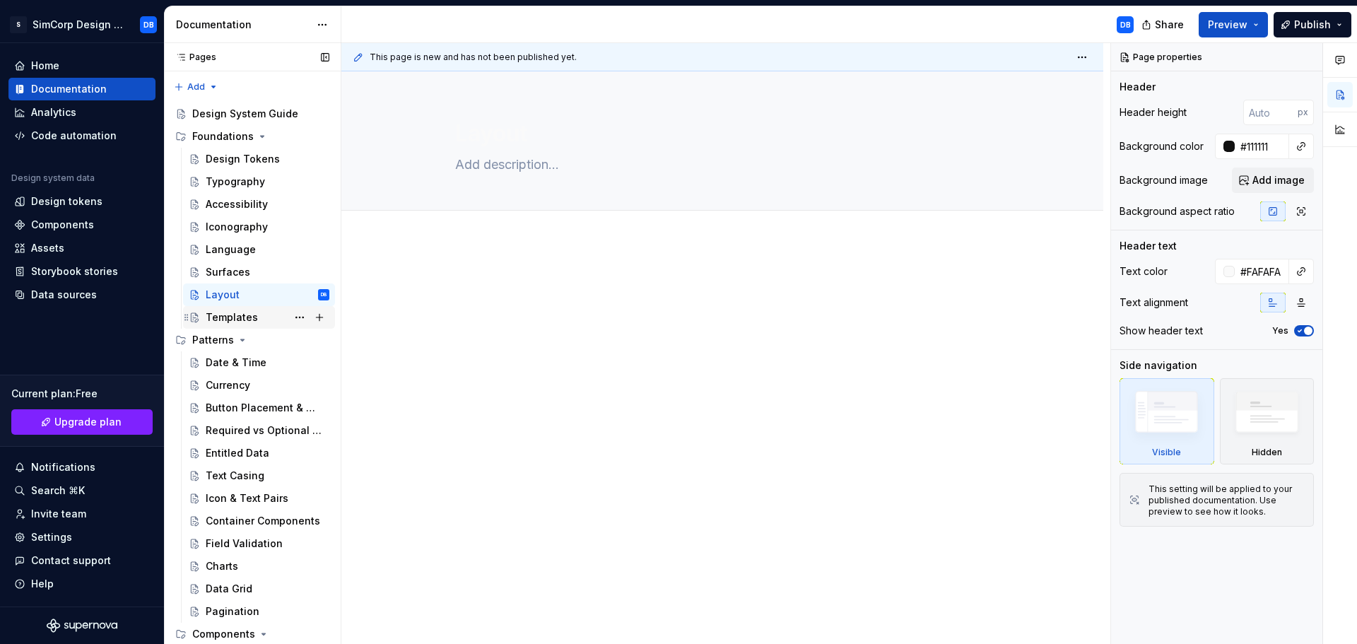
click at [225, 315] on div "Templates" at bounding box center [232, 317] width 52 height 14
click at [1253, 146] on input "text" at bounding box center [1260, 146] width 57 height 25
click at [910, 346] on div at bounding box center [722, 391] width 762 height 298
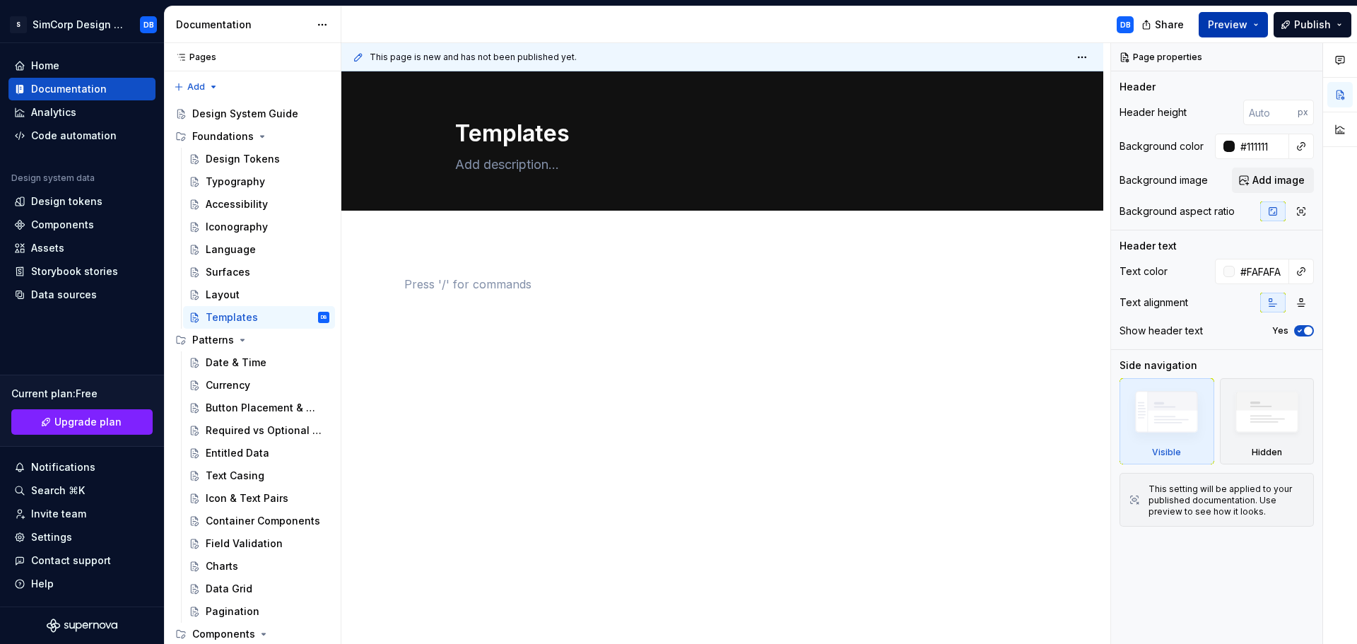
click at [1243, 32] on button "Preview" at bounding box center [1233, 24] width 69 height 25
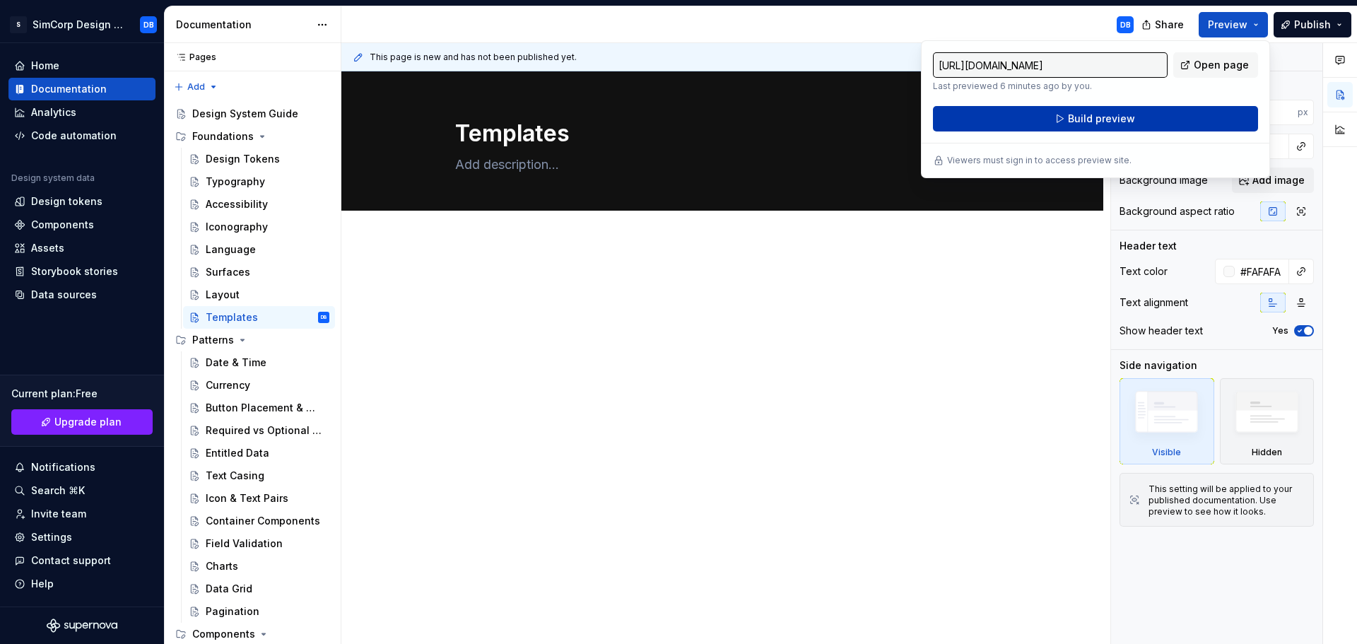
click at [1086, 120] on span "Build preview" at bounding box center [1101, 119] width 67 height 14
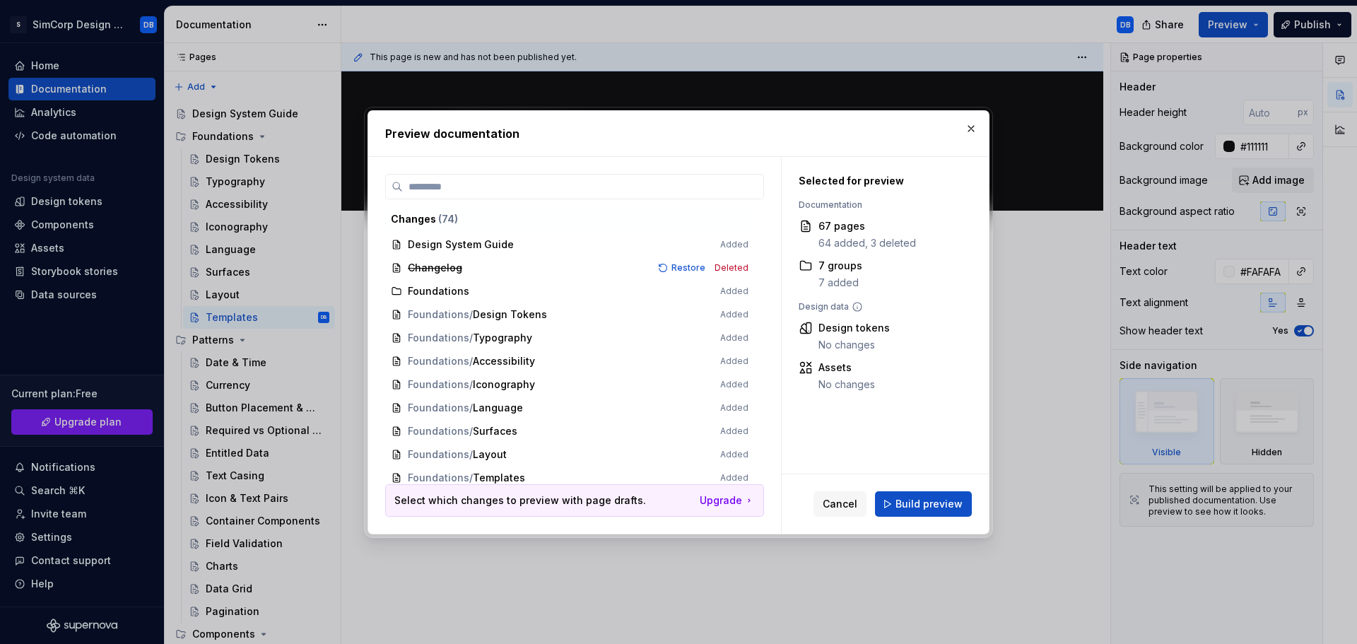
click at [930, 497] on span "Build preview" at bounding box center [929, 504] width 67 height 14
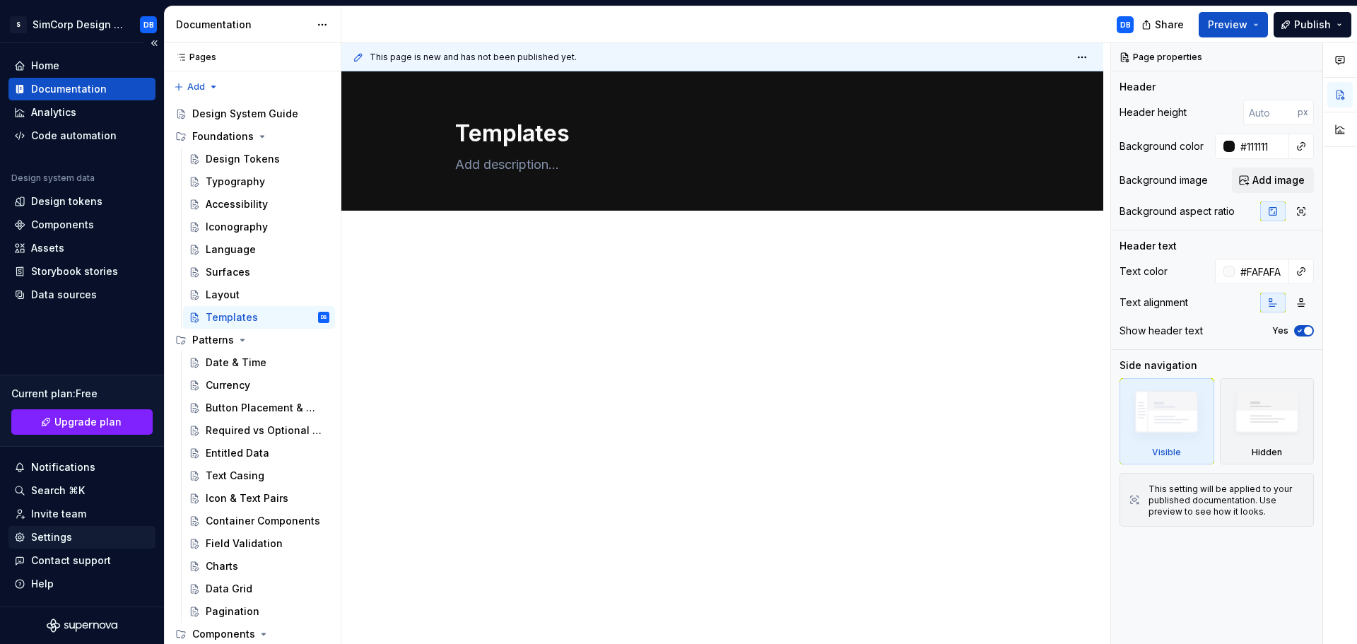
click at [68, 533] on div "Settings" at bounding box center [51, 537] width 41 height 14
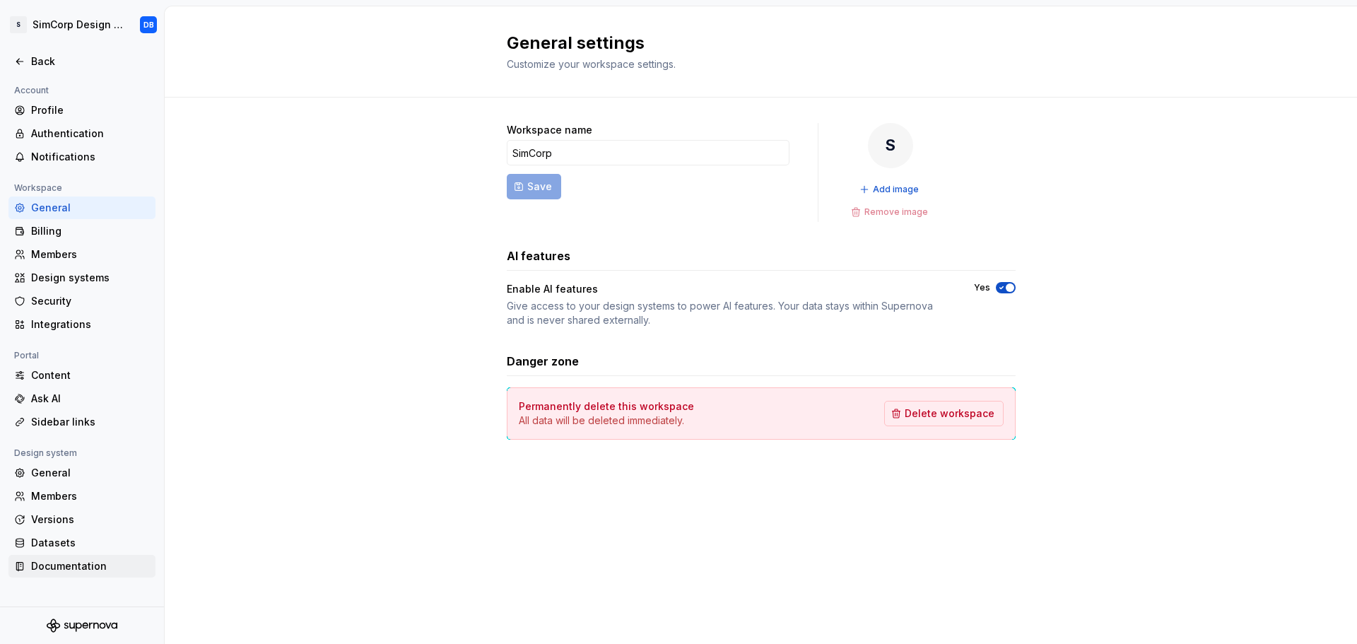
click at [70, 564] on div "Documentation" at bounding box center [90, 566] width 119 height 14
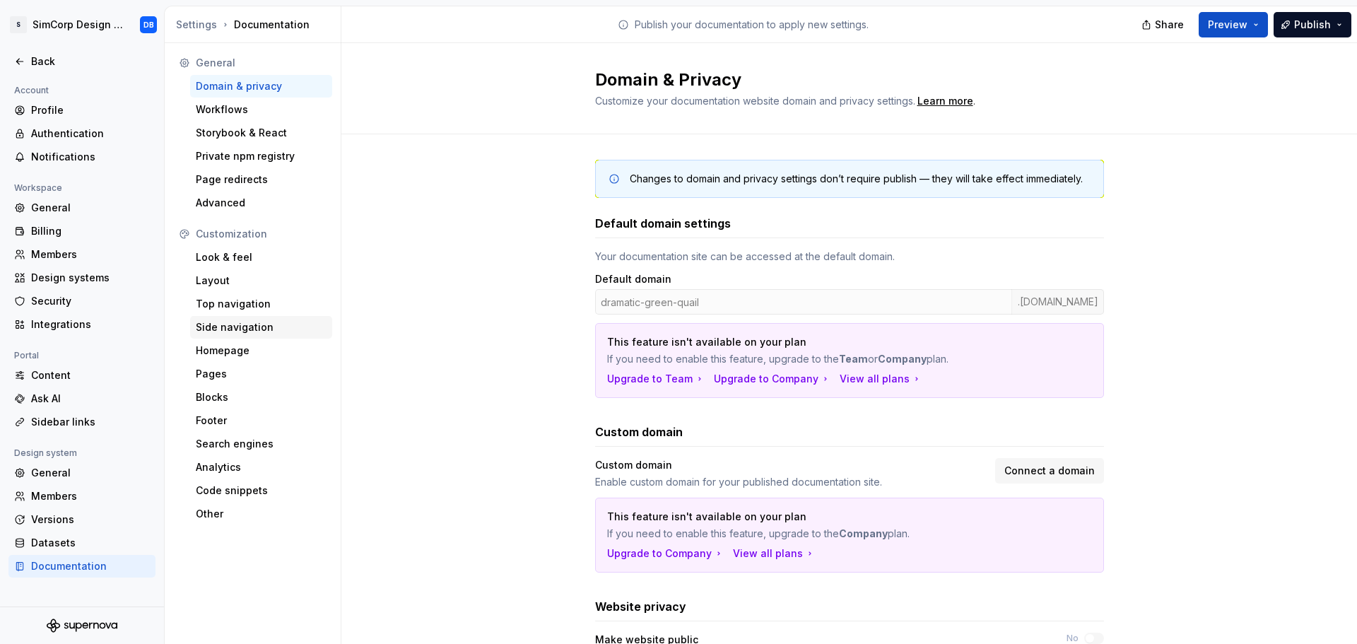
click at [233, 325] on div "Side navigation" at bounding box center [261, 327] width 131 height 14
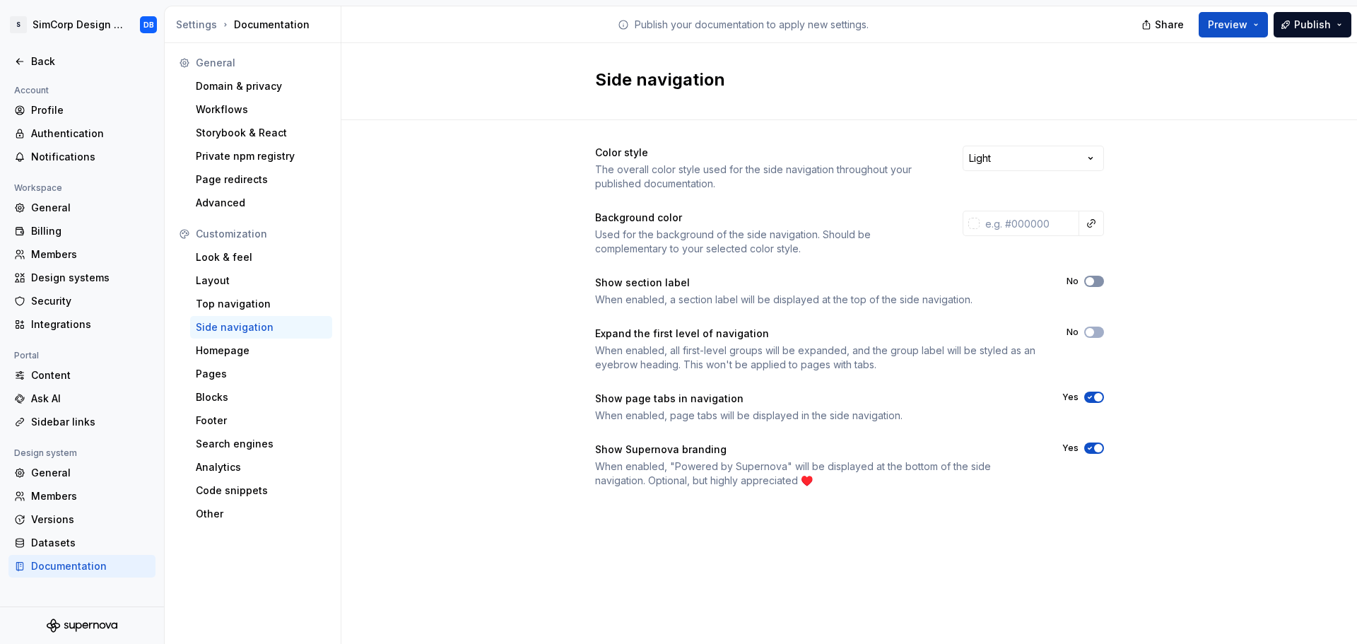
click at [1092, 281] on span "button" at bounding box center [1090, 281] width 8 height 8
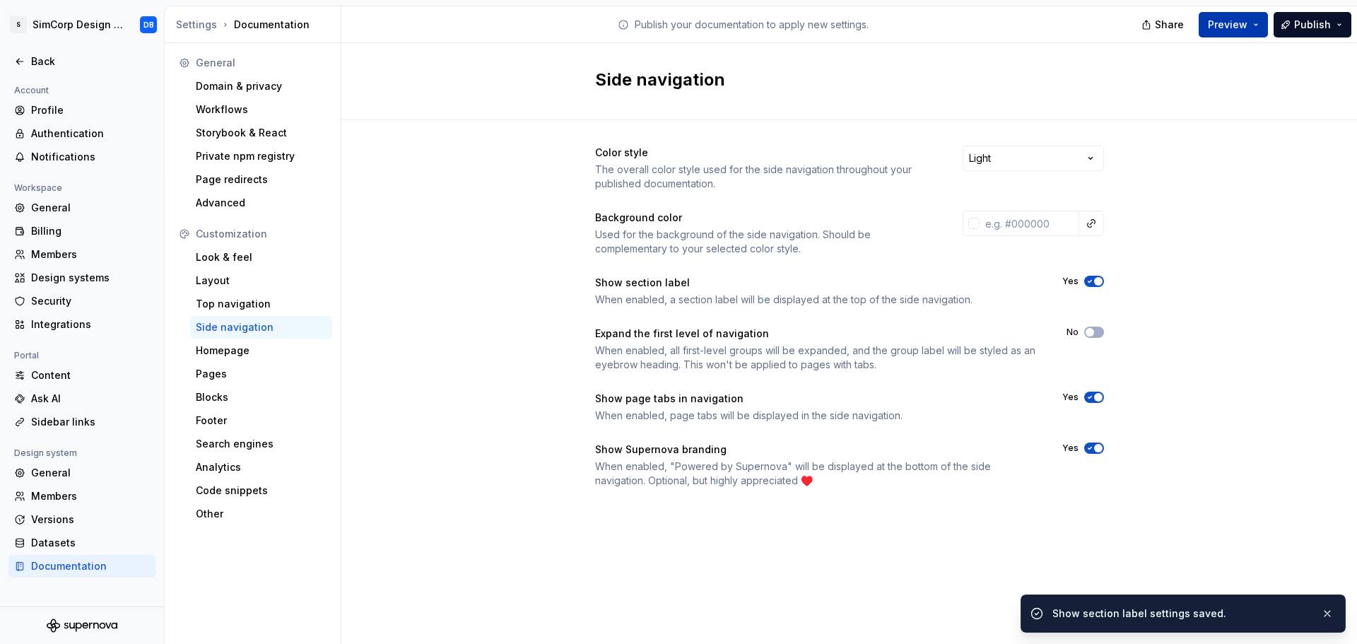
click at [1223, 36] on button "Preview" at bounding box center [1233, 24] width 69 height 25
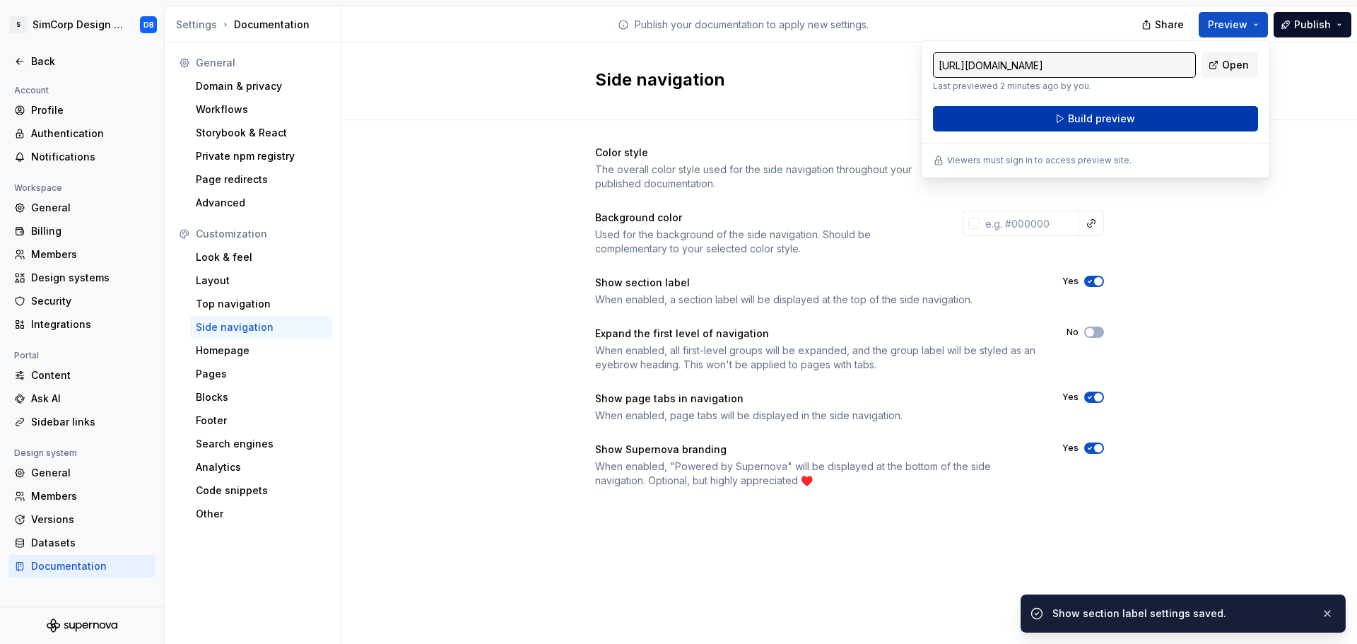
click at [1137, 119] on button "Build preview" at bounding box center [1095, 118] width 325 height 25
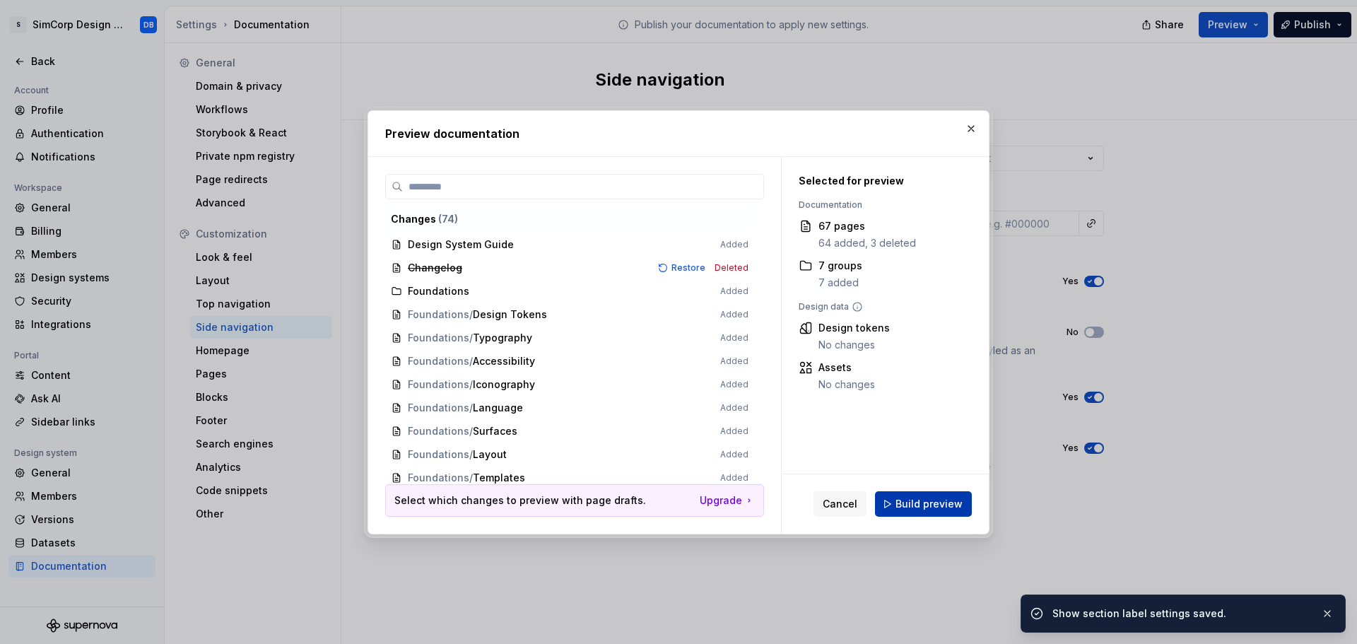
click at [911, 495] on button "Build preview" at bounding box center [923, 503] width 97 height 25
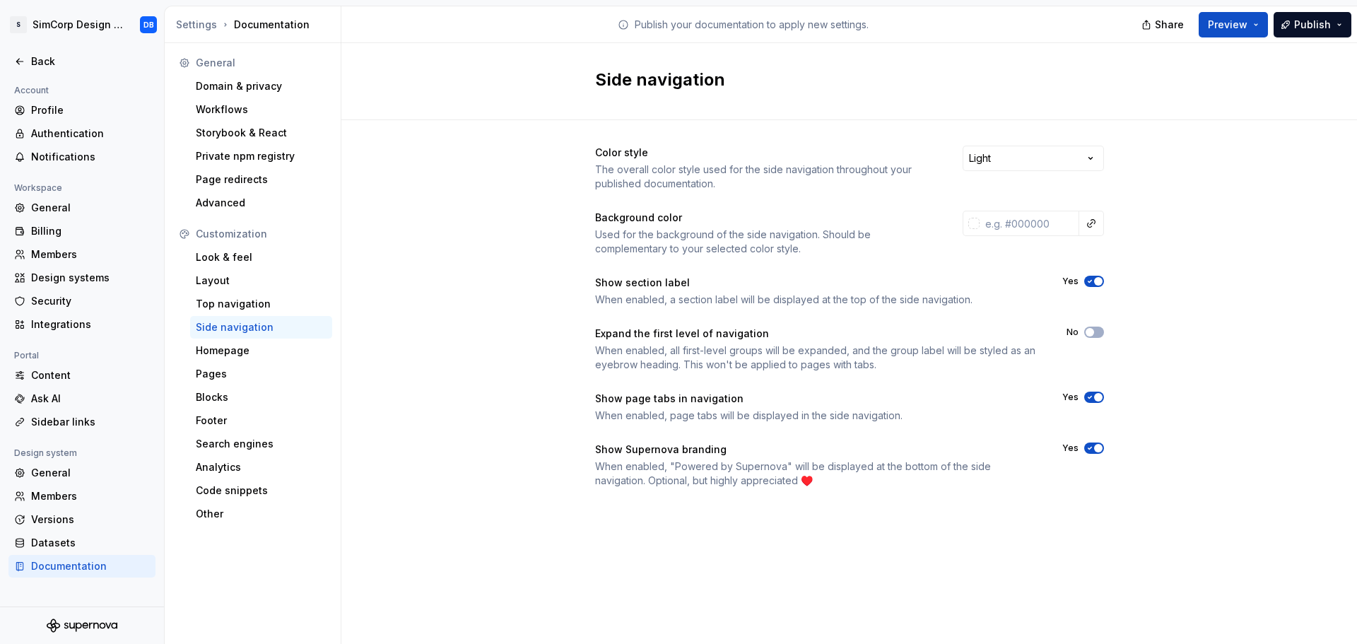
click at [1089, 279] on icon "button" at bounding box center [1089, 281] width 11 height 8
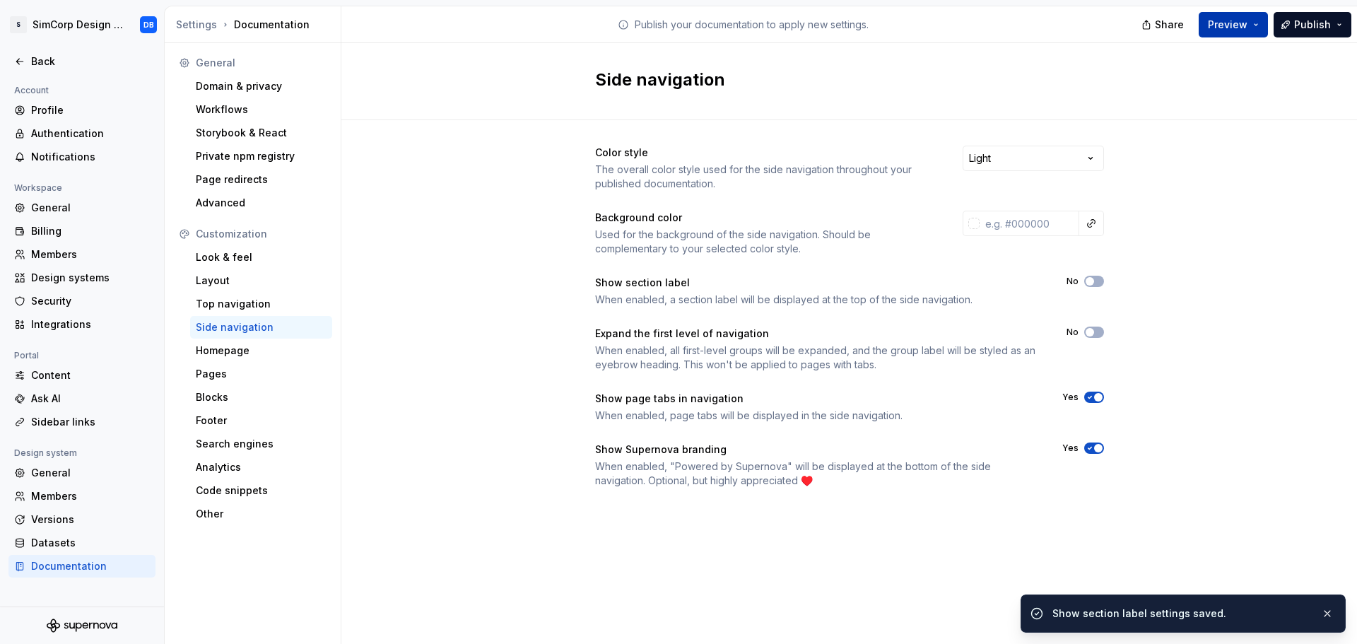
click at [1232, 18] on span "Preview" at bounding box center [1228, 25] width 40 height 14
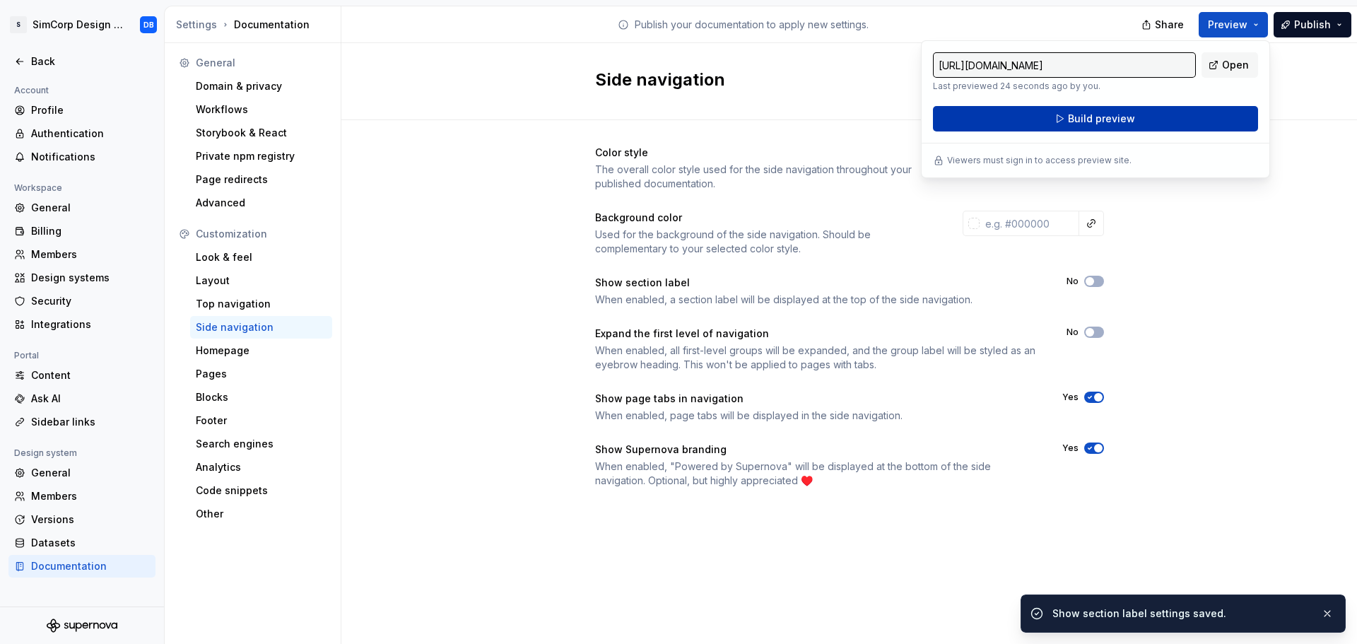
click at [1120, 118] on span "Build preview" at bounding box center [1101, 119] width 67 height 14
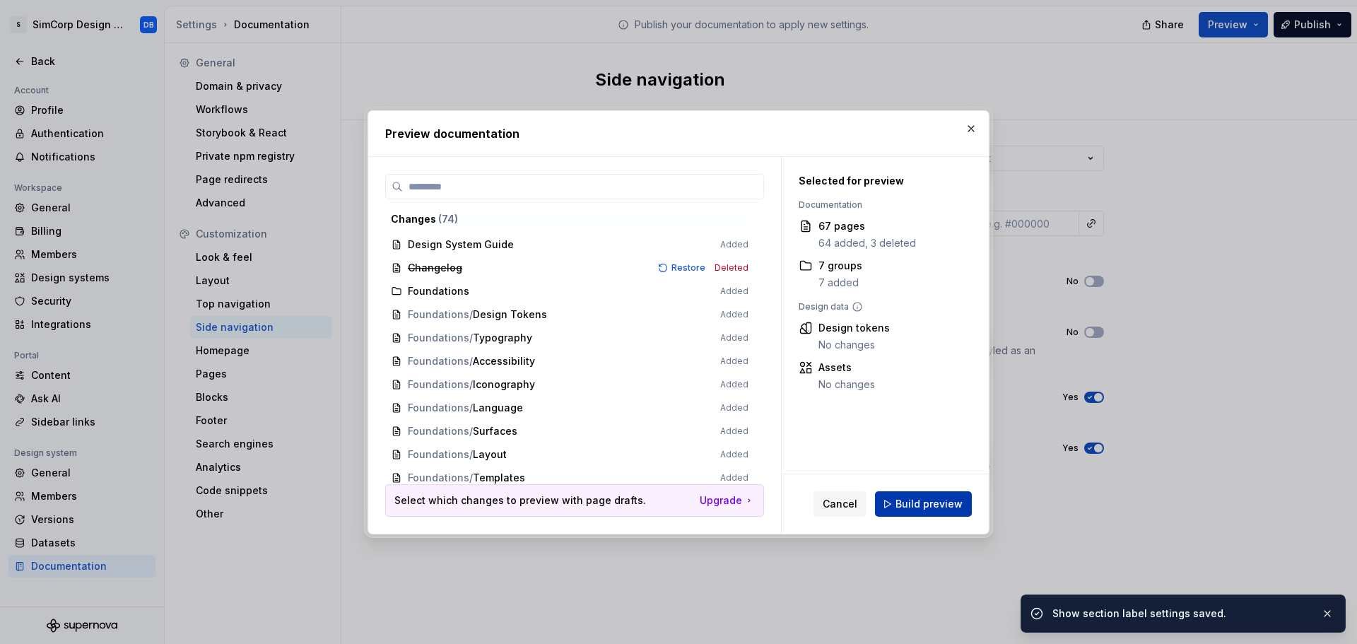
click at [942, 506] on span "Build preview" at bounding box center [929, 504] width 67 height 14
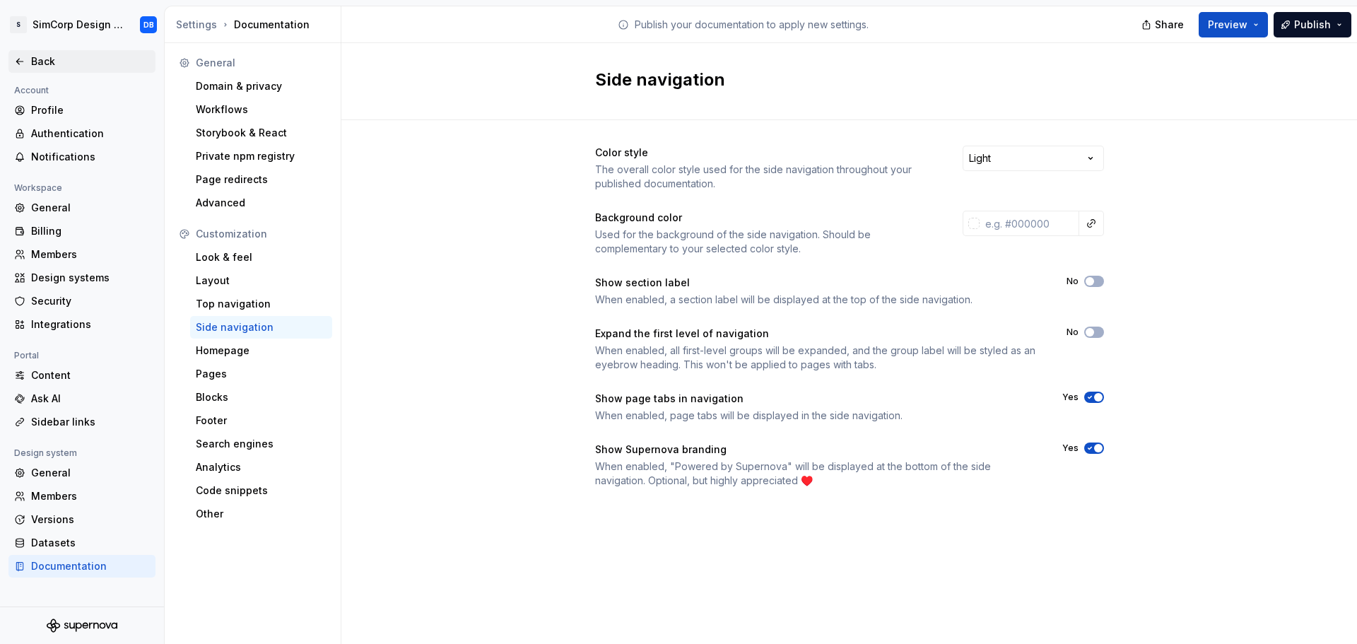
click at [28, 57] on div "Back" at bounding box center [82, 61] width 136 height 14
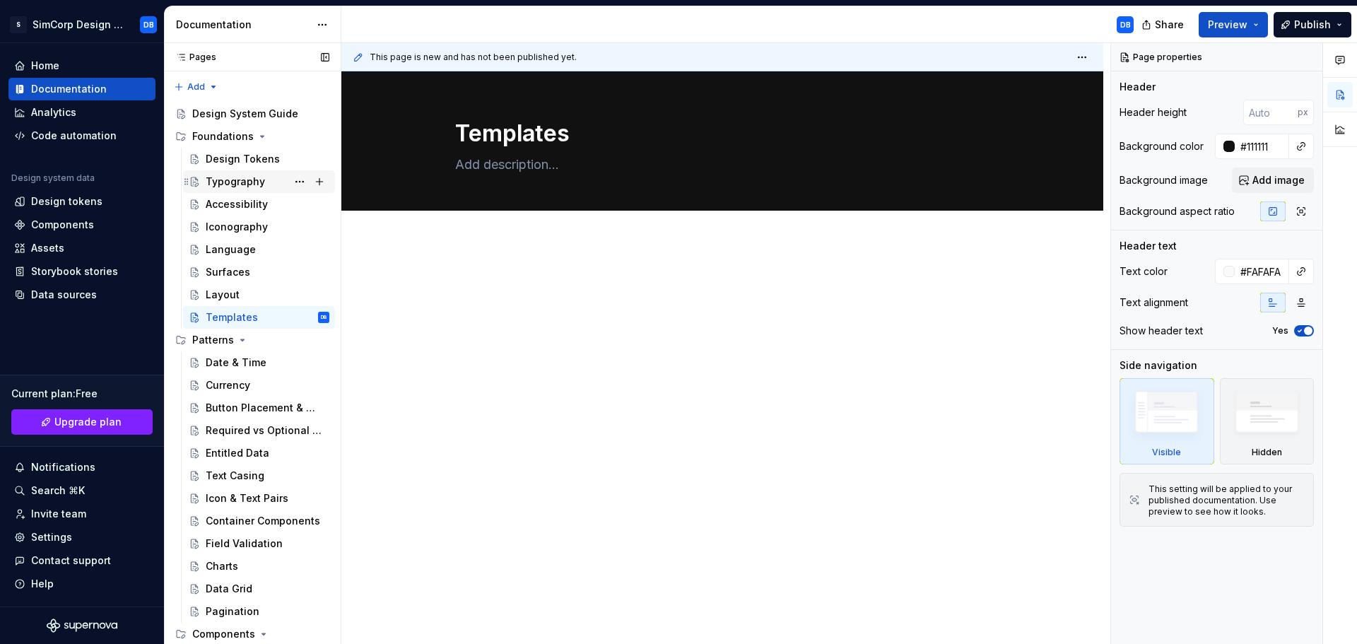
drag, startPoint x: 248, startPoint y: 160, endPoint x: 252, endPoint y: 174, distance: 14.6
click at [248, 160] on div "Design Tokens" at bounding box center [243, 159] width 74 height 14
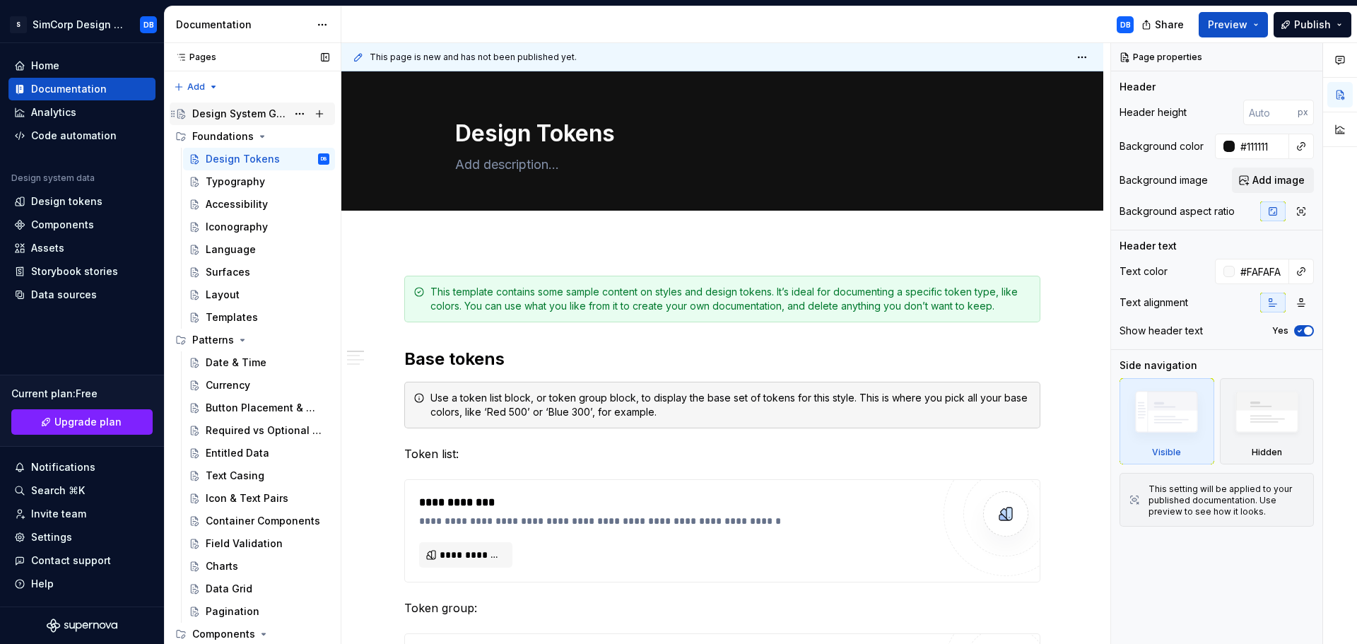
click at [230, 111] on div "Design System Guide" at bounding box center [239, 114] width 95 height 14
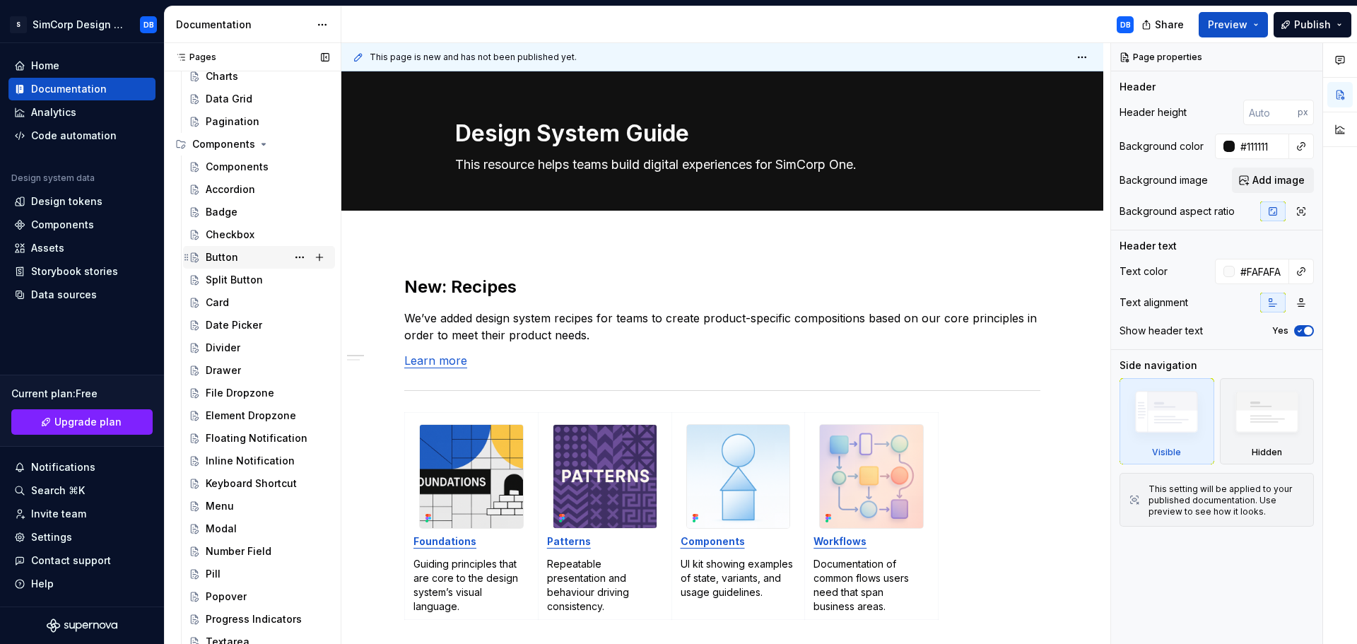
scroll to position [495, 0]
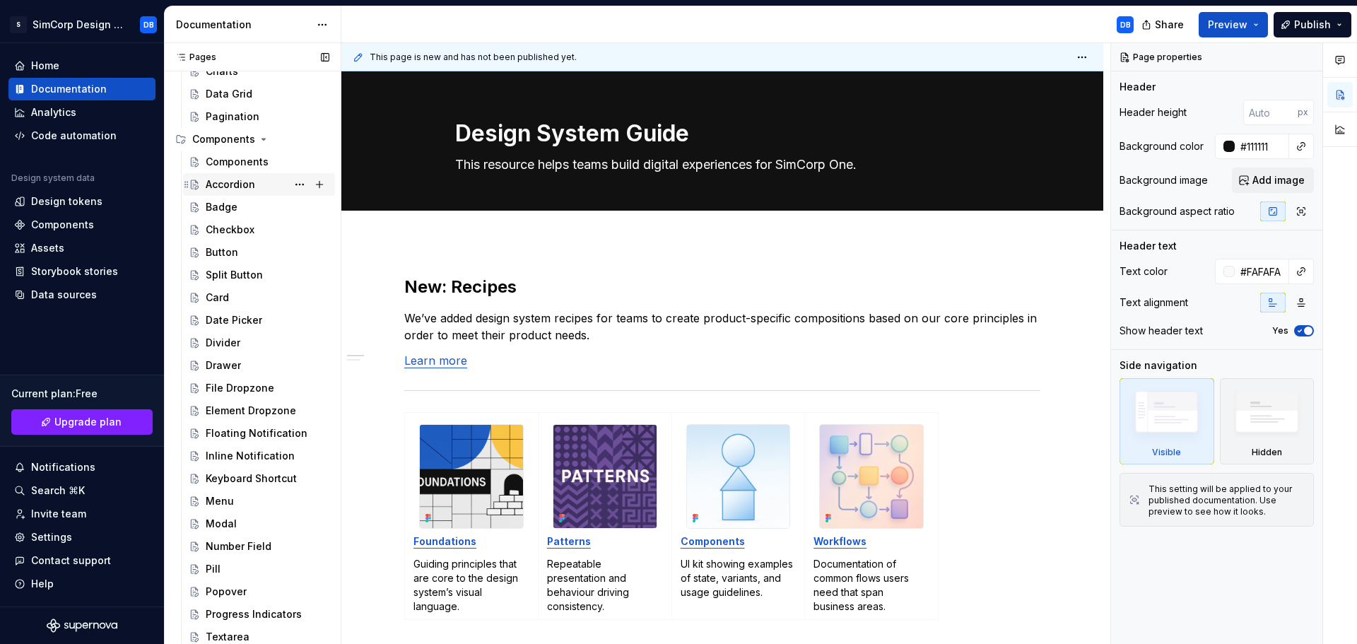
click at [238, 182] on div "Accordion" at bounding box center [230, 184] width 49 height 14
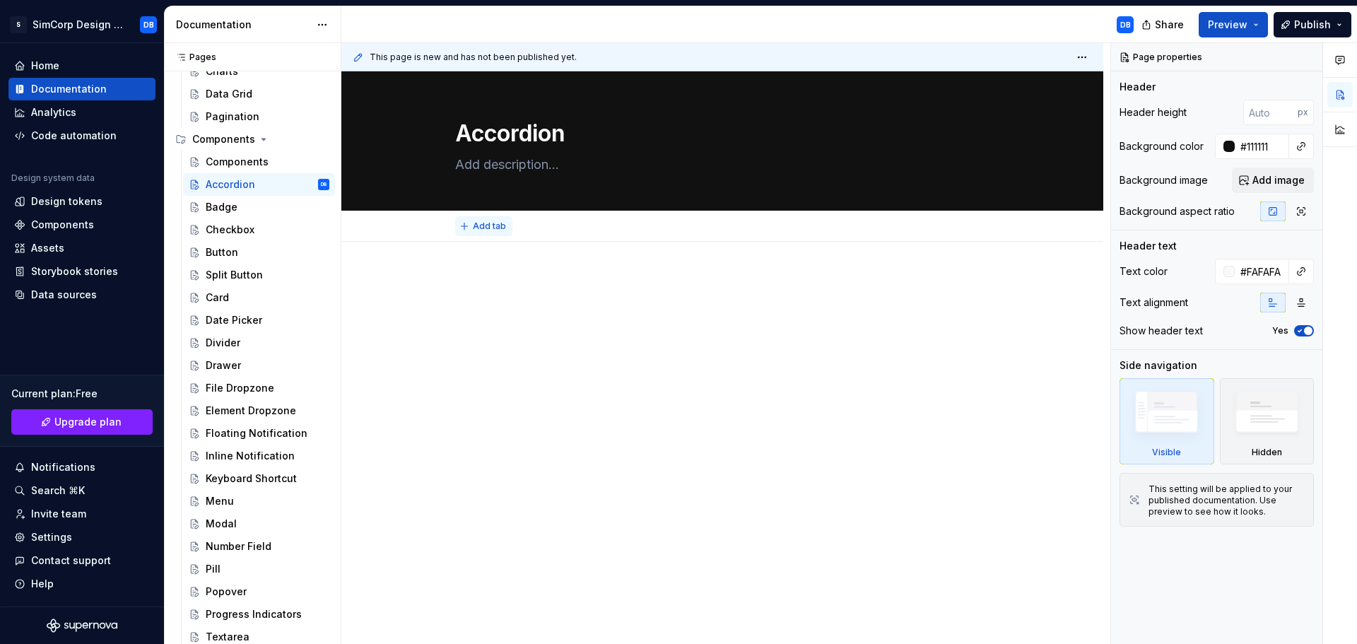
click at [488, 228] on span "Add tab" at bounding box center [489, 226] width 33 height 11
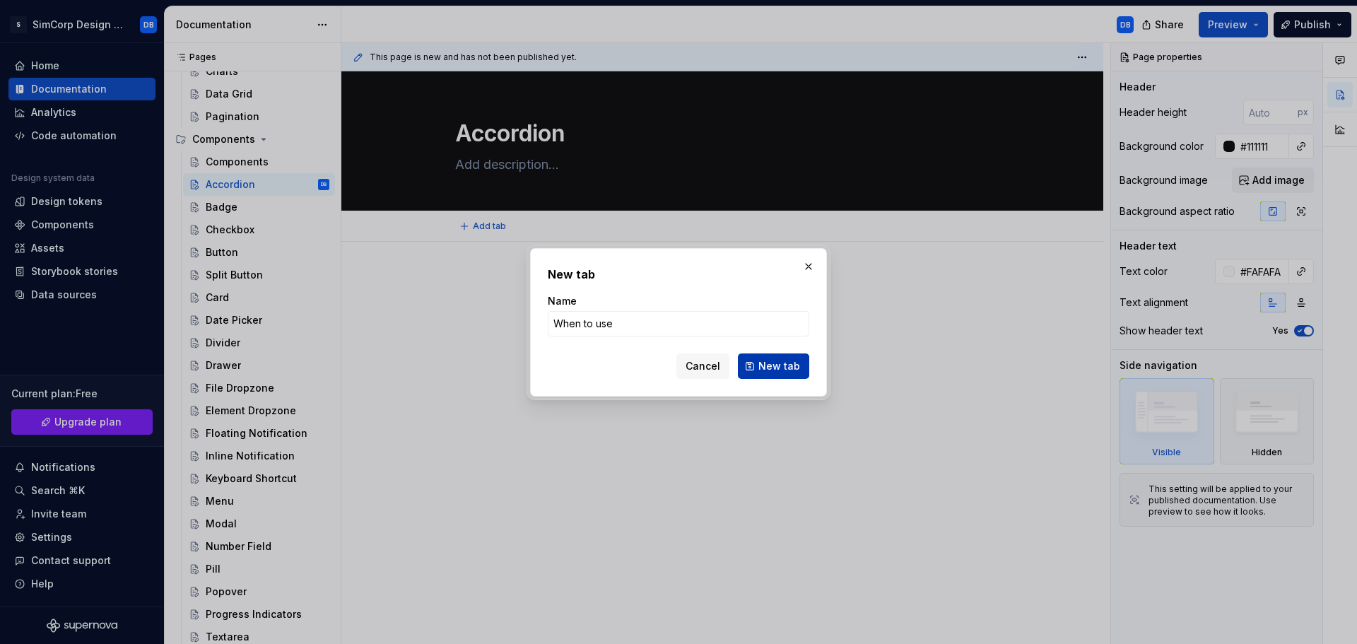
click at [775, 364] on span "New tab" at bounding box center [779, 366] width 42 height 14
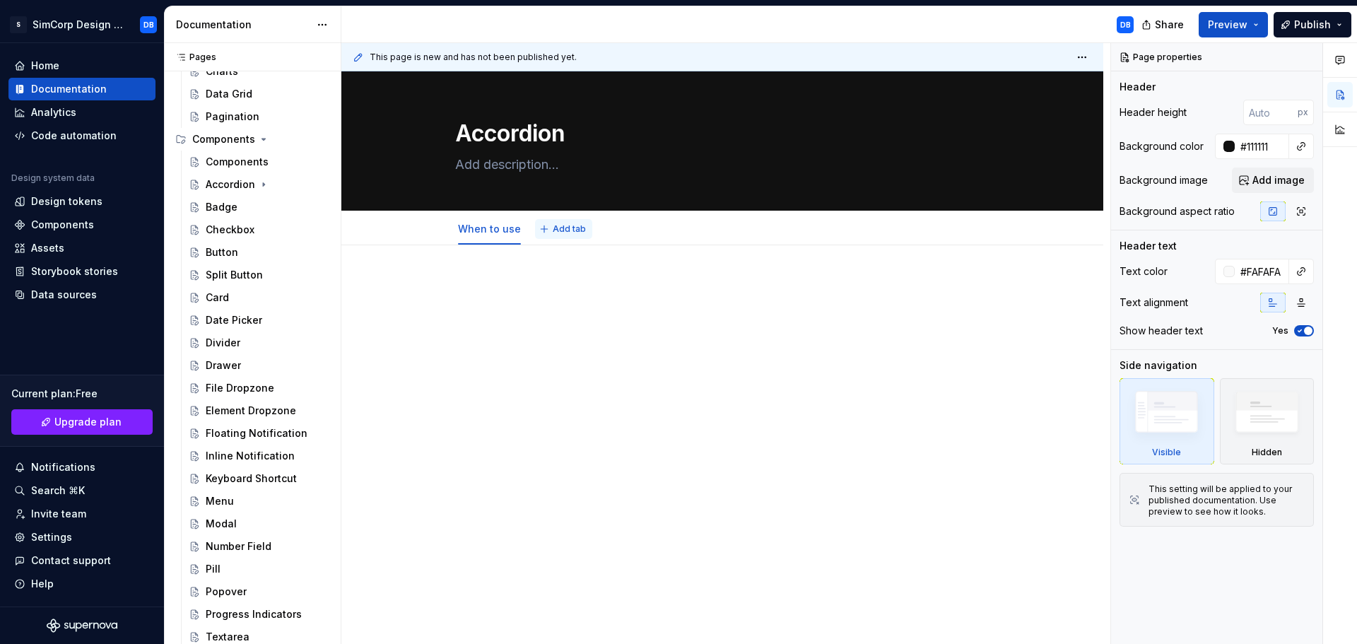
click at [563, 230] on span "Add tab" at bounding box center [569, 228] width 33 height 11
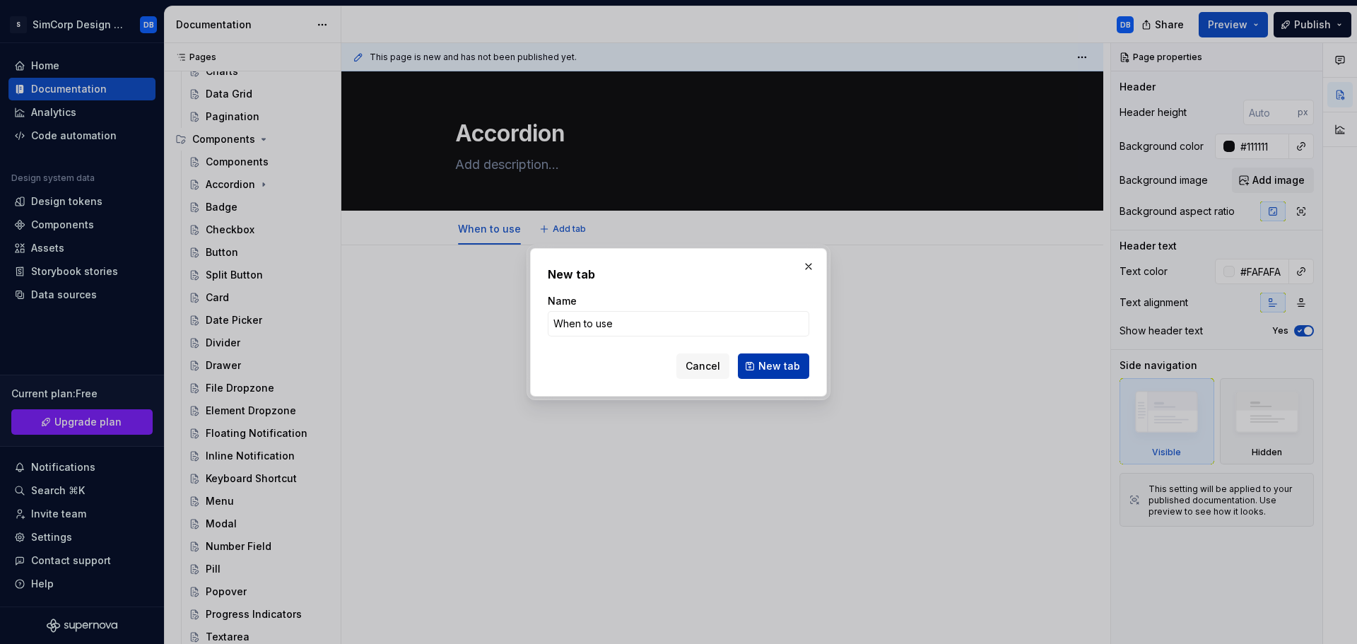
click at [767, 365] on span "New tab" at bounding box center [779, 366] width 42 height 14
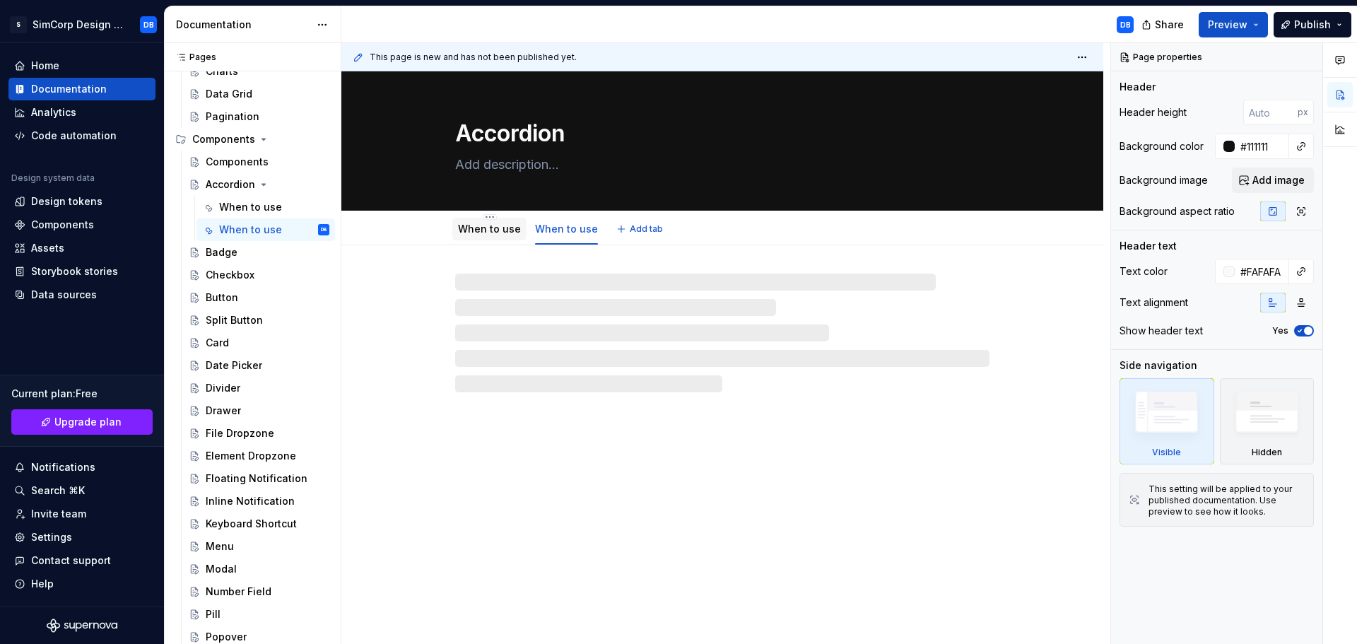
click at [493, 226] on link "When to use" at bounding box center [489, 229] width 63 height 12
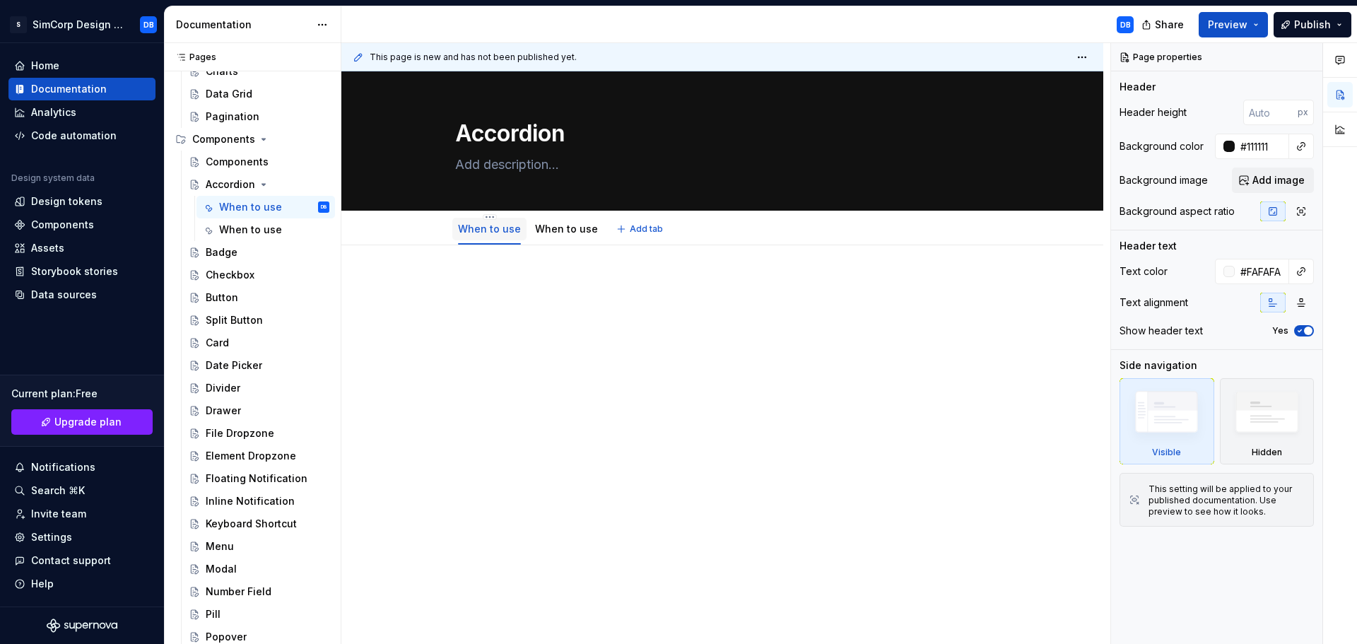
drag, startPoint x: 493, startPoint y: 226, endPoint x: 467, endPoint y: 231, distance: 25.9
click at [469, 231] on link "When to use" at bounding box center [489, 229] width 63 height 12
click at [250, 207] on div "When to use" at bounding box center [250, 207] width 63 height 14
click at [290, 209] on button "Page tree" at bounding box center [300, 207] width 20 height 20
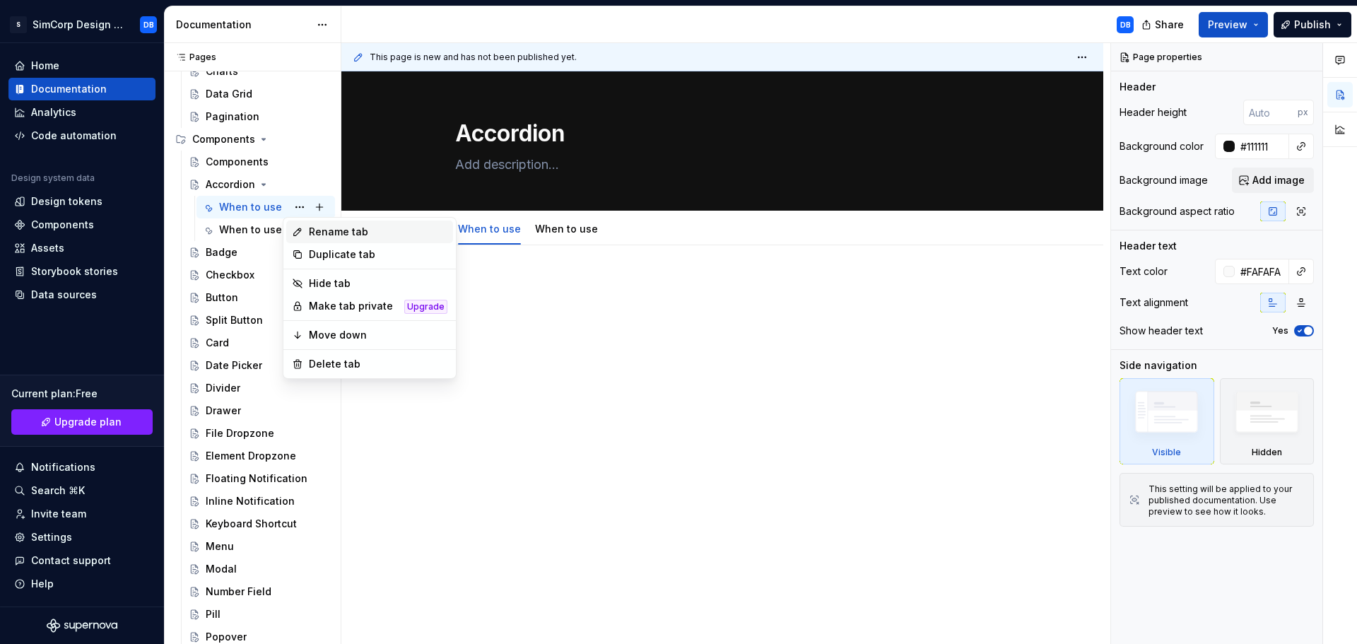
click at [317, 230] on div "Rename tab" at bounding box center [378, 232] width 139 height 14
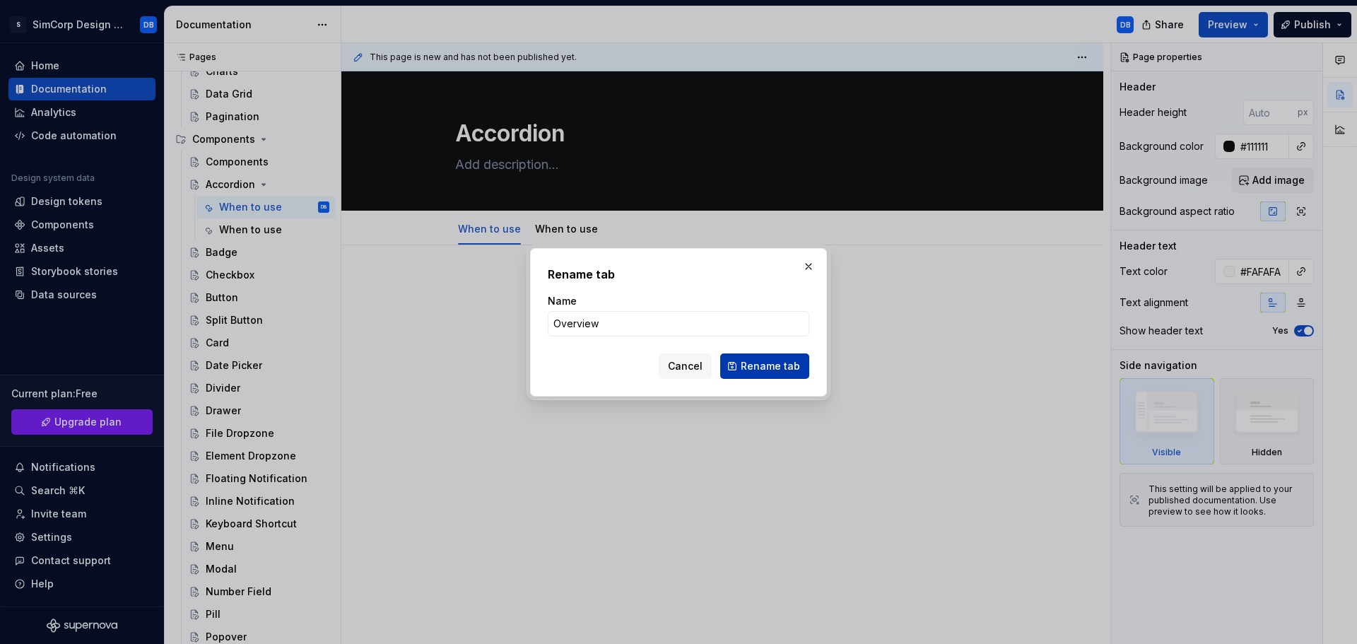
click at [752, 365] on span "Rename tab" at bounding box center [770, 366] width 59 height 14
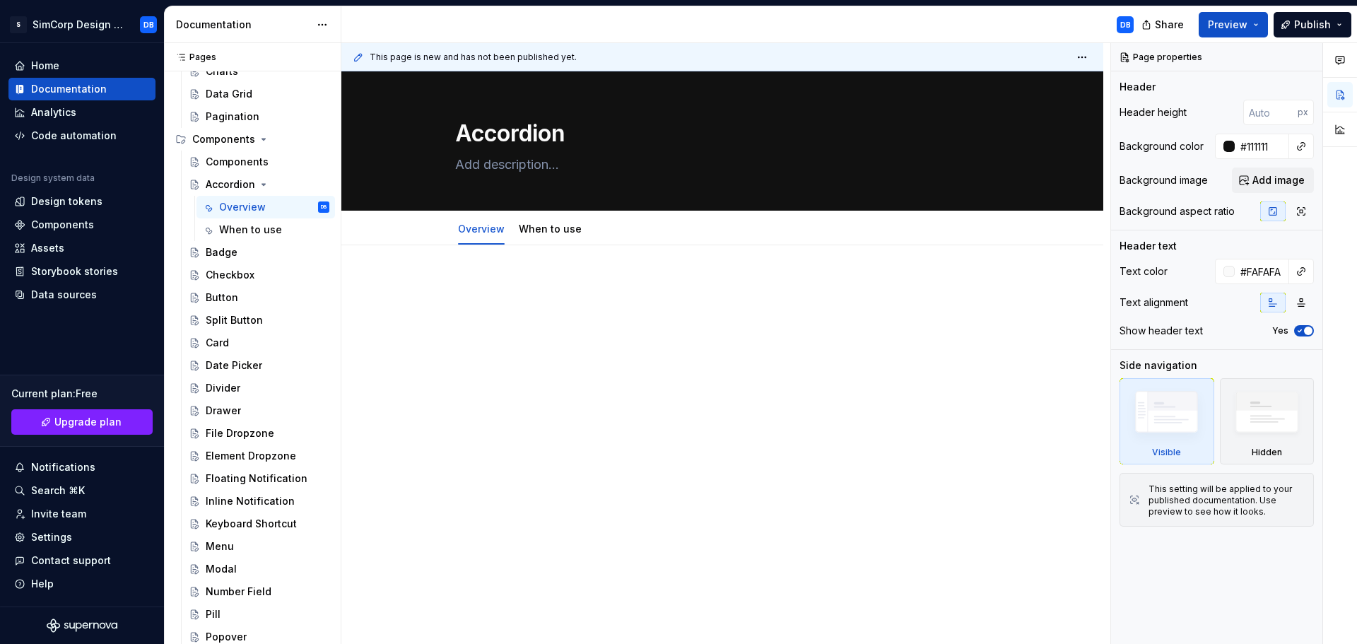
click at [536, 401] on div at bounding box center [722, 394] width 762 height 298
click at [1224, 30] on span "Preview" at bounding box center [1228, 25] width 40 height 14
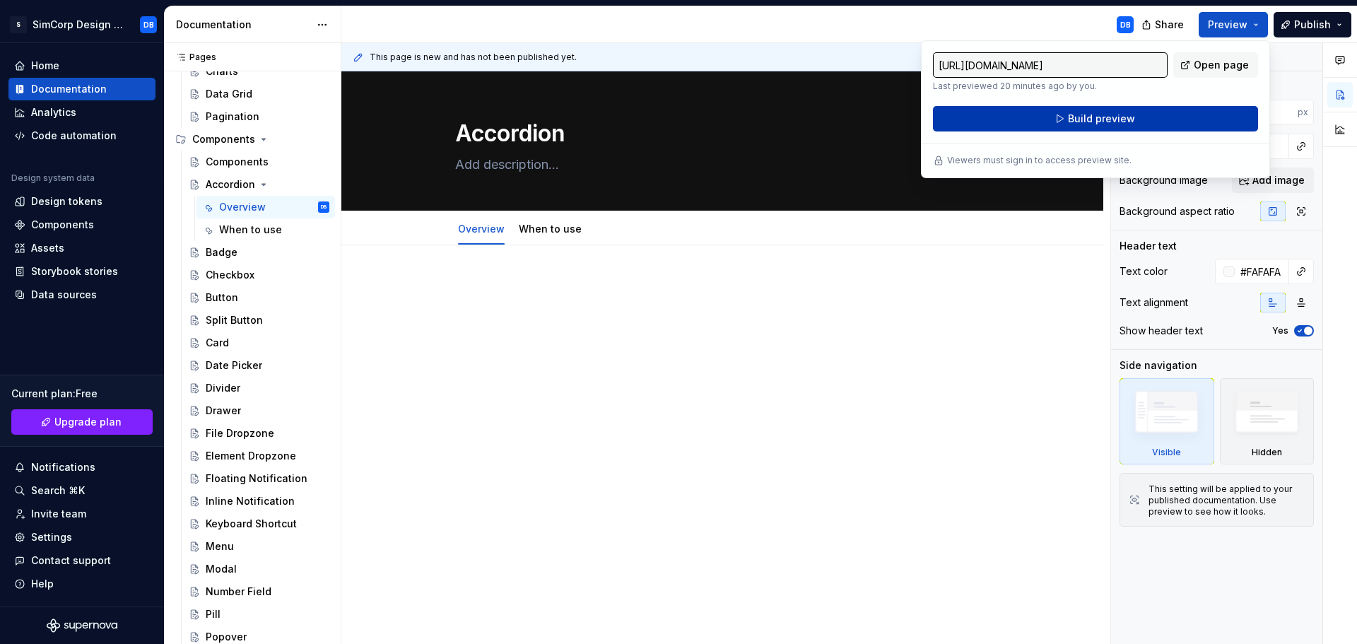
click at [1084, 117] on span "Build preview" at bounding box center [1101, 119] width 67 height 14
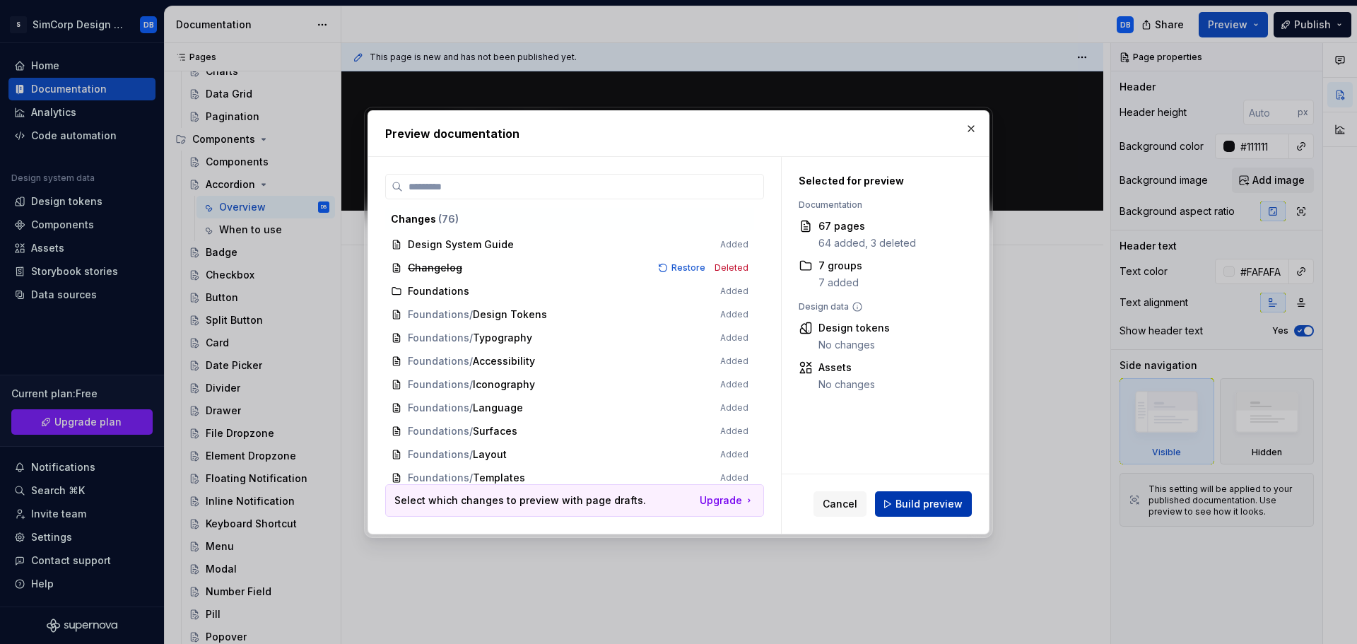
click at [938, 503] on span "Build preview" at bounding box center [929, 504] width 67 height 14
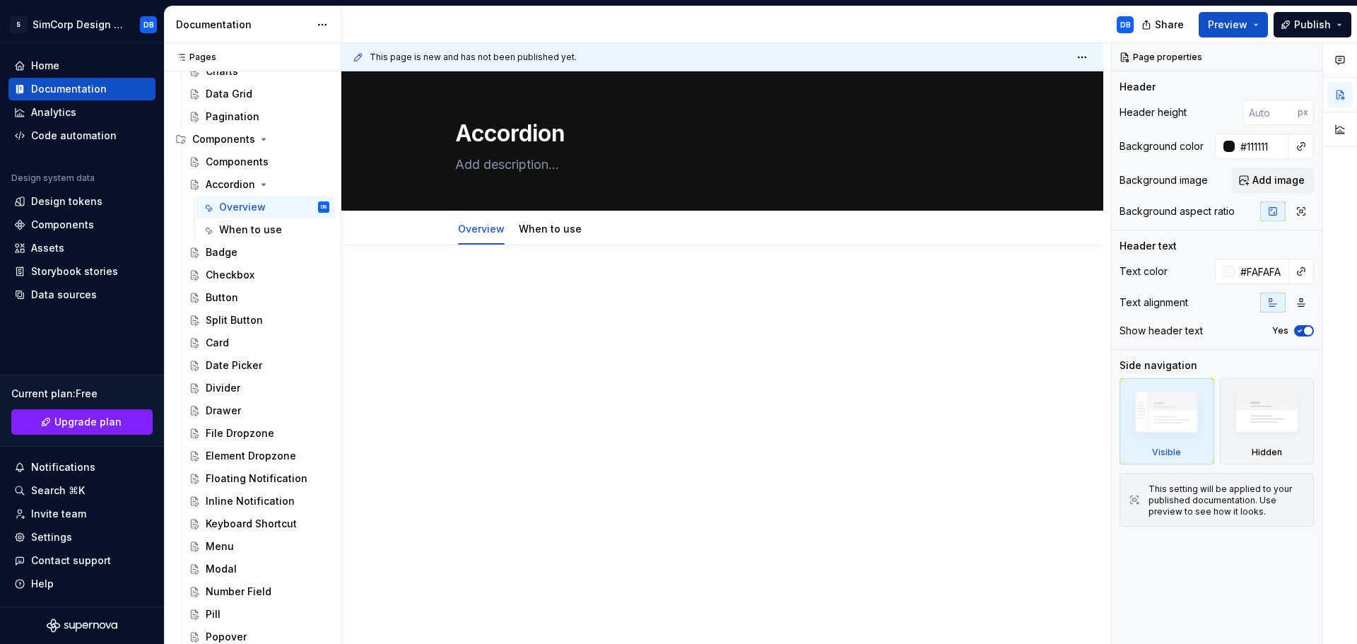
drag, startPoint x: 465, startPoint y: 280, endPoint x: 510, endPoint y: 317, distance: 57.7
click at [465, 280] on p at bounding box center [722, 287] width 636 height 17
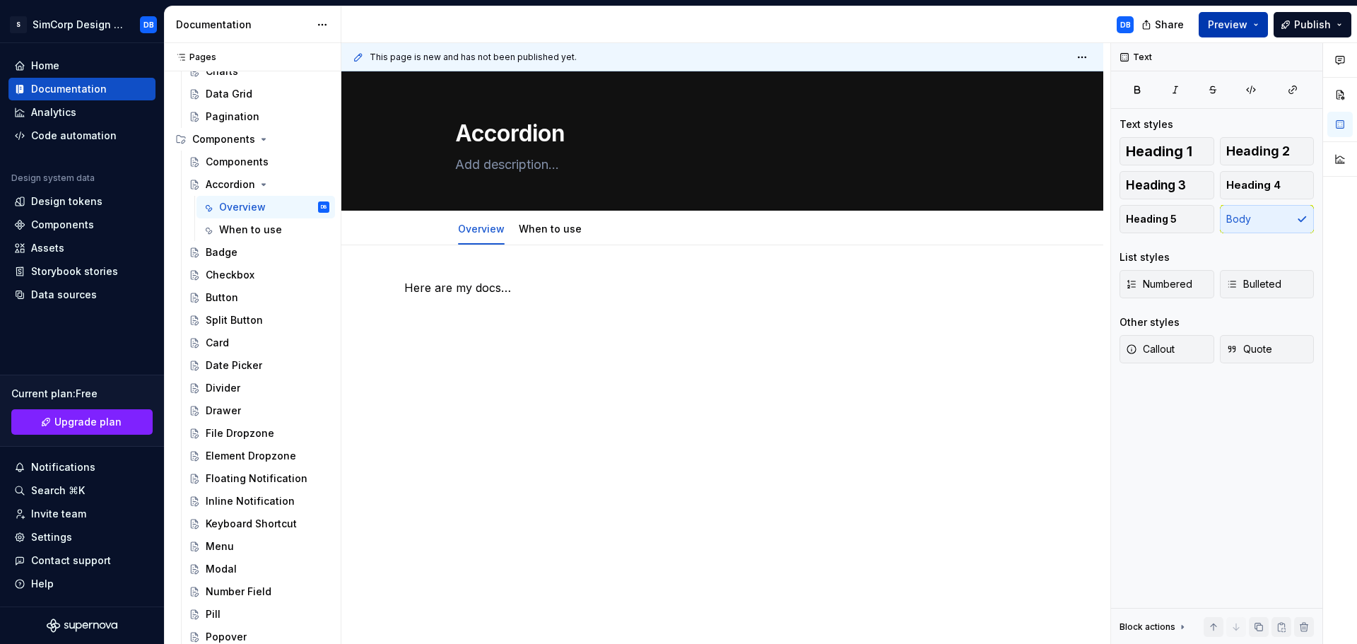
click at [1232, 29] on span "Preview" at bounding box center [1228, 25] width 40 height 14
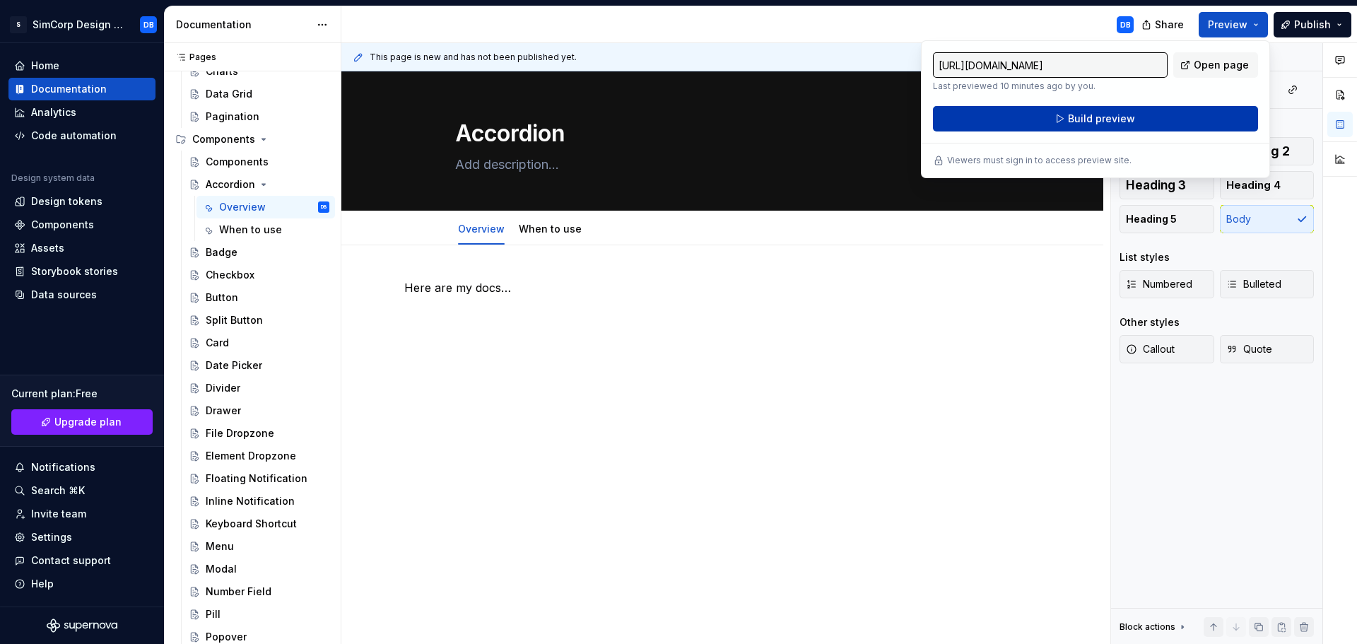
click at [1082, 121] on span "Build preview" at bounding box center [1101, 119] width 67 height 14
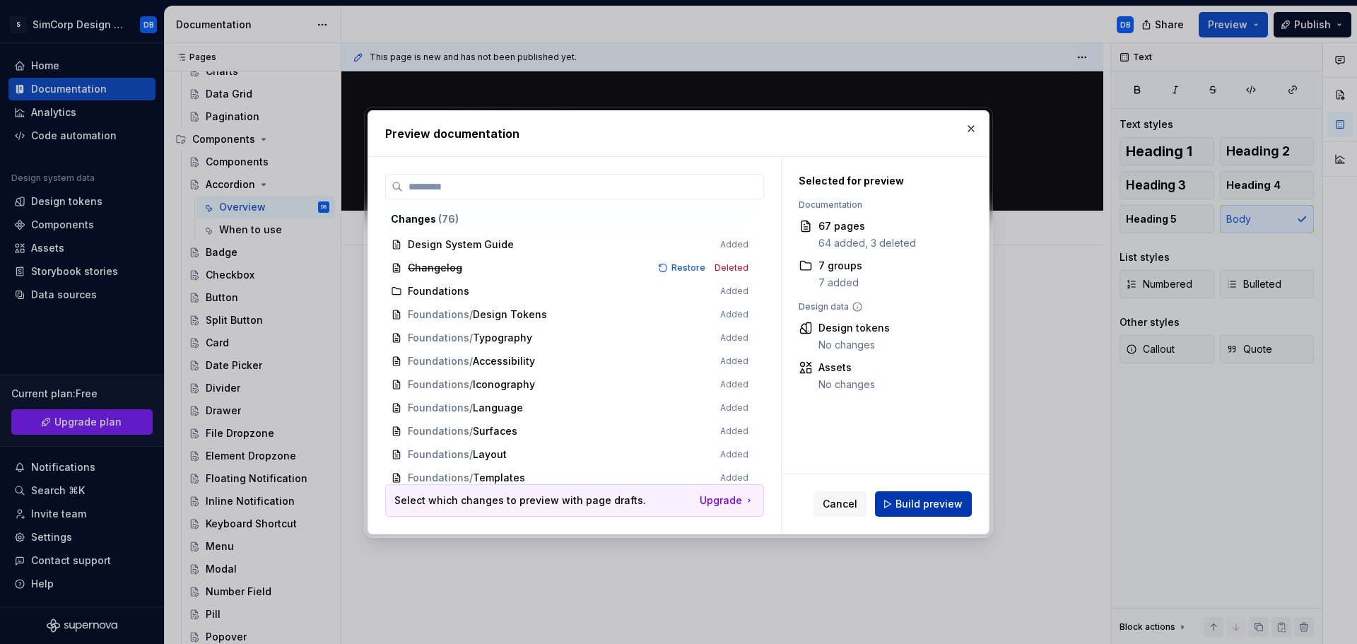
click at [905, 501] on span "Build preview" at bounding box center [929, 504] width 67 height 14
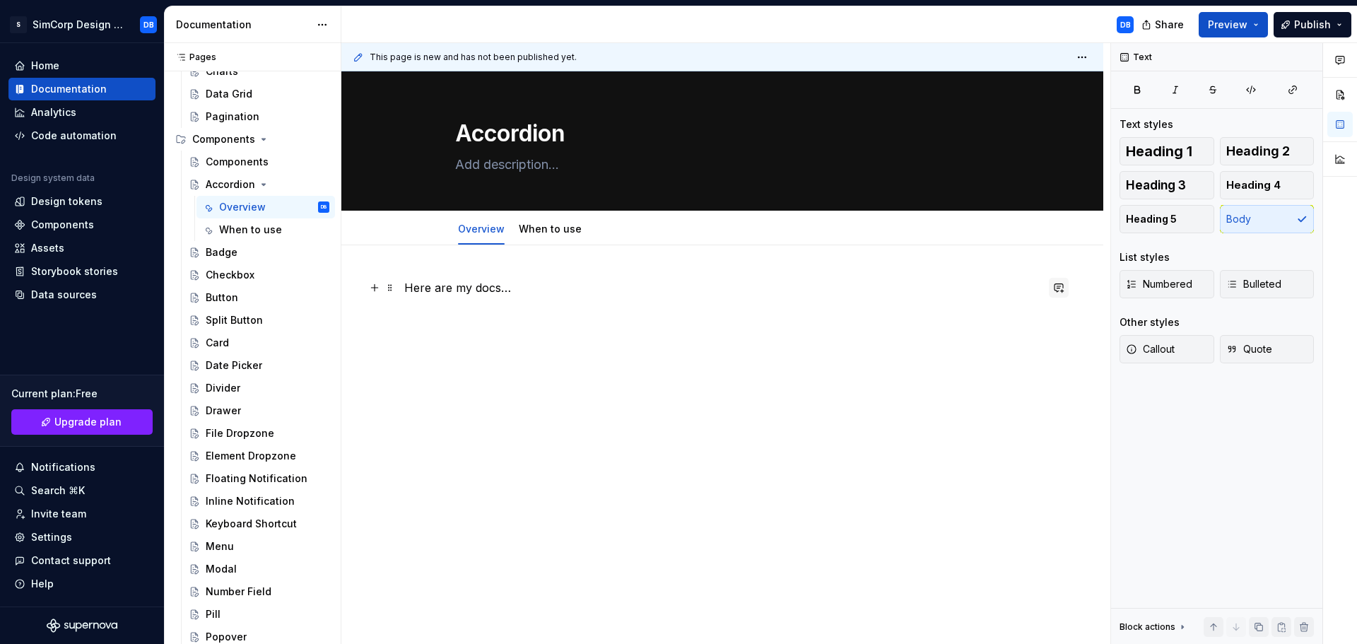
click at [1059, 290] on button "button" at bounding box center [1059, 288] width 20 height 20
click at [1016, 426] on div "Here are my docs…" at bounding box center [722, 394] width 762 height 298
click at [1057, 287] on button "button" at bounding box center [1059, 288] width 20 height 20
click at [946, 431] on div "Here are my docs…" at bounding box center [722, 394] width 762 height 298
click at [1059, 287] on button "button" at bounding box center [1059, 288] width 20 height 20
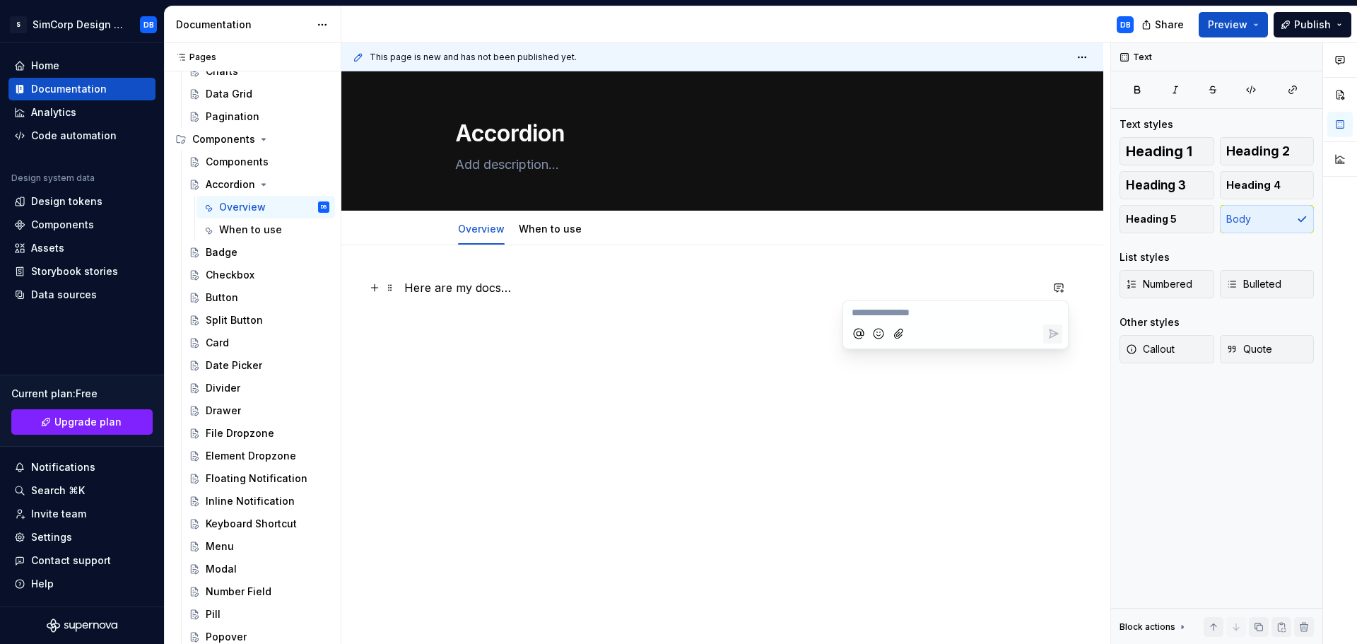
click at [931, 433] on div "Here are my docs…" at bounding box center [722, 394] width 762 height 298
click at [1056, 288] on button "button" at bounding box center [1059, 288] width 20 height 20
click at [1059, 288] on button "button" at bounding box center [1059, 288] width 20 height 20
click at [1052, 389] on div "Here are my docs…" at bounding box center [722, 394] width 762 height 298
click at [513, 399] on div "Here are my docs…" at bounding box center [722, 394] width 762 height 298
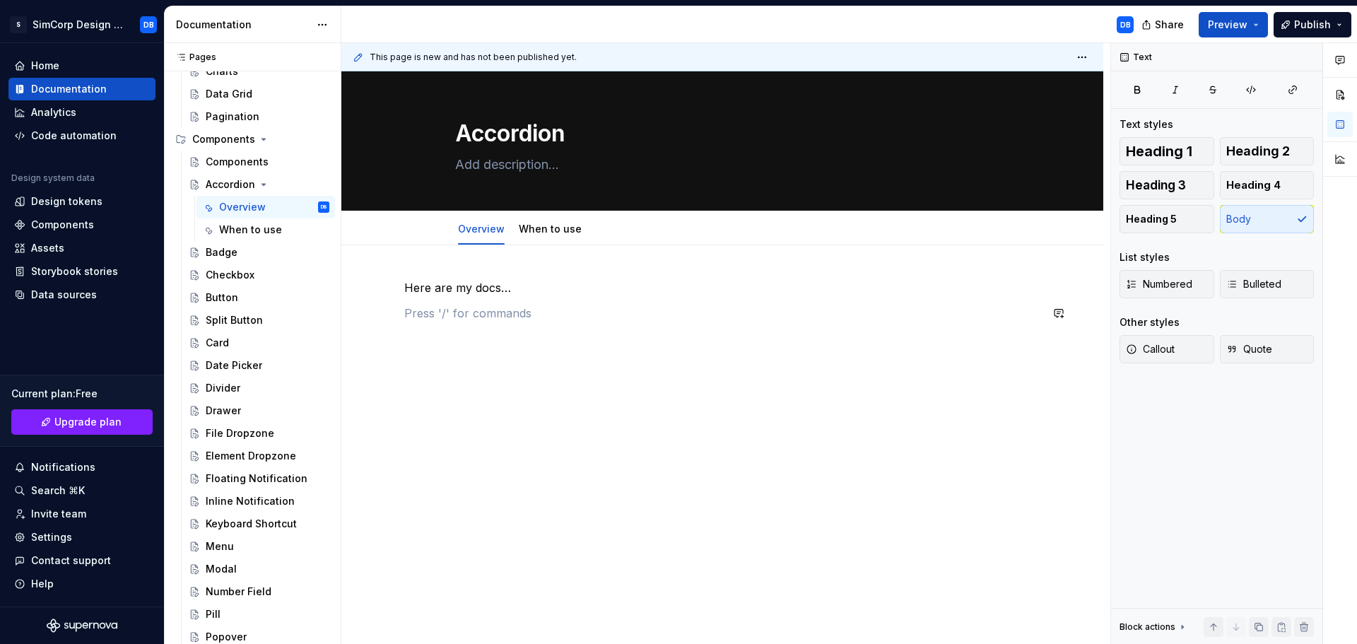
click at [1102, 376] on div "Here are my docs…" at bounding box center [722, 394] width 762 height 298
click at [1058, 312] on button "button" at bounding box center [1059, 313] width 20 height 20
click at [973, 486] on div "Here are my docs…" at bounding box center [722, 394] width 762 height 298
click at [1173, 23] on span "Share" at bounding box center [1169, 25] width 29 height 14
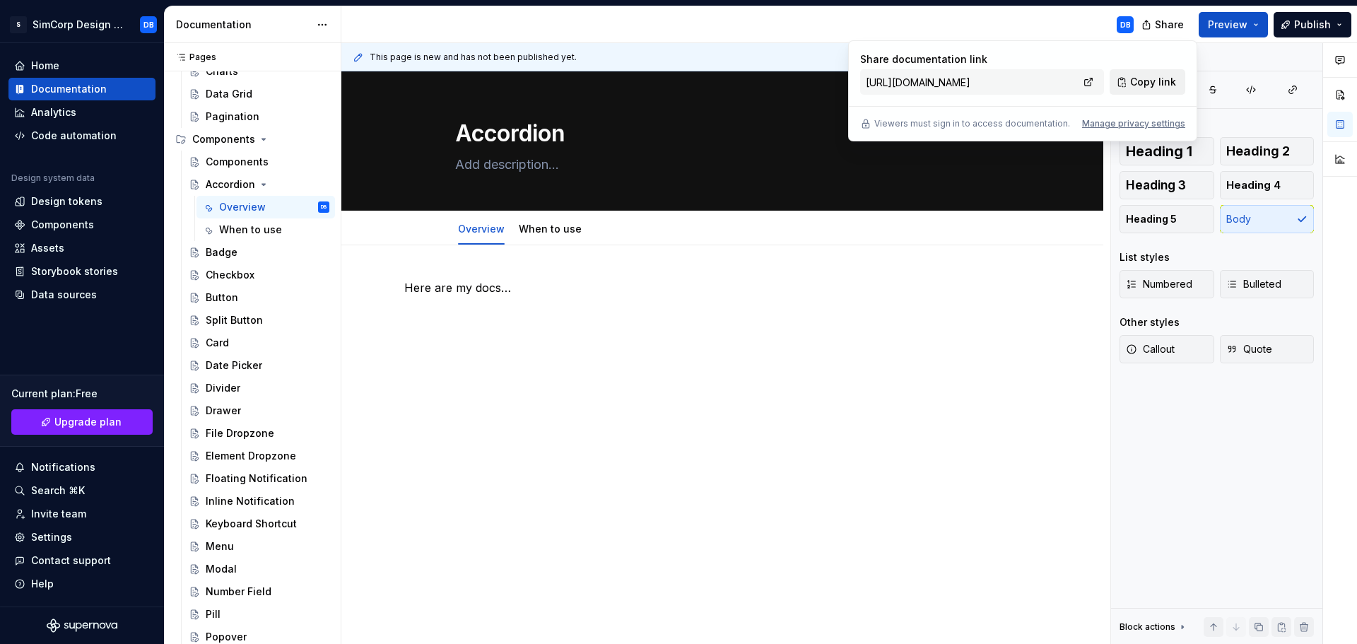
click at [1152, 82] on span "Copy link" at bounding box center [1153, 82] width 46 height 14
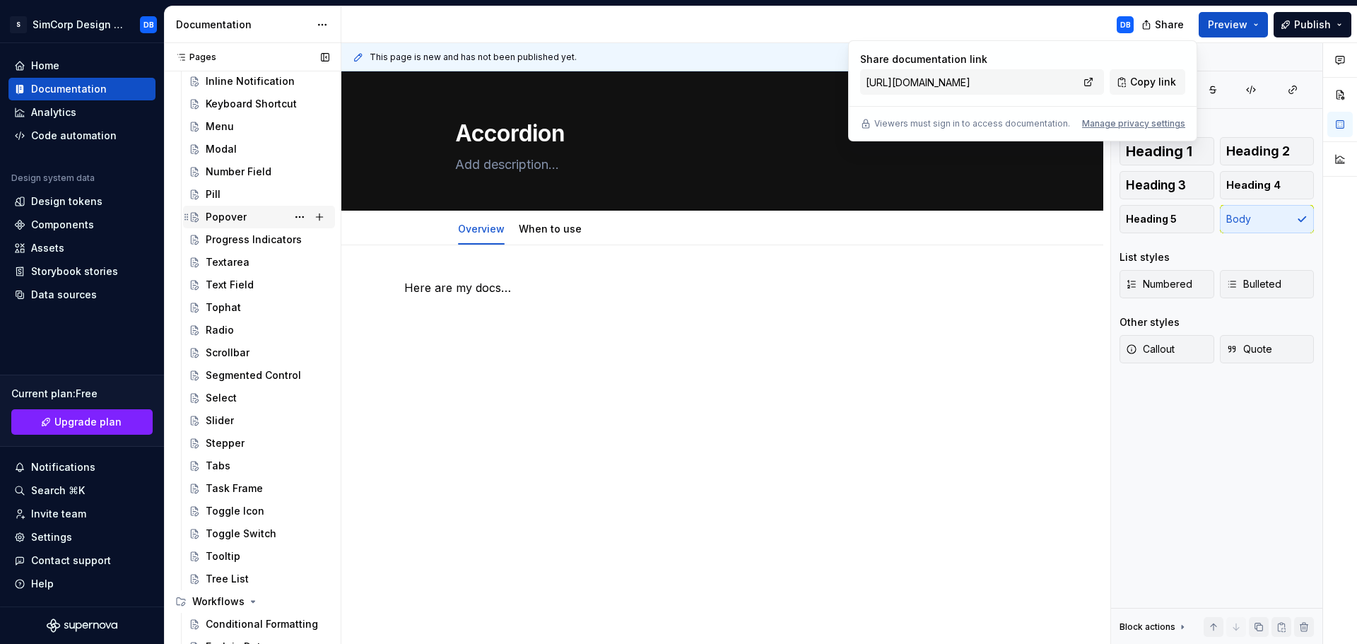
scroll to position [1106, 0]
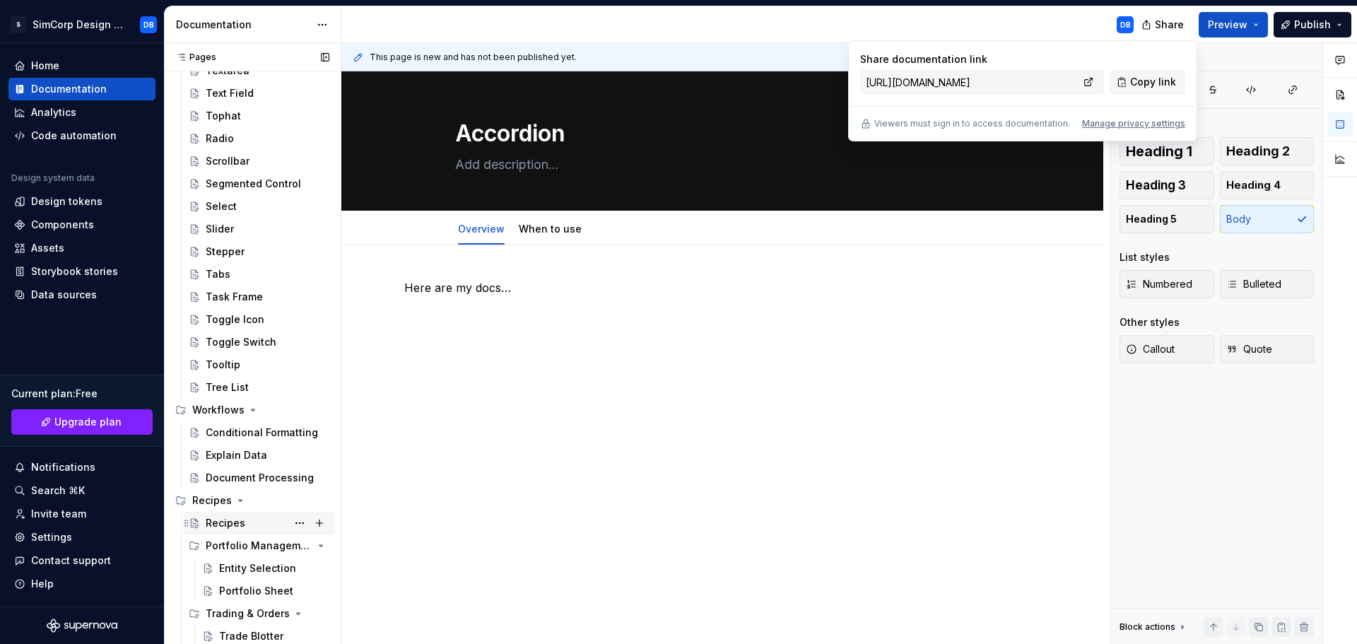
click at [229, 518] on div "Recipes" at bounding box center [226, 523] width 40 height 14
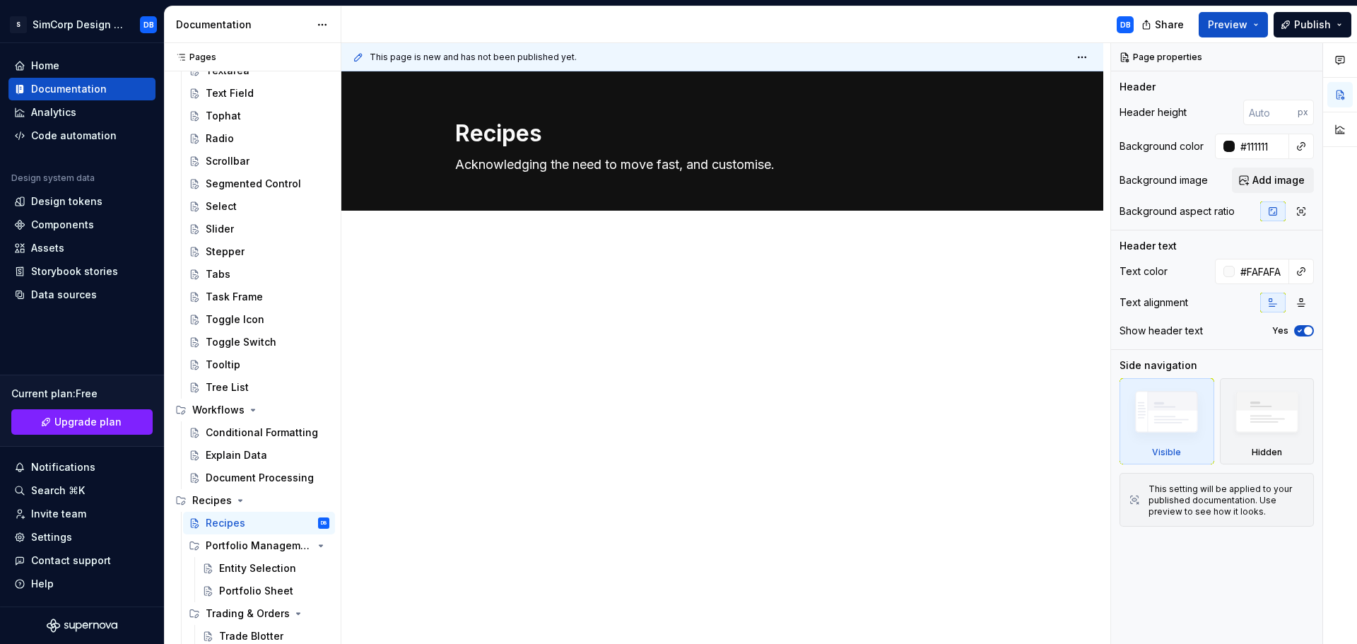
click at [491, 258] on div at bounding box center [722, 391] width 762 height 298
click at [479, 243] on div at bounding box center [722, 391] width 762 height 298
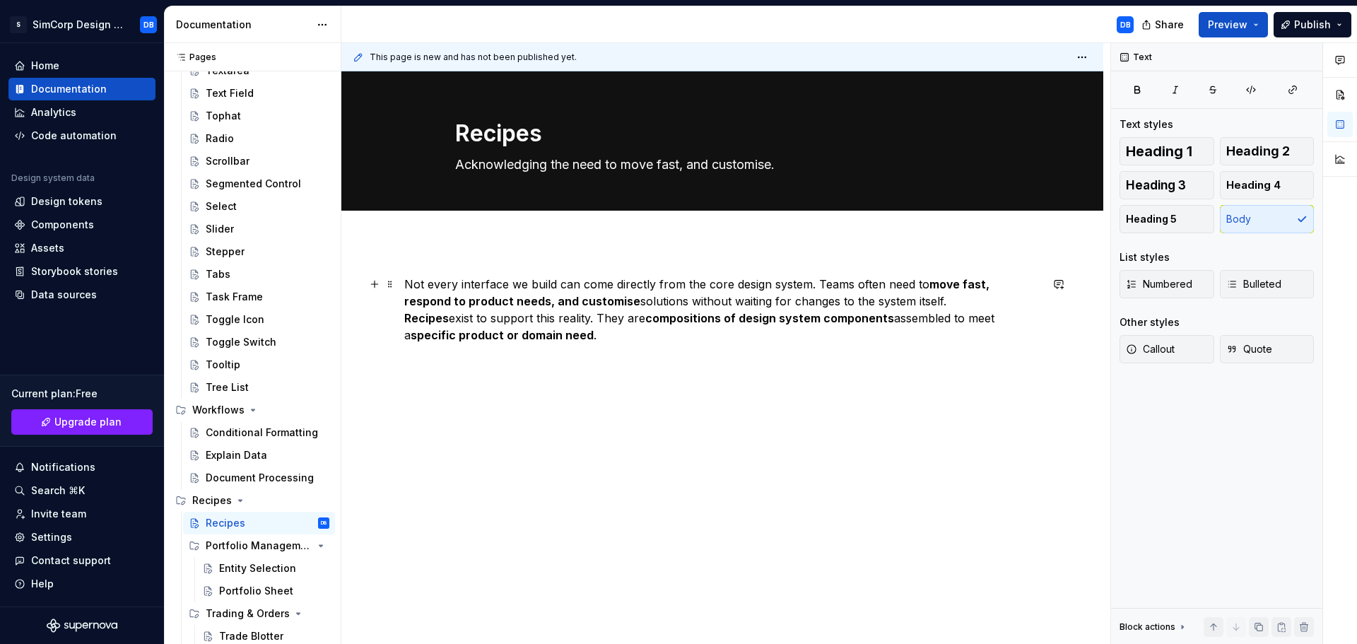
click at [900, 300] on p "Not every interface we build can come directly from the core design system. Tea…" at bounding box center [722, 310] width 636 height 68
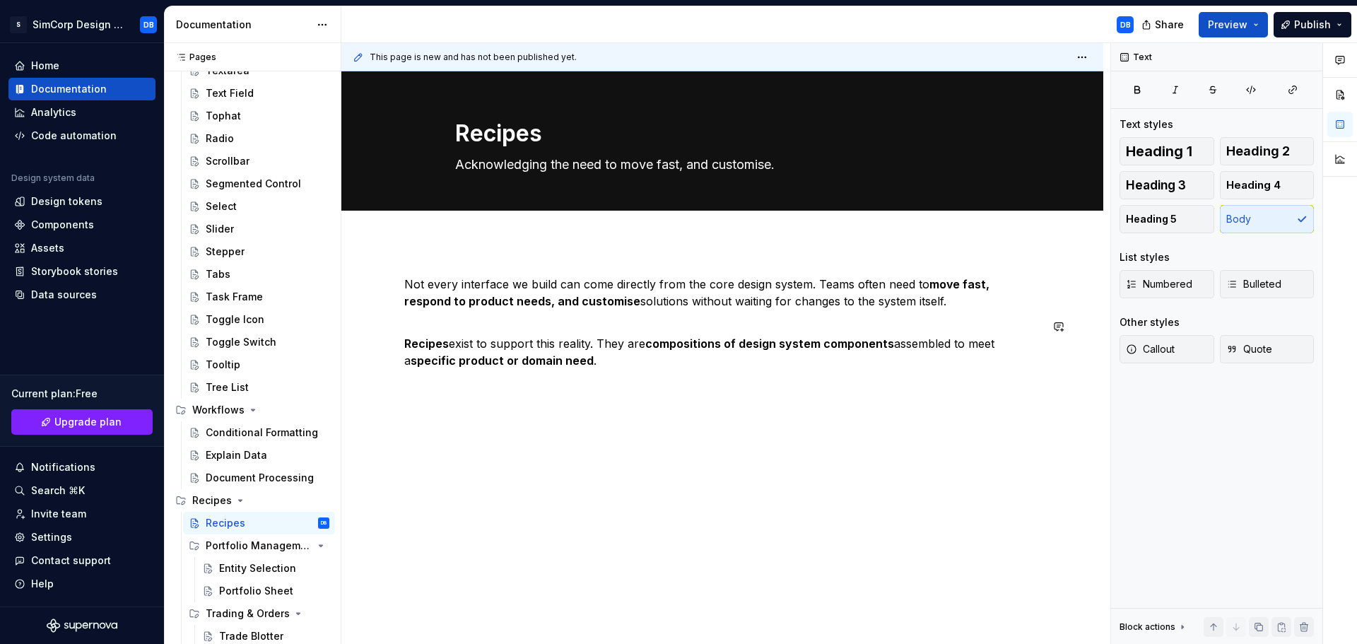
click at [671, 466] on div "Not every interface we build can come directly from the core design system. Tea…" at bounding box center [722, 410] width 762 height 337
click at [401, 329] on div "Not every interface we build can come directly from the core design system. Tea…" at bounding box center [722, 423] width 762 height 363
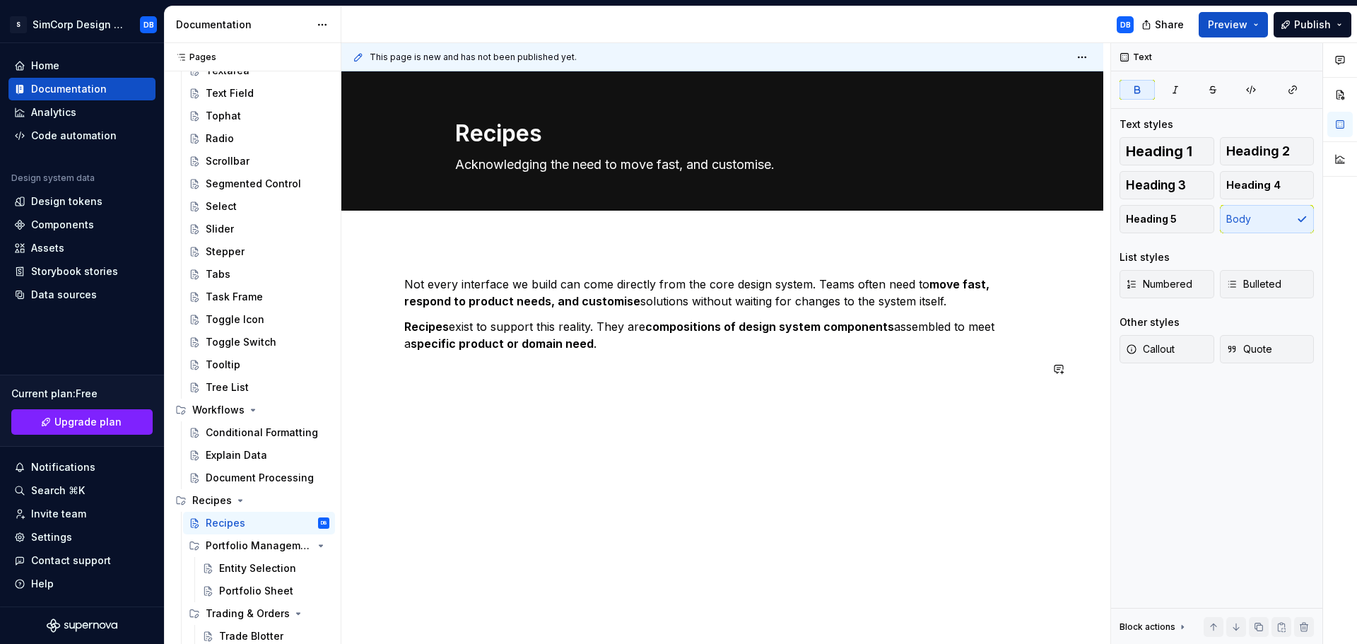
click at [686, 443] on div "Not every interface we build can come directly from the core design system. Tea…" at bounding box center [722, 415] width 762 height 346
click at [424, 325] on strong "Recipes" at bounding box center [426, 326] width 45 height 14
click at [613, 411] on div "Not every interface we build can come directly from the core design system. Tea…" at bounding box center [722, 415] width 762 height 346
click at [430, 330] on strong "Recipes" at bounding box center [426, 326] width 45 height 14
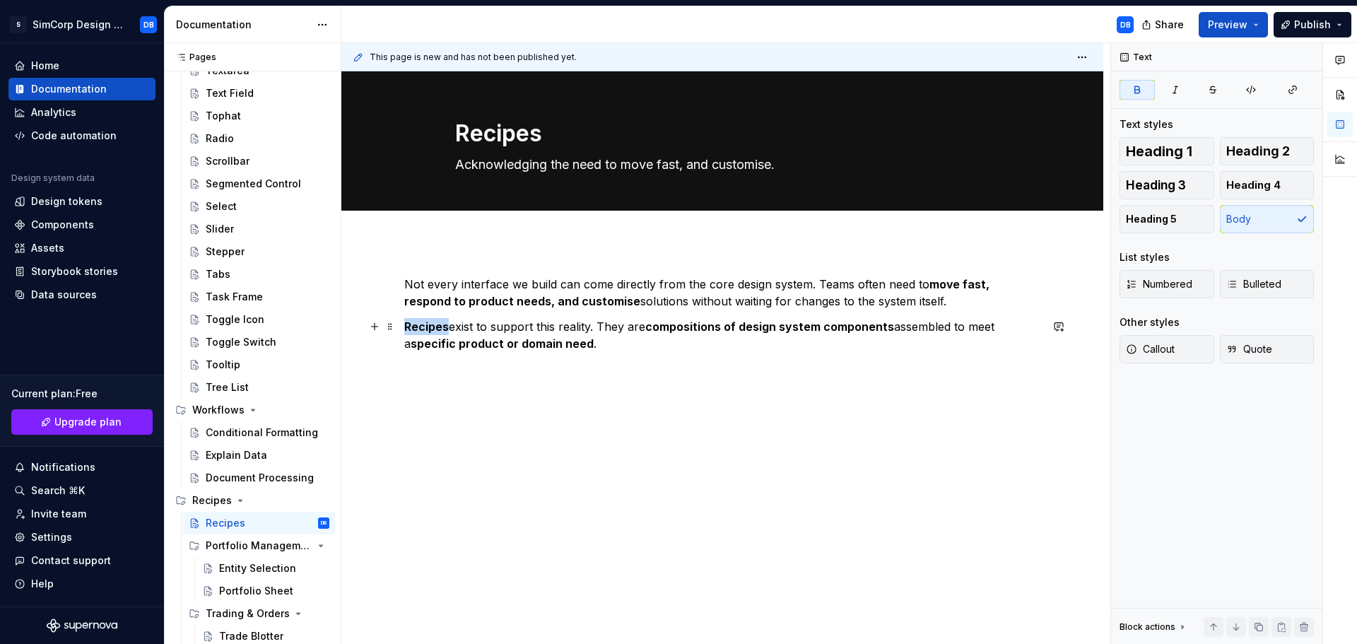
click at [430, 330] on strong "Recipes" at bounding box center [426, 326] width 45 height 14
click at [563, 397] on div "Not every interface we build can come directly from the core design system. Tea…" at bounding box center [722, 415] width 762 height 346
click at [955, 285] on strong "move fast, respond to product needs, and customise" at bounding box center [698, 292] width 588 height 31
click at [956, 329] on p "Recipes exist to support this reality. They are compositions of design system c…" at bounding box center [722, 335] width 636 height 34
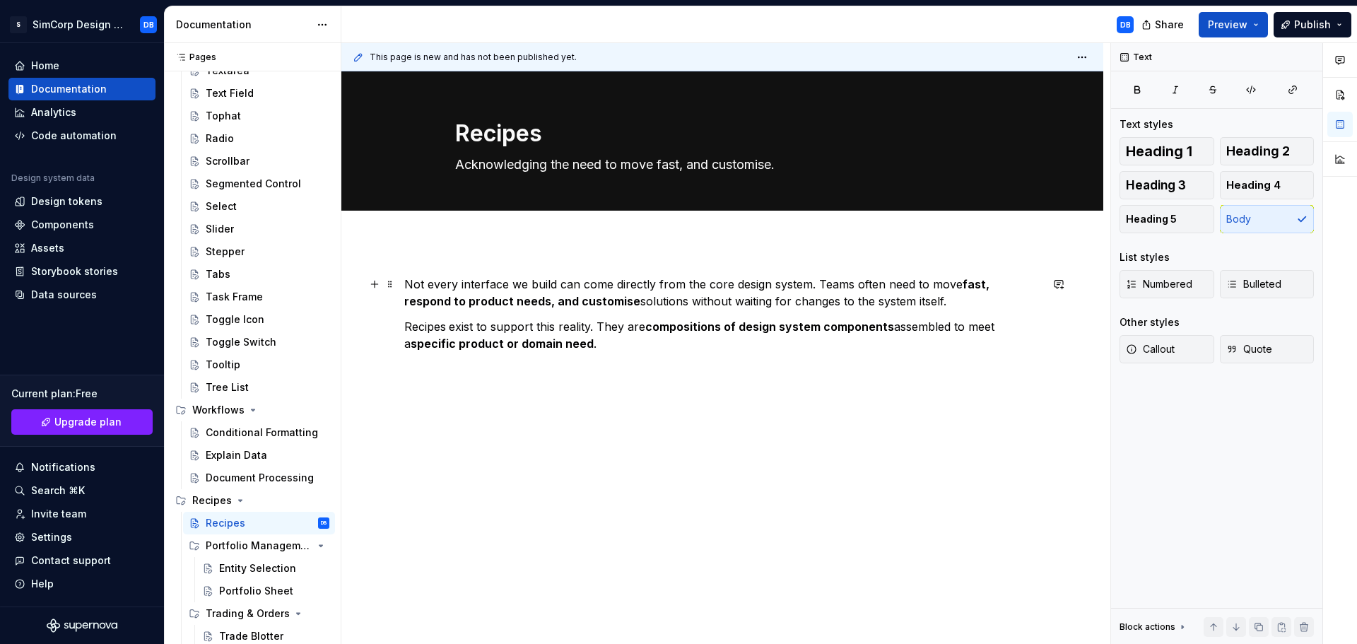
click at [939, 283] on p "Not every interface we build can come directly from the core design system. Tea…" at bounding box center [722, 293] width 636 height 34
click at [957, 348] on p "Recipes exist to support this reality. They are compositions of design system c…" at bounding box center [722, 335] width 636 height 34
click at [621, 346] on p "Recipes exist to support this reality. They are compositions of design system c…" at bounding box center [722, 335] width 636 height 34
click at [606, 346] on p "Recipes exist to support this reality. They are compositions of design system c…" at bounding box center [722, 335] width 636 height 34
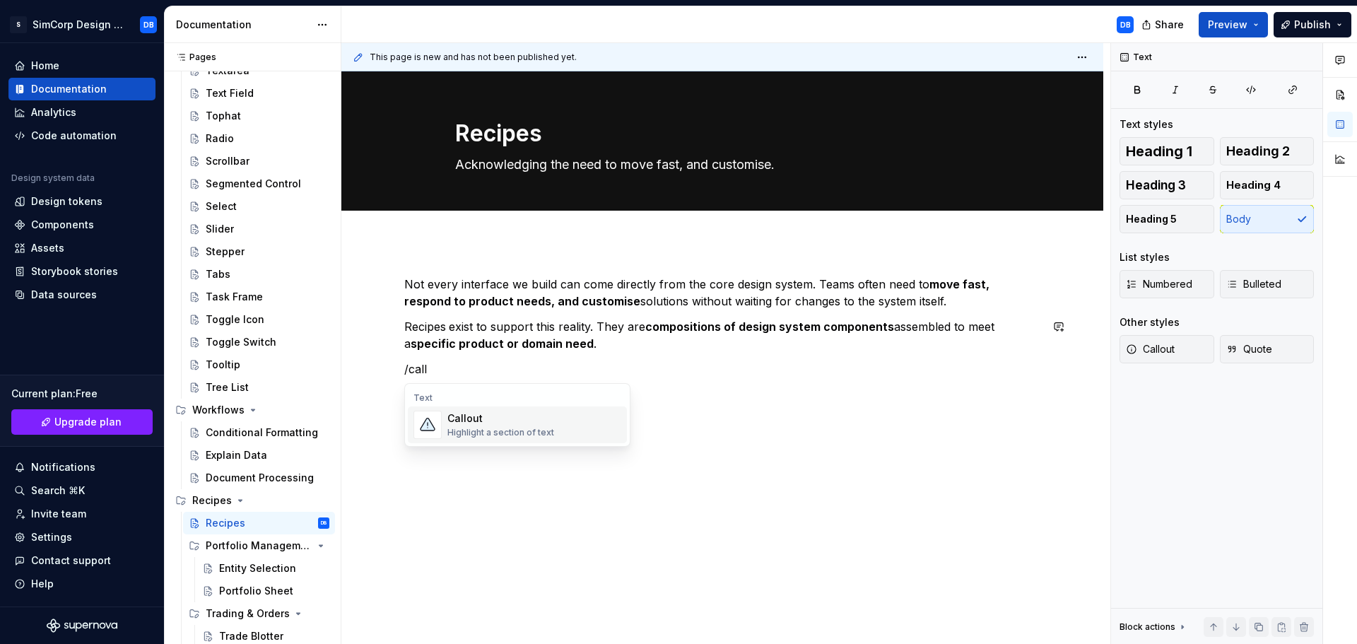
click at [479, 424] on div "Callout" at bounding box center [500, 418] width 107 height 14
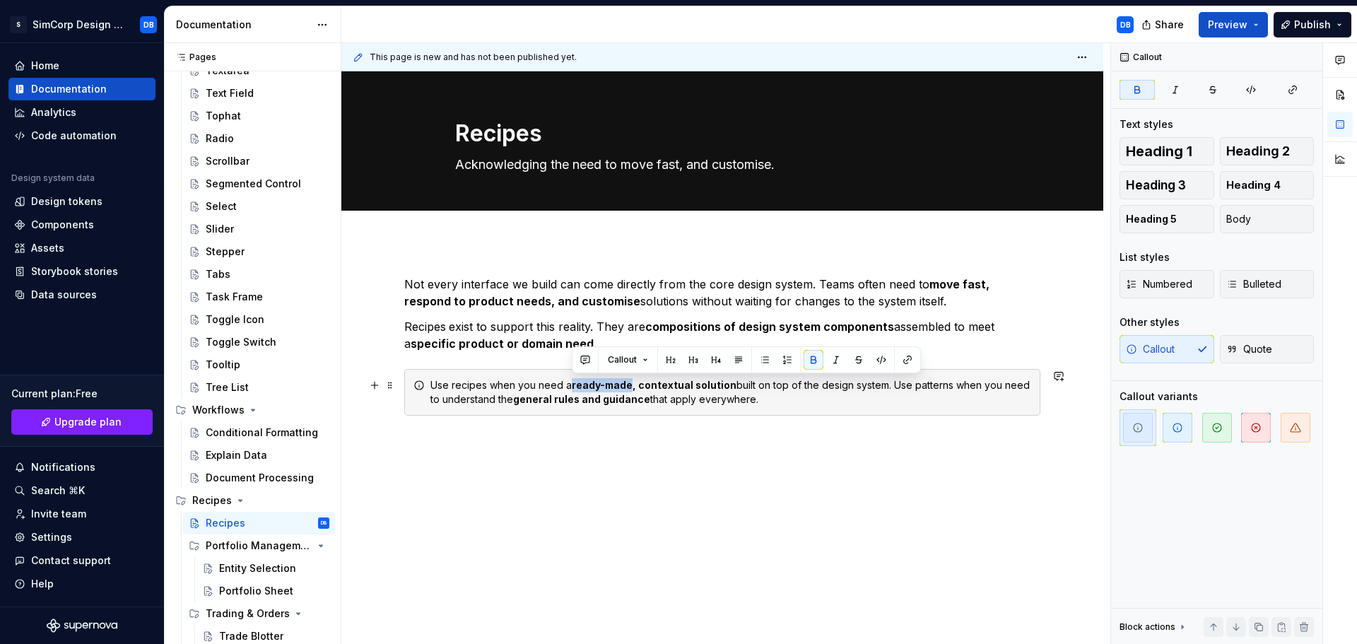
drag, startPoint x: 573, startPoint y: 384, endPoint x: 629, endPoint y: 385, distance: 56.6
click at [629, 385] on strong "ready-made, contextual solution" at bounding box center [654, 385] width 165 height 12
click at [759, 450] on div "Not every interface we build can come directly from the core design system. Tea…" at bounding box center [722, 371] width 636 height 191
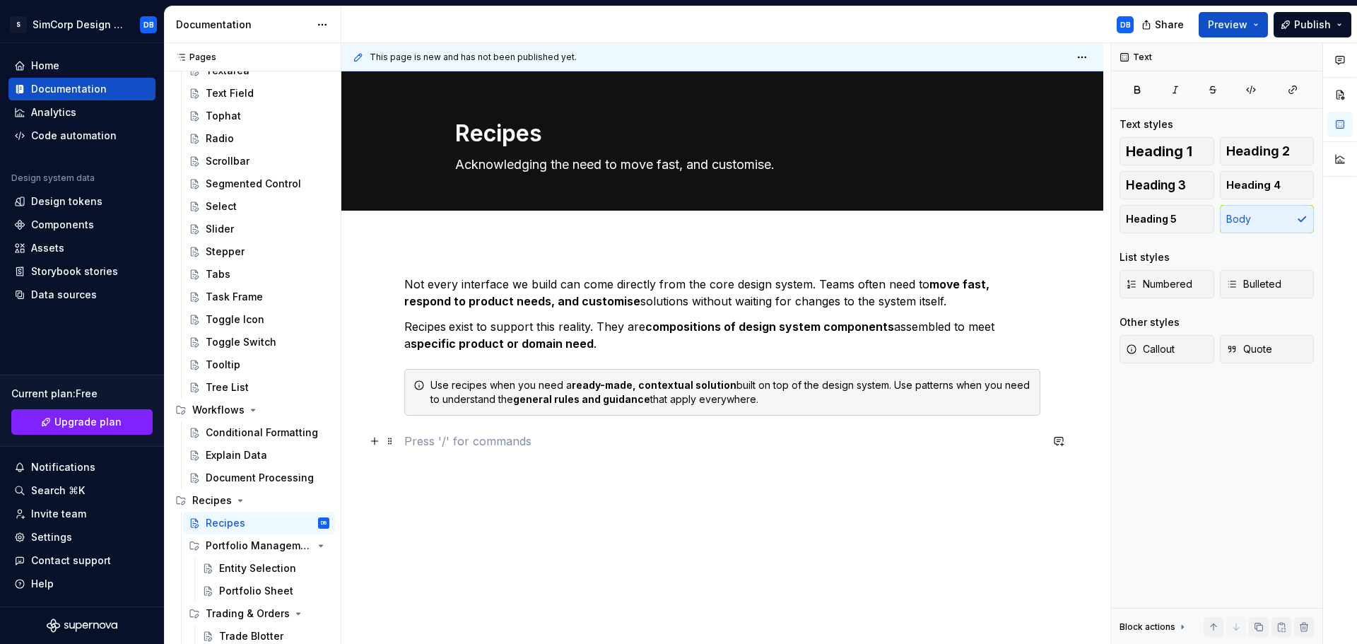
click at [729, 442] on p at bounding box center [722, 441] width 636 height 17
click at [577, 520] on div "Not every interface we build can come directly from the core design system. Tea…" at bounding box center [722, 451] width 762 height 418
click at [428, 439] on p at bounding box center [722, 441] width 636 height 17
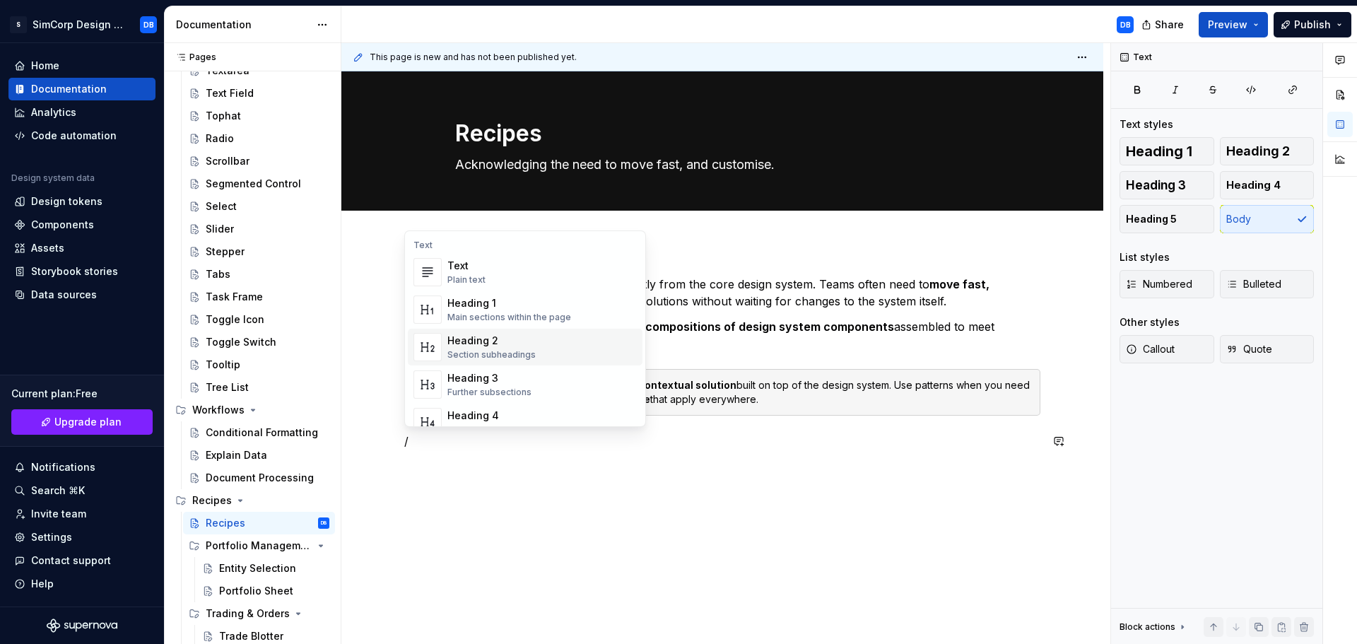
click at [489, 344] on div "Heading 2" at bounding box center [491, 341] width 88 height 14
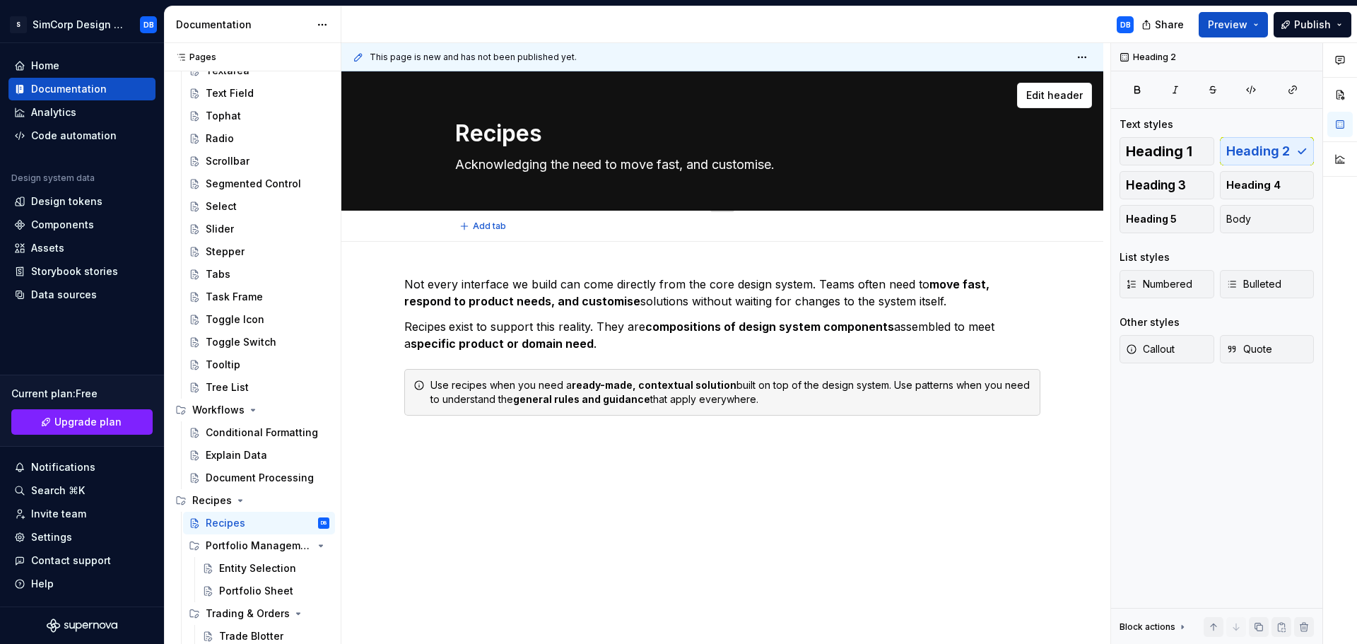
click at [495, 132] on textarea "Recipes" at bounding box center [719, 134] width 534 height 34
click at [458, 440] on div "Not every interface we build can come directly from the core design system. Tea…" at bounding box center [722, 370] width 636 height 188
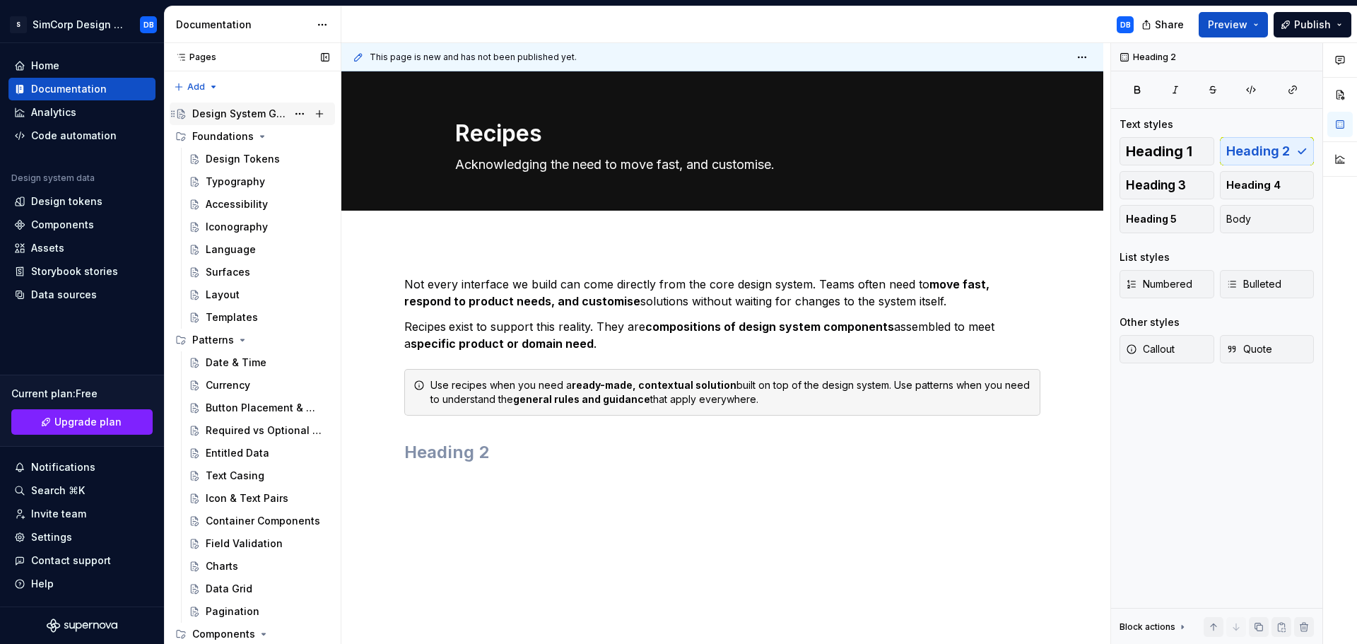
click at [239, 112] on div "Design System Guide" at bounding box center [239, 114] width 95 height 14
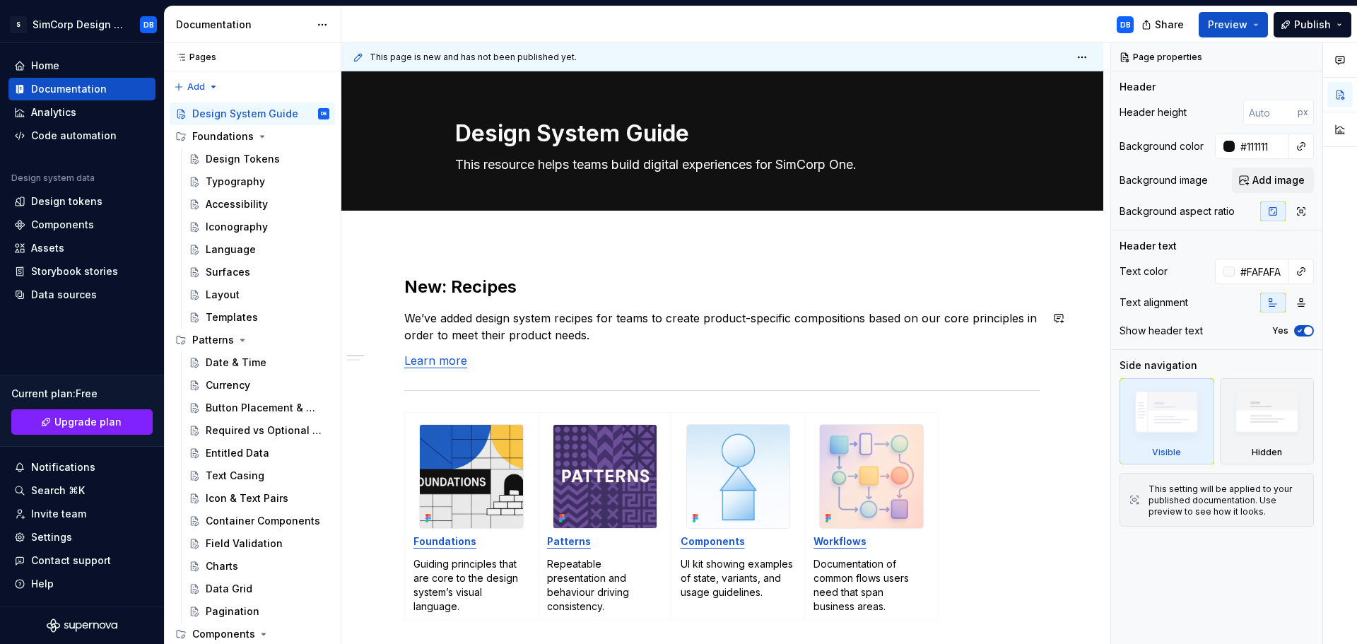
click at [476, 289] on h2 "New: Recipes" at bounding box center [722, 287] width 636 height 23
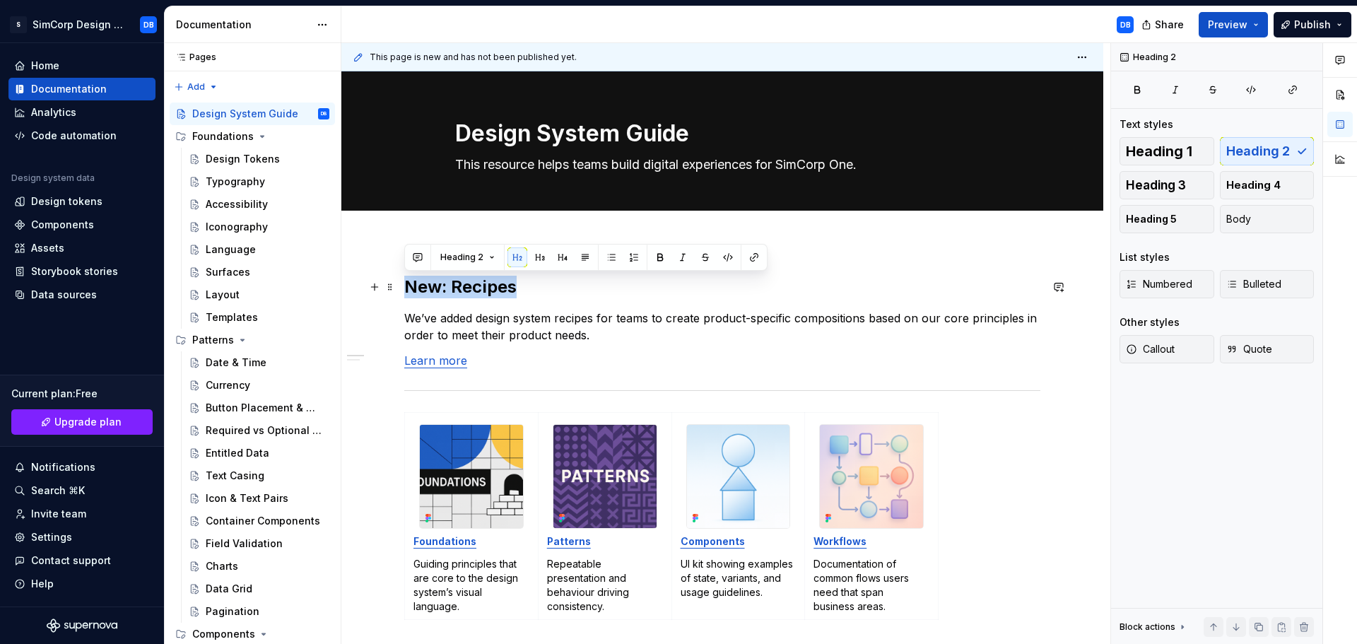
drag, startPoint x: 524, startPoint y: 286, endPoint x: 406, endPoint y: 278, distance: 118.3
click at [406, 278] on h2 "New: Recipes" at bounding box center [722, 287] width 636 height 23
drag, startPoint x: 596, startPoint y: 338, endPoint x: 401, endPoint y: 286, distance: 202.0
click at [401, 286] on div "New: Recipes We’ve added design system recipes for teams to create product-spec…" at bounding box center [722, 618] width 762 height 753
copy div "New: Recipes We’ve added design system recipes for teams to create product-spec…"
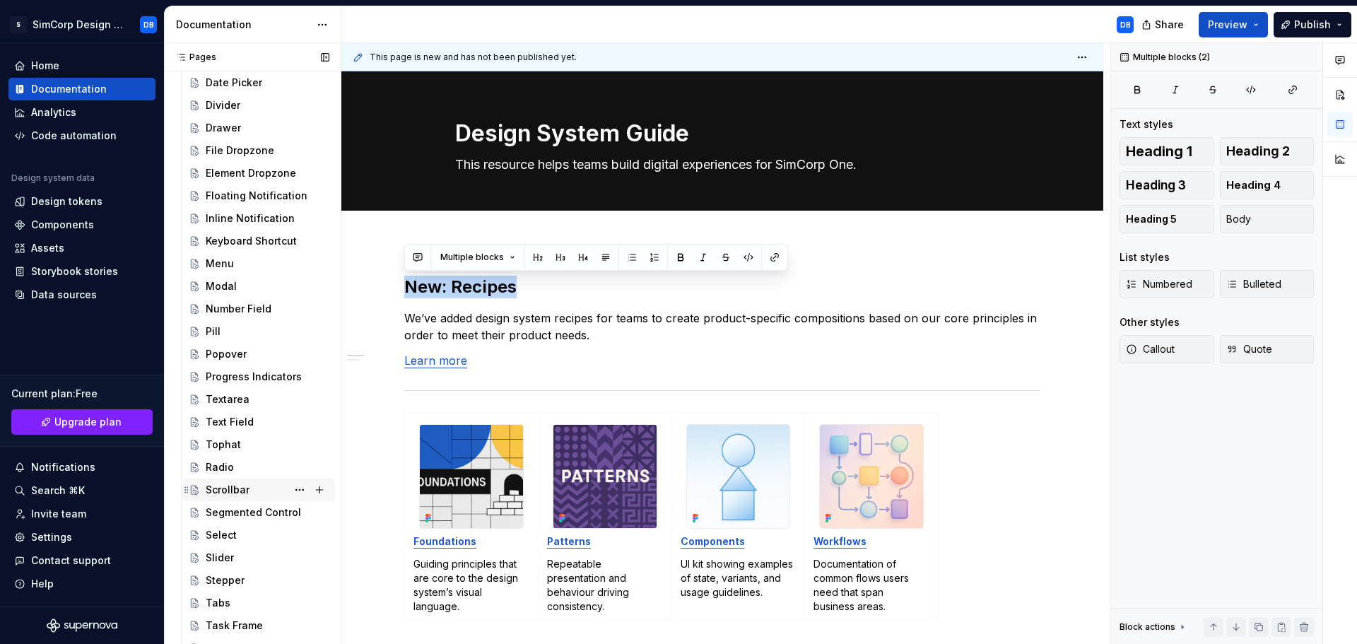
scroll to position [1106, 0]
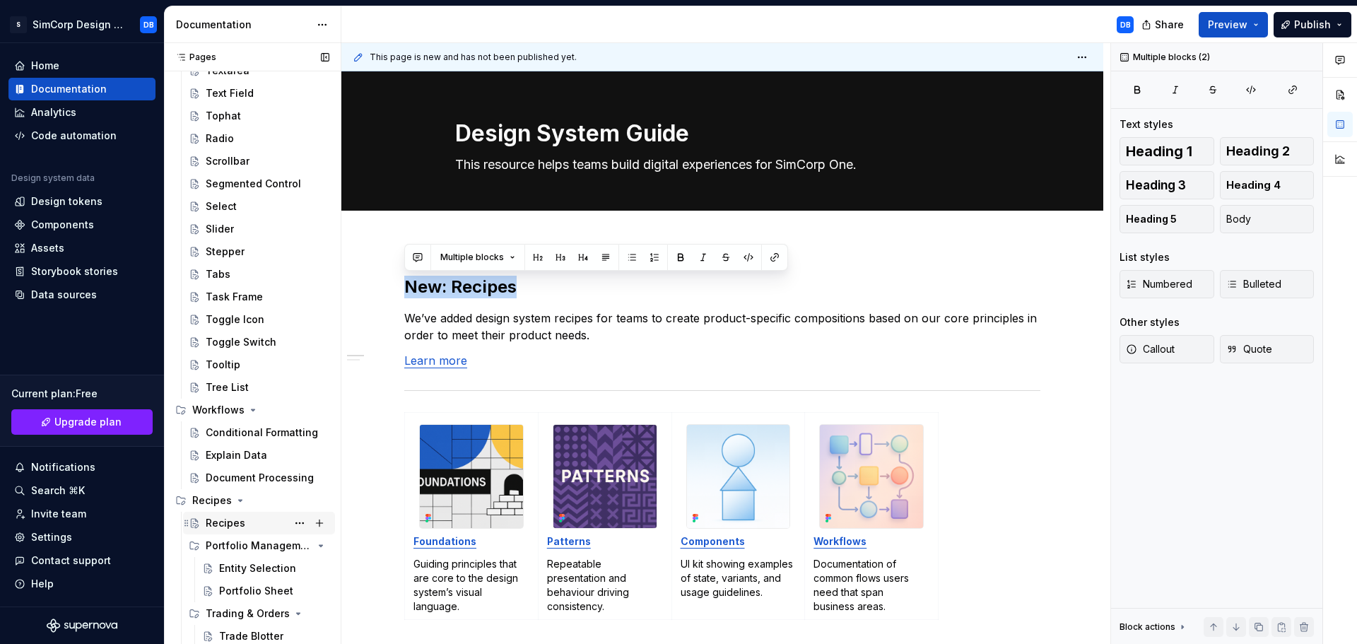
click at [224, 525] on div "Recipes" at bounding box center [226, 523] width 40 height 14
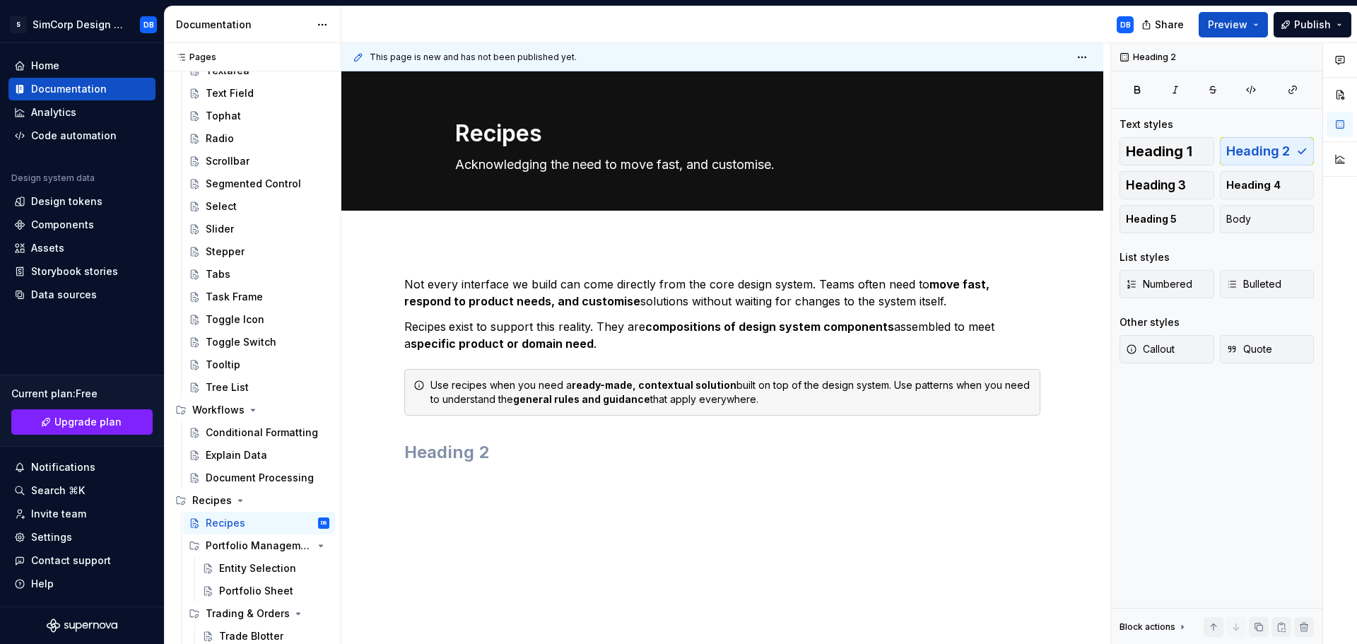
click at [480, 438] on div "Not every interface we build can come directly from the core design system. Tea…" at bounding box center [722, 370] width 636 height 188
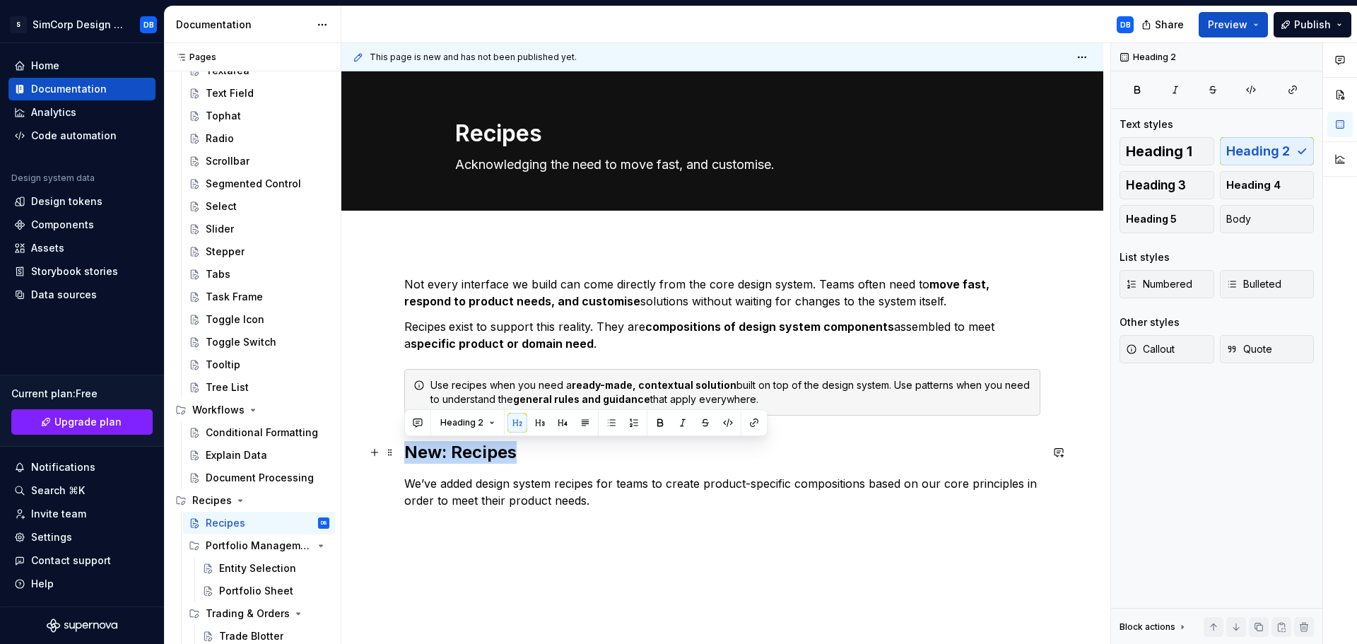
drag, startPoint x: 496, startPoint y: 454, endPoint x: 405, endPoint y: 456, distance: 91.2
click at [405, 456] on h2 "New: Recipes" at bounding box center [722, 452] width 636 height 23
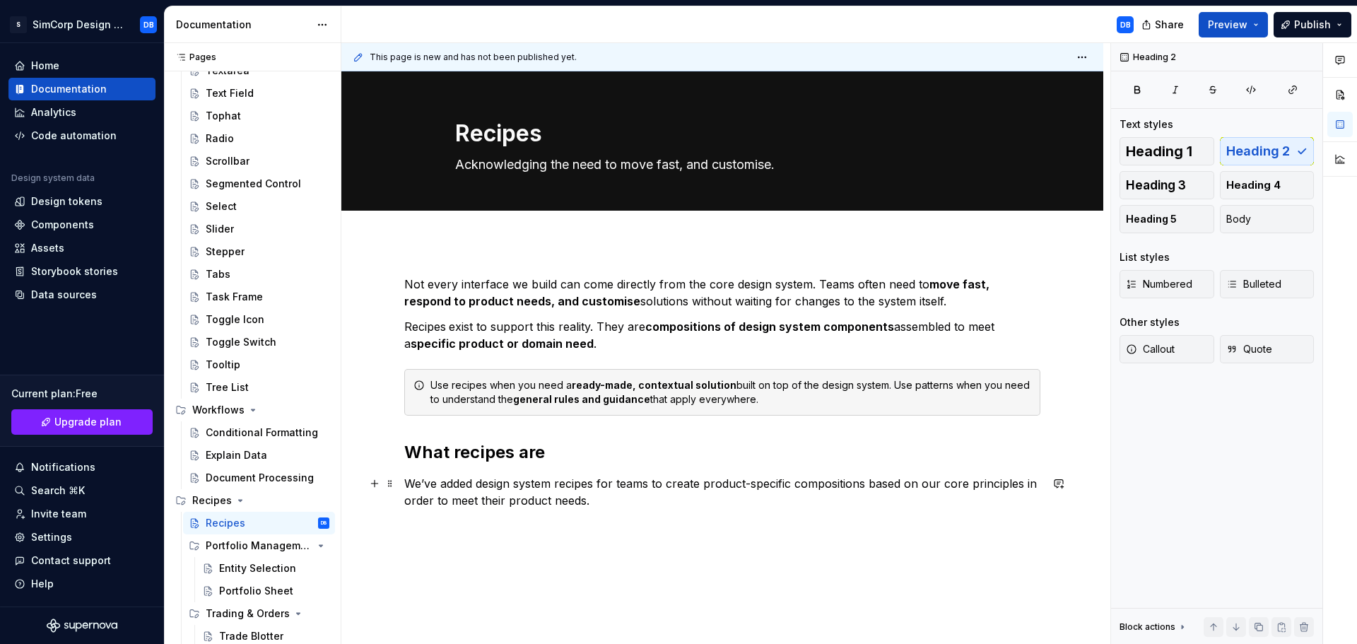
click at [617, 507] on p "We’ve added design system recipes for teams to create product-specific composit…" at bounding box center [722, 492] width 636 height 34
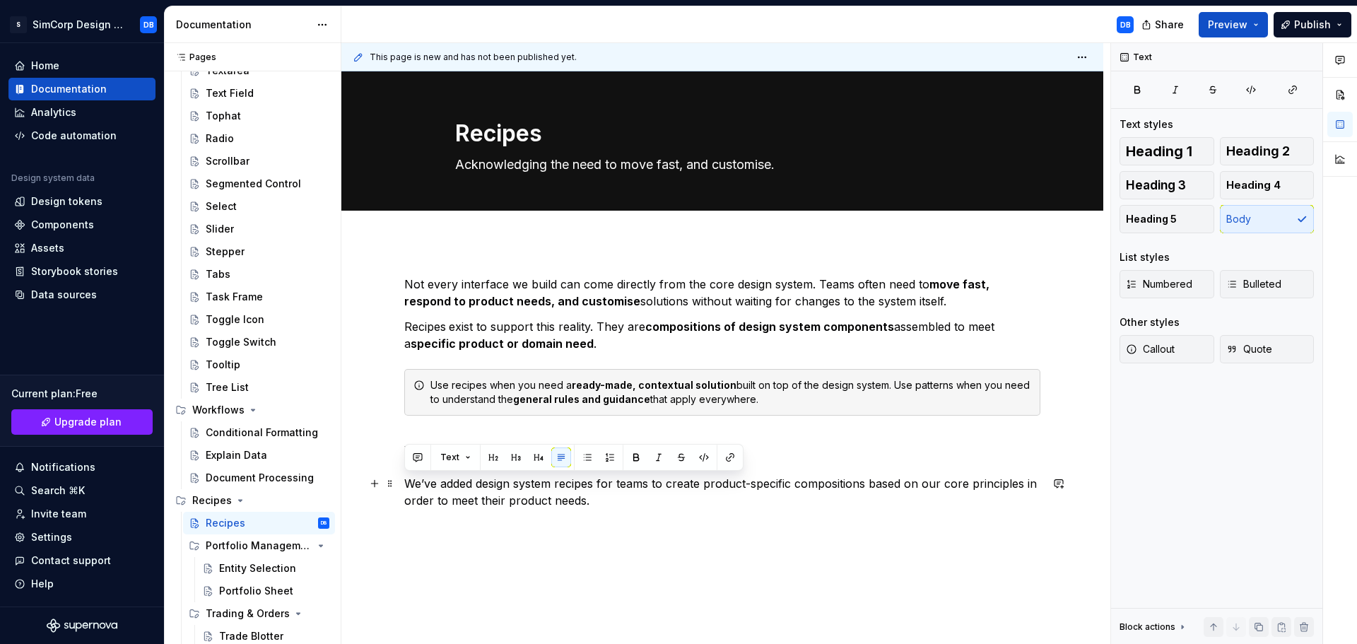
drag, startPoint x: 627, startPoint y: 497, endPoint x: 407, endPoint y: 486, distance: 220.1
click at [407, 486] on p "We’ve added design system recipes for teams to create product-specific composit…" at bounding box center [722, 492] width 636 height 34
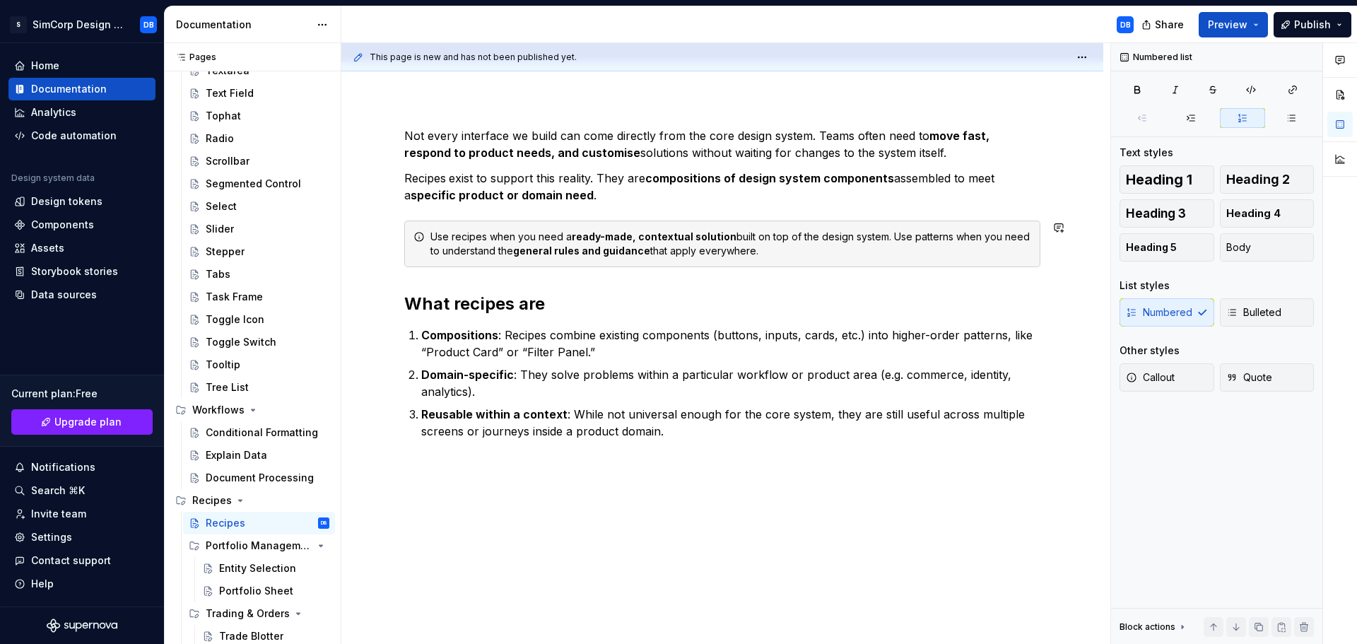
scroll to position [153, 0]
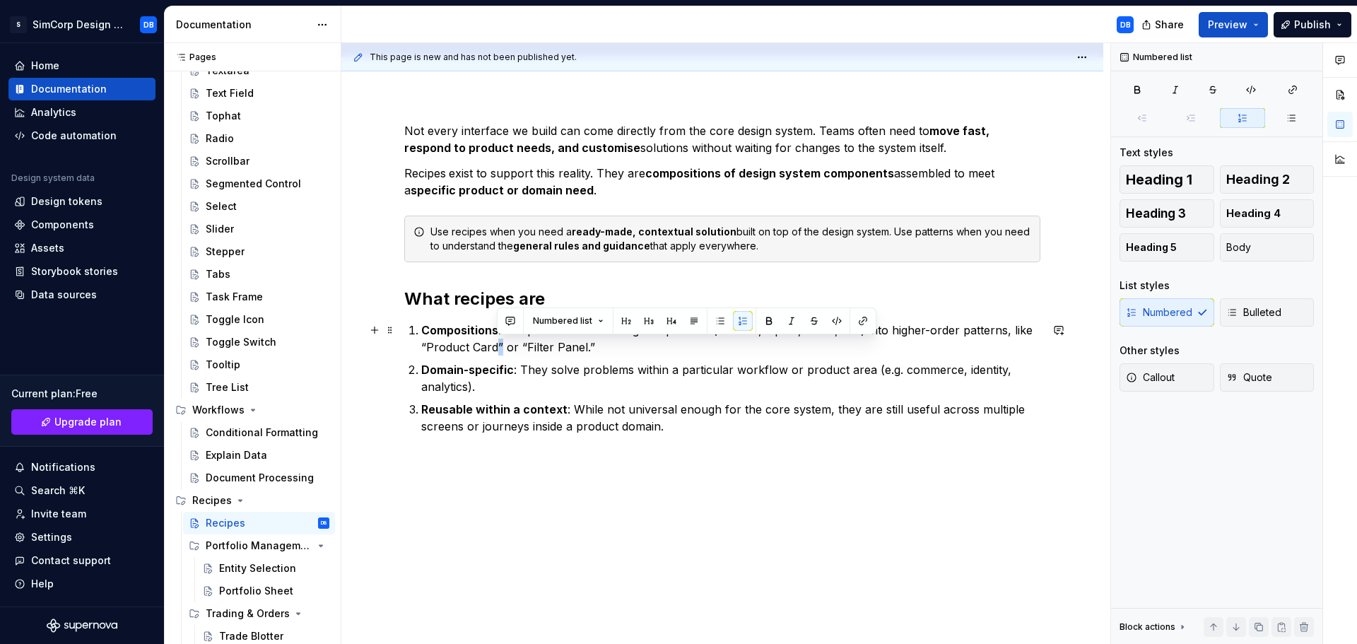
click at [498, 346] on p "Compositions : Recipes combine existing components (buttons, inputs, cards, etc…" at bounding box center [730, 339] width 619 height 34
click at [524, 346] on p "Compositions : Recipes combine existing components (buttons, inputs, cards, etc…" at bounding box center [730, 339] width 619 height 34
click at [454, 346] on p "Compositions : Recipes combine existing components (buttons, inputs, cards, etc…" at bounding box center [730, 339] width 619 height 34
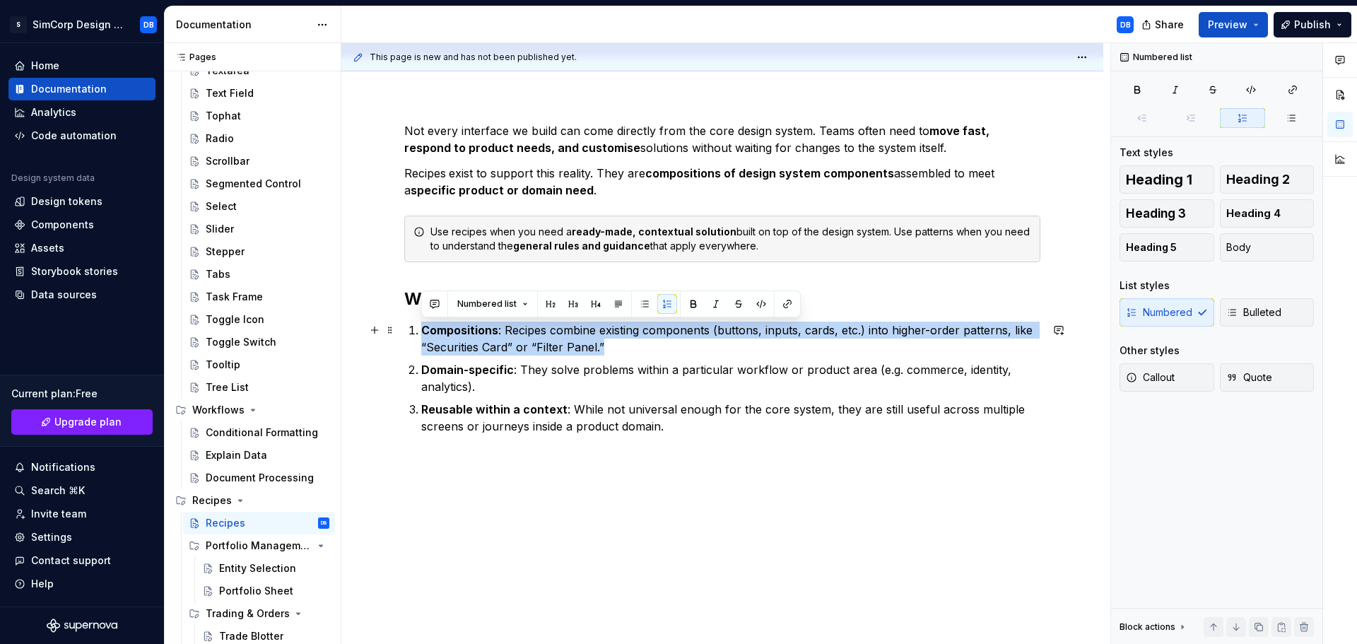
drag, startPoint x: 621, startPoint y: 346, endPoint x: 411, endPoint y: 329, distance: 211.4
click at [421, 329] on li "Compositions : Recipes combine existing components (buttons, inputs, cards, etc…" at bounding box center [730, 339] width 619 height 34
copy p "Compositions : Recipes combine existing components (buttons, inputs, cards, etc…"
click at [570, 358] on ol "Compositions : Recipes combine existing components (buttons, inputs, cards, etc…" at bounding box center [730, 378] width 619 height 113
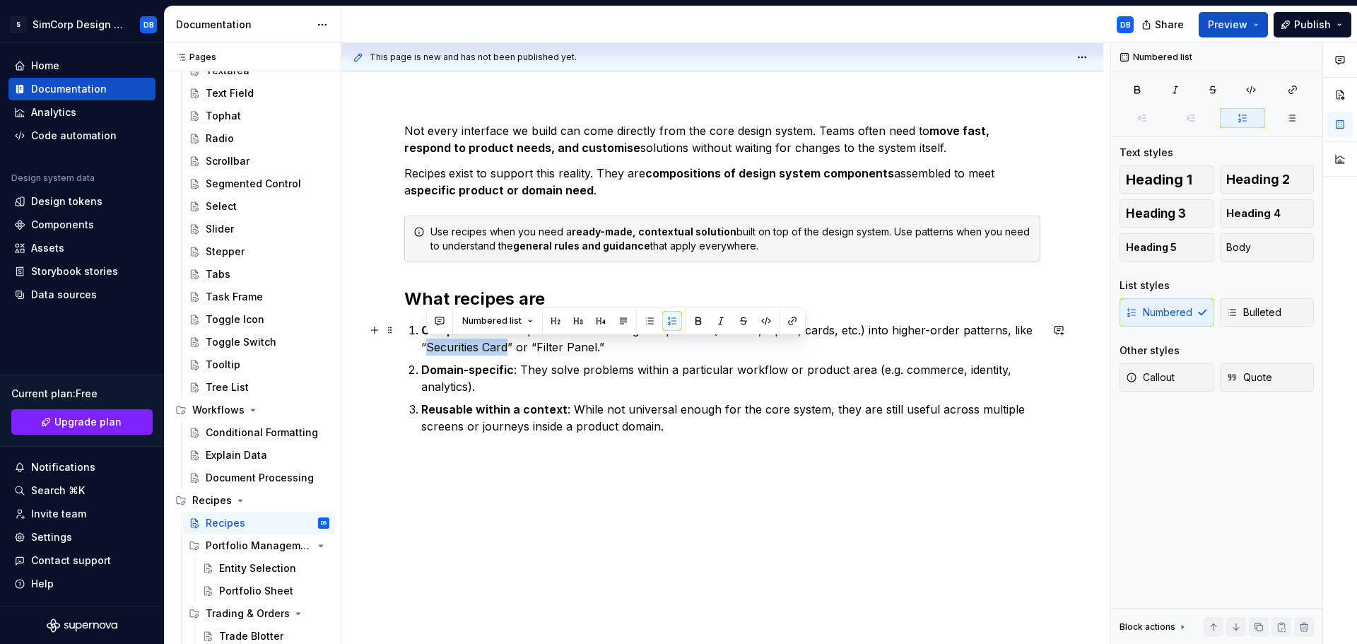
drag, startPoint x: 424, startPoint y: 350, endPoint x: 506, endPoint y: 346, distance: 82.1
click at [506, 346] on p "Compositions : Recipes combine existing components (buttons, inputs, cards, etc…" at bounding box center [730, 339] width 619 height 34
drag, startPoint x: 559, startPoint y: 346, endPoint x: 620, endPoint y: 350, distance: 60.9
click at [620, 350] on p "Compositions : Recipes combine existing components (buttons, inputs, cards, etc…" at bounding box center [730, 339] width 619 height 34
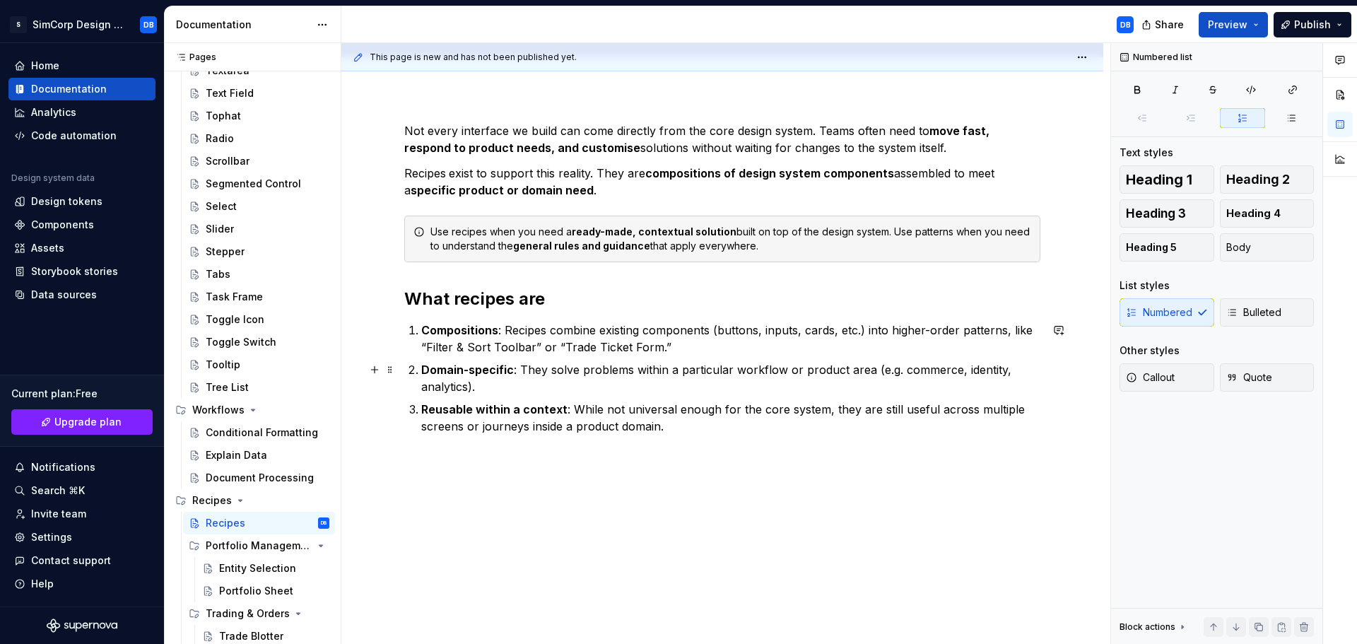
click at [922, 368] on p "Domain-specific : They solve problems within a particular workflow or product a…" at bounding box center [730, 378] width 619 height 34
click at [676, 428] on p "Reusable within a context : While not universal enough for the core system, the…" at bounding box center [730, 418] width 619 height 34
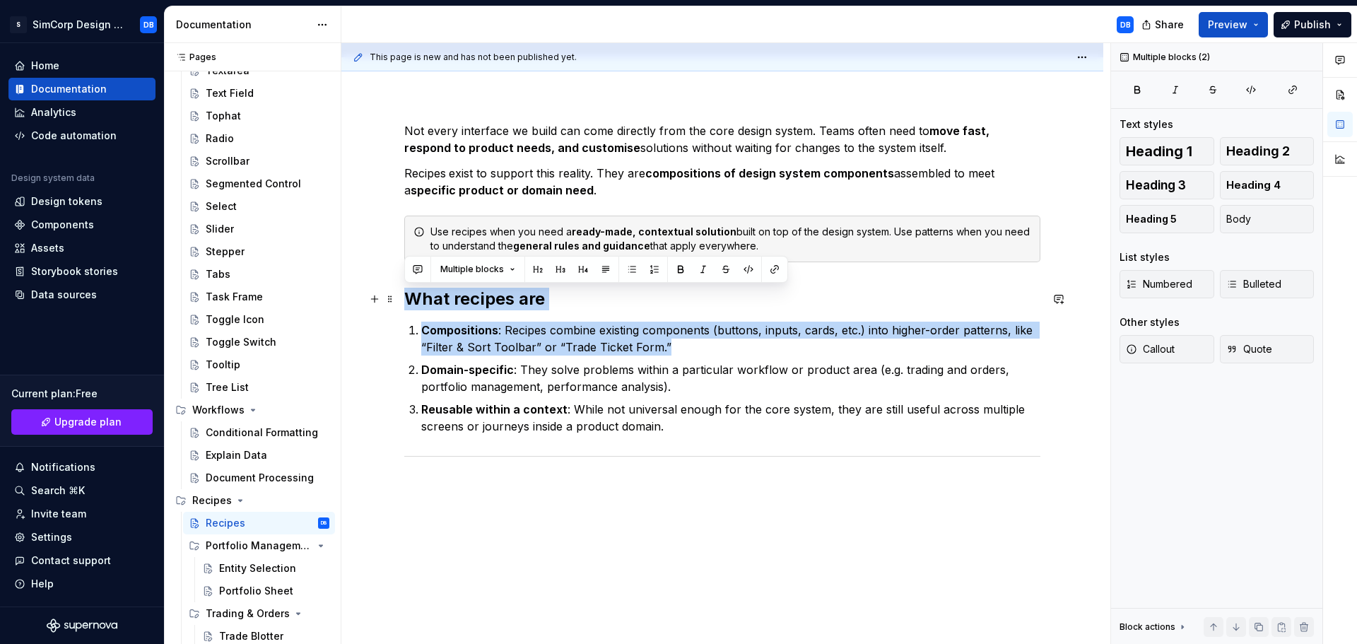
drag, startPoint x: 672, startPoint y: 344, endPoint x: 411, endPoint y: 293, distance: 266.4
click at [411, 293] on div "Not every interface we build can come directly from the core design system. Tea…" at bounding box center [722, 308] width 636 height 373
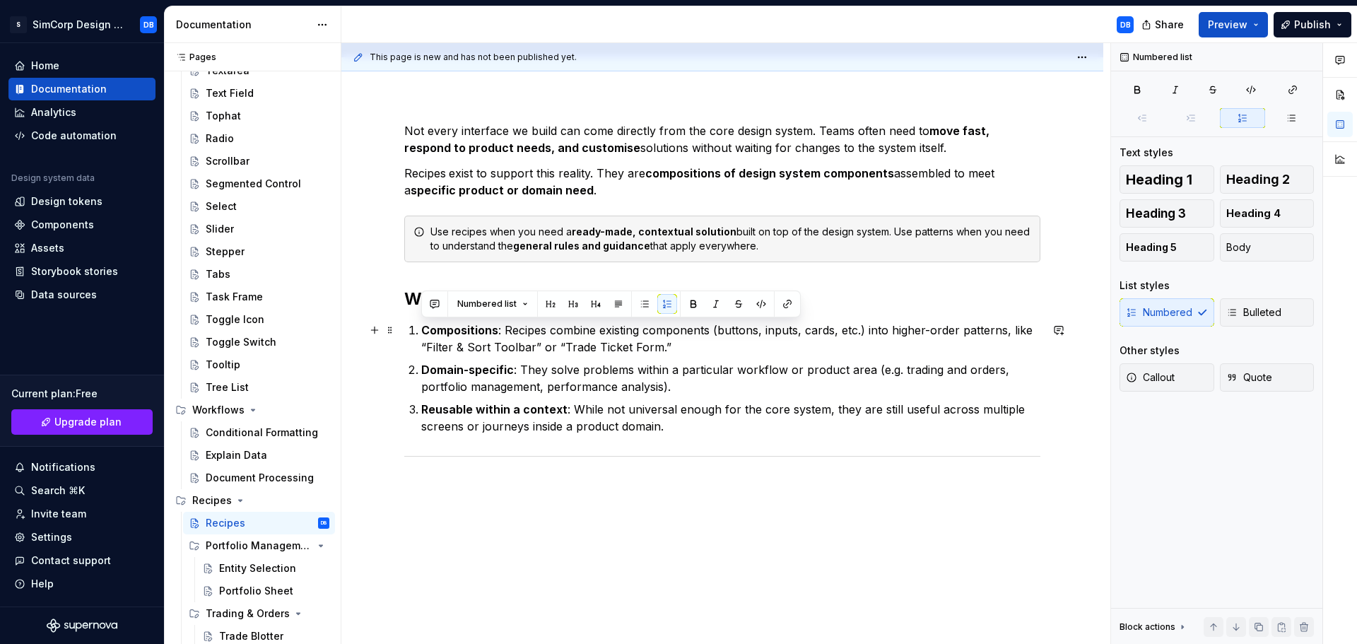
click at [513, 362] on p "Domain-specific : They solve problems within a particular workflow or product a…" at bounding box center [730, 378] width 619 height 34
click at [549, 293] on h2 "What recipes are" at bounding box center [722, 299] width 636 height 23
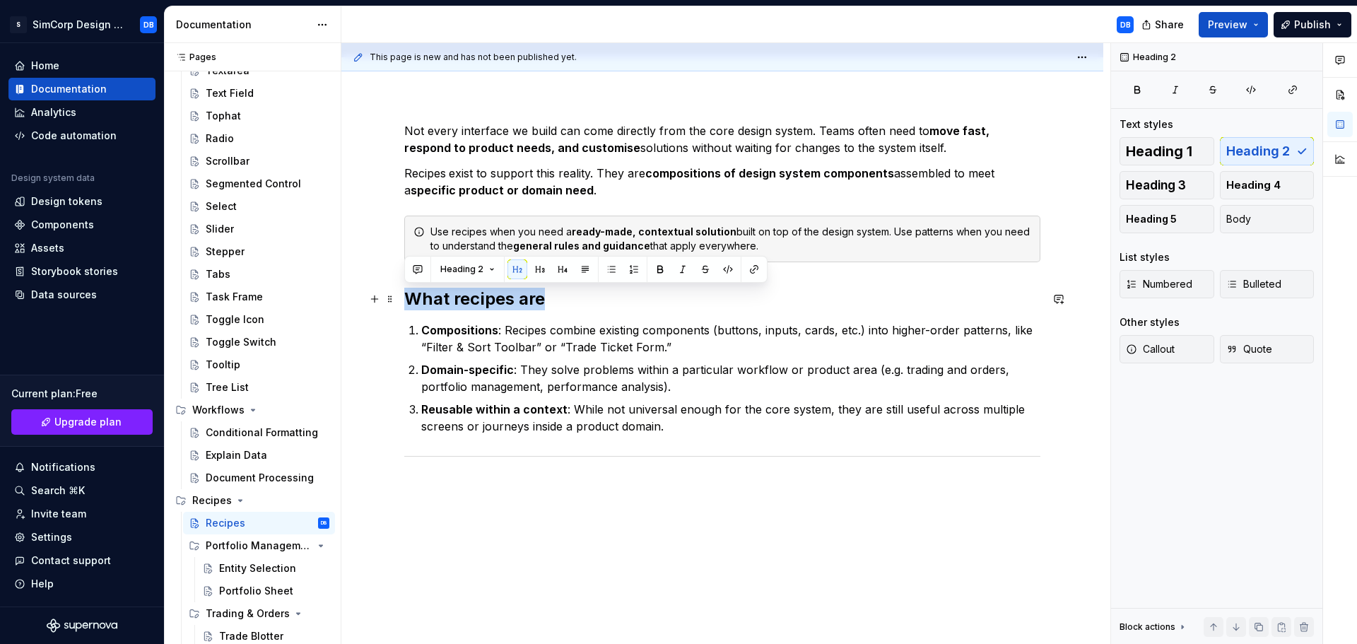
drag, startPoint x: 555, startPoint y: 295, endPoint x: 397, endPoint y: 298, distance: 157.7
click at [397, 298] on div "Not every interface we build can come directly from the core design system. Tea…" at bounding box center [722, 396] width 762 height 616
copy h2 "What recipes are"
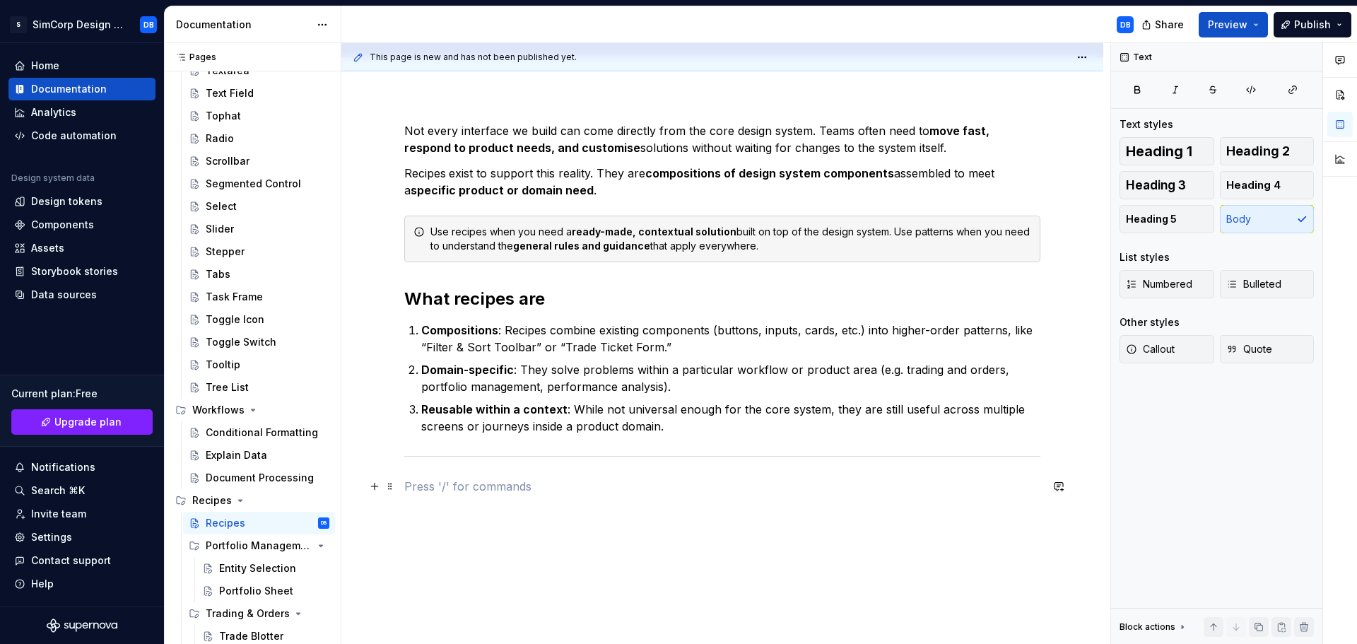
click at [469, 478] on p at bounding box center [722, 486] width 636 height 17
drag, startPoint x: 496, startPoint y: 486, endPoint x: 401, endPoint y: 492, distance: 95.6
click at [401, 492] on div "Not every interface we build can come directly from the core design system. Tea…" at bounding box center [722, 396] width 762 height 616
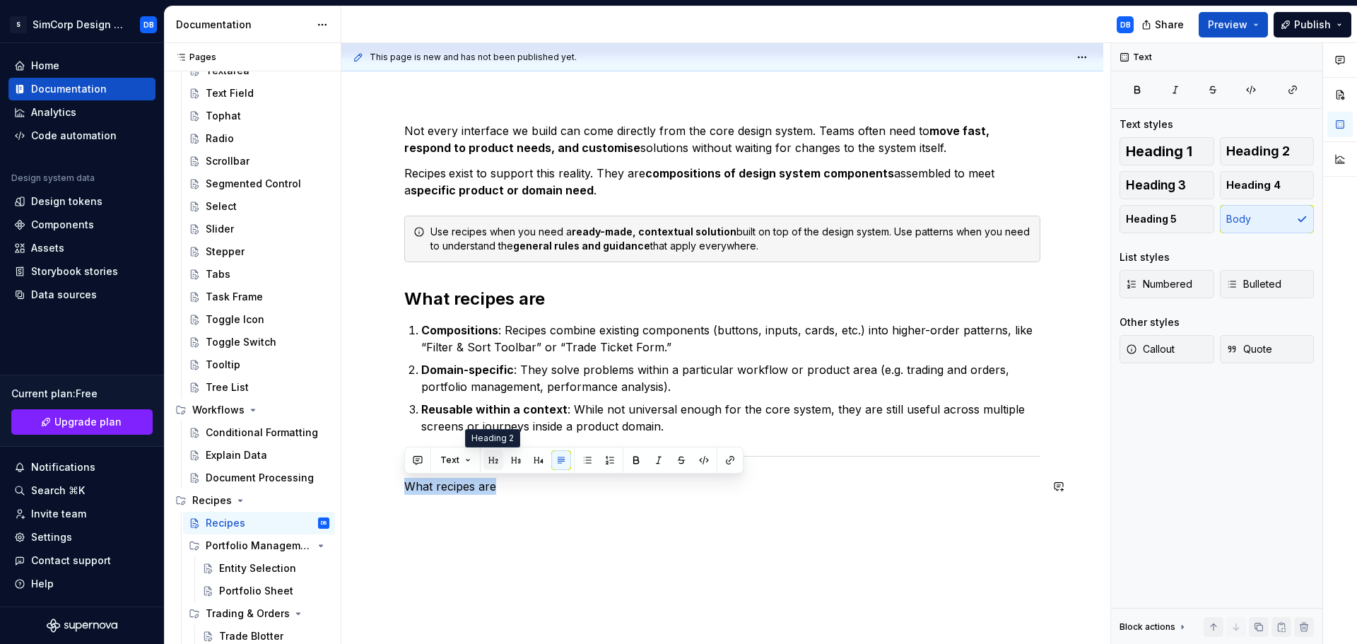
click at [492, 463] on button "button" at bounding box center [493, 460] width 20 height 20
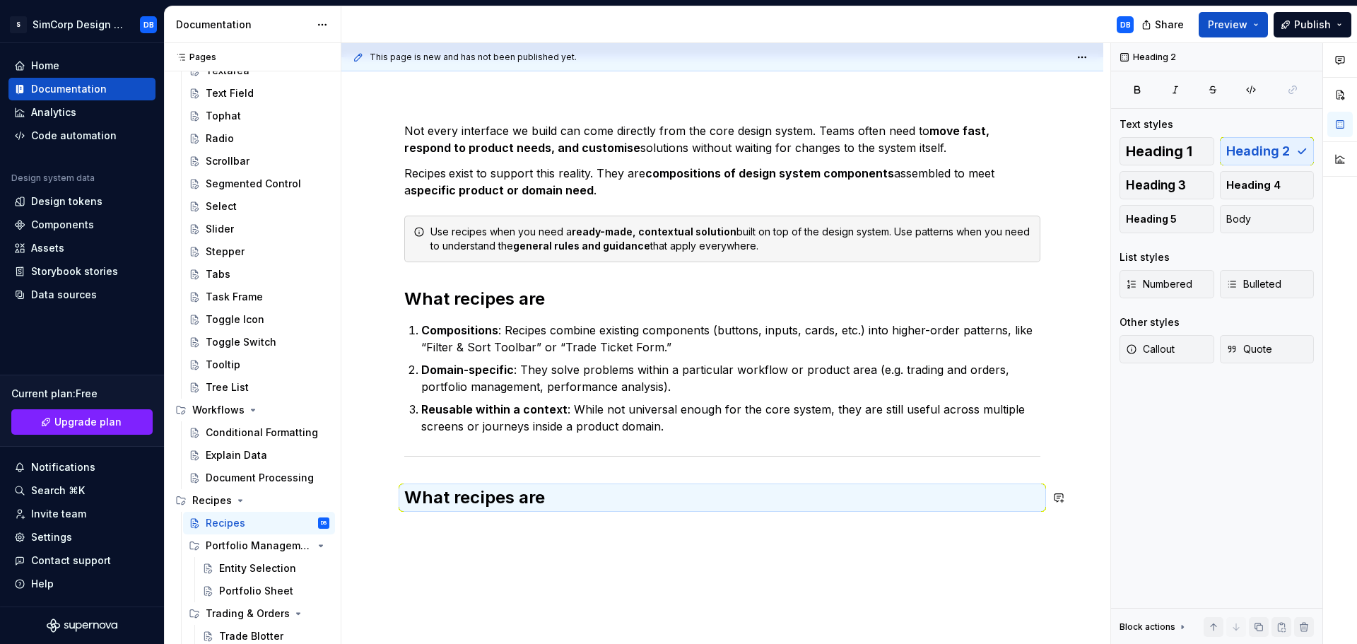
click at [569, 552] on div "Not every interface we build can come directly from the core design system. Tea…" at bounding box center [722, 403] width 762 height 631
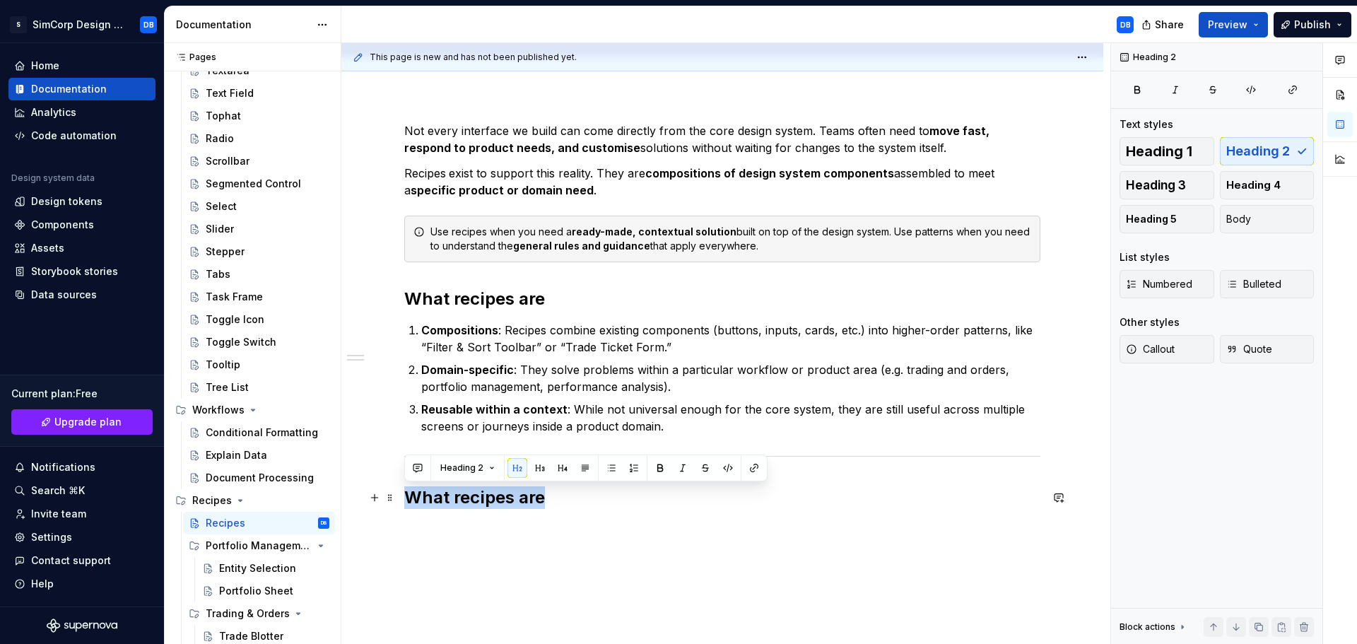
drag, startPoint x: 551, startPoint y: 493, endPoint x: 408, endPoint y: 505, distance: 144.0
click at [408, 505] on h2 "What recipes are" at bounding box center [722, 497] width 636 height 23
click at [541, 471] on button "button" at bounding box center [540, 468] width 20 height 20
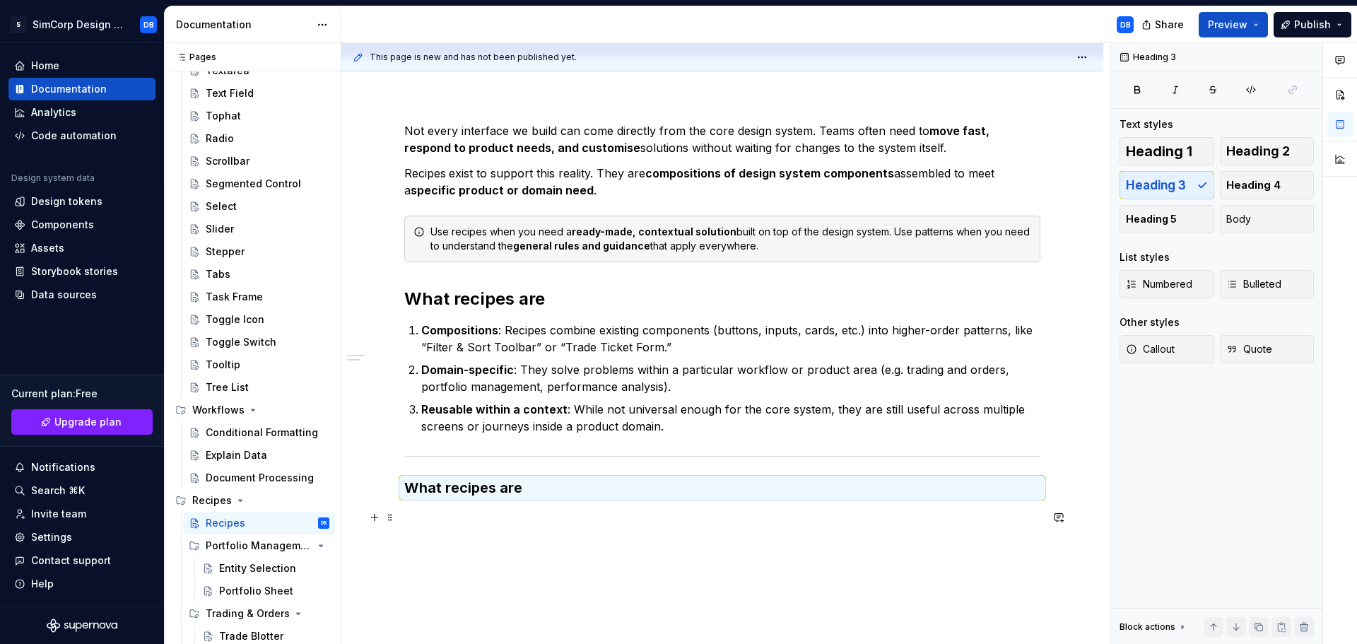
click at [562, 520] on p at bounding box center [722, 517] width 636 height 17
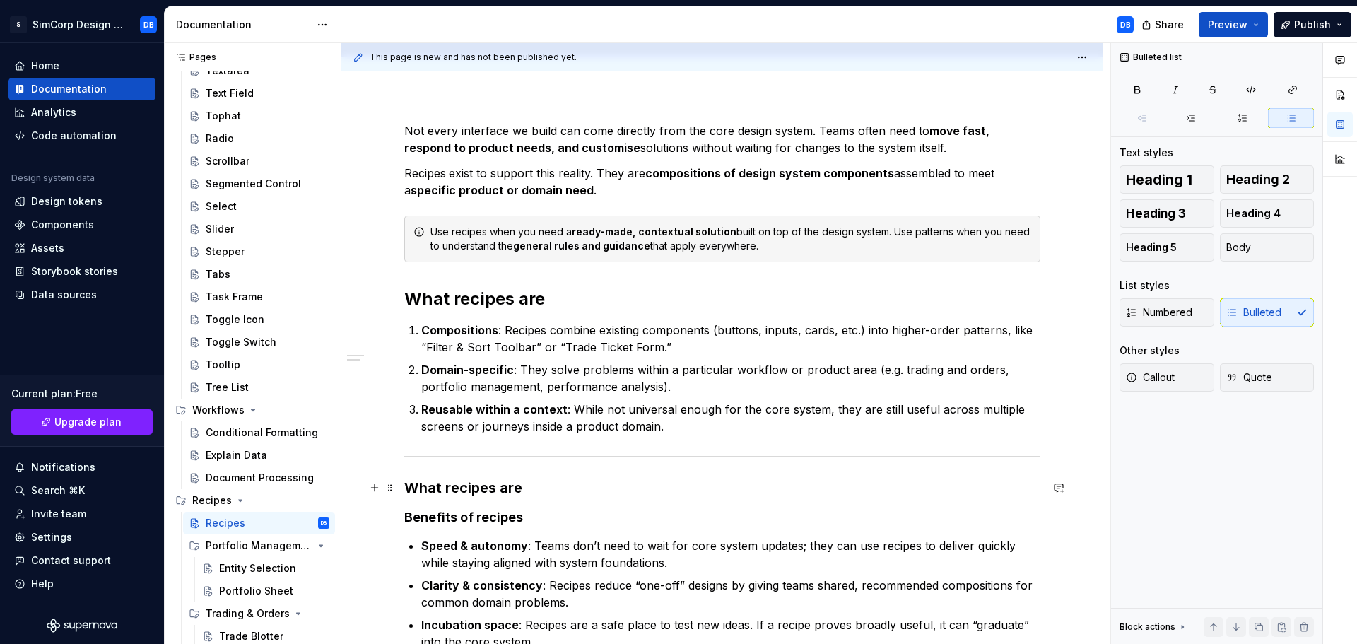
scroll to position [365, 0]
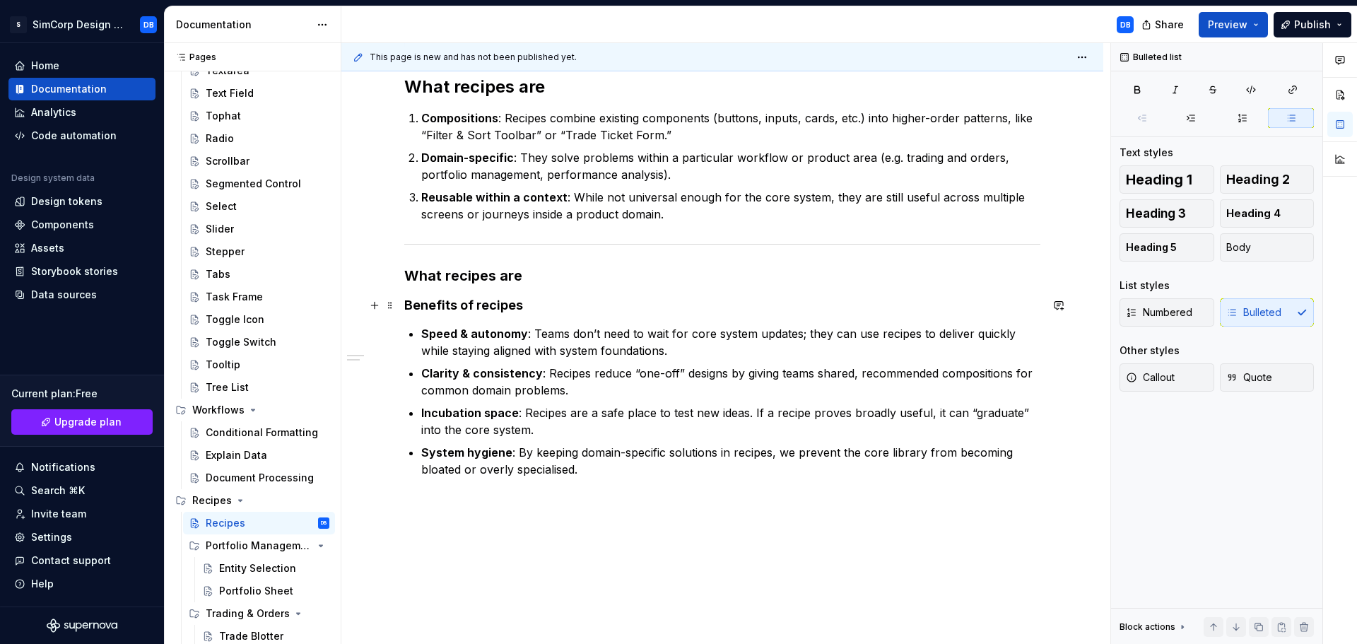
click at [490, 301] on h4 "Benefits of recipes" at bounding box center [722, 305] width 636 height 17
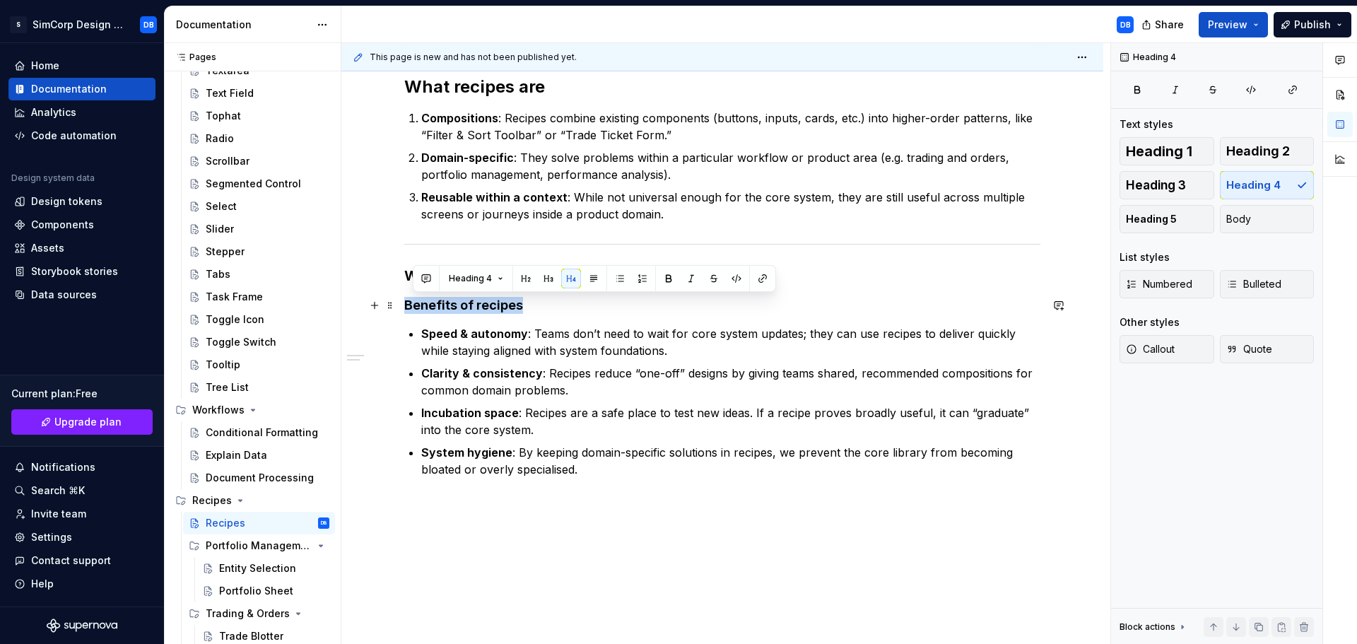
drag, startPoint x: 539, startPoint y: 297, endPoint x: 407, endPoint y: 303, distance: 132.3
click at [407, 303] on h4 "Benefits of recipes" at bounding box center [722, 305] width 636 height 17
click at [1149, 181] on span "Heading 3" at bounding box center [1156, 185] width 60 height 14
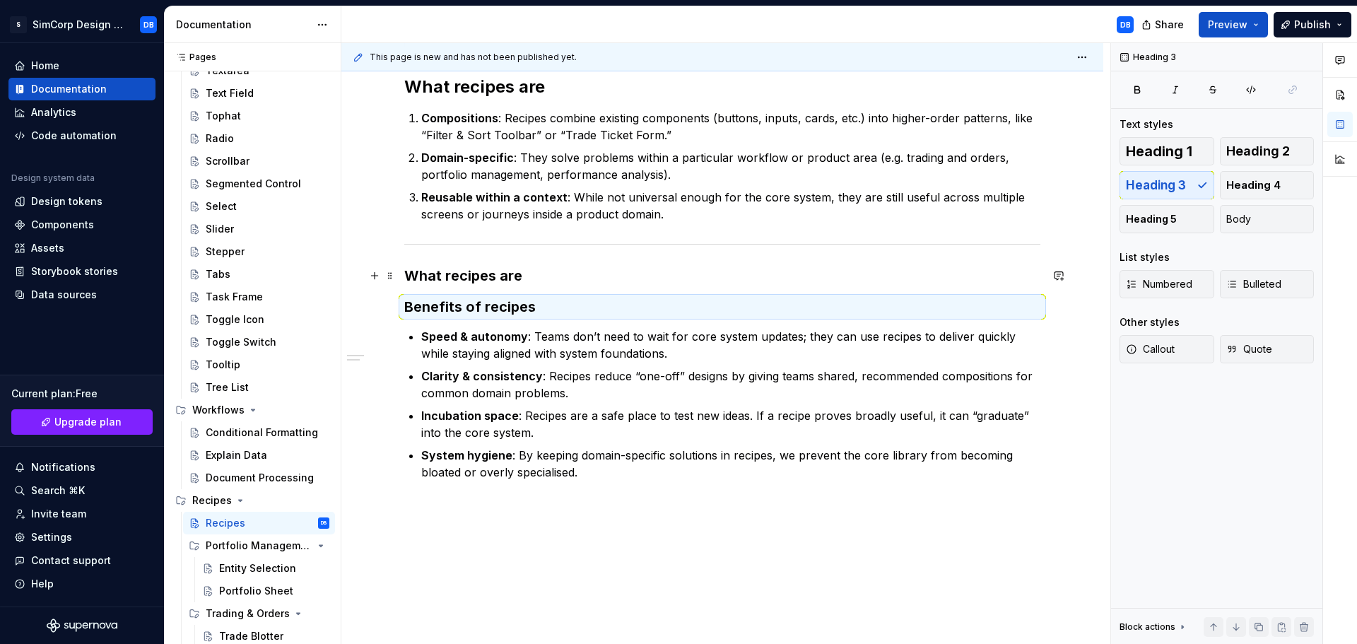
click at [543, 275] on h3 "What recipes are" at bounding box center [722, 276] width 636 height 20
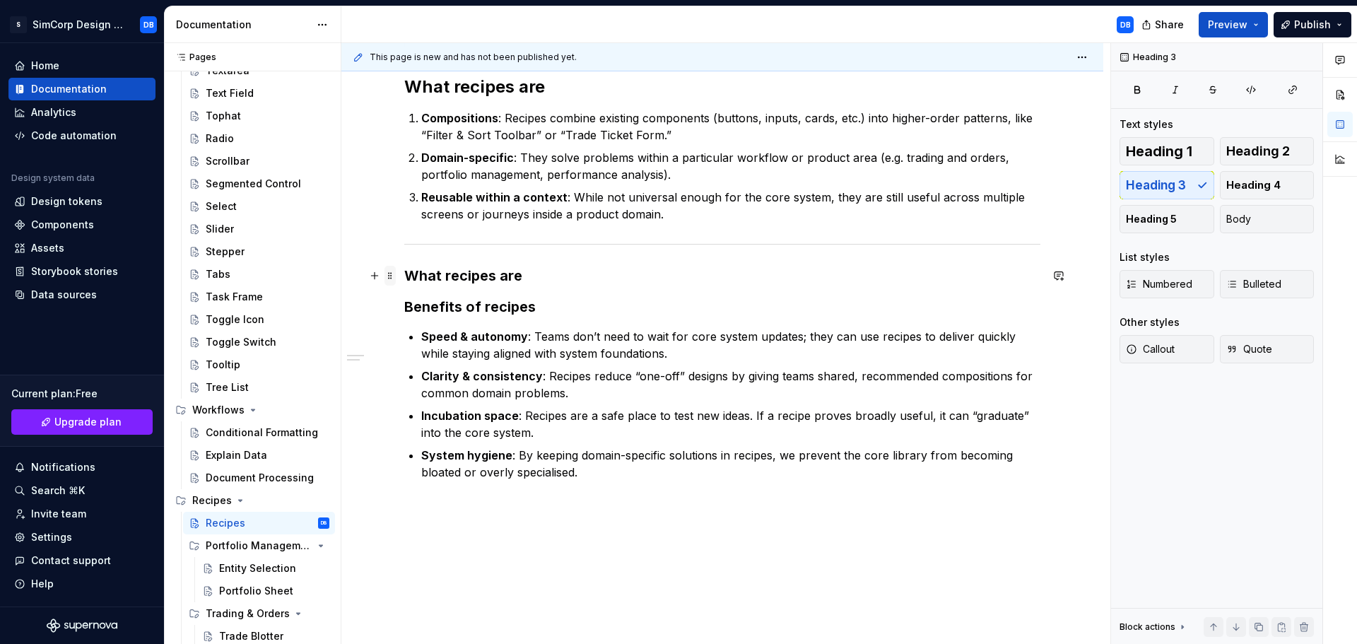
click at [394, 282] on span at bounding box center [390, 276] width 11 height 20
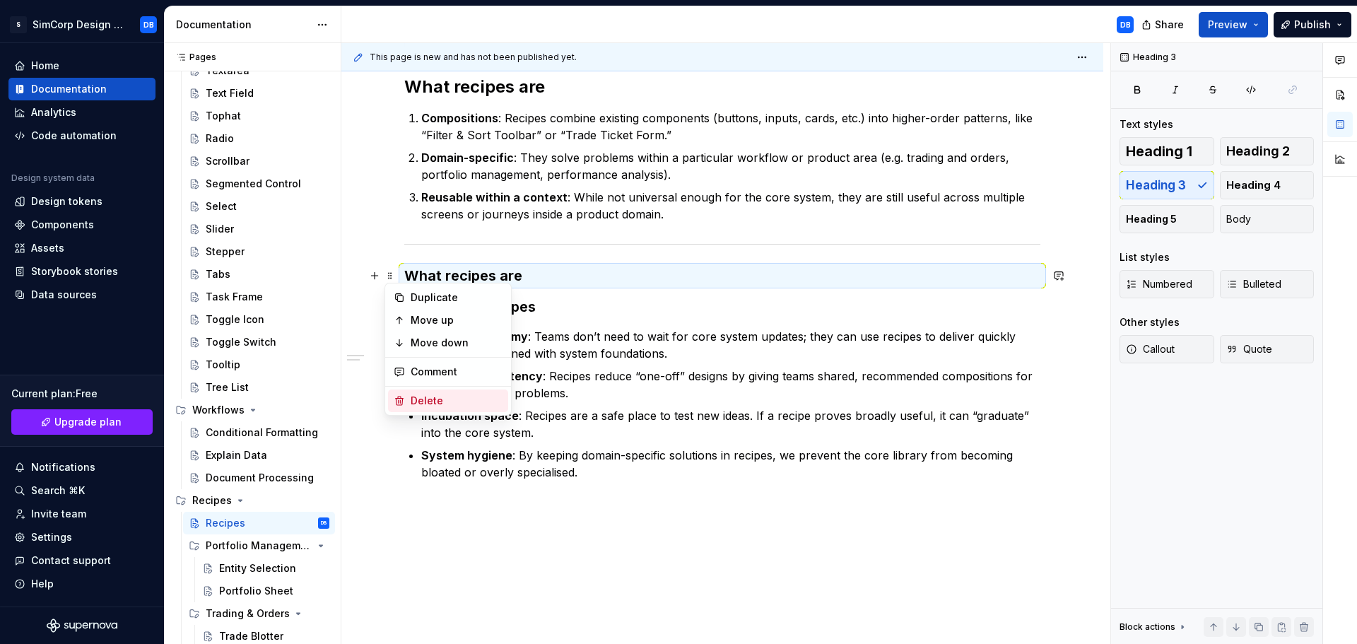
click at [440, 402] on div "Delete" at bounding box center [457, 401] width 92 height 14
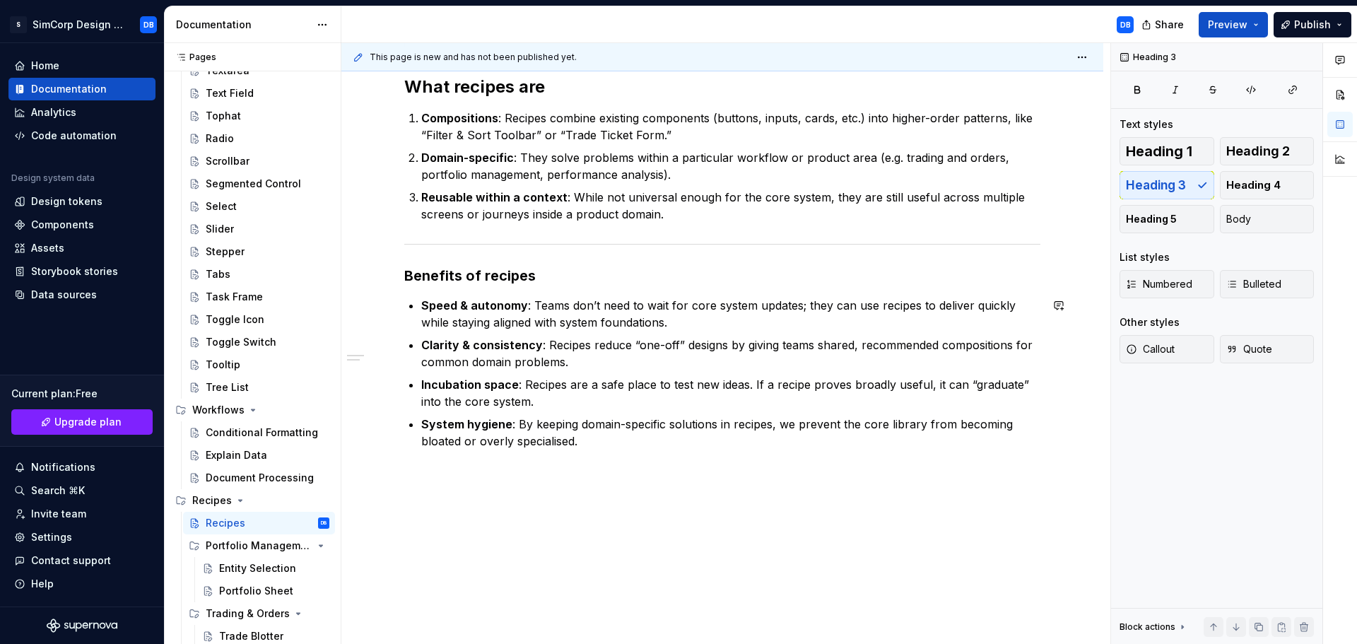
click at [654, 481] on div "Not every interface we build can come directly from the core design system. Tea…" at bounding box center [722, 267] width 762 height 783
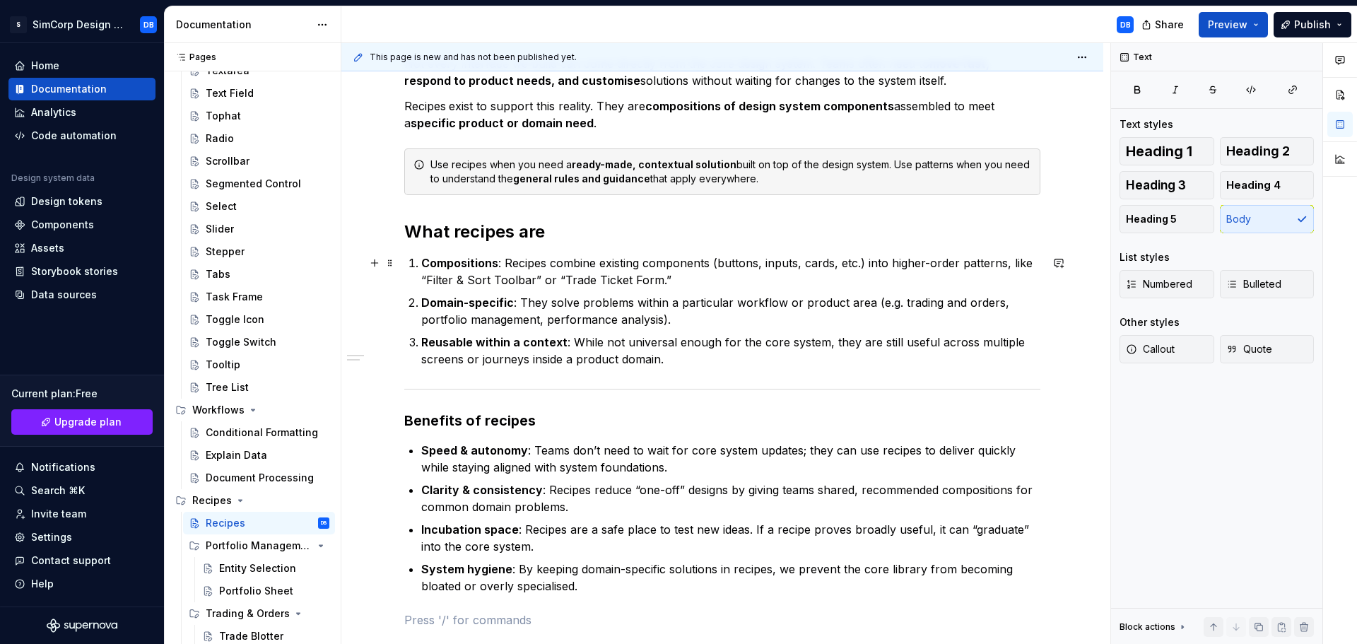
scroll to position [224, 0]
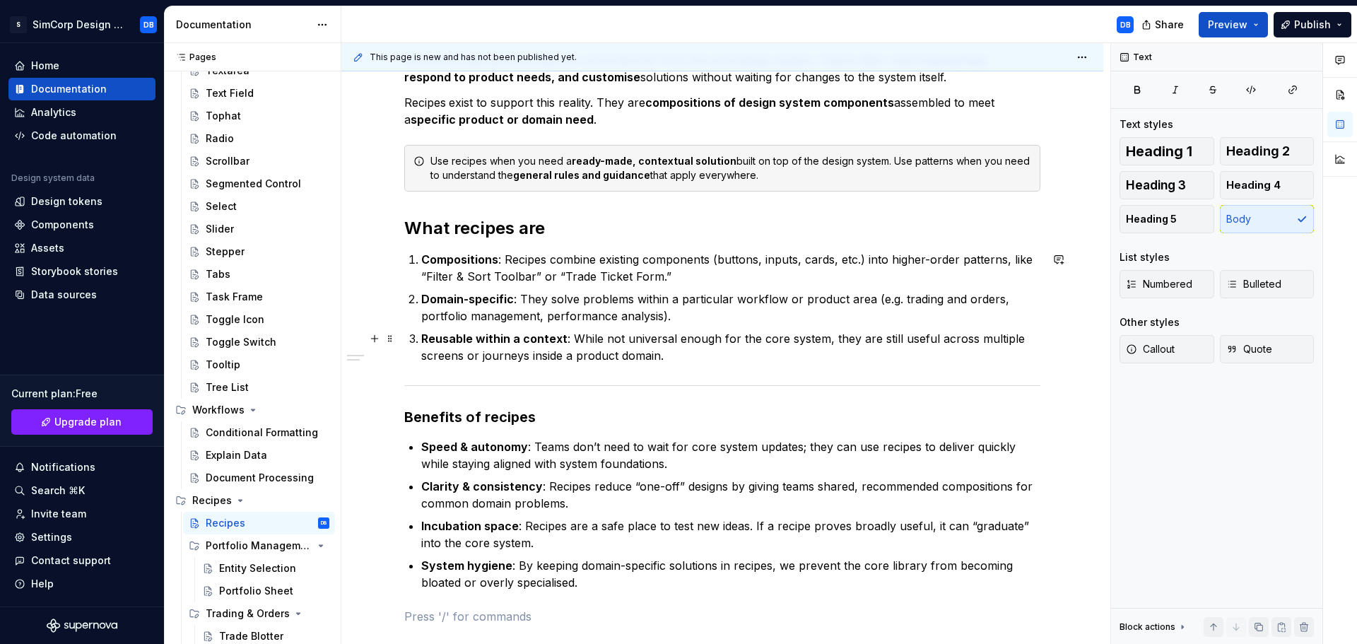
click at [680, 355] on p "Reusable within a context : While not universal enough for the core system, the…" at bounding box center [730, 347] width 619 height 34
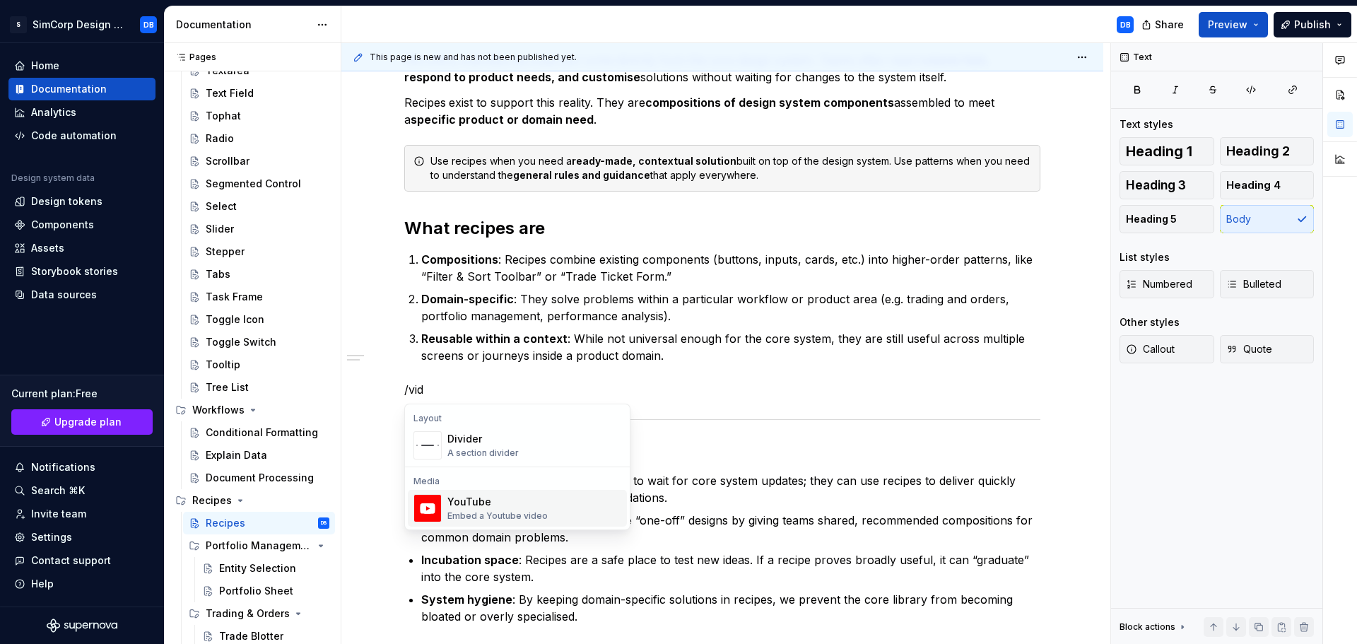
click at [484, 505] on div "YouTube" at bounding box center [497, 502] width 100 height 14
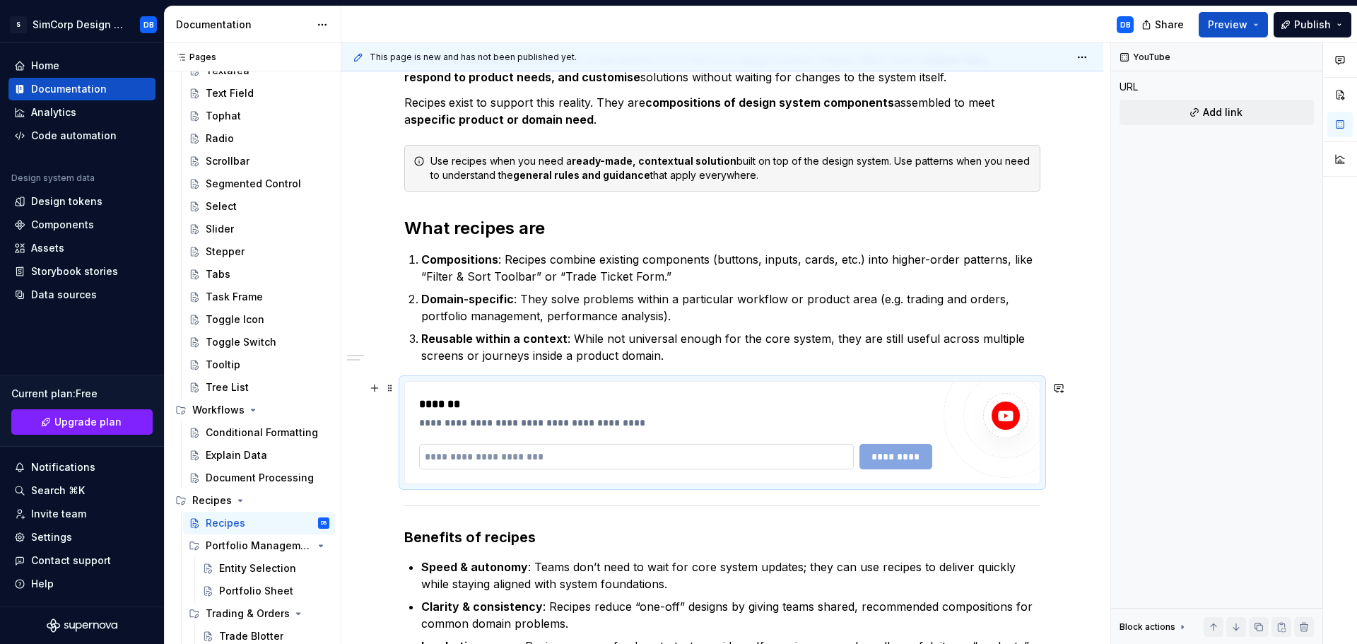
click at [537, 450] on input "text" at bounding box center [636, 456] width 435 height 25
click at [899, 453] on span "*********" at bounding box center [896, 457] width 55 height 14
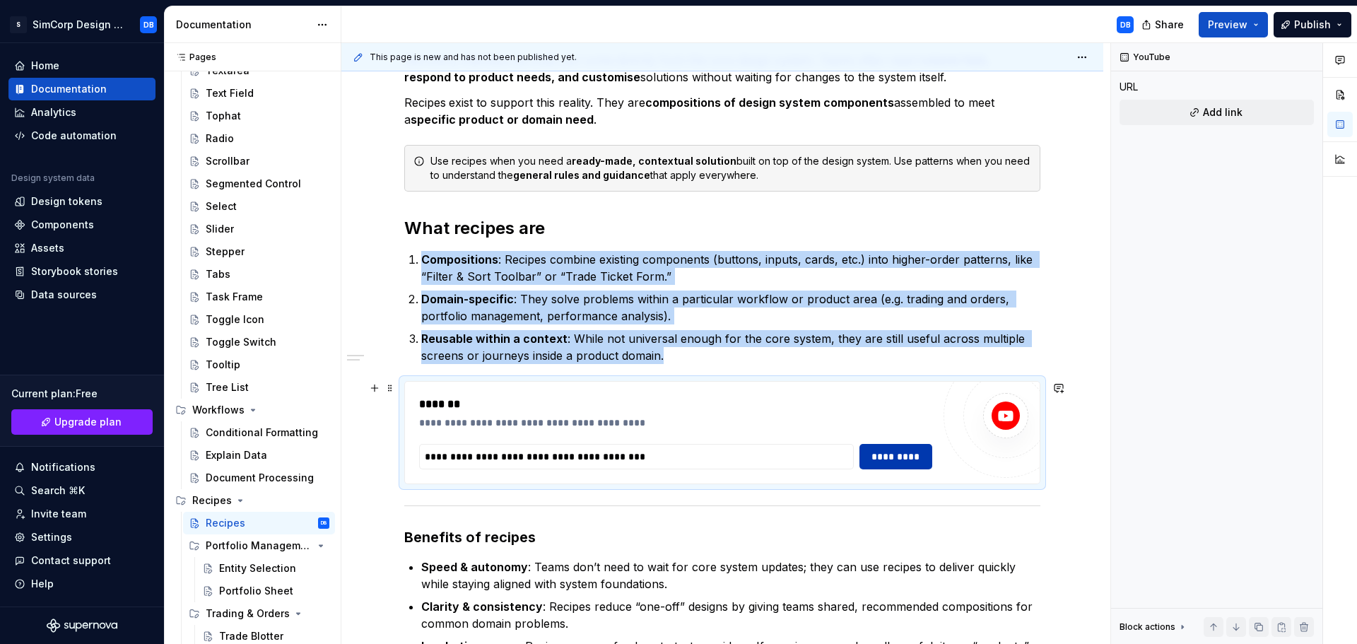
scroll to position [245, 0]
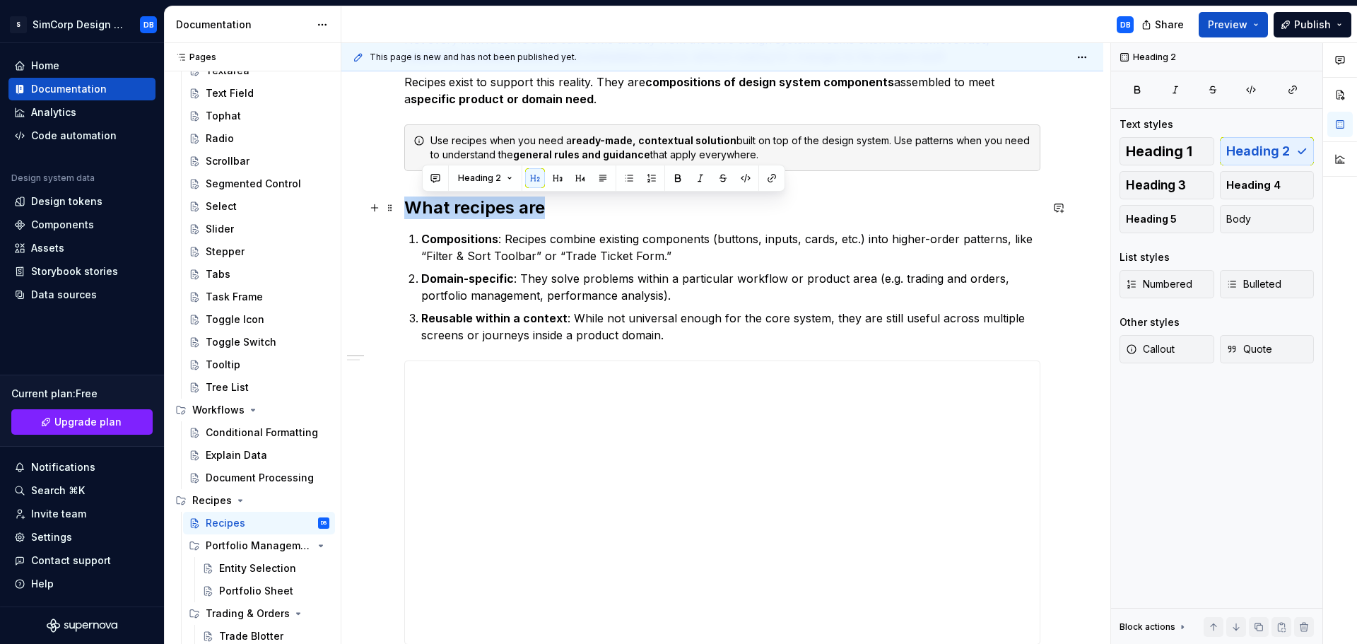
drag, startPoint x: 559, startPoint y: 211, endPoint x: 406, endPoint y: 197, distance: 153.3
click at [406, 197] on h2 "What recipes are" at bounding box center [722, 208] width 636 height 23
copy h2 "What recipes are"
click at [684, 334] on p "Reusable within a context : While not universal enough for the core system, the…" at bounding box center [730, 327] width 619 height 34
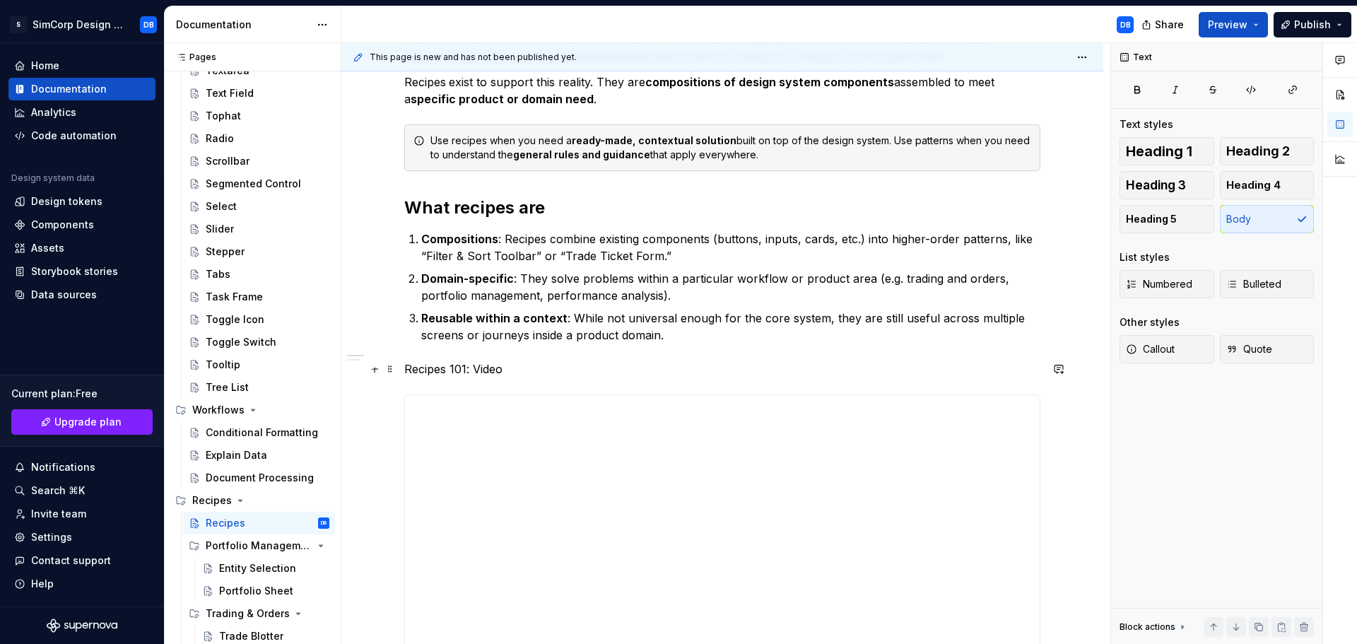
click at [512, 370] on p "Recipes 101: Video" at bounding box center [722, 368] width 636 height 17
click at [518, 345] on button "button" at bounding box center [516, 343] width 20 height 20
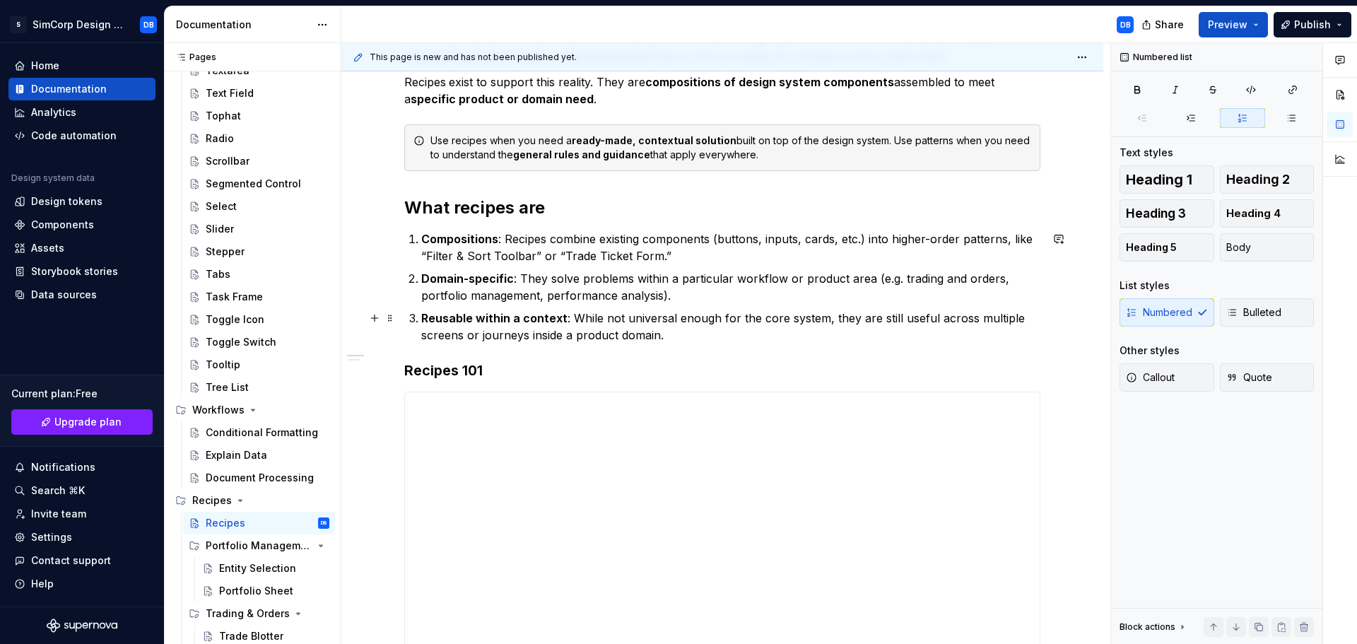
click at [801, 331] on p "Reusable within a context : While not universal enough for the core system, the…" at bounding box center [730, 327] width 619 height 34
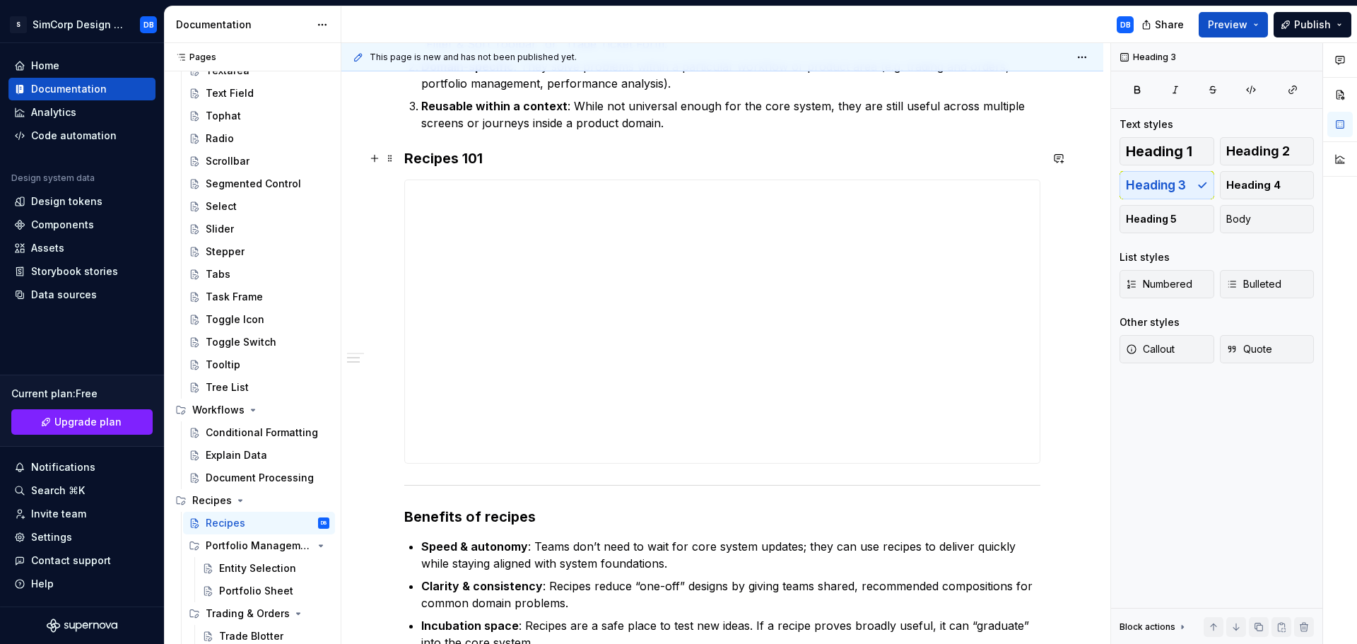
click at [493, 156] on h3 "Recipes 101" at bounding box center [722, 158] width 636 height 20
click at [1089, 283] on div "**********" at bounding box center [722, 359] width 762 height 1149
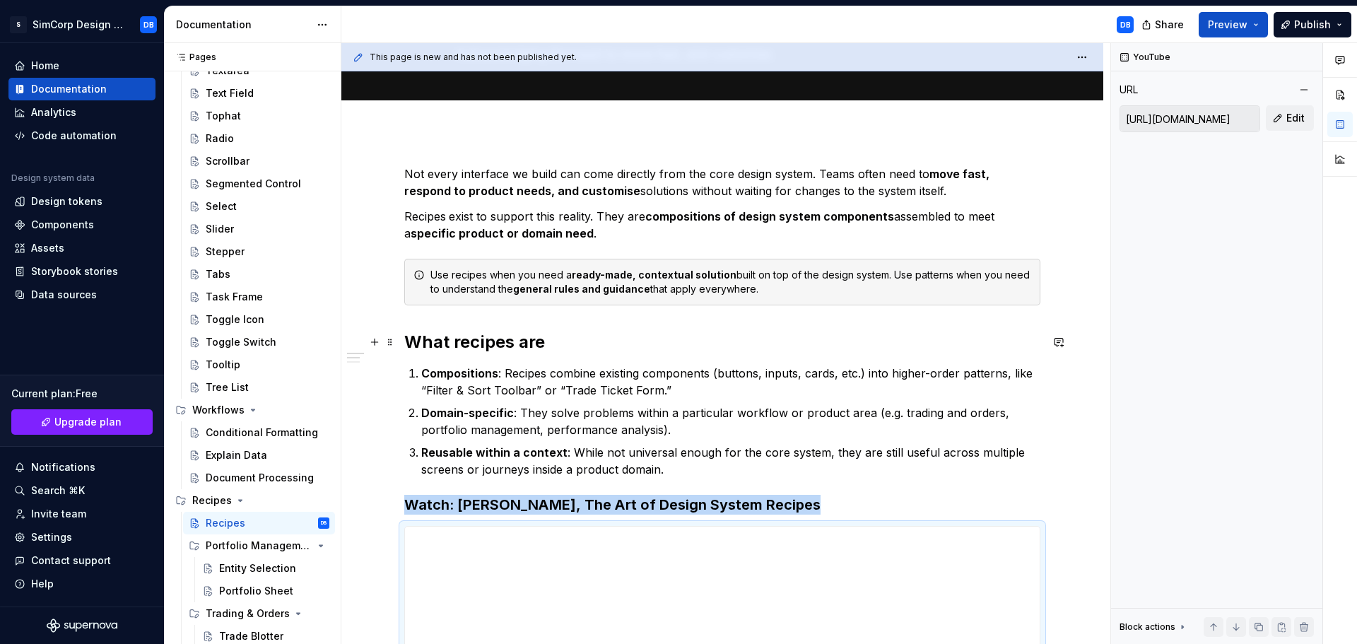
scroll to position [0, 0]
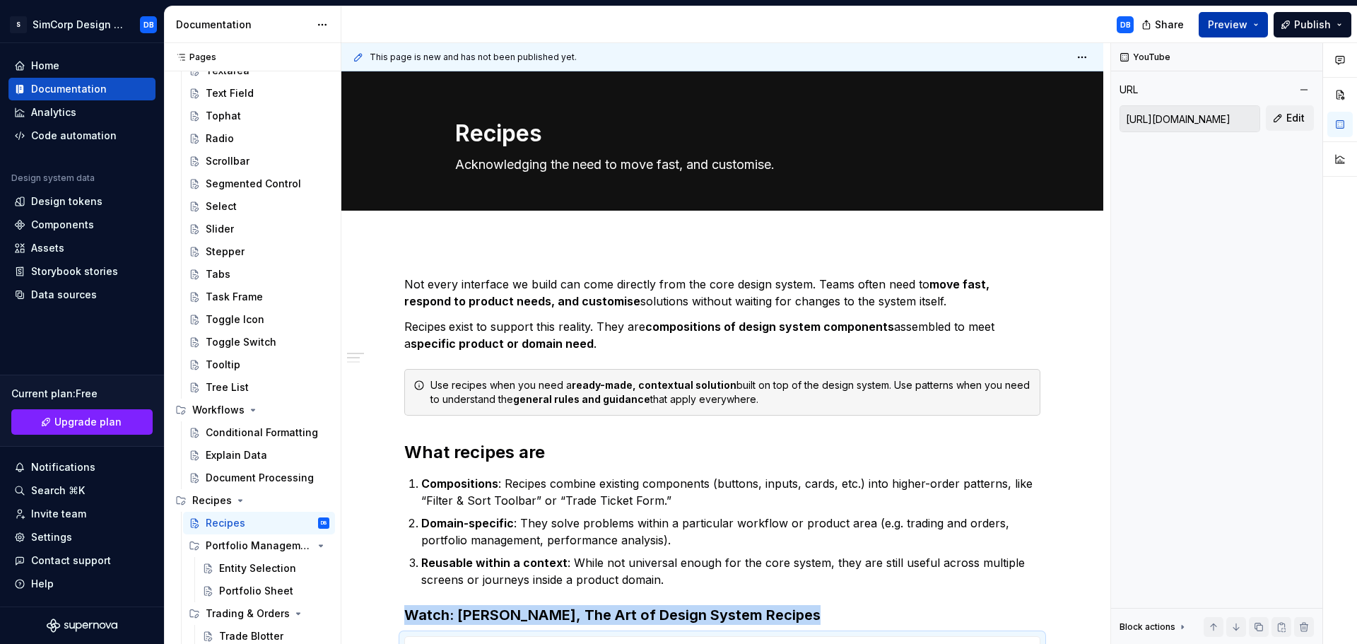
click at [1231, 23] on span "Preview" at bounding box center [1228, 25] width 40 height 14
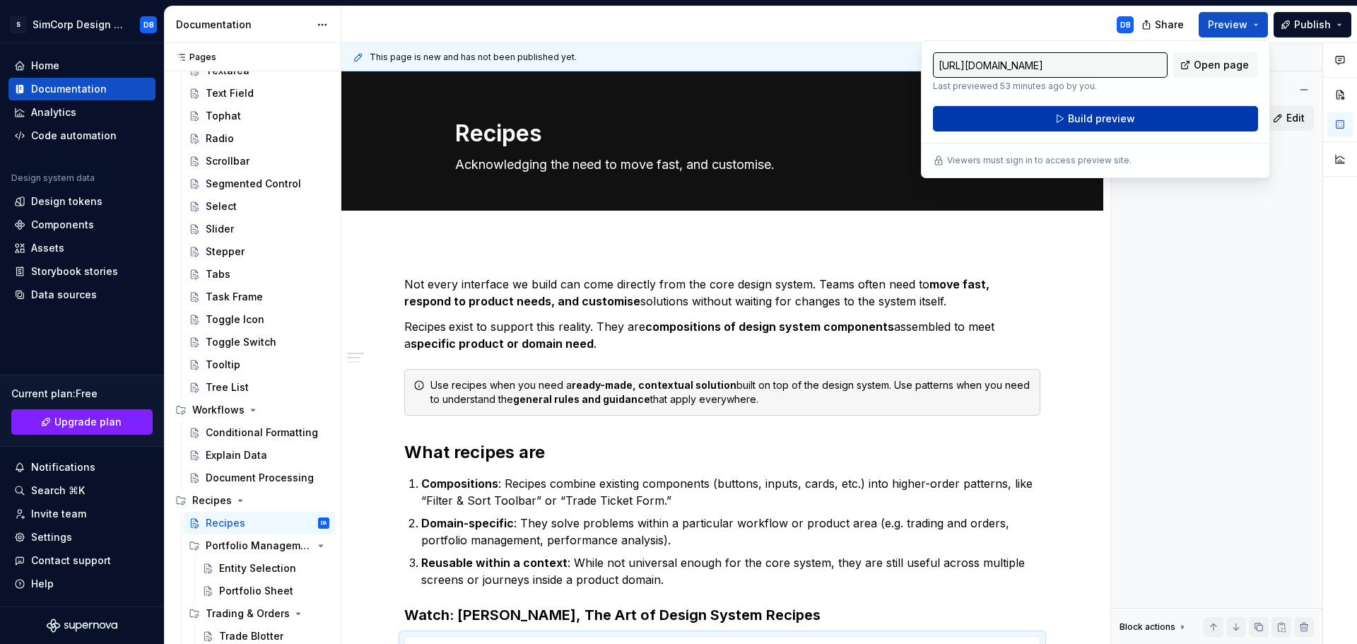
click at [1106, 115] on span "Build preview" at bounding box center [1101, 119] width 67 height 14
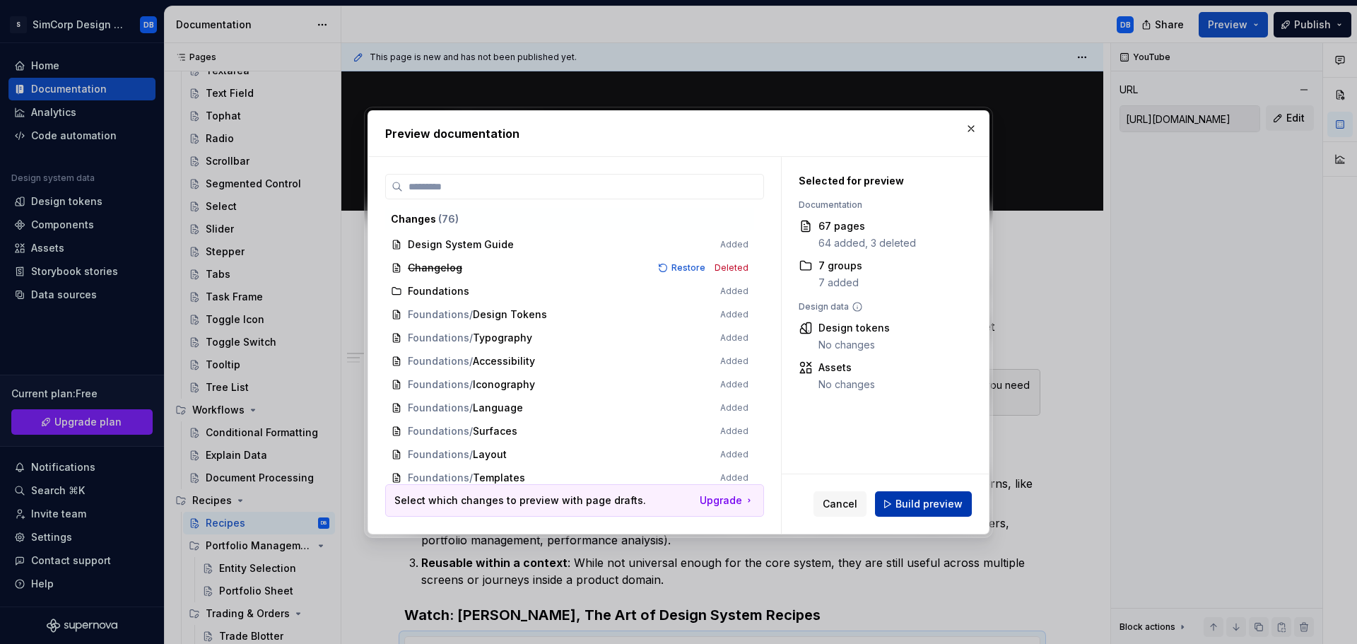
click at [909, 499] on span "Build preview" at bounding box center [929, 504] width 67 height 14
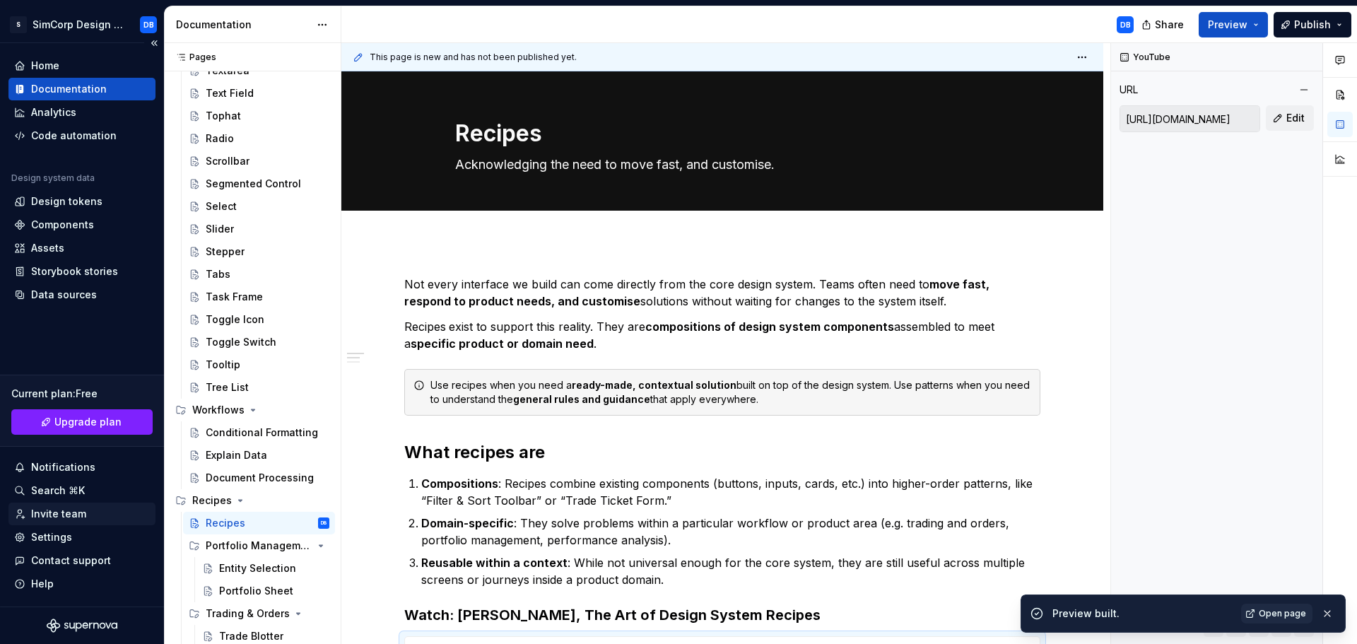
click at [51, 508] on div "Invite team" at bounding box center [58, 514] width 55 height 14
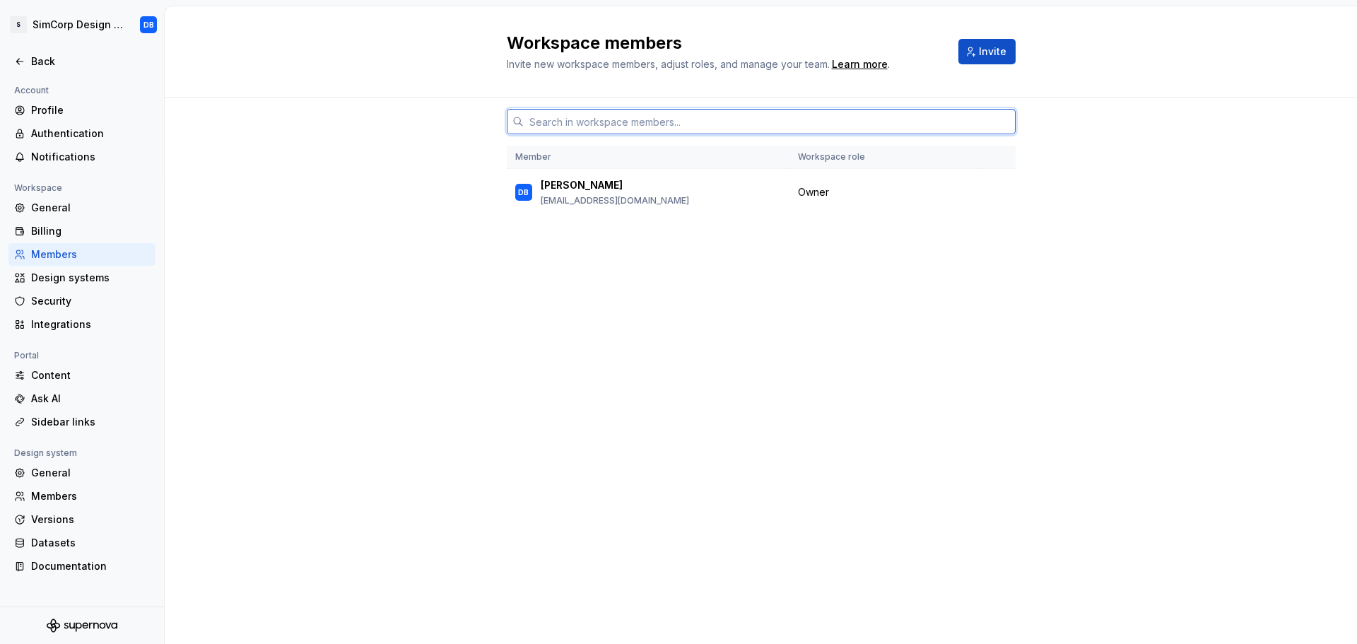
click at [588, 124] on input "text" at bounding box center [770, 121] width 492 height 25
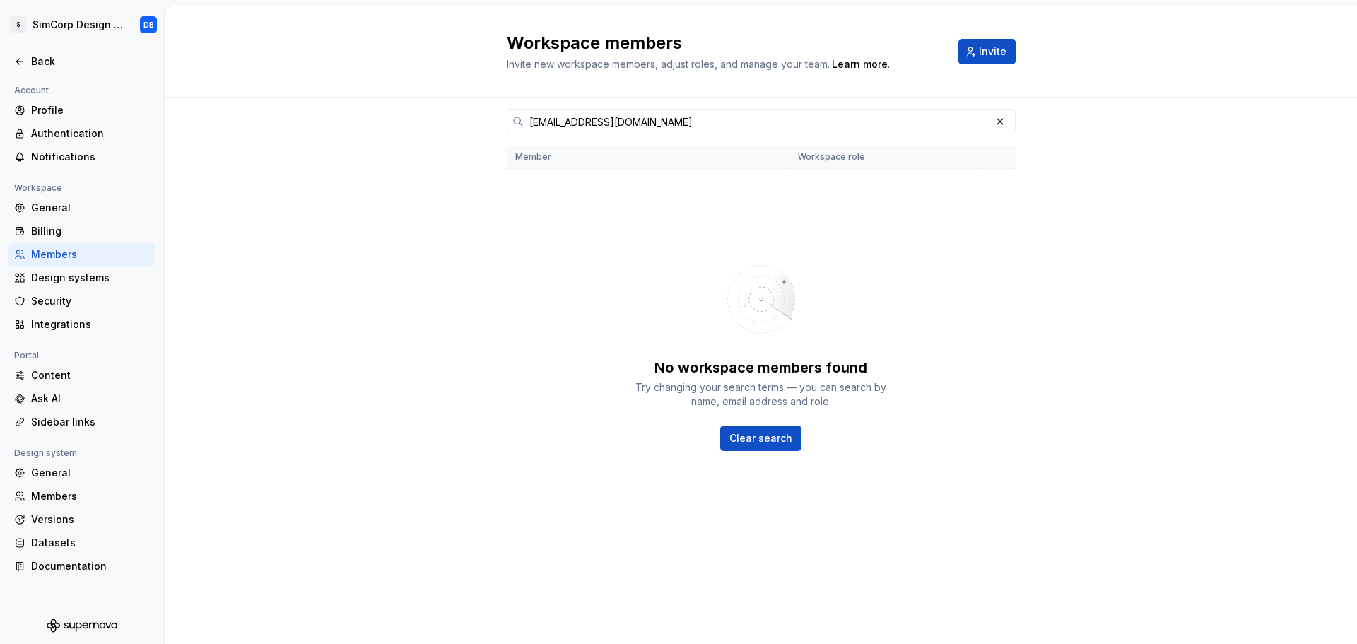
drag, startPoint x: 640, startPoint y: 251, endPoint x: 599, endPoint y: 169, distance: 91.7
click at [636, 245] on div "No workspace members found Try changing your search terms — you can search by n…" at bounding box center [761, 349] width 509 height 339
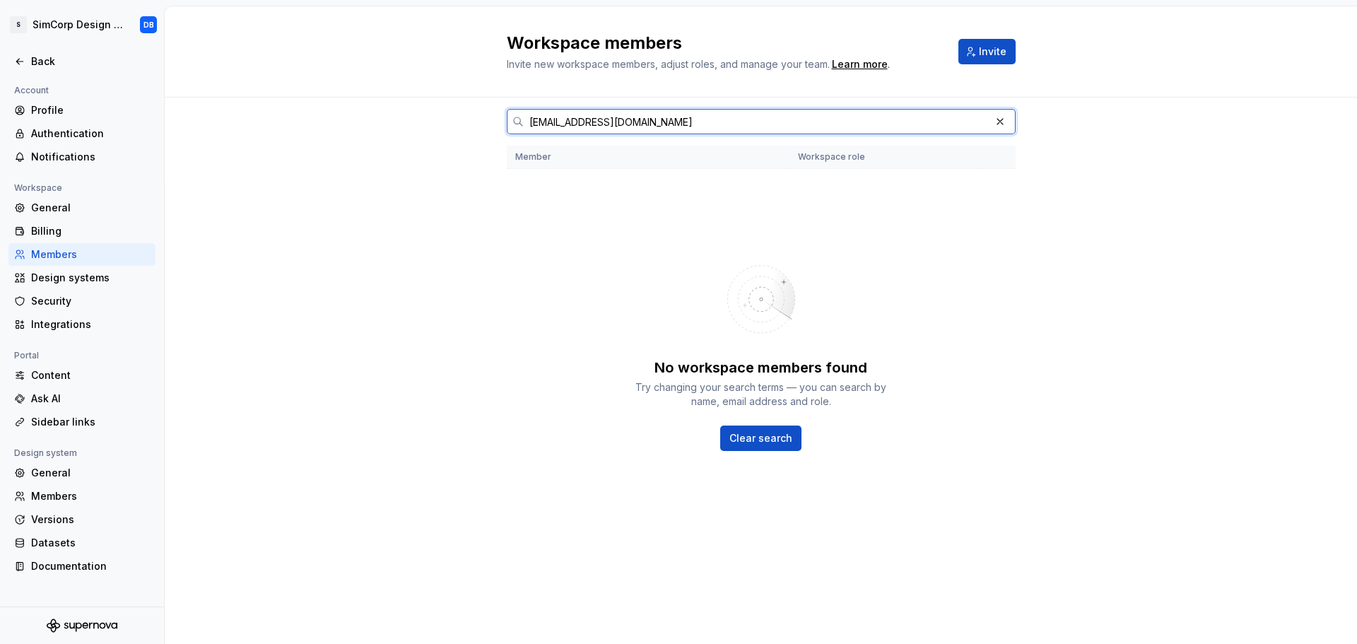
drag, startPoint x: 625, startPoint y: 125, endPoint x: 500, endPoint y: 120, distance: 124.5
click at [500, 120] on div "[EMAIL_ADDRESS][DOMAIN_NAME] Member Workspace role No workspace members found T…" at bounding box center [761, 371] width 1192 height 546
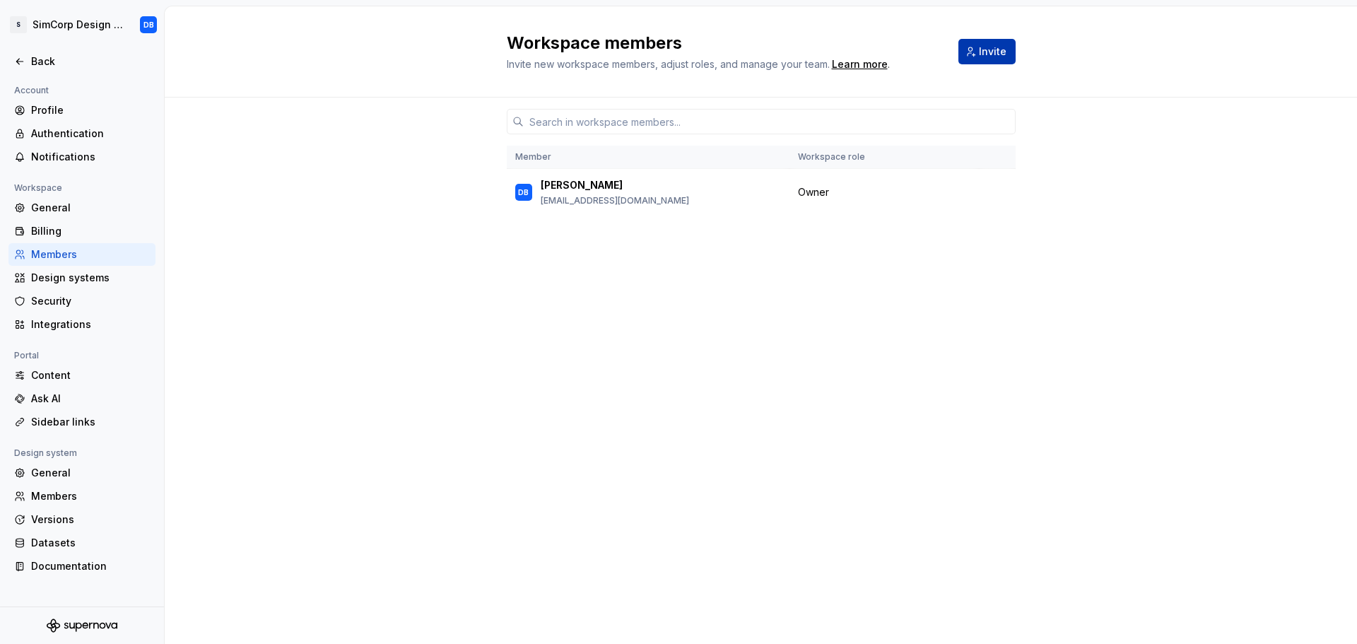
click at [973, 59] on button "Invite" at bounding box center [986, 51] width 57 height 25
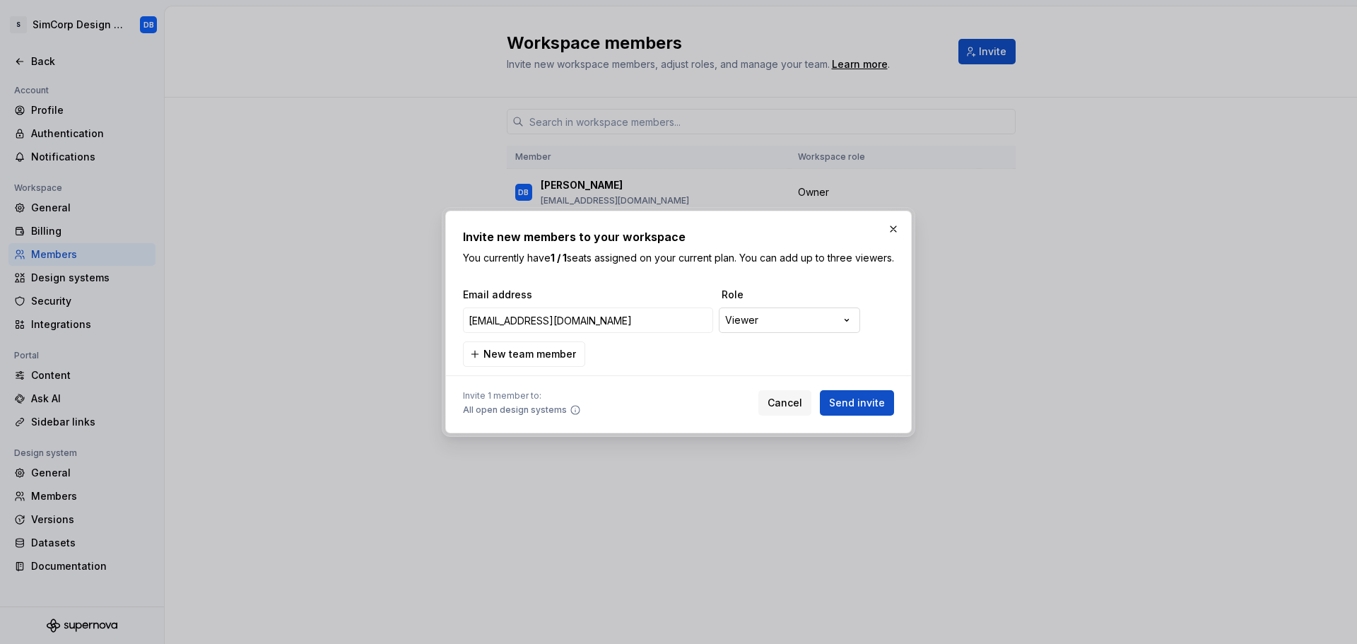
click at [765, 322] on div "**********" at bounding box center [678, 322] width 1357 height 644
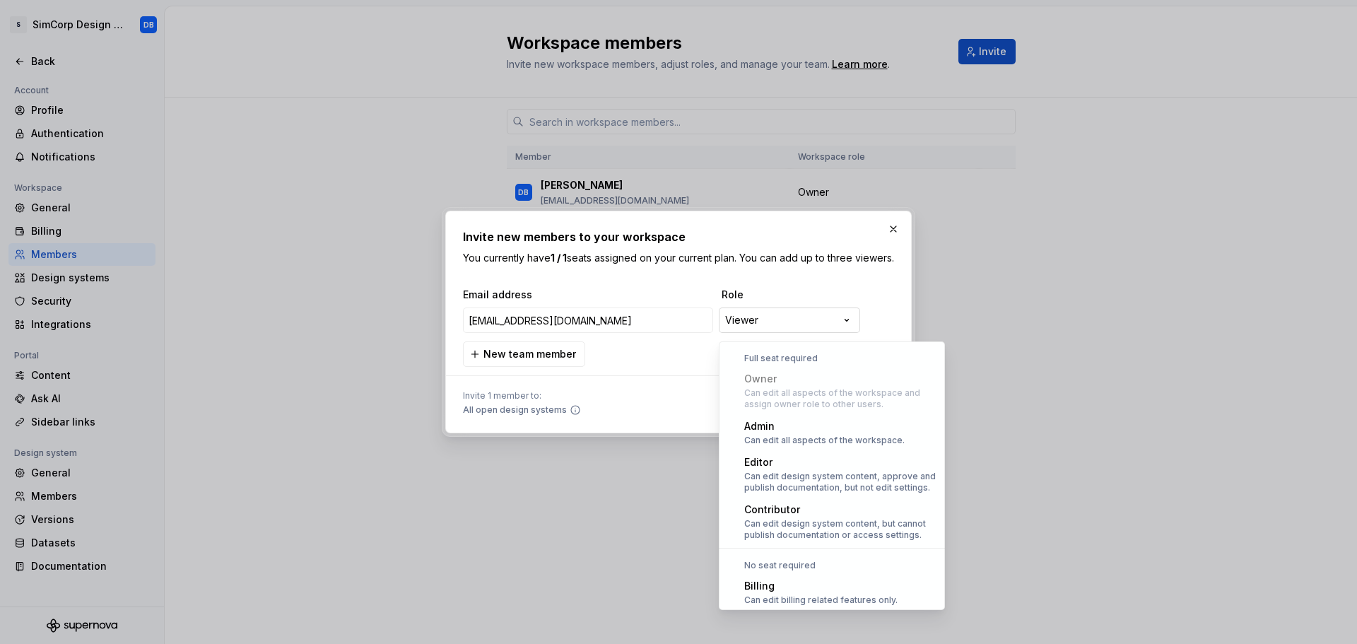
scroll to position [39, 0]
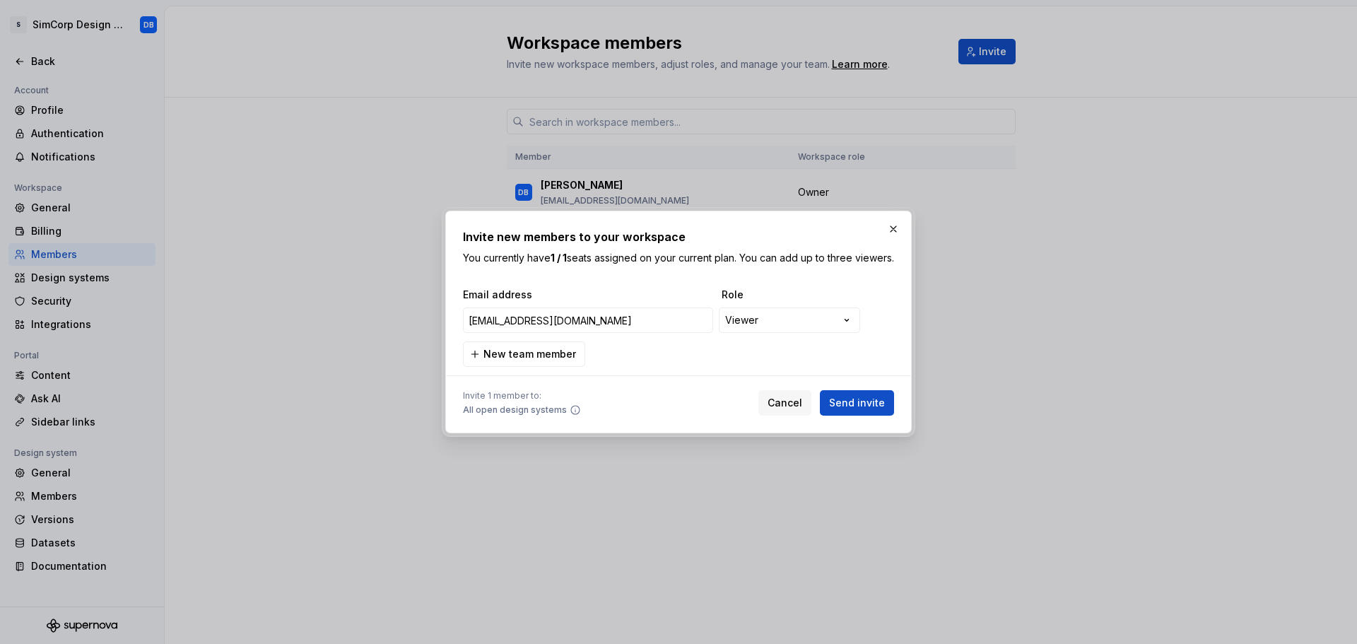
click at [828, 302] on div "**********" at bounding box center [678, 322] width 1357 height 644
click at [558, 360] on span "New team member" at bounding box center [529, 354] width 93 height 14
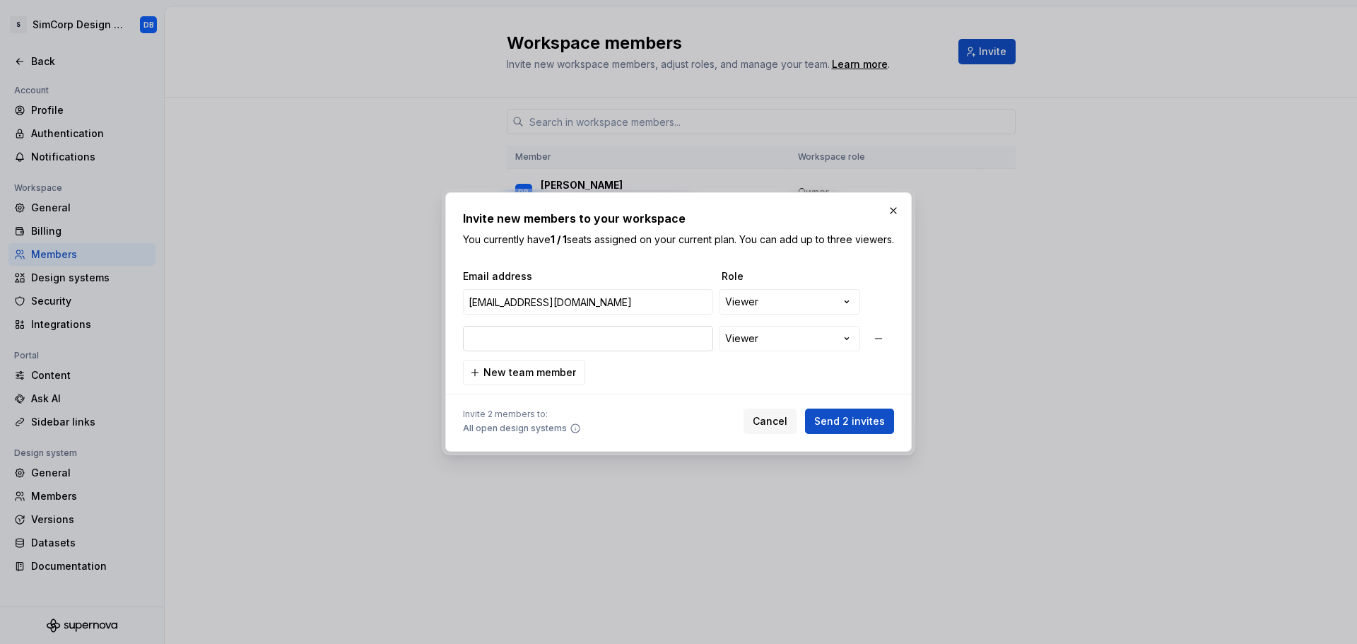
click at [539, 346] on input "email" at bounding box center [588, 338] width 250 height 25
click at [510, 380] on span "New team member" at bounding box center [529, 372] width 93 height 14
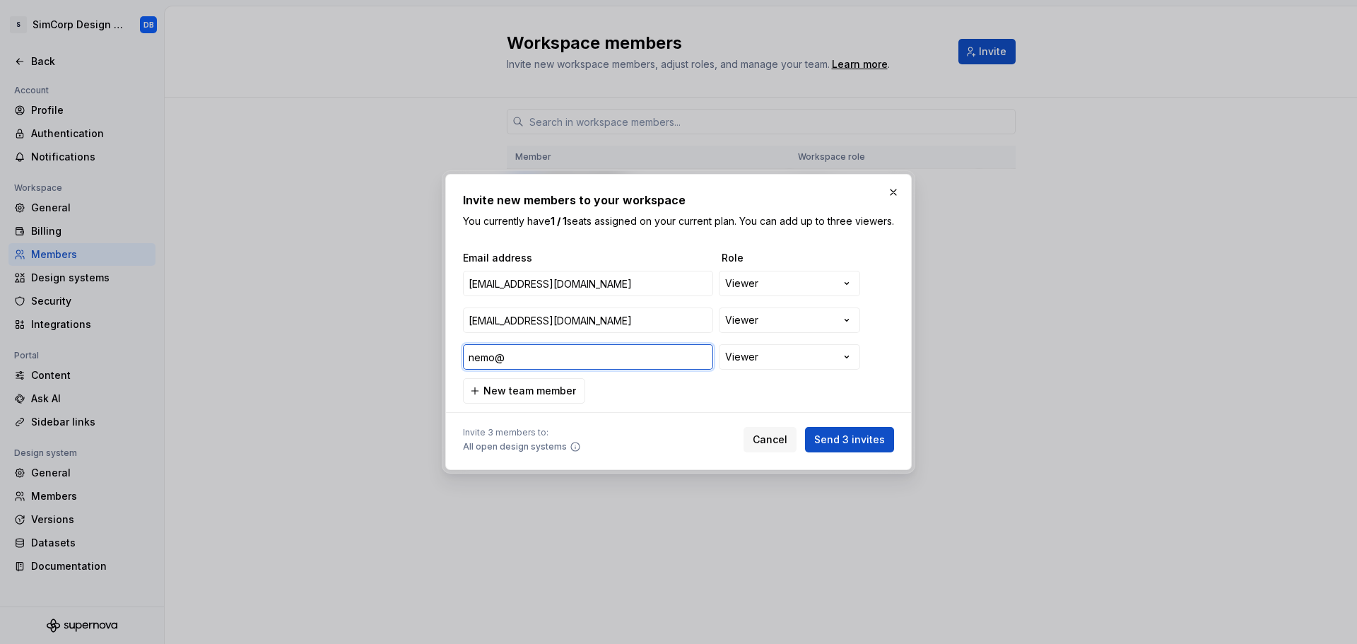
drag, startPoint x: 495, startPoint y: 363, endPoint x: 423, endPoint y: 362, distance: 72.1
click at [423, 362] on div "**********" at bounding box center [678, 322] width 1357 height 644
click at [689, 387] on div "**********" at bounding box center [678, 327] width 431 height 153
click at [852, 443] on span "Send 3 invites" at bounding box center [849, 440] width 71 height 14
